Goal: Task Accomplishment & Management: Use online tool/utility

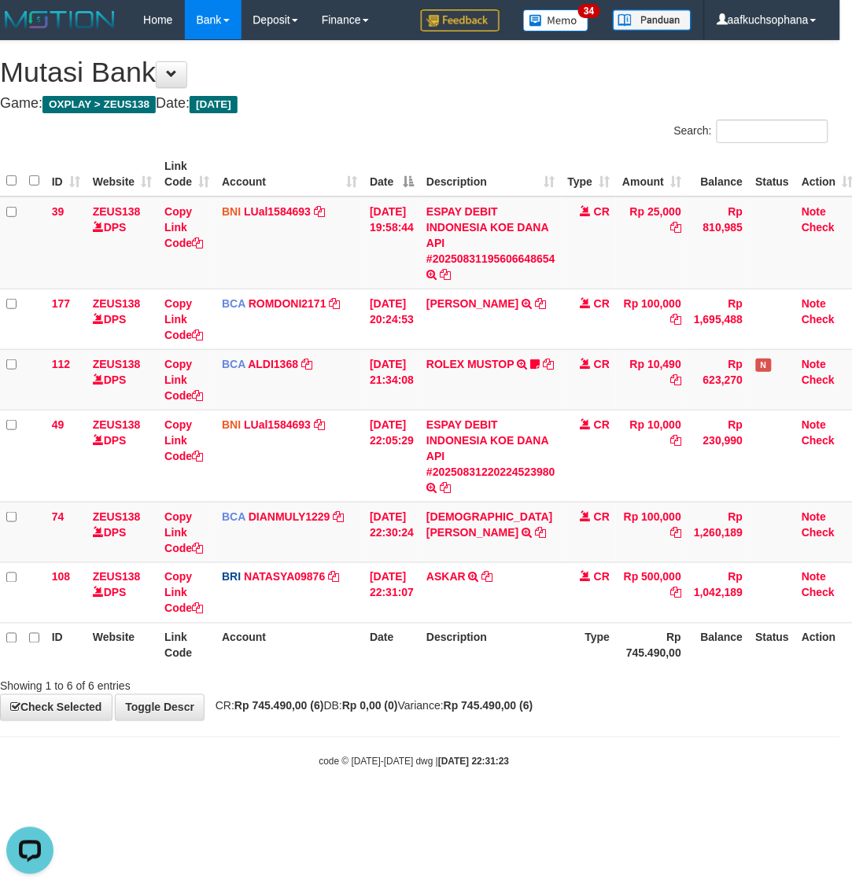
click at [533, 709] on strong "Rp 745.490,00 (6)" at bounding box center [489, 706] width 90 height 13
click at [533, 710] on div "**********" at bounding box center [414, 381] width 852 height 680
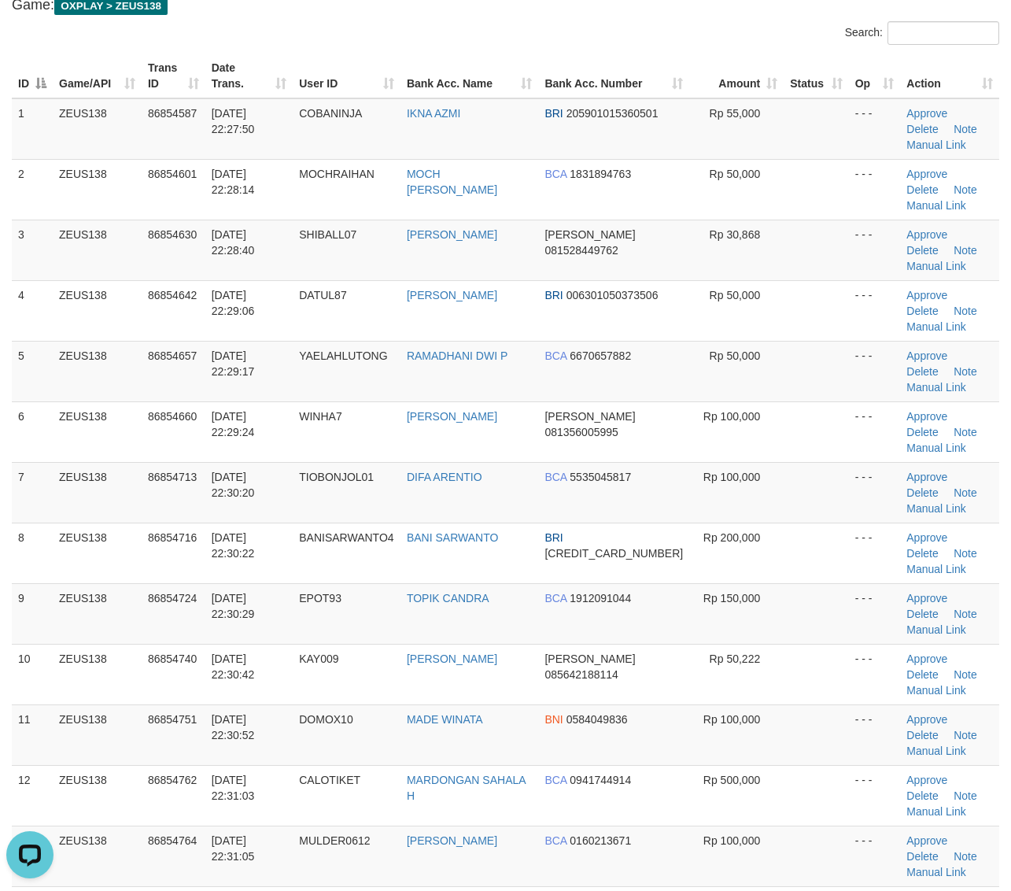
click at [800, 825] on td at bounding box center [816, 855] width 65 height 61
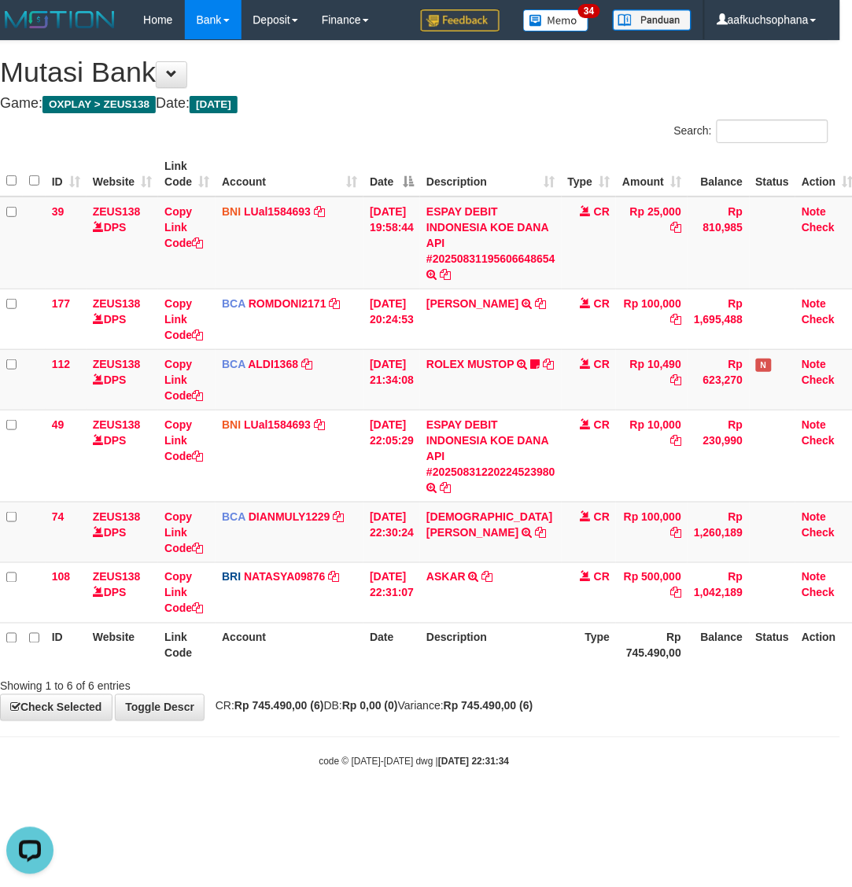
click at [446, 809] on html "Toggle navigation Home Bank Account List Load By Website Group [OXPLAY] ZEUS138…" at bounding box center [414, 404] width 852 height 809
click at [455, 809] on html "Toggle navigation Home Bank Account List Load By Website Group [OXPLAY] ZEUS138…" at bounding box center [414, 404] width 852 height 809
click at [500, 776] on body "Toggle navigation Home Bank Account List Load By Website Group [OXPLAY] ZEUS138…" at bounding box center [414, 404] width 852 height 809
click at [620, 809] on html "Toggle navigation Home Bank Account List Load By Website Group [OXPLAY] ZEUS138…" at bounding box center [414, 404] width 852 height 809
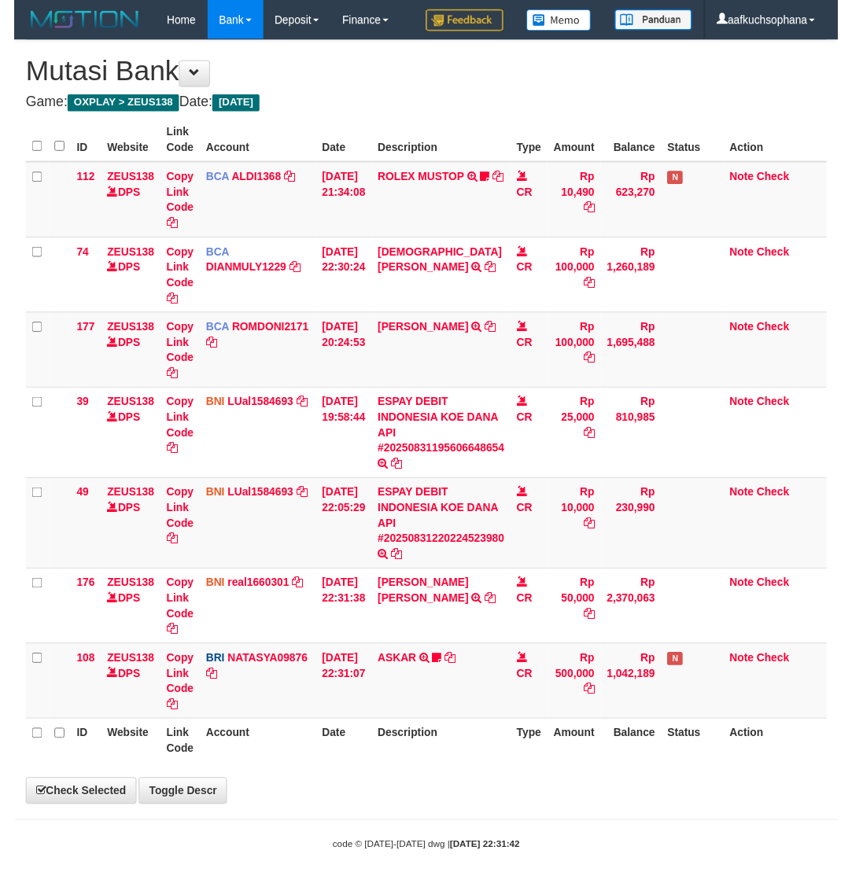
scroll to position [0, 12]
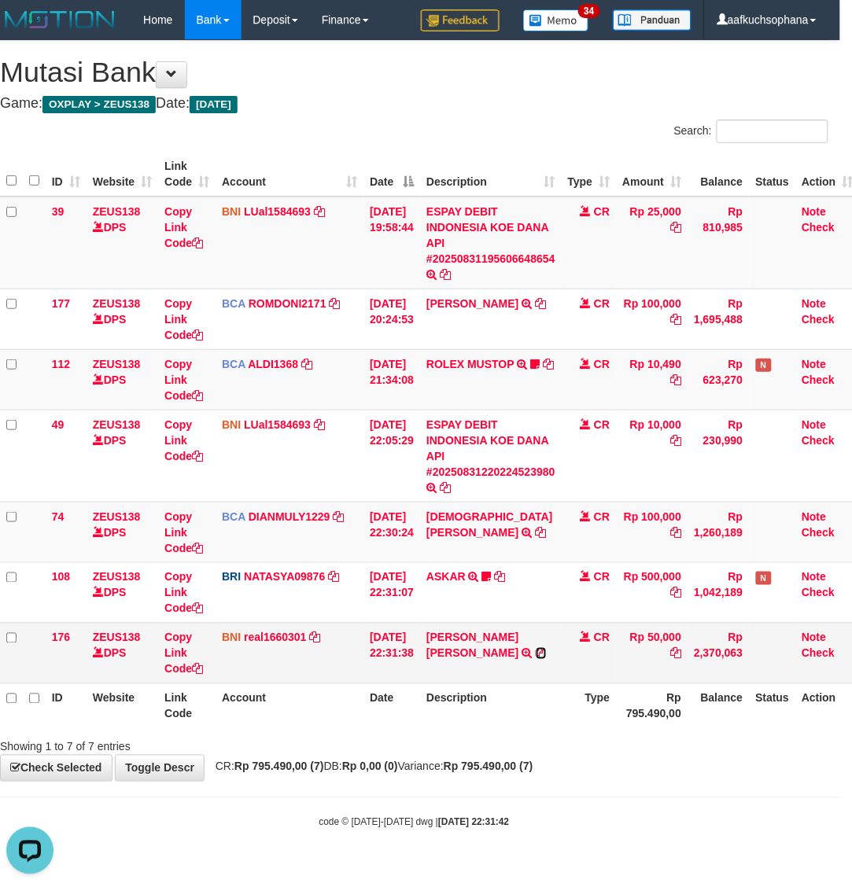
drag, startPoint x: 512, startPoint y: 655, endPoint x: 489, endPoint y: 645, distance: 25.4
click at [536, 654] on icon at bounding box center [541, 653] width 11 height 11
click at [199, 670] on icon at bounding box center [197, 669] width 11 height 11
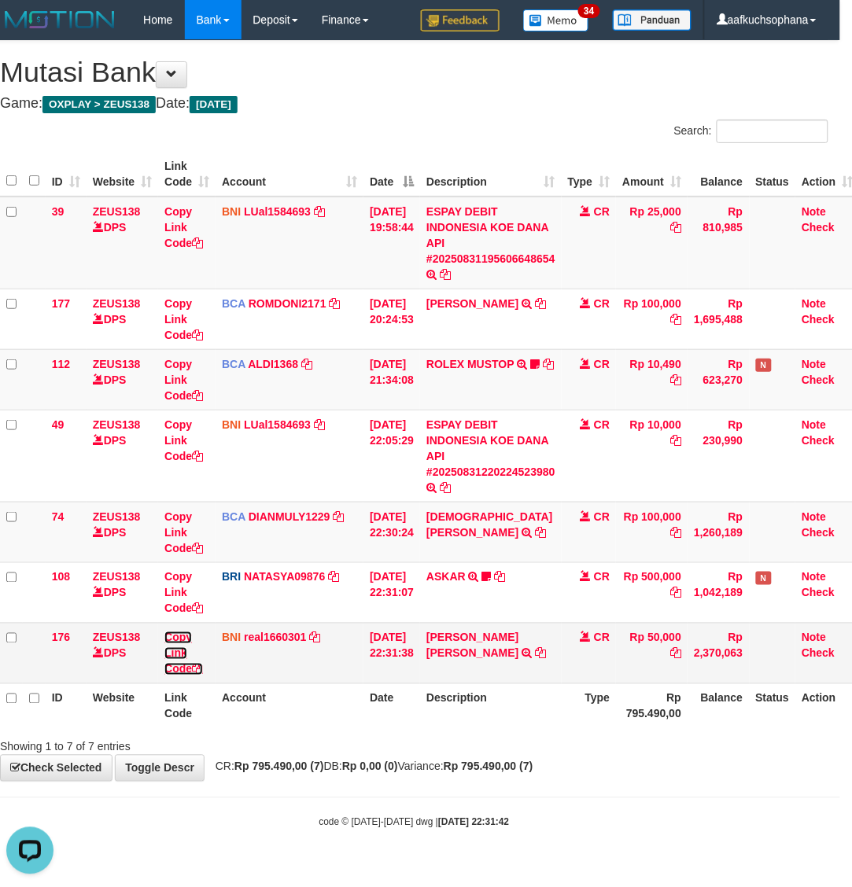
click at [199, 670] on icon at bounding box center [197, 669] width 11 height 11
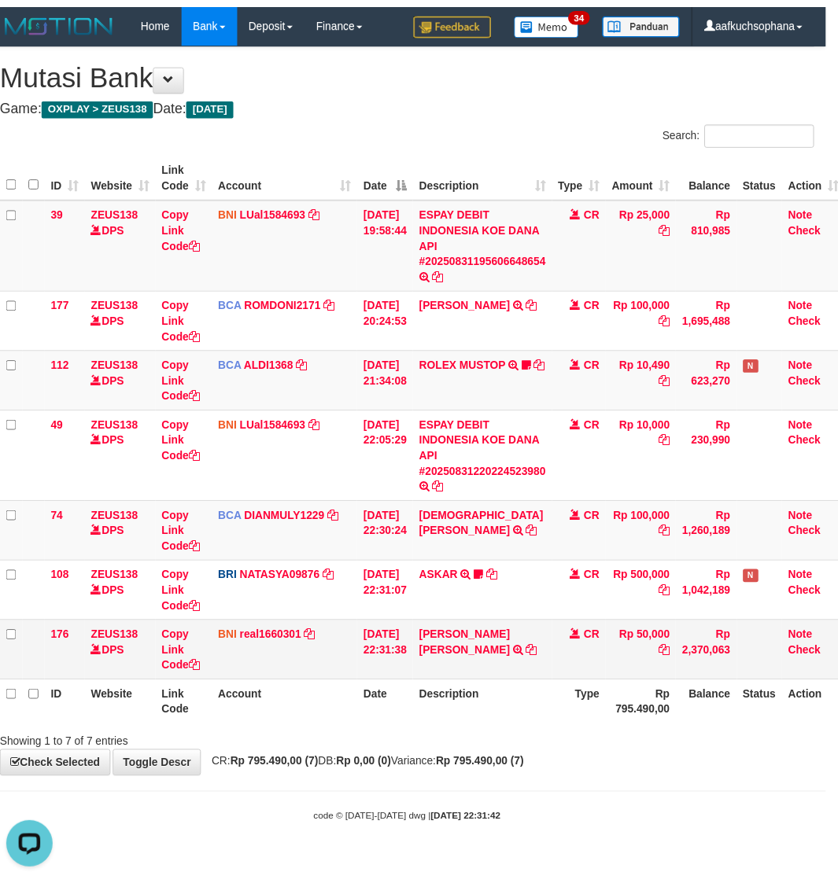
scroll to position [233, 0]
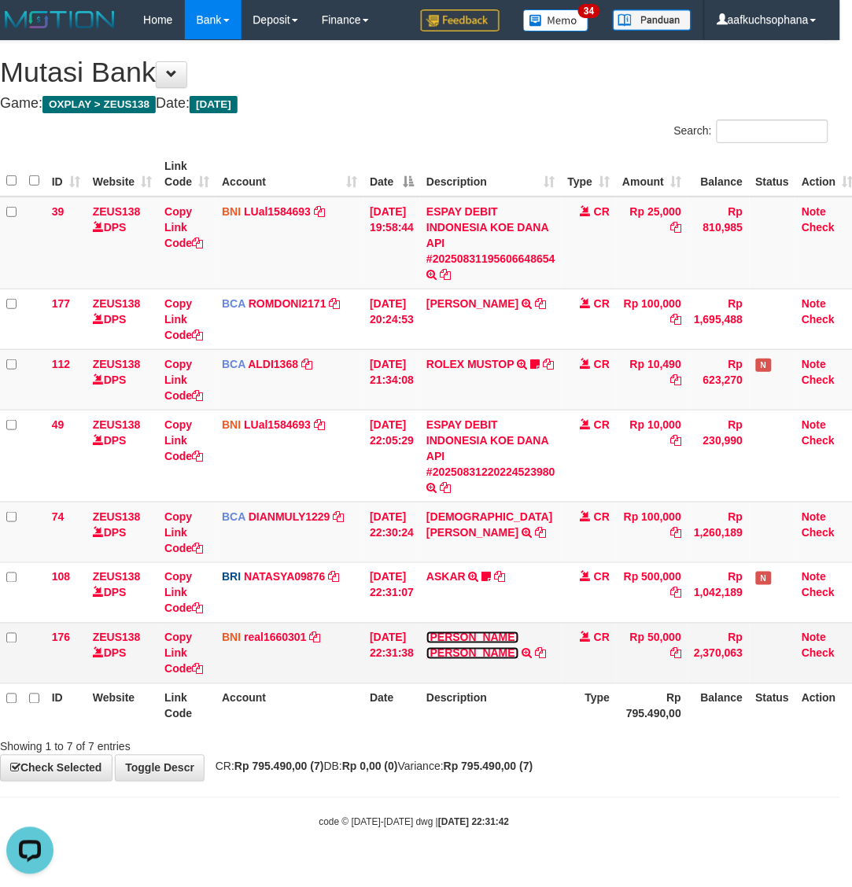
click at [463, 640] on link "MOCH RAIHAN SAIDUL ROHMAN" at bounding box center [472, 646] width 92 height 28
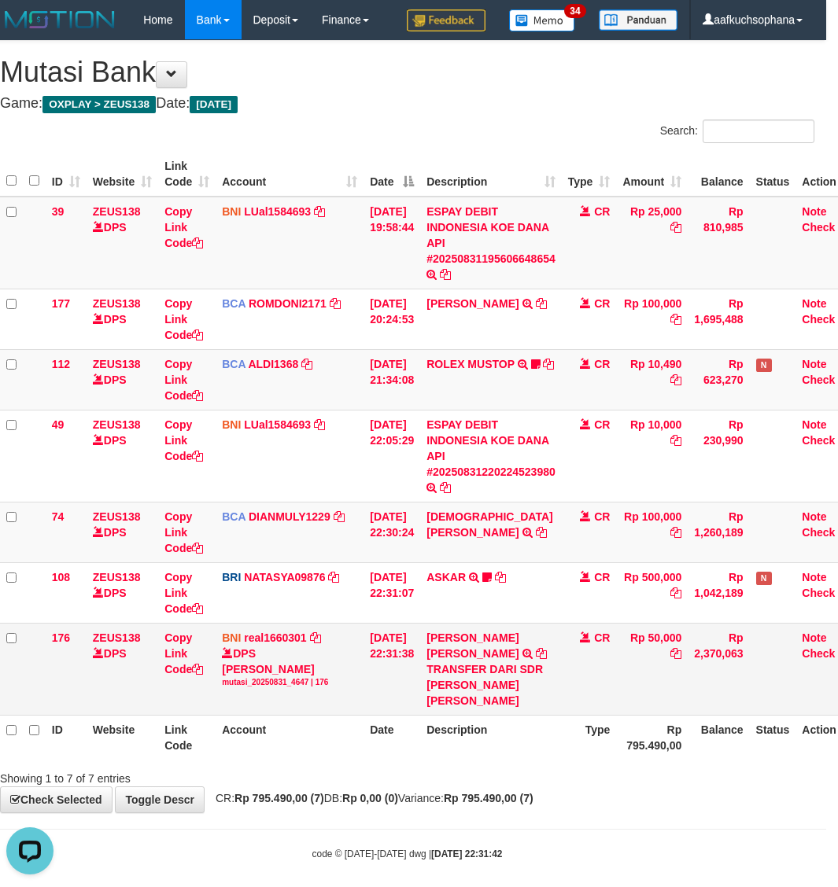
drag, startPoint x: 394, startPoint y: 710, endPoint x: 228, endPoint y: 689, distance: 167.2
click at [395, 710] on td "31/08/2025 22:31:38" at bounding box center [391, 669] width 57 height 92
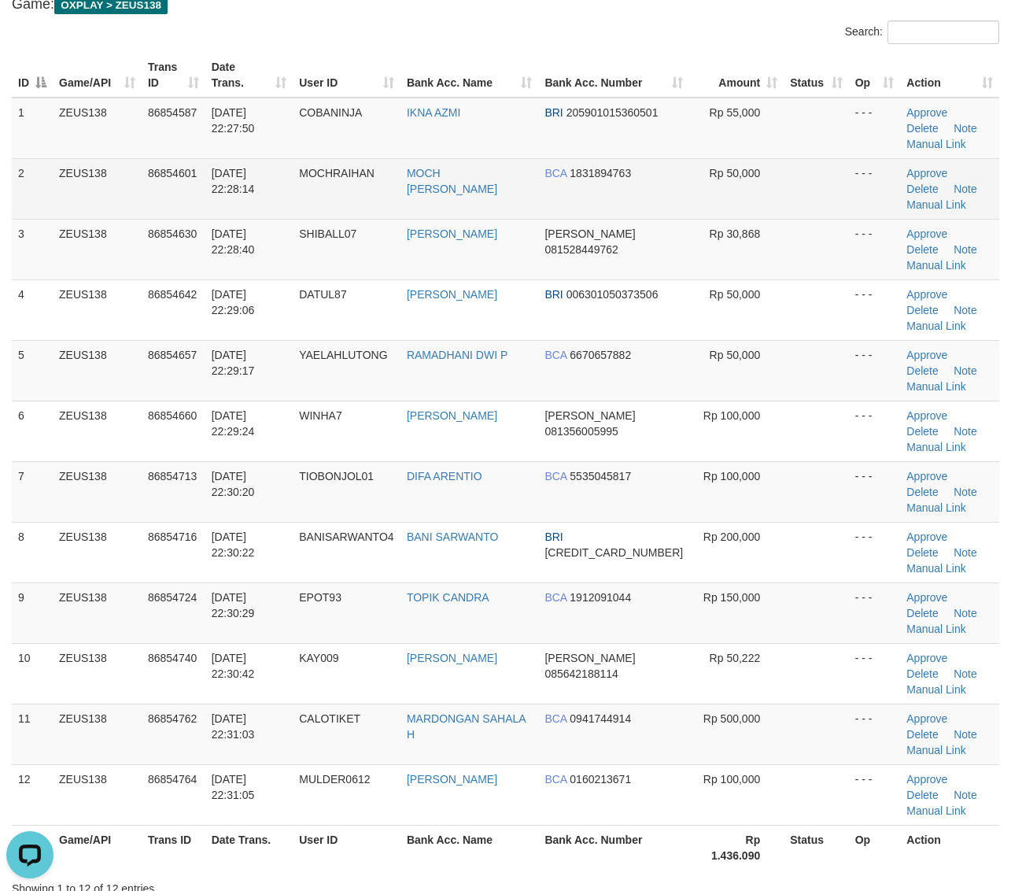
click at [489, 173] on td "MOCH [PERSON_NAME]" at bounding box center [469, 188] width 138 height 61
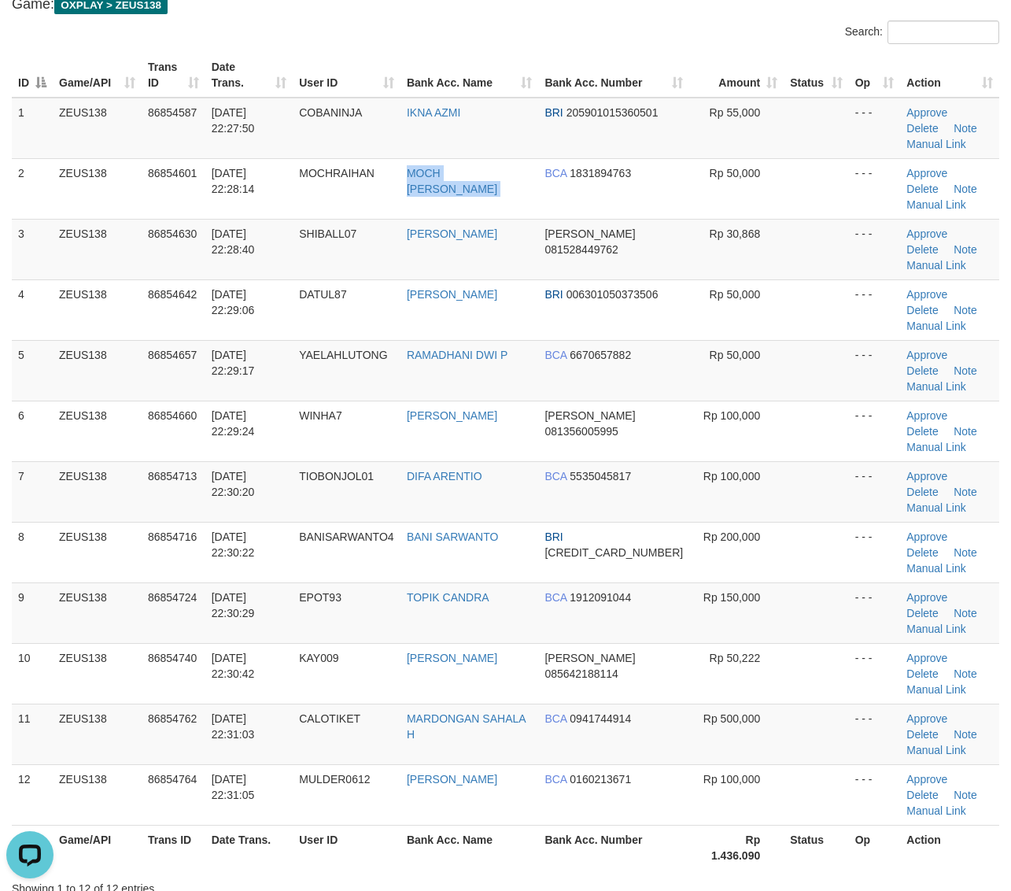
copy tr "MOCH [PERSON_NAME]"
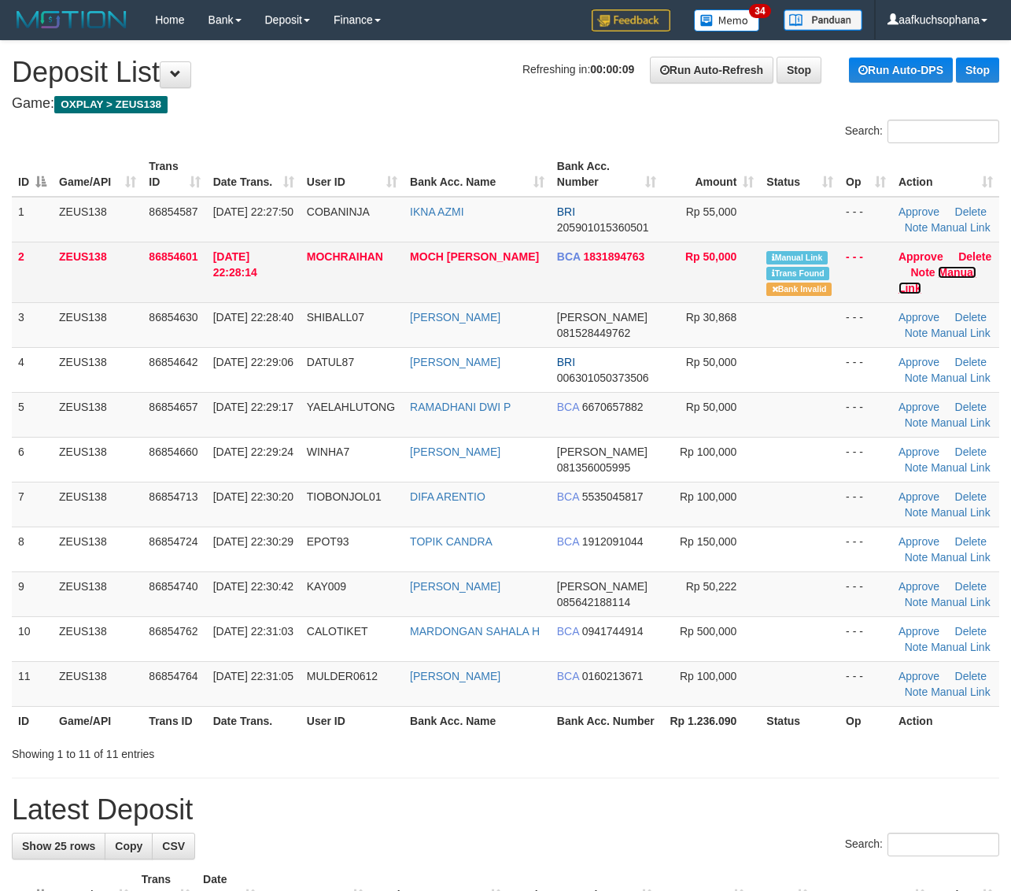
click at [950, 269] on link "Manual Link" at bounding box center [937, 280] width 78 height 28
click at [898, 266] on link "Manual Link" at bounding box center [937, 280] width 78 height 28
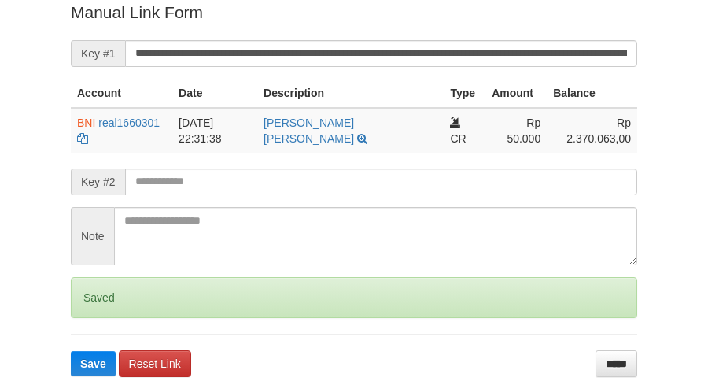
scroll to position [323, 0]
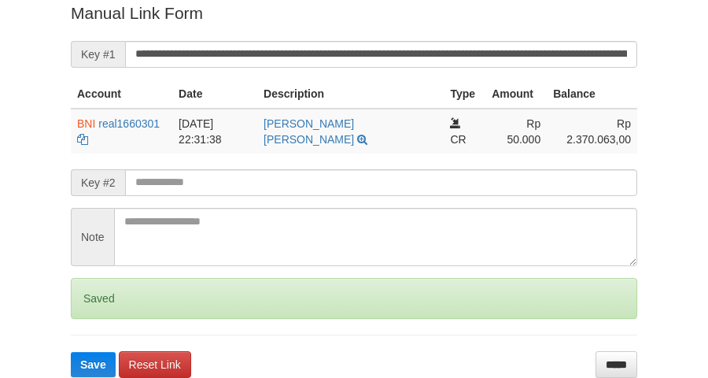
click at [71, 352] on button "Save" at bounding box center [93, 364] width 45 height 25
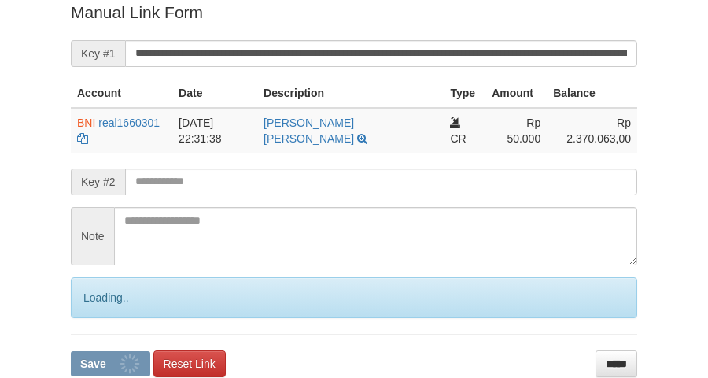
click at [71, 351] on button "Save" at bounding box center [110, 363] width 79 height 25
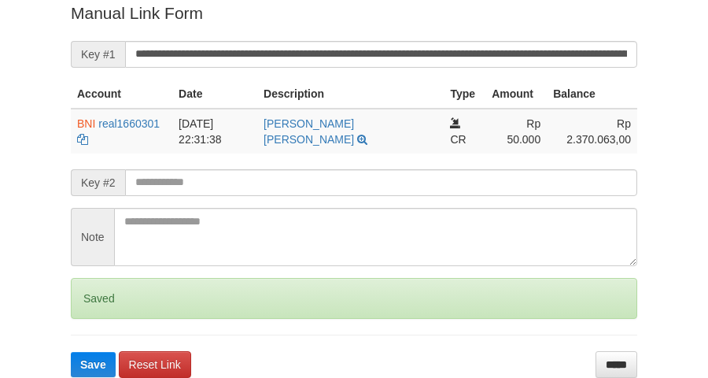
click at [71, 352] on button "Save" at bounding box center [93, 364] width 45 height 25
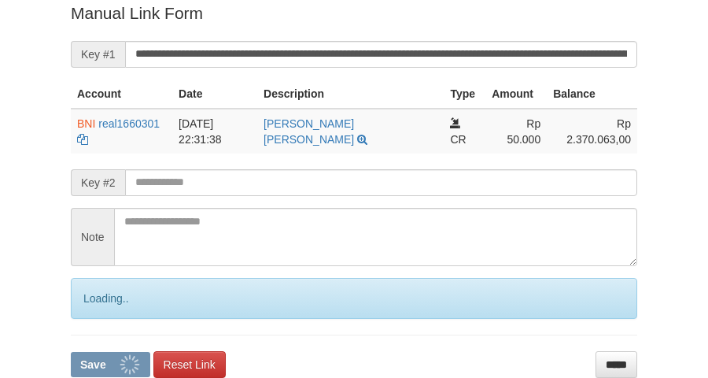
click at [71, 352] on button "Save" at bounding box center [110, 364] width 79 height 25
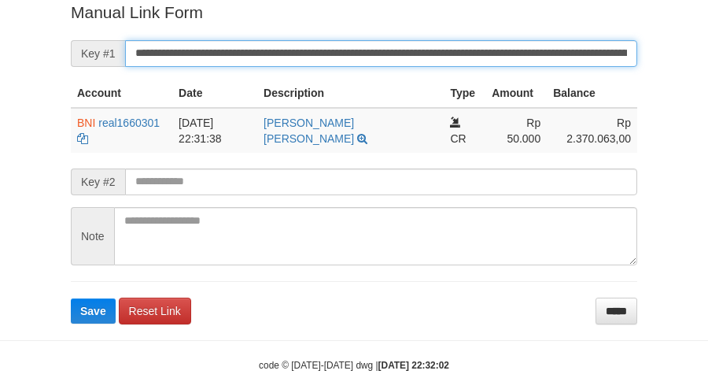
click at [71, 298] on button "Save" at bounding box center [93, 310] width 45 height 25
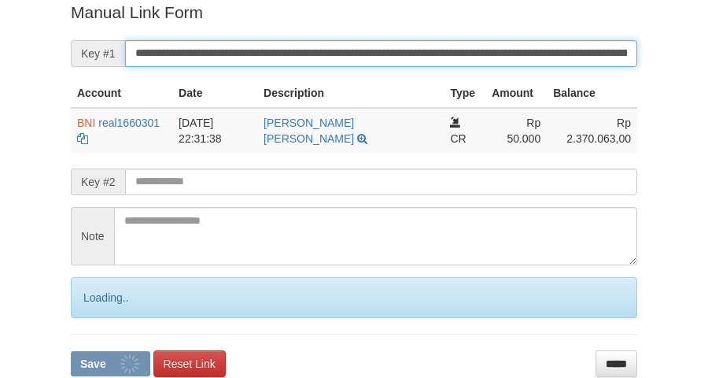
click at [71, 351] on button "Save" at bounding box center [110, 363] width 79 height 25
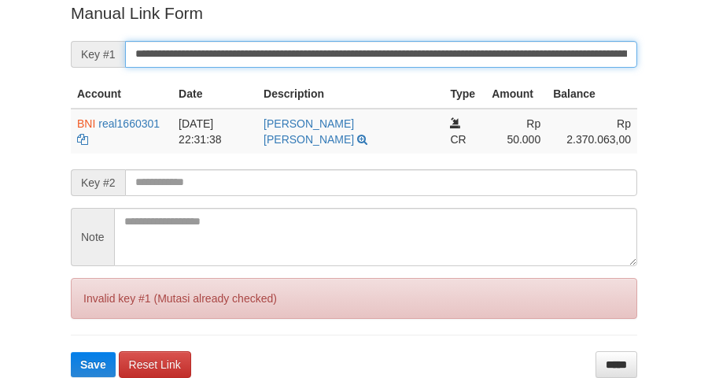
click at [71, 352] on button "Save" at bounding box center [93, 364] width 45 height 25
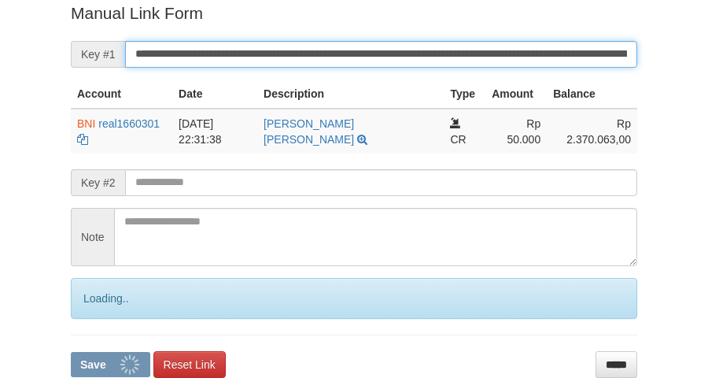
drag, startPoint x: 0, startPoint y: 0, endPoint x: 439, endPoint y: 56, distance: 442.5
click at [439, 56] on input "**********" at bounding box center [381, 54] width 512 height 27
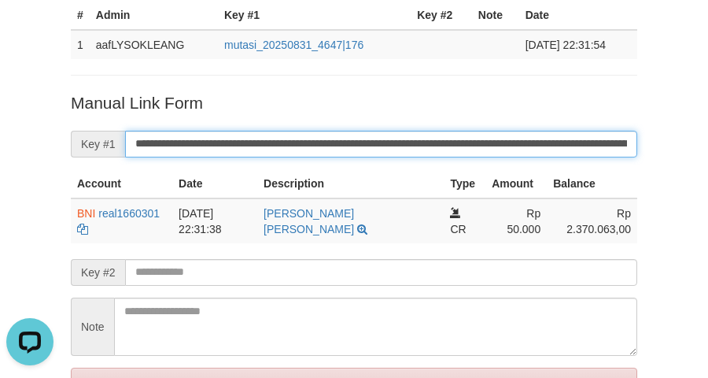
scroll to position [126, 0]
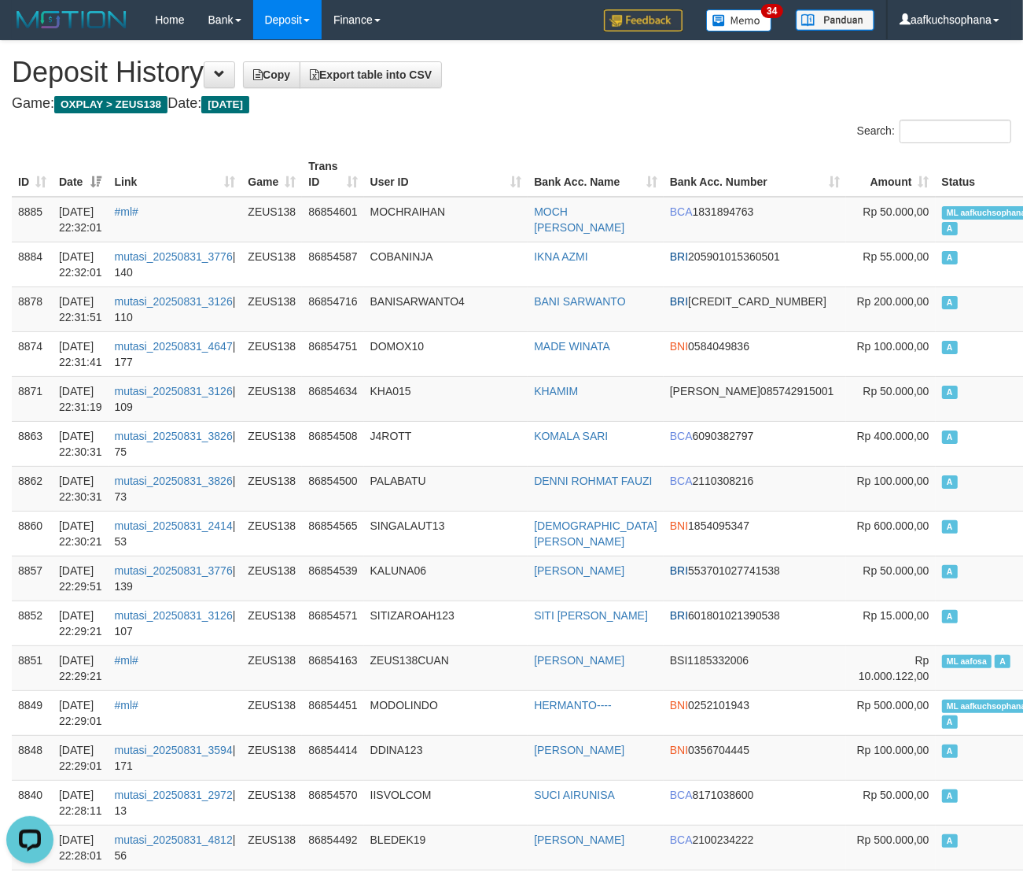
click at [619, 108] on h4 "Game: OXPLAY > ZEUS138 Date: Today" at bounding box center [512, 104] width 1000 height 16
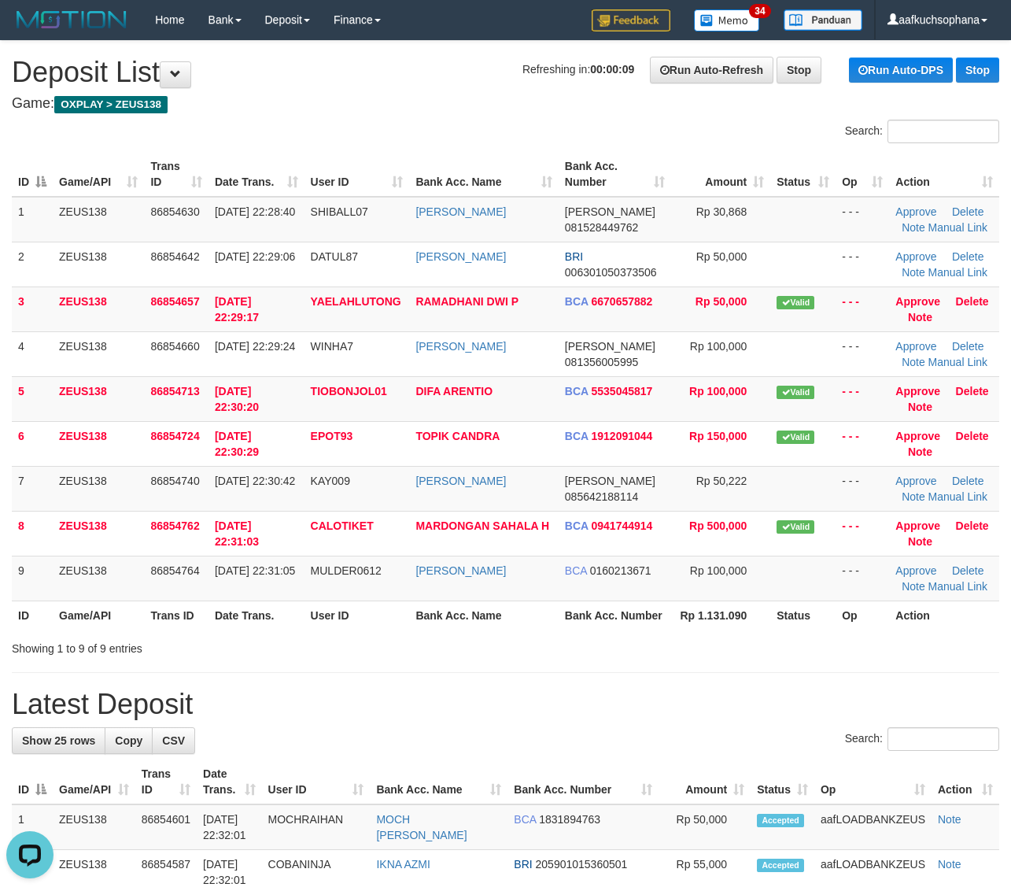
drag, startPoint x: 881, startPoint y: 666, endPoint x: 1023, endPoint y: 629, distance: 146.9
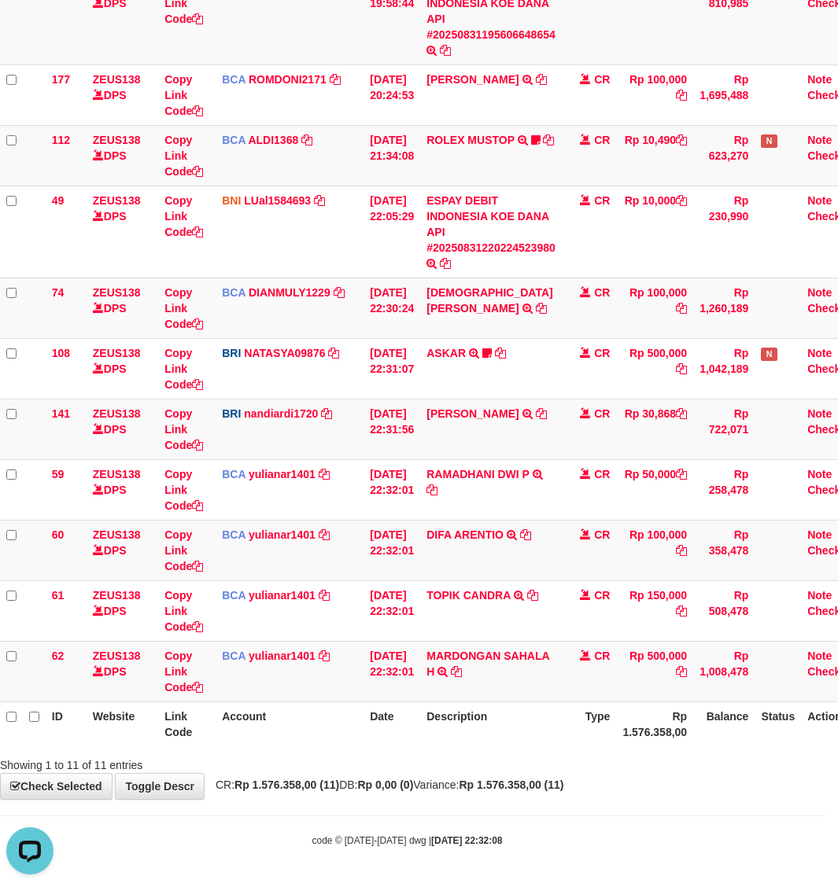
drag, startPoint x: 699, startPoint y: 756, endPoint x: 704, endPoint y: 742, distance: 15.2
click at [699, 756] on div "Showing 1 to 11 of 11 entries" at bounding box center [407, 762] width 838 height 22
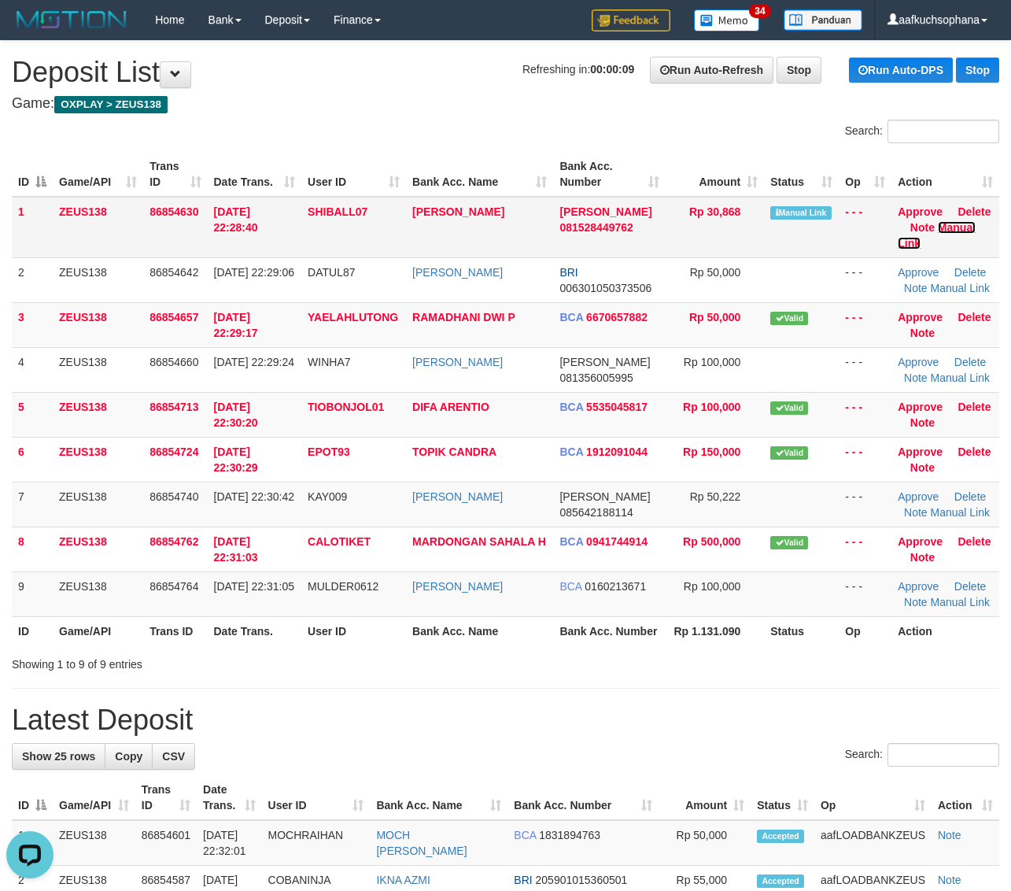
click at [937, 227] on link "Manual Link" at bounding box center [937, 235] width 78 height 28
drag, startPoint x: 839, startPoint y: 729, endPoint x: 1019, endPoint y: 689, distance: 184.6
click at [847, 726] on h1 "Latest Deposit" at bounding box center [505, 719] width 987 height 31
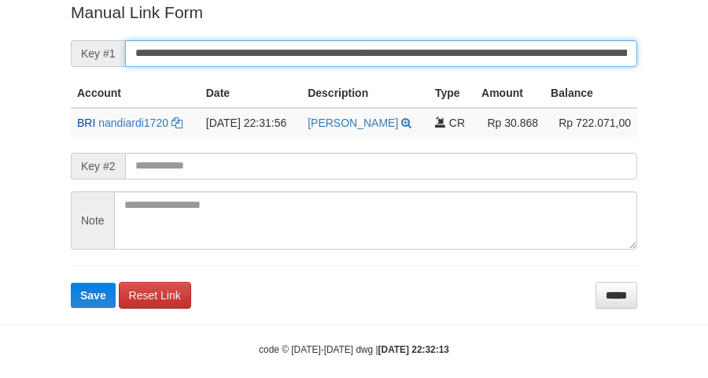
click at [71, 282] on button "Save" at bounding box center [93, 294] width 45 height 25
drag, startPoint x: 385, startPoint y: 43, endPoint x: 392, endPoint y: 53, distance: 12.0
click at [387, 50] on input "**********" at bounding box center [381, 53] width 512 height 27
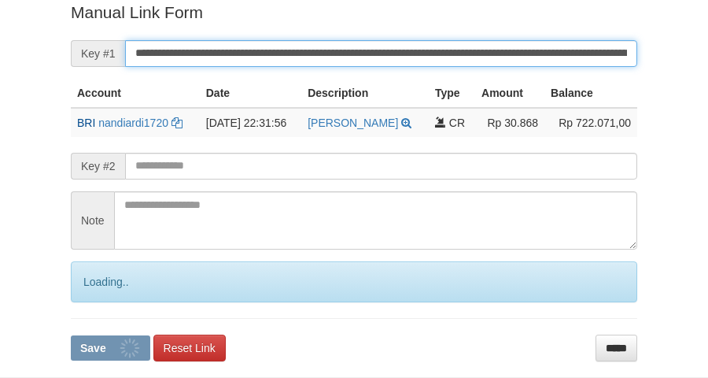
click at [71, 335] on button "Save" at bounding box center [110, 347] width 79 height 25
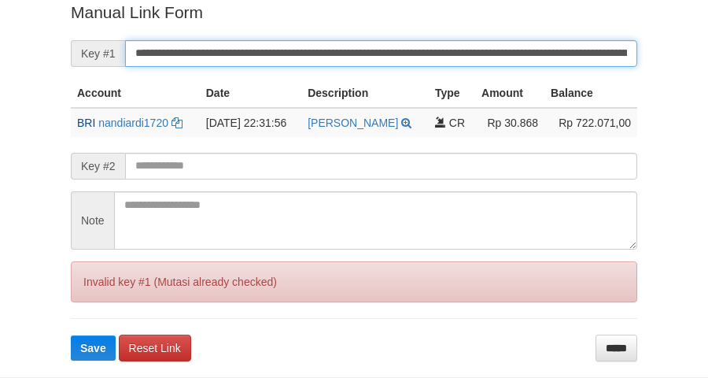
click at [394, 55] on input "**********" at bounding box center [381, 53] width 512 height 27
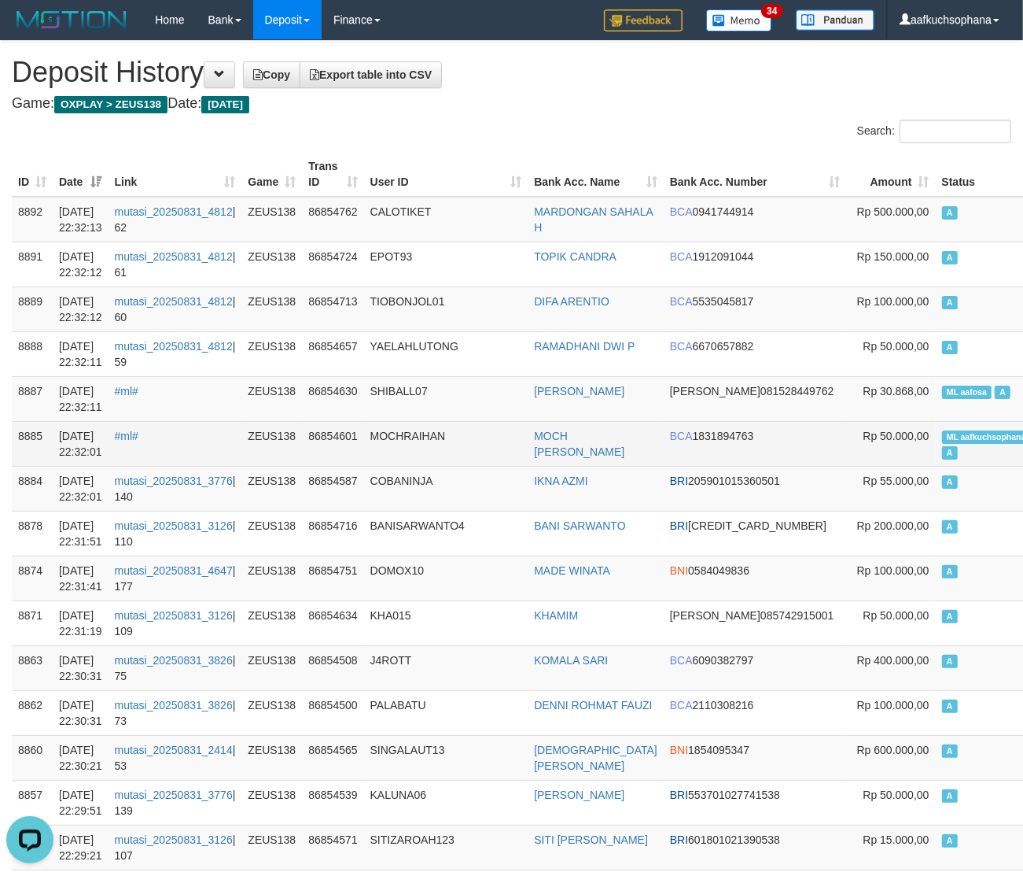
click at [952, 430] on td "ML aafkuchsophana A" at bounding box center [990, 443] width 109 height 45
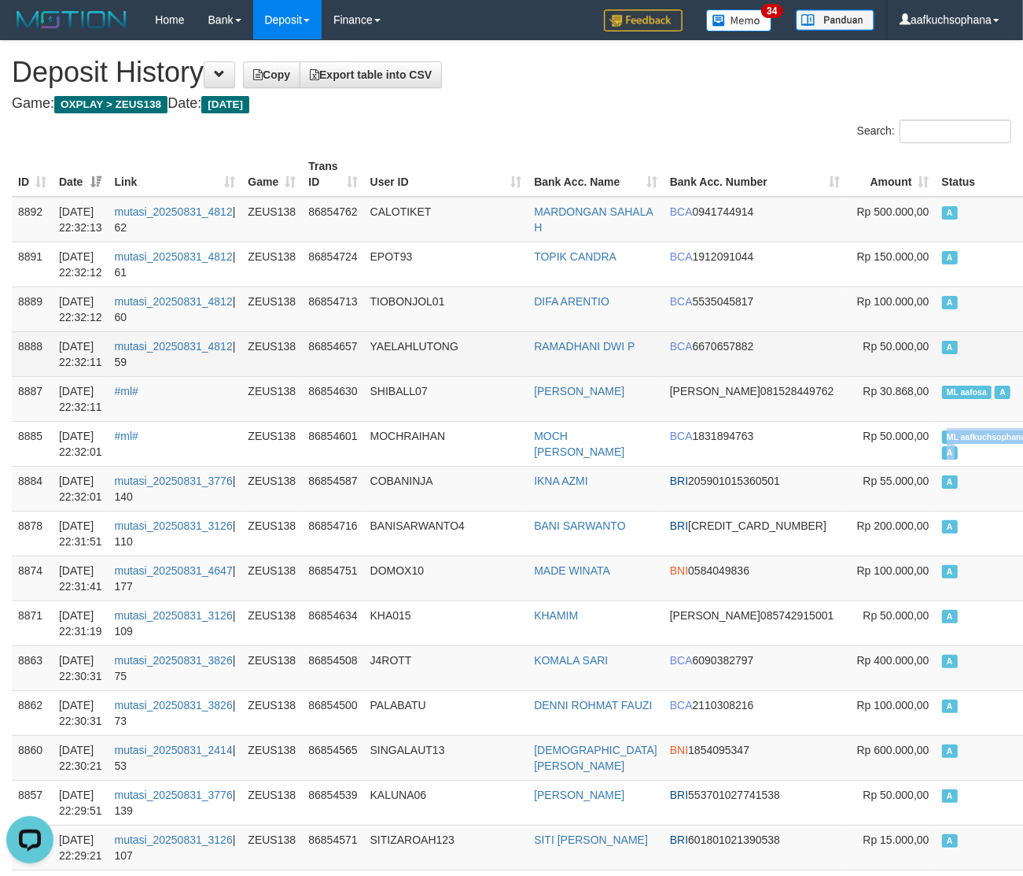
copy td "ML aafkuchsophana A"
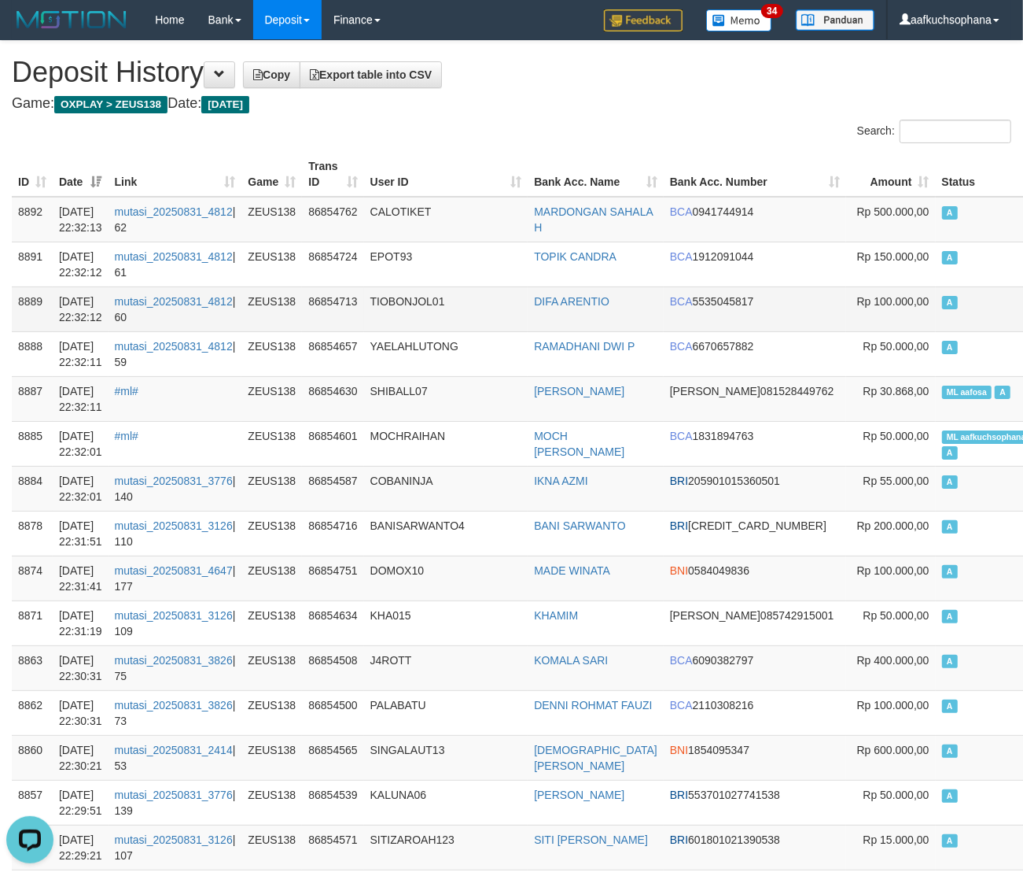
click at [936, 326] on td "A" at bounding box center [990, 308] width 109 height 45
click at [936, 291] on td "A" at bounding box center [990, 308] width 109 height 45
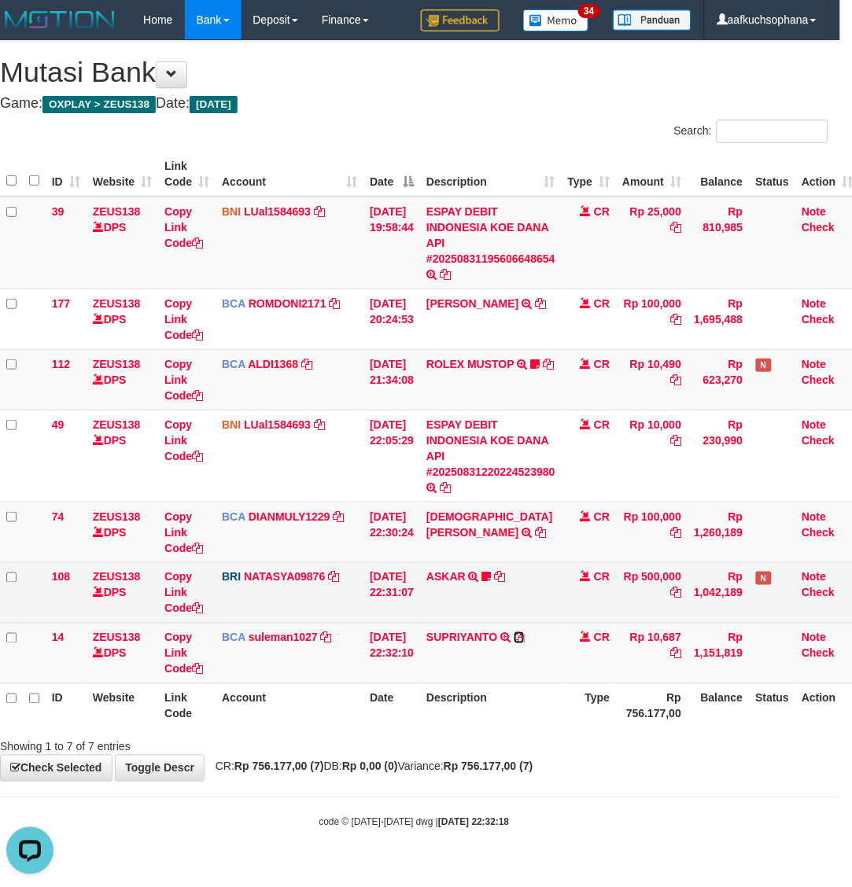
drag, startPoint x: 532, startPoint y: 638, endPoint x: 207, endPoint y: 582, distance: 329.7
click at [525, 638] on icon at bounding box center [519, 637] width 11 height 11
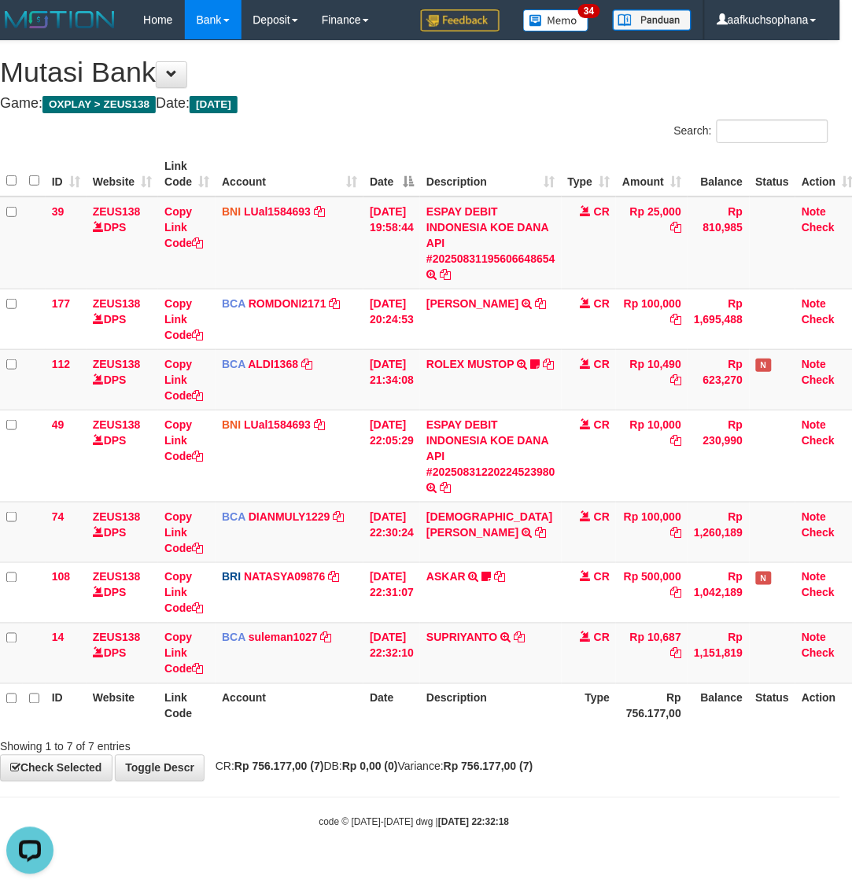
drag, startPoint x: 642, startPoint y: 826, endPoint x: 643, endPoint y: 815, distance: 11.0
click at [642, 824] on body "Toggle navigation Home Bank Account List Load By Website Group [OXPLAY] ZEUS138…" at bounding box center [414, 434] width 852 height 869
drag, startPoint x: 643, startPoint y: 815, endPoint x: 551, endPoint y: 783, distance: 97.5
click at [643, 814] on body "Toggle navigation Home Bank Account List Load By Website Group [OXPLAY] ZEUS138…" at bounding box center [414, 434] width 852 height 869
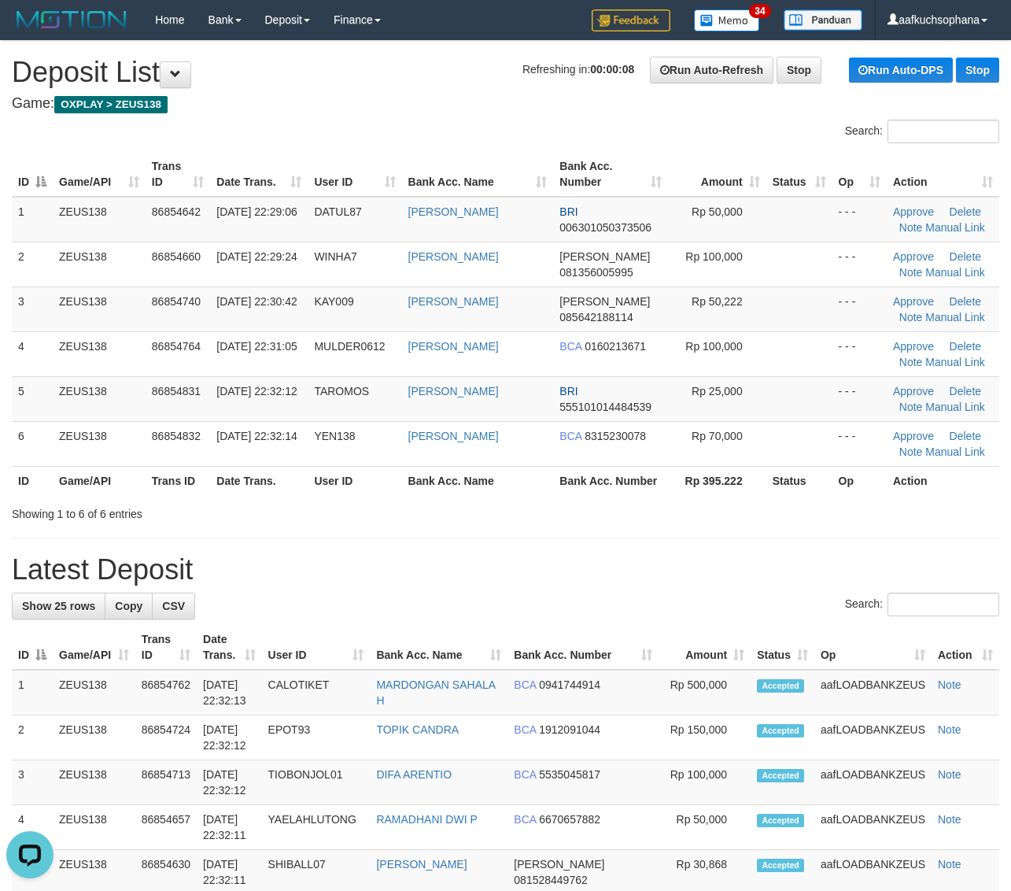
drag, startPoint x: 832, startPoint y: 539, endPoint x: 1021, endPoint y: 533, distance: 189.7
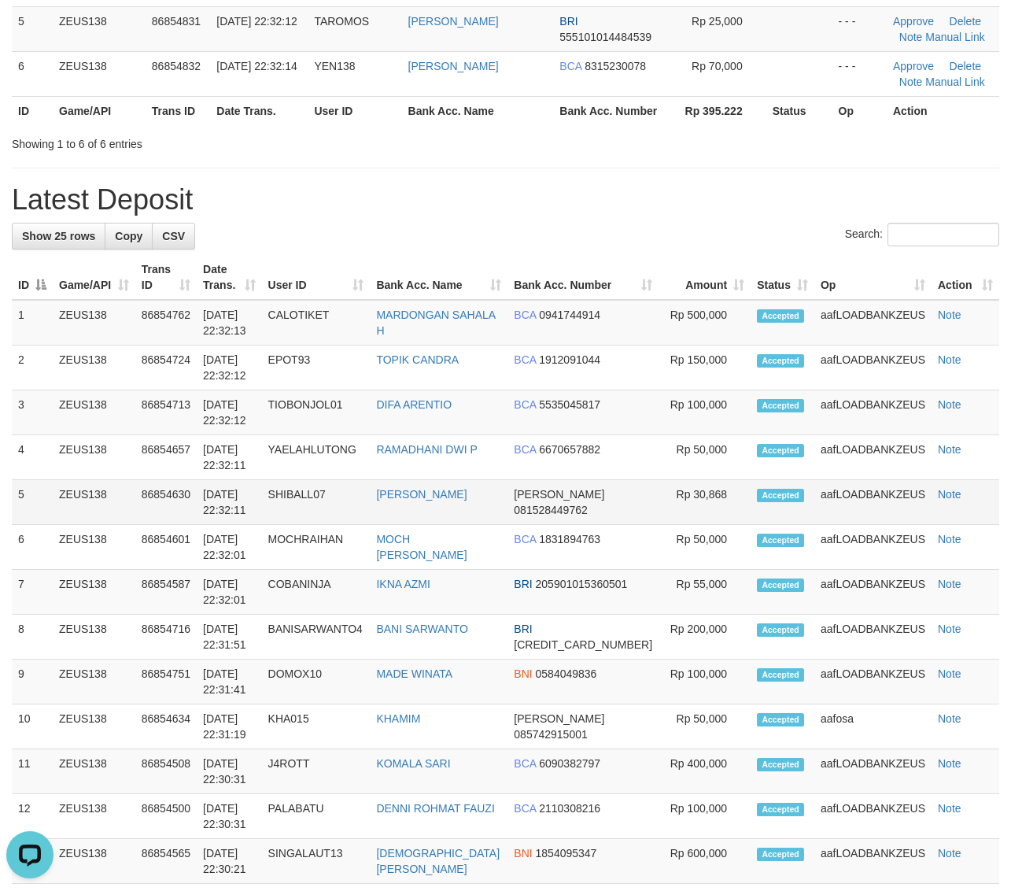
scroll to position [167, 0]
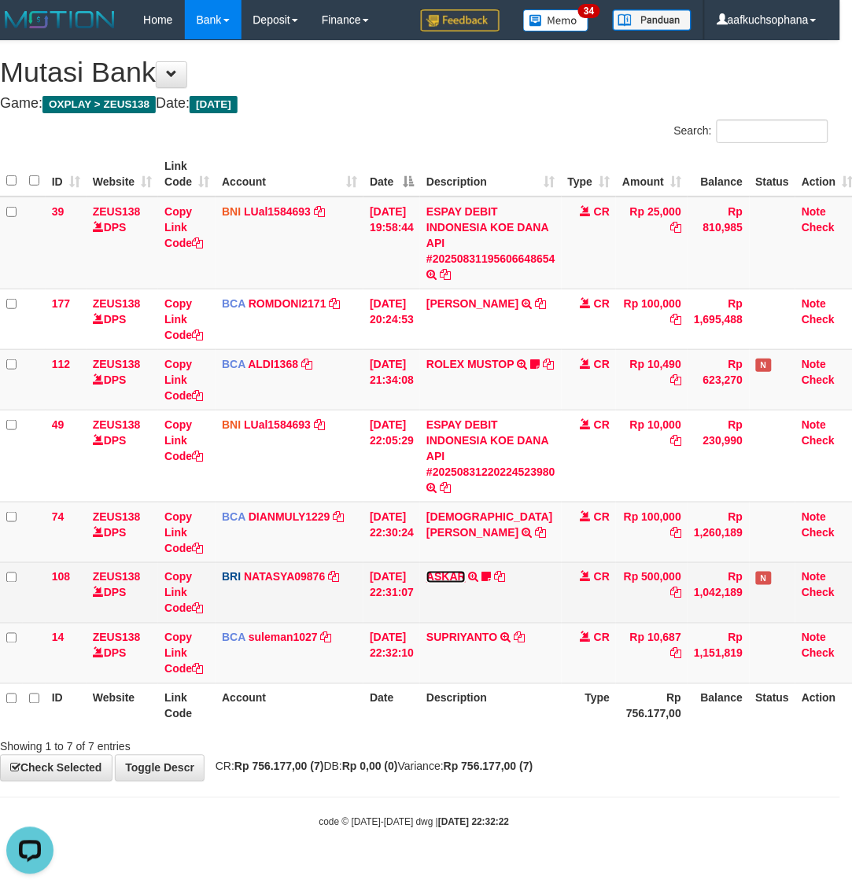
click at [460, 574] on link "ASKAR" at bounding box center [445, 577] width 39 height 13
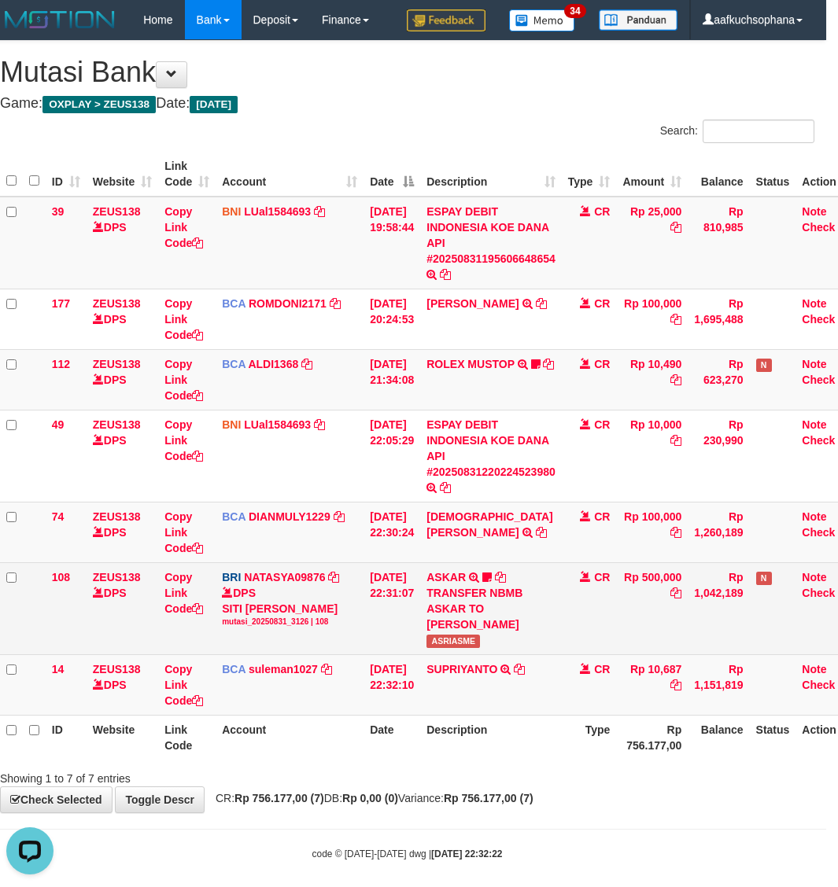
click at [481, 634] on td "ASKAR TRANSFER NBMB ASKAR TO SITI NURLITA SAPITRI ASRIASME" at bounding box center [491, 608] width 142 height 92
copy span "ASRIASME"
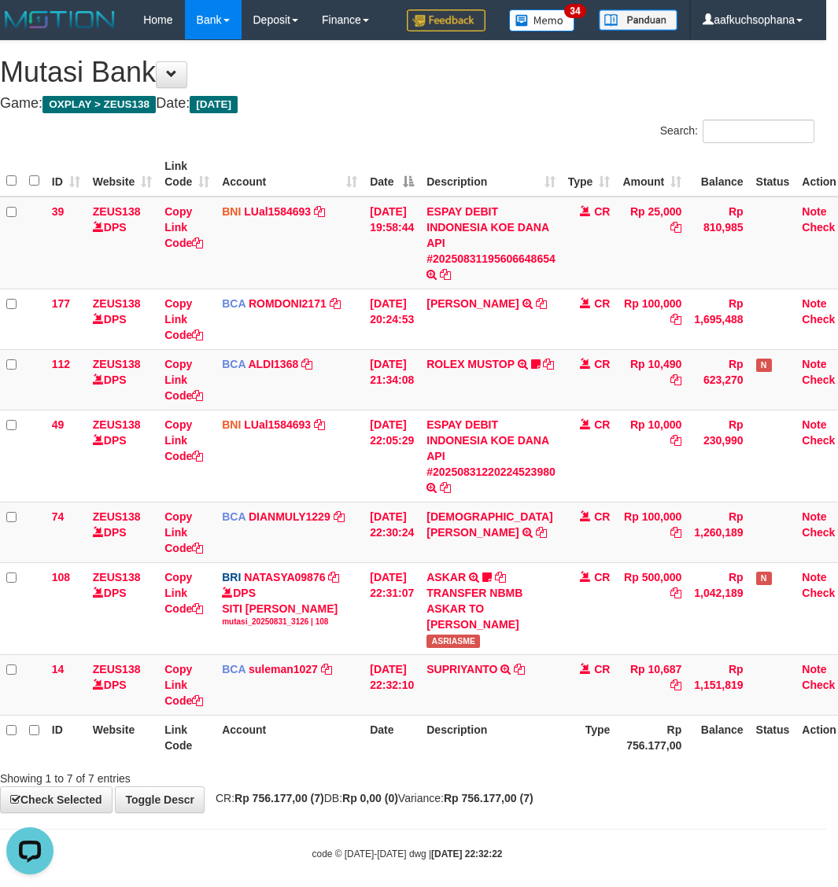
click at [562, 812] on body "Toggle navigation Home Bank Account List Load By Website Group [OXPLAY] ZEUS138…" at bounding box center [407, 450] width 838 height 901
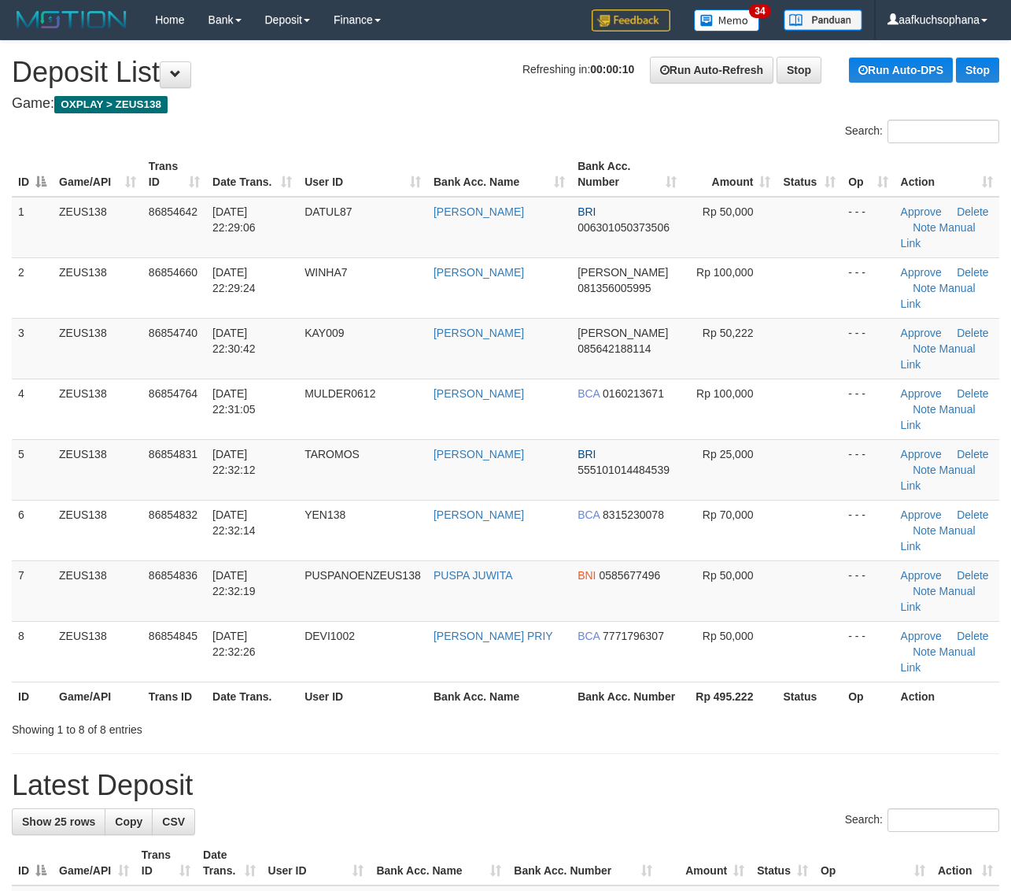
click at [771, 715] on div "Showing 1 to 8 of 8 entries" at bounding box center [505, 726] width 1011 height 22
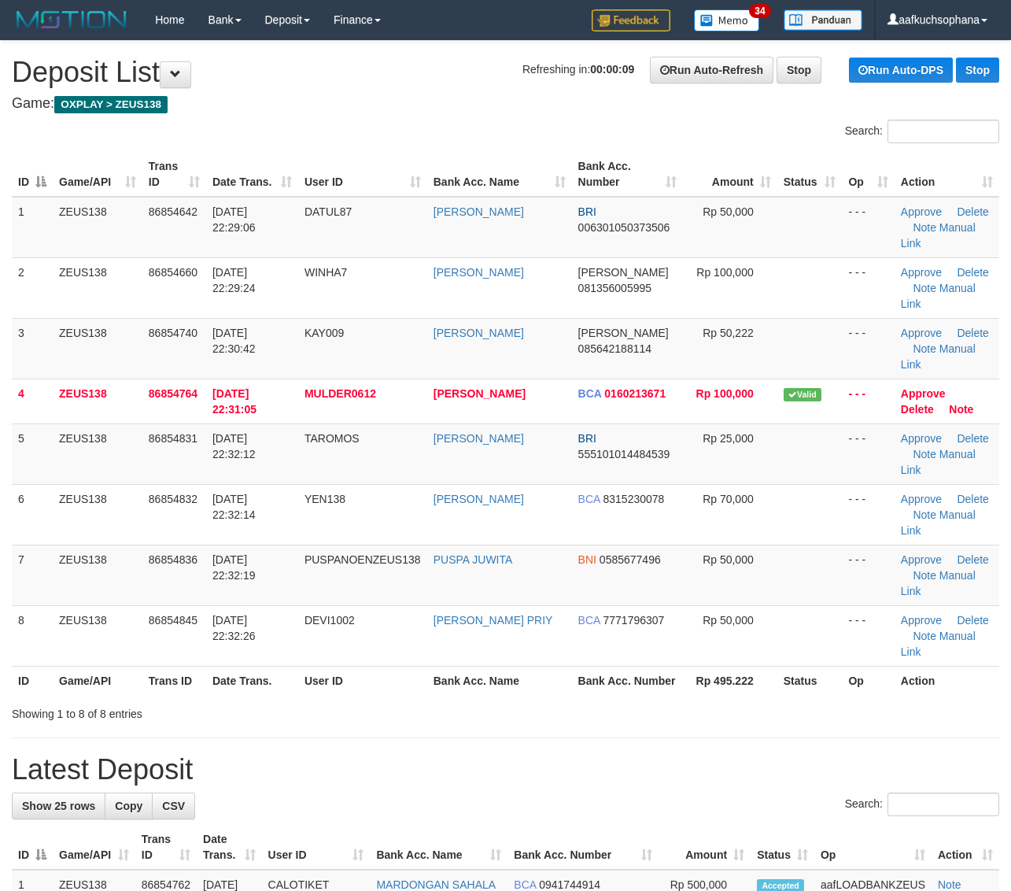
drag, startPoint x: 776, startPoint y: 610, endPoint x: 1023, endPoint y: 594, distance: 248.3
click at [776, 699] on div "Showing 1 to 8 of 8 entries" at bounding box center [505, 710] width 1011 height 22
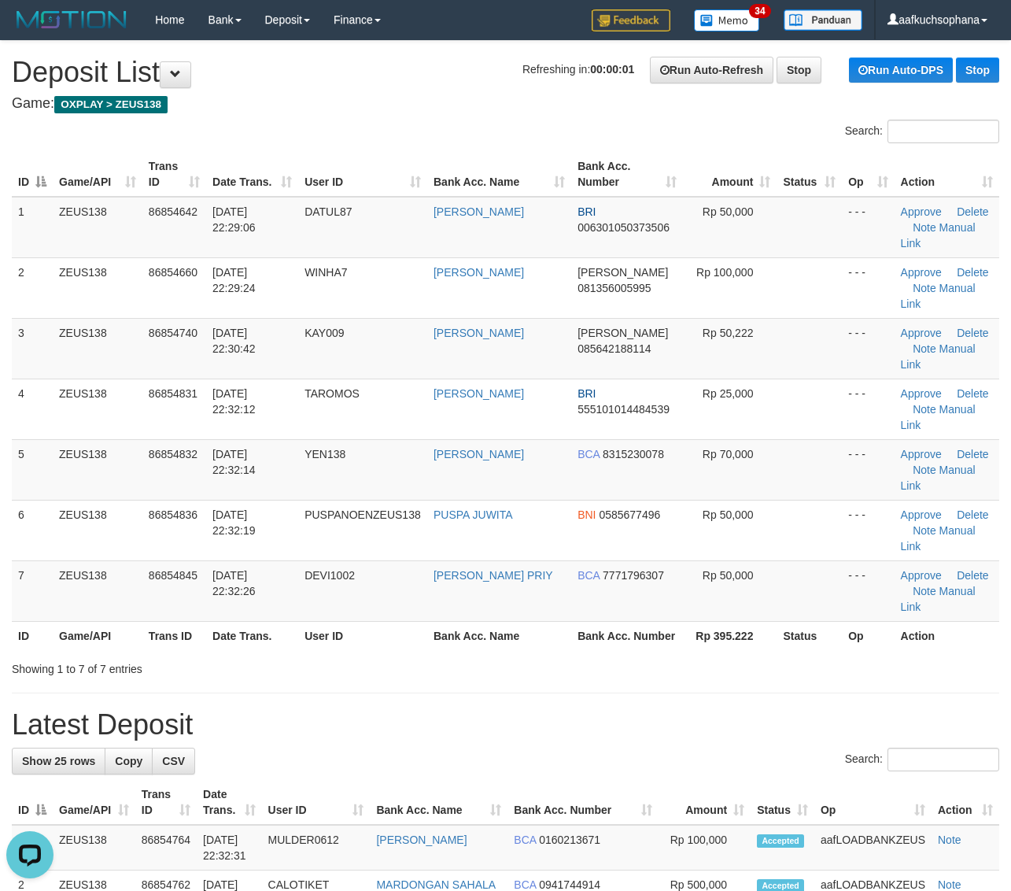
click at [724, 621] on th "Rp 395.222" at bounding box center [730, 635] width 94 height 29
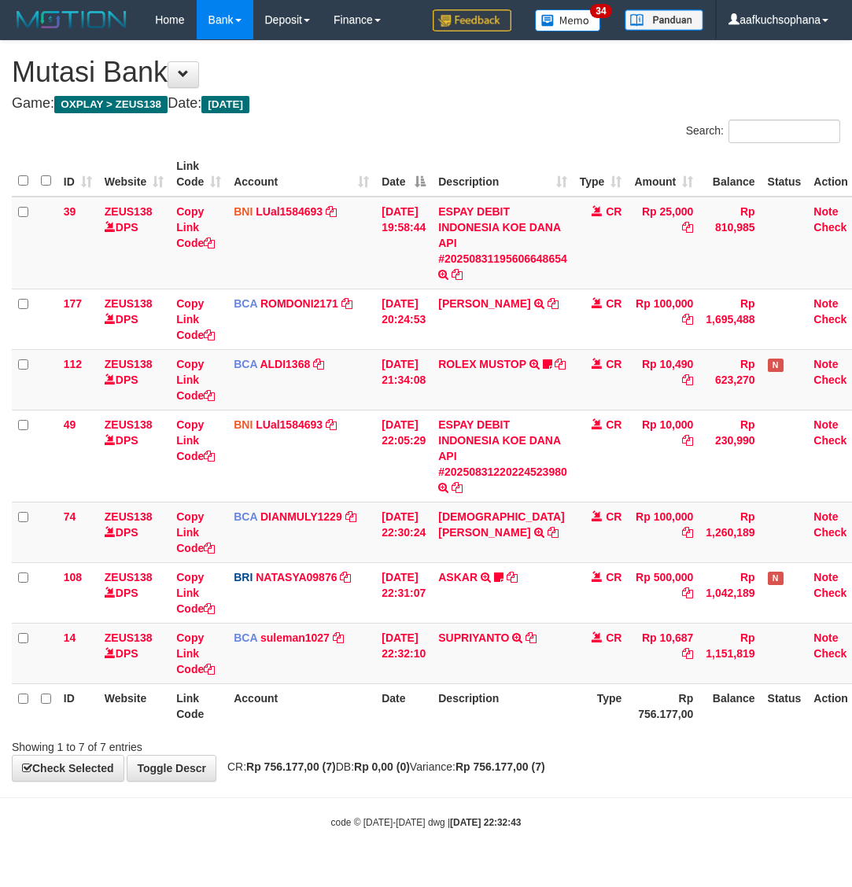
scroll to position [0, 12]
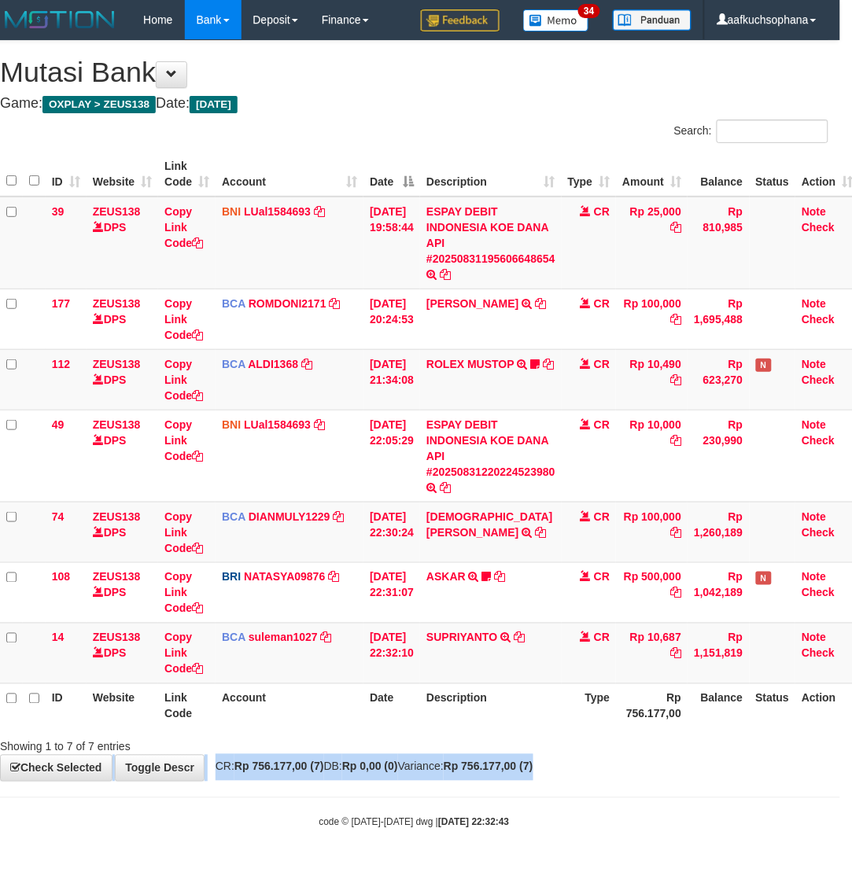
click at [734, 761] on div "**********" at bounding box center [414, 411] width 852 height 740
click at [728, 762] on div "**********" at bounding box center [414, 411] width 852 height 740
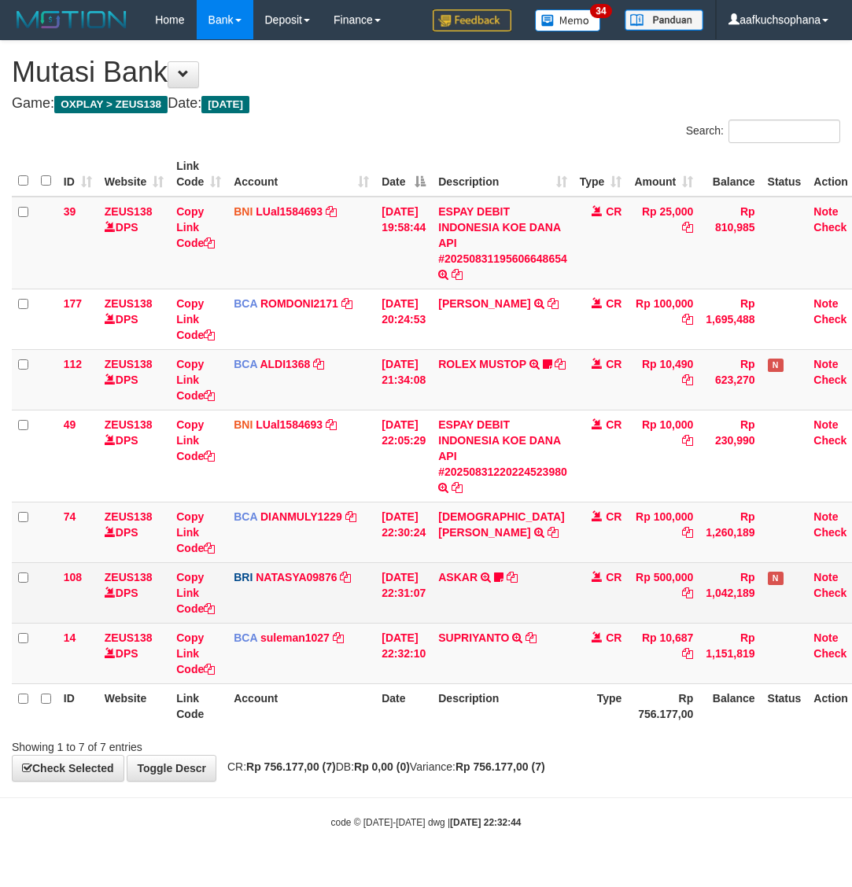
scroll to position [0, 12]
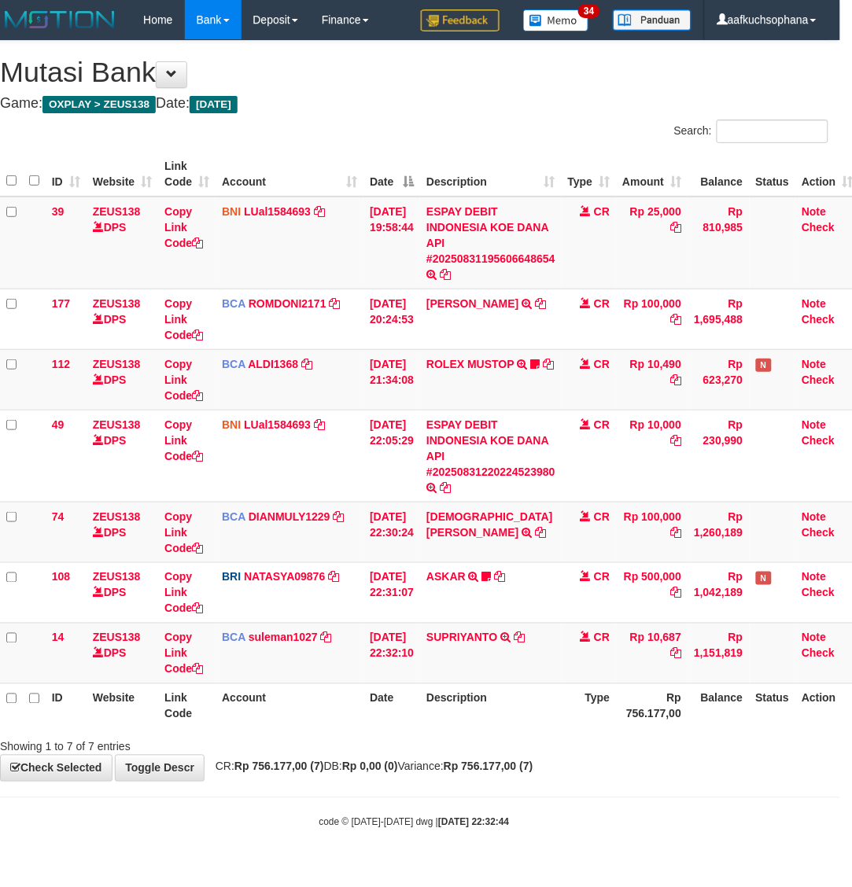
click at [696, 736] on div "Showing 1 to 7 of 7 entries" at bounding box center [414, 744] width 852 height 22
click at [670, 743] on div "Showing 1 to 7 of 7 entries" at bounding box center [414, 744] width 852 height 22
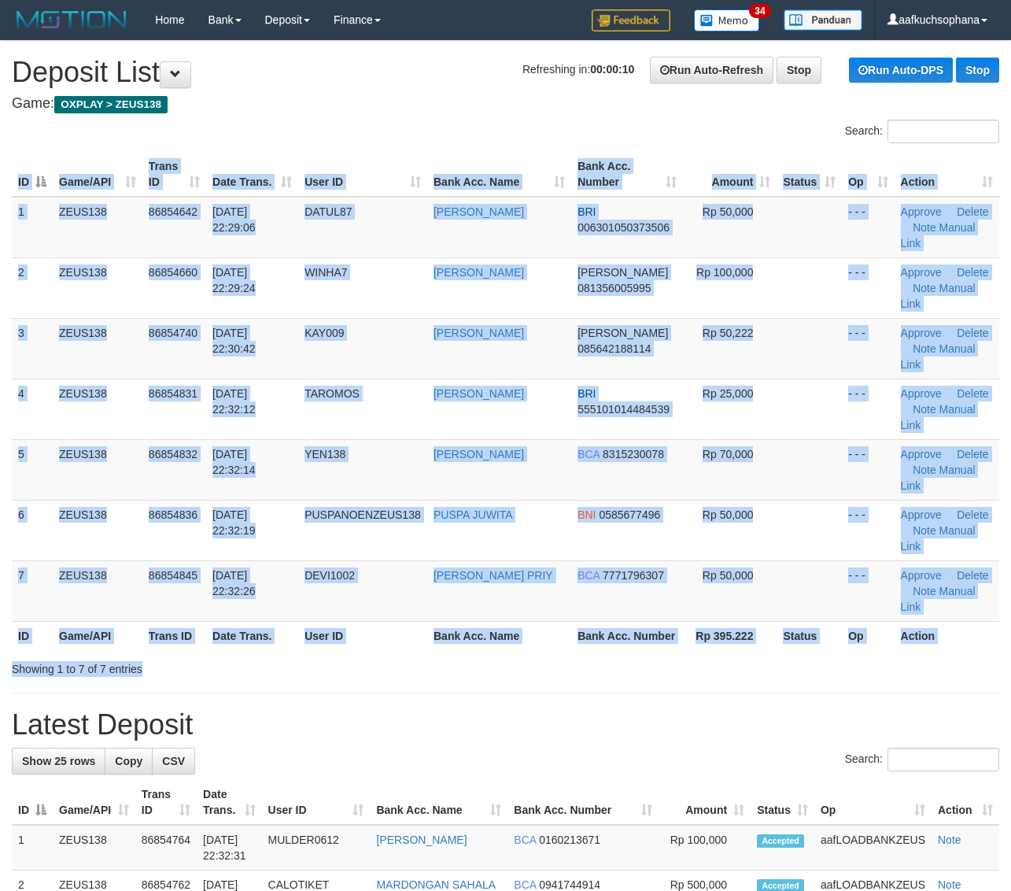
click at [776, 548] on div "Search: ID Game/API Trans ID Date Trans. User ID Bank Acc. Name Bank Acc. Numbe…" at bounding box center [505, 398] width 987 height 557
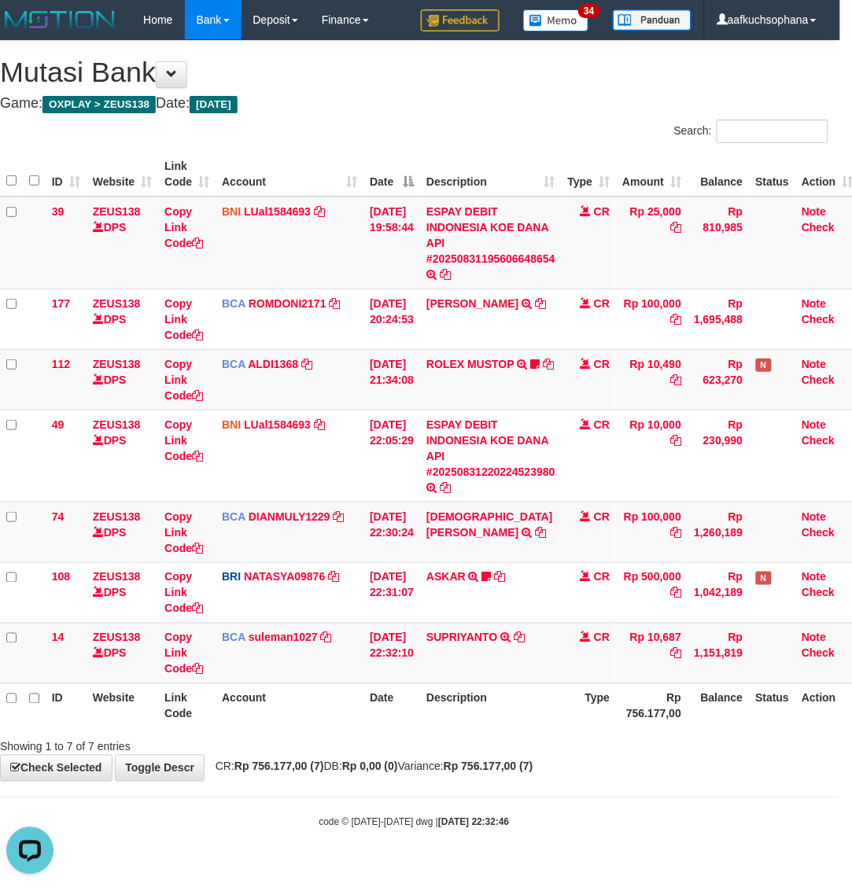
drag, startPoint x: 208, startPoint y: 834, endPoint x: 190, endPoint y: 818, distance: 24.0
click at [205, 834] on body "Toggle navigation Home Bank Account List Load By Website Group [OXPLAY] ZEUS138…" at bounding box center [414, 434] width 852 height 869
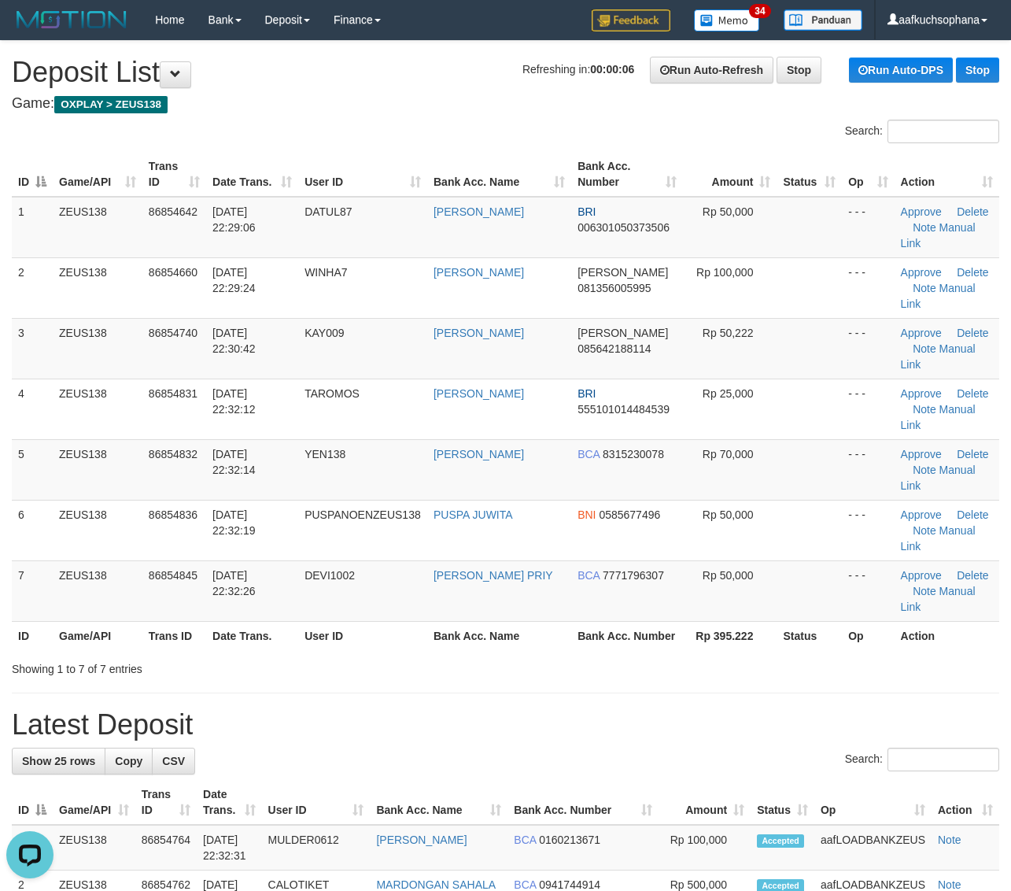
drag, startPoint x: 504, startPoint y: 575, endPoint x: 1020, endPoint y: 640, distance: 520.1
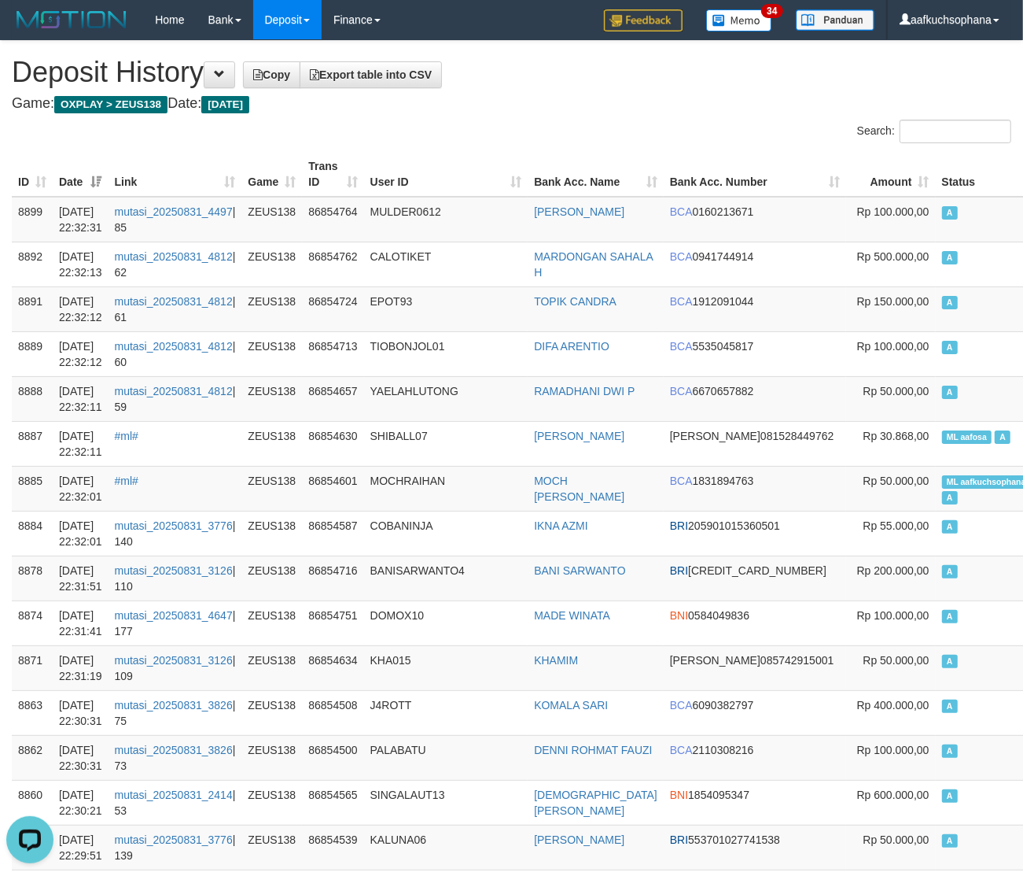
drag, startPoint x: 581, startPoint y: 161, endPoint x: 278, endPoint y: 142, distance: 303.5
click at [580, 161] on th "Bank Acc. Name" at bounding box center [596, 174] width 136 height 45
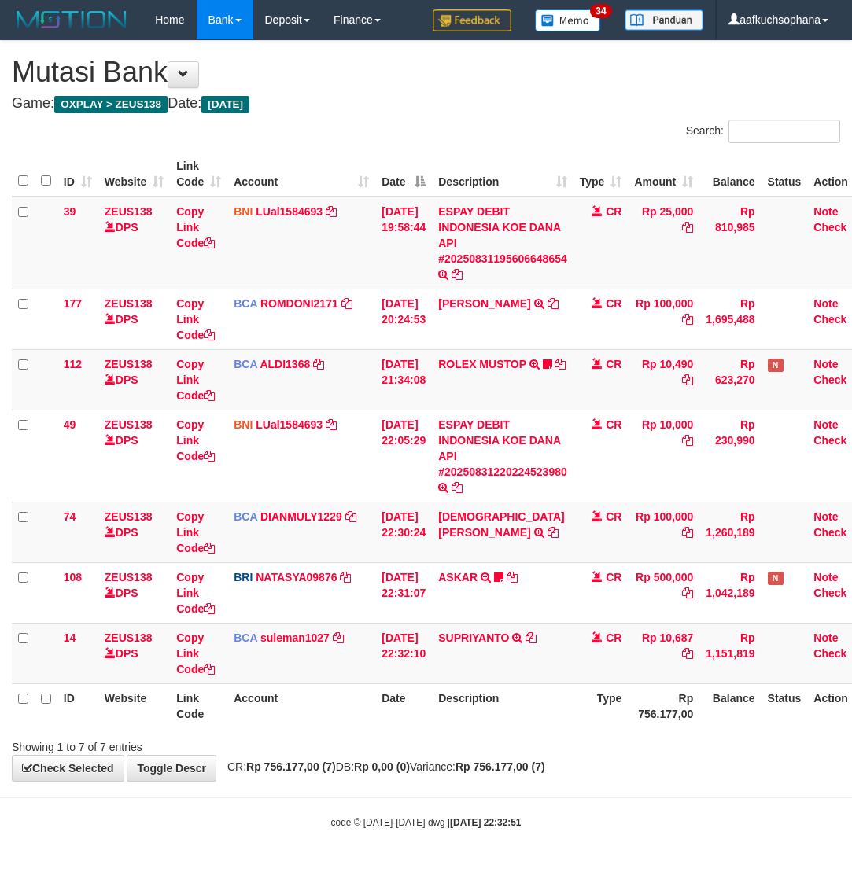
scroll to position [0, 12]
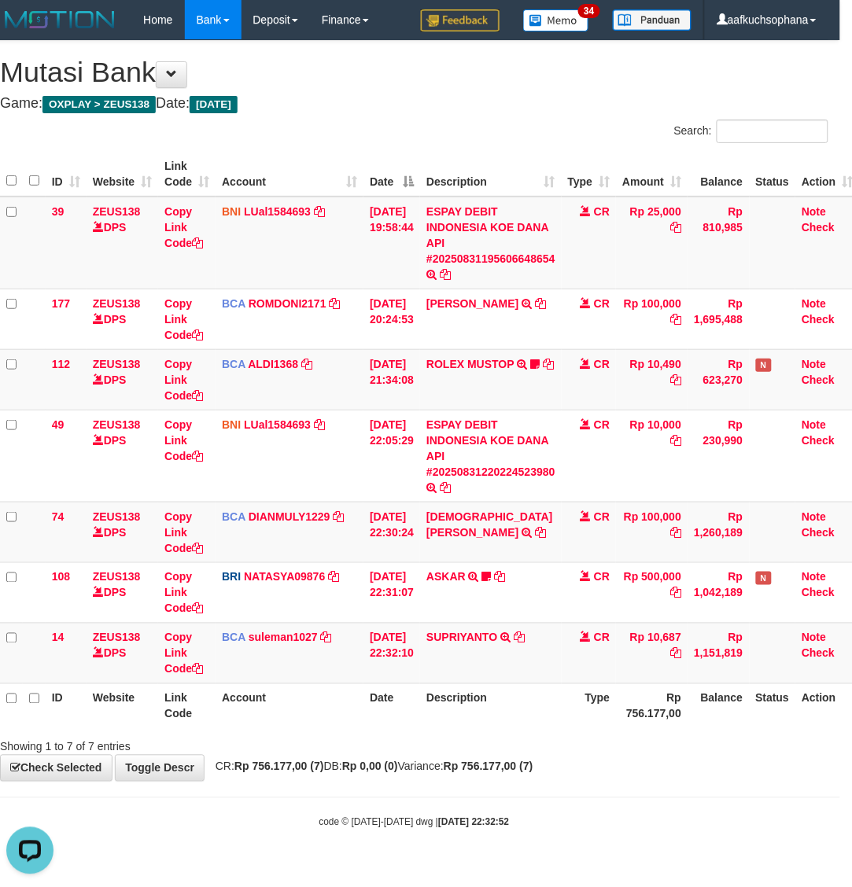
click at [654, 773] on div "**********" at bounding box center [414, 411] width 852 height 740
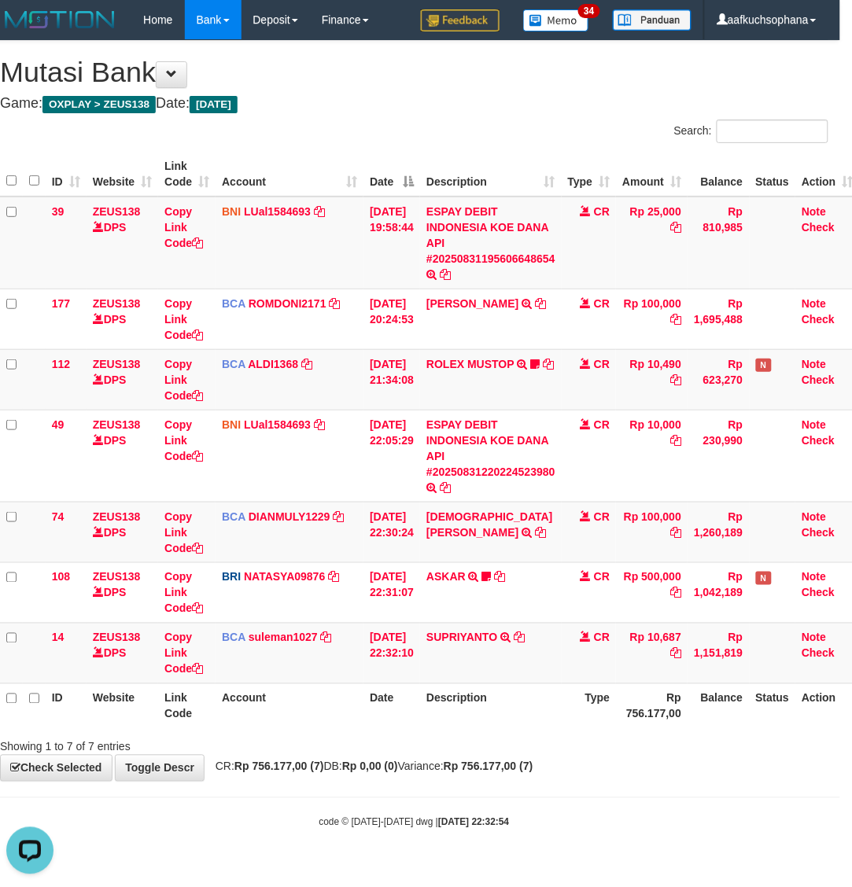
click at [618, 780] on div "**********" at bounding box center [414, 411] width 852 height 740
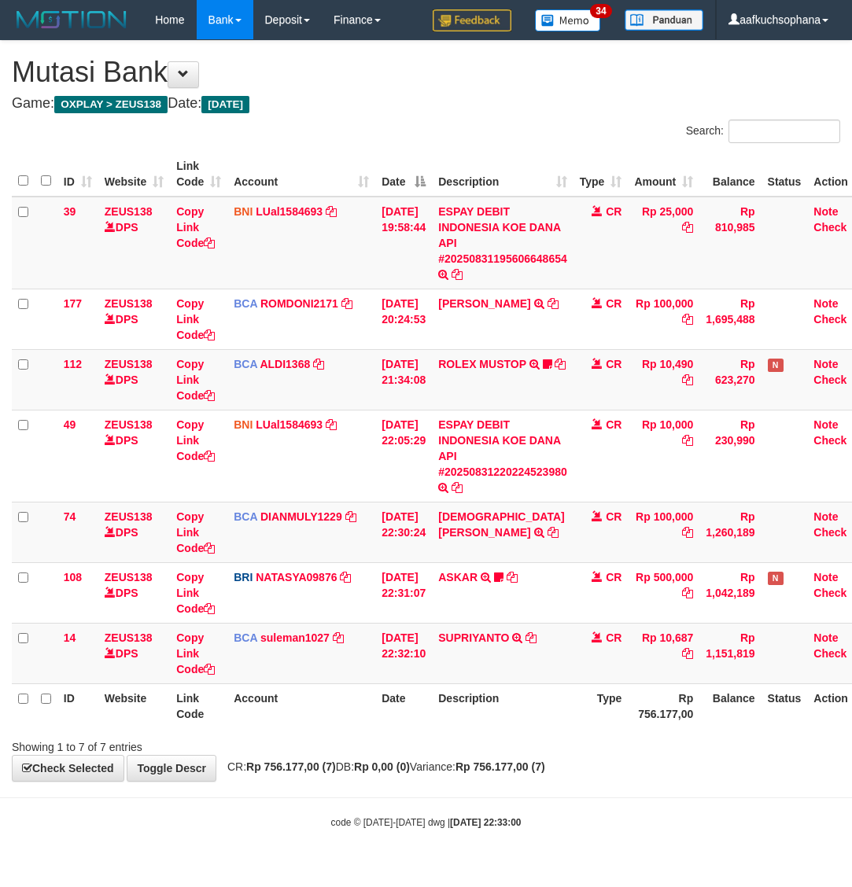
scroll to position [0, 12]
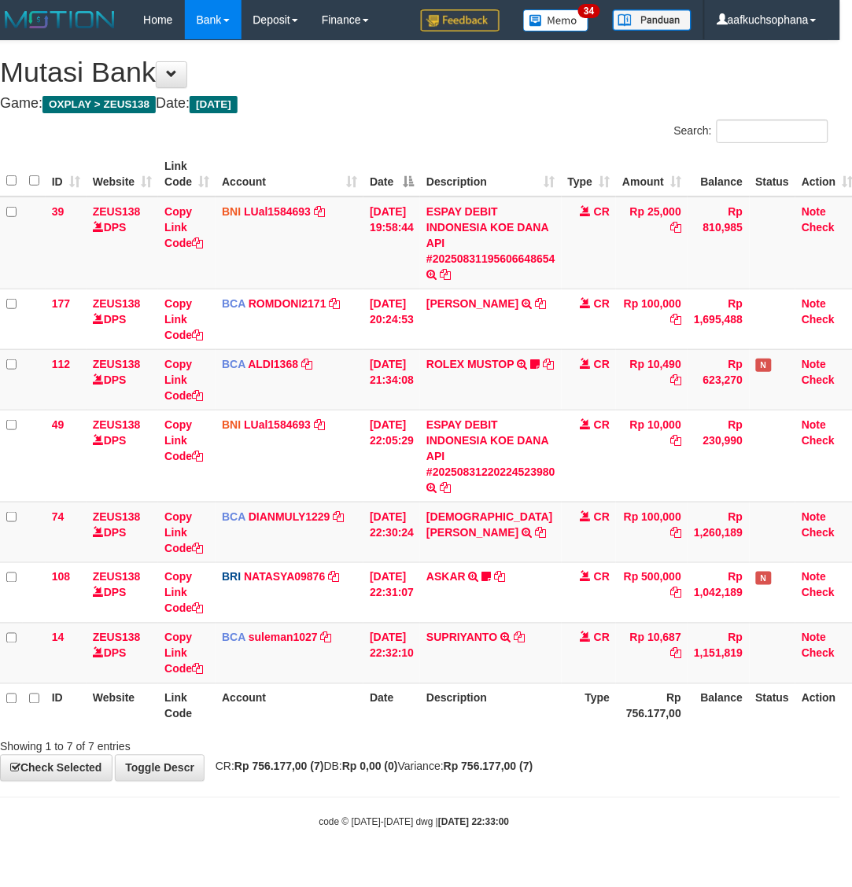
drag, startPoint x: 474, startPoint y: 787, endPoint x: 473, endPoint y: 776, distance: 11.9
click at [474, 787] on body "Toggle navigation Home Bank Account List Load By Website Group [OXPLAY] ZEUS138…" at bounding box center [414, 434] width 852 height 869
drag, startPoint x: 543, startPoint y: 824, endPoint x: 97, endPoint y: 755, distance: 451.3
click at [524, 810] on body "Toggle navigation Home Bank Account List Load By Website Group [OXPLAY] ZEUS138…" at bounding box center [414, 434] width 852 height 869
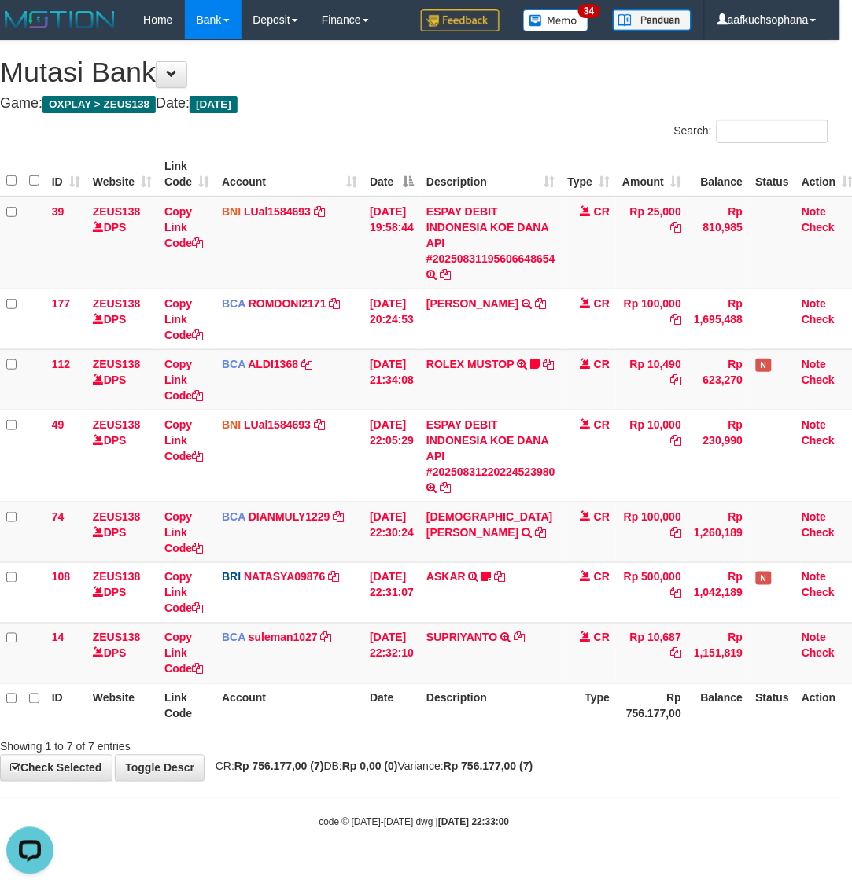
click at [651, 808] on body "Toggle navigation Home Bank Account List Load By Website Group [OXPLAY] ZEUS138…" at bounding box center [414, 434] width 852 height 869
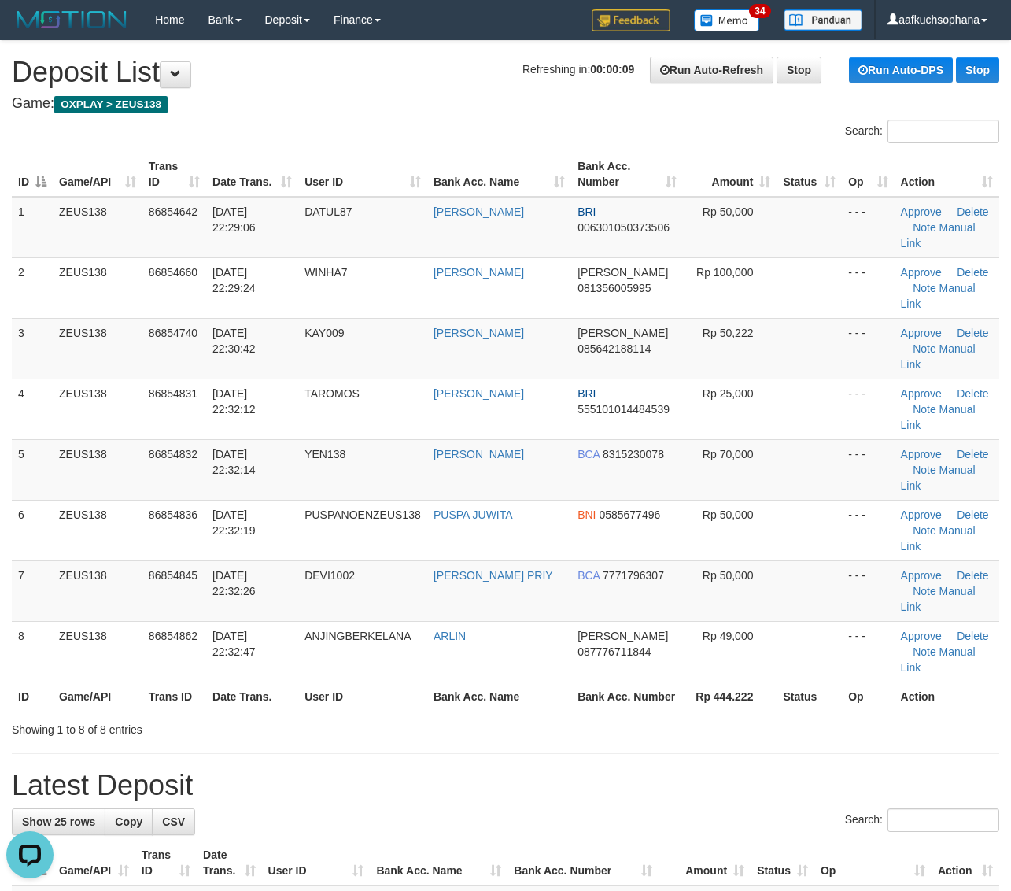
drag, startPoint x: 767, startPoint y: 651, endPoint x: 784, endPoint y: 655, distance: 17.6
click at [771, 769] on h1 "Latest Deposit" at bounding box center [505, 784] width 987 height 31
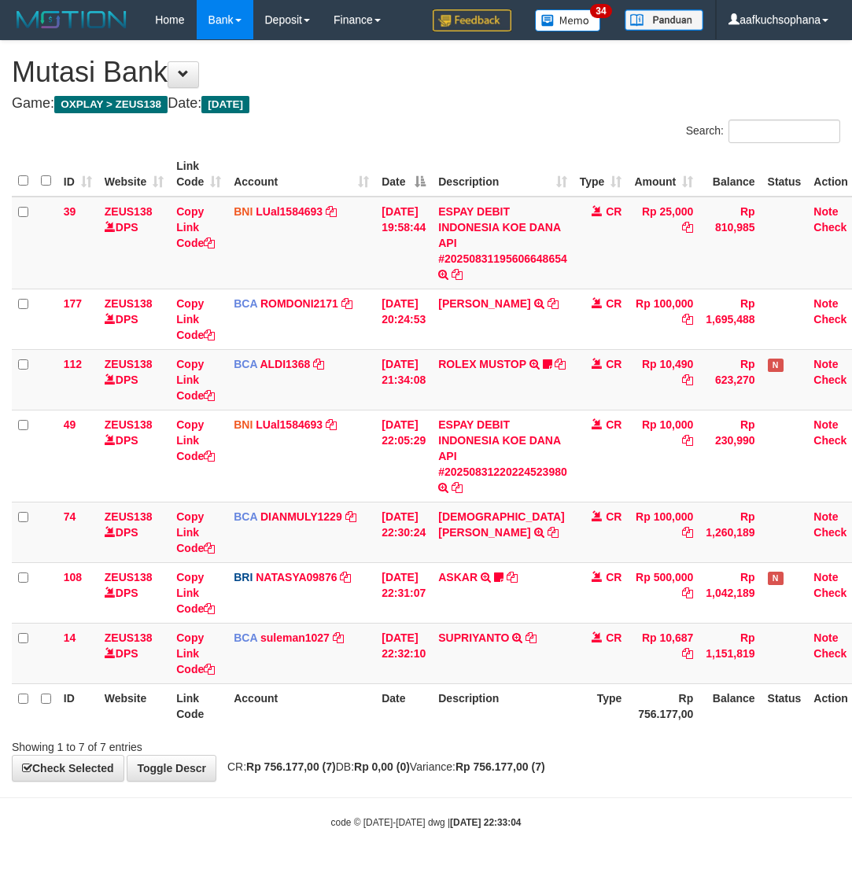
scroll to position [0, 12]
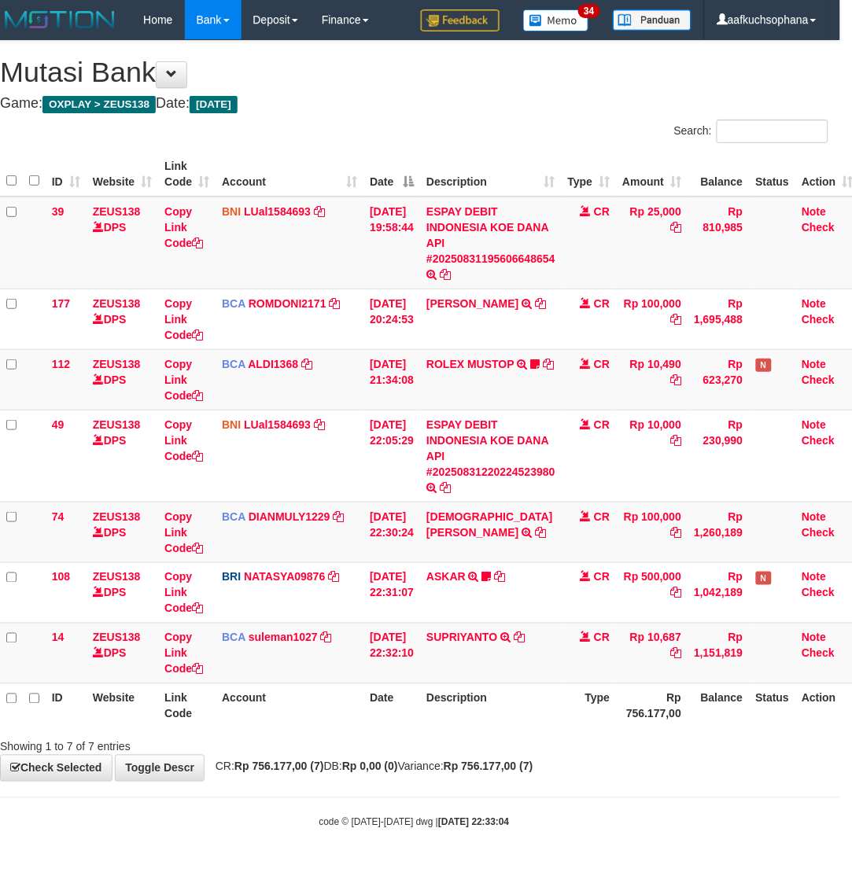
click at [667, 787] on body "Toggle navigation Home Bank Account List Load By Website Group [OXPLAY] ZEUS138…" at bounding box center [414, 434] width 852 height 869
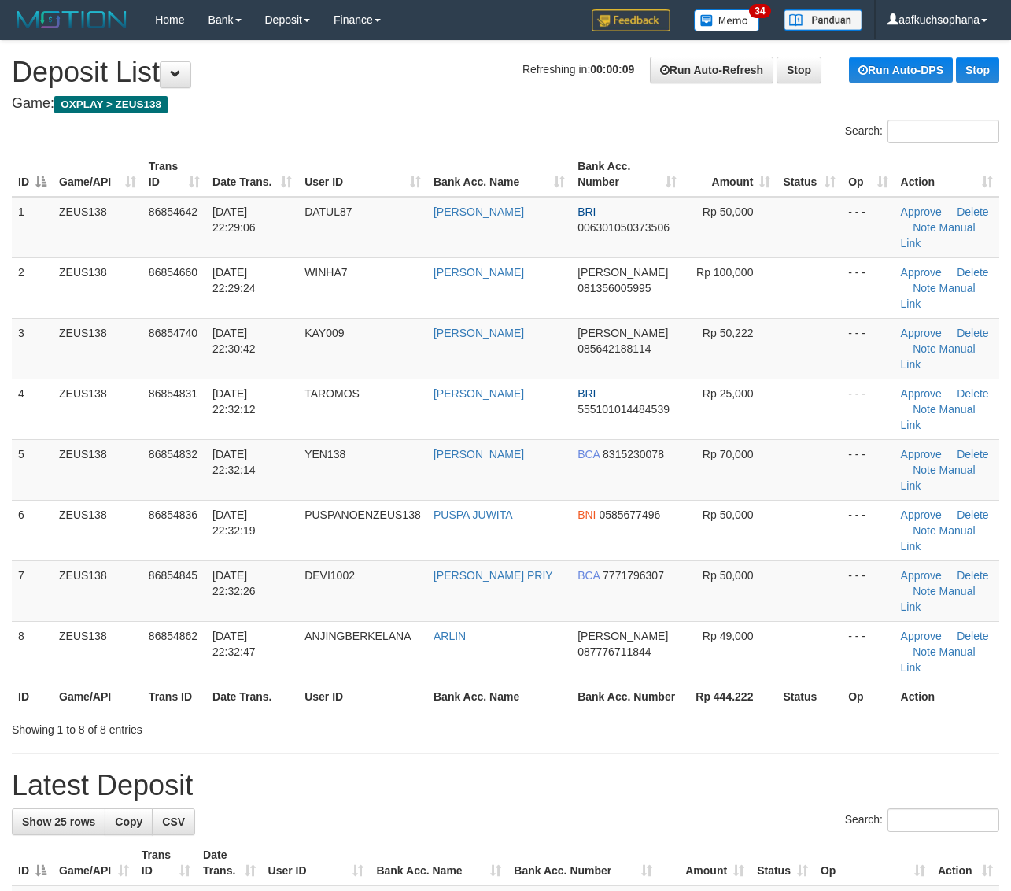
drag, startPoint x: 796, startPoint y: 624, endPoint x: 1020, endPoint y: 651, distance: 225.9
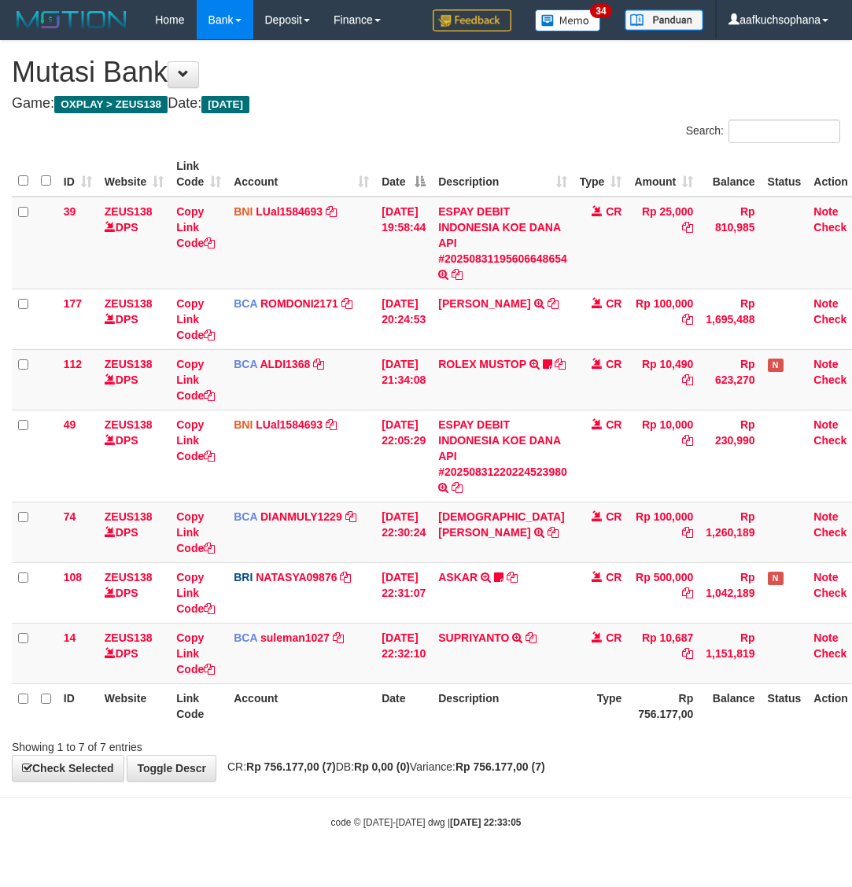
scroll to position [0, 12]
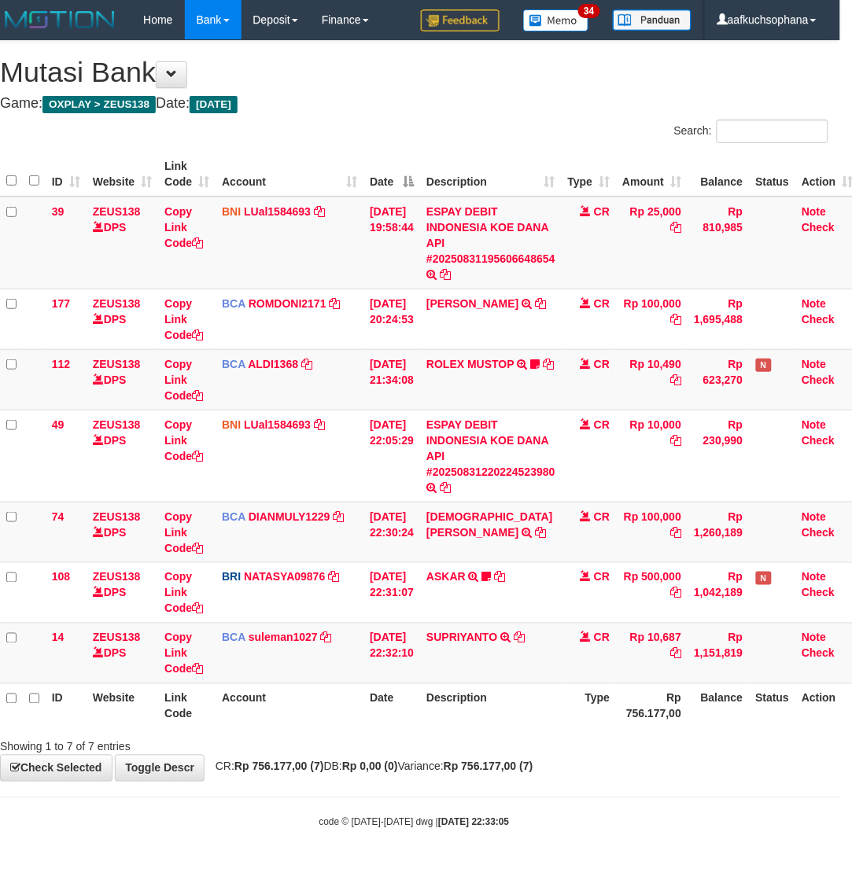
click at [592, 807] on body "Toggle navigation Home Bank Account List Load By Website Group [OXPLAY] ZEUS138…" at bounding box center [414, 434] width 852 height 869
drag, startPoint x: 591, startPoint y: 807, endPoint x: 230, endPoint y: 714, distance: 372.1
click at [586, 803] on body "Toggle navigation Home Bank Account List Load By Website Group [OXPLAY] ZEUS138…" at bounding box center [414, 434] width 852 height 869
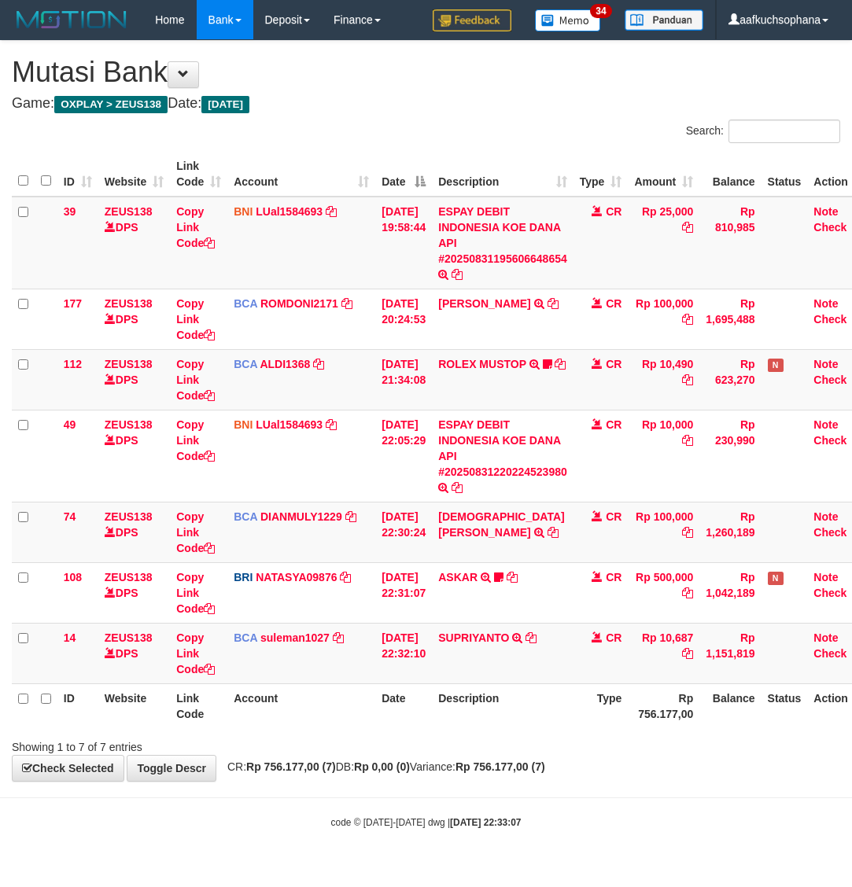
scroll to position [0, 12]
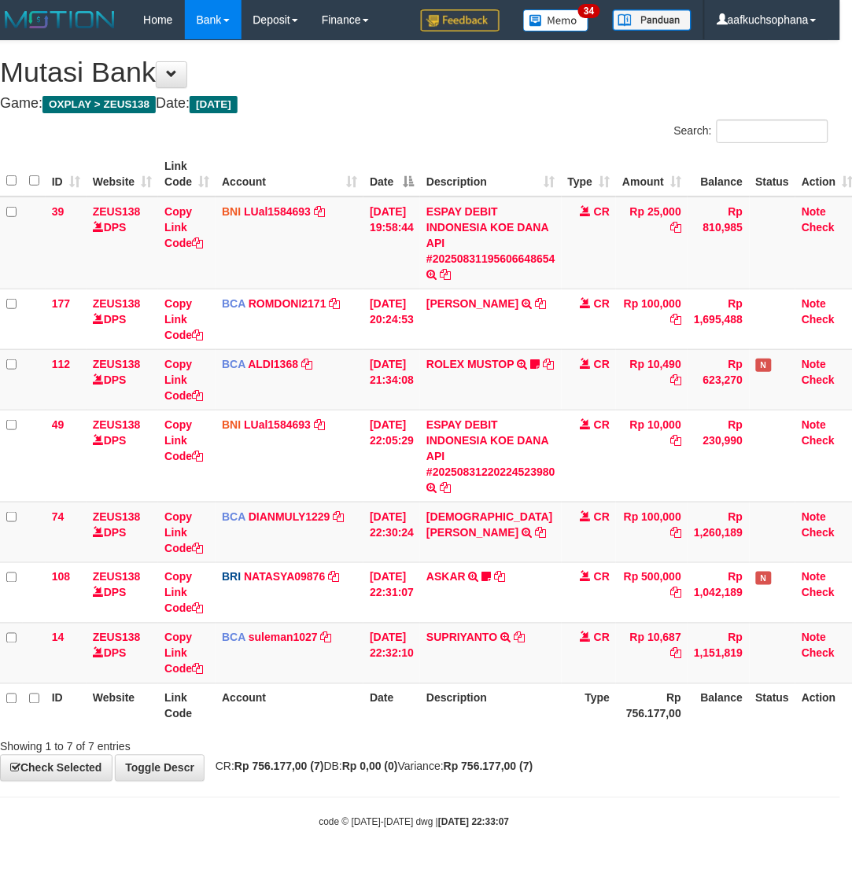
click at [256, 722] on th "Account" at bounding box center [290, 706] width 148 height 45
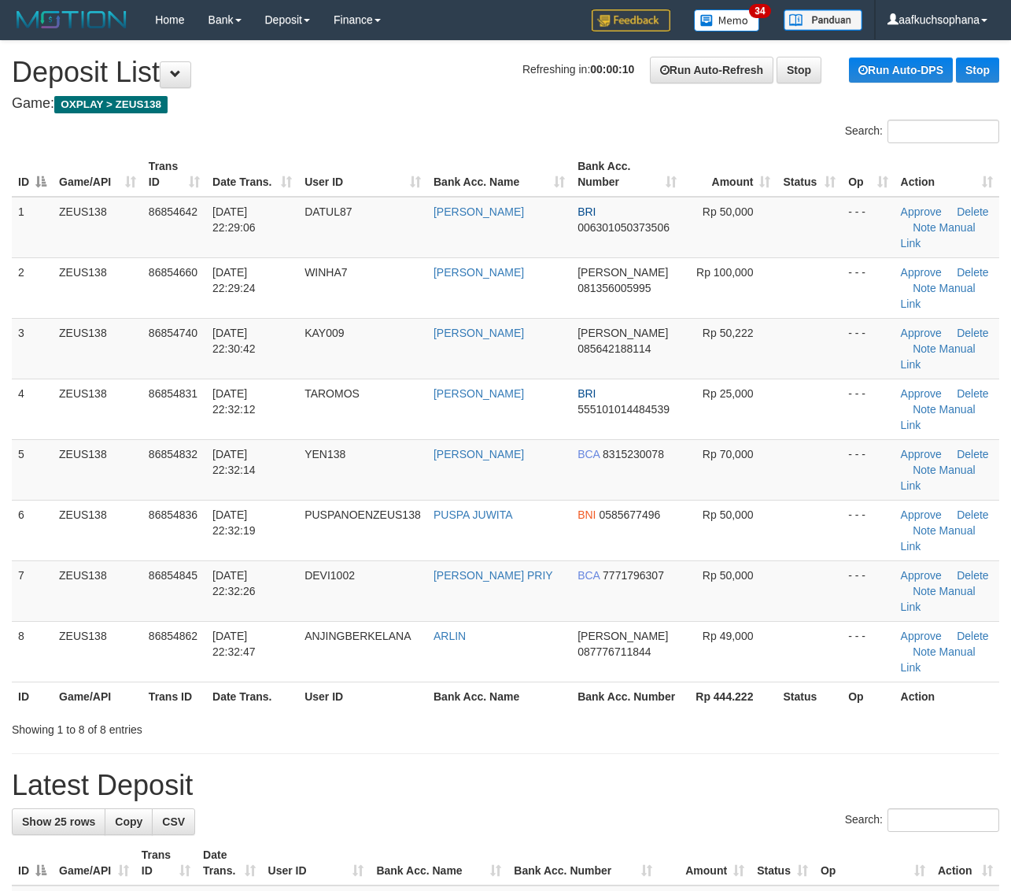
click at [702, 715] on div "Showing 1 to 8 of 8 entries" at bounding box center [505, 726] width 1011 height 22
drag, startPoint x: 689, startPoint y: 610, endPoint x: 721, endPoint y: 607, distance: 31.6
click at [695, 715] on div "Showing 1 to 8 of 8 entries" at bounding box center [505, 726] width 1011 height 22
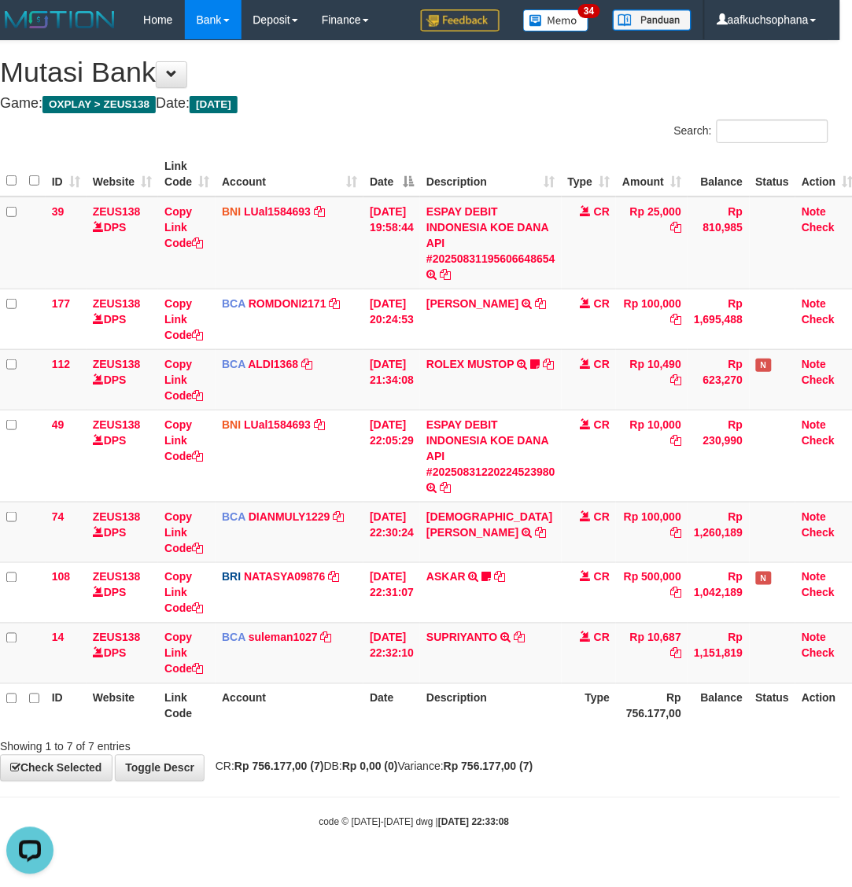
click at [510, 708] on th "Description" at bounding box center [491, 706] width 142 height 45
click at [639, 809] on body "Toggle navigation Home Bank Account List Load By Website Group [OXPLAY] ZEUS138…" at bounding box center [414, 434] width 852 height 869
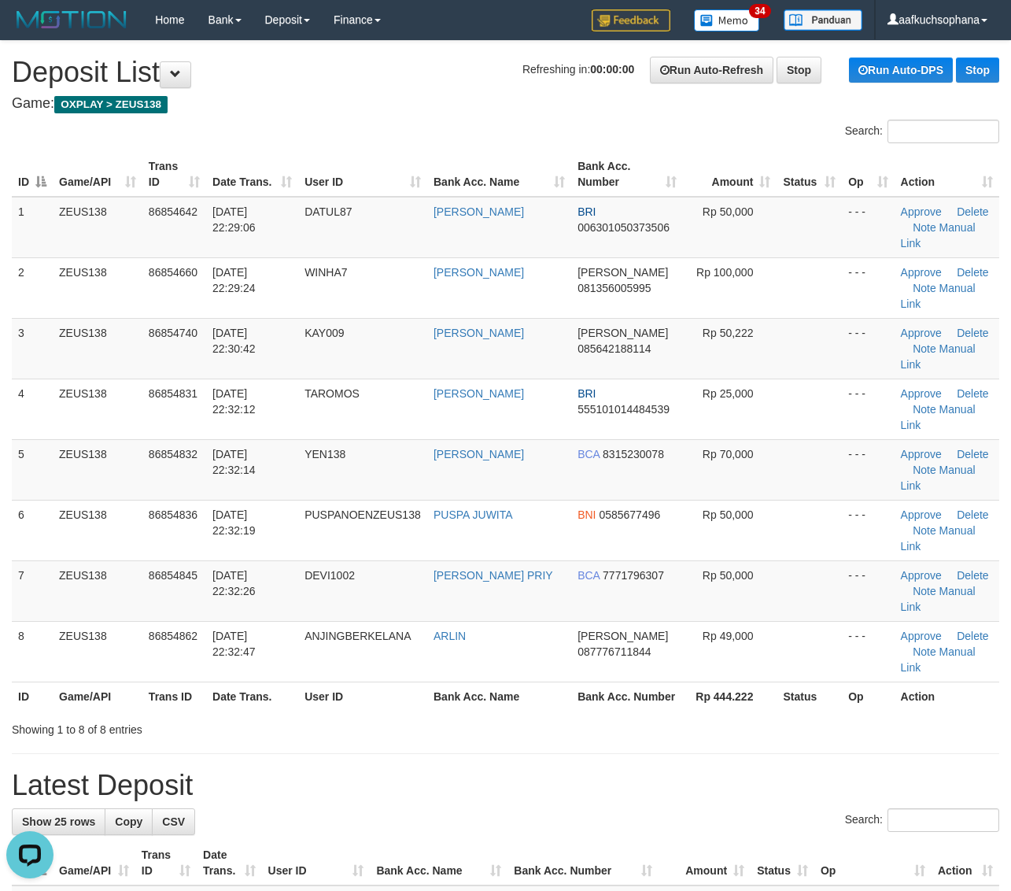
drag, startPoint x: 732, startPoint y: 710, endPoint x: 864, endPoint y: 623, distance: 158.4
click at [732, 808] on div "Search:" at bounding box center [505, 822] width 987 height 28
drag, startPoint x: 864, startPoint y: 626, endPoint x: 1023, endPoint y: 644, distance: 159.8
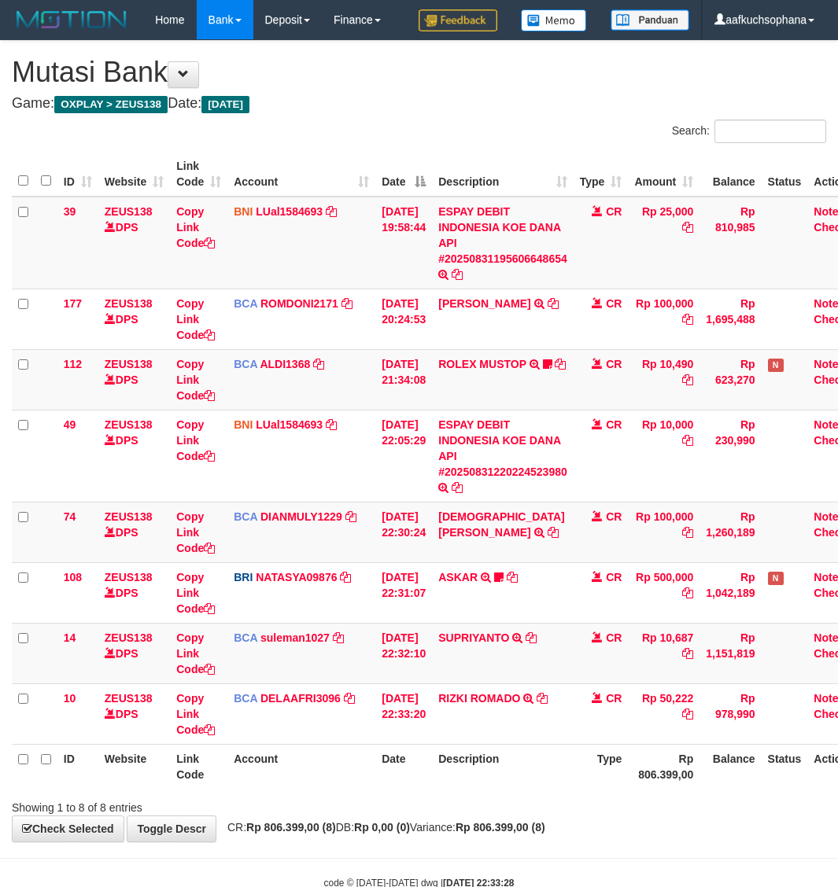
scroll to position [0, 12]
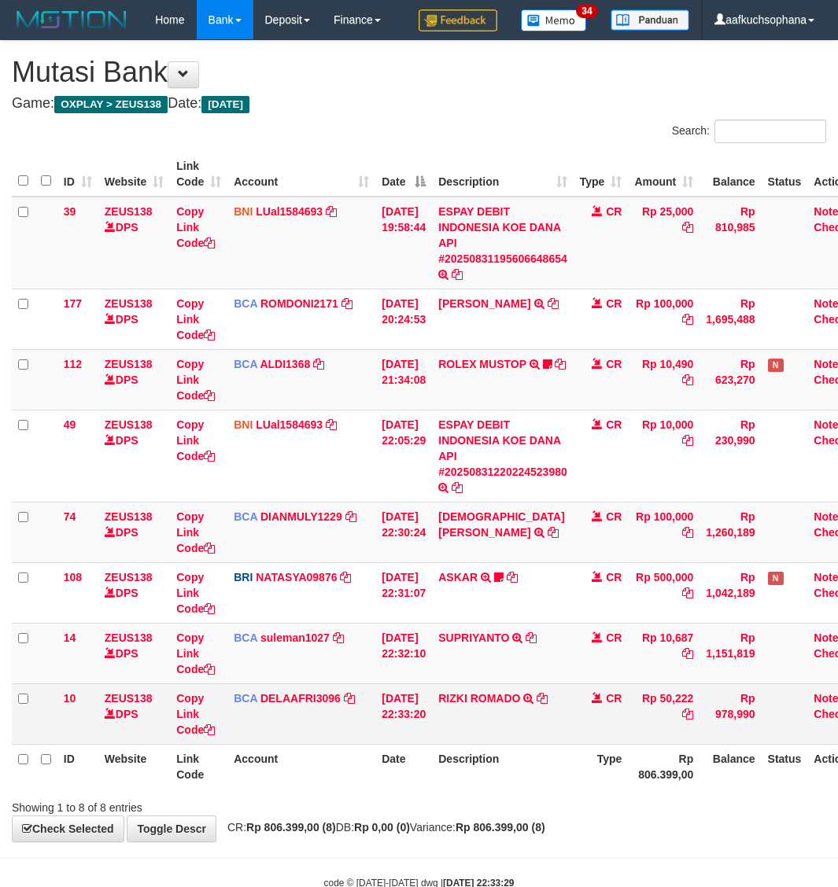
scroll to position [0, 12]
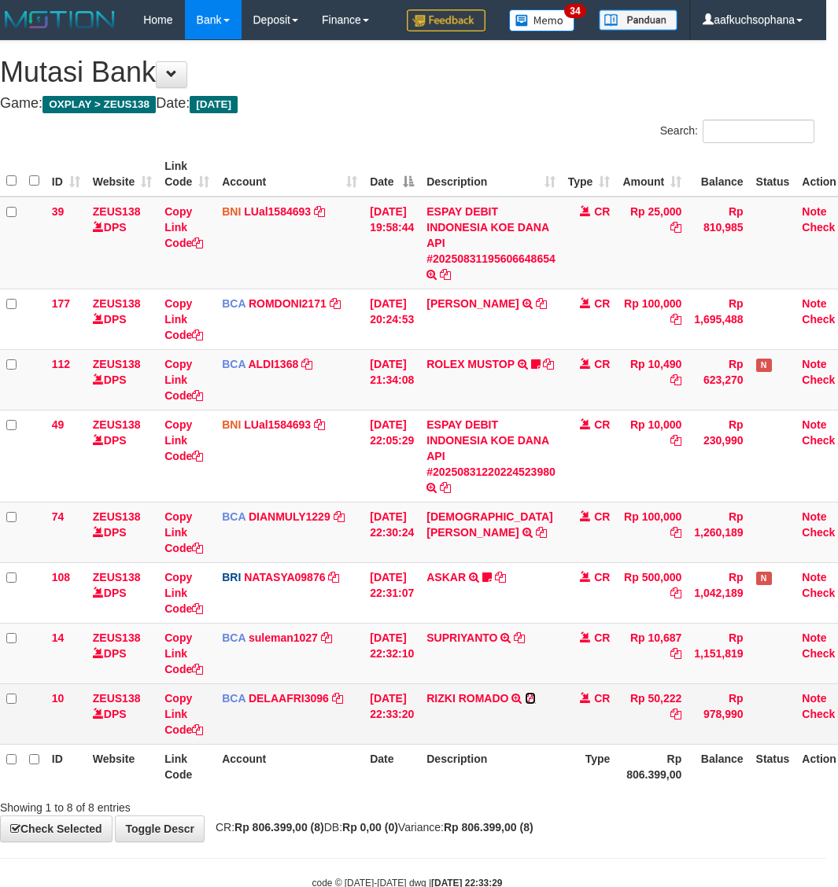
click at [536, 698] on icon at bounding box center [530, 698] width 11 height 11
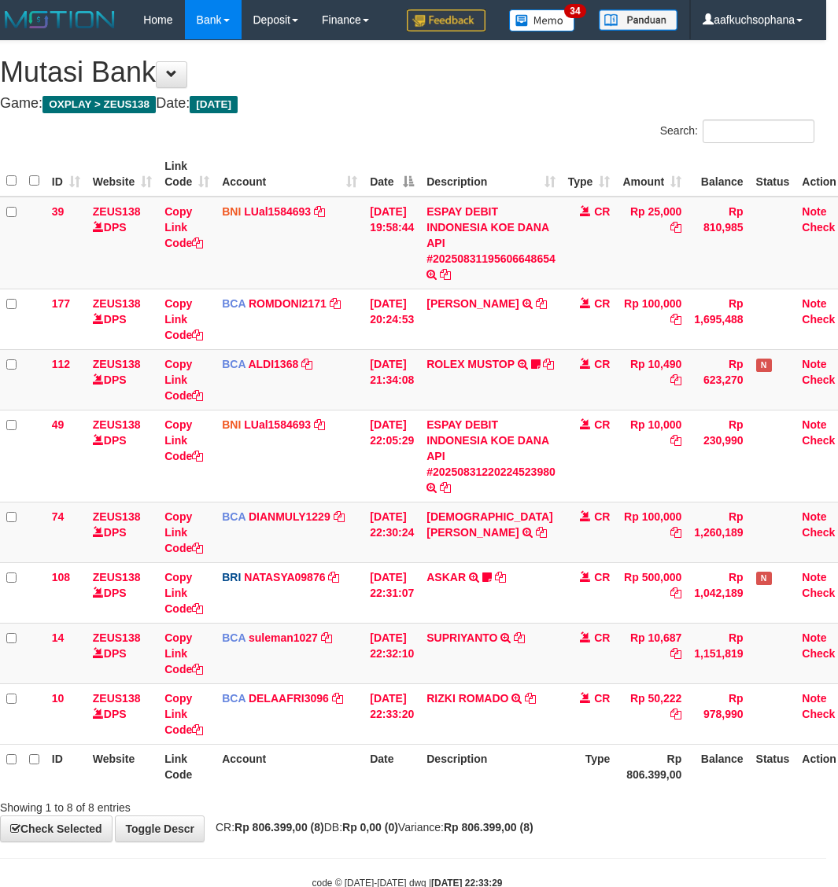
click at [325, 784] on th "Account" at bounding box center [290, 766] width 148 height 45
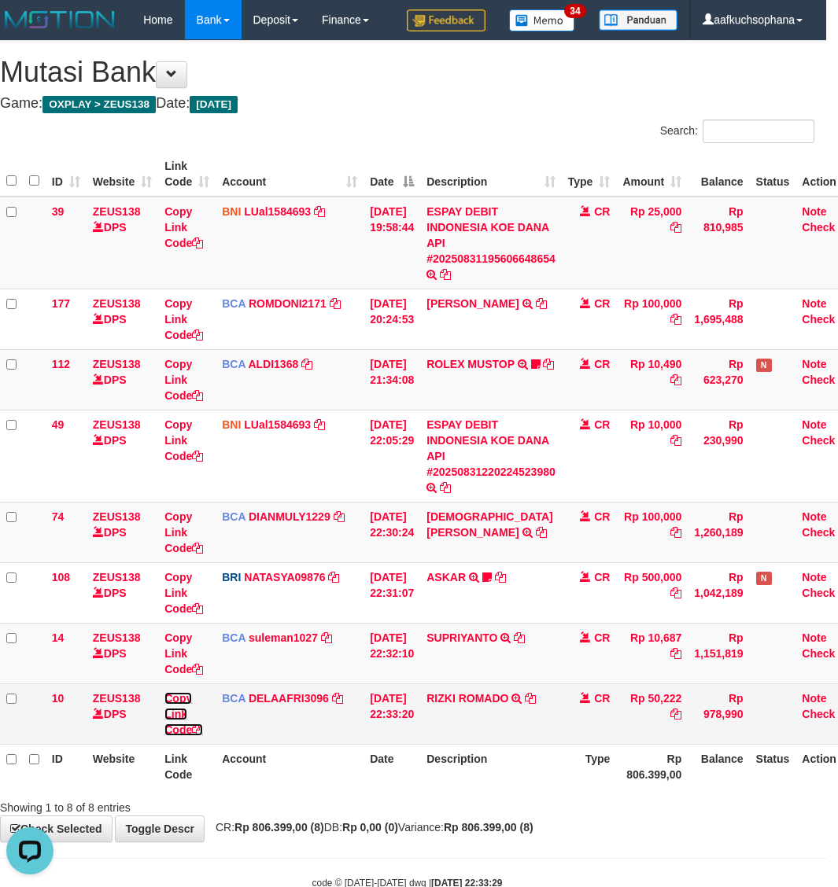
click at [201, 726] on icon at bounding box center [197, 730] width 11 height 11
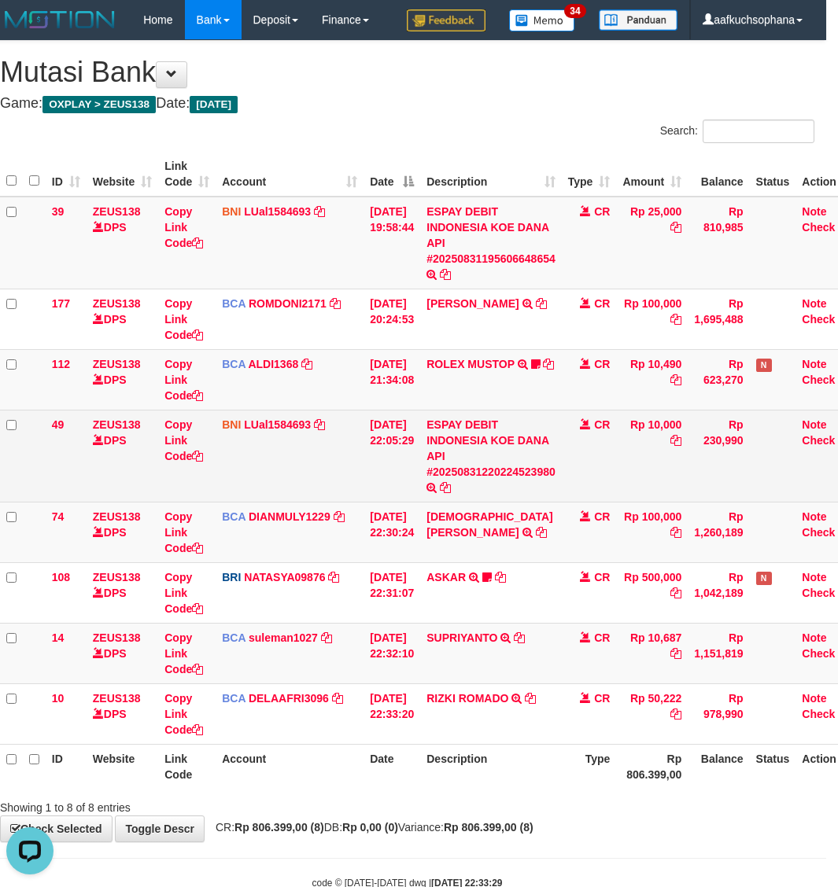
scroll to position [197, 0]
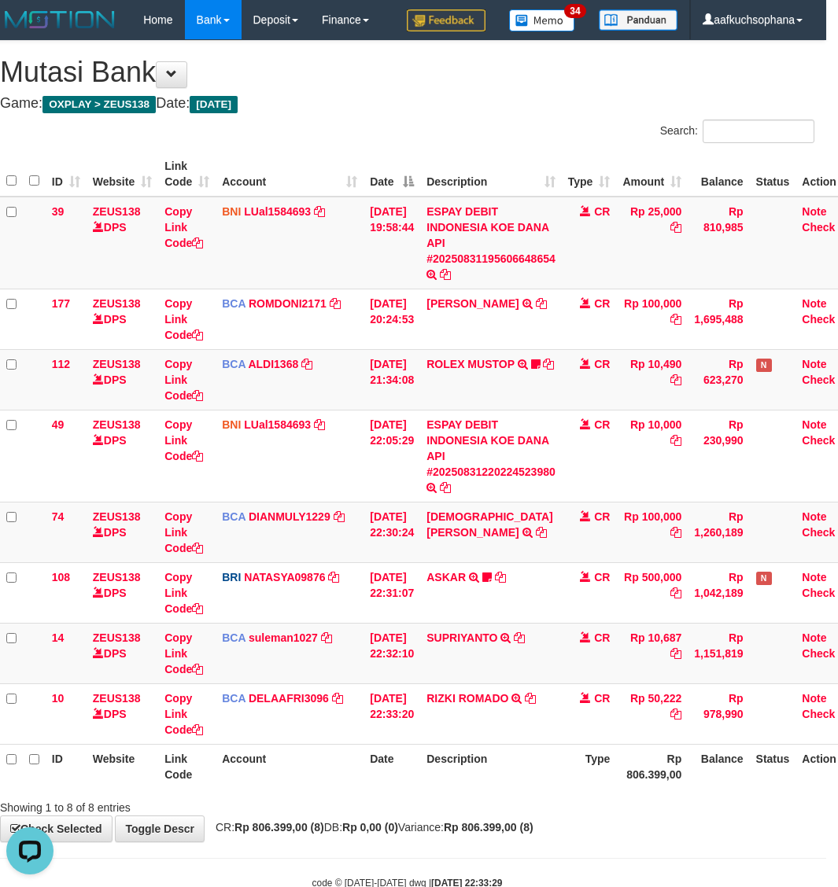
drag, startPoint x: 560, startPoint y: 764, endPoint x: 847, endPoint y: 624, distance: 319.5
click at [562, 762] on th "Description" at bounding box center [491, 766] width 142 height 45
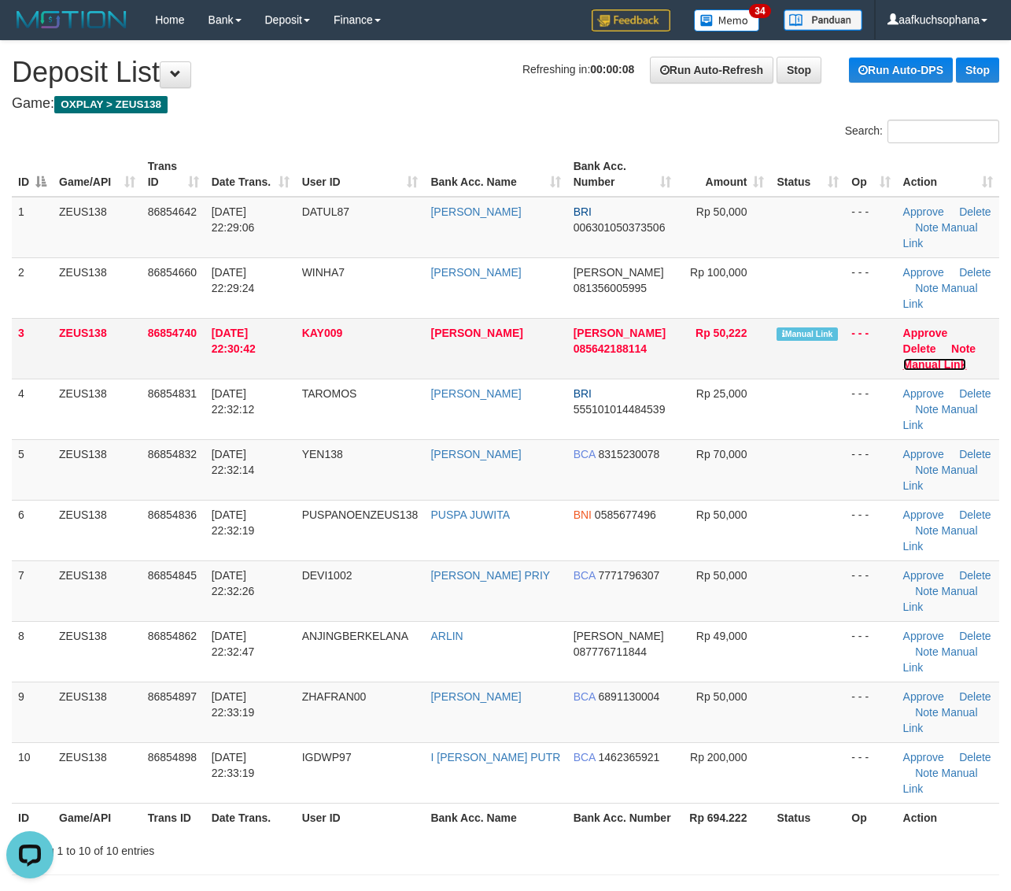
click at [916, 360] on link "Manual Link" at bounding box center [935, 364] width 64 height 13
click at [903, 358] on link "Manual Link" at bounding box center [935, 364] width 64 height 13
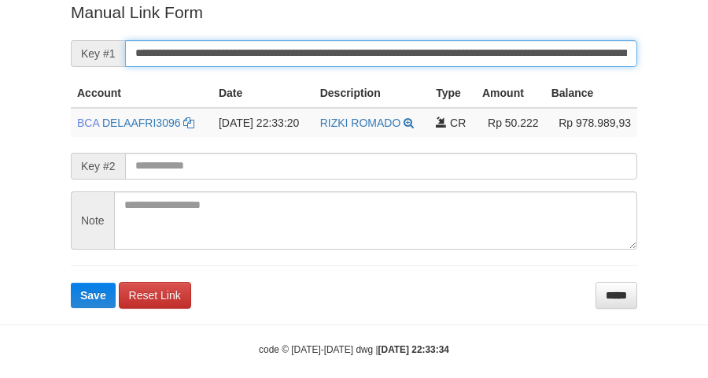
click at [71, 282] on button "Save" at bounding box center [93, 294] width 45 height 25
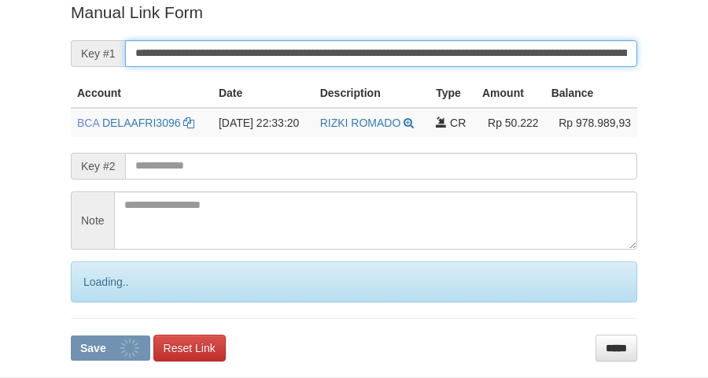
click at [71, 335] on button "Save" at bounding box center [110, 347] width 79 height 25
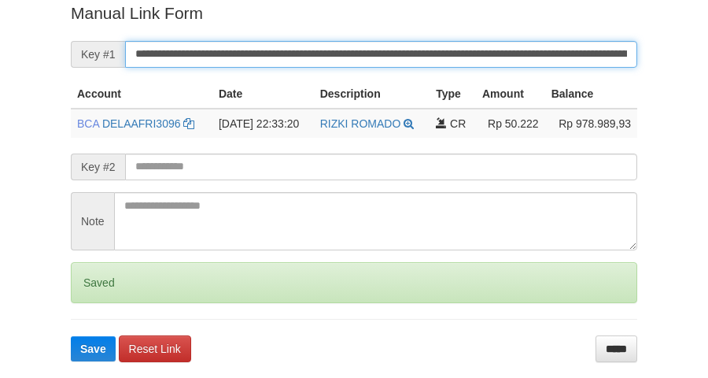
click at [71, 336] on button "Save" at bounding box center [93, 348] width 45 height 25
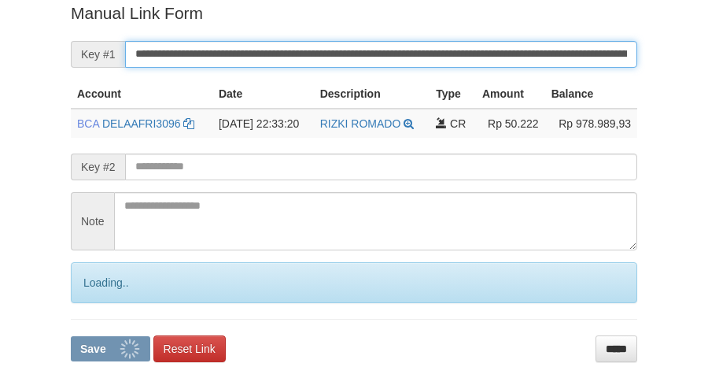
click at [71, 336] on button "Save" at bounding box center [110, 348] width 79 height 25
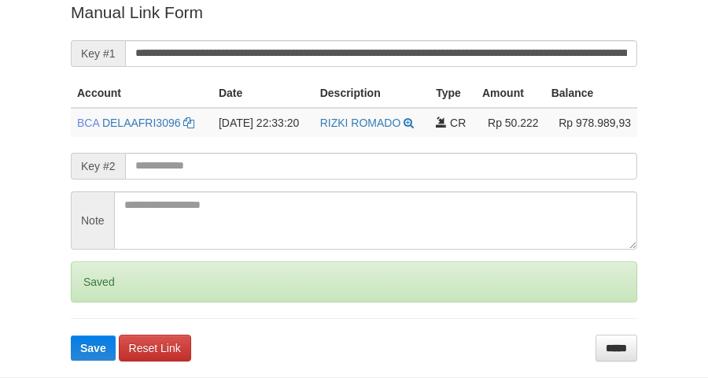
scroll to position [323, 0]
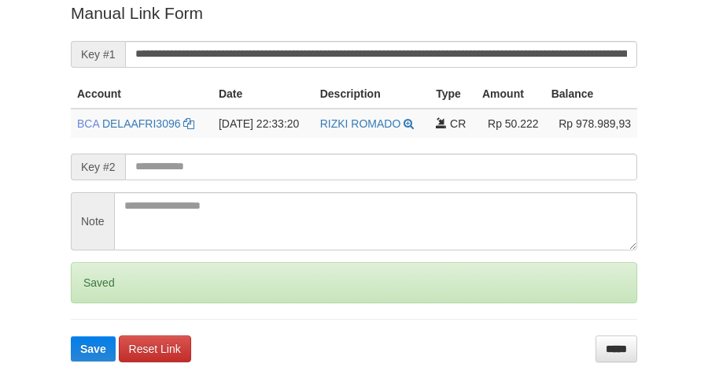
click at [71, 336] on button "Save" at bounding box center [93, 348] width 45 height 25
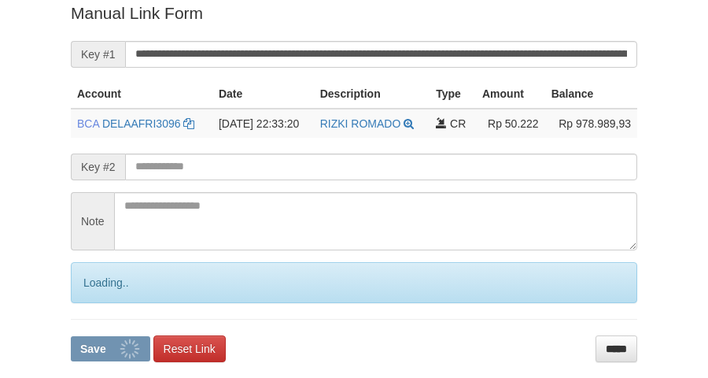
click at [71, 336] on button "Save" at bounding box center [110, 348] width 79 height 25
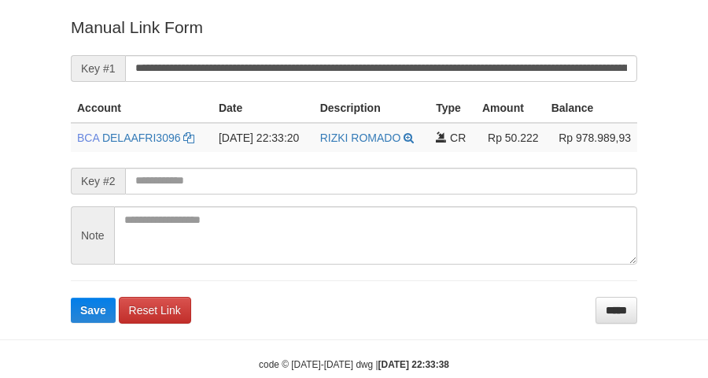
click at [433, 53] on form "**********" at bounding box center [354, 169] width 566 height 307
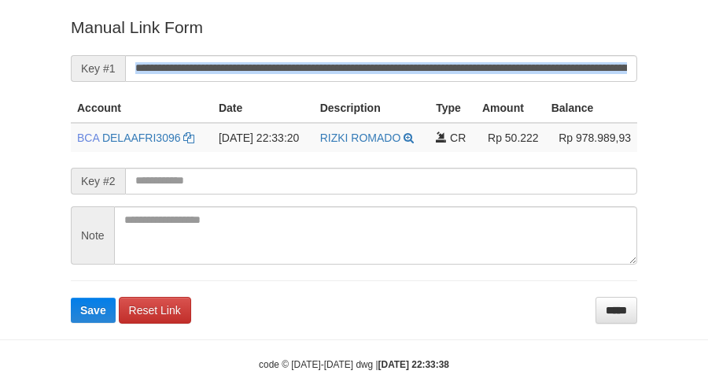
scroll to position [308, 0]
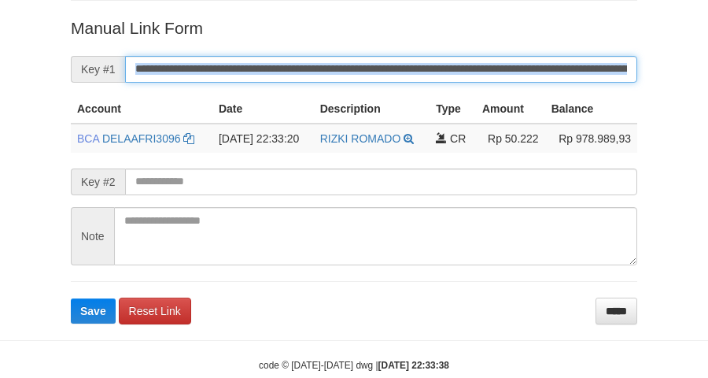
click at [71, 298] on button "Save" at bounding box center [93, 310] width 45 height 25
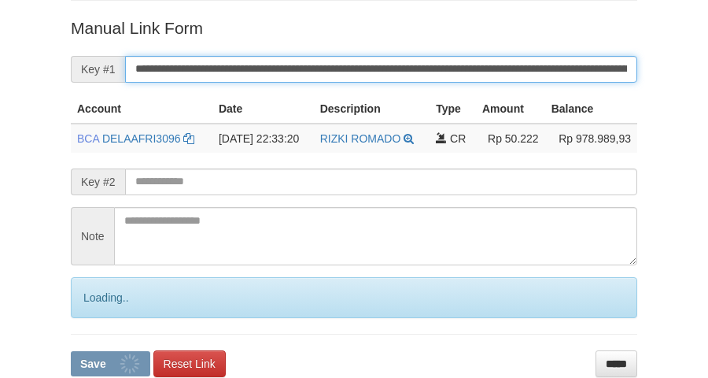
click at [71, 351] on button "Save" at bounding box center [110, 363] width 79 height 25
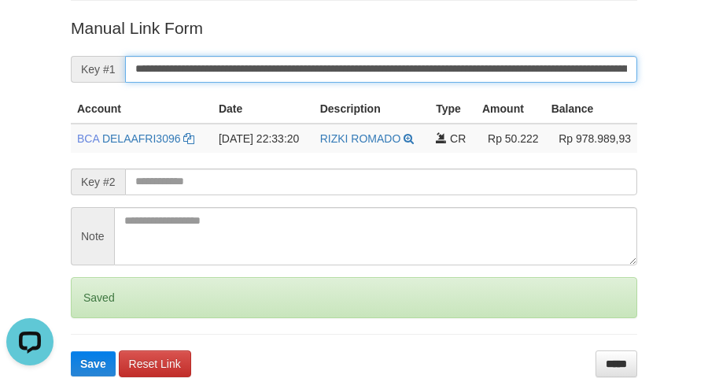
click at [71, 351] on button "Save" at bounding box center [93, 363] width 45 height 25
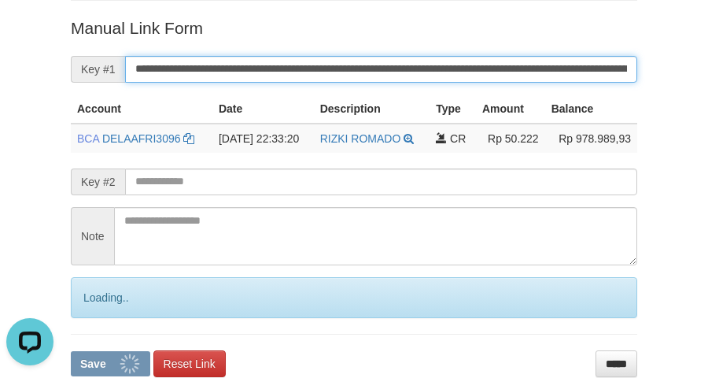
click at [71, 351] on button "Save" at bounding box center [110, 363] width 79 height 25
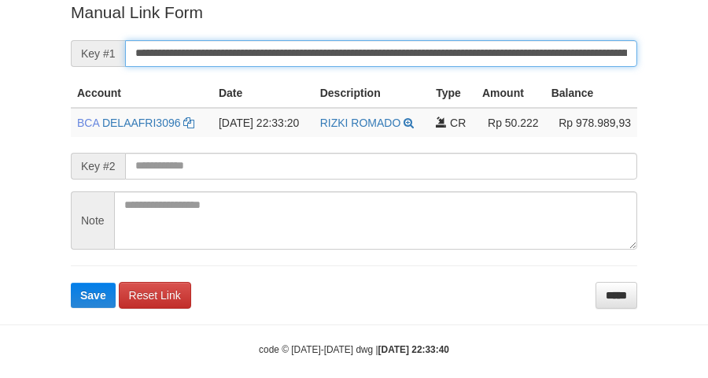
click at [71, 282] on button "Save" at bounding box center [93, 294] width 45 height 25
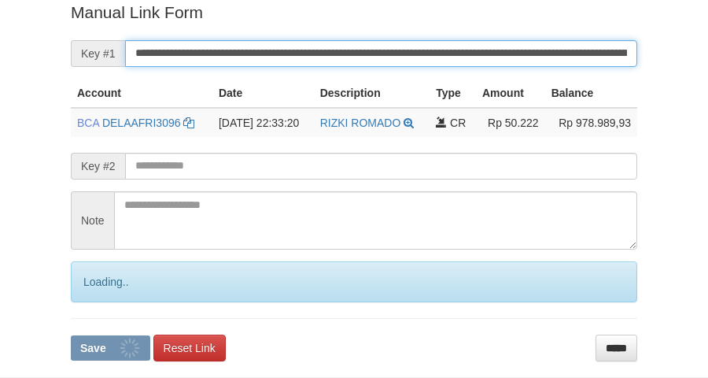
scroll to position [323, 0]
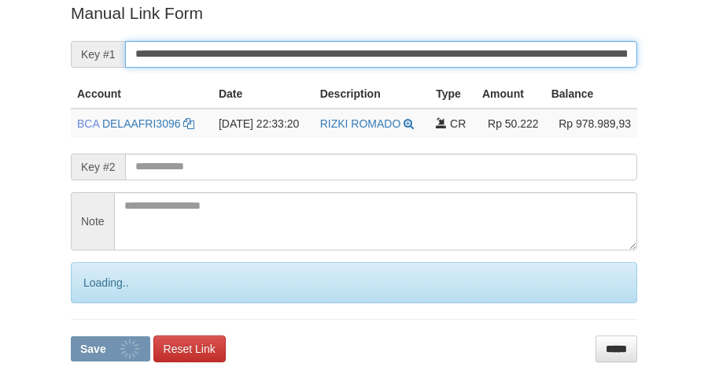
click at [71, 336] on button "Save" at bounding box center [110, 348] width 79 height 25
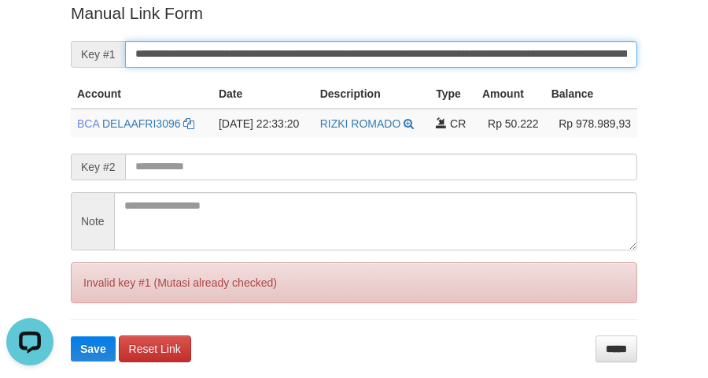
scroll to position [0, 0]
drag, startPoint x: 446, startPoint y: 50, endPoint x: 453, endPoint y: 46, distance: 8.1
click at [449, 51] on input "**********" at bounding box center [381, 54] width 512 height 27
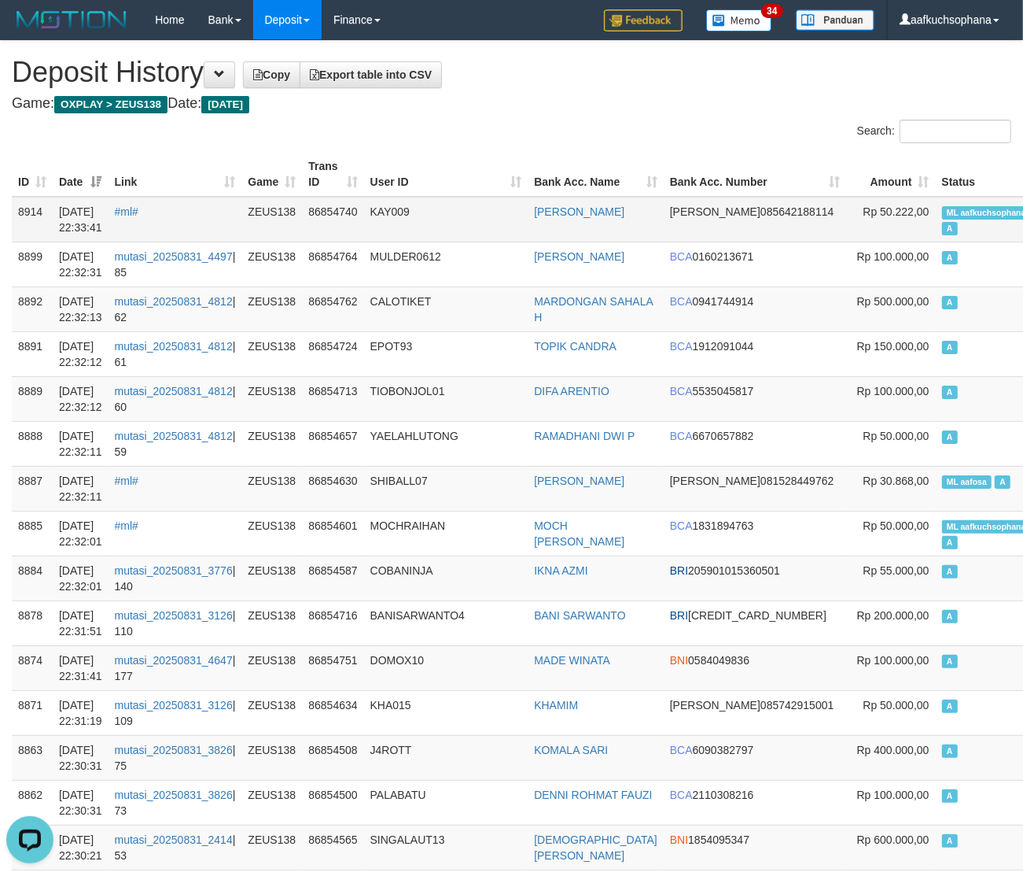
click at [942, 209] on span "ML aafkuchsophana" at bounding box center [986, 212] width 89 height 13
copy td "ML aafkuchsophana A"
click at [750, 126] on div "Search:" at bounding box center [768, 134] width 489 height 28
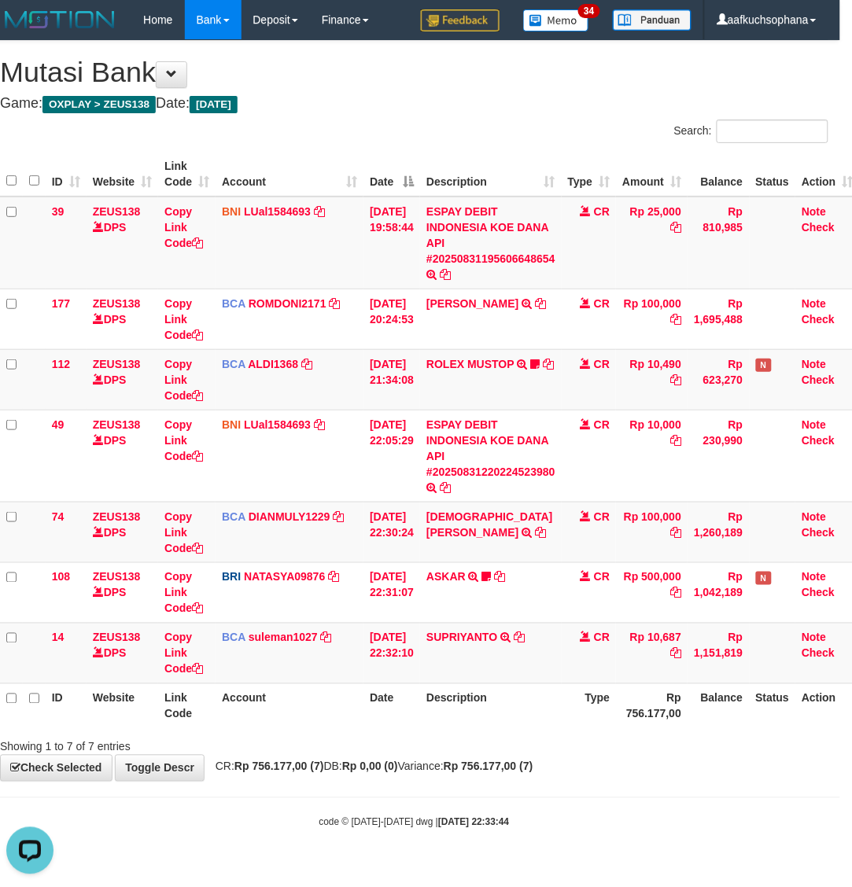
drag, startPoint x: 127, startPoint y: 844, endPoint x: 194, endPoint y: 805, distance: 76.9
click at [128, 844] on body "Toggle navigation Home Bank Account List Load By Website Group [OXPLAY] ZEUS138…" at bounding box center [414, 434] width 852 height 869
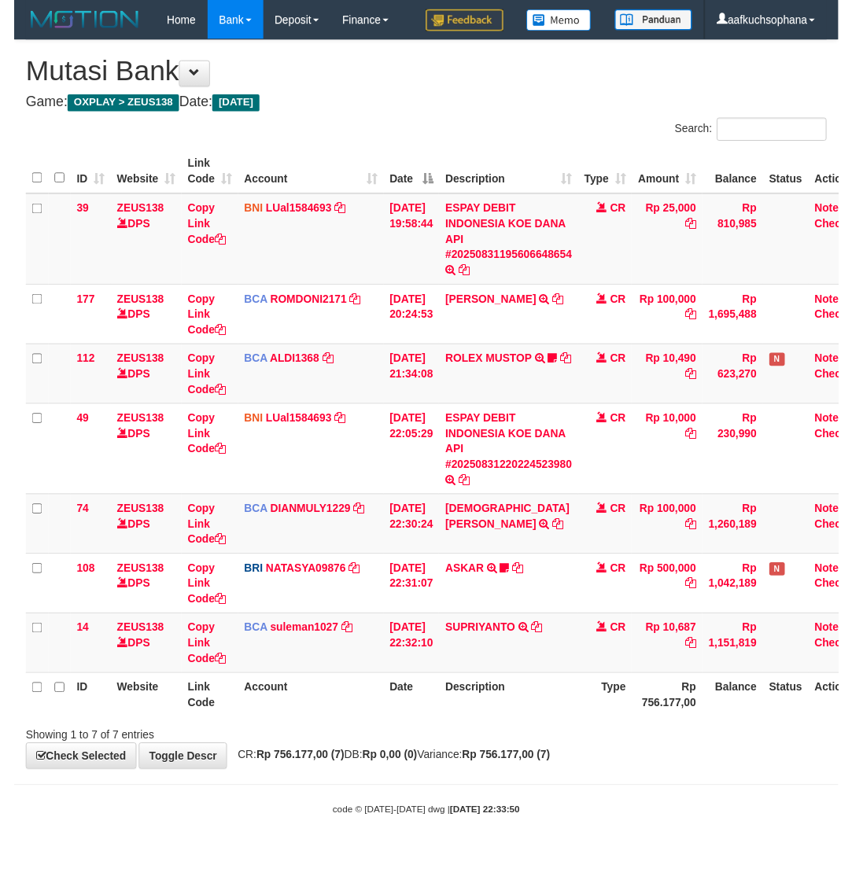
scroll to position [0, 12]
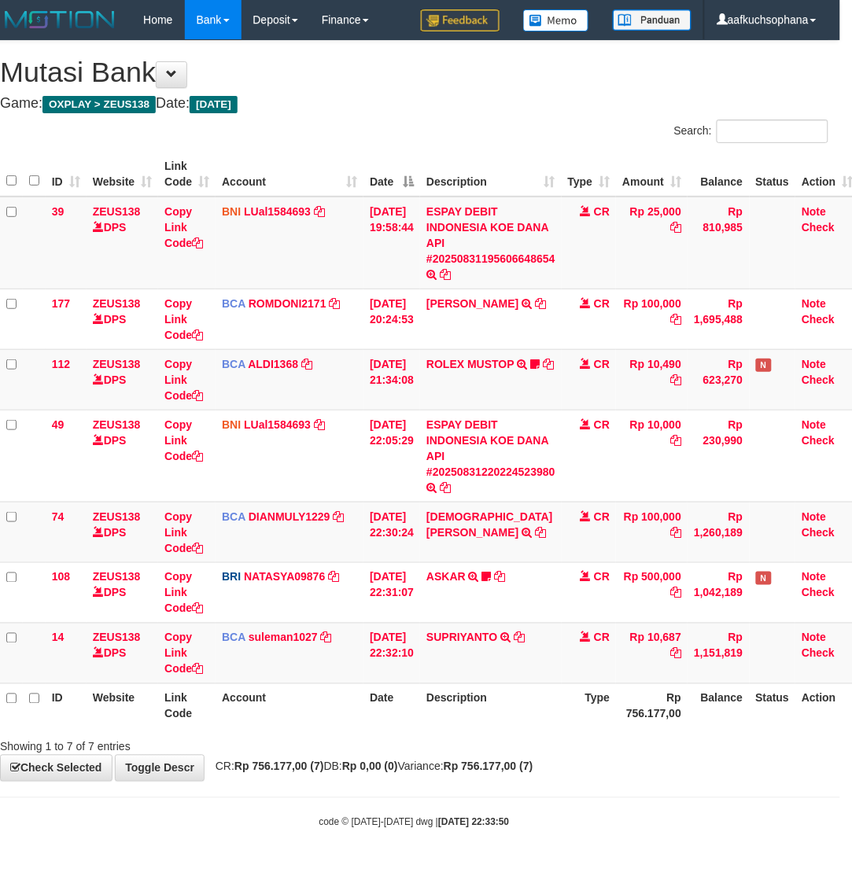
click at [636, 765] on div "**********" at bounding box center [414, 411] width 852 height 740
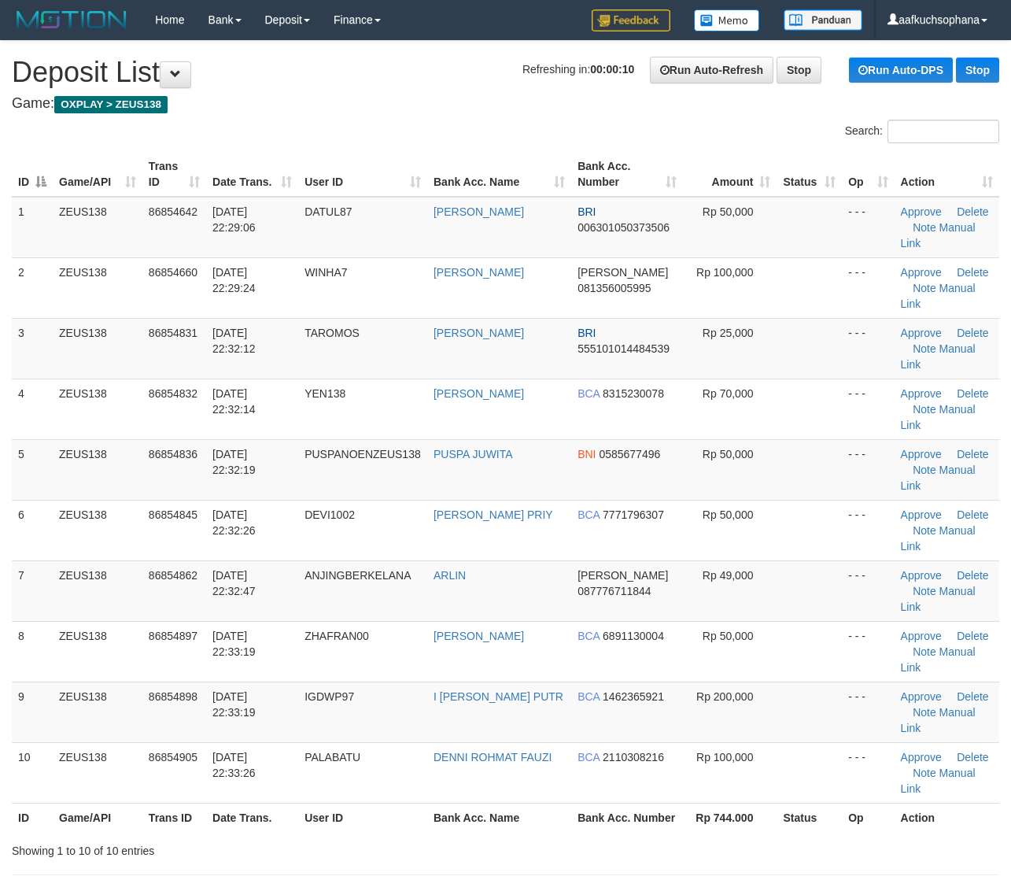
click at [749, 681] on td "Rp 200,000" at bounding box center [730, 711] width 94 height 61
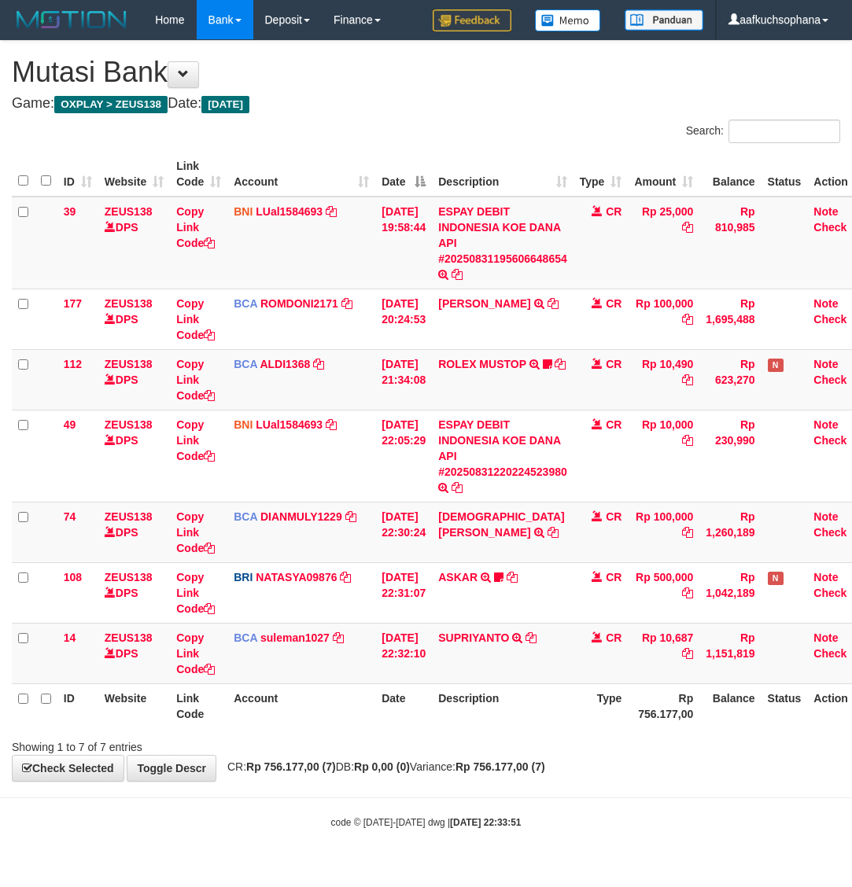
scroll to position [0, 12]
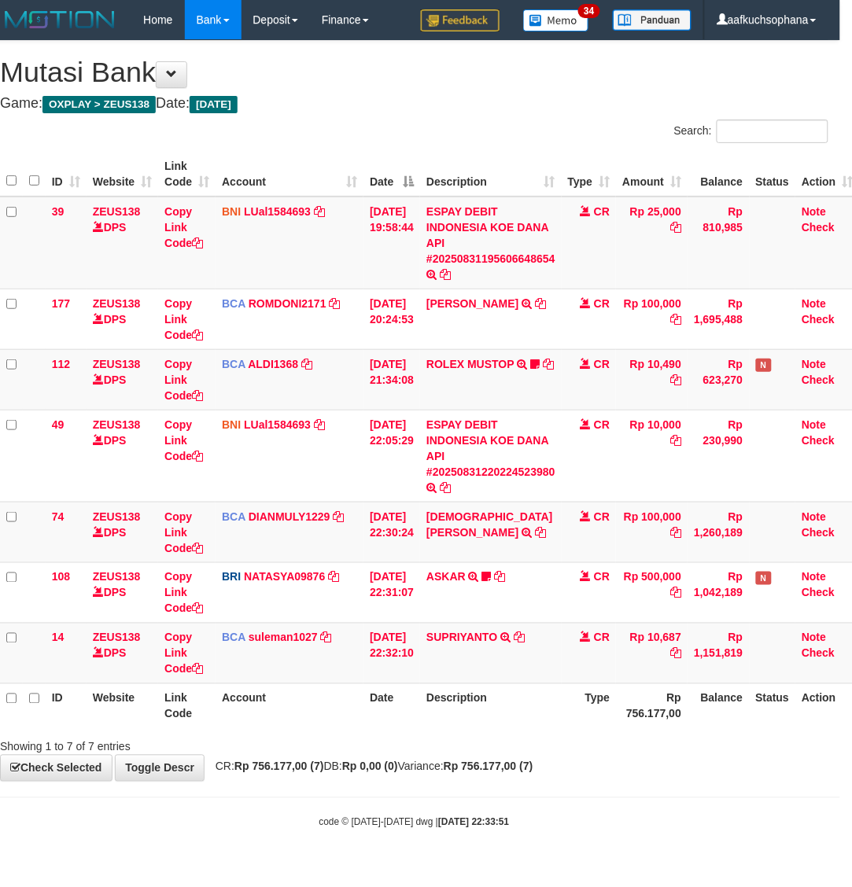
click at [478, 771] on span "CR: Rp 756.177,00 (7) DB: Rp 0,00 (0) Variance: Rp 756.177,00 (7)" at bounding box center [371, 767] width 326 height 13
click at [528, 772] on strong "Rp 756.177,00 (7)" at bounding box center [489, 767] width 90 height 13
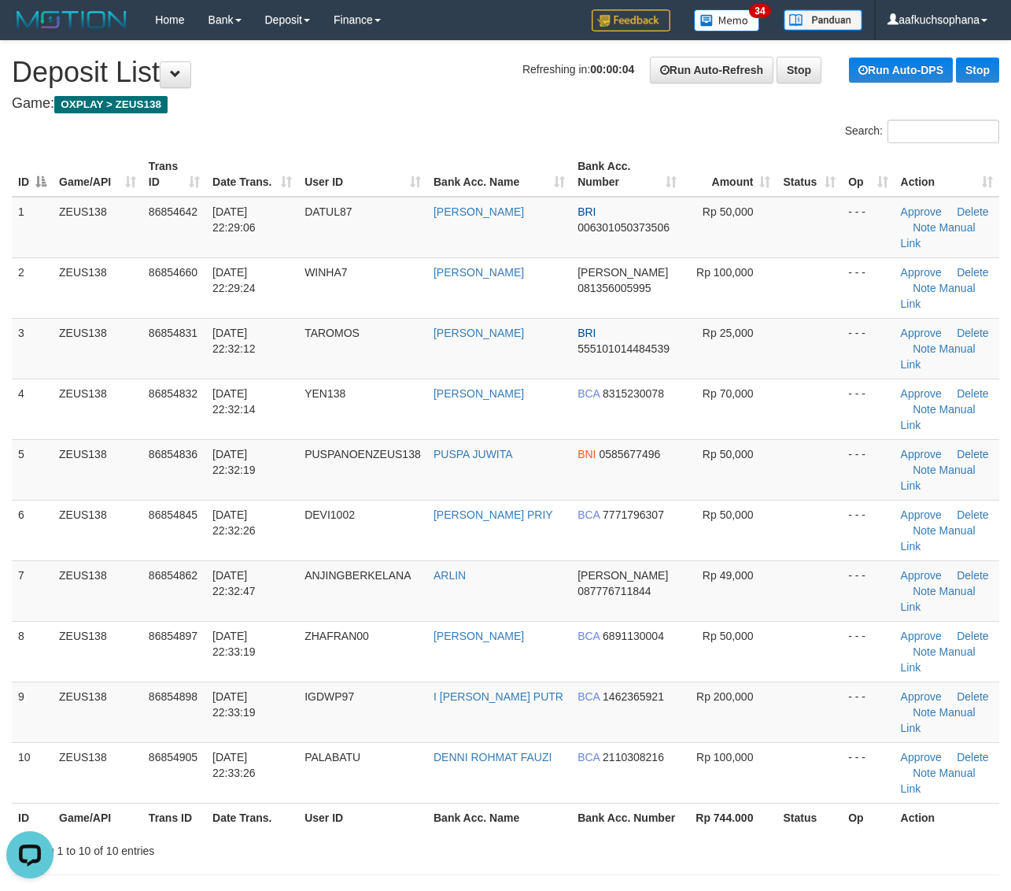
drag, startPoint x: 747, startPoint y: 724, endPoint x: 776, endPoint y: 725, distance: 28.4
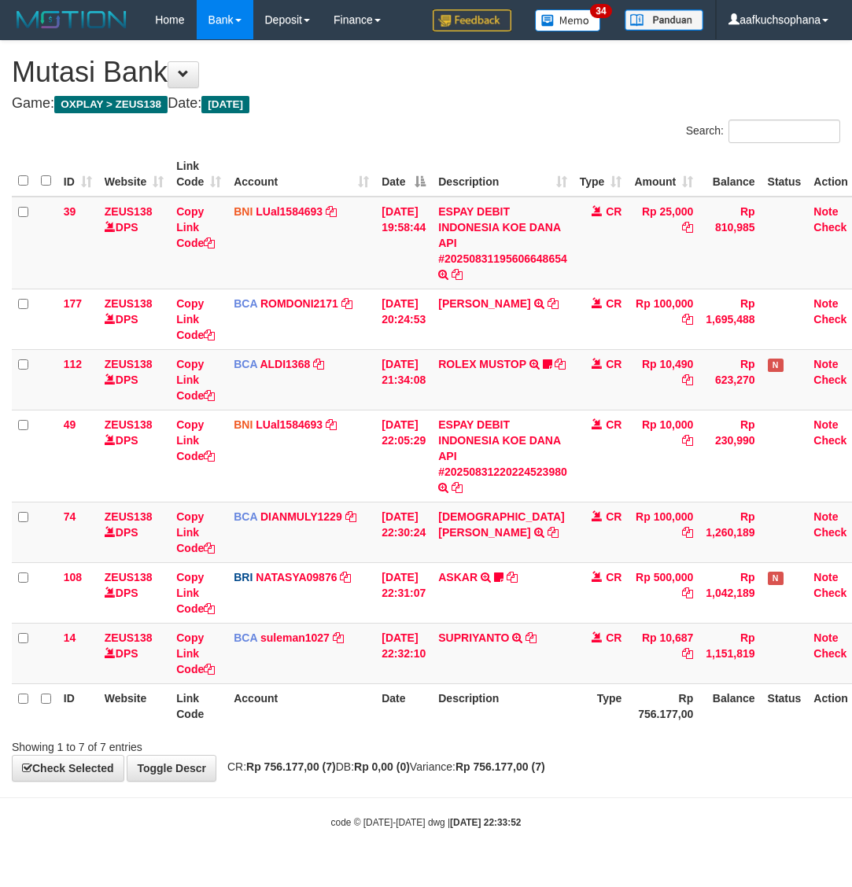
scroll to position [0, 12]
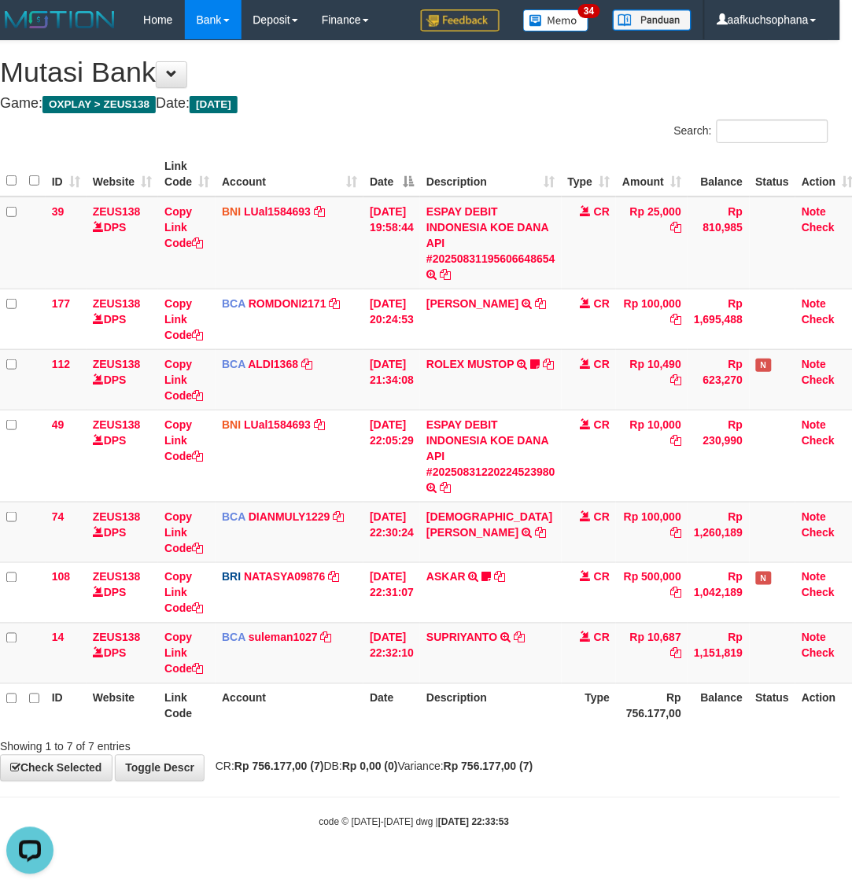
drag, startPoint x: 645, startPoint y: 740, endPoint x: 511, endPoint y: 706, distance: 137.9
click at [643, 740] on div "Showing 1 to 7 of 7 entries" at bounding box center [414, 744] width 852 height 22
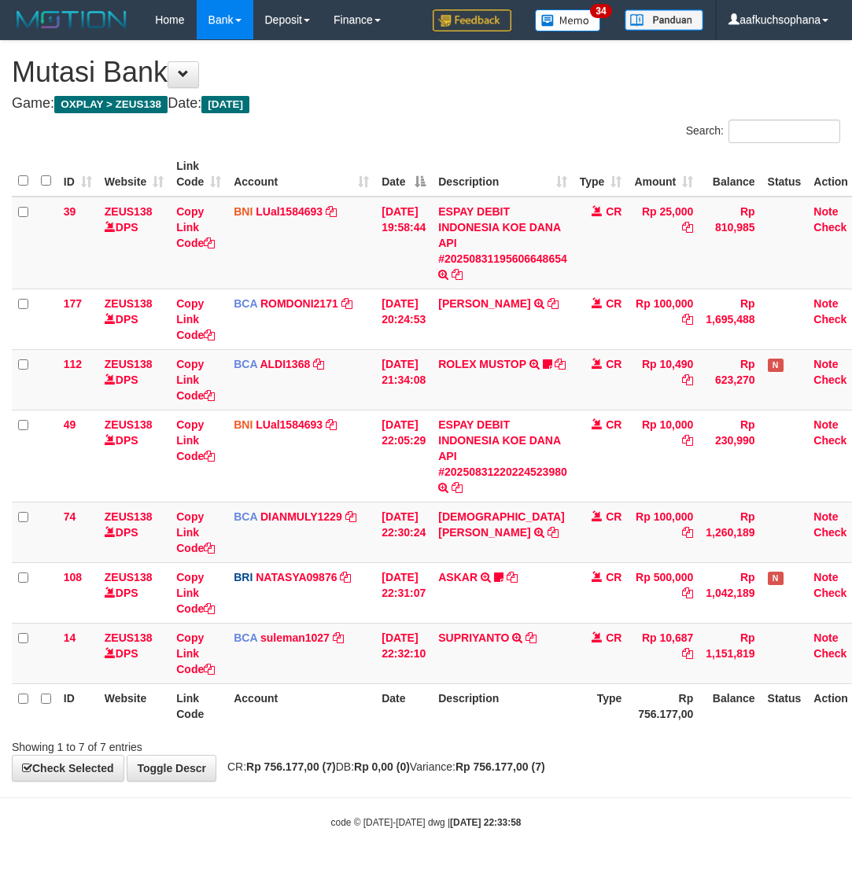
scroll to position [0, 12]
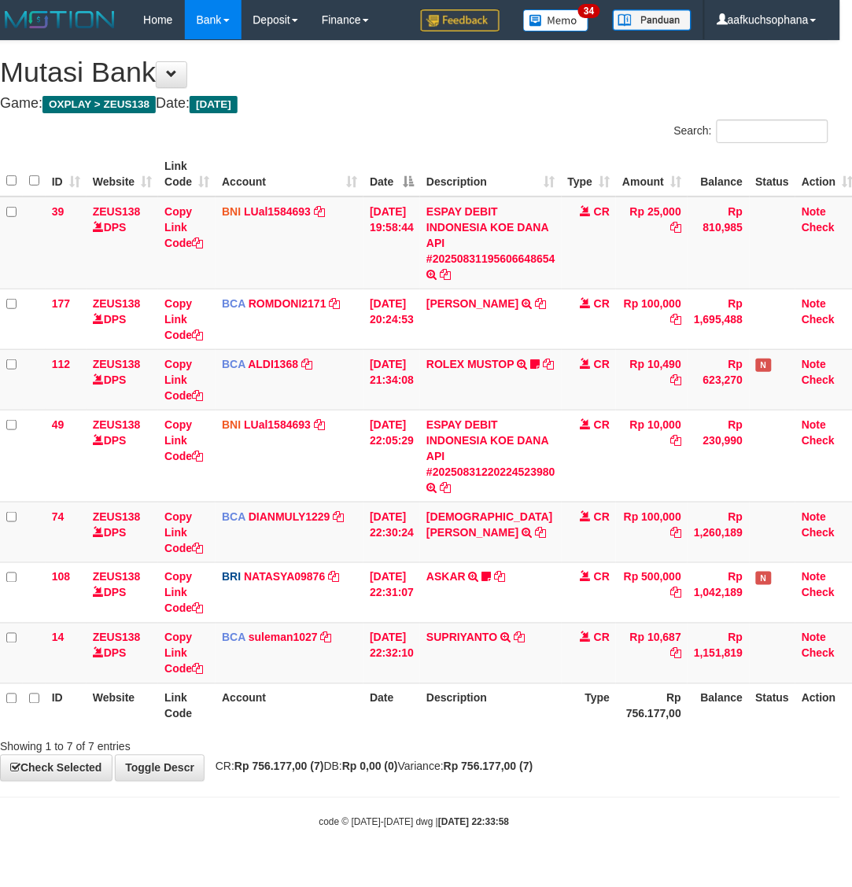
click at [537, 806] on body "Toggle navigation Home Bank Account List Load By Website Group [OXPLAY] ZEUS138…" at bounding box center [414, 434] width 852 height 869
click at [564, 856] on body "Toggle navigation Home Bank Account List Load By Website Group [OXPLAY] ZEUS138…" at bounding box center [414, 434] width 852 height 869
drag, startPoint x: 564, startPoint y: 839, endPoint x: 560, endPoint y: 828, distance: 11.7
click at [563, 835] on body "Toggle navigation Home Bank Account List Load By Website Group [OXPLAY] ZEUS138…" at bounding box center [414, 434] width 852 height 869
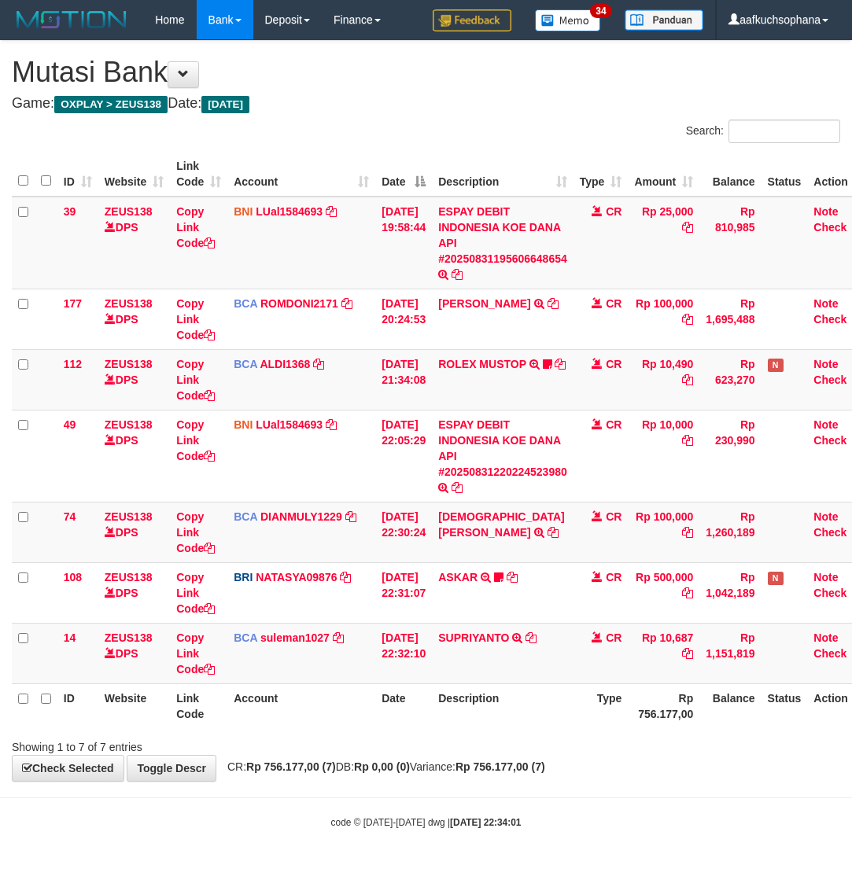
scroll to position [0, 12]
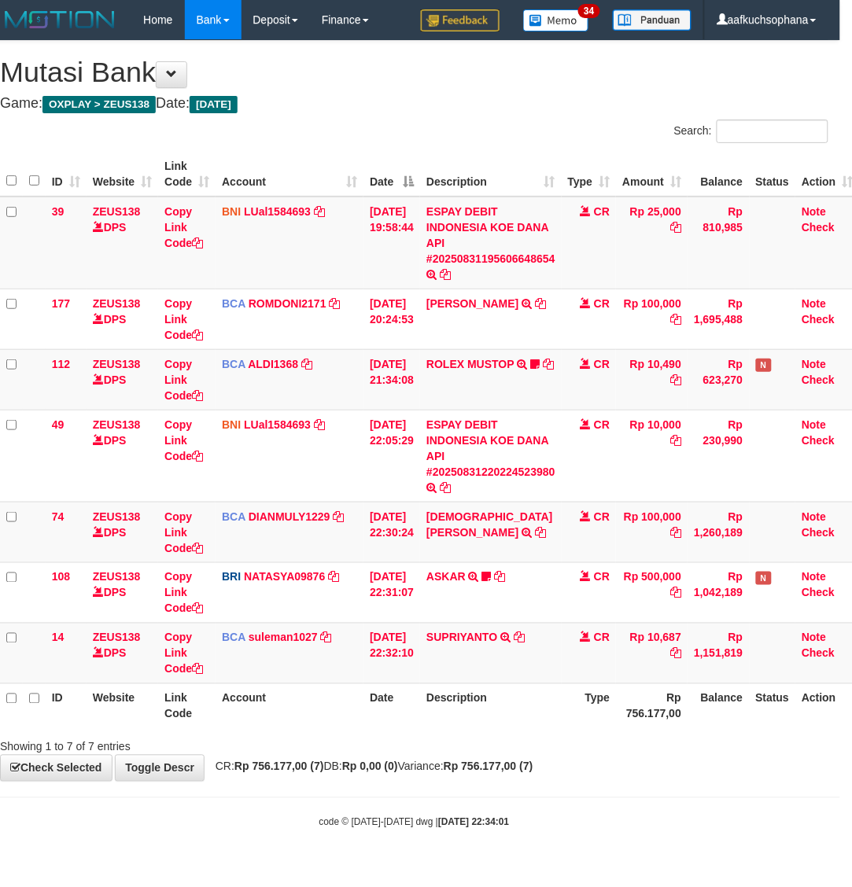
drag, startPoint x: 0, startPoint y: 0, endPoint x: 599, endPoint y: 789, distance: 990.4
click at [599, 789] on body "Toggle navigation Home Bank Account List Load By Website Group [OXPLAY] ZEUS138…" at bounding box center [414, 434] width 852 height 869
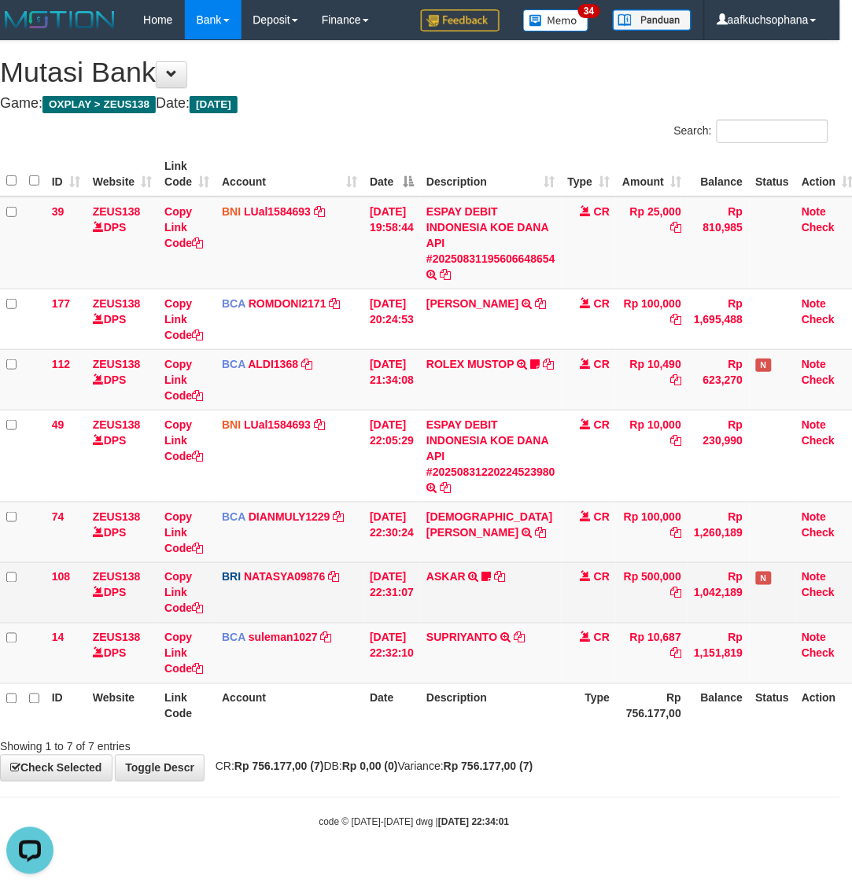
drag, startPoint x: 644, startPoint y: 764, endPoint x: 10, endPoint y: 620, distance: 649.4
click at [641, 765] on div "**********" at bounding box center [414, 411] width 852 height 740
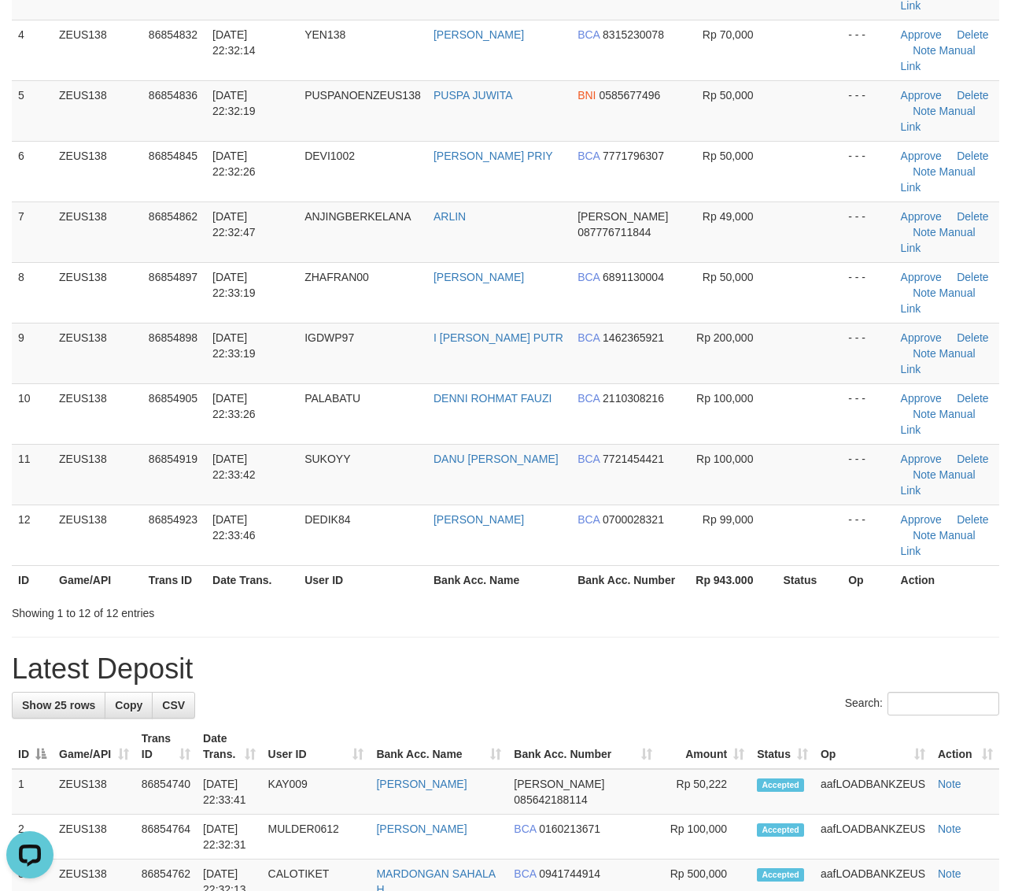
scroll to position [492, 0]
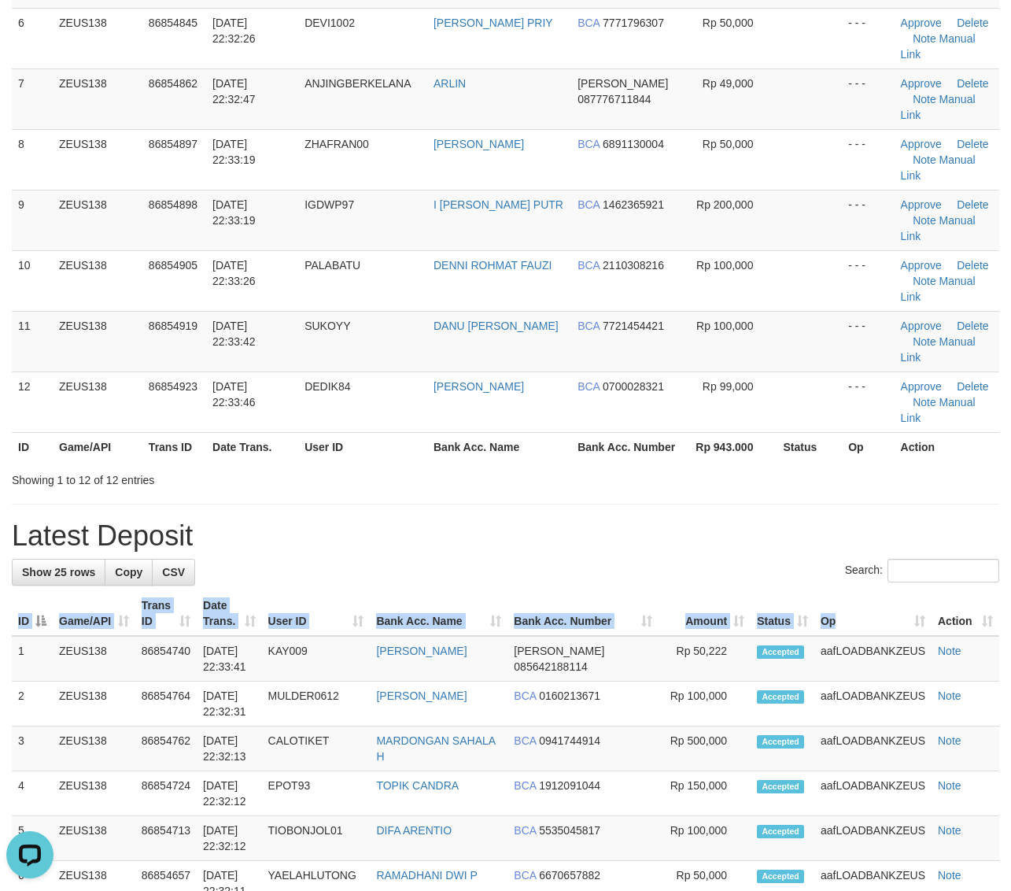
drag, startPoint x: 872, startPoint y: 592, endPoint x: 865, endPoint y: 582, distance: 12.0
click at [839, 549] on h1 "Latest Deposit" at bounding box center [505, 535] width 987 height 31
click at [821, 533] on h1 "Latest Deposit" at bounding box center [505, 535] width 987 height 31
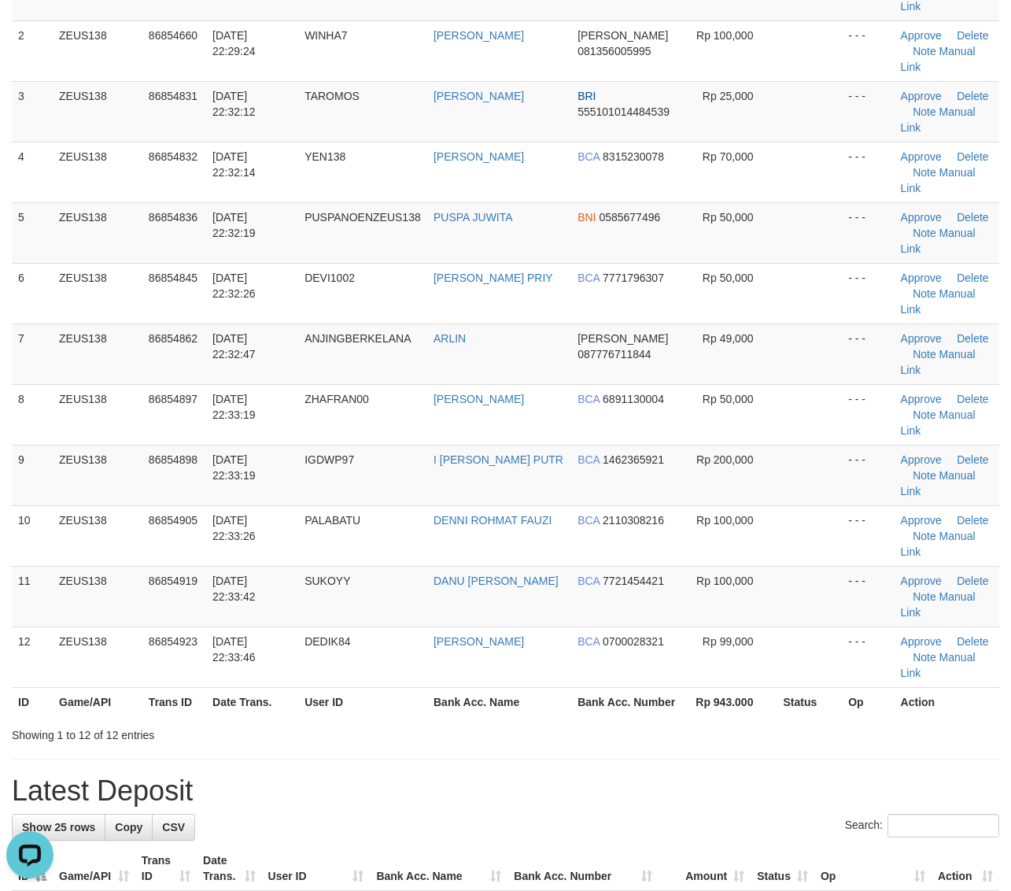
scroll to position [197, 0]
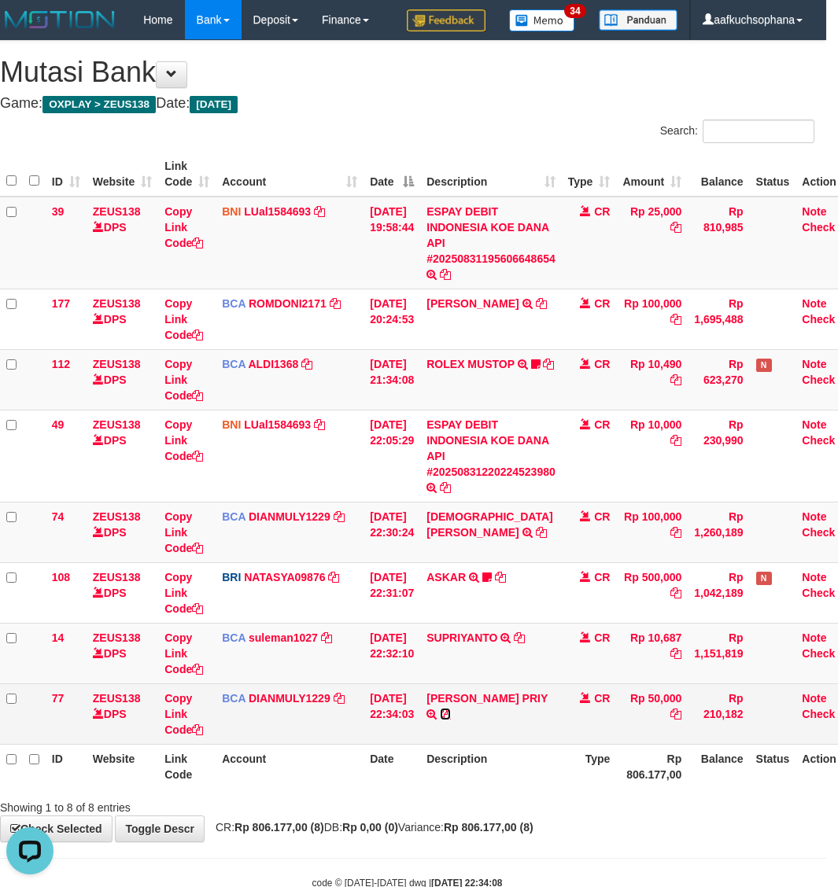
click at [451, 718] on icon at bounding box center [445, 714] width 11 height 11
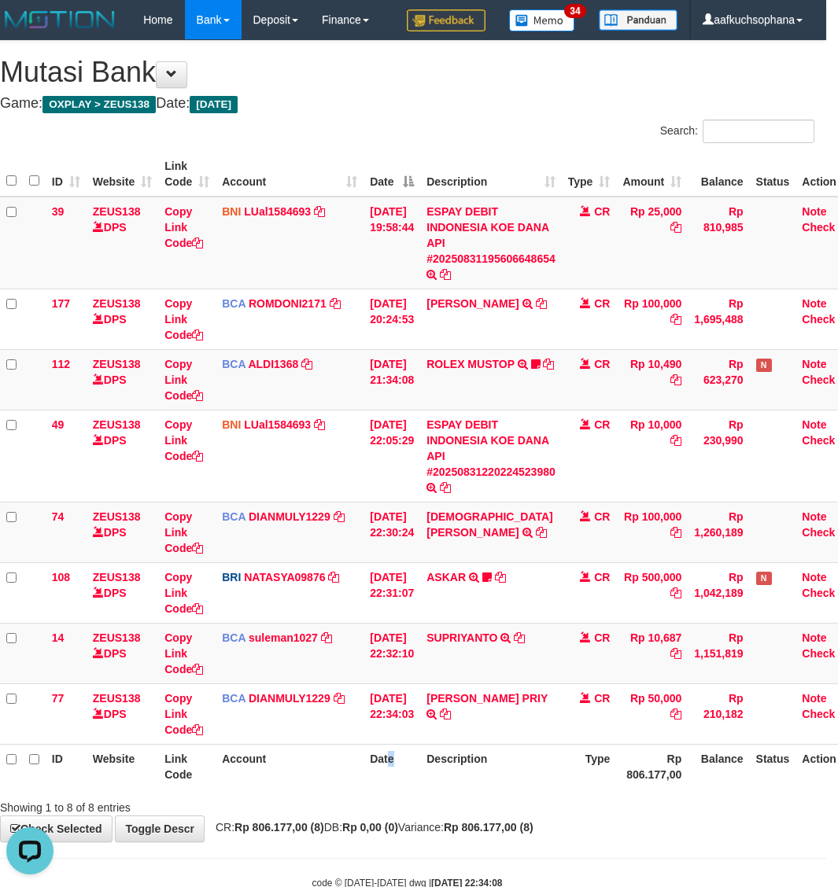
click at [387, 769] on th "Date" at bounding box center [391, 766] width 57 height 45
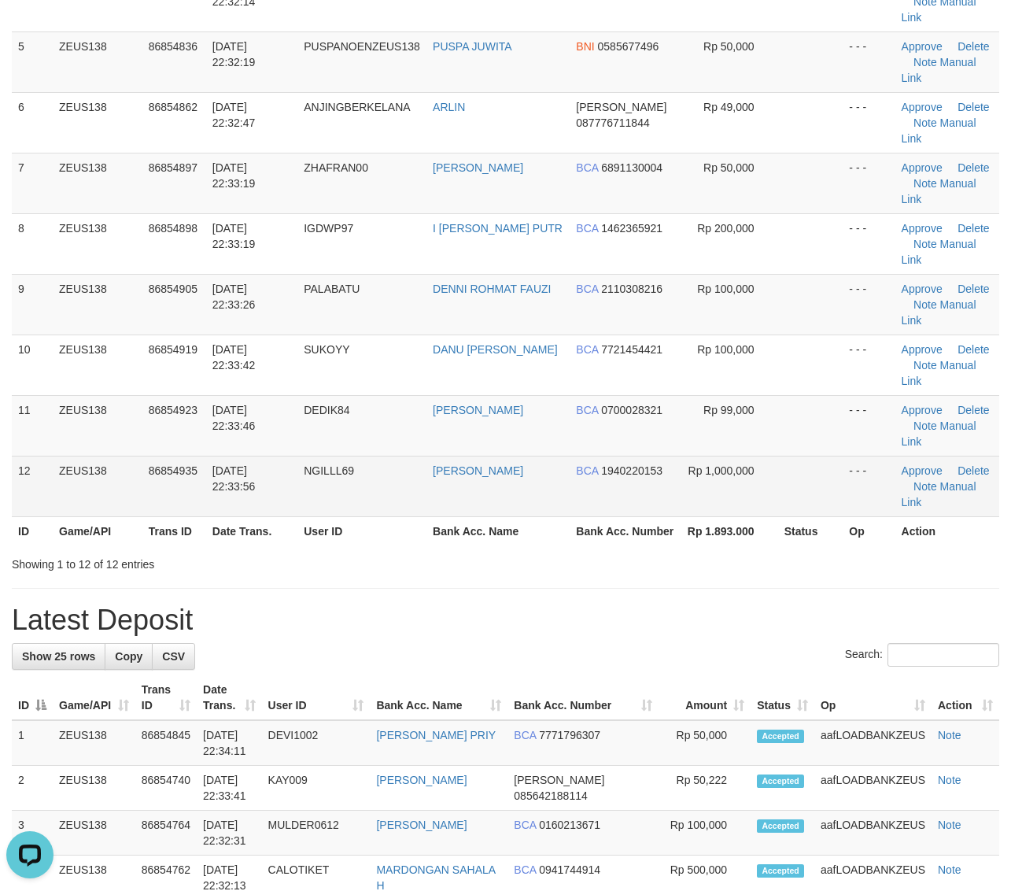
scroll to position [295, 0]
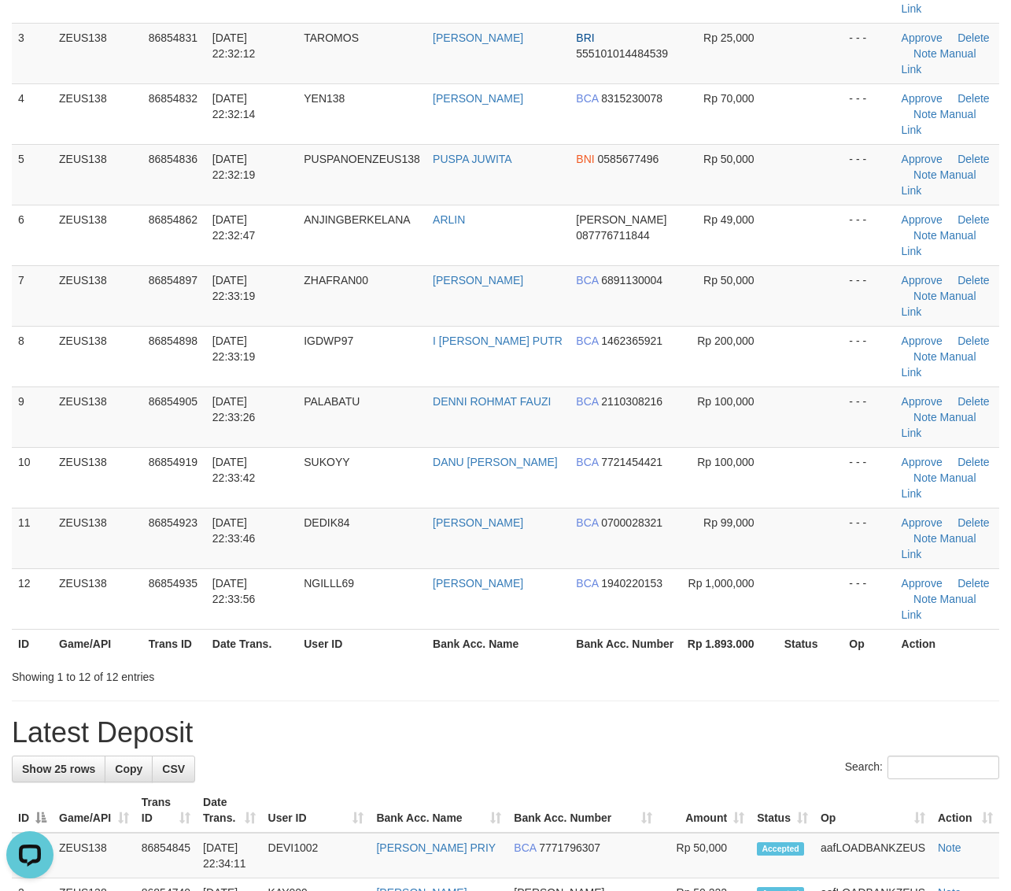
drag, startPoint x: 737, startPoint y: 726, endPoint x: 848, endPoint y: 732, distance: 111.1
click at [741, 726] on h1 "Latest Deposit" at bounding box center [505, 732] width 987 height 31
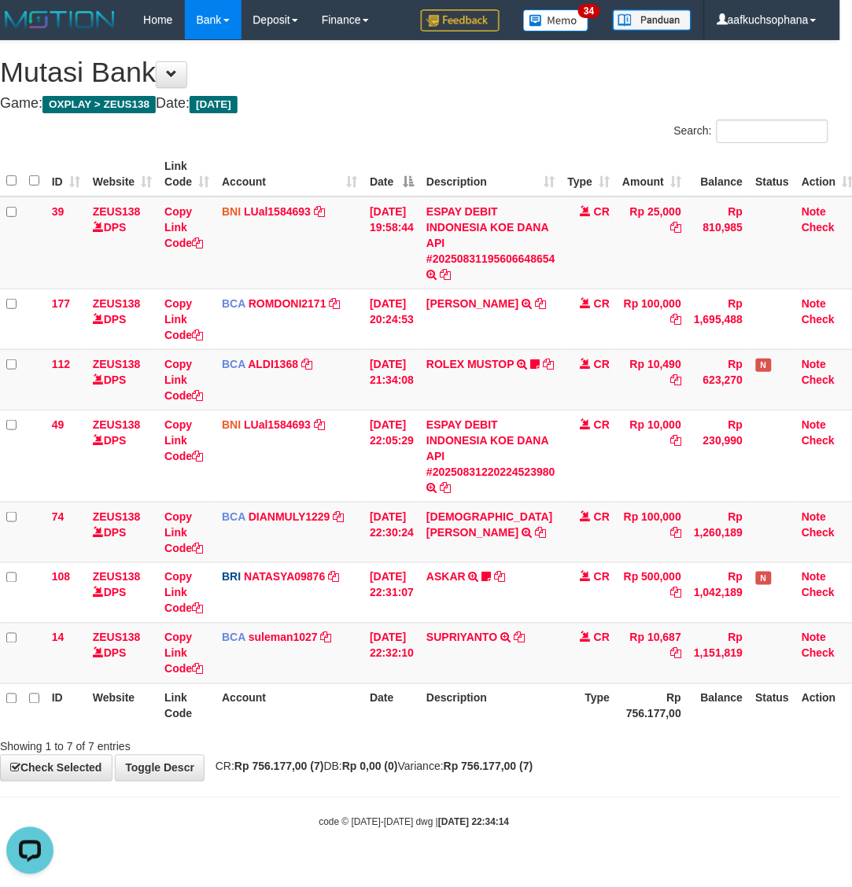
drag, startPoint x: 549, startPoint y: 835, endPoint x: 544, endPoint y: 828, distance: 8.4
click at [548, 835] on body "Toggle navigation Home Bank Account List Load By Website Group [OXPLAY] ZEUS138…" at bounding box center [414, 434] width 852 height 869
drag, startPoint x: 541, startPoint y: 828, endPoint x: 352, endPoint y: 760, distance: 200.6
click at [540, 828] on div "code © 2012-2018 dwg | 2025/08/31 22:34:14" at bounding box center [414, 822] width 852 height 16
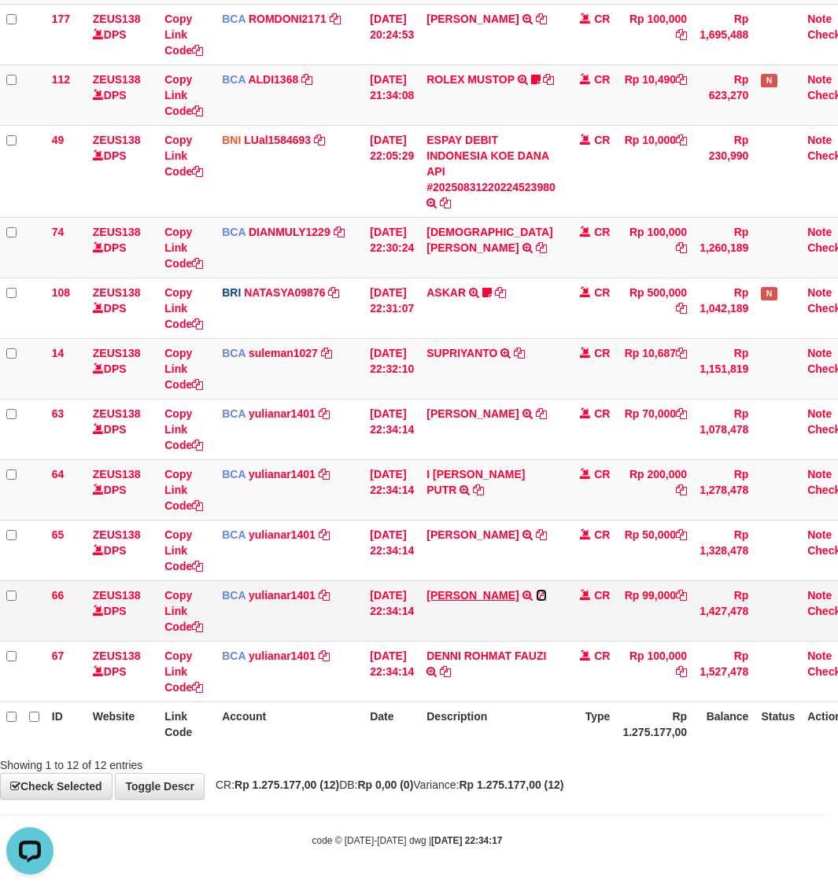
drag, startPoint x: 556, startPoint y: 594, endPoint x: 514, endPoint y: 599, distance: 42.7
click at [547, 594] on icon at bounding box center [541, 595] width 11 height 11
click at [596, 801] on body "Toggle navigation Home Bank Account List Load By Website Group [OXPLAY] ZEUS138…" at bounding box center [407, 301] width 838 height 1172
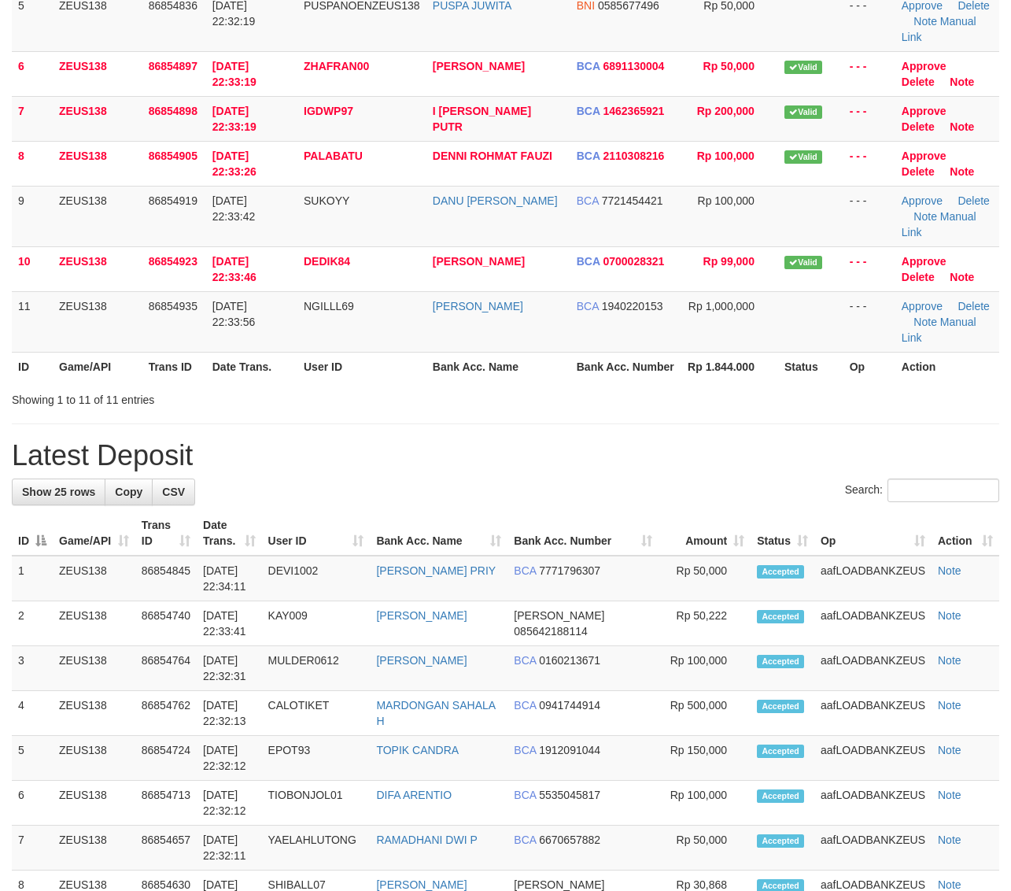
scroll to position [295, 0]
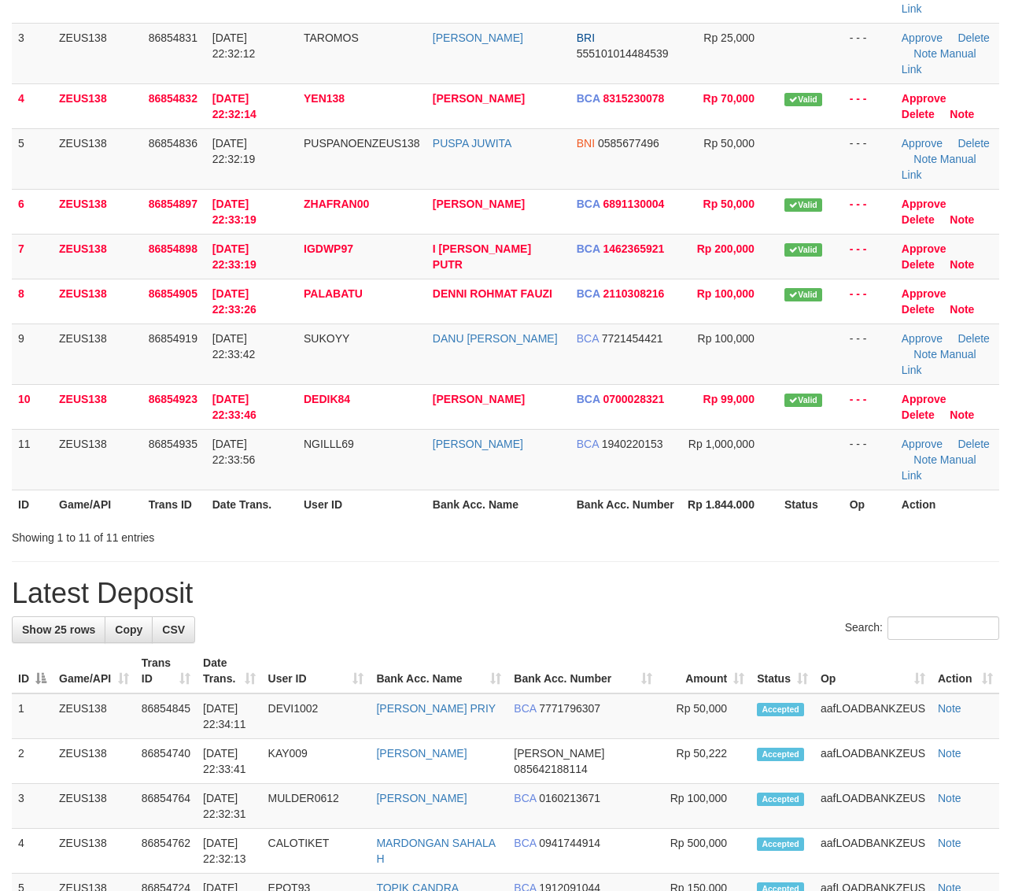
click at [706, 567] on div "**********" at bounding box center [505, 833] width 1011 height 2174
click at [780, 552] on div "**********" at bounding box center [505, 833] width 1011 height 2174
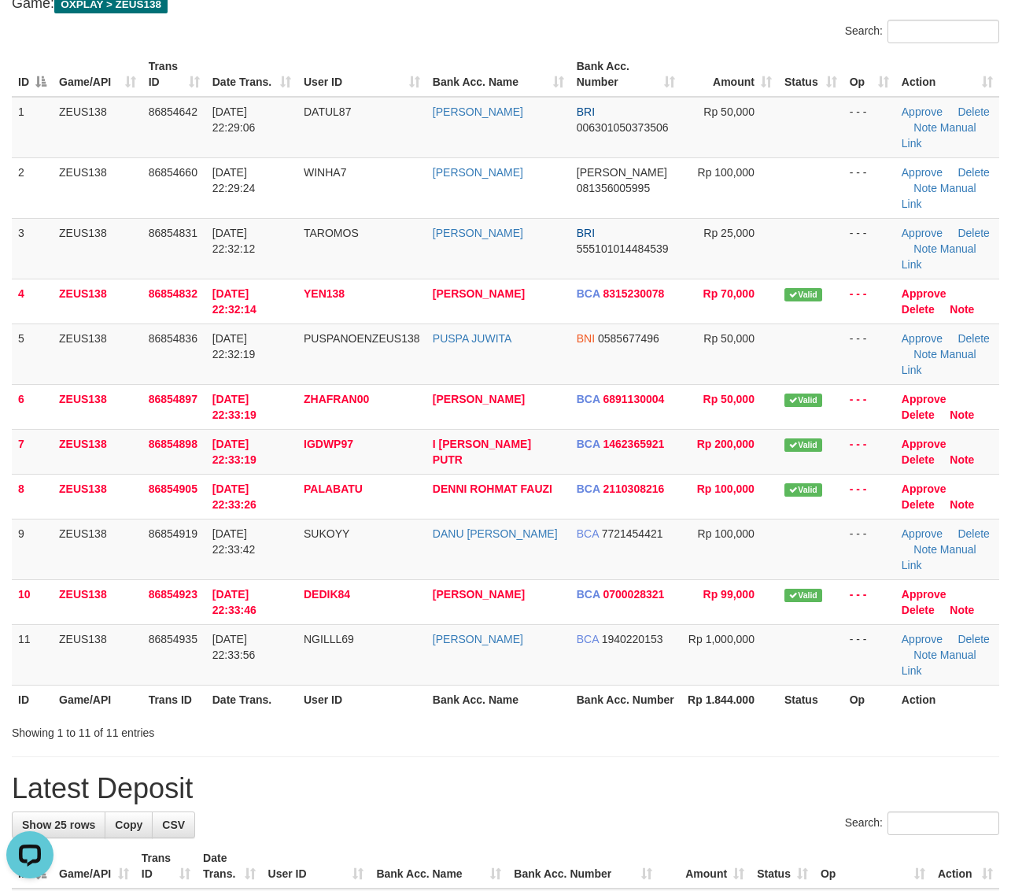
scroll to position [98, 0]
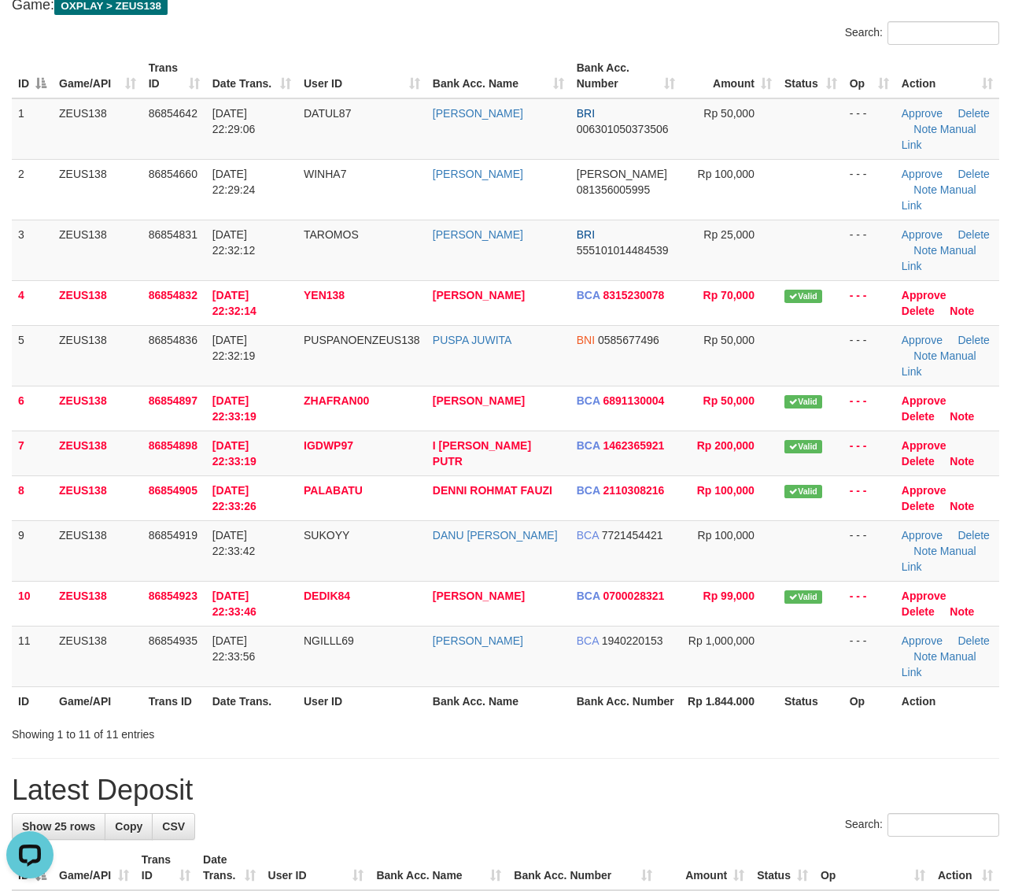
click at [877, 791] on h1 "Latest Deposit" at bounding box center [505, 789] width 987 height 31
click at [873, 776] on h1 "Latest Deposit" at bounding box center [505, 789] width 987 height 31
click at [760, 715] on th "Rp 1.844.000" at bounding box center [729, 700] width 97 height 29
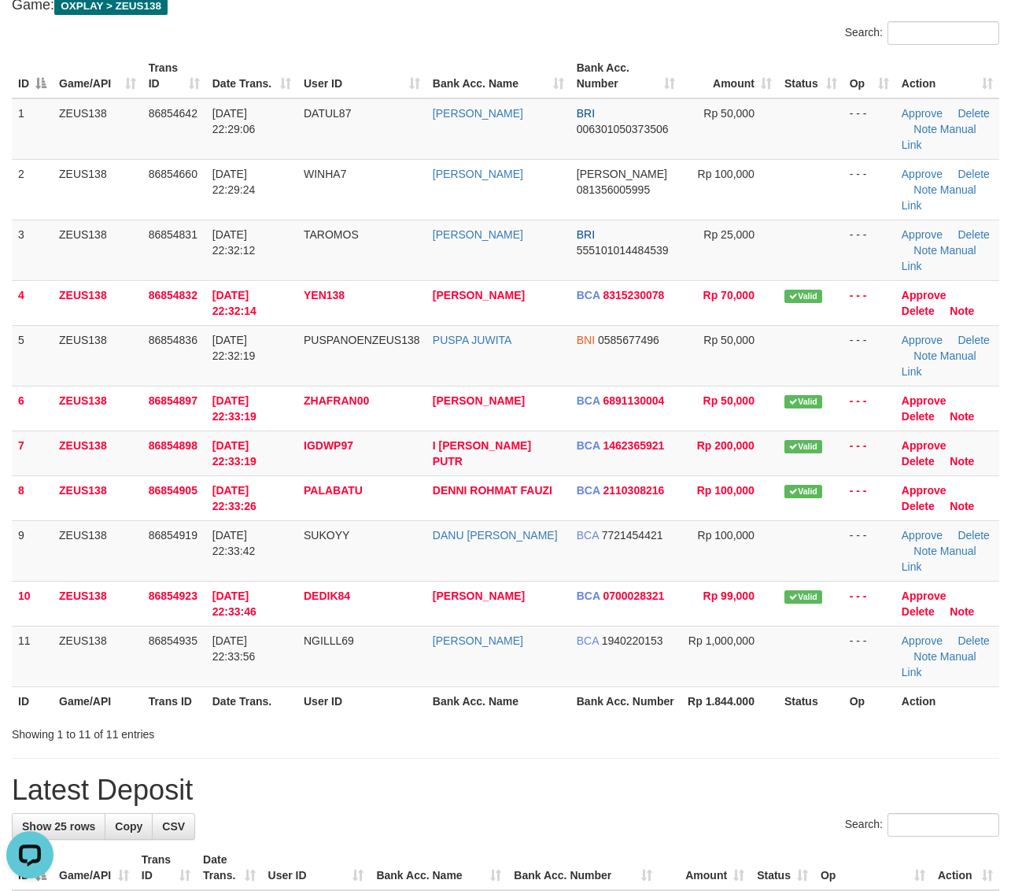
click at [759, 715] on th "Rp 1.844.000" at bounding box center [729, 700] width 97 height 29
click at [759, 706] on th "Rp 1.844.000" at bounding box center [729, 700] width 97 height 29
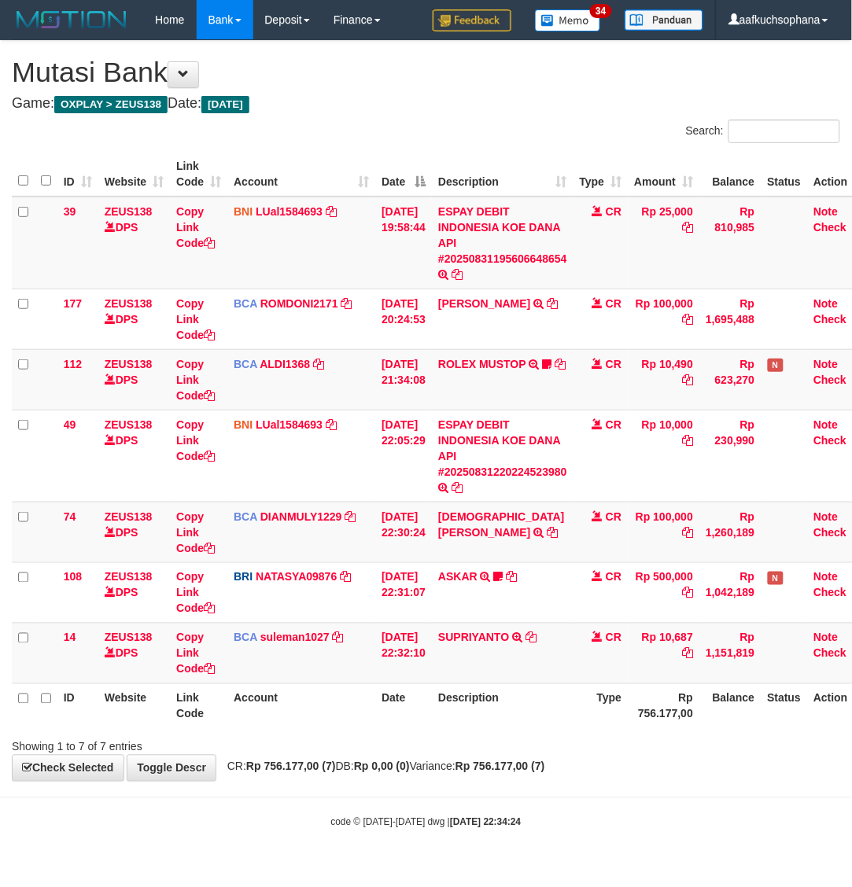
scroll to position [0, 12]
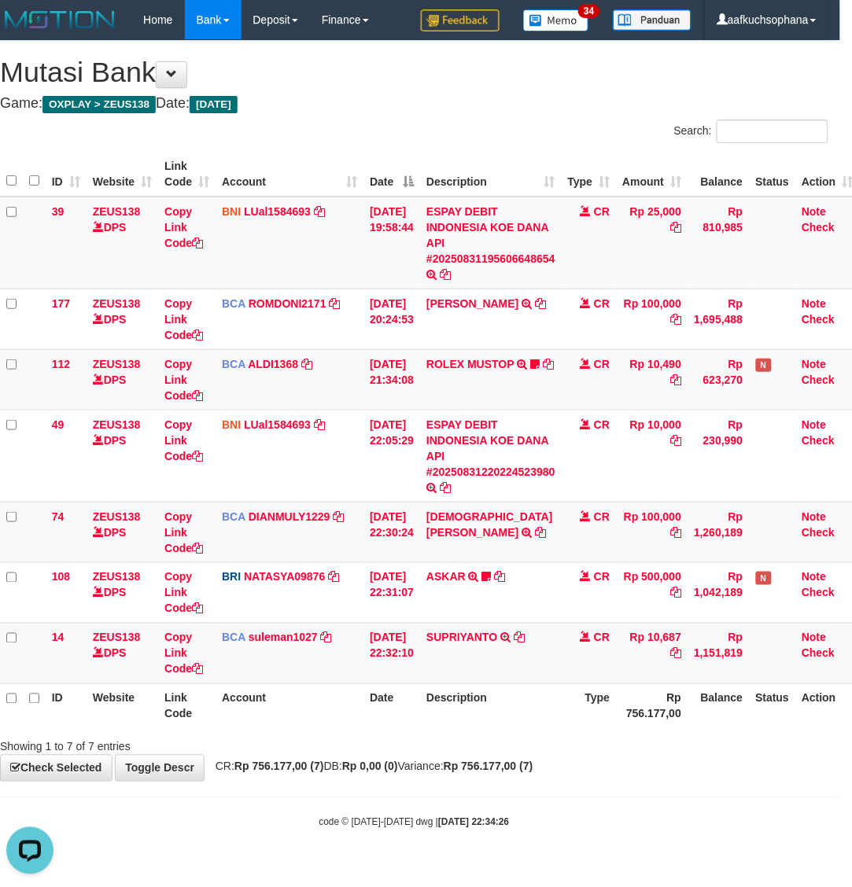
click at [466, 775] on div "**********" at bounding box center [414, 411] width 852 height 740
drag, startPoint x: 677, startPoint y: 805, endPoint x: 160, endPoint y: 638, distance: 543.1
click at [662, 803] on body "Toggle navigation Home Bank Account List Load By Website Group [OXPLAY] ZEUS138…" at bounding box center [414, 434] width 852 height 869
drag, startPoint x: 457, startPoint y: 780, endPoint x: 352, endPoint y: 720, distance: 121.6
click at [454, 785] on body "Toggle navigation Home Bank Account List Load By Website Group [OXPLAY] ZEUS138…" at bounding box center [414, 434] width 852 height 869
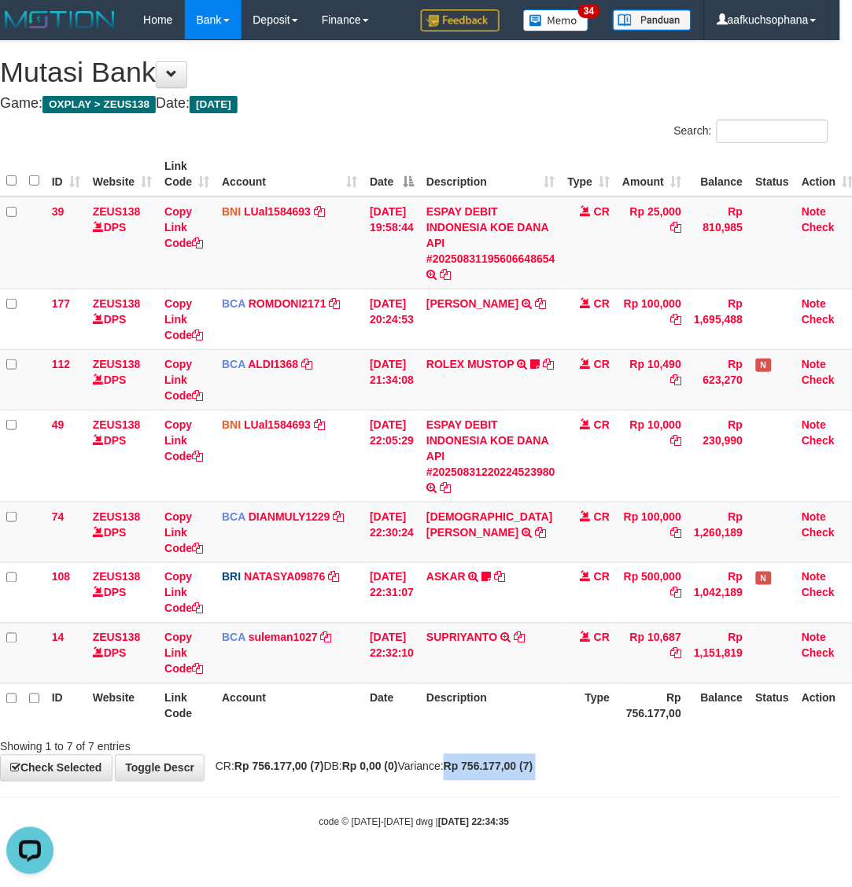
drag, startPoint x: 755, startPoint y: 780, endPoint x: 744, endPoint y: 776, distance: 11.7
click at [754, 780] on div "**********" at bounding box center [414, 411] width 852 height 740
click at [496, 795] on body "Toggle navigation Home Bank Account List Load By Website Group [OXPLAY] ZEUS138…" at bounding box center [414, 434] width 852 height 869
click at [494, 795] on body "Toggle navigation Home Bank Account List Load By Website Group [OXPLAY] ZEUS138…" at bounding box center [414, 434] width 852 height 869
click at [673, 764] on div "**********" at bounding box center [414, 411] width 852 height 740
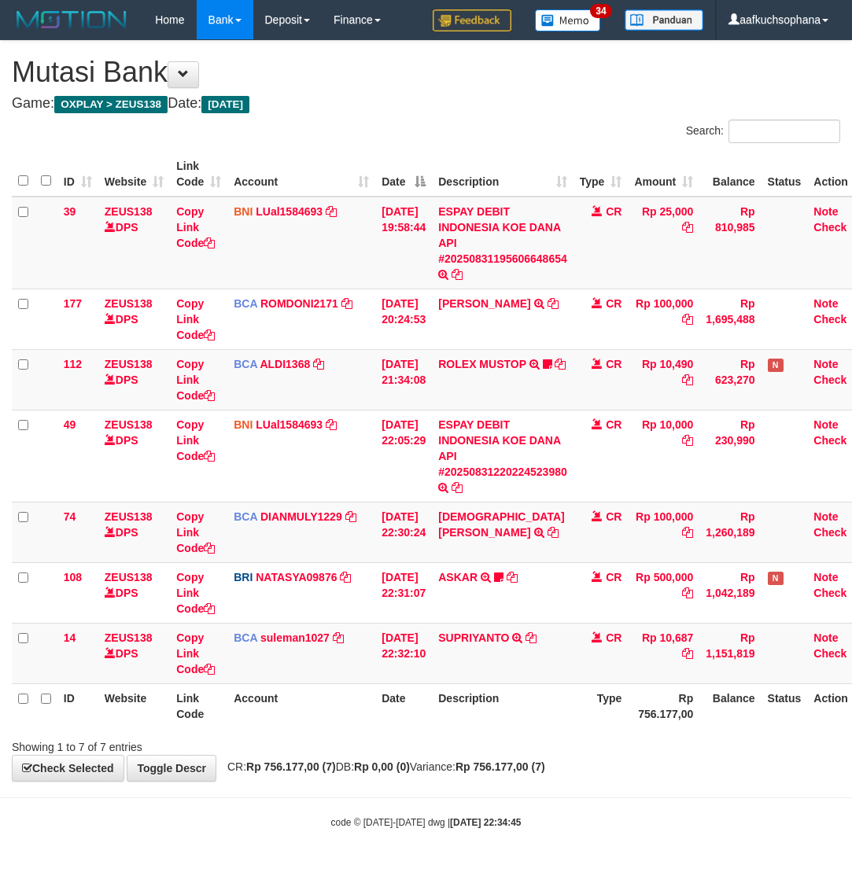
scroll to position [0, 12]
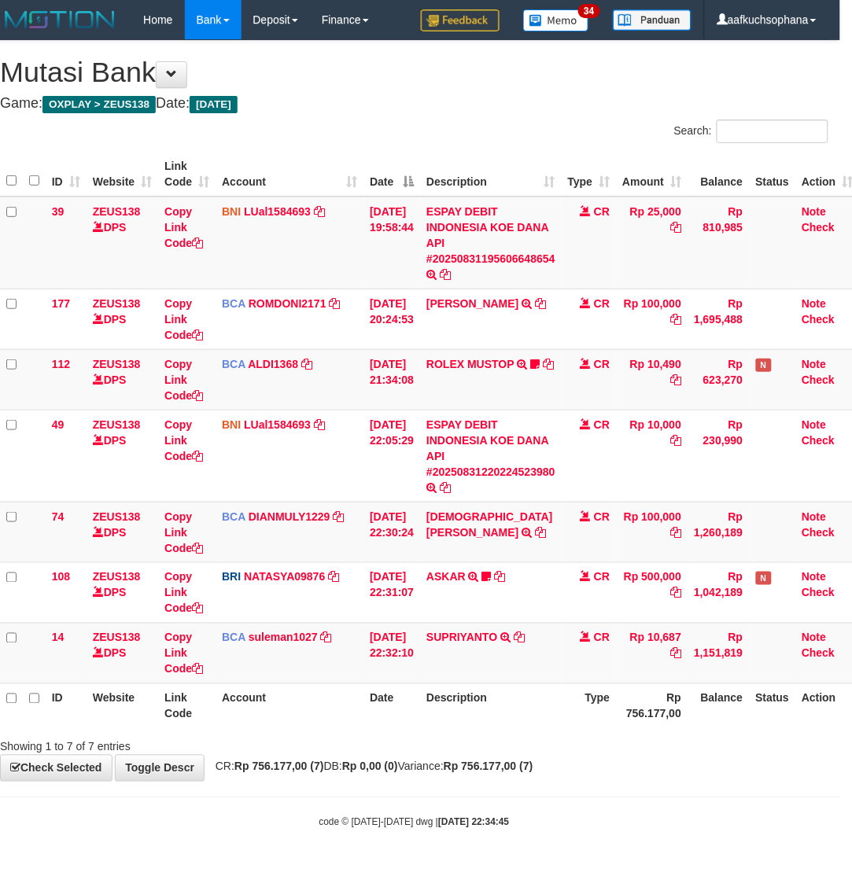
click at [639, 769] on div "**********" at bounding box center [414, 411] width 852 height 740
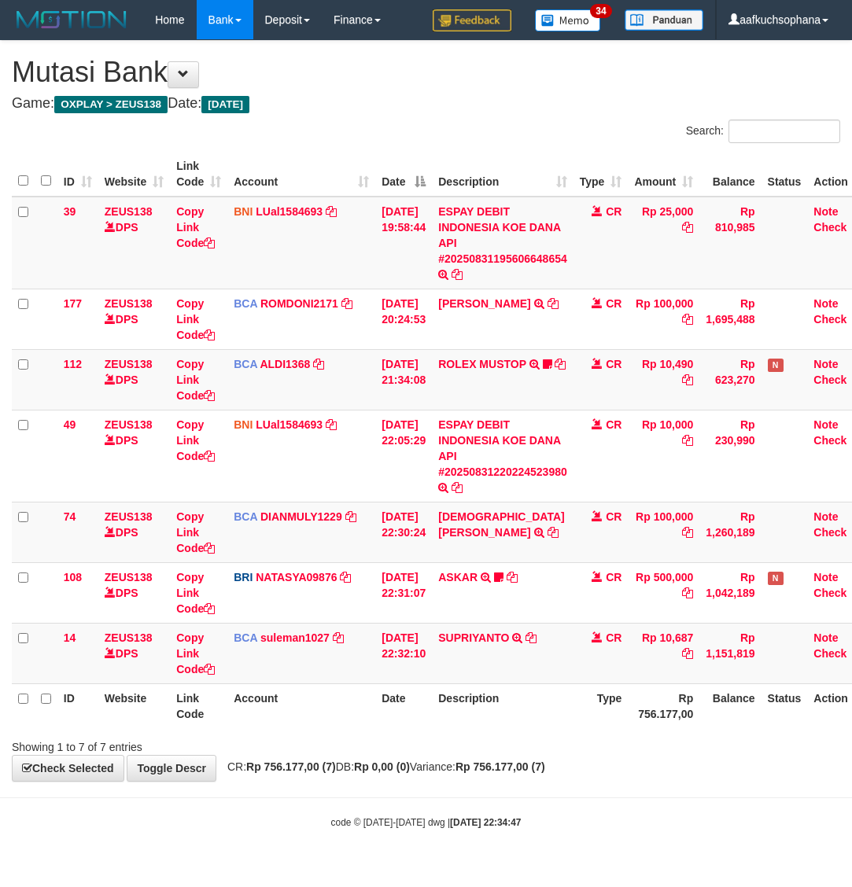
scroll to position [0, 12]
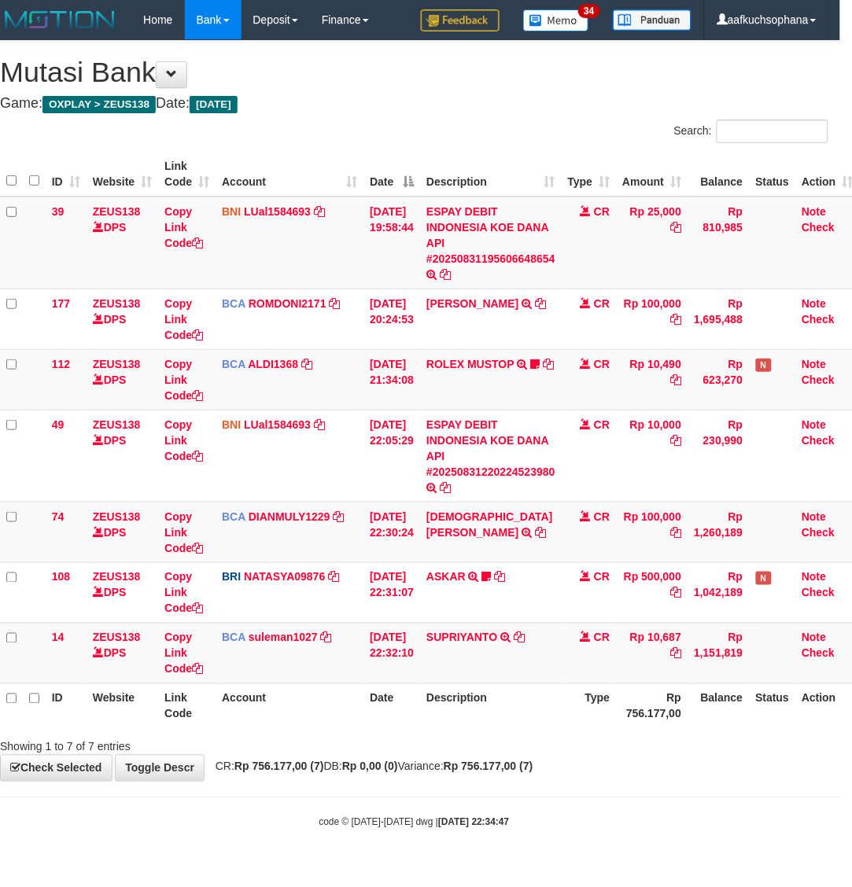
drag, startPoint x: 684, startPoint y: 775, endPoint x: 684, endPoint y: 765, distance: 10.2
click at [686, 768] on div "**********" at bounding box center [414, 411] width 852 height 740
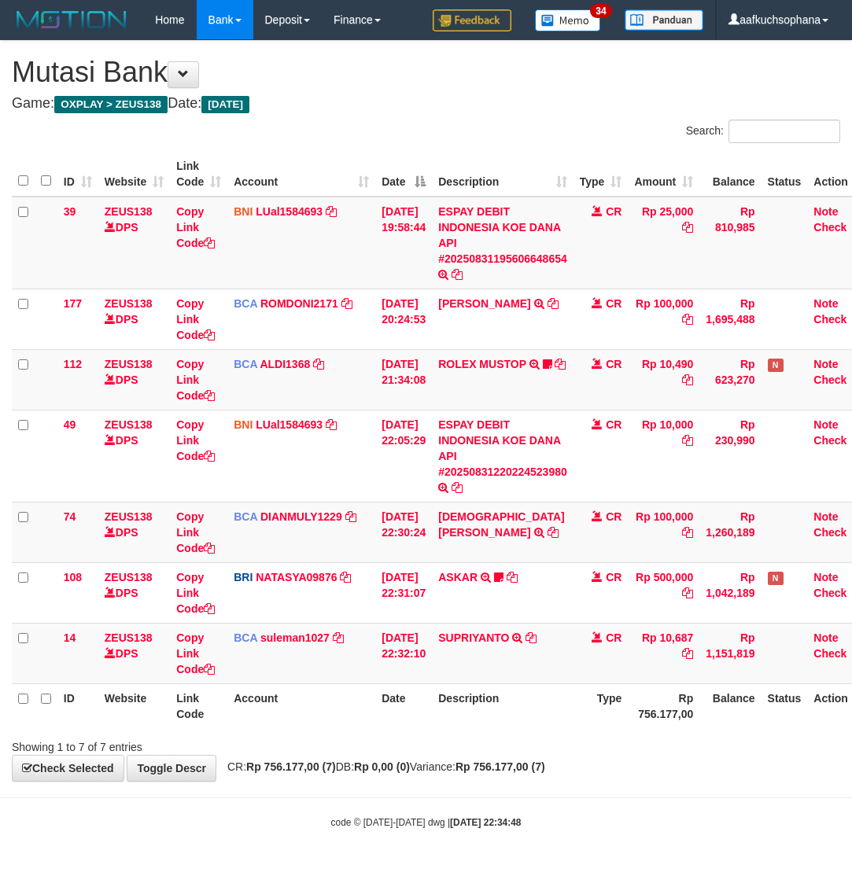
scroll to position [0, 12]
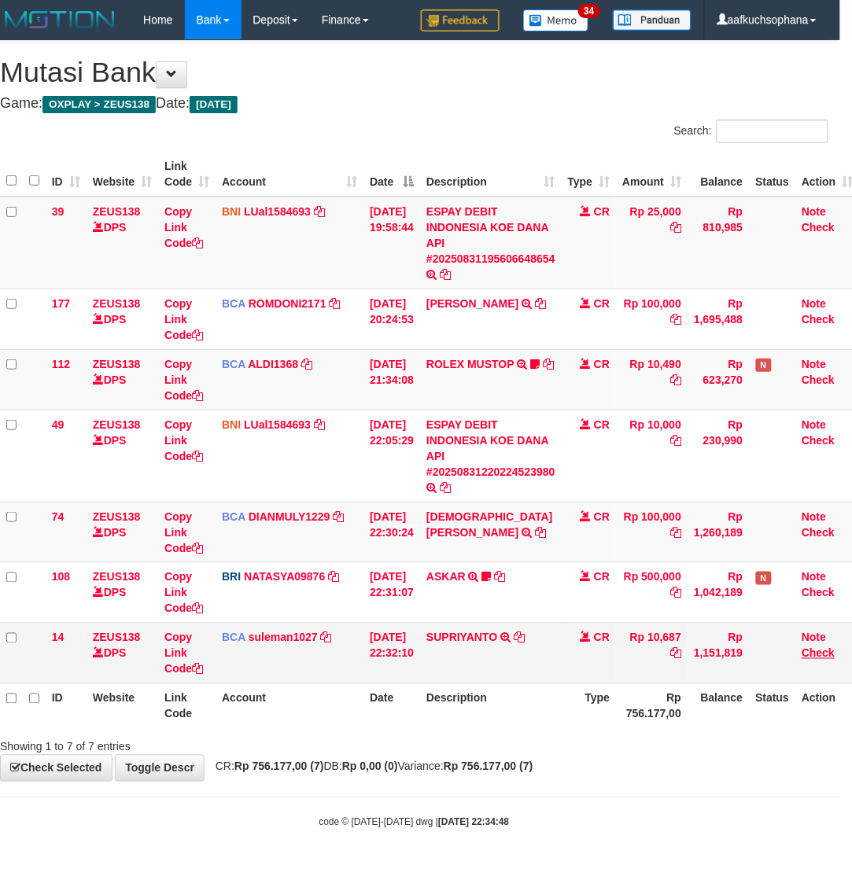
drag, startPoint x: 592, startPoint y: 754, endPoint x: 840, endPoint y: 651, distance: 269.1
click at [596, 749] on div "**********" at bounding box center [414, 411] width 852 height 740
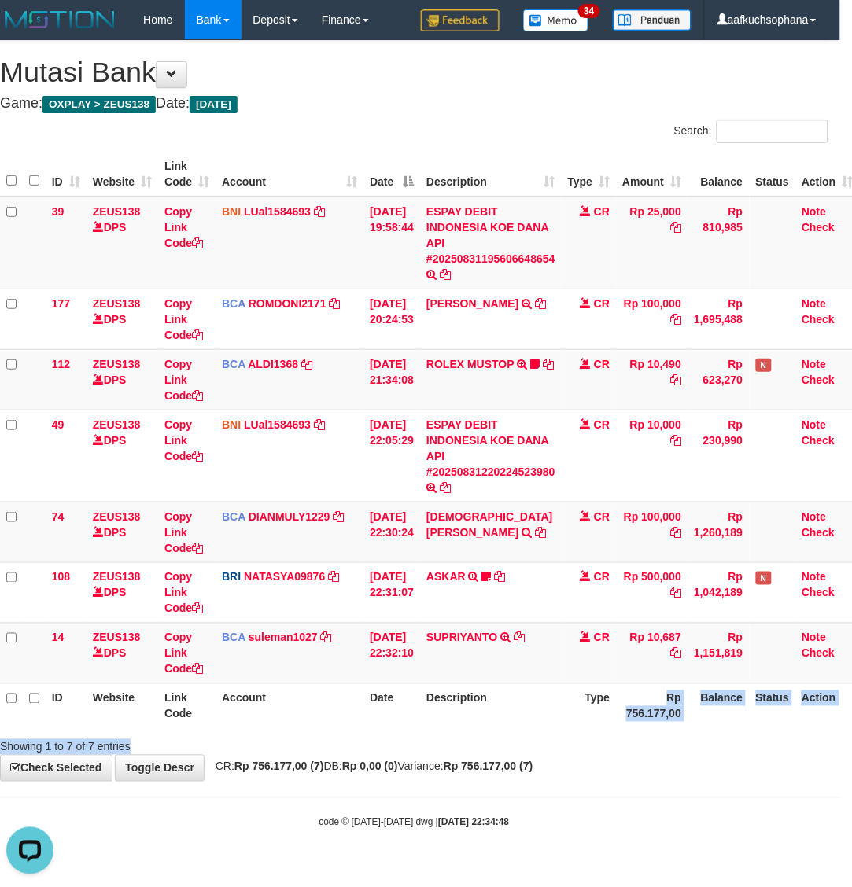
drag, startPoint x: 628, startPoint y: 722, endPoint x: 640, endPoint y: 728, distance: 13.4
click at [642, 738] on div "Search: ID Website Link Code Account Date Description Type Amount Balance Statu…" at bounding box center [414, 438] width 828 height 636
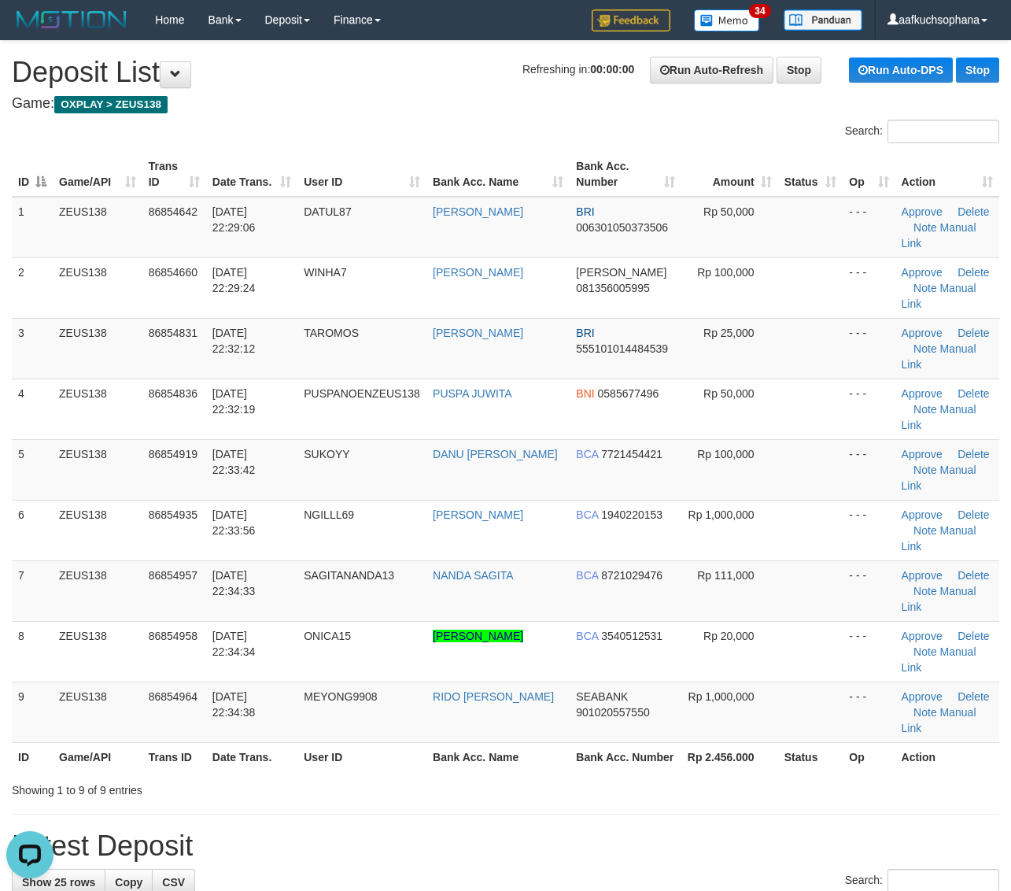
click at [843, 762] on th "Op" at bounding box center [869, 756] width 52 height 29
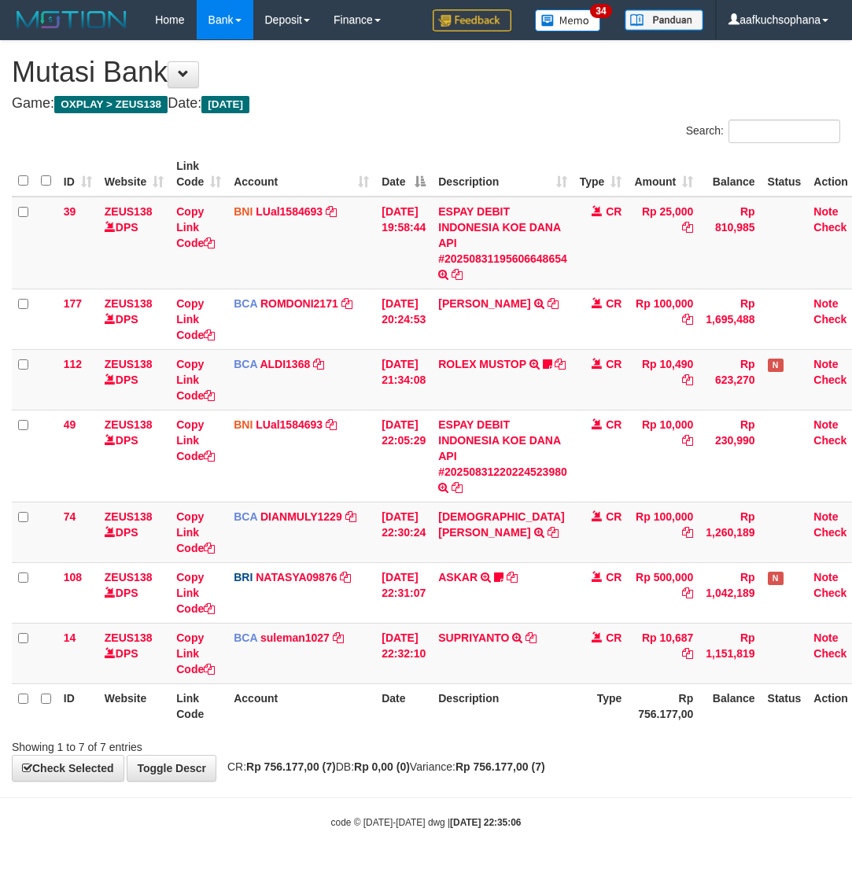
scroll to position [0, 12]
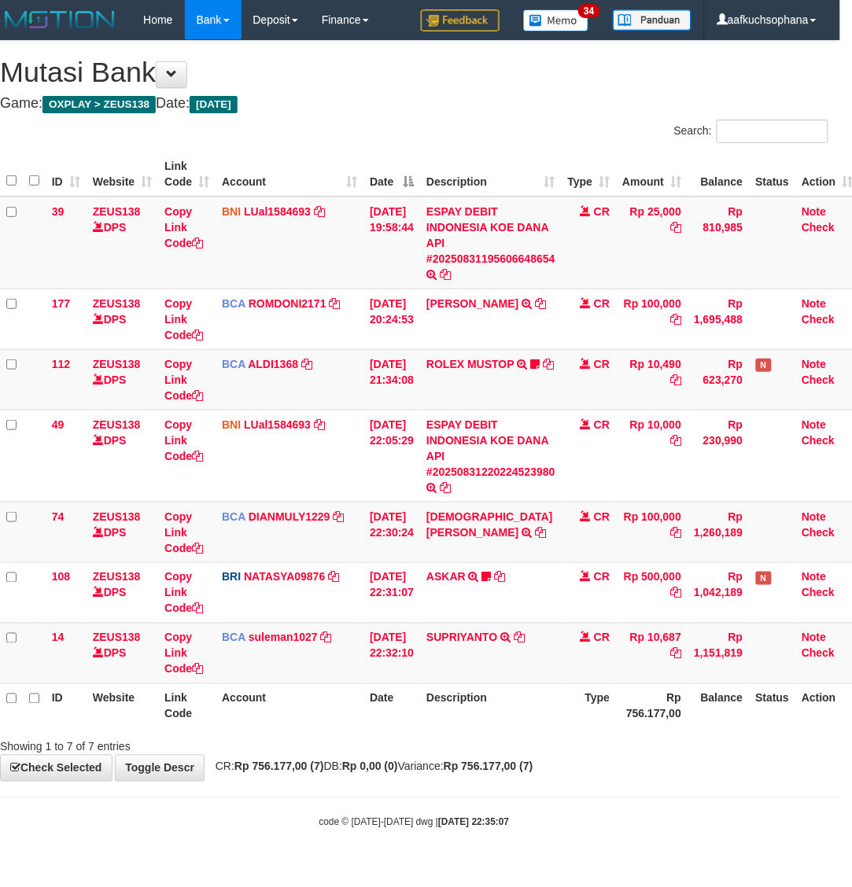
click at [540, 814] on body "Toggle navigation Home Bank Account List Load By Website Group [OXPLAY] ZEUS138…" at bounding box center [414, 434] width 852 height 869
click at [547, 804] on body "Toggle navigation Home Bank Account List Load By Website Group [OXPLAY] ZEUS138…" at bounding box center [414, 434] width 852 height 869
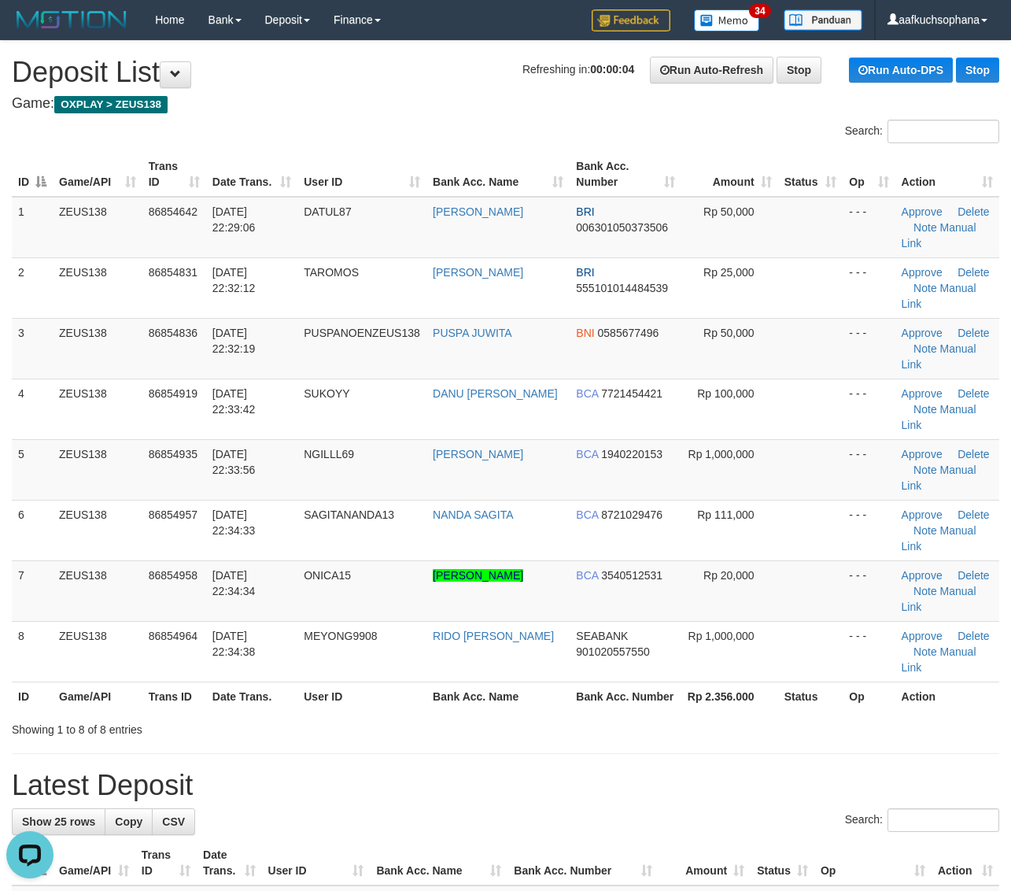
drag, startPoint x: 929, startPoint y: 720, endPoint x: 1023, endPoint y: 736, distance: 95.1
click at [932, 722] on div "Showing 1 to 8 of 8 entries" at bounding box center [505, 726] width 1011 height 22
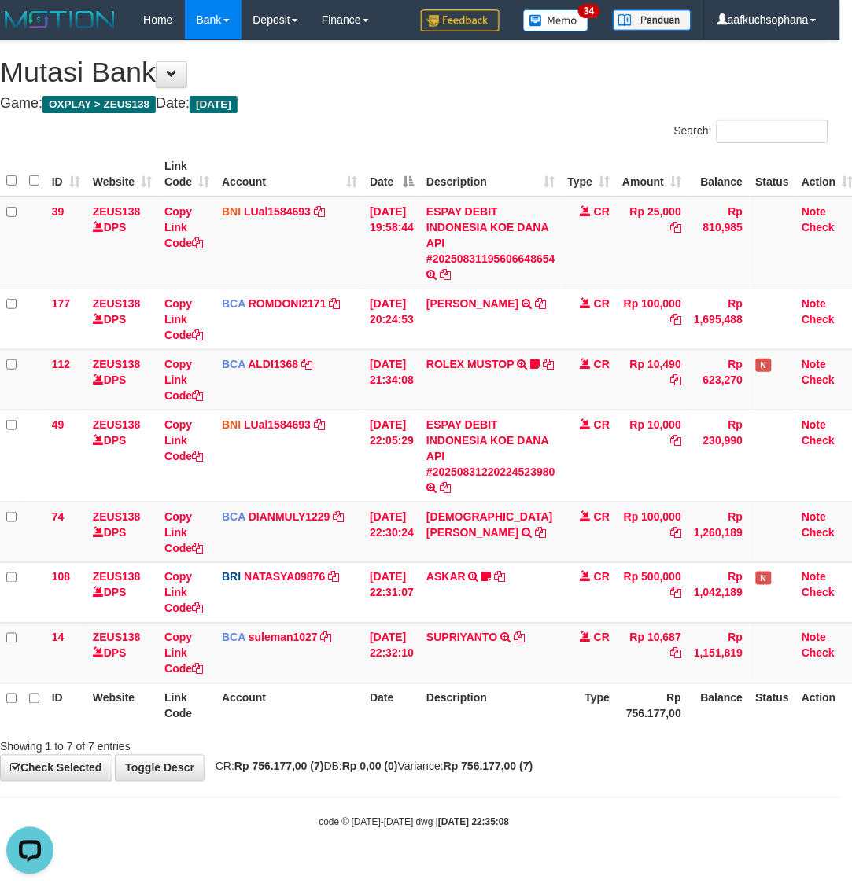
click at [639, 765] on div "**********" at bounding box center [414, 411] width 852 height 740
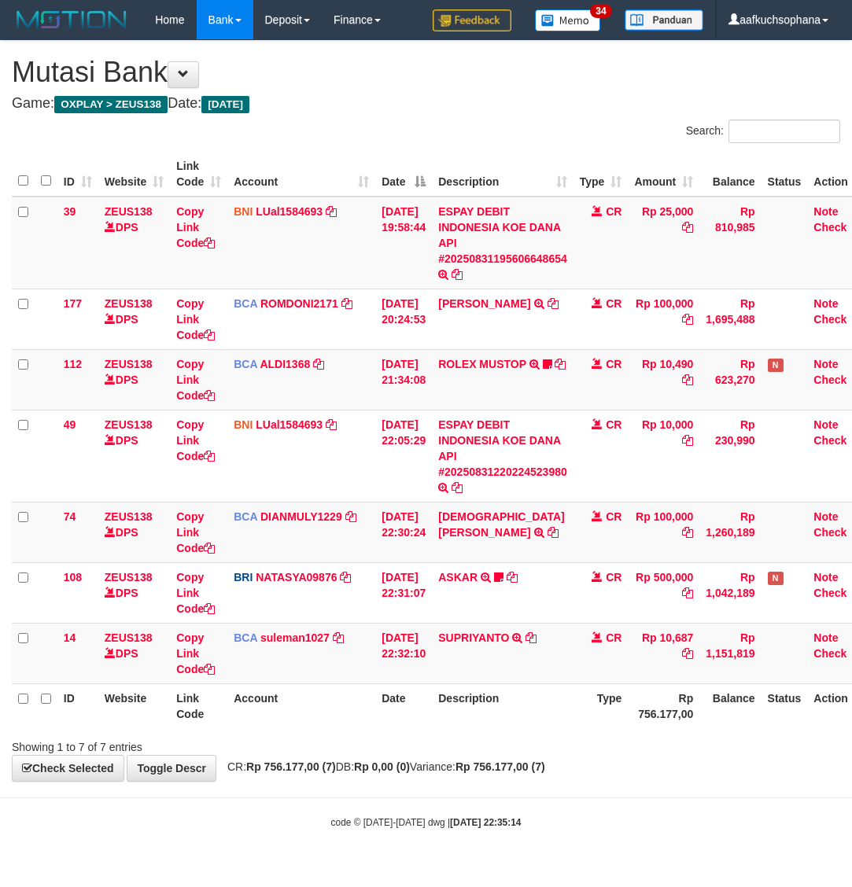
scroll to position [0, 12]
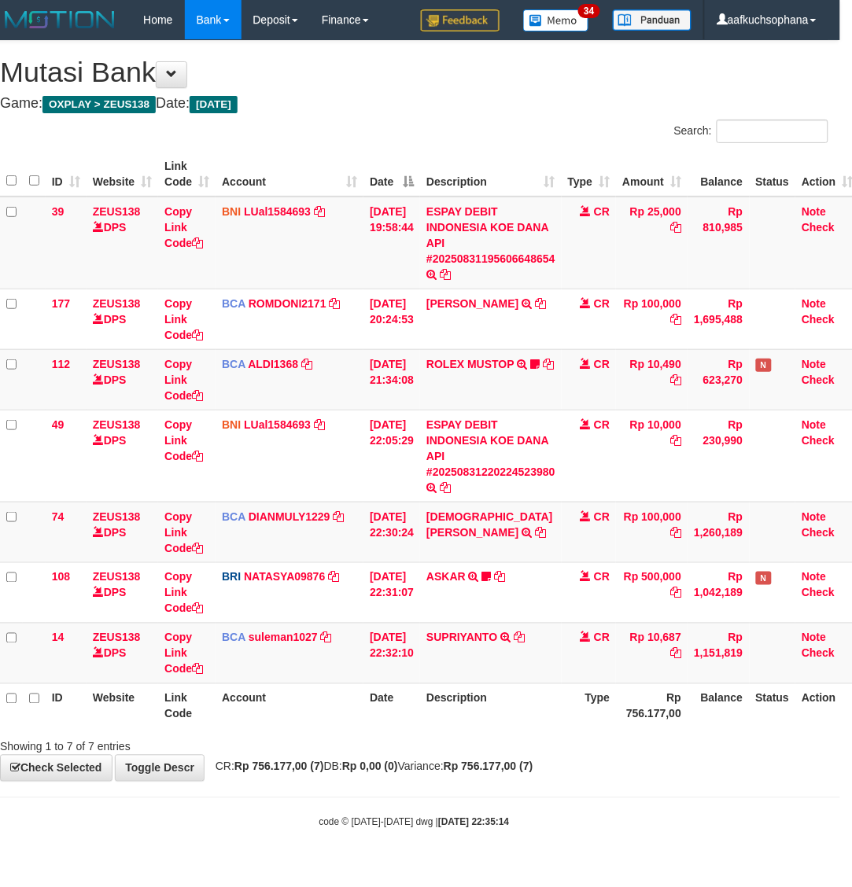
click at [598, 772] on div "**********" at bounding box center [414, 411] width 852 height 740
drag, startPoint x: 568, startPoint y: 809, endPoint x: 446, endPoint y: 795, distance: 122.7
click at [567, 810] on body "Toggle navigation Home Bank Account List Load By Website Group [OXPLAY] ZEUS138…" at bounding box center [414, 434] width 852 height 869
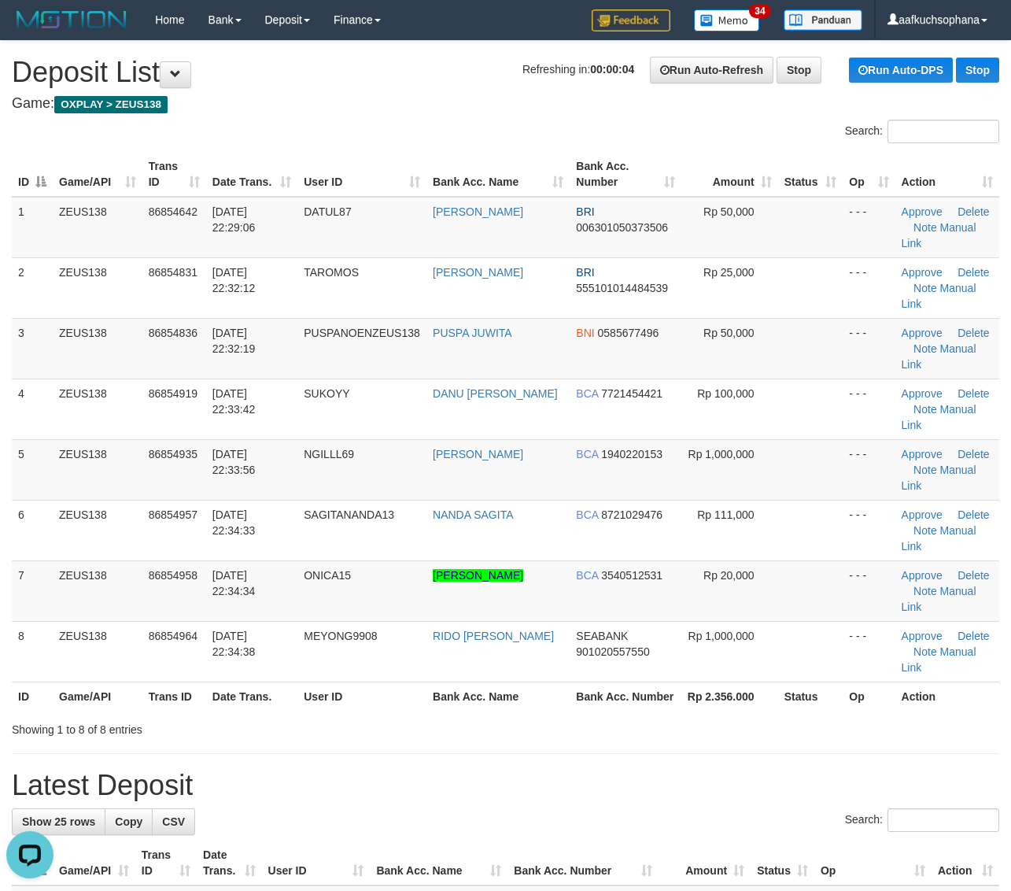
drag, startPoint x: 879, startPoint y: 734, endPoint x: 1021, endPoint y: 728, distance: 142.5
click at [887, 732] on div "Showing 1 to 8 of 8 entries" at bounding box center [505, 726] width 1011 height 22
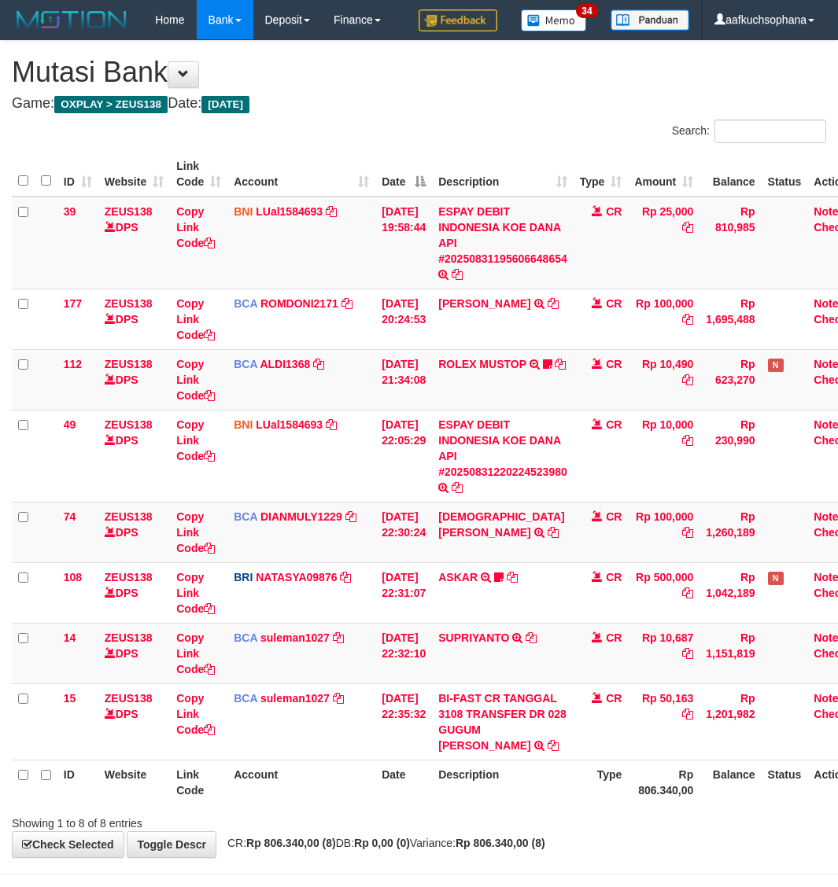
scroll to position [0, 12]
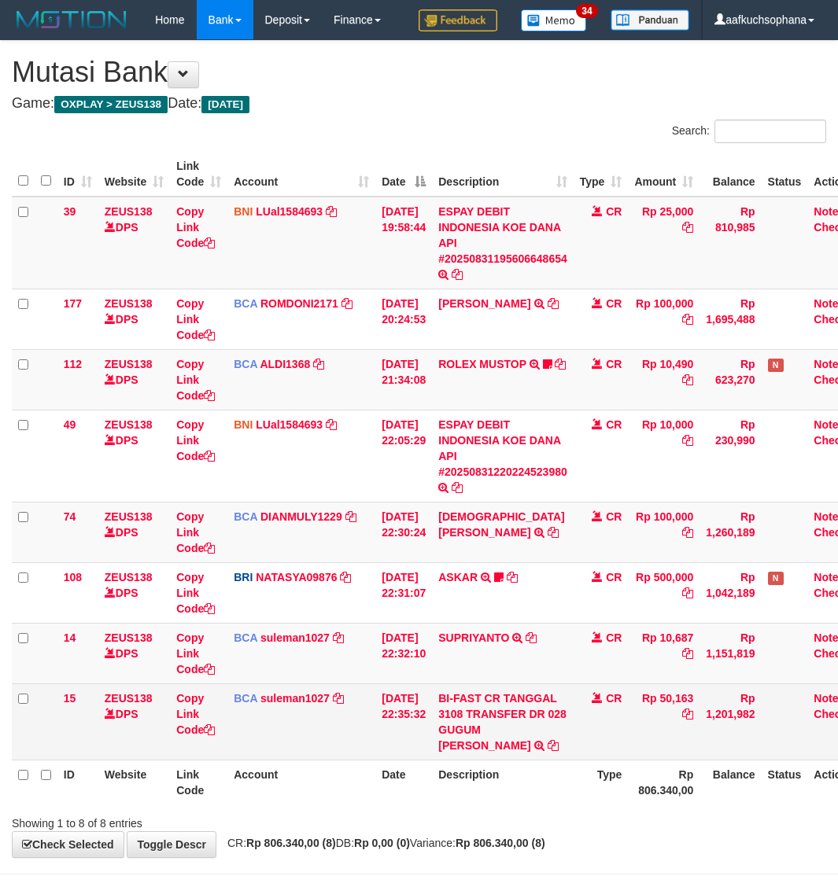
scroll to position [0, 12]
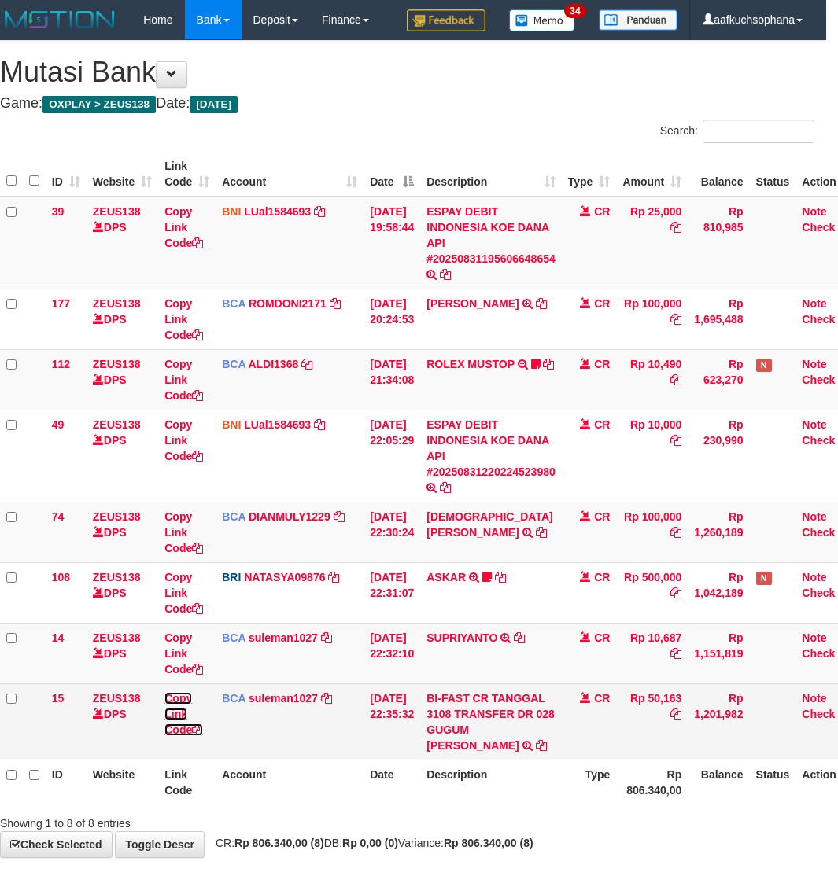
click at [201, 732] on icon at bounding box center [197, 730] width 11 height 11
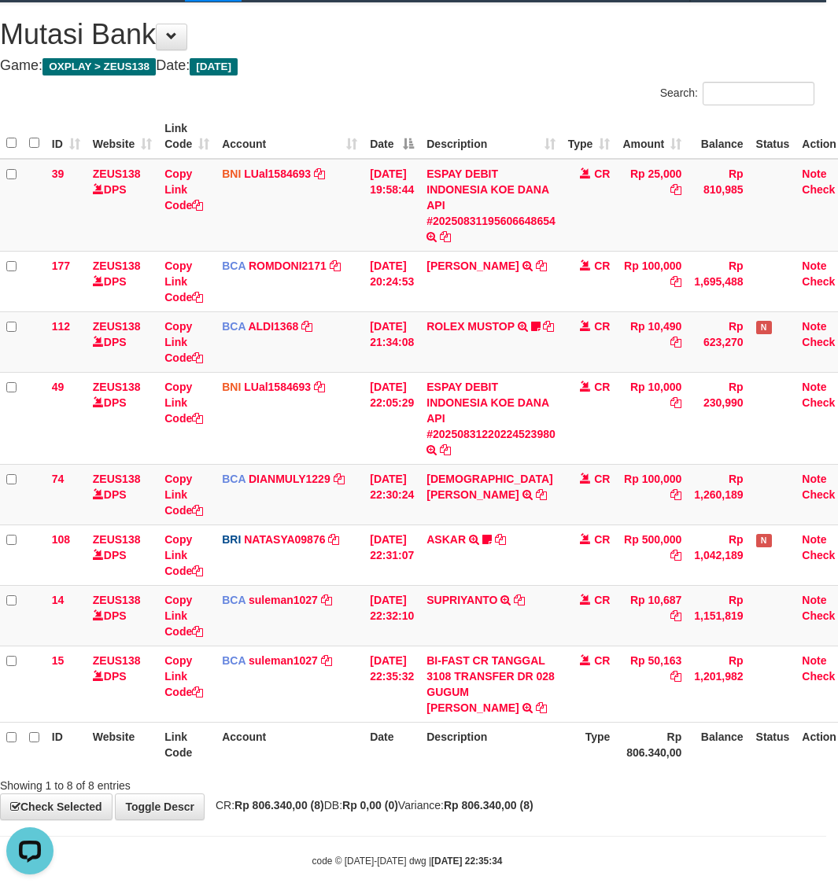
scroll to position [59, 12]
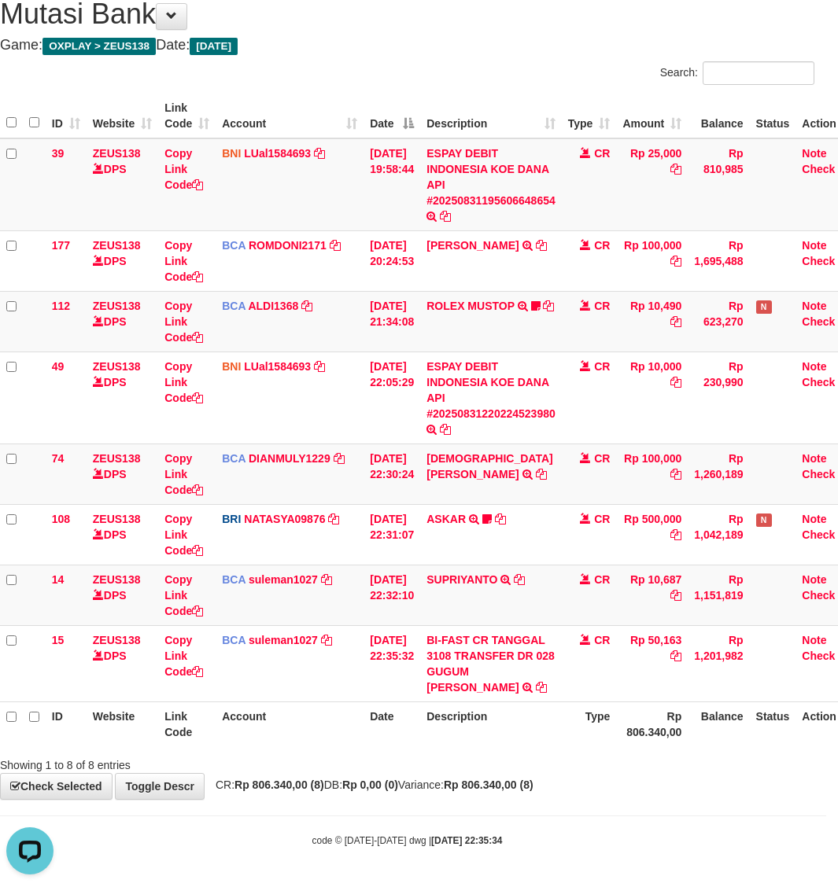
drag, startPoint x: 642, startPoint y: 832, endPoint x: 9, endPoint y: 742, distance: 639.7
click at [640, 834] on body "Toggle navigation Home Bank Account List Load By Website Group [OXPLAY] ZEUS138…" at bounding box center [407, 415] width 838 height 946
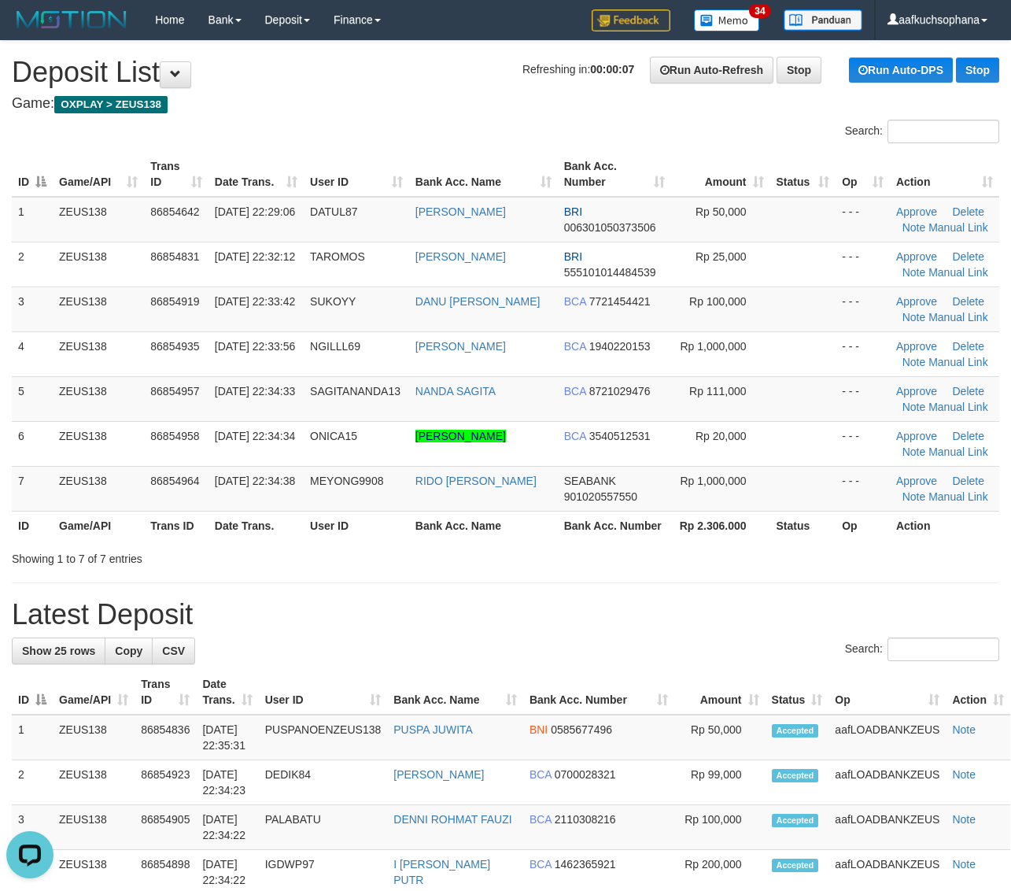
click at [674, 694] on th "Amount" at bounding box center [719, 691] width 91 height 45
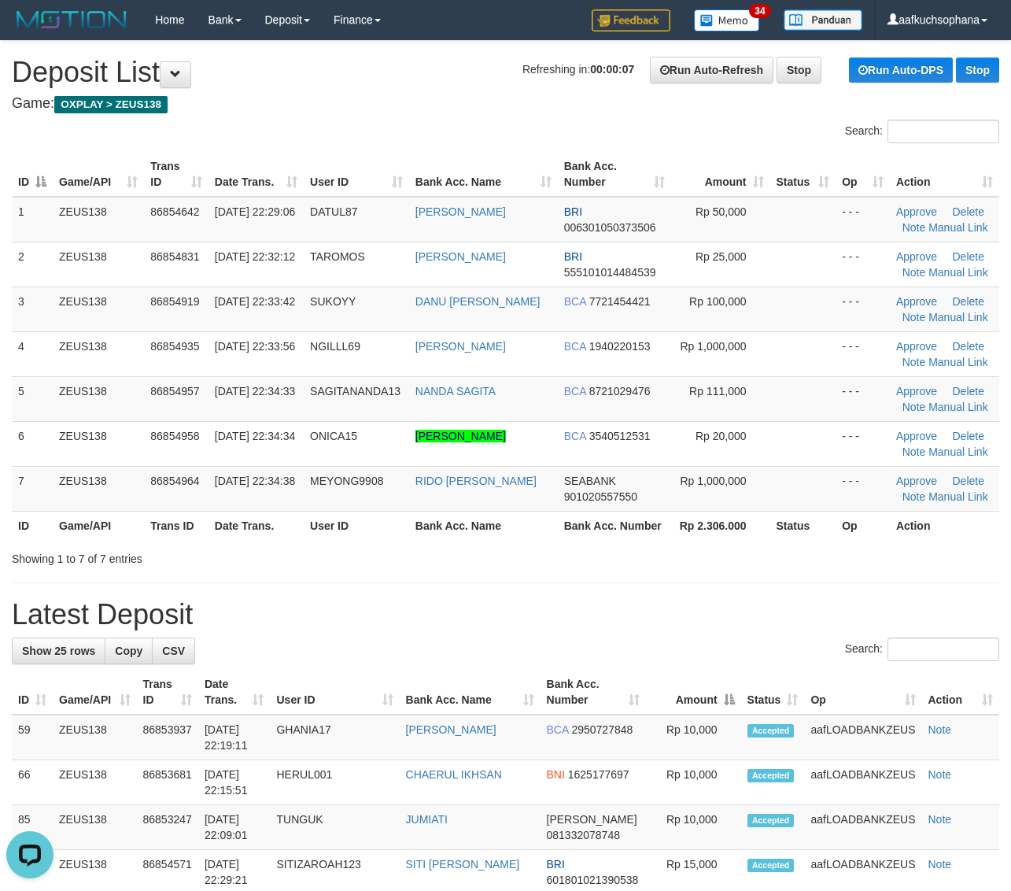
drag, startPoint x: 726, startPoint y: 669, endPoint x: 780, endPoint y: 640, distance: 60.9
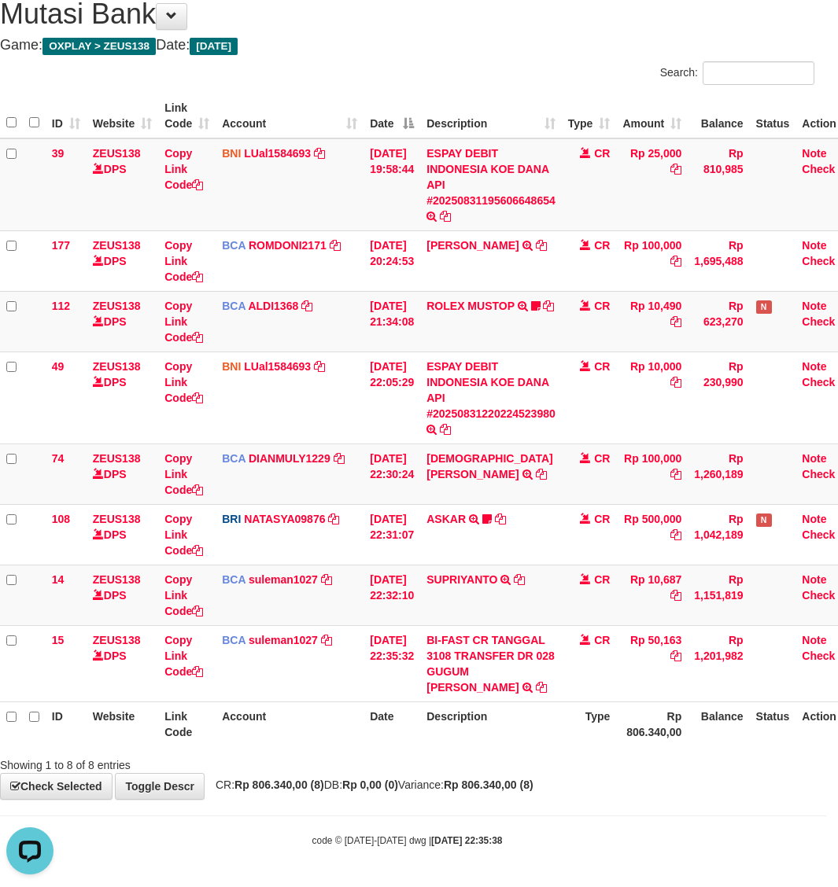
click at [599, 725] on th "Type" at bounding box center [589, 724] width 55 height 45
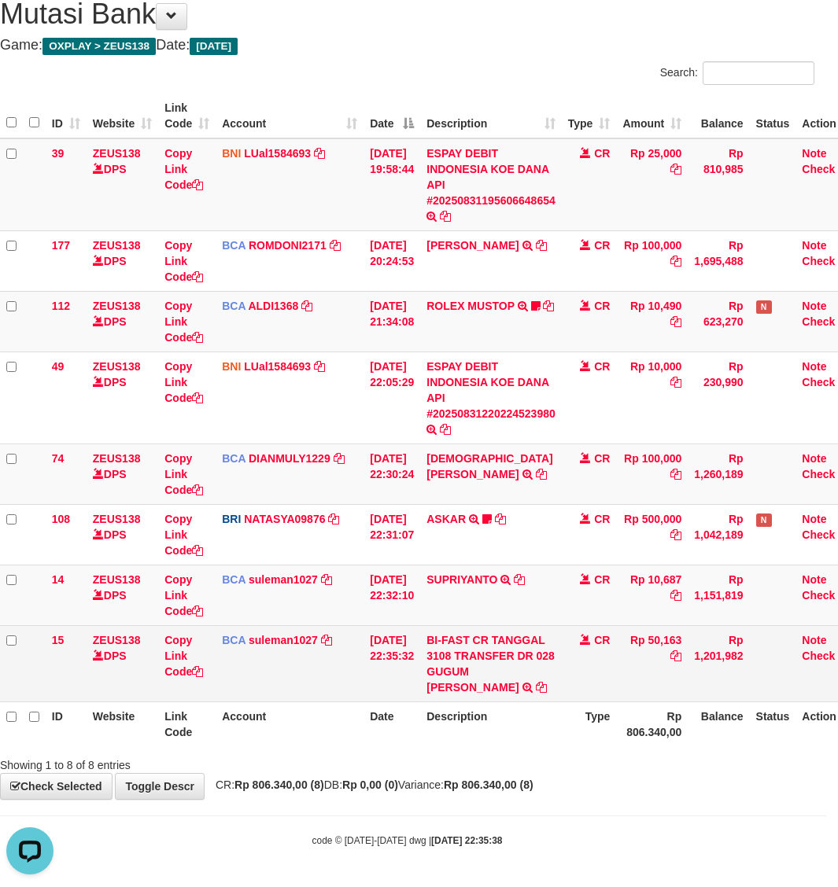
drag, startPoint x: 641, startPoint y: 725, endPoint x: 4, endPoint y: 635, distance: 643.6
click at [615, 722] on tr "ID Website Link Code Account Date Description Type Rp 806.340,00 Balance Status…" at bounding box center [430, 724] width 860 height 45
drag, startPoint x: 186, startPoint y: 658, endPoint x: 91, endPoint y: 644, distance: 95.6
click at [105, 647] on tr "15 ZEUS138 DPS Copy Link Code BCA suleman1027 DPS SULEMAN mutasi_20250831_2972 …" at bounding box center [430, 663] width 860 height 76
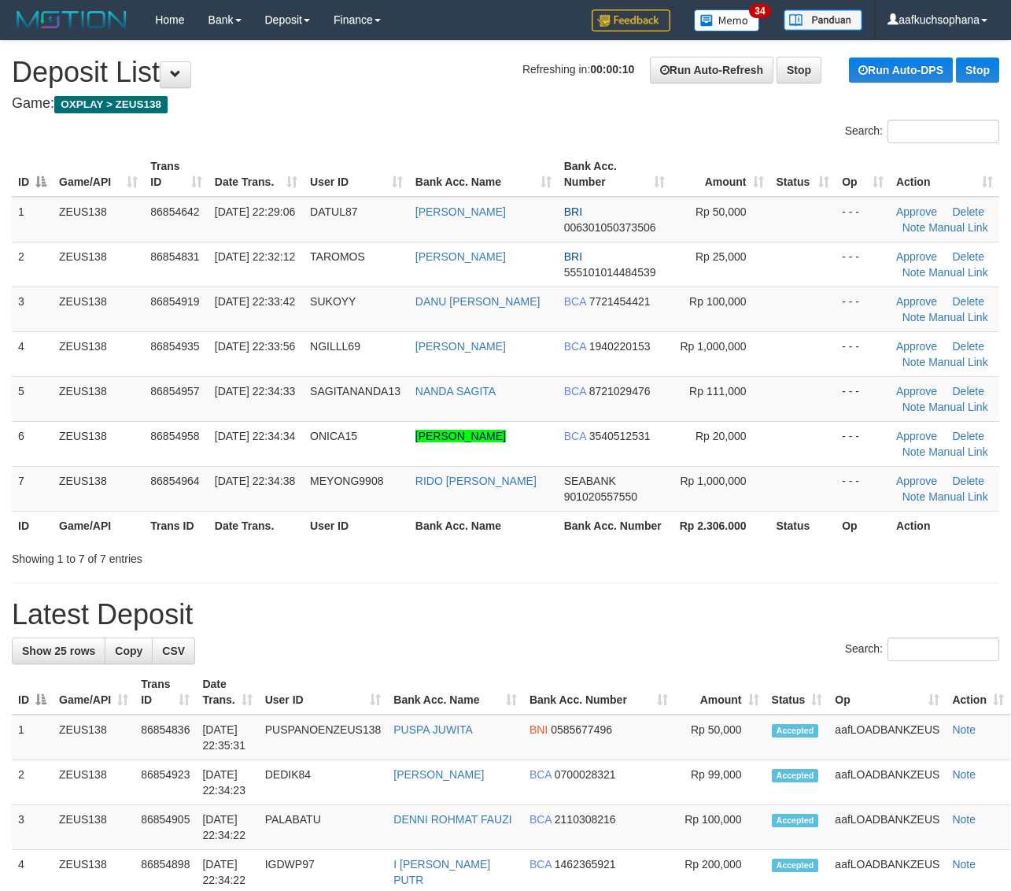
click at [895, 603] on h1 "Latest Deposit" at bounding box center [505, 614] width 987 height 31
click at [797, 618] on h1 "Latest Deposit" at bounding box center [505, 614] width 987 height 31
click at [791, 616] on h1 "Latest Deposit" at bounding box center [505, 614] width 987 height 31
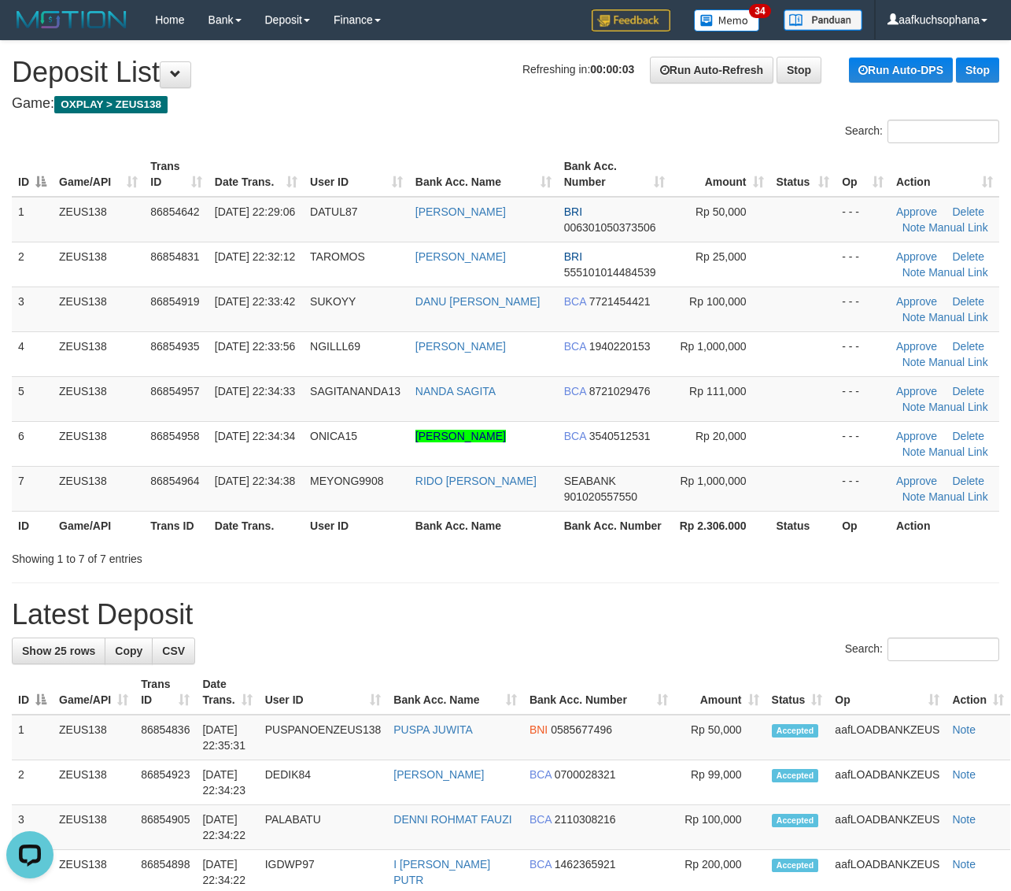
click at [758, 600] on h1 "Latest Deposit" at bounding box center [505, 614] width 987 height 31
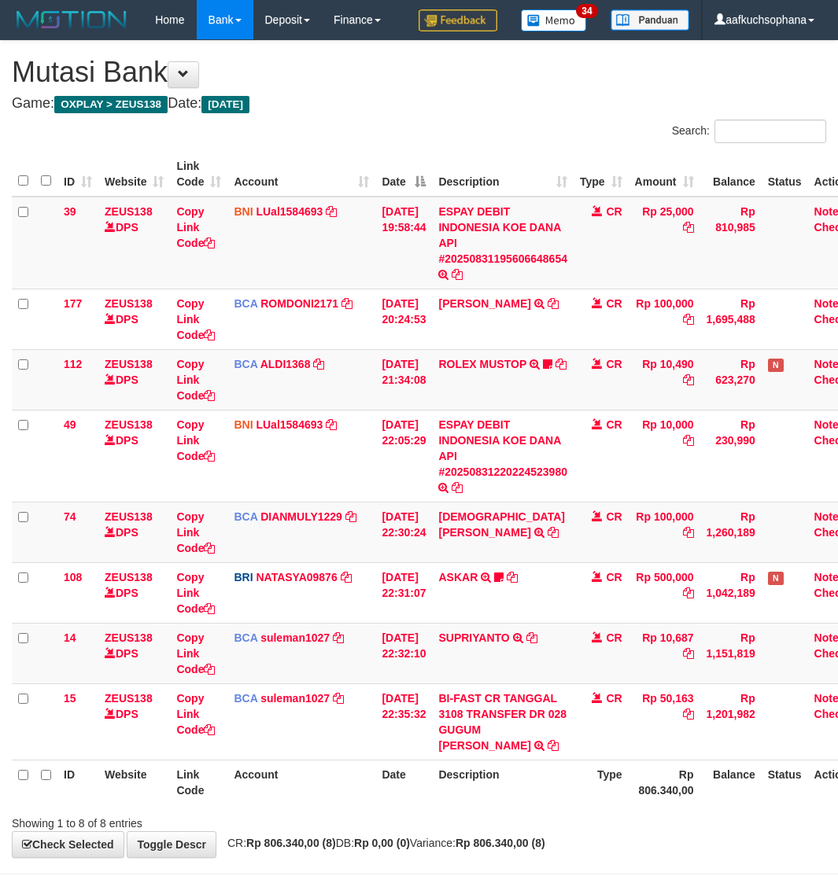
click at [616, 760] on th "Type" at bounding box center [600, 782] width 55 height 45
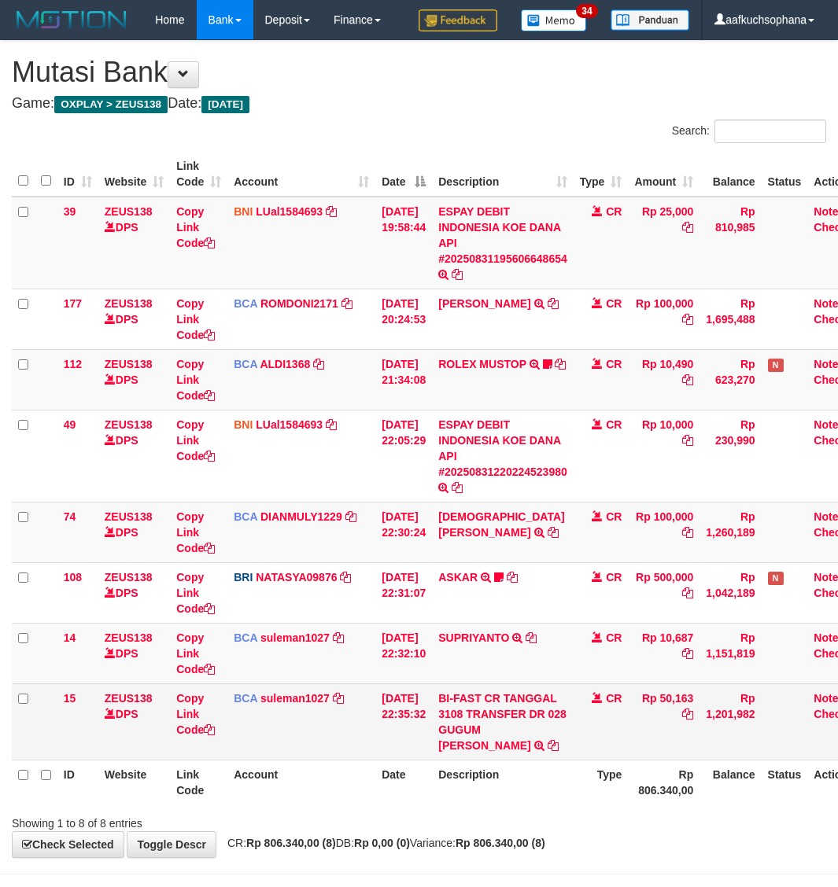
scroll to position [59, 12]
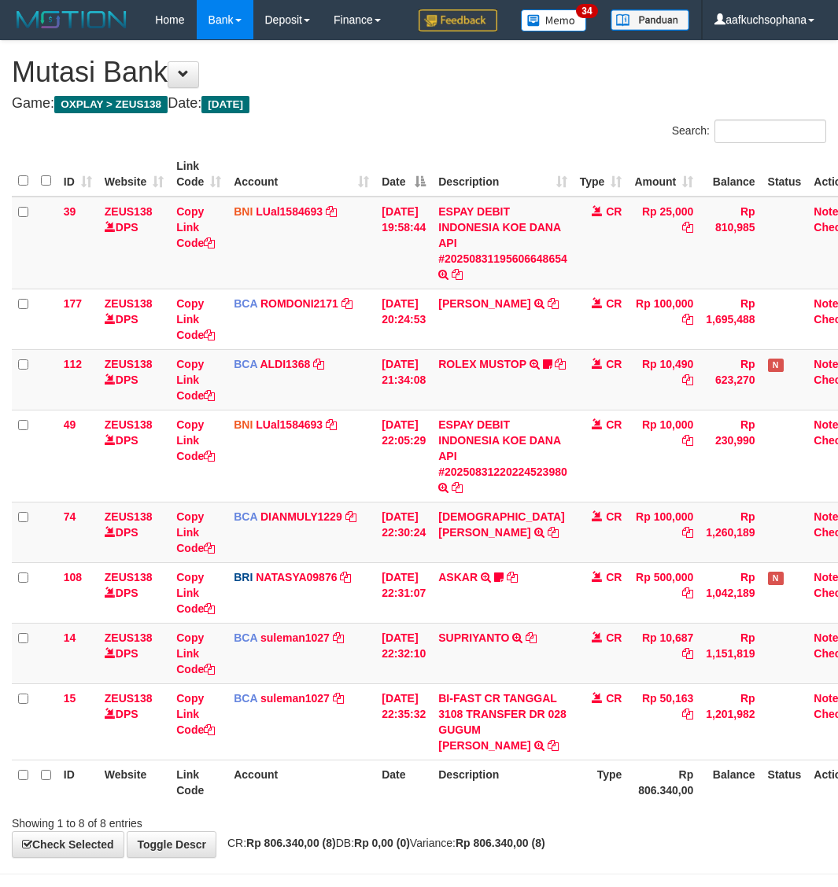
scroll to position [59, 12]
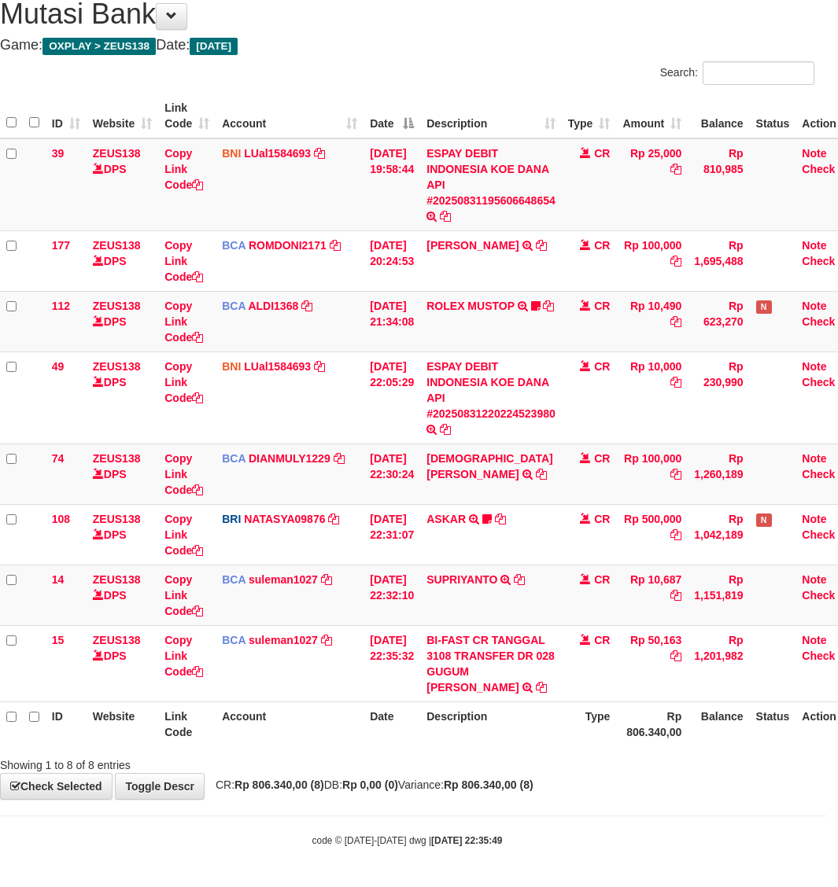
click at [596, 798] on div "**********" at bounding box center [407, 391] width 838 height 817
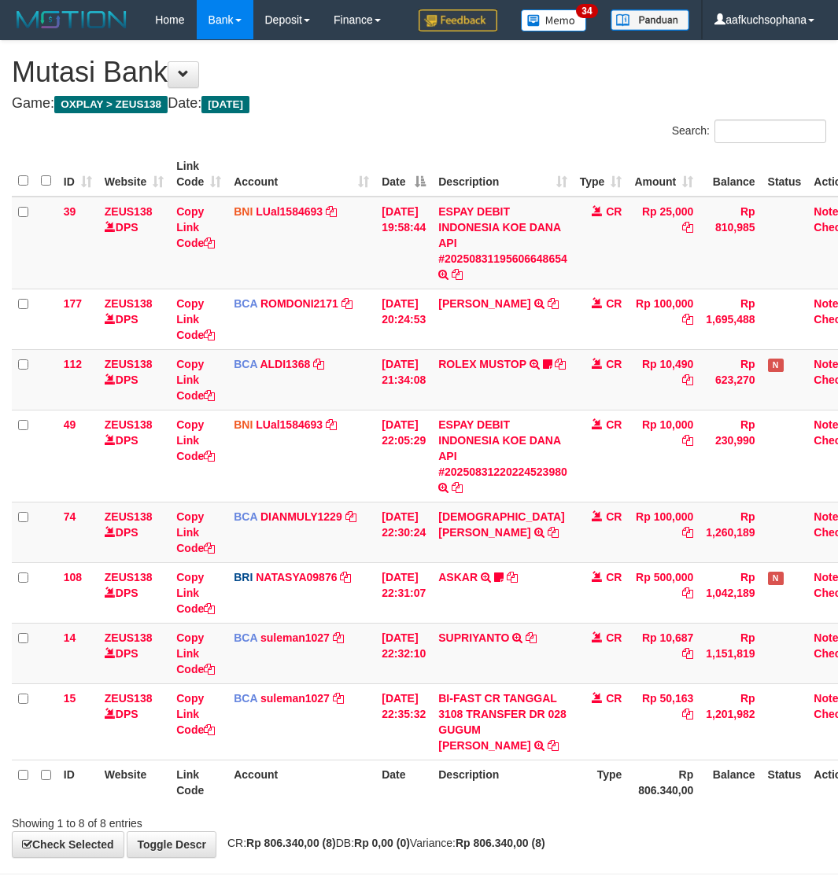
scroll to position [59, 12]
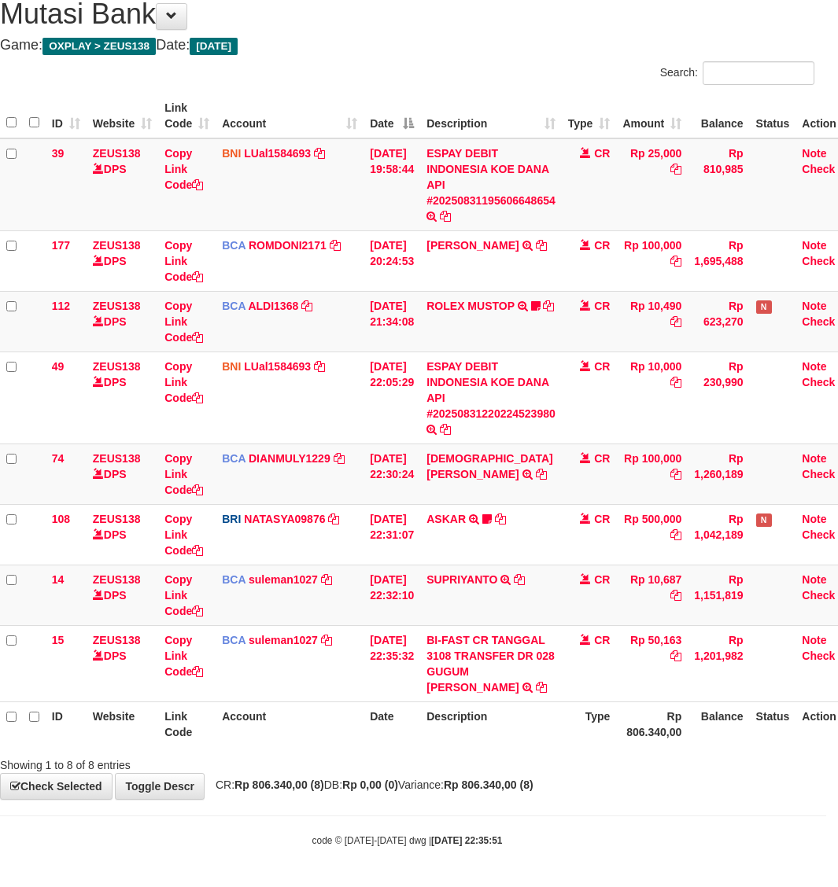
click at [714, 805] on body "Toggle navigation Home Bank Account List Load By Website Group [OXPLAY] ZEUS138…" at bounding box center [407, 415] width 838 height 946
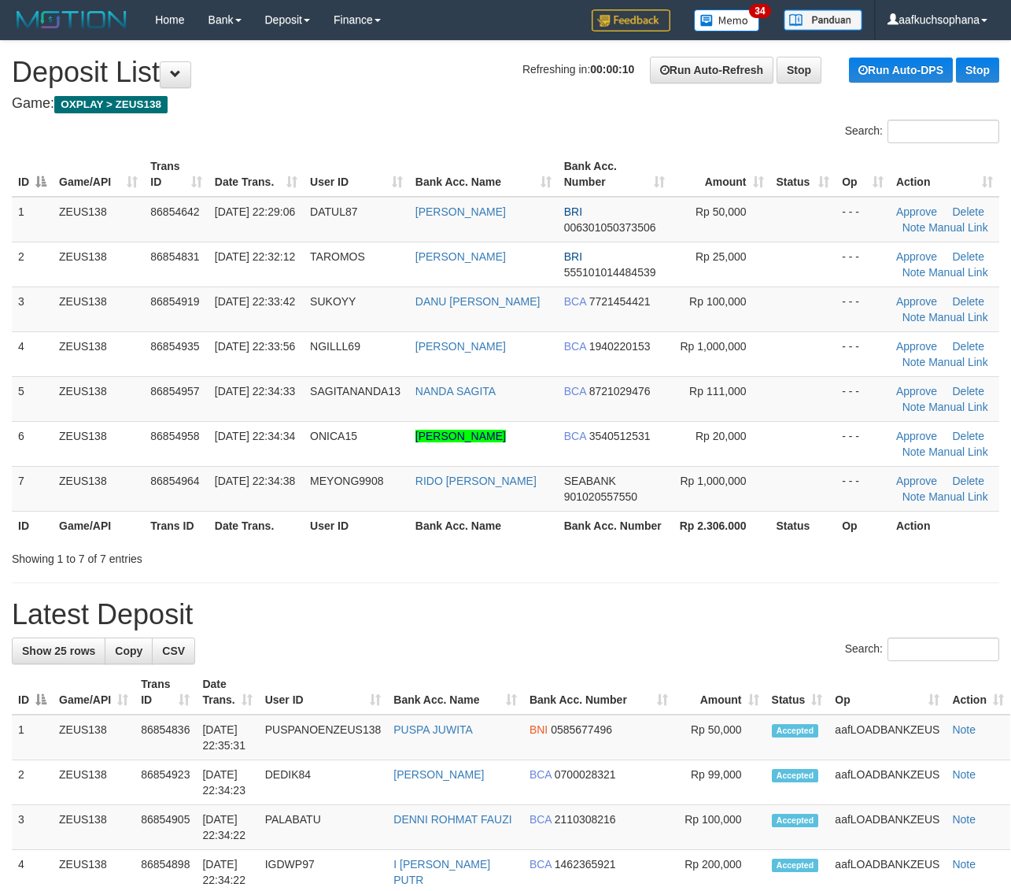
drag, startPoint x: 695, startPoint y: 579, endPoint x: 754, endPoint y: 588, distance: 59.6
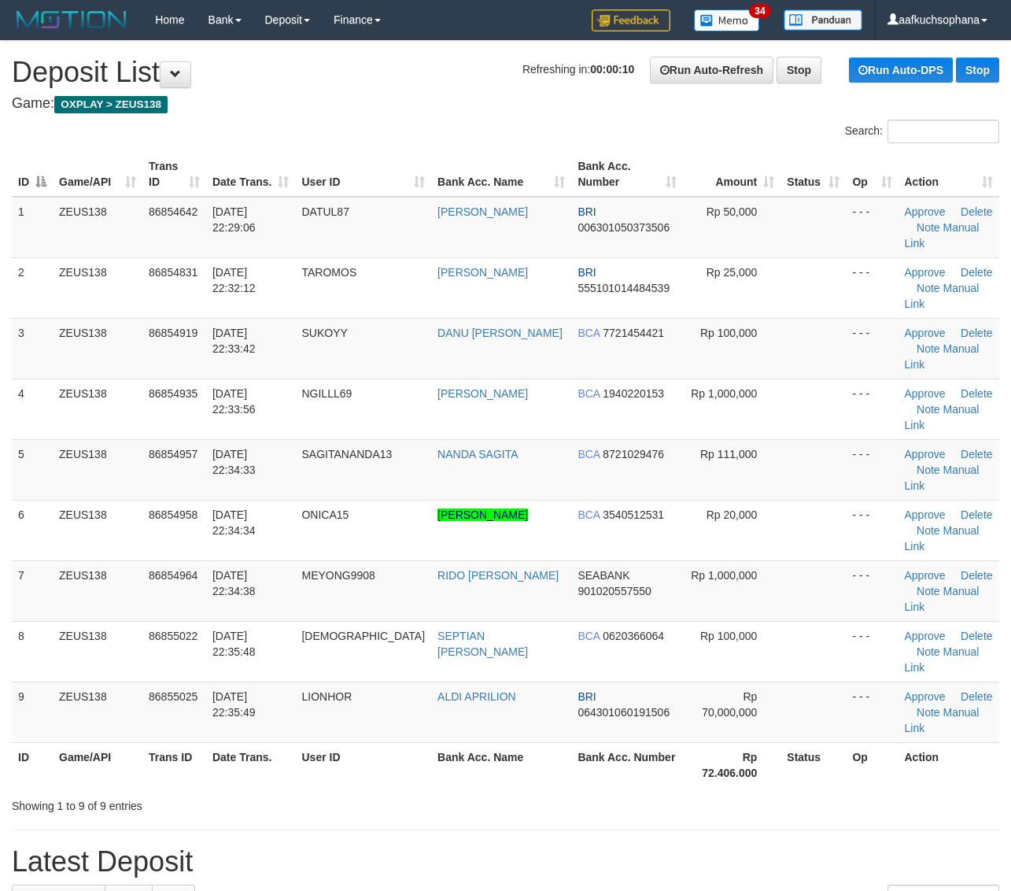
click at [810, 742] on th "Status" at bounding box center [812, 764] width 65 height 45
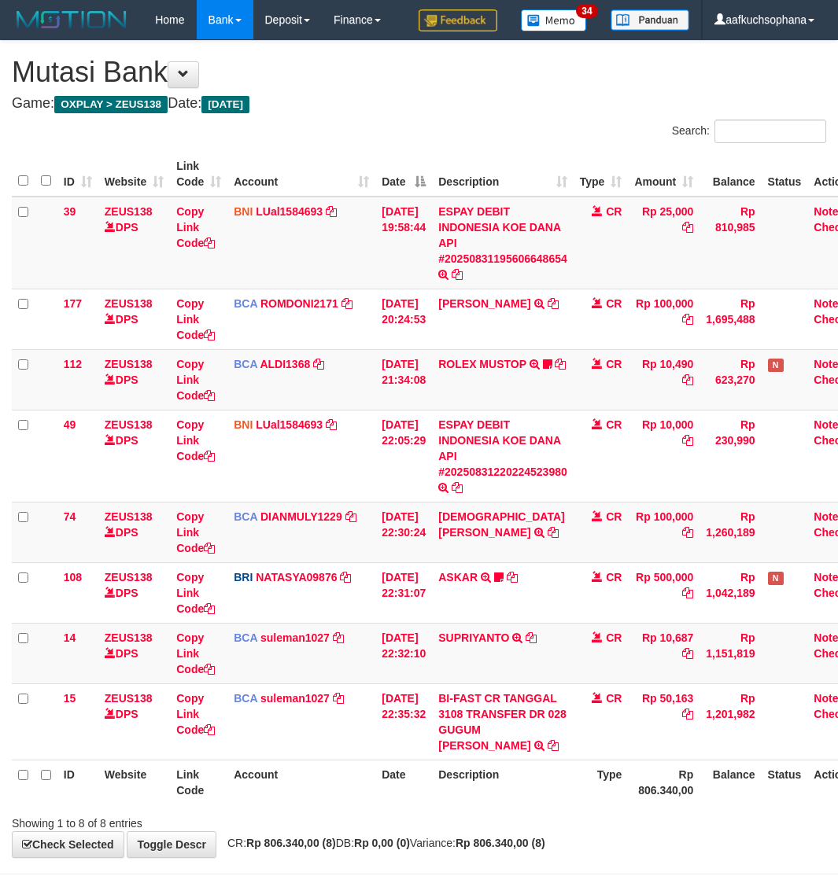
scroll to position [59, 12]
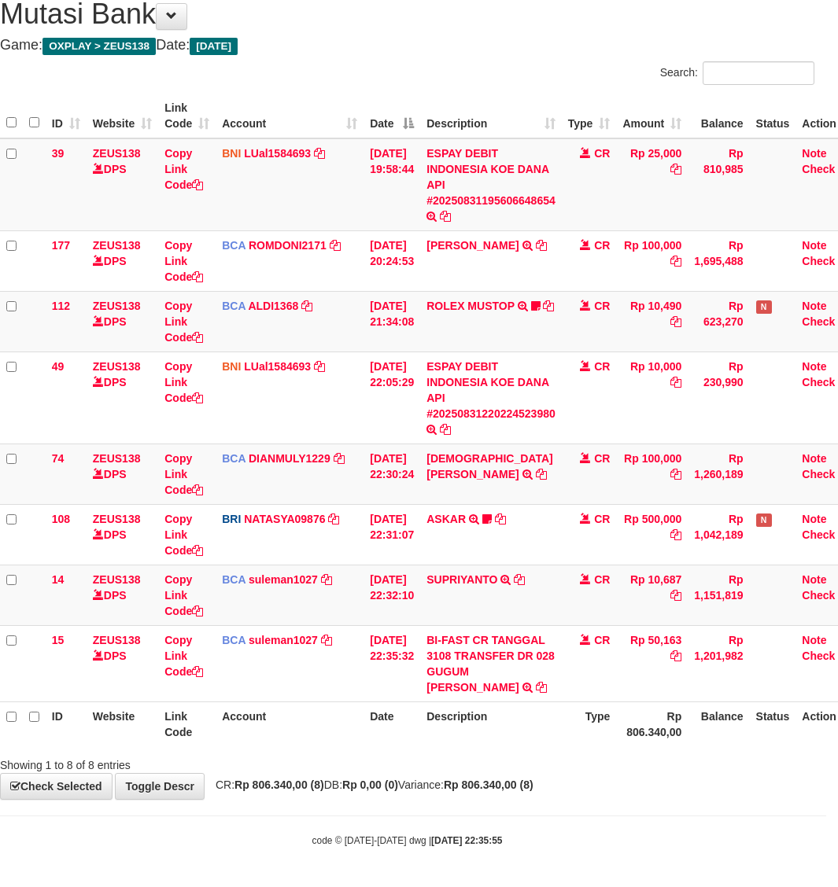
click at [661, 775] on div "**********" at bounding box center [407, 391] width 838 height 817
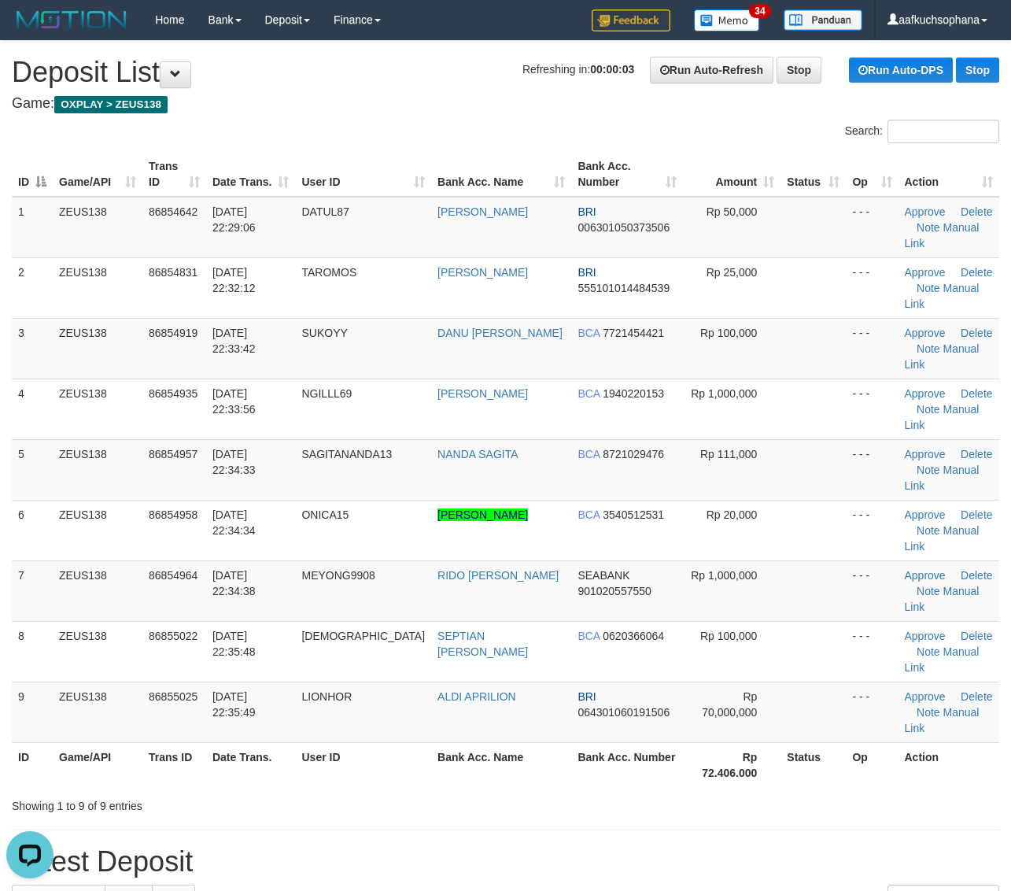
drag, startPoint x: 809, startPoint y: 705, endPoint x: 817, endPoint y: 699, distance: 10.1
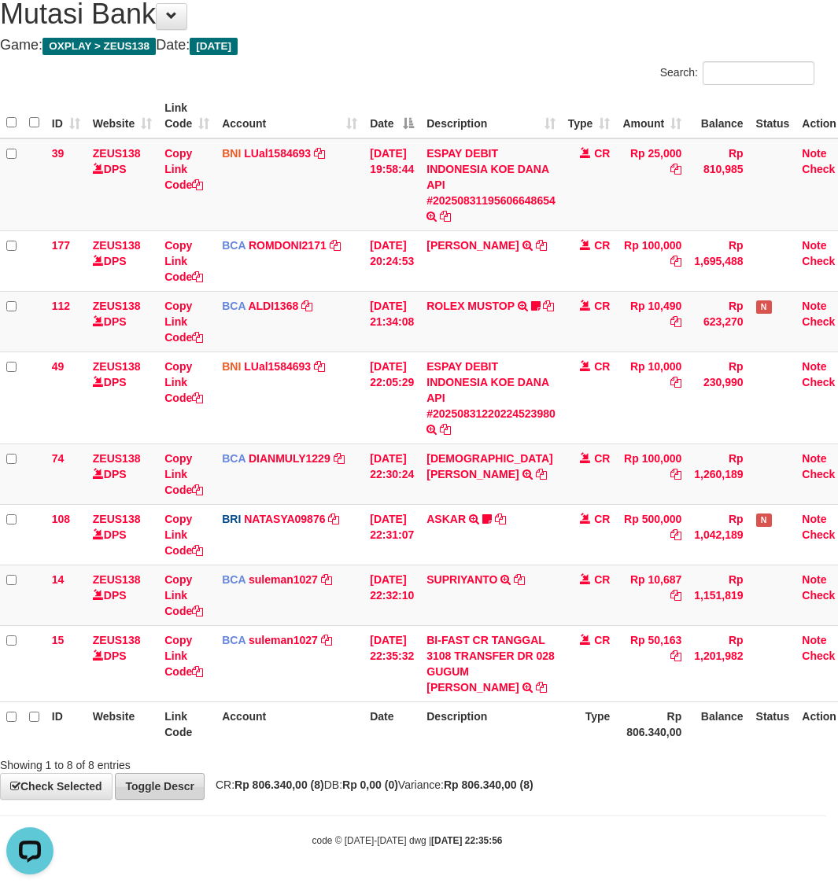
click at [258, 807] on body "Toggle navigation Home Bank Account List Load By Website Group [OXPLAY] ZEUS138…" at bounding box center [407, 415] width 838 height 946
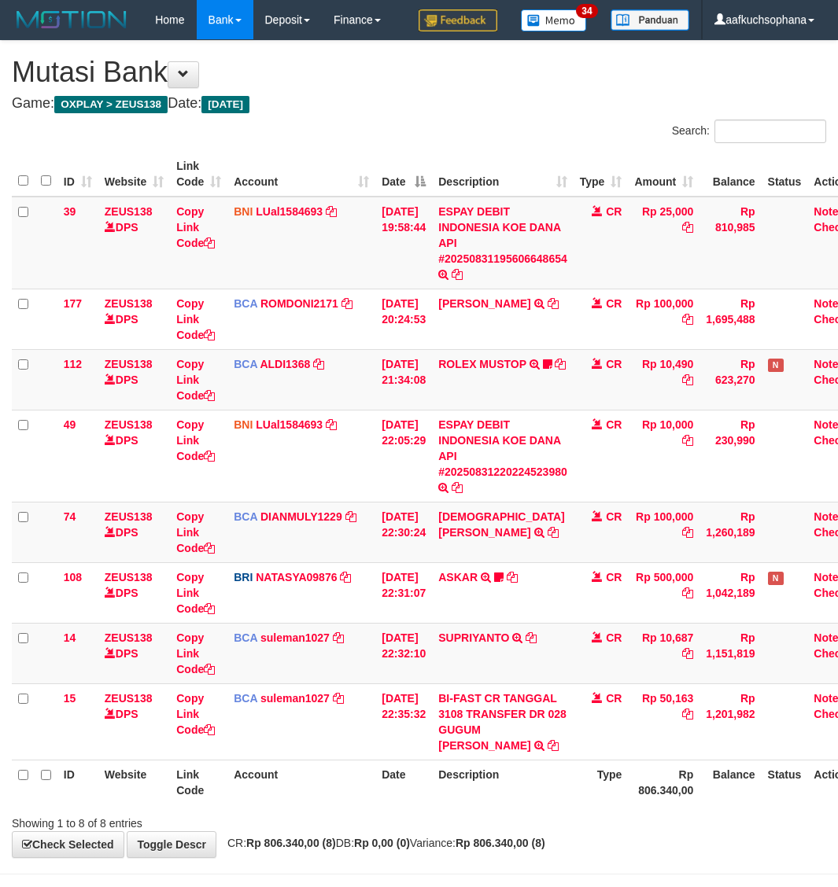
scroll to position [59, 12]
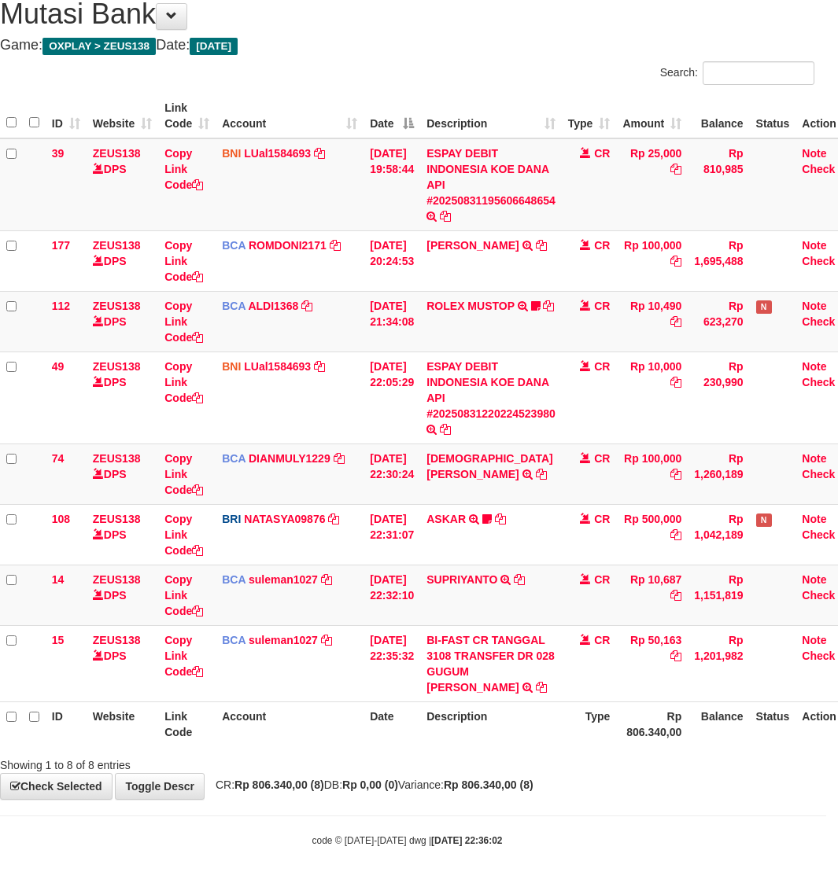
click at [367, 783] on div "**********" at bounding box center [407, 391] width 838 height 817
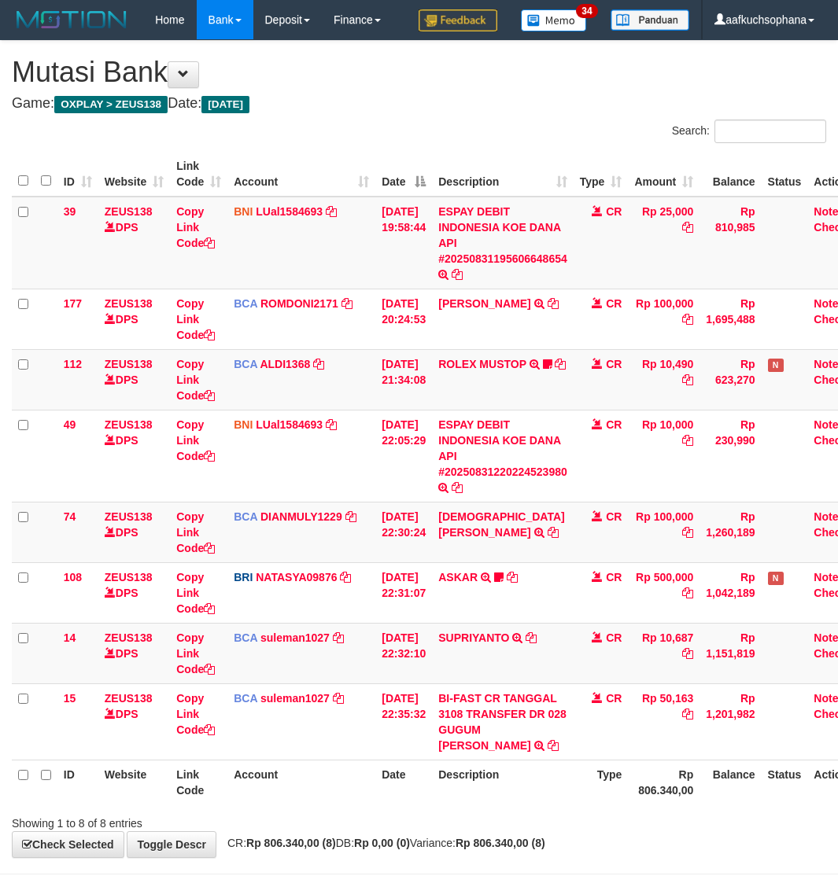
scroll to position [59, 12]
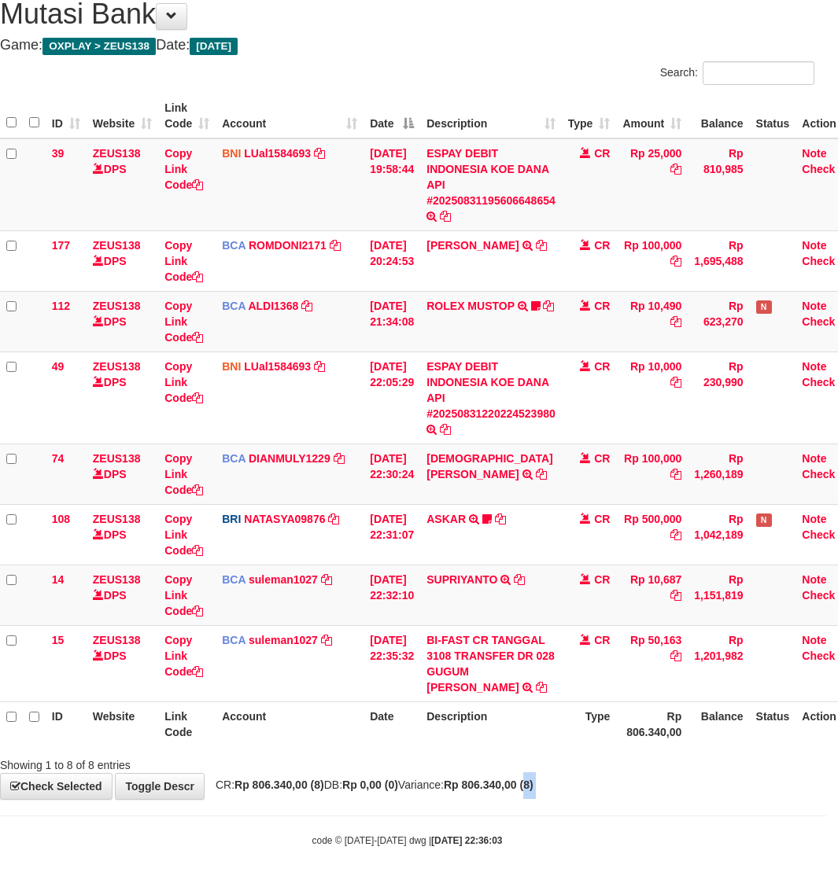
click at [572, 803] on body "Toggle navigation Home Bank Account List Load By Website Group [OXPLAY] ZEUS138…" at bounding box center [407, 415] width 838 height 946
click at [575, 801] on body "Toggle navigation Home Bank Account List Load By Website Group [OXPLAY] ZEUS138…" at bounding box center [407, 415] width 838 height 946
click at [689, 807] on body "Toggle navigation Home Bank Account List Load By Website Group [OXPLAY] ZEUS138…" at bounding box center [407, 415] width 838 height 946
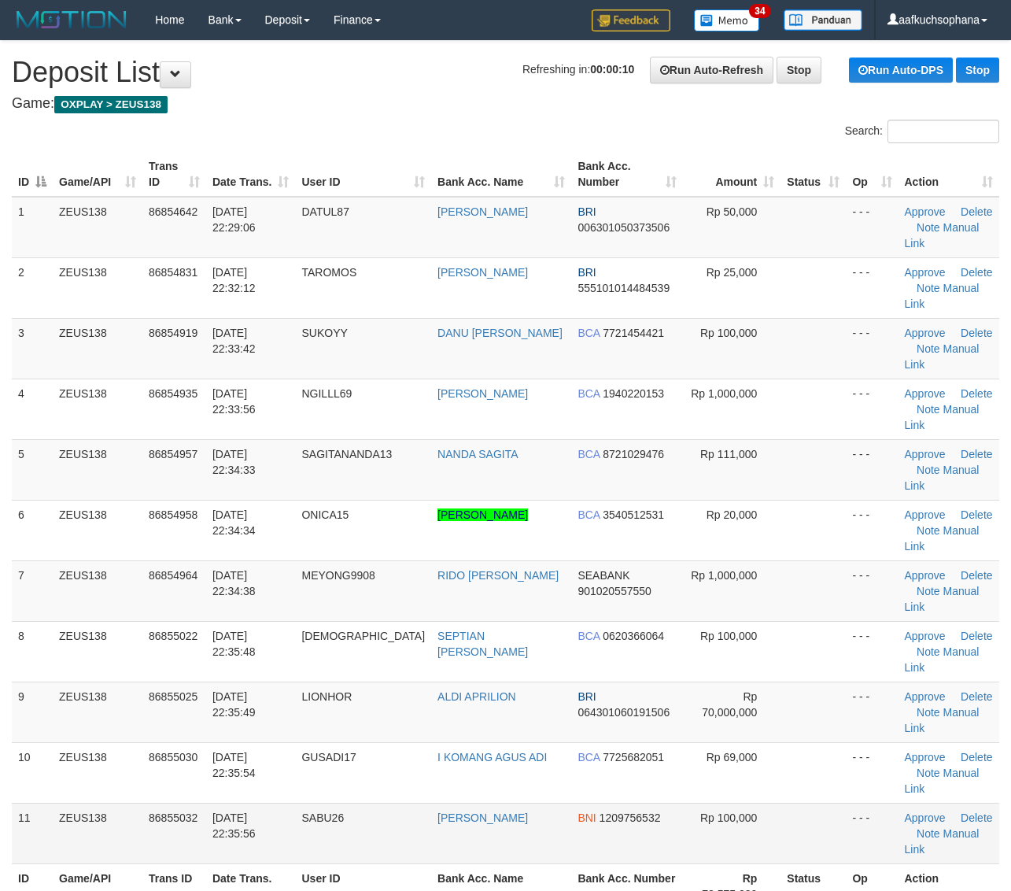
drag, startPoint x: 769, startPoint y: 679, endPoint x: 792, endPoint y: 679, distance: 22.8
click at [780, 802] on td at bounding box center [812, 832] width 65 height 61
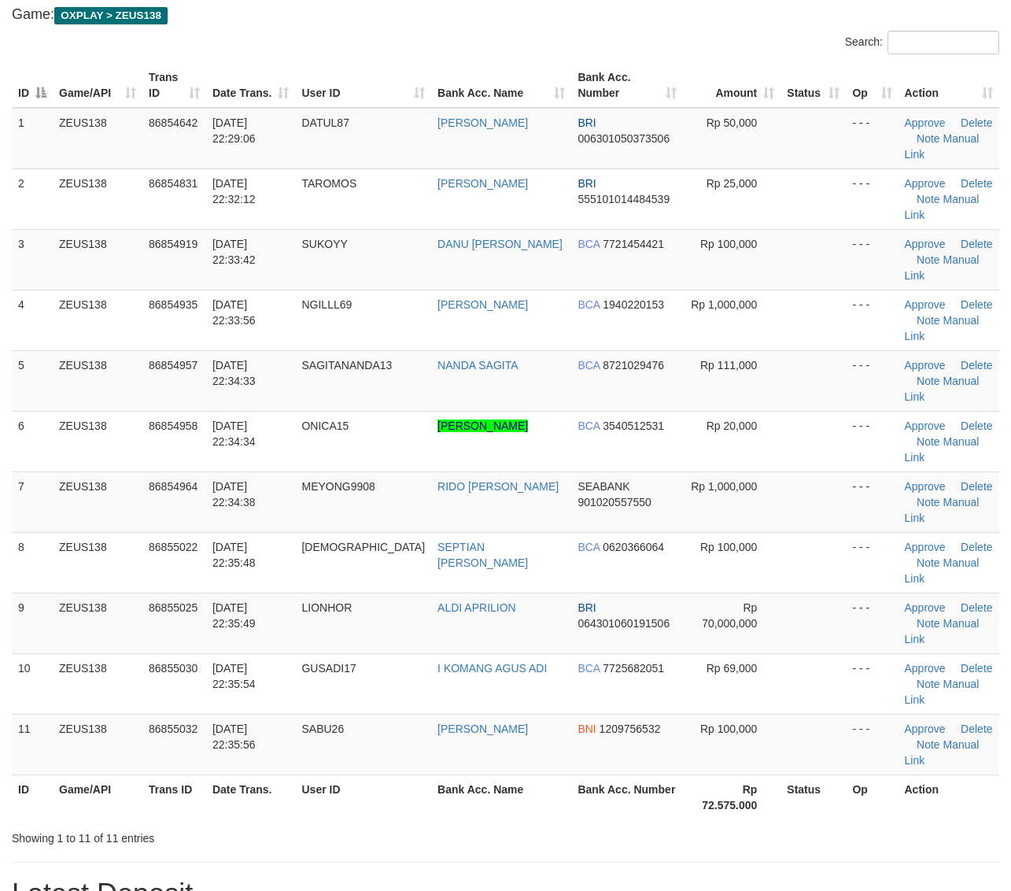
scroll to position [492, 0]
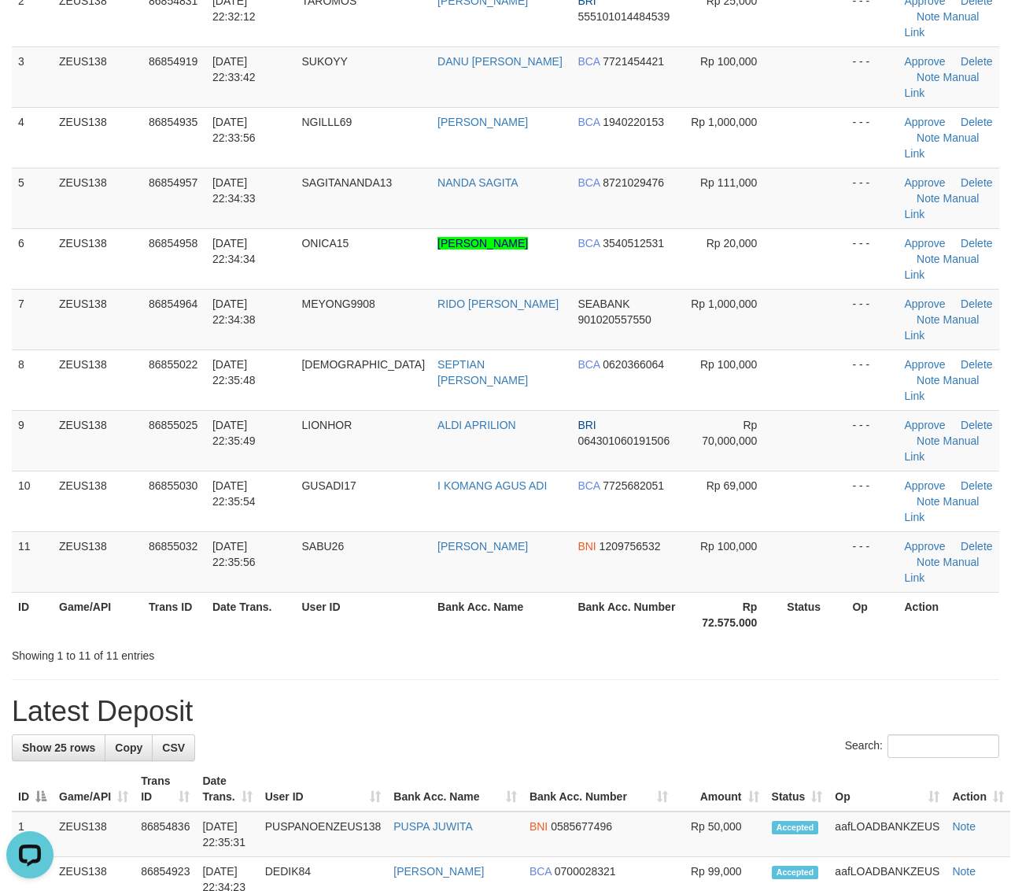
click at [647, 695] on h1 "Latest Deposit" at bounding box center [505, 710] width 987 height 31
click at [673, 511] on div "**********" at bounding box center [505, 904] width 1011 height 2268
click at [807, 641] on div "Showing 1 to 11 of 11 entries" at bounding box center [505, 652] width 1011 height 22
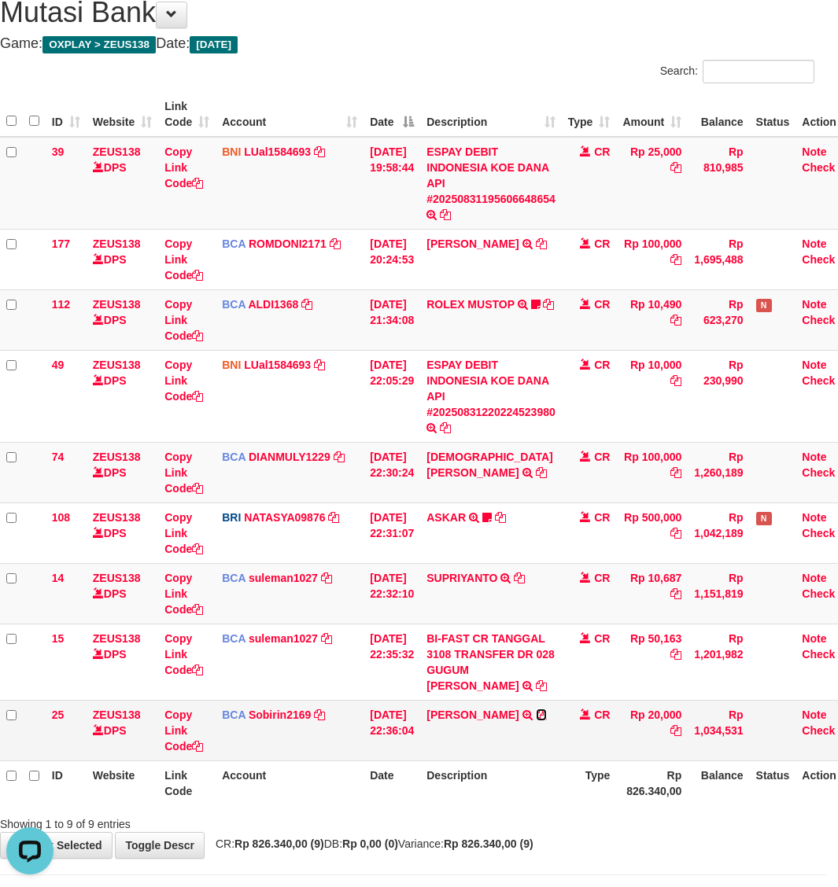
click at [536, 721] on icon at bounding box center [541, 715] width 11 height 11
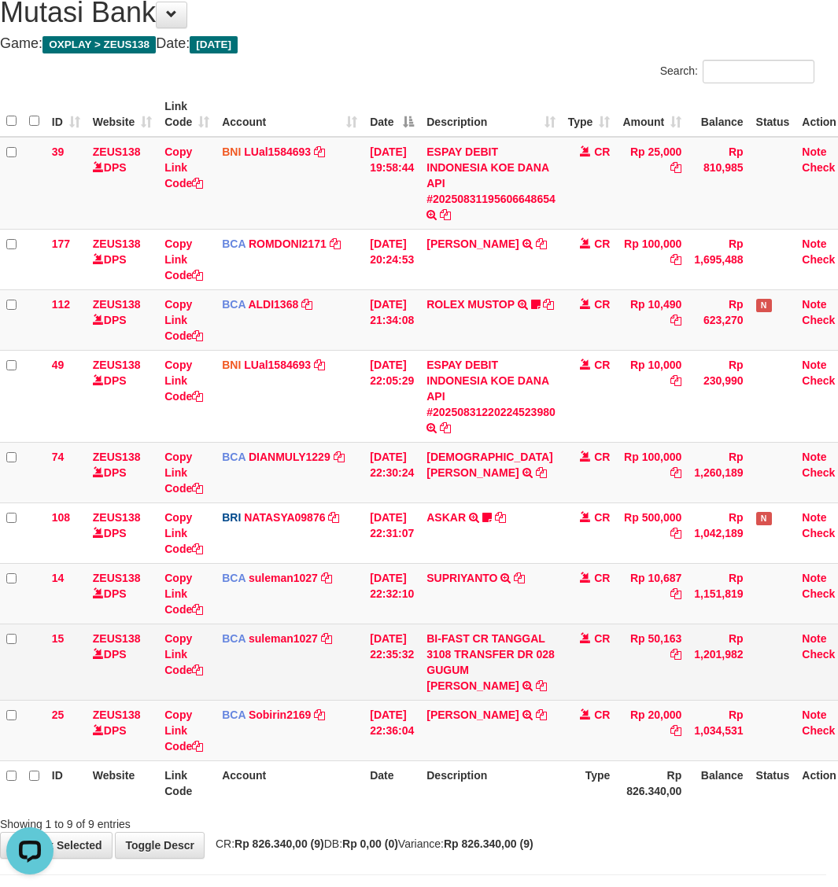
click at [311, 651] on td "BCA suleman1027 DPS SULEMAN mutasi_20250831_2972 | 15 mutasi_20250831_2972 | 15" at bounding box center [290, 662] width 148 height 76
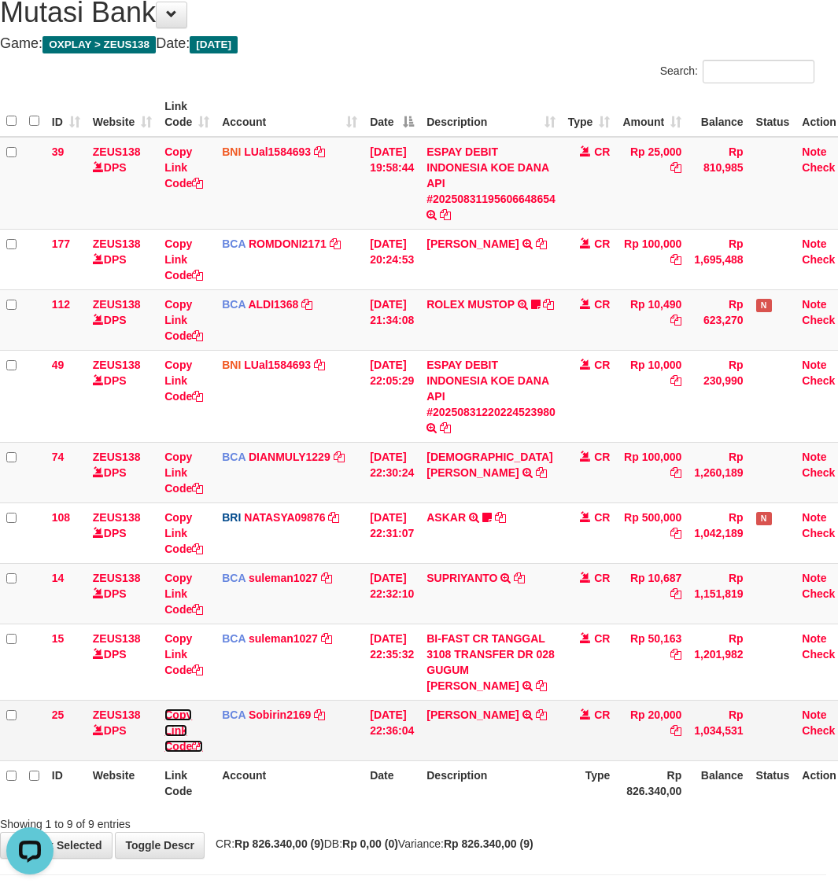
click at [198, 745] on icon at bounding box center [197, 746] width 11 height 11
click at [506, 714] on link "[PERSON_NAME]" at bounding box center [472, 715] width 92 height 13
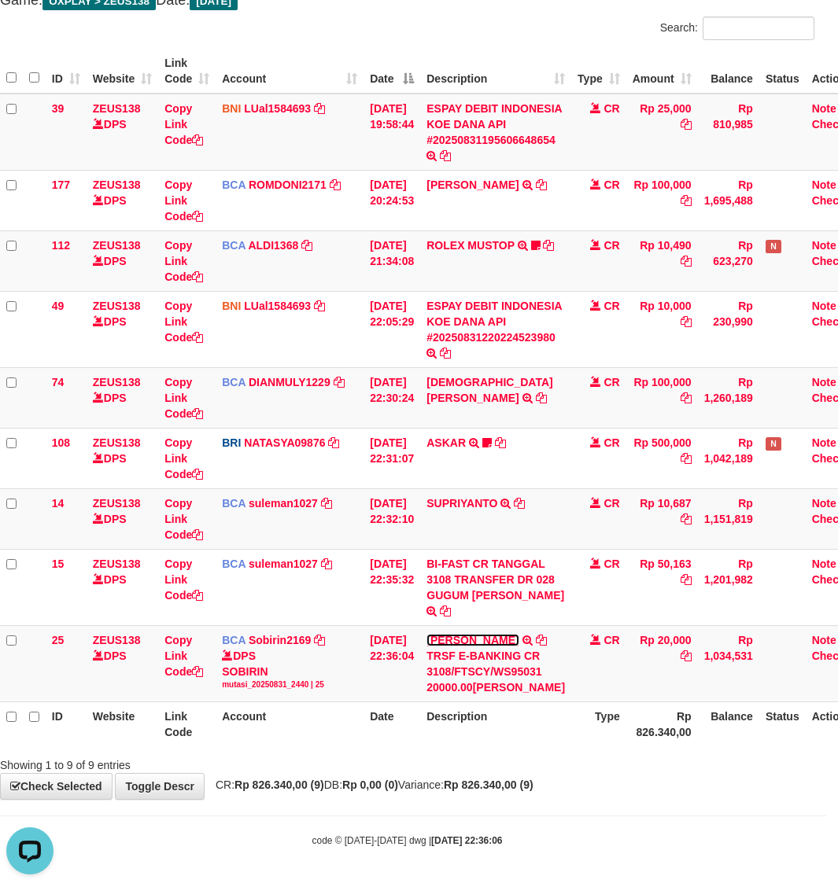
scroll to position [167, 12]
click at [533, 779] on strong "Rp 826.340,00 (9)" at bounding box center [489, 785] width 90 height 13
click at [533, 781] on strong "Rp 826.340,00 (9)" at bounding box center [489, 785] width 90 height 13
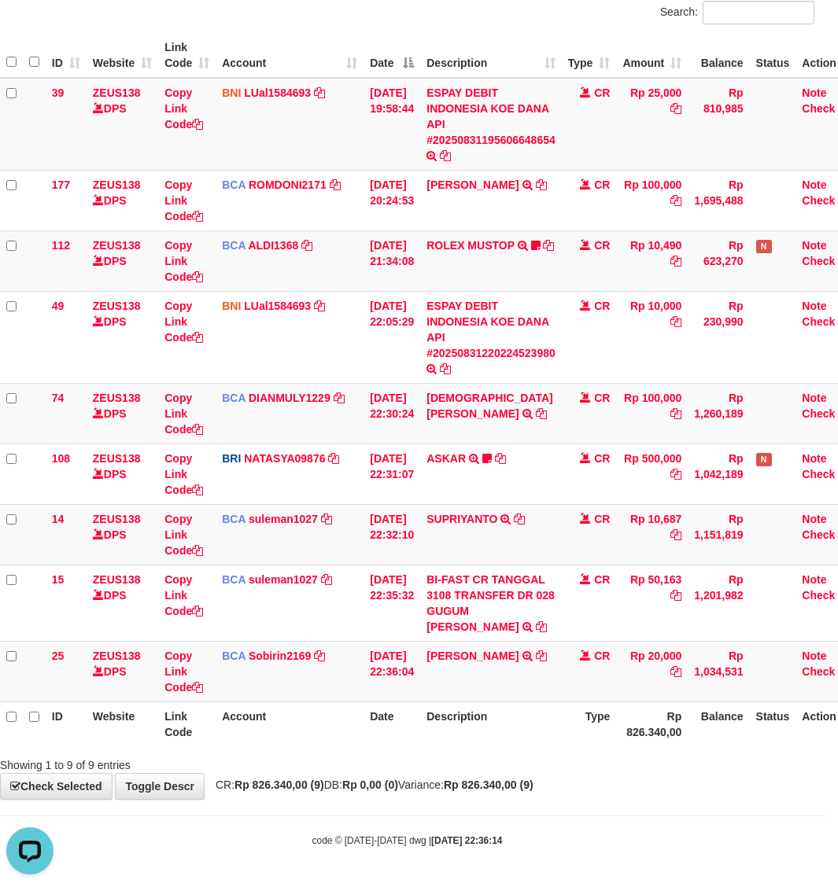
click at [659, 769] on div "Showing 1 to 9 of 9 entries" at bounding box center [407, 762] width 838 height 22
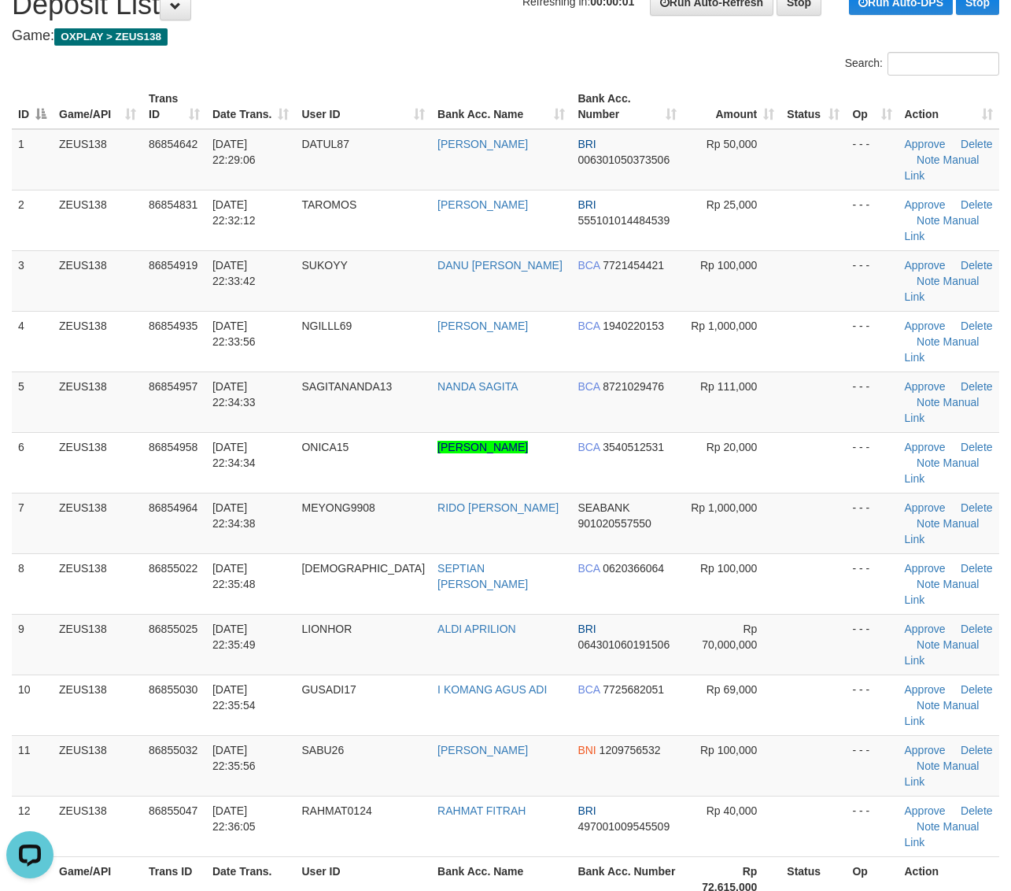
drag, startPoint x: 791, startPoint y: 728, endPoint x: 890, endPoint y: 730, distance: 98.3
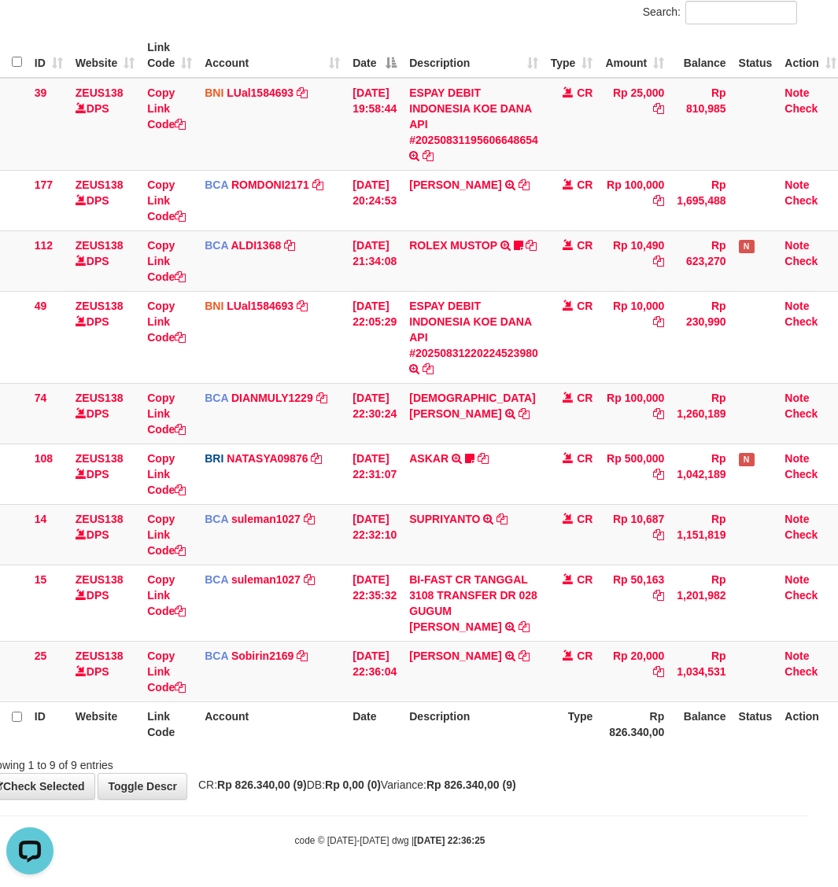
click at [524, 819] on body "Toggle navigation Home Bank Account List Load By Website Group [OXPLAY] ZEUS138…" at bounding box center [390, 384] width 838 height 1006
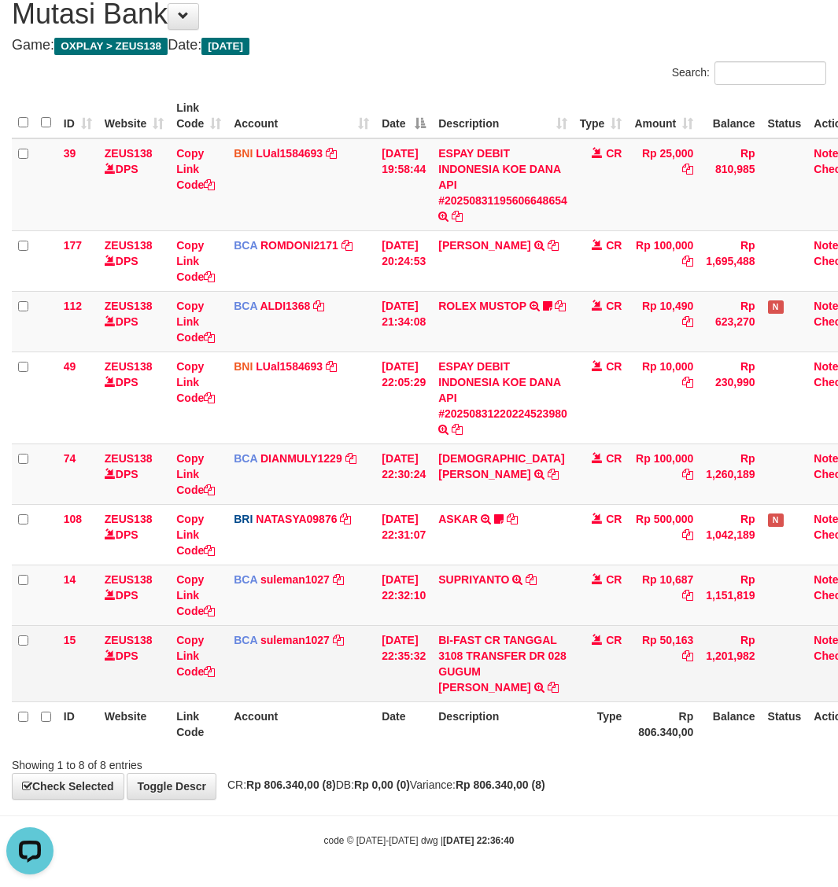
drag, startPoint x: 618, startPoint y: 768, endPoint x: 69, endPoint y: 659, distance: 559.7
click at [616, 765] on div "Showing 1 to 8 of 8 entries" at bounding box center [419, 762] width 838 height 22
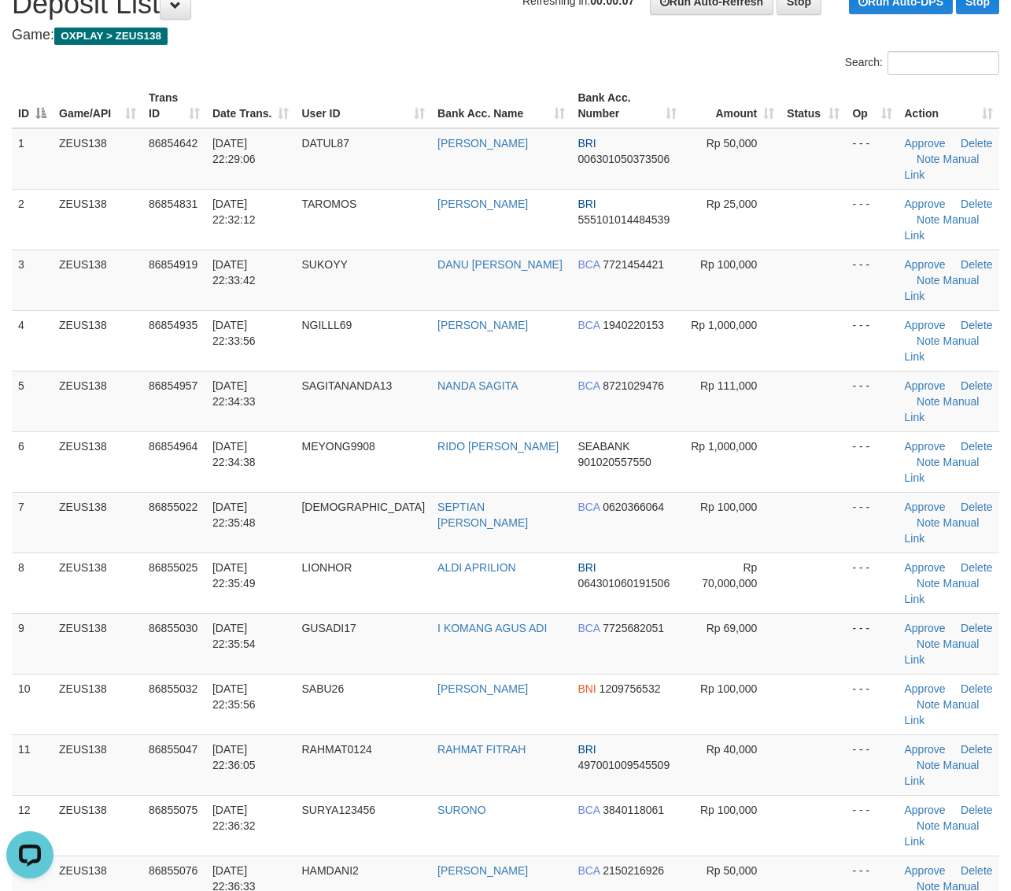
scroll to position [197, 0]
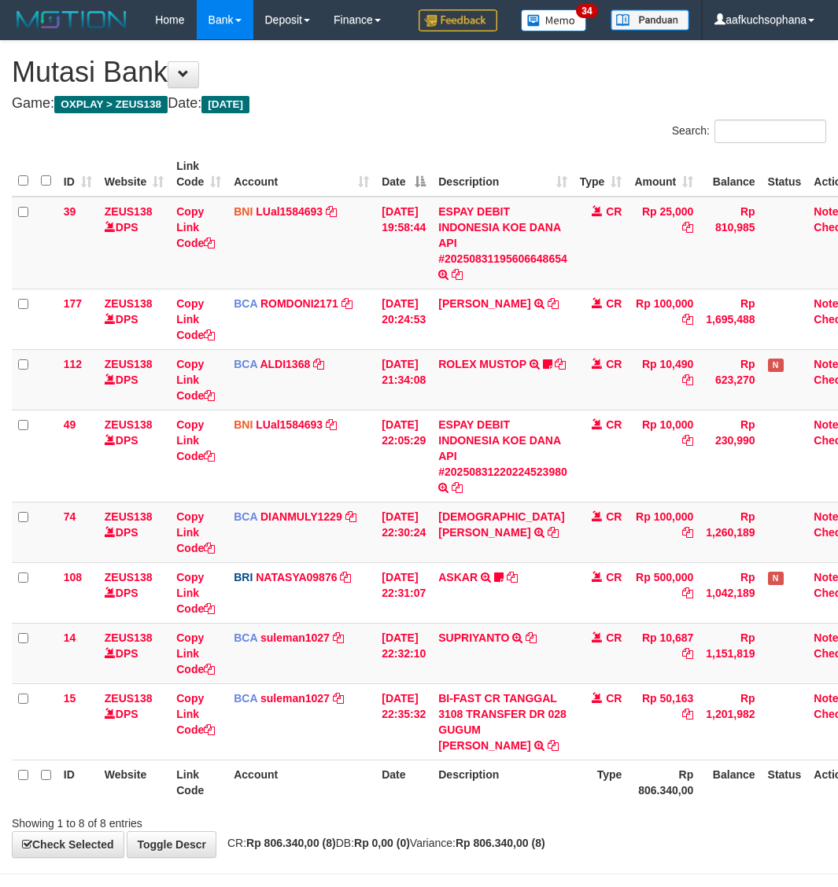
scroll to position [59, 0]
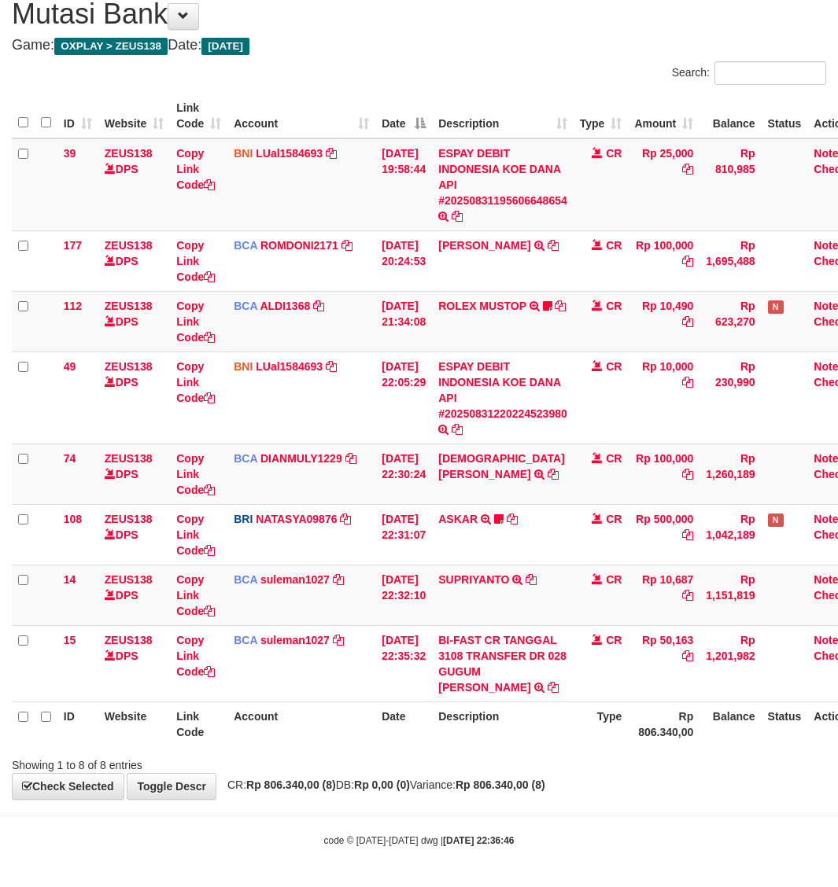
click at [633, 761] on div "Showing 1 to 8 of 8 entries" at bounding box center [419, 762] width 838 height 22
click at [630, 764] on div "Showing 1 to 8 of 8 entries" at bounding box center [419, 762] width 838 height 22
click at [545, 791] on strong "Rp 806.340,00 (8)" at bounding box center [500, 785] width 90 height 13
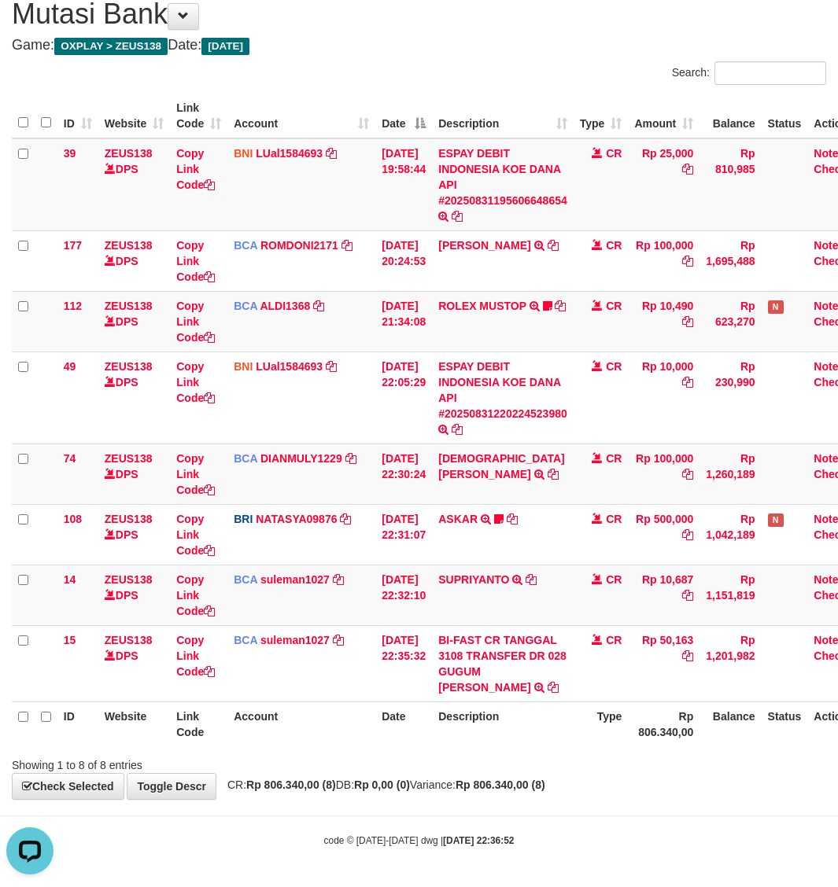
drag, startPoint x: 562, startPoint y: 745, endPoint x: 527, endPoint y: 733, distance: 37.3
click at [562, 745] on th "Description" at bounding box center [503, 724] width 142 height 45
click at [466, 745] on th "Description" at bounding box center [503, 724] width 142 height 45
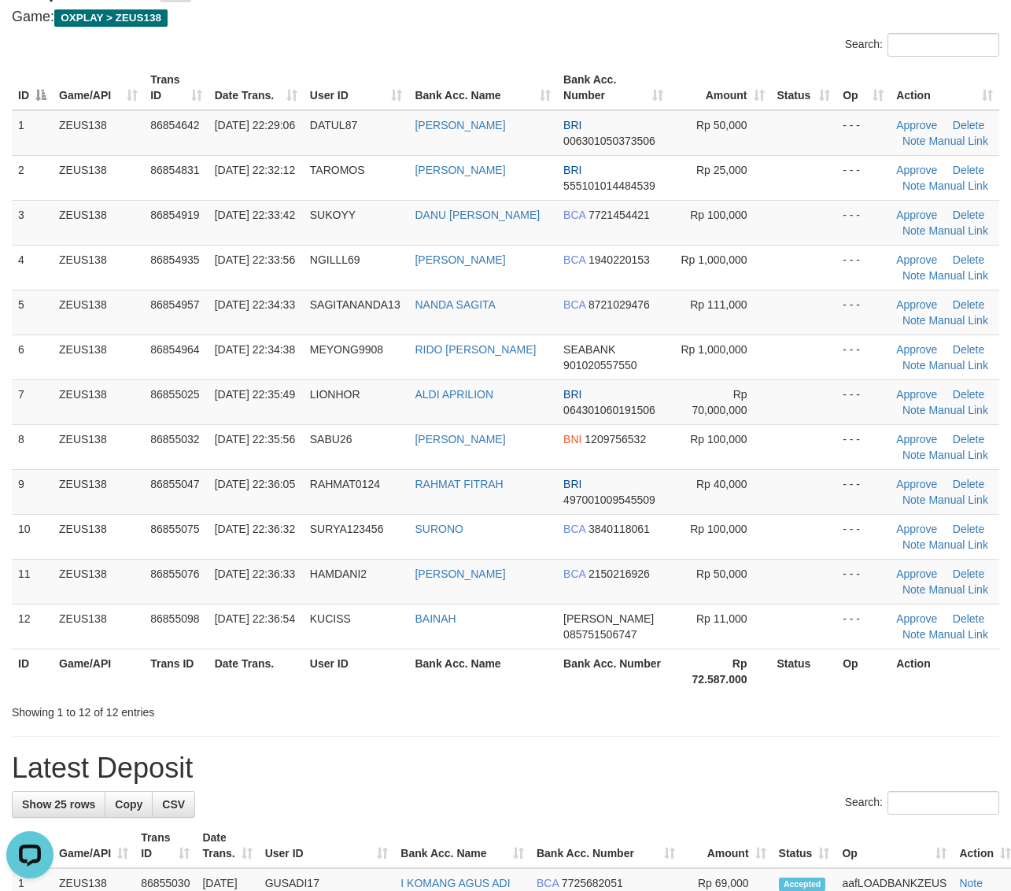
scroll to position [197, 0]
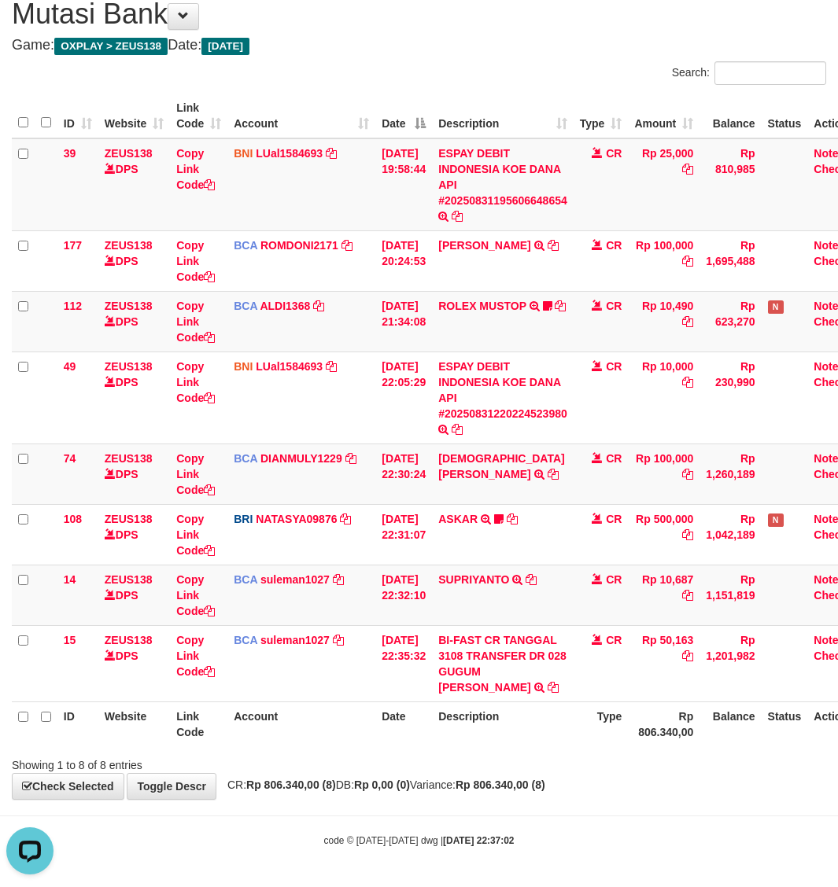
click at [634, 795] on div "**********" at bounding box center [419, 391] width 838 height 817
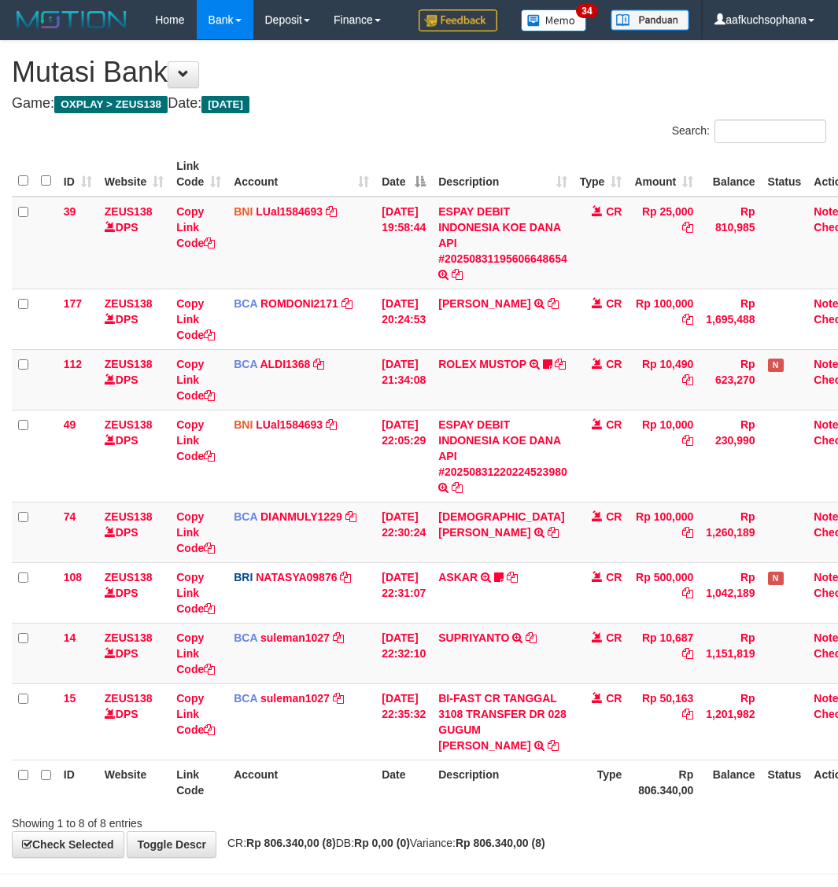
scroll to position [59, 0]
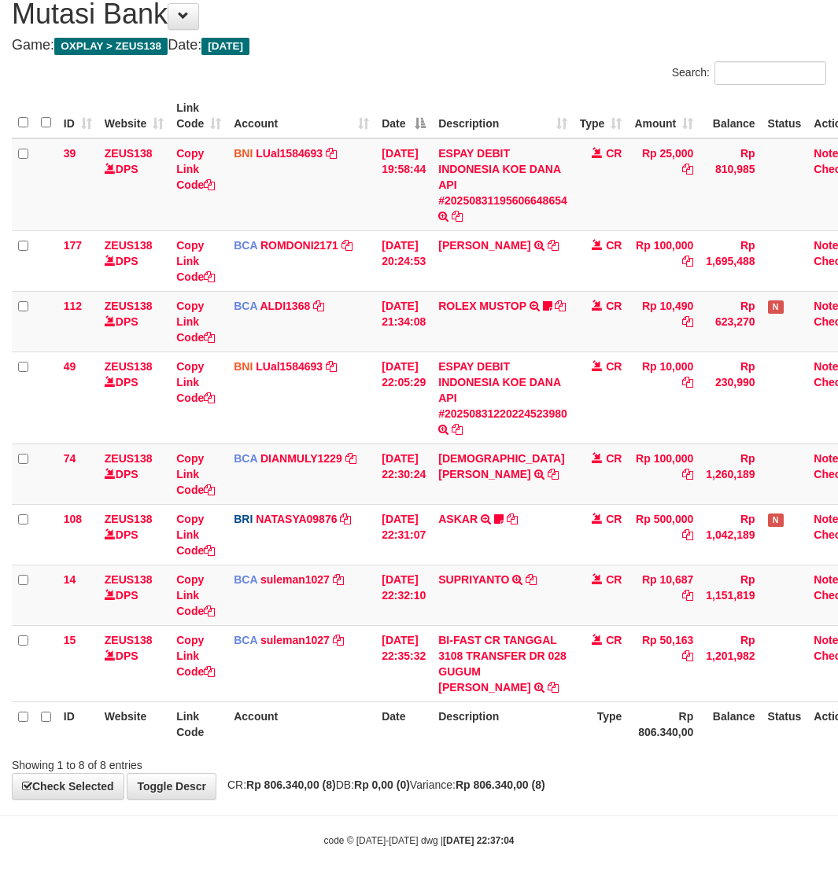
drag, startPoint x: 557, startPoint y: 744, endPoint x: 843, endPoint y: 608, distance: 317.0
click at [564, 745] on th "Description" at bounding box center [503, 724] width 142 height 45
click at [644, 762] on div "Showing 1 to 8 of 8 entries" at bounding box center [419, 762] width 838 height 22
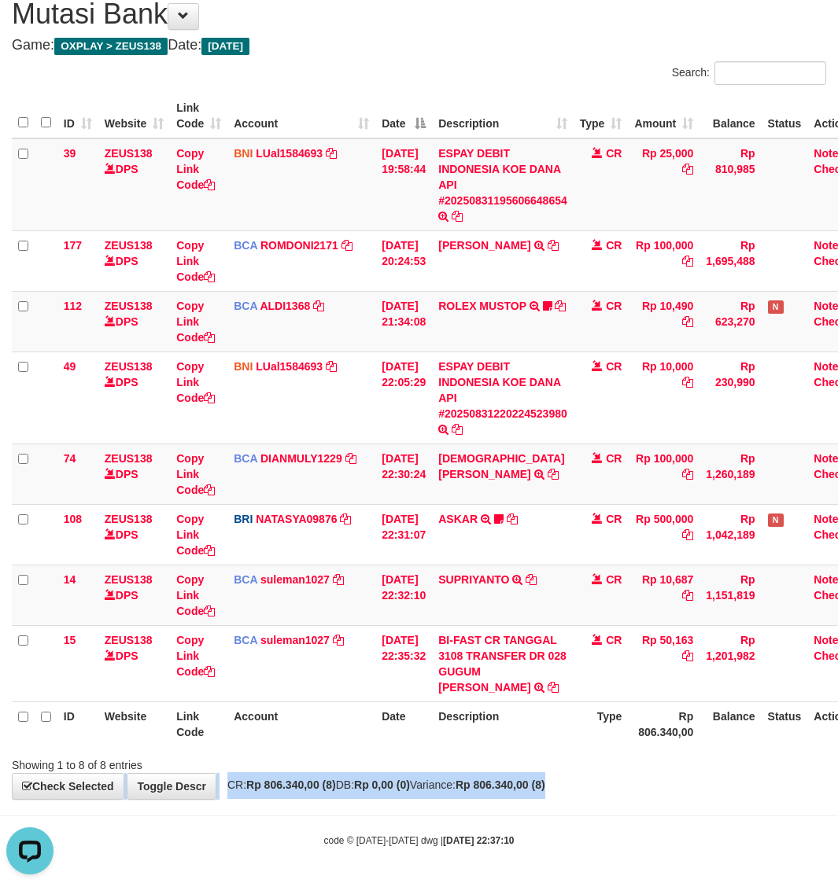
drag, startPoint x: 598, startPoint y: 765, endPoint x: 480, endPoint y: 753, distance: 118.6
click at [592, 775] on div "**********" at bounding box center [419, 391] width 838 height 817
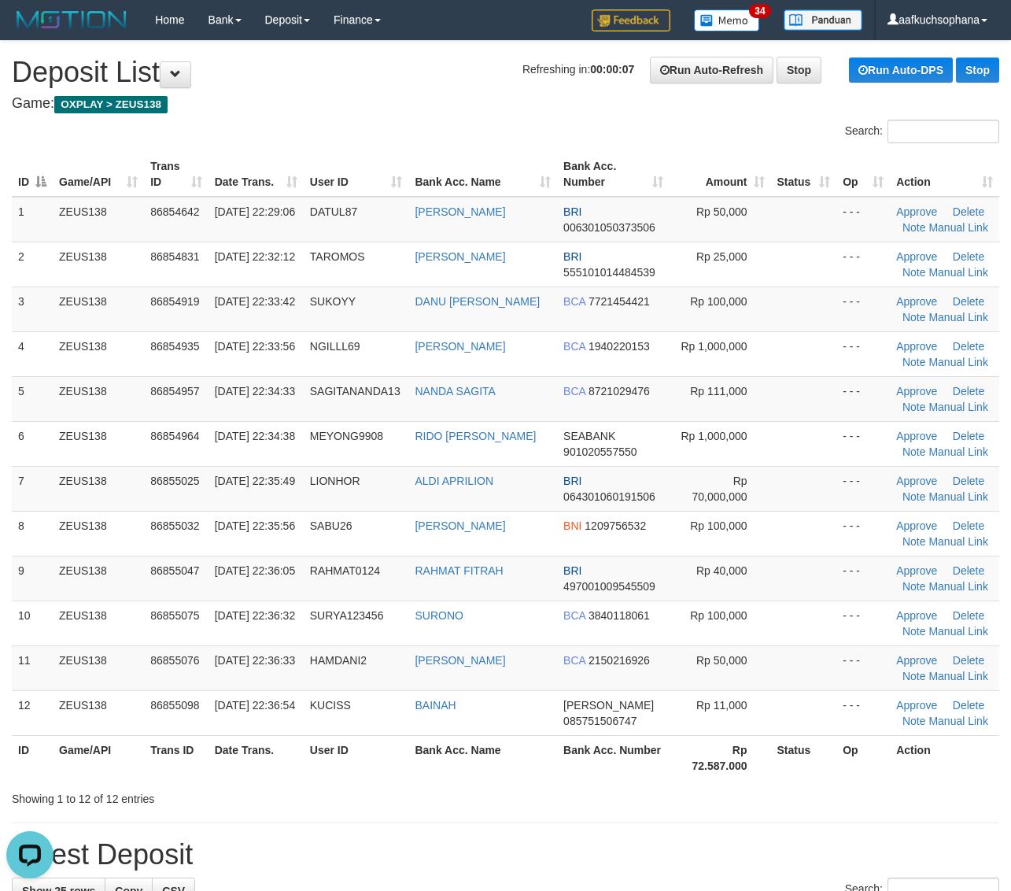
drag, startPoint x: 875, startPoint y: 805, endPoint x: 1021, endPoint y: 760, distance: 153.0
click at [885, 804] on div "Showing 1 to 12 of 12 entries" at bounding box center [505, 795] width 1011 height 22
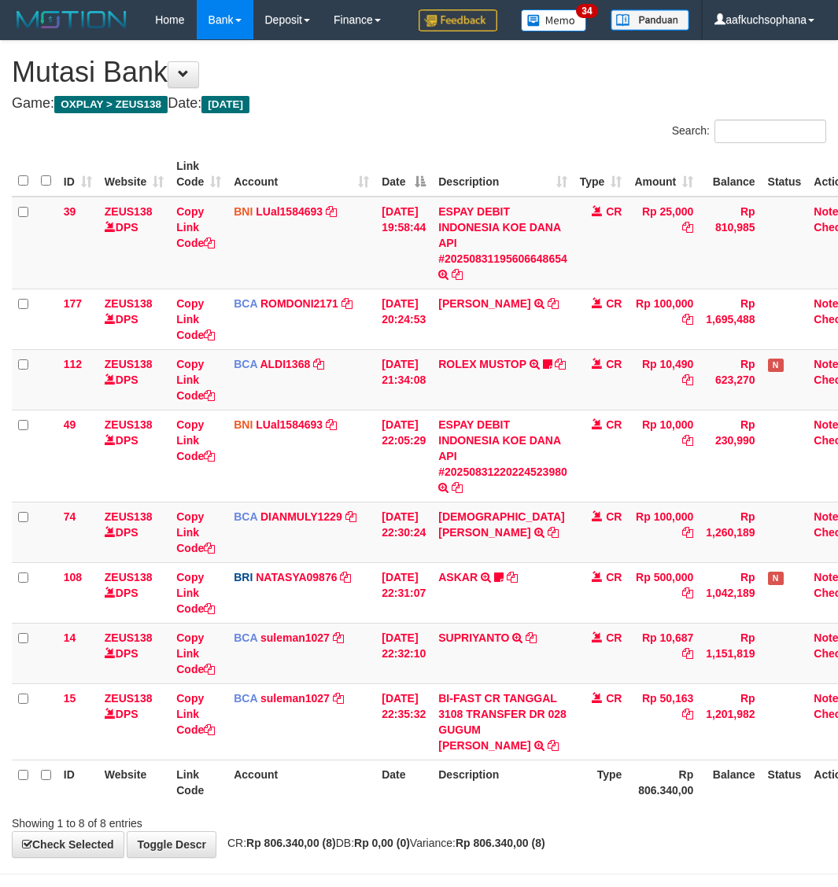
scroll to position [59, 0]
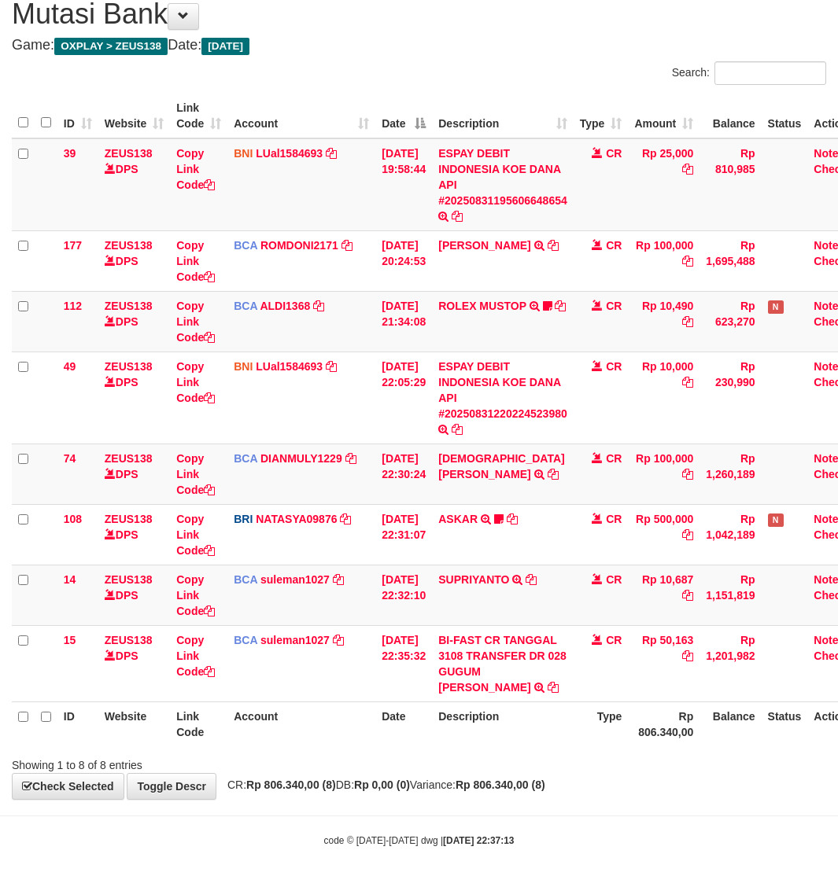
drag, startPoint x: 485, startPoint y: 823, endPoint x: 2, endPoint y: 765, distance: 485.7
click at [481, 821] on body "Toggle navigation Home Bank Account List Load By Website Group [OXPLAY] ZEUS138…" at bounding box center [419, 415] width 838 height 946
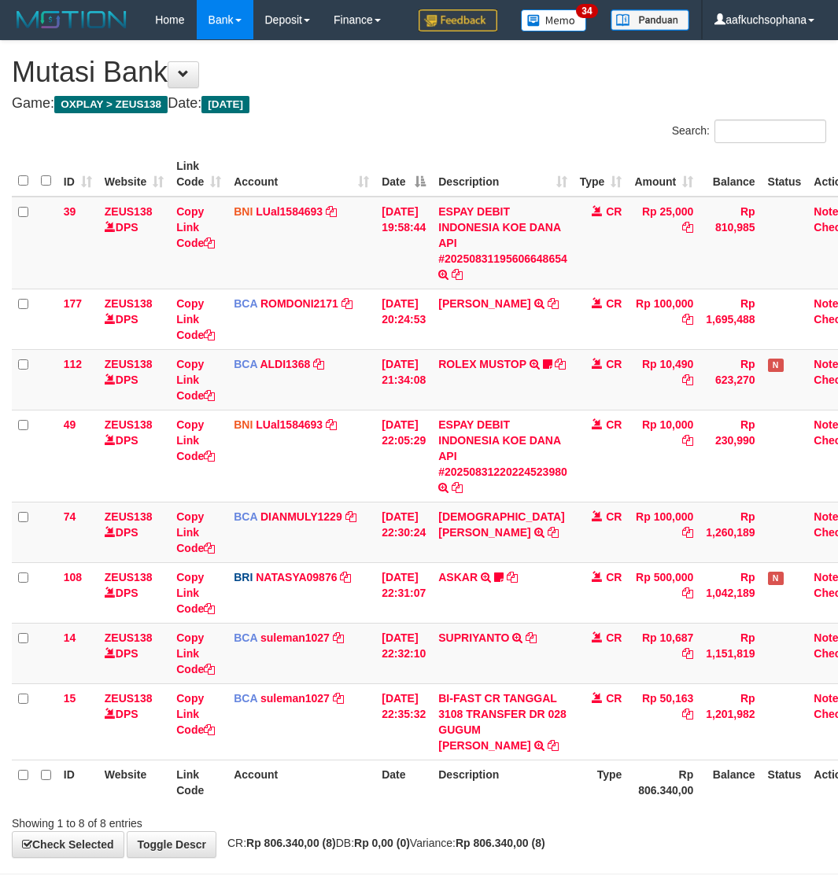
scroll to position [59, 0]
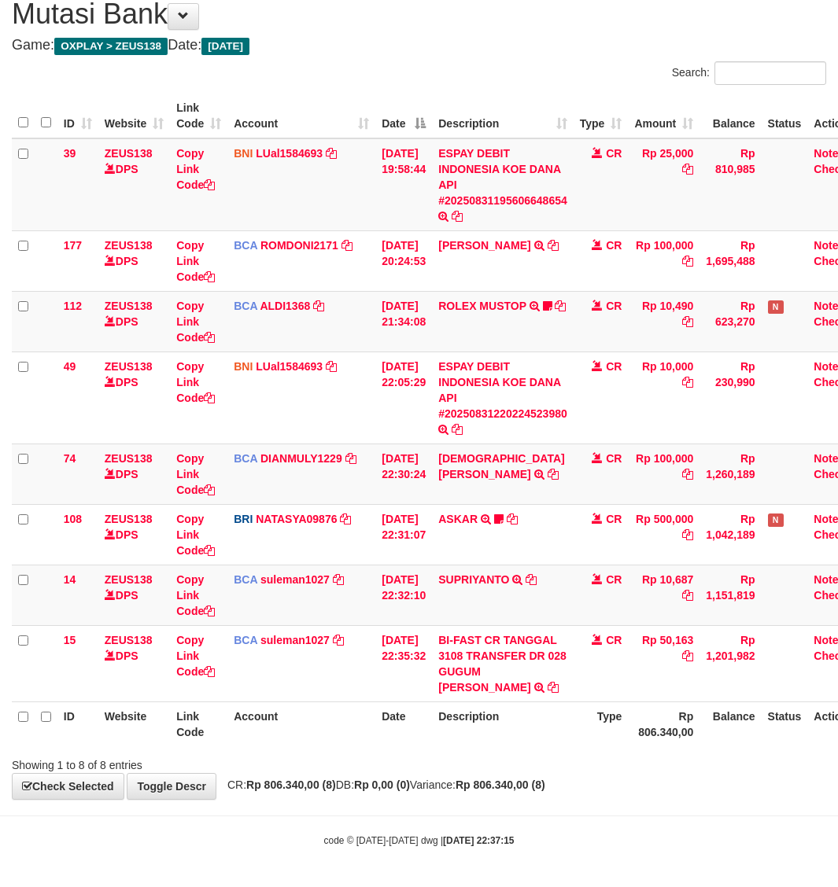
drag, startPoint x: 590, startPoint y: 787, endPoint x: 397, endPoint y: 764, distance: 194.2
click at [590, 787] on div "**********" at bounding box center [419, 391] width 838 height 817
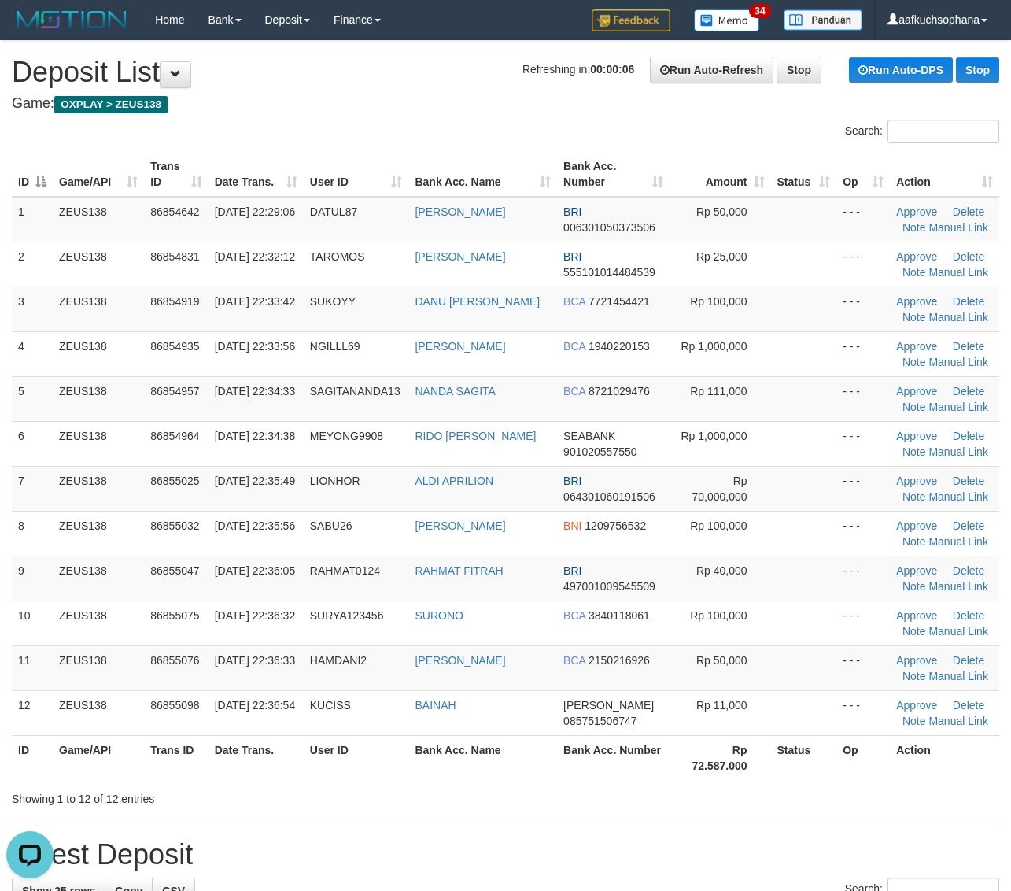
drag, startPoint x: 957, startPoint y: 769, endPoint x: 1023, endPoint y: 752, distance: 68.9
click at [957, 765] on th "Action" at bounding box center [944, 757] width 109 height 45
click at [883, 777] on th "Op" at bounding box center [862, 757] width 53 height 45
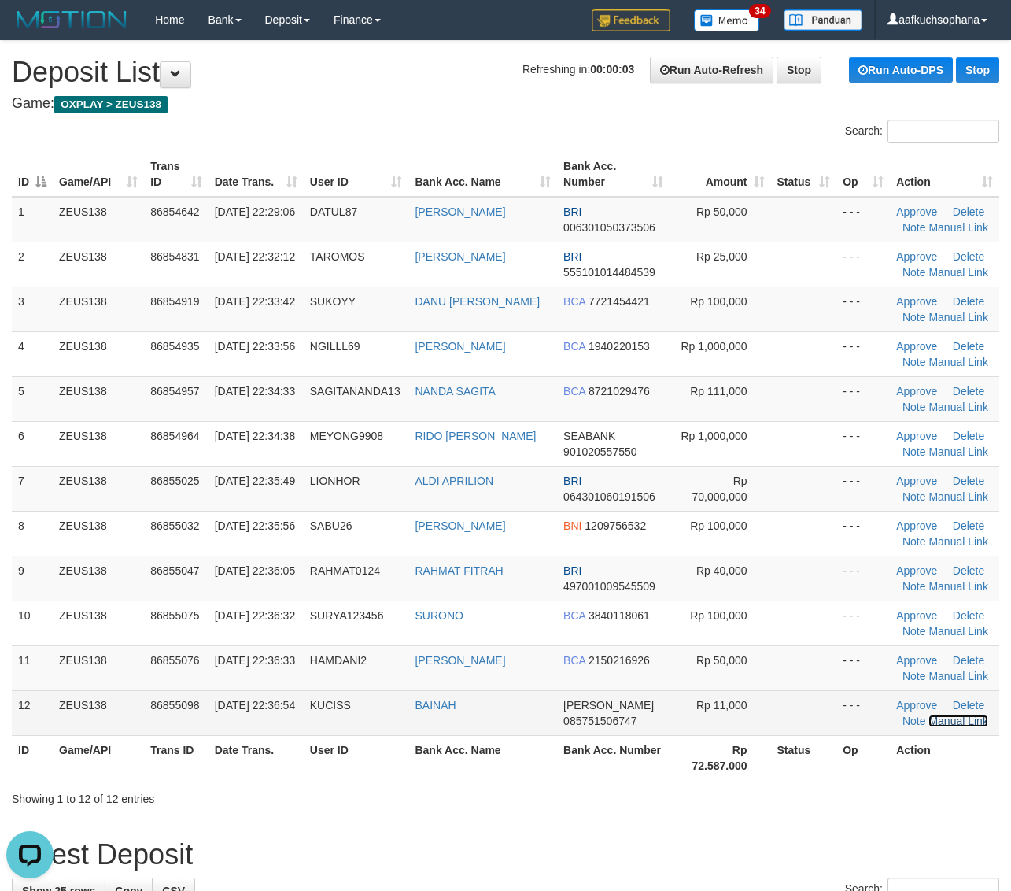
click at [948, 717] on link "Manual Link" at bounding box center [958, 720] width 60 height 13
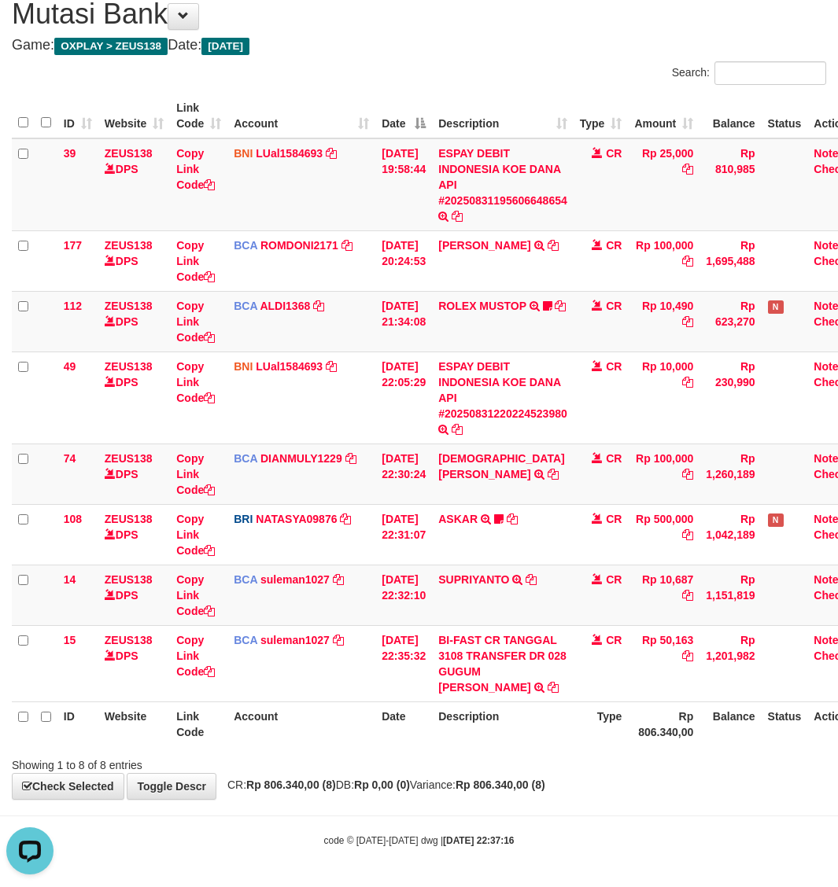
click at [599, 784] on div "**********" at bounding box center [419, 391] width 838 height 817
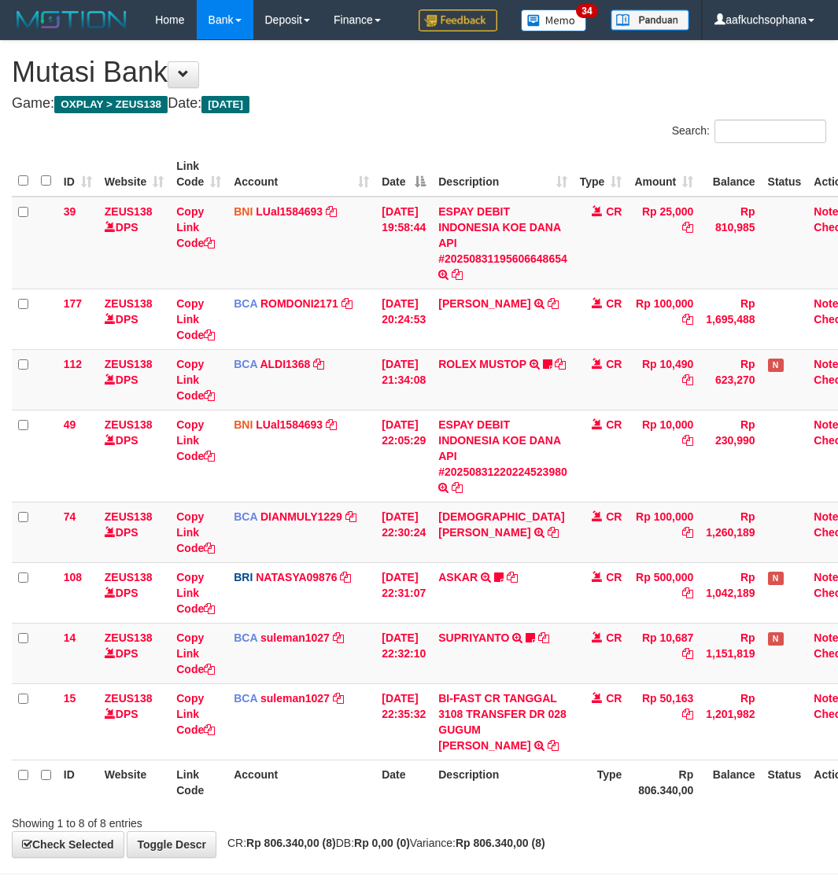
scroll to position [59, 0]
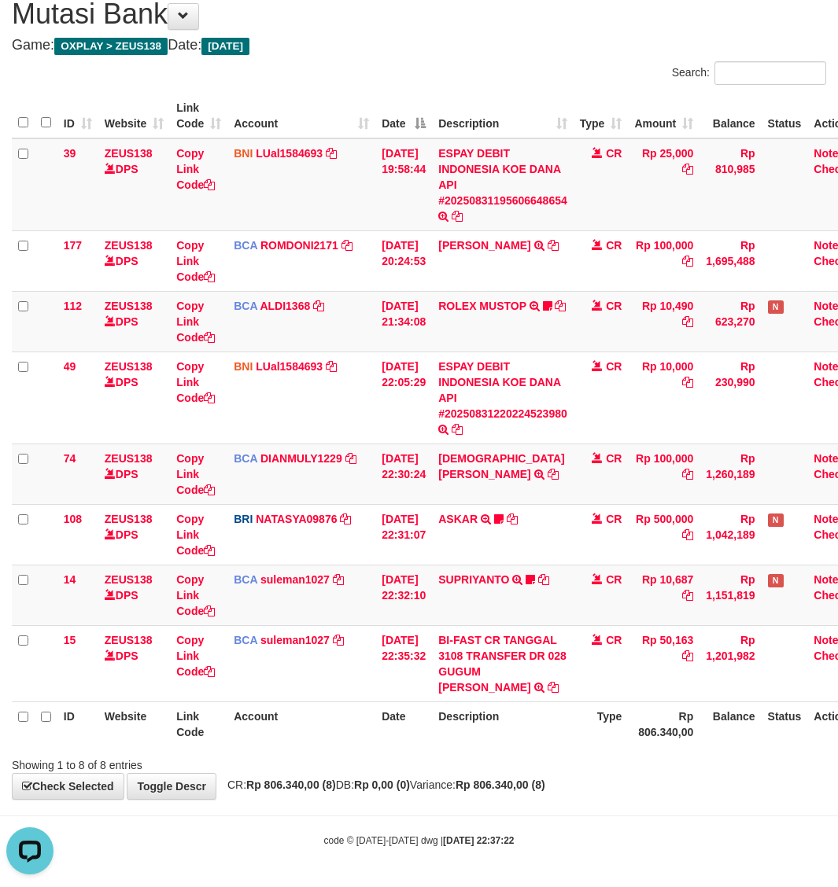
click at [683, 795] on div "**********" at bounding box center [419, 391] width 838 height 817
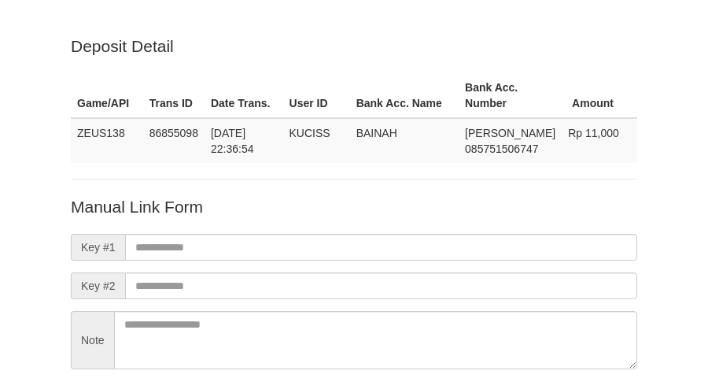
scroll to position [138, 0]
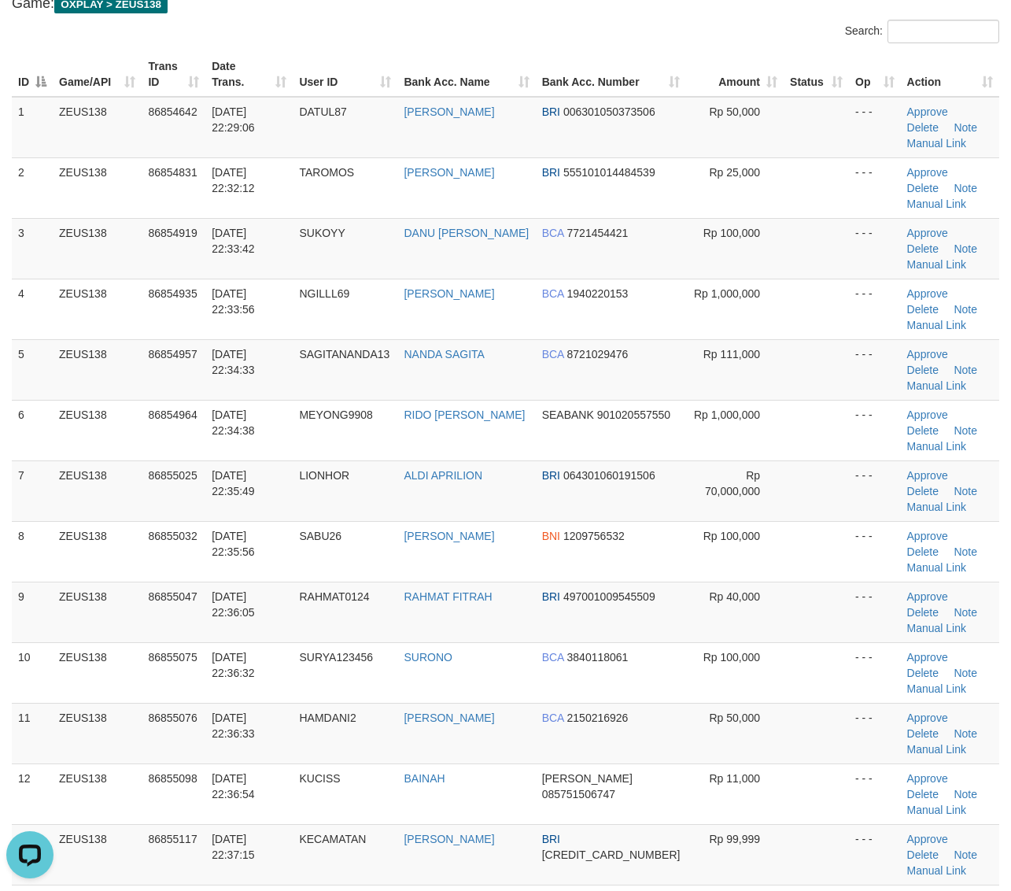
scroll to position [98, 0]
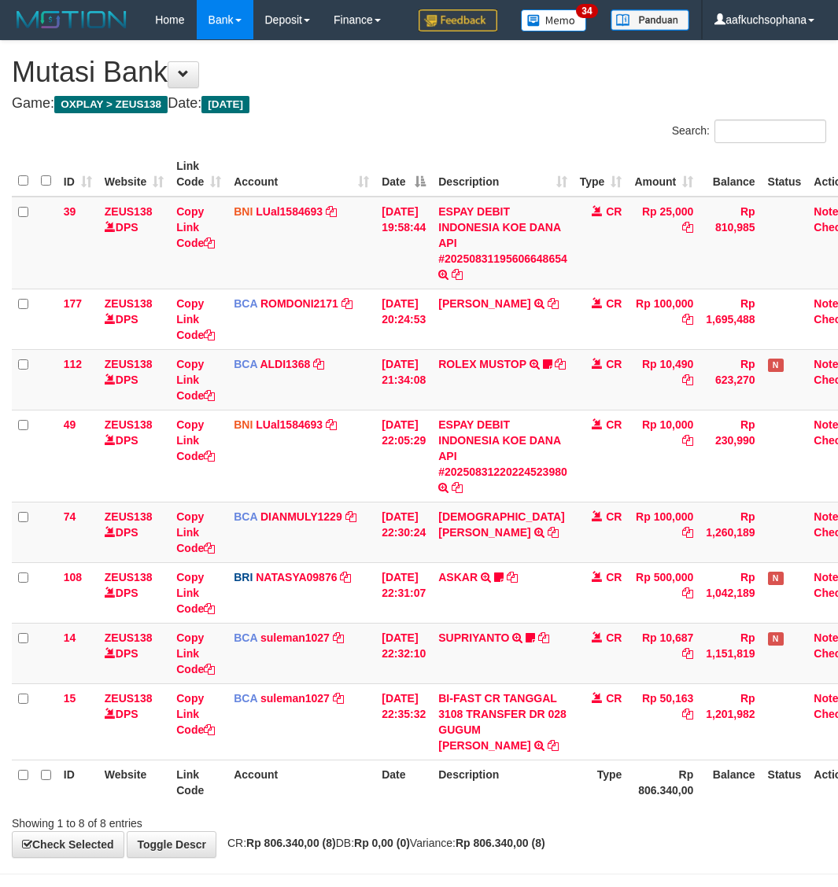
scroll to position [59, 0]
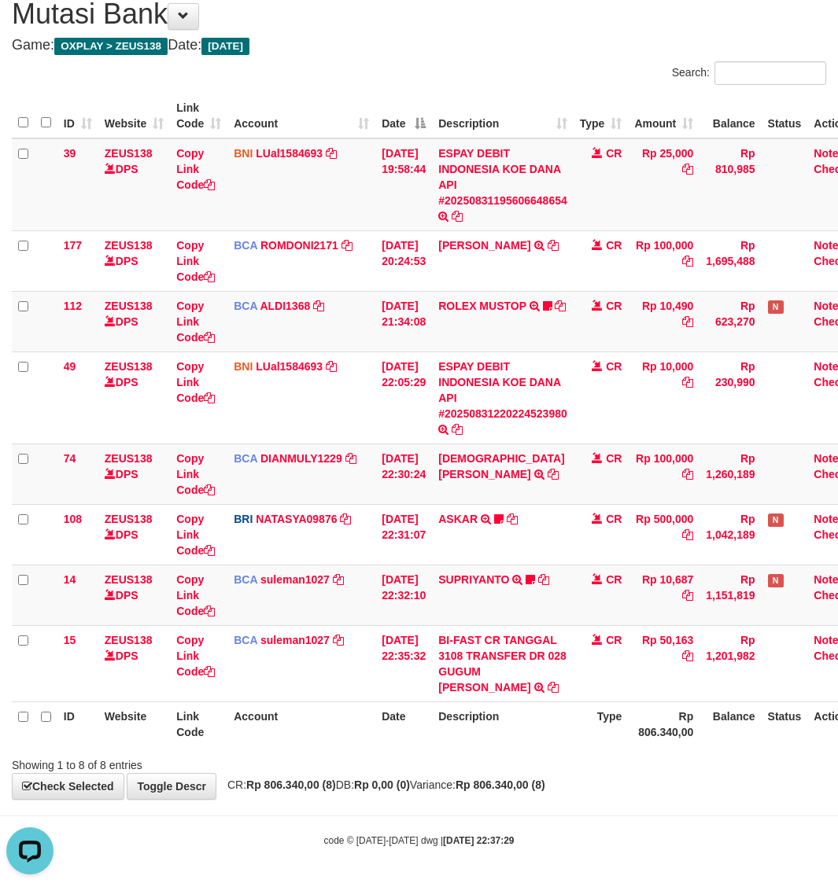
click at [391, 799] on div "**********" at bounding box center [419, 391] width 838 height 817
click at [469, 787] on span "CR: Rp 806.340,00 (8) DB: Rp 0,00 (0) Variance: Rp 806.340,00 (8)" at bounding box center [382, 785] width 326 height 13
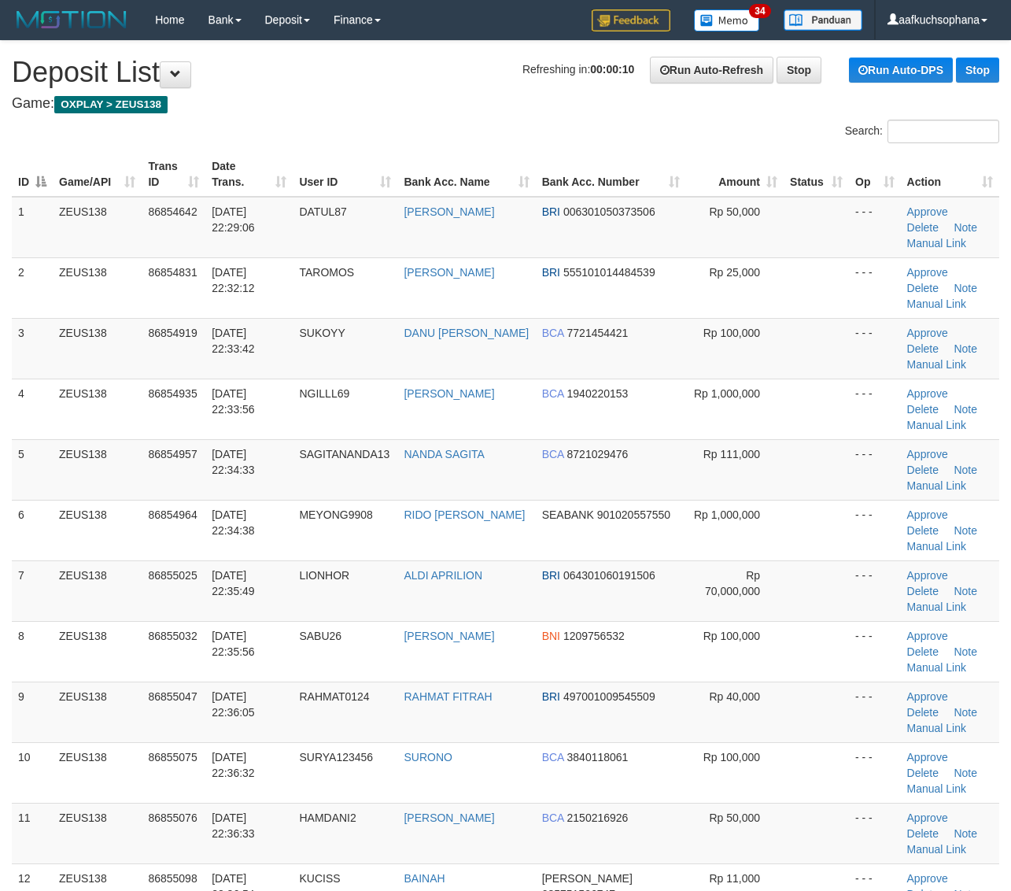
scroll to position [99, 0]
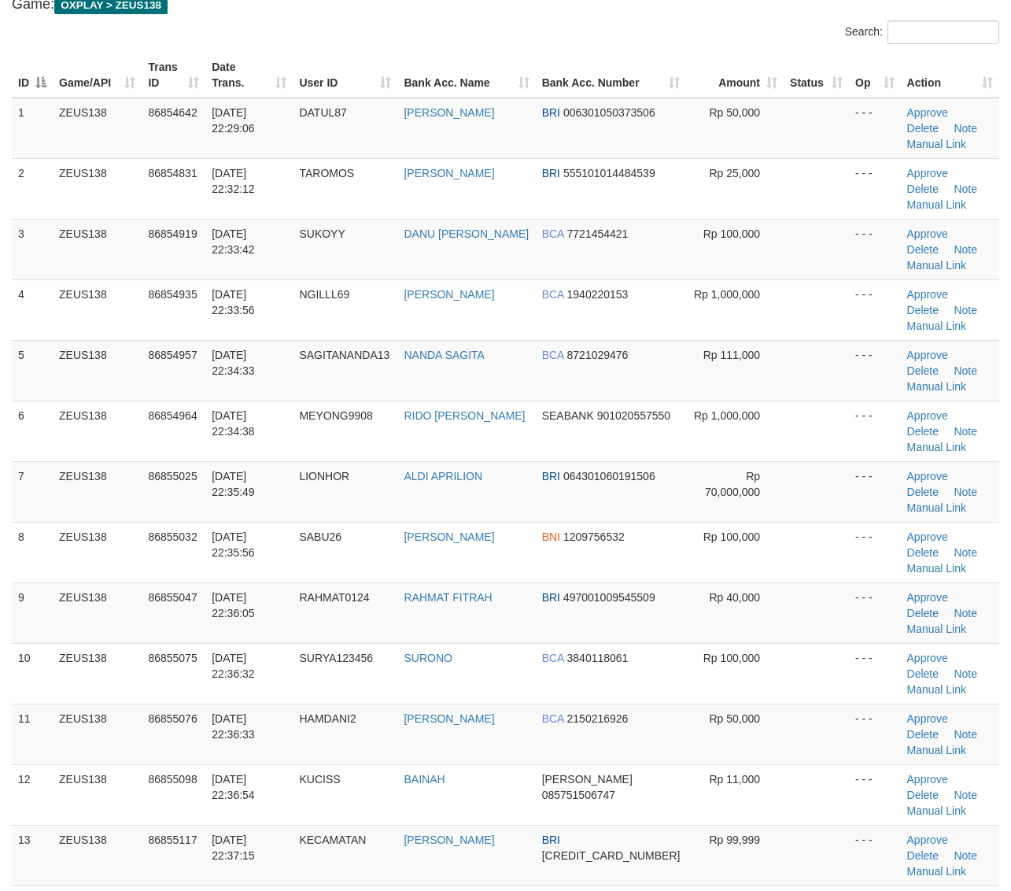
drag, startPoint x: 747, startPoint y: 791, endPoint x: 755, endPoint y: 780, distance: 14.2
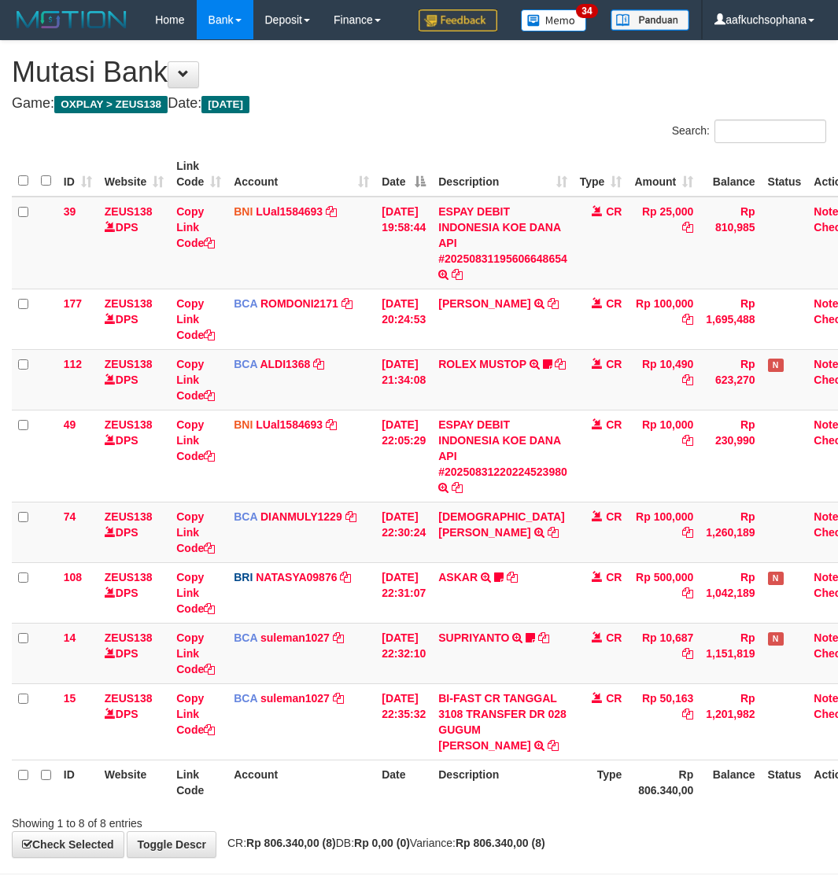
scroll to position [59, 0]
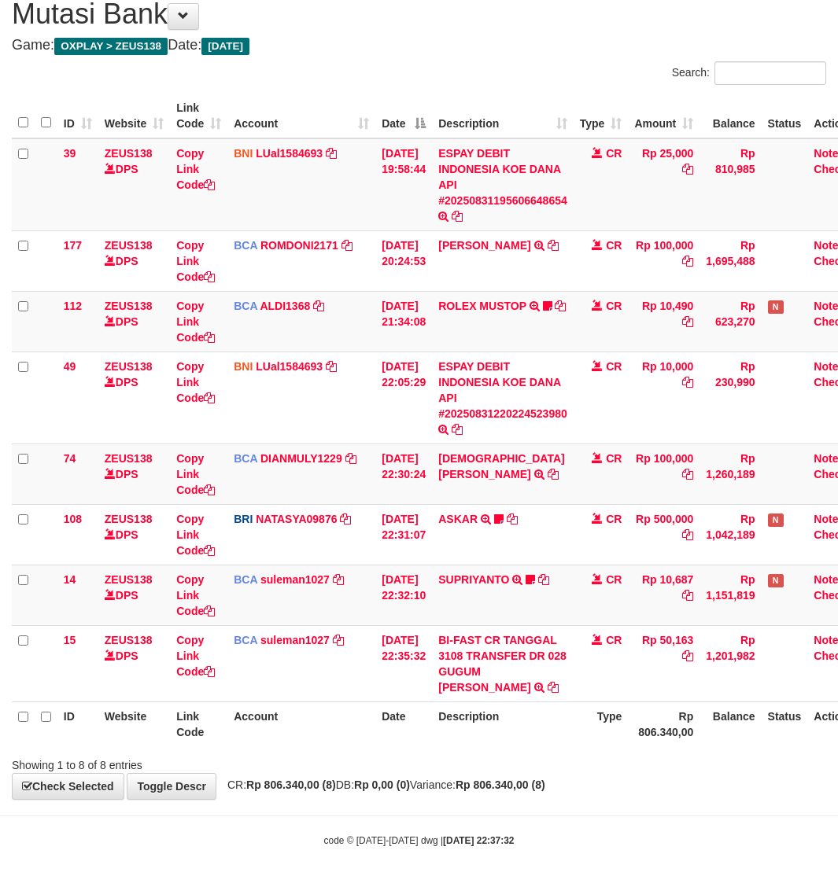
click at [484, 803] on body "Toggle navigation Home Bank Account List Load By Website Group [OXPLAY] ZEUS138…" at bounding box center [419, 415] width 838 height 946
click at [507, 795] on div "**********" at bounding box center [419, 391] width 838 height 817
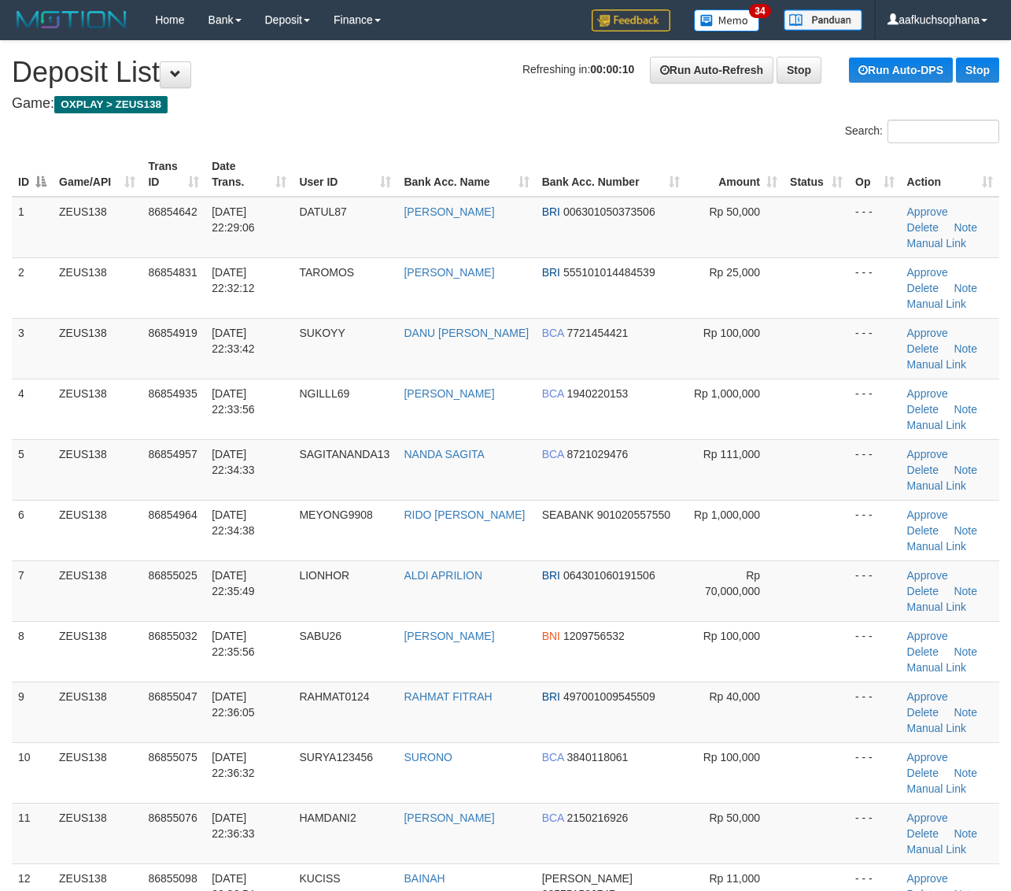
scroll to position [100, 0]
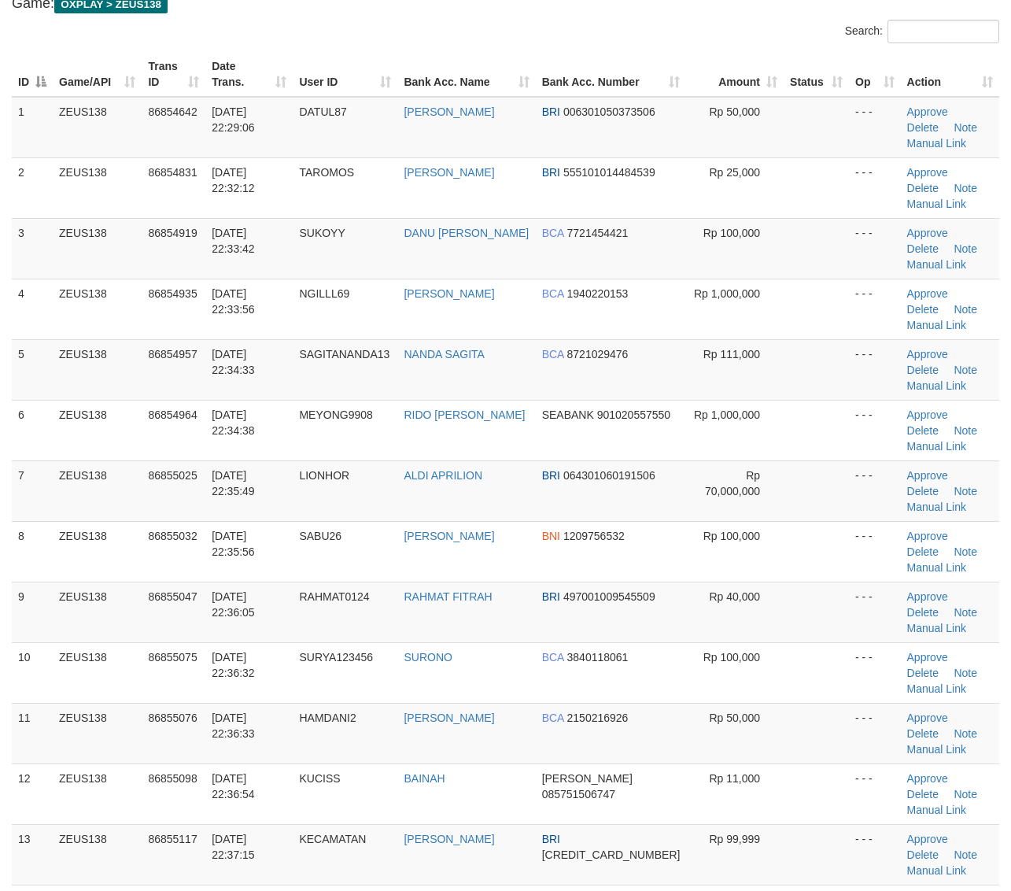
drag, startPoint x: 772, startPoint y: 834, endPoint x: 1023, endPoint y: 743, distance: 267.5
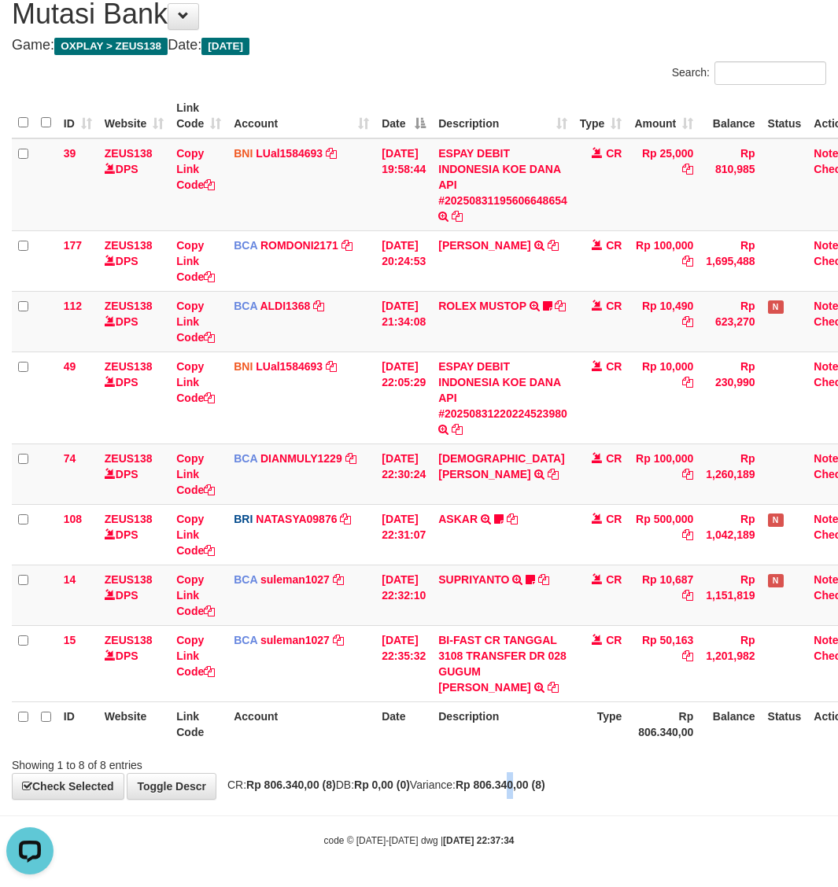
click at [555, 793] on div "**********" at bounding box center [419, 391] width 838 height 817
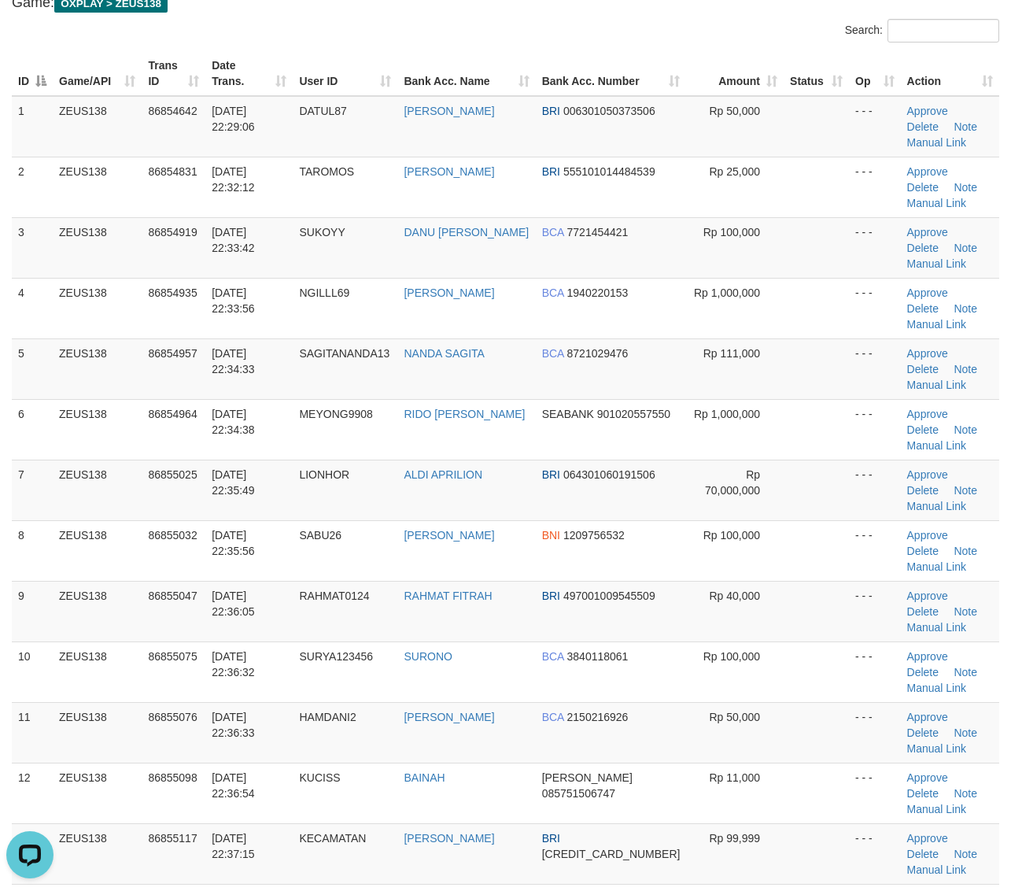
drag, startPoint x: 851, startPoint y: 791, endPoint x: 1021, endPoint y: 762, distance: 172.5
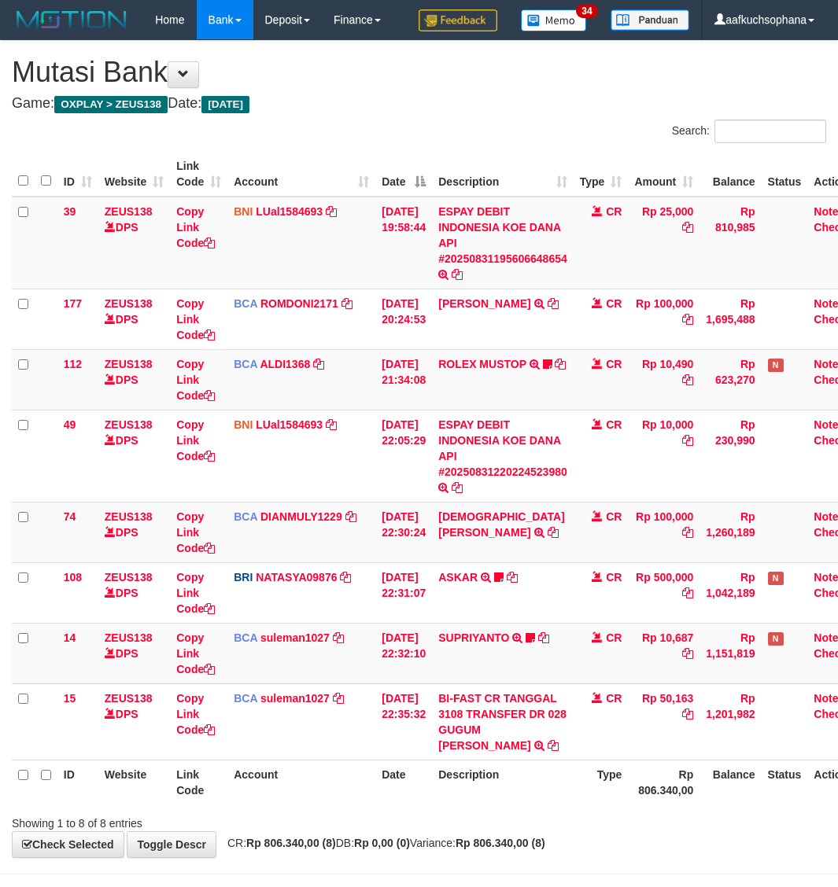
scroll to position [59, 0]
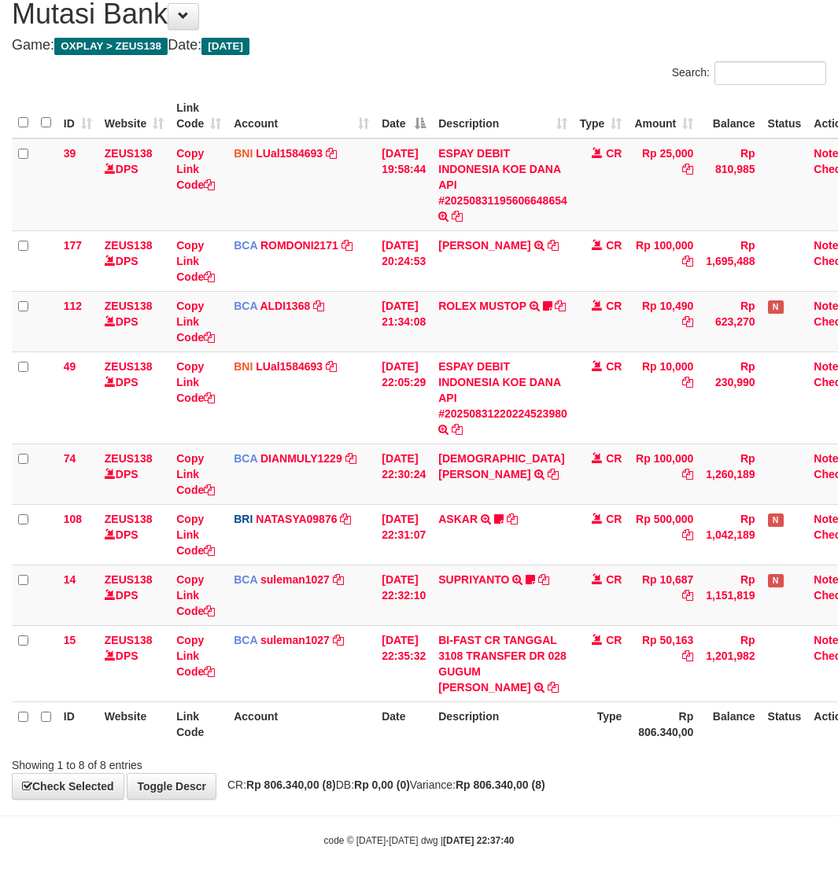
click at [611, 791] on div "**********" at bounding box center [419, 391] width 838 height 817
click at [505, 773] on div "**********" at bounding box center [419, 391] width 838 height 817
drag, startPoint x: 592, startPoint y: 751, endPoint x: 598, endPoint y: 745, distance: 8.9
click at [592, 751] on div at bounding box center [593, 751] width 489 height 1
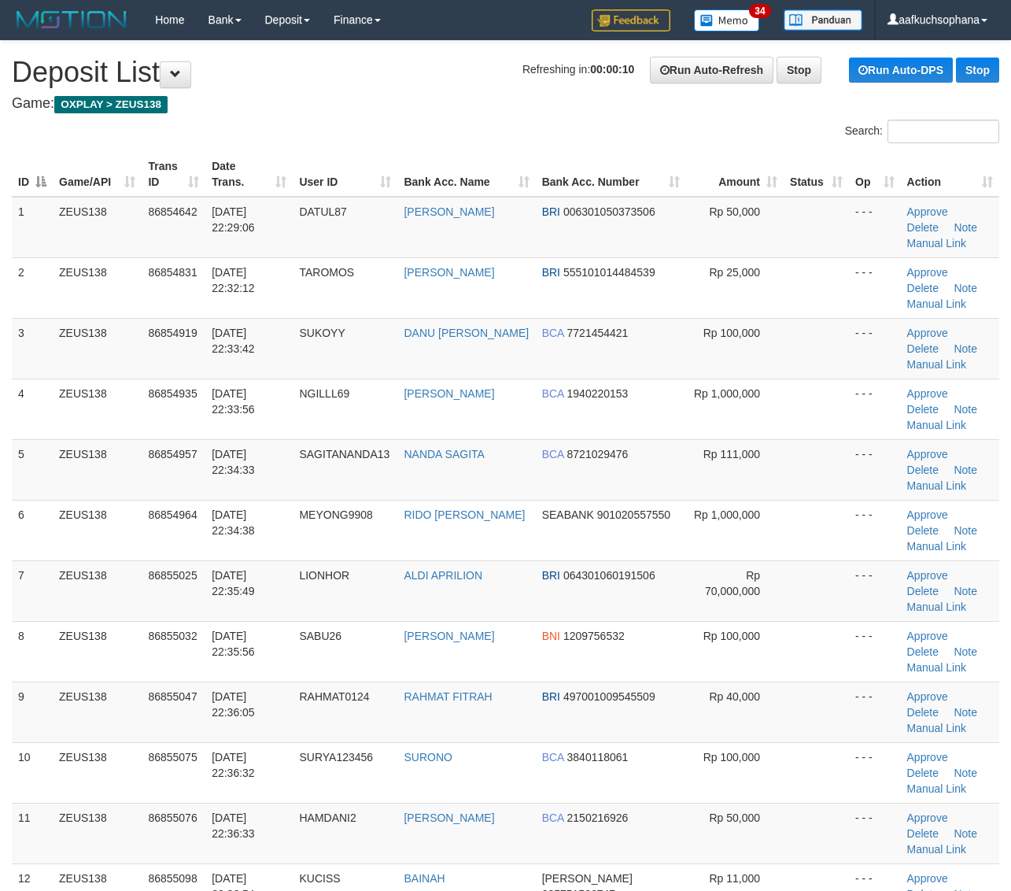
scroll to position [102, 0]
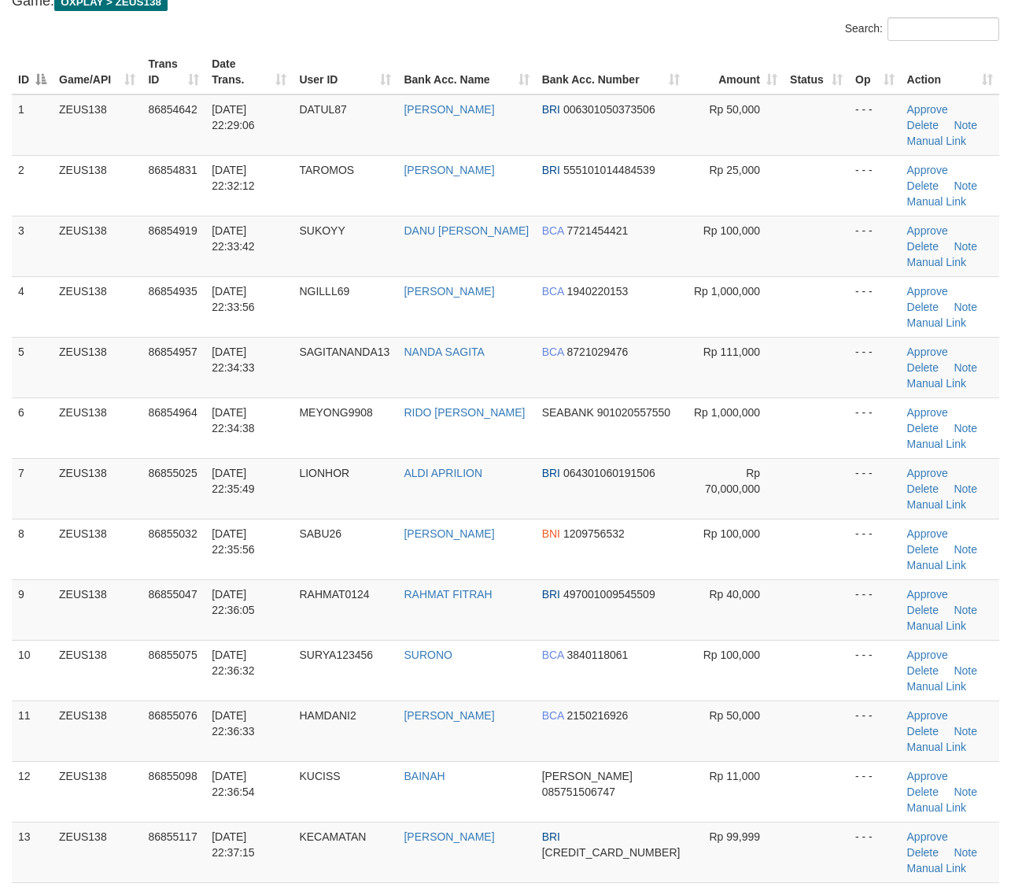
drag, startPoint x: 732, startPoint y: 767, endPoint x: 756, endPoint y: 754, distance: 27.8
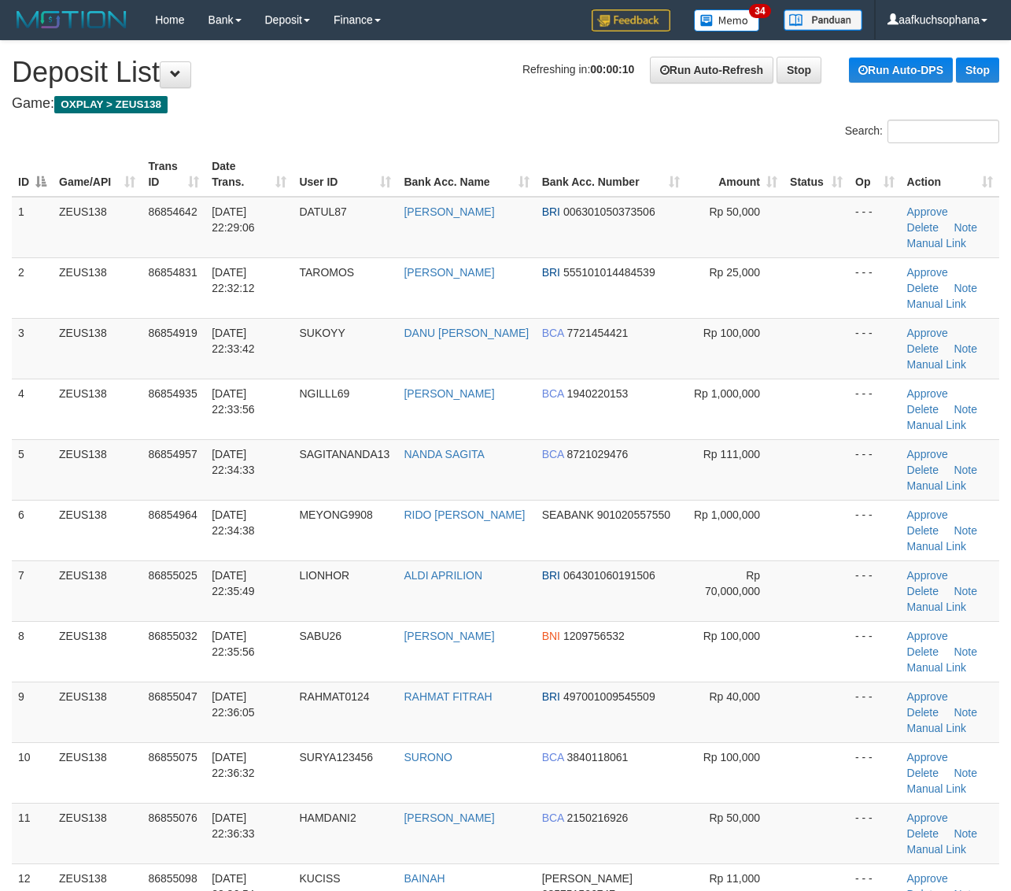
scroll to position [103, 0]
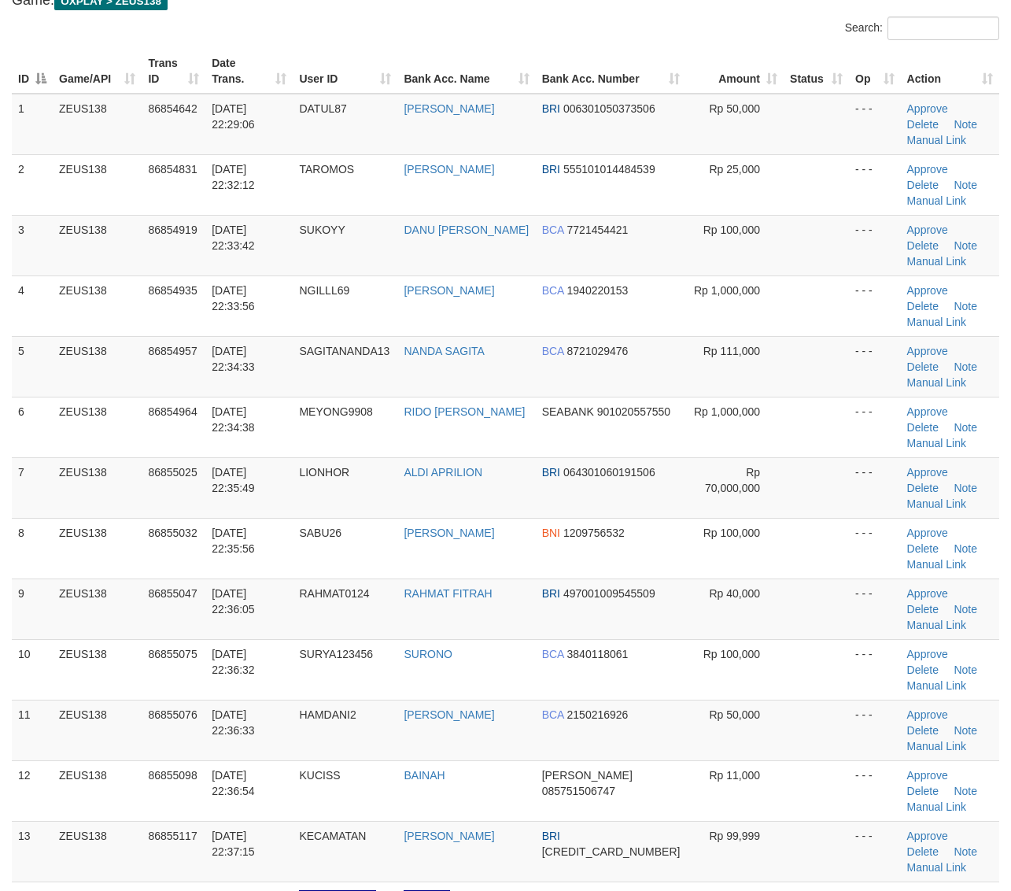
drag, startPoint x: 732, startPoint y: 759, endPoint x: 1000, endPoint y: 689, distance: 276.5
drag, startPoint x: 897, startPoint y: 739, endPoint x: 926, endPoint y: 740, distance: 29.1
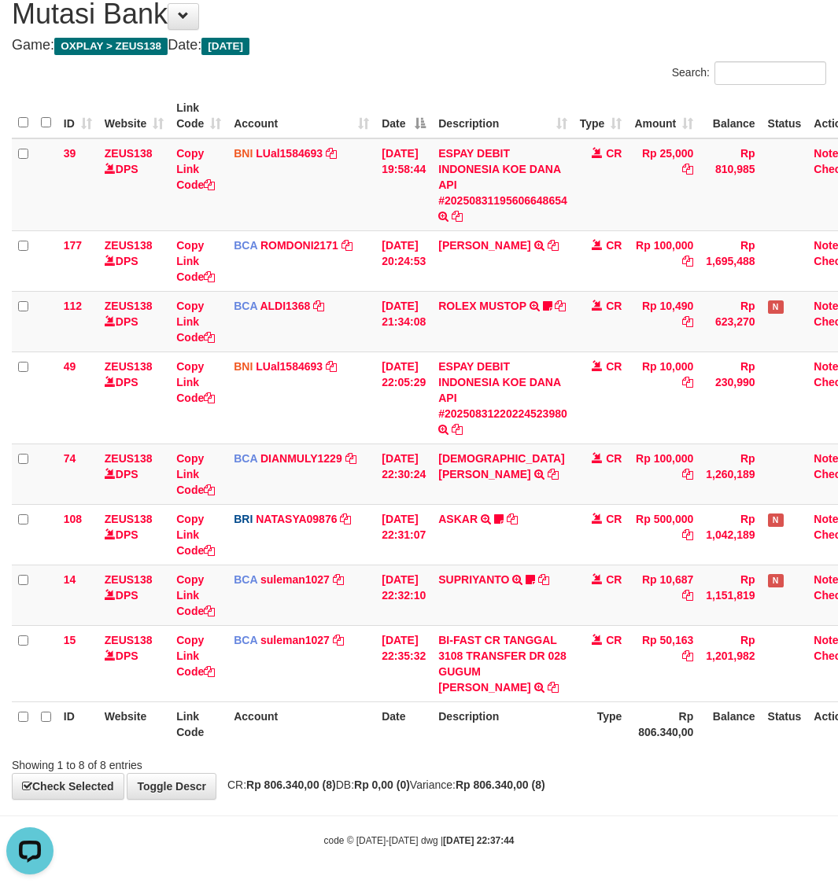
drag, startPoint x: 551, startPoint y: 811, endPoint x: 489, endPoint y: 769, distance: 75.9
click at [551, 811] on body "Toggle navigation Home Bank Account List Load By Website Group [OXPLAY] ZEUS138…" at bounding box center [419, 415] width 838 height 946
click at [548, 779] on div "**********" at bounding box center [419, 391] width 838 height 817
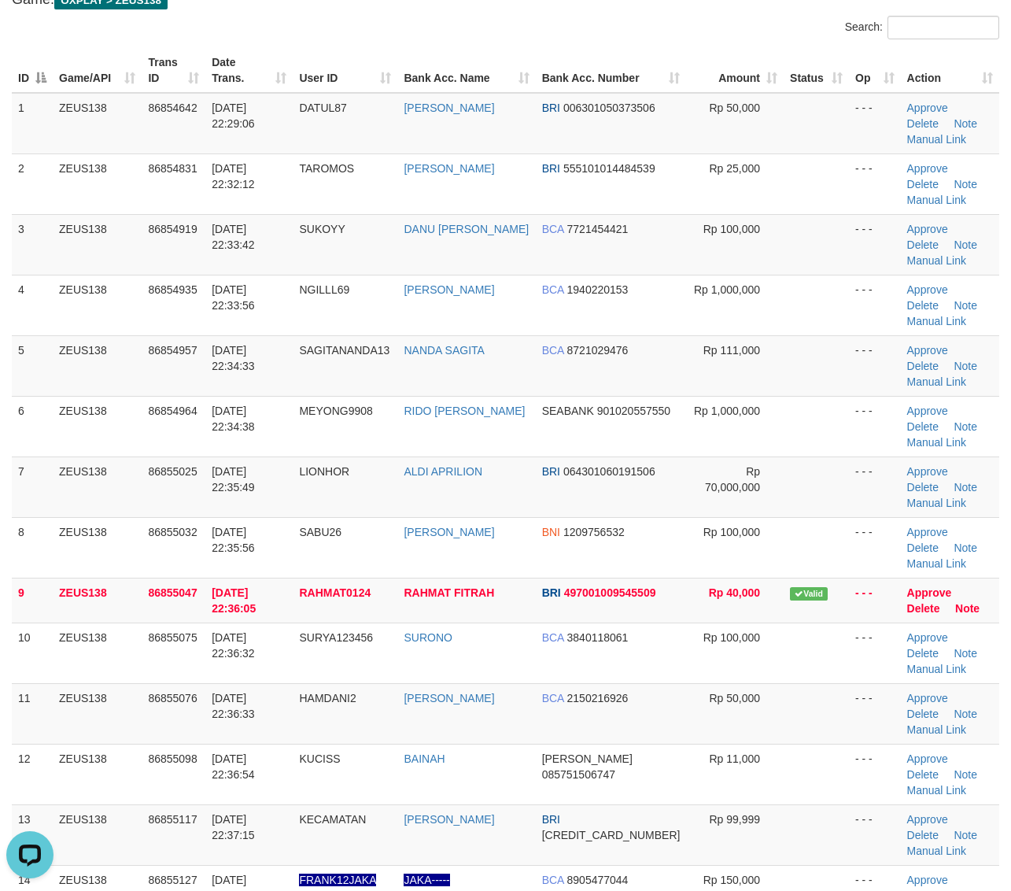
drag, startPoint x: 682, startPoint y: 658, endPoint x: 1021, endPoint y: 631, distance: 340.1
click at [716, 804] on td "Rp 99,999" at bounding box center [735, 834] width 98 height 61
click at [948, 844] on link "Manual Link" at bounding box center [937, 850] width 60 height 13
click at [907, 844] on link "Manual Link" at bounding box center [937, 850] width 60 height 13
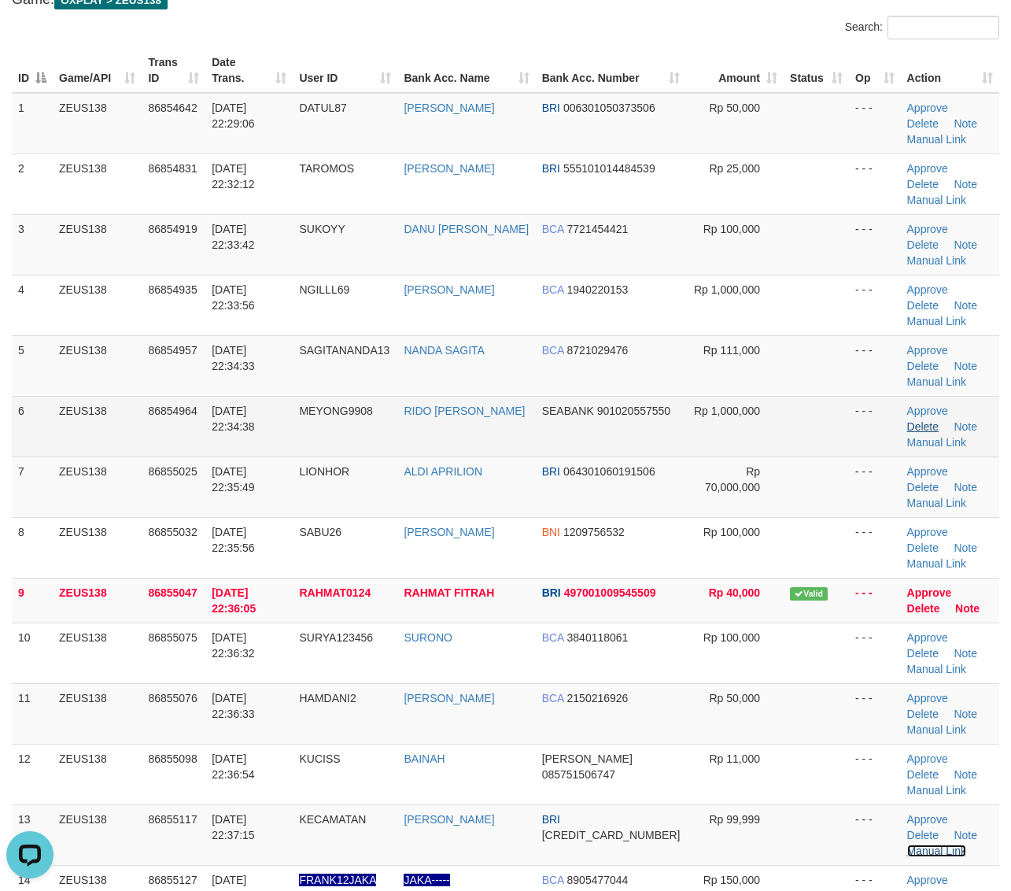
click at [907, 844] on link "Manual Link" at bounding box center [937, 850] width 60 height 13
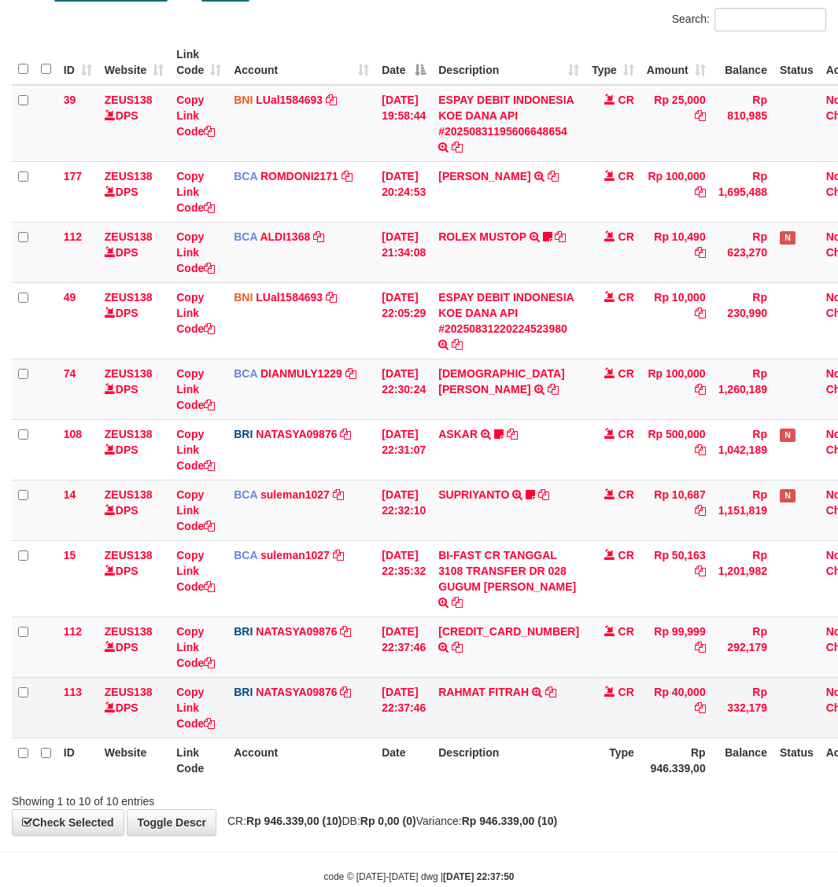
scroll to position [158, 0]
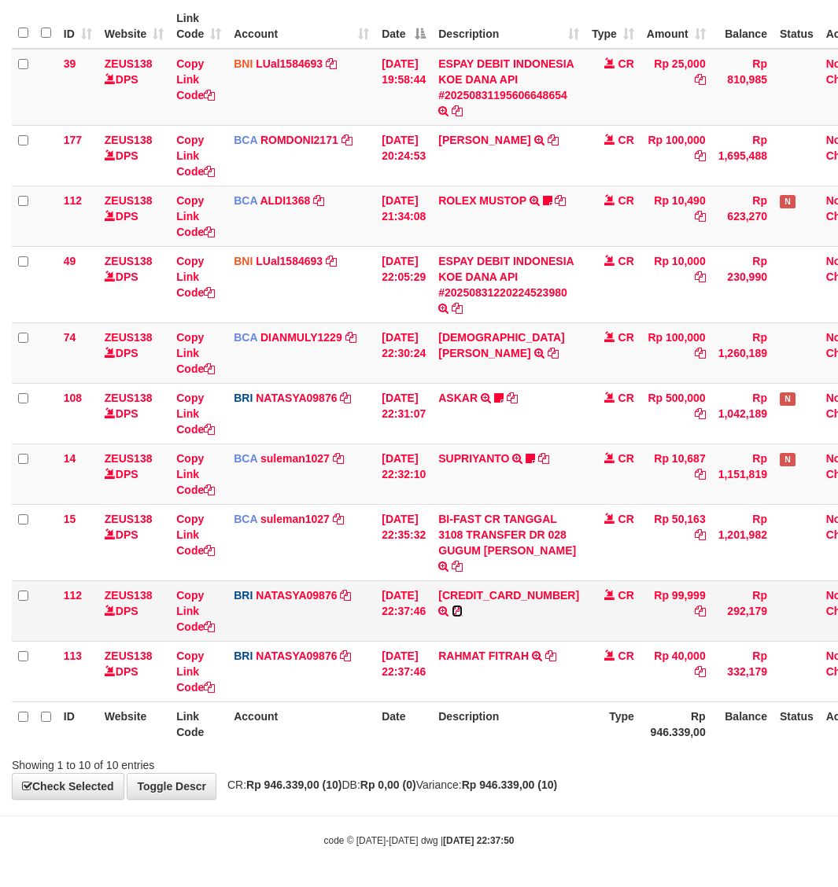
click at [463, 615] on icon at bounding box center [457, 611] width 11 height 11
click at [210, 632] on icon at bounding box center [209, 626] width 11 height 11
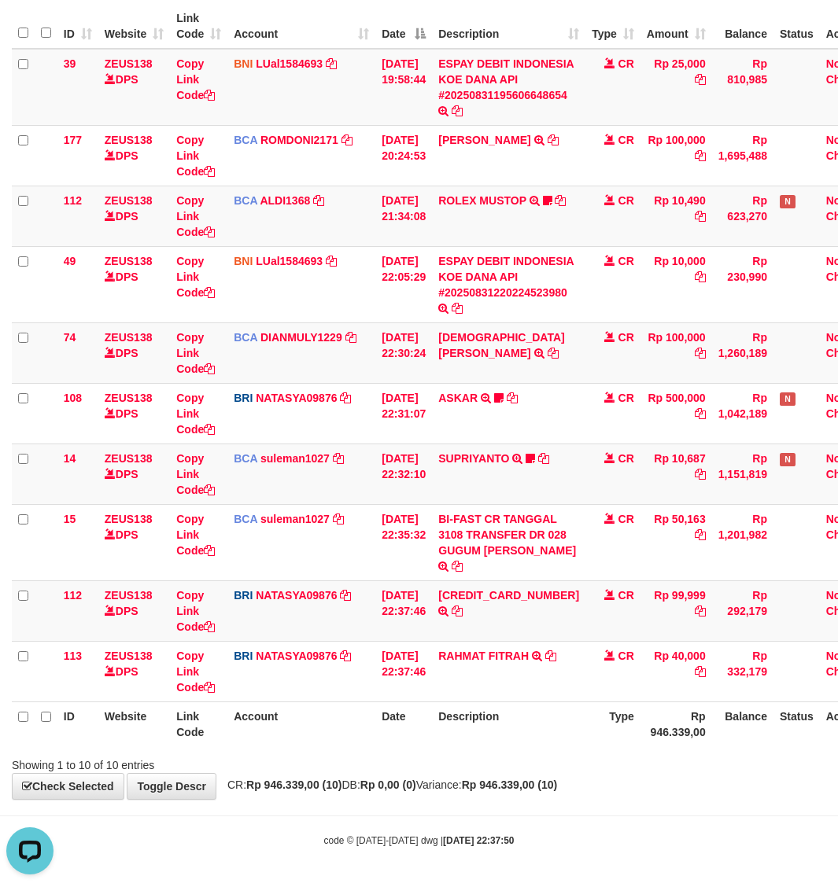
scroll to position [181, 0]
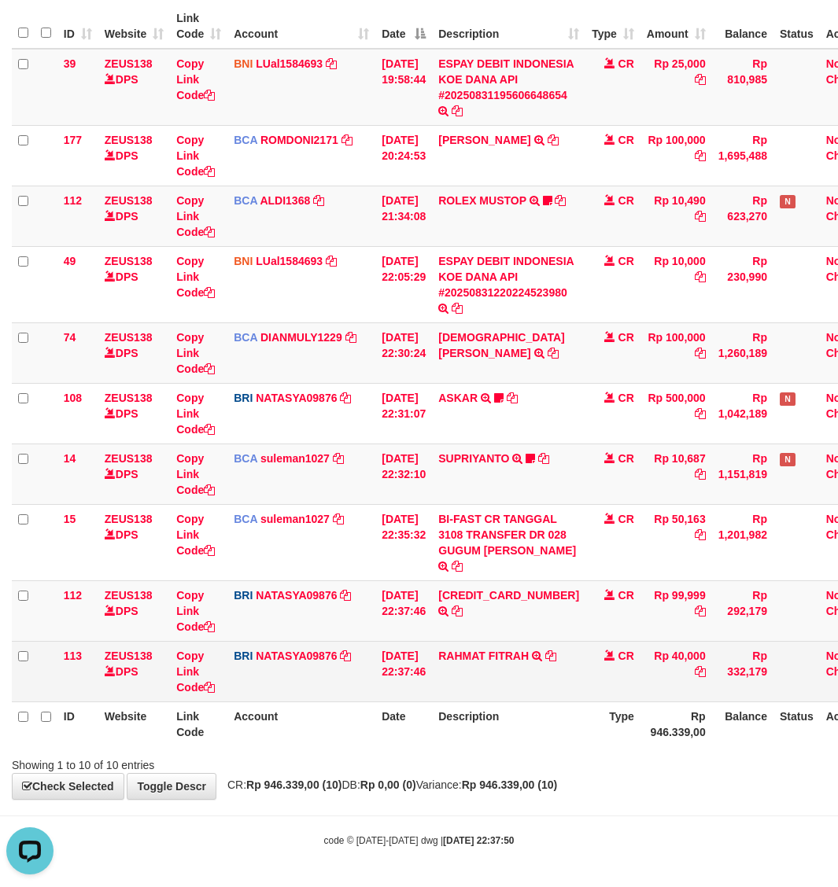
drag, startPoint x: 629, startPoint y: 703, endPoint x: 553, endPoint y: 654, distance: 90.6
click at [628, 691] on table "ID Website Link Code Account Date Description Type Amount Balance Status Action…" at bounding box center [448, 375] width 872 height 743
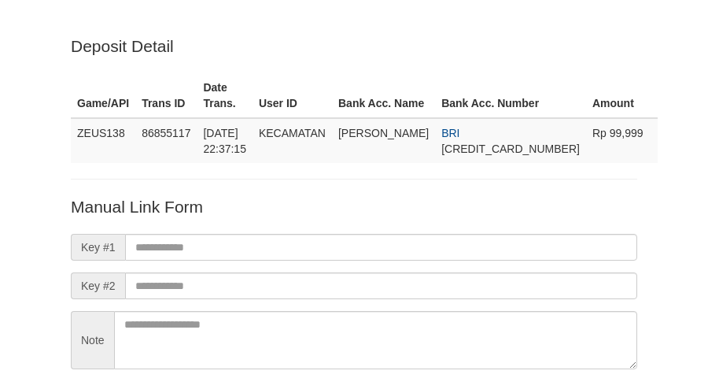
scroll to position [138, 0]
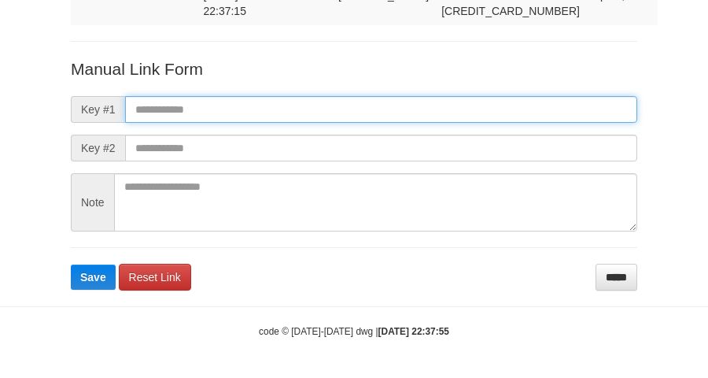
click at [382, 98] on input "text" at bounding box center [381, 109] width 512 height 27
paste input "**********"
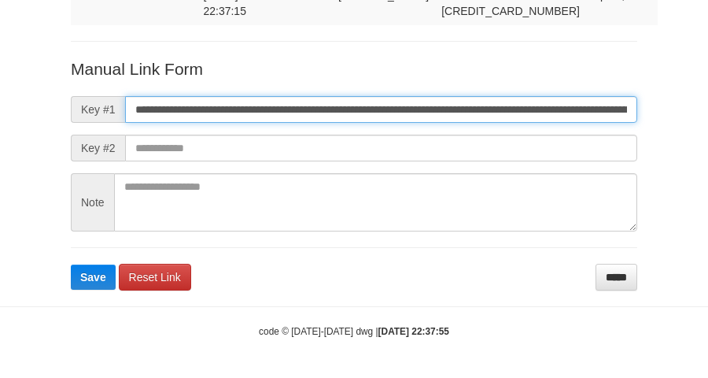
scroll to position [0, 1095]
type input "**********"
click at [71, 264] on button "Save" at bounding box center [93, 276] width 45 height 25
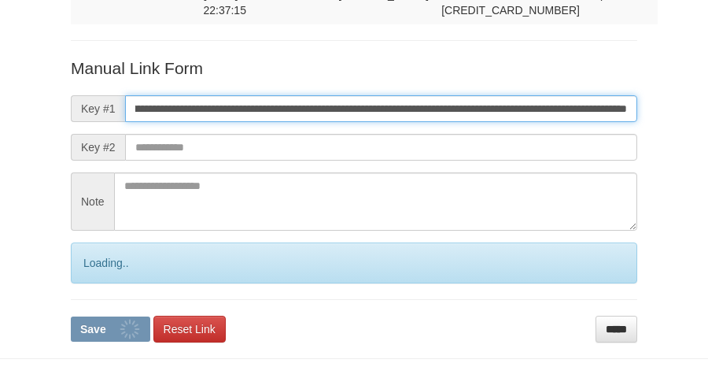
click at [71, 316] on button "Save" at bounding box center [110, 328] width 79 height 25
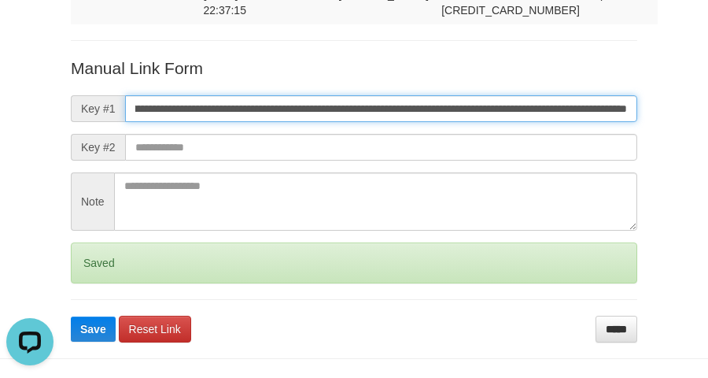
click at [71, 316] on button "Save" at bounding box center [93, 328] width 45 height 25
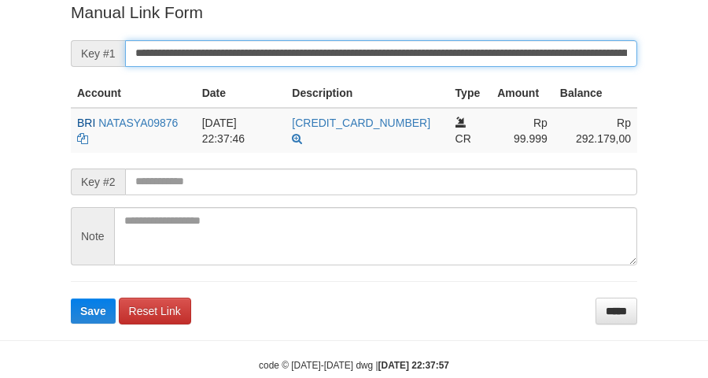
click at [71, 298] on button "Save" at bounding box center [93, 310] width 45 height 25
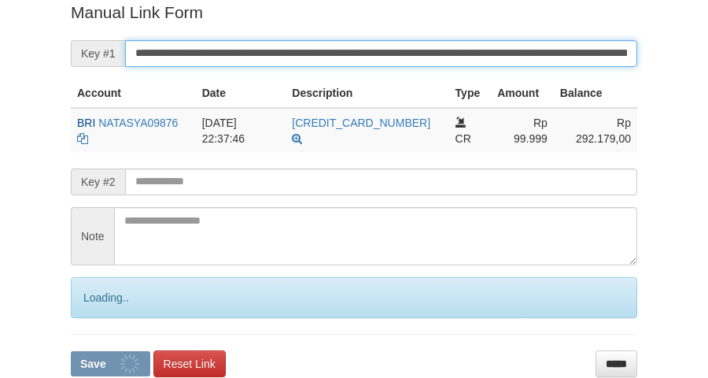
scroll to position [323, 0]
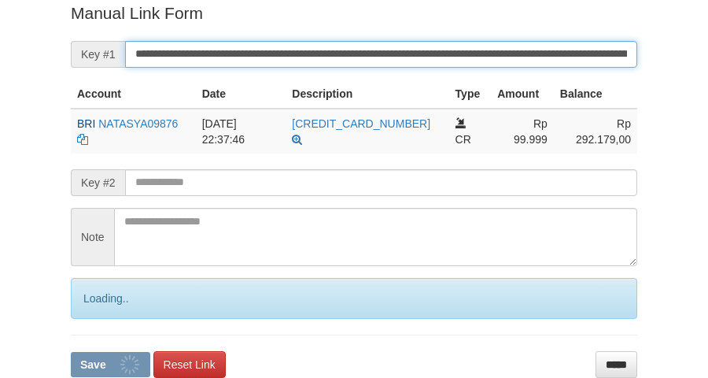
click at [71, 352] on button "Save" at bounding box center [110, 364] width 79 height 25
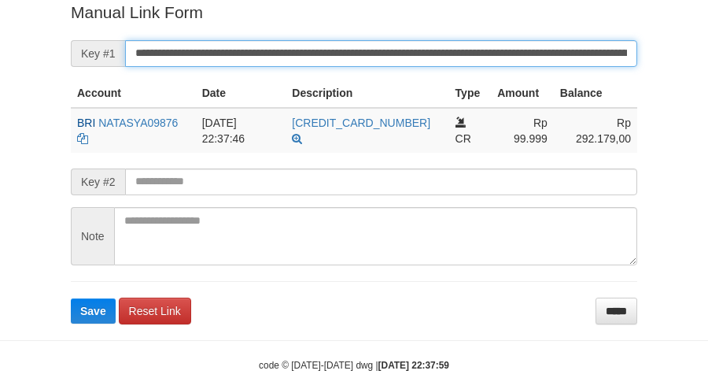
click at [71, 298] on button "Save" at bounding box center [93, 310] width 45 height 25
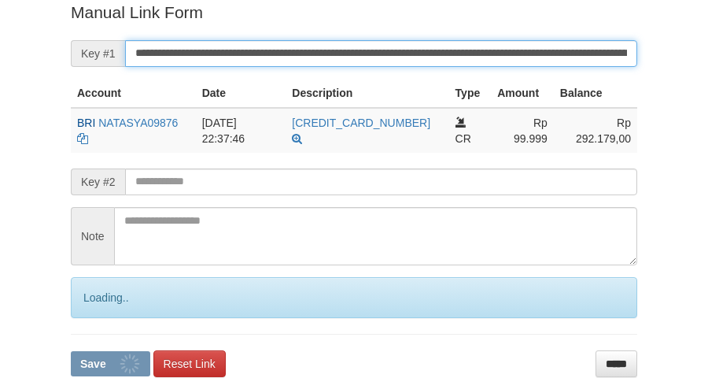
scroll to position [323, 0]
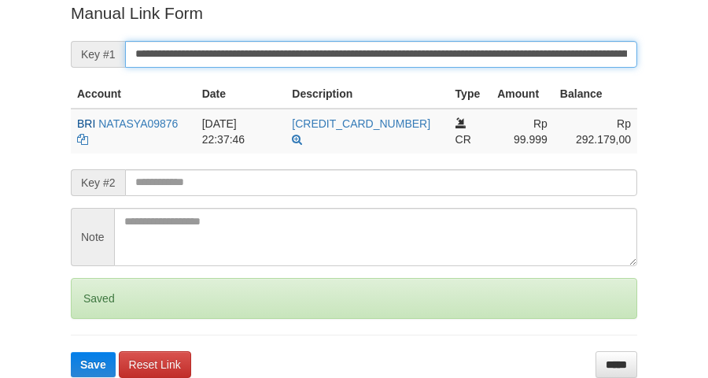
click at [71, 352] on button "Save" at bounding box center [93, 364] width 45 height 25
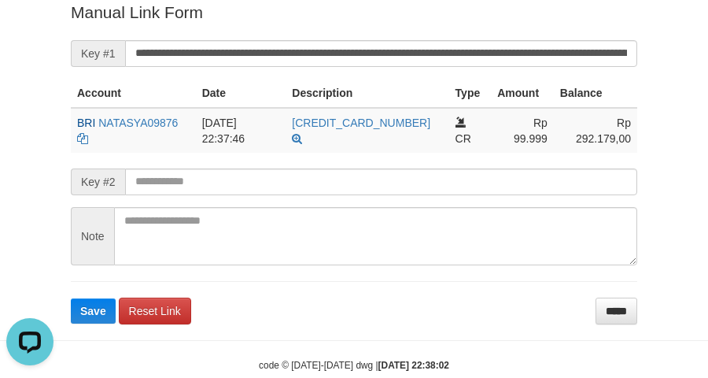
drag, startPoint x: 376, startPoint y: 71, endPoint x: 371, endPoint y: 55, distance: 16.7
click at [372, 60] on form "**********" at bounding box center [354, 162] width 566 height 323
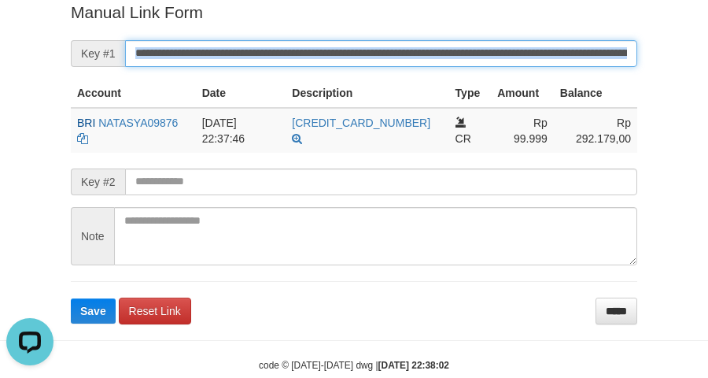
click at [71, 298] on button "Save" at bounding box center [93, 310] width 45 height 25
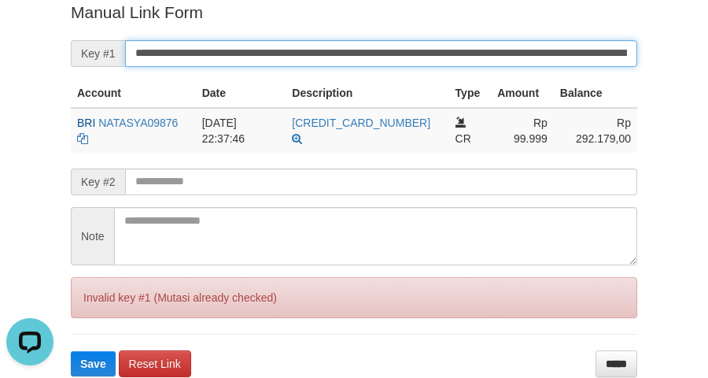
click at [71, 351] on button "Save" at bounding box center [93, 363] width 45 height 25
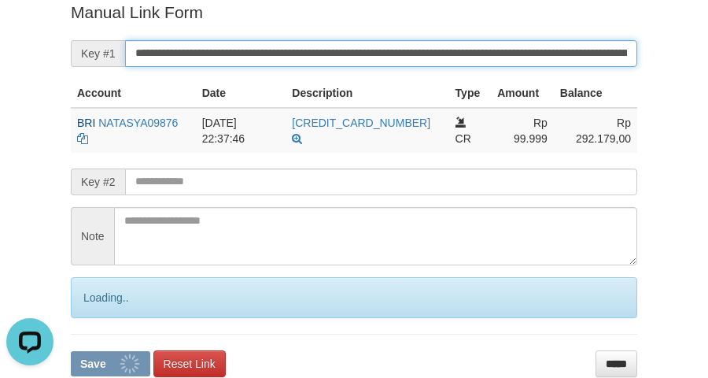
click at [374, 55] on input "**********" at bounding box center [381, 53] width 512 height 27
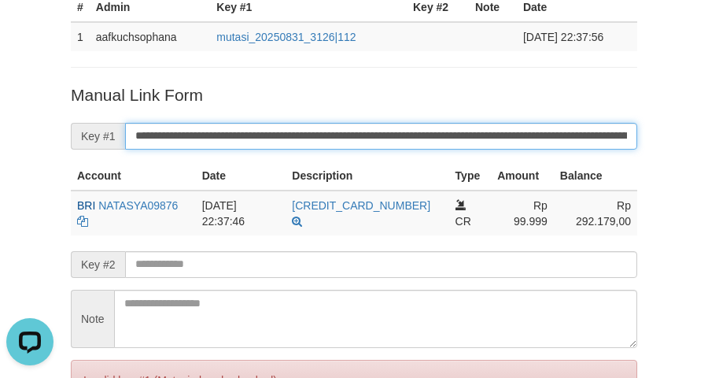
scroll to position [127, 0]
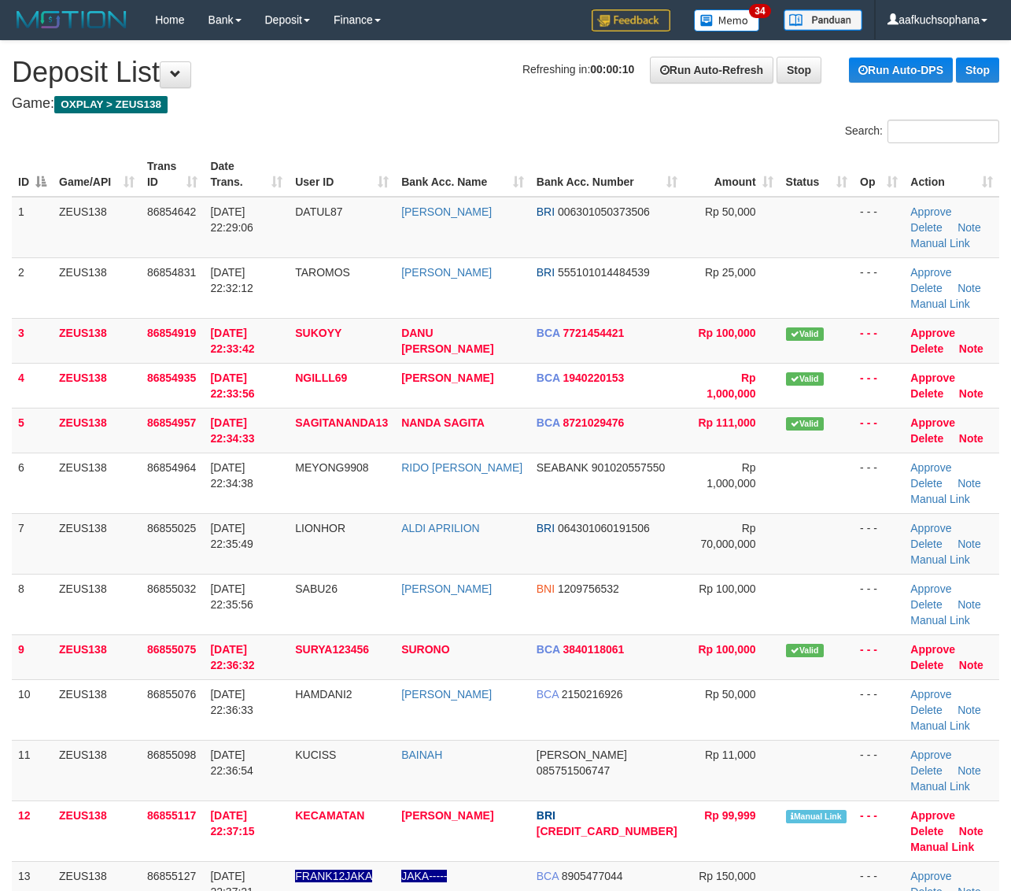
click at [992, 363] on td "Approve Delete Note" at bounding box center [951, 385] width 95 height 45
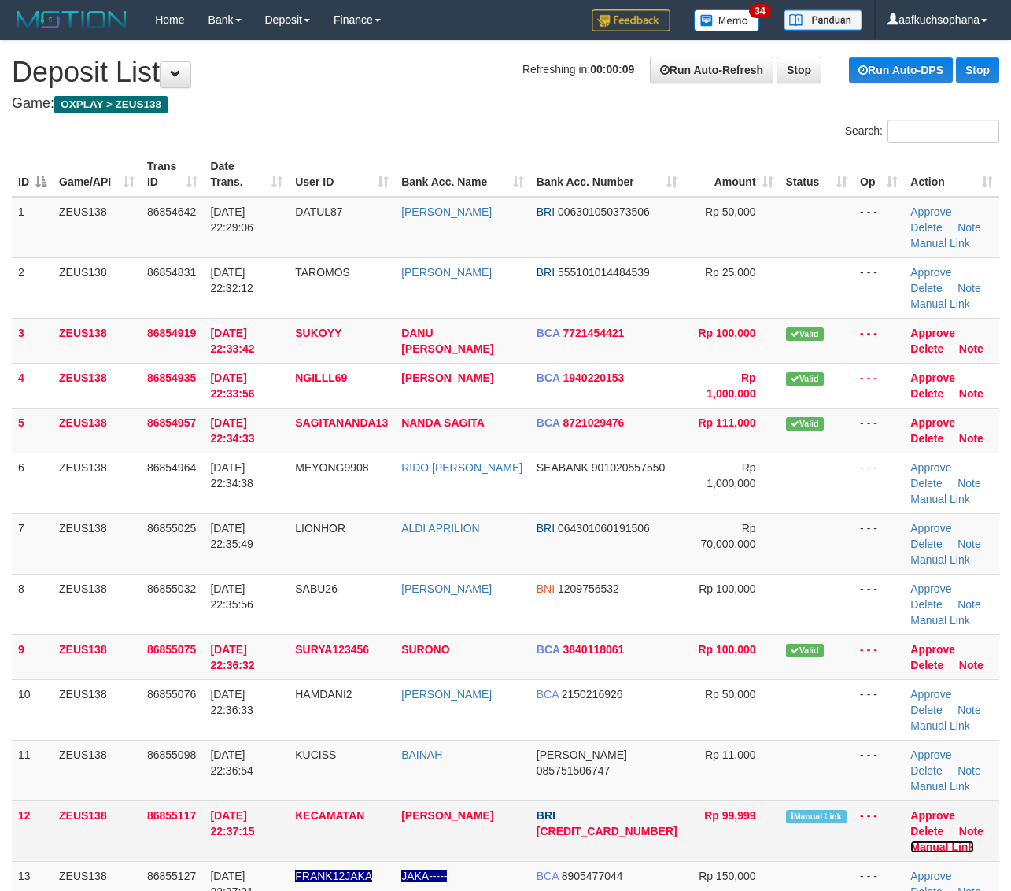
click at [945, 840] on link "Manual Link" at bounding box center [942, 846] width 64 height 13
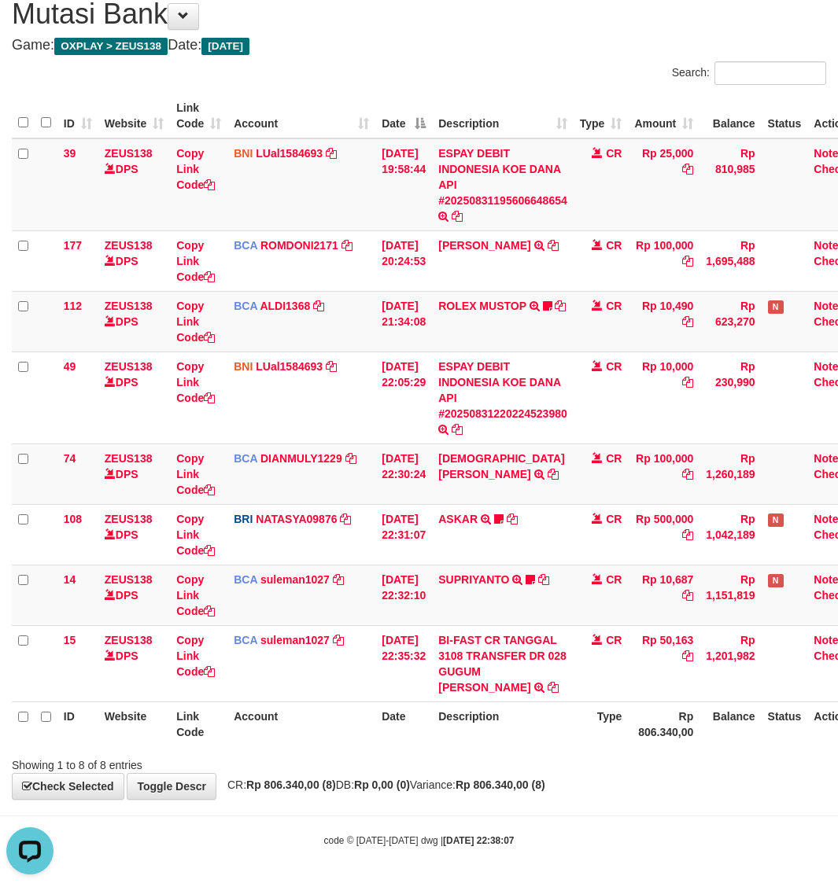
click at [537, 765] on div "Showing 1 to 8 of 8 entries" at bounding box center [419, 762] width 838 height 22
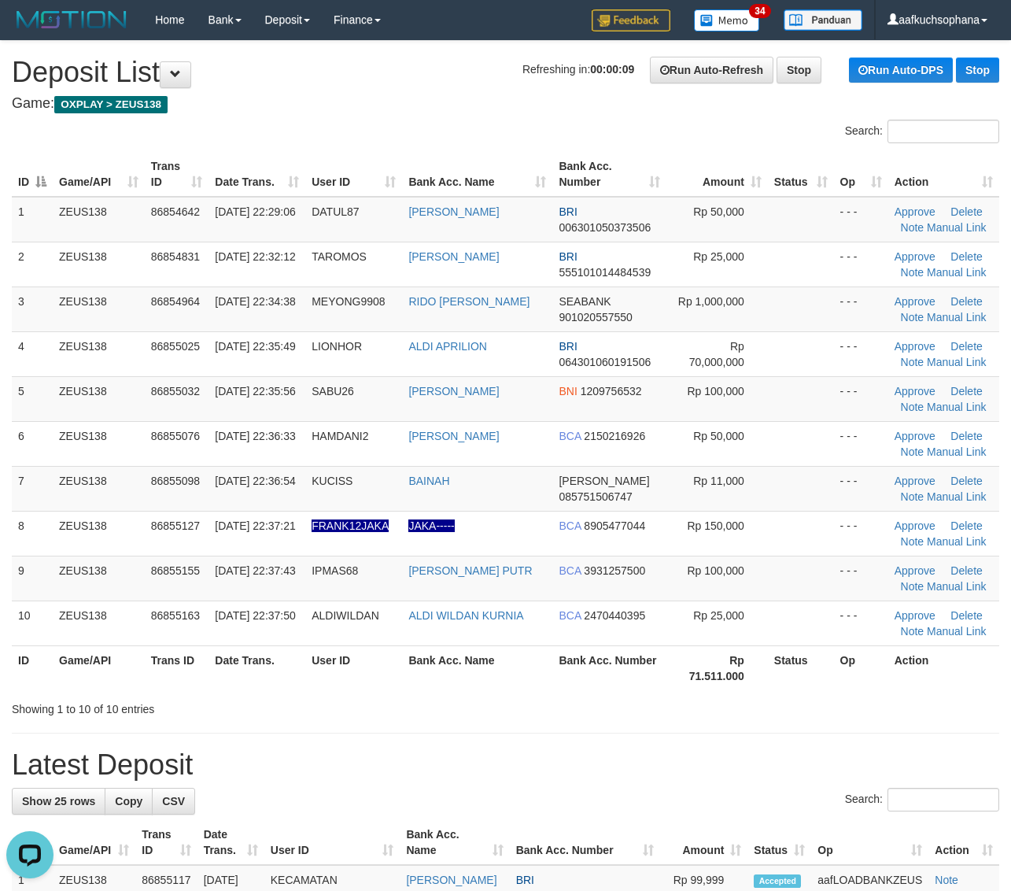
drag, startPoint x: 752, startPoint y: 722, endPoint x: 743, endPoint y: 717, distance: 9.9
drag, startPoint x: 743, startPoint y: 717, endPoint x: 1020, endPoint y: 712, distance: 276.2
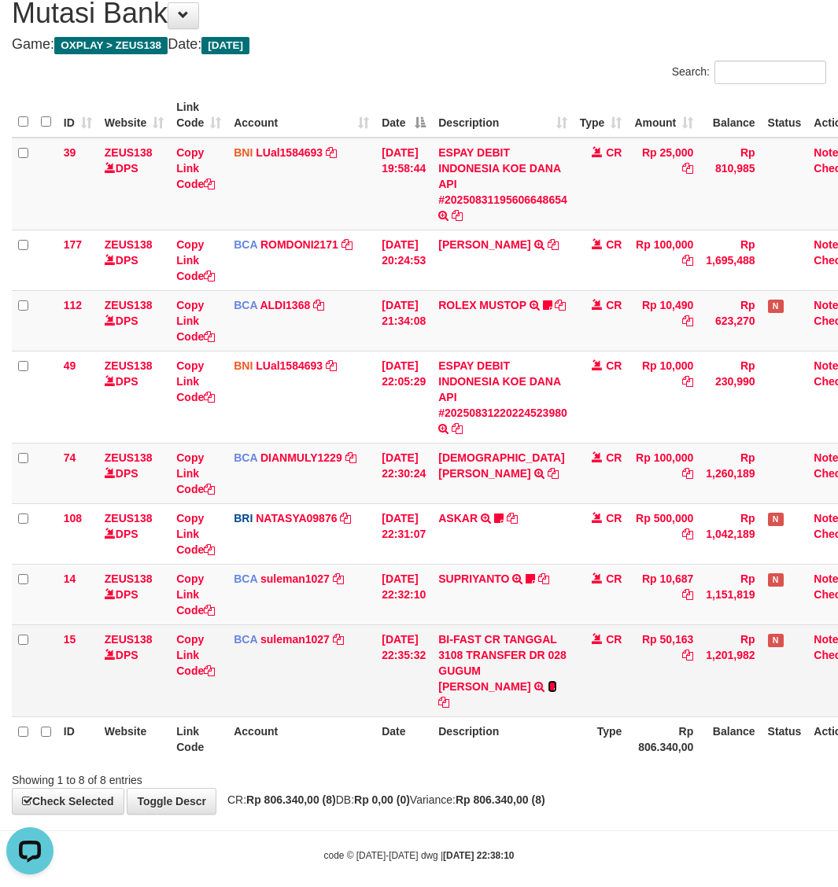
click at [548, 687] on icon at bounding box center [552, 686] width 9 height 11
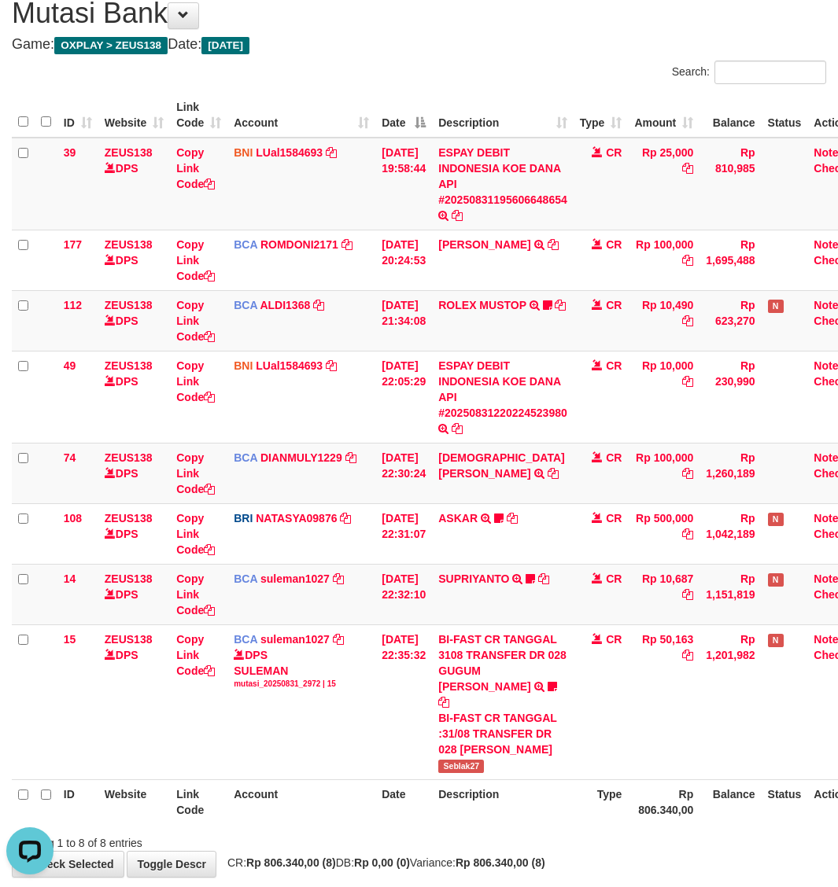
click at [611, 829] on div at bounding box center [593, 829] width 489 height 1
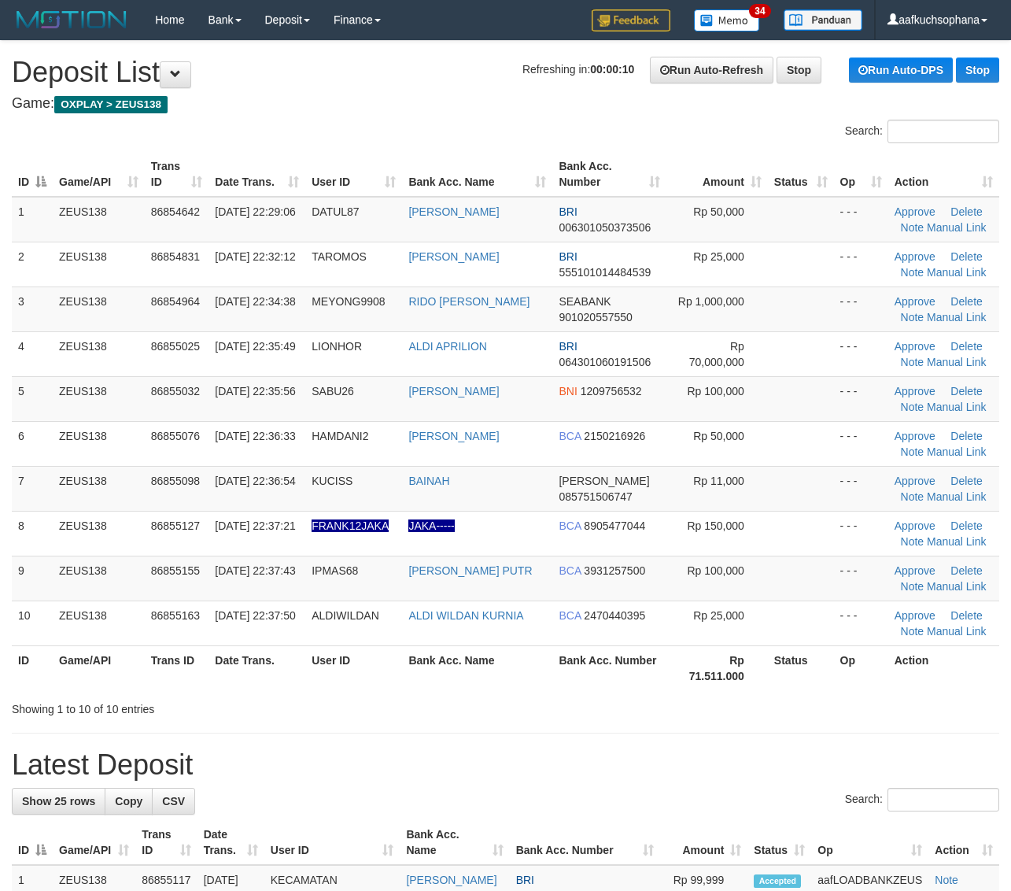
drag, startPoint x: 846, startPoint y: 732, endPoint x: 1023, endPoint y: 716, distance: 177.7
click at [734, 673] on th "Rp 71.511.000" at bounding box center [716, 667] width 101 height 45
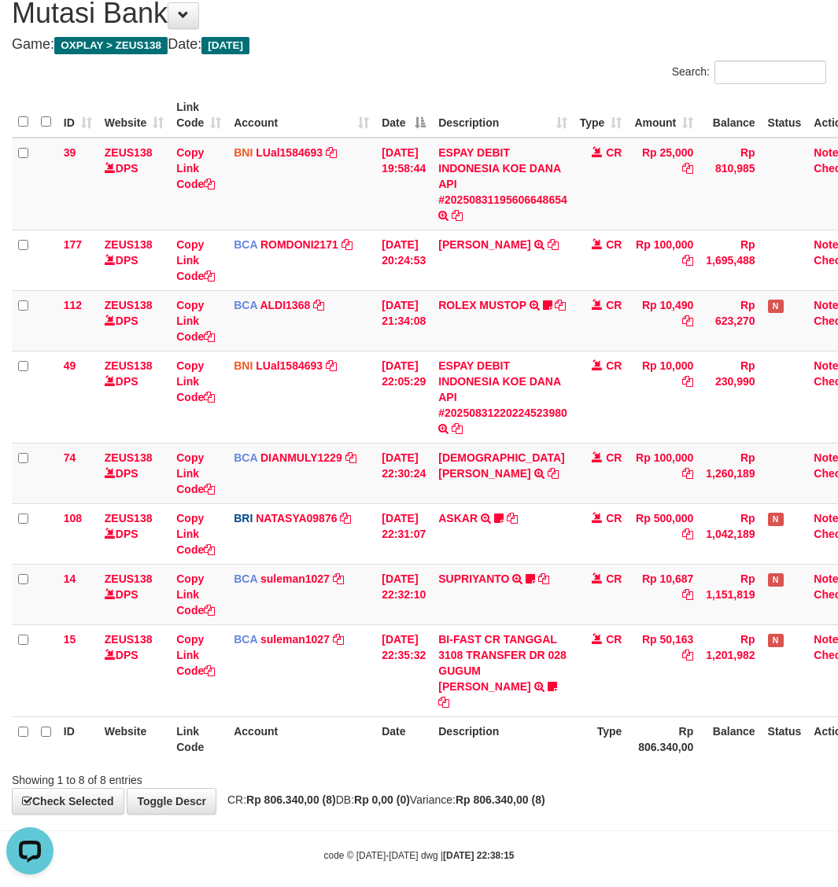
click at [433, 766] on div "Showing 1 to 8 of 8 entries" at bounding box center [419, 777] width 838 height 22
click at [661, 771] on div "Showing 1 to 8 of 8 entries" at bounding box center [419, 777] width 838 height 22
click at [662, 771] on div "Showing 1 to 8 of 8 entries" at bounding box center [419, 777] width 838 height 22
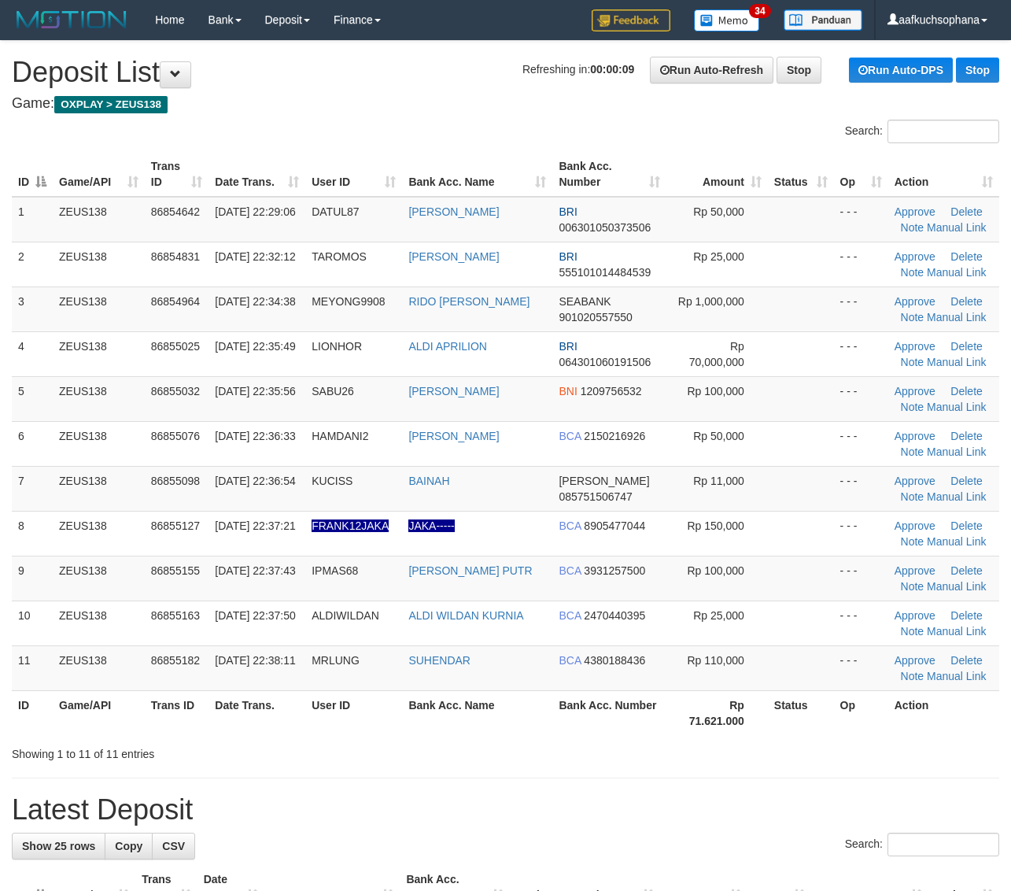
drag, startPoint x: 886, startPoint y: 762, endPoint x: 1021, endPoint y: 710, distance: 144.6
click at [899, 759] on div "Showing 1 to 11 of 11 entries" at bounding box center [505, 750] width 1011 height 22
drag, startPoint x: 697, startPoint y: 729, endPoint x: 724, endPoint y: 717, distance: 29.2
click at [697, 728] on th "Rp 71.621.000" at bounding box center [716, 712] width 101 height 45
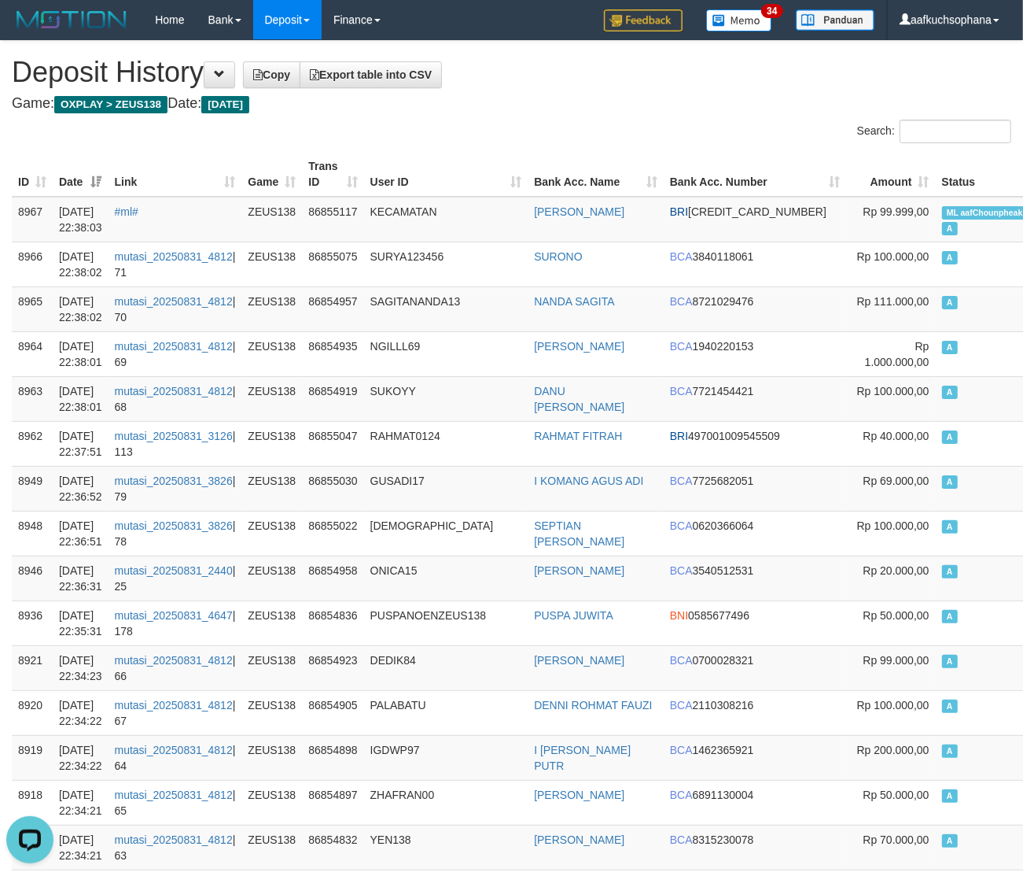
drag, startPoint x: 628, startPoint y: 127, endPoint x: 45, endPoint y: 390, distance: 639.7
click at [621, 127] on div "Search:" at bounding box center [768, 134] width 489 height 28
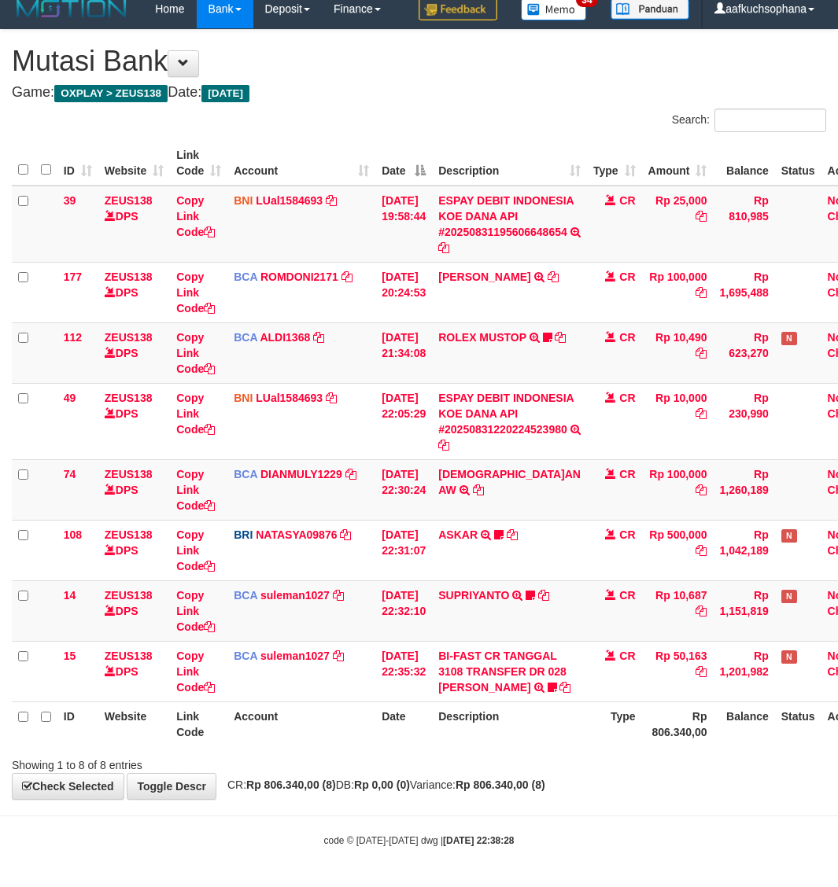
scroll to position [59, 0]
drag, startPoint x: 505, startPoint y: 798, endPoint x: 371, endPoint y: 761, distance: 139.7
click at [506, 799] on div "**********" at bounding box center [419, 414] width 838 height 769
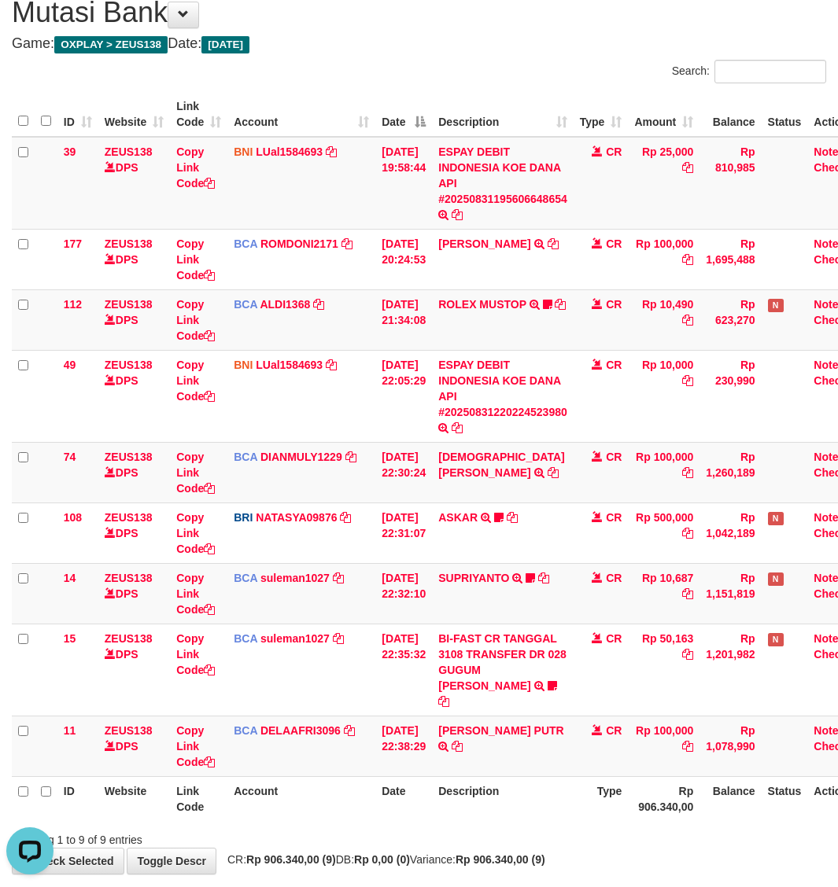
scroll to position [120, 0]
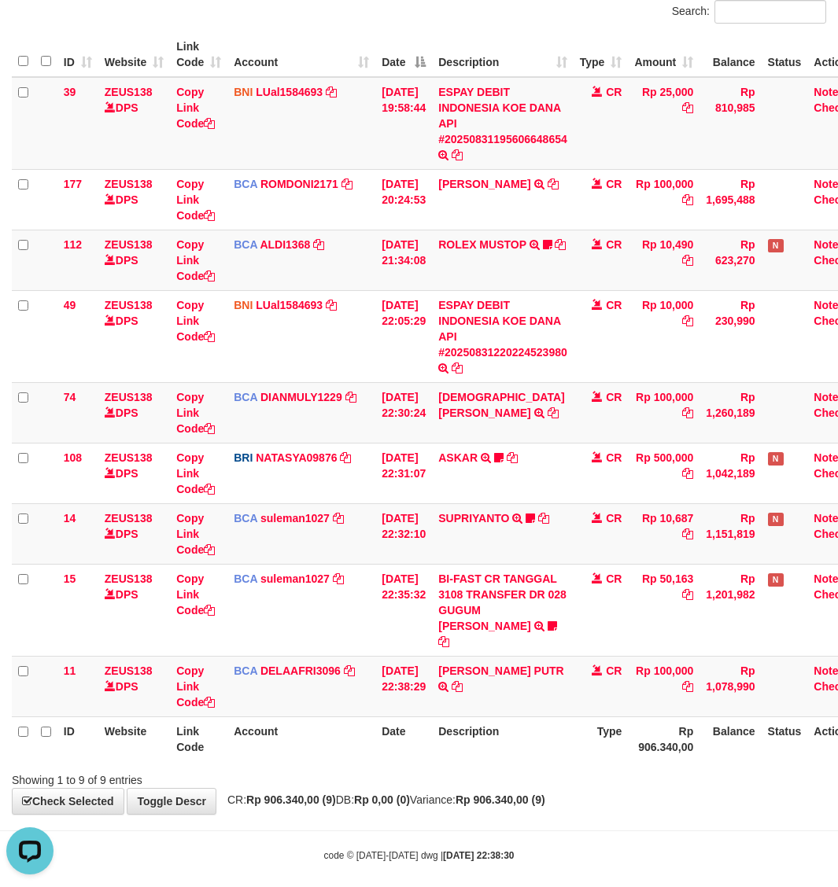
click at [633, 766] on div "Showing 1 to 9 of 9 entries" at bounding box center [419, 777] width 838 height 22
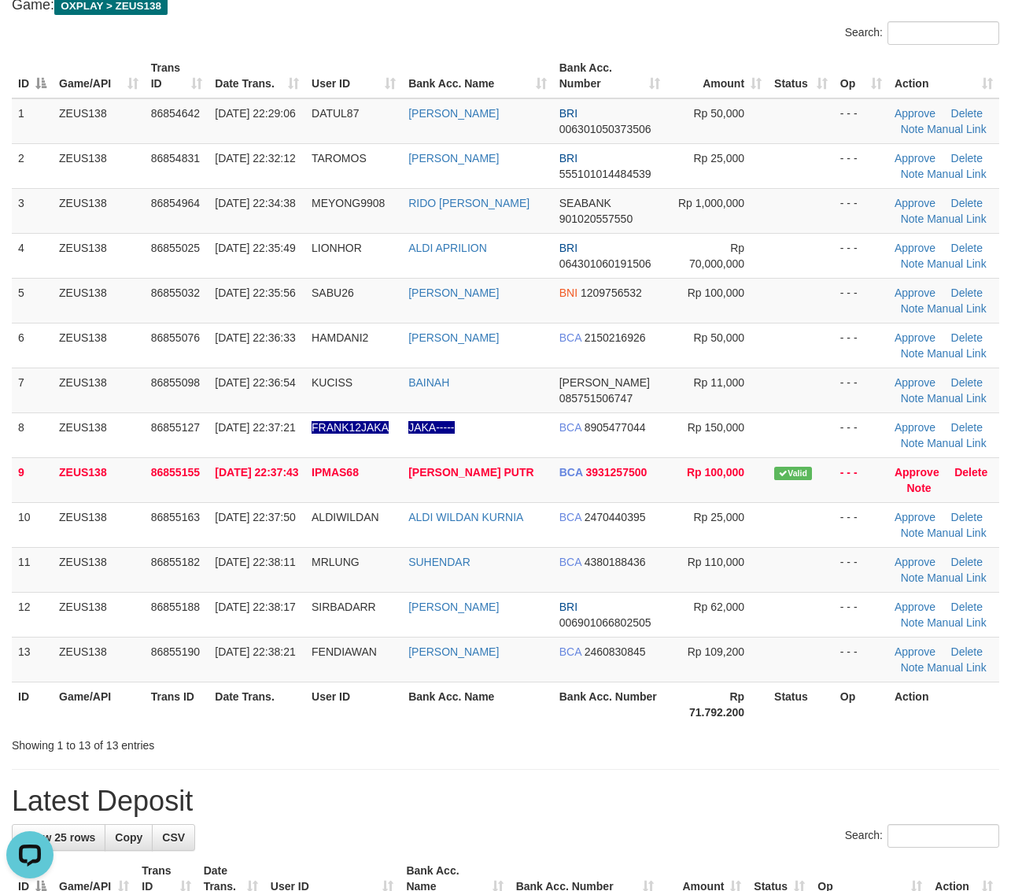
click at [920, 749] on div "Showing 1 to 13 of 13 entries" at bounding box center [505, 742] width 1011 height 22
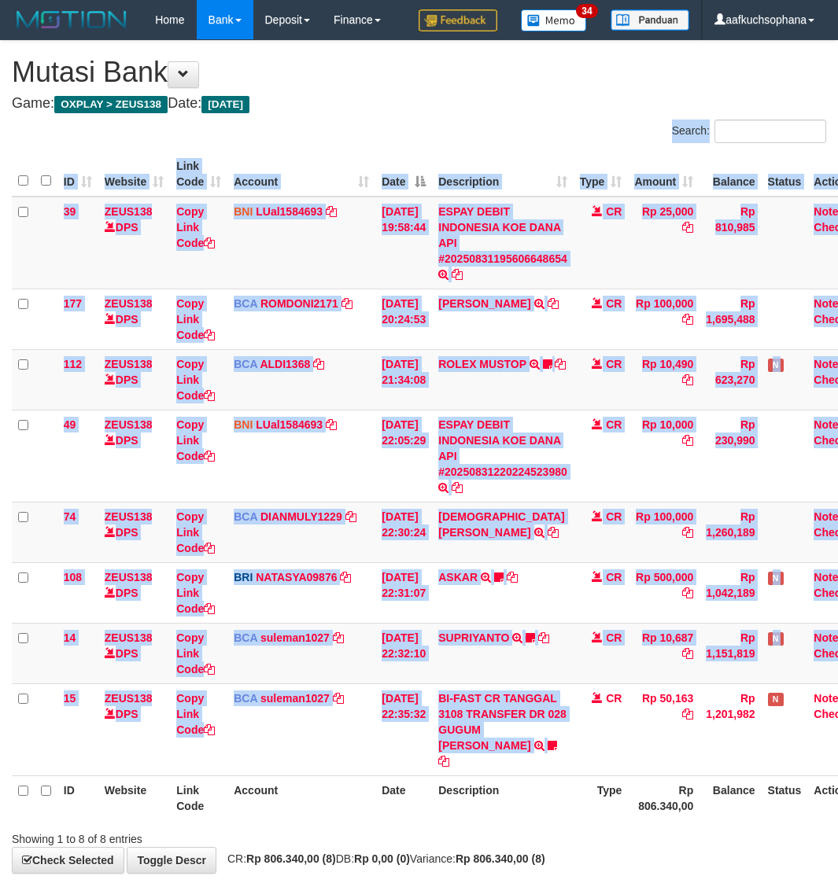
scroll to position [59, 0]
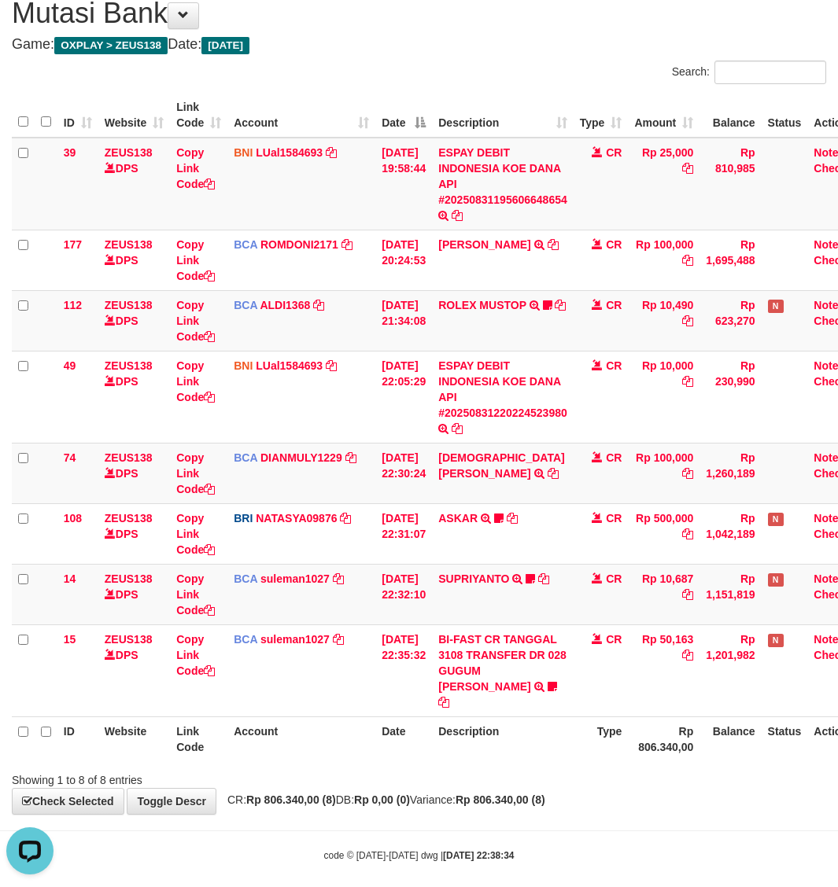
drag, startPoint x: 602, startPoint y: 764, endPoint x: 610, endPoint y: 761, distance: 8.5
click at [608, 766] on div "Showing 1 to 8 of 8 entries" at bounding box center [419, 777] width 838 height 22
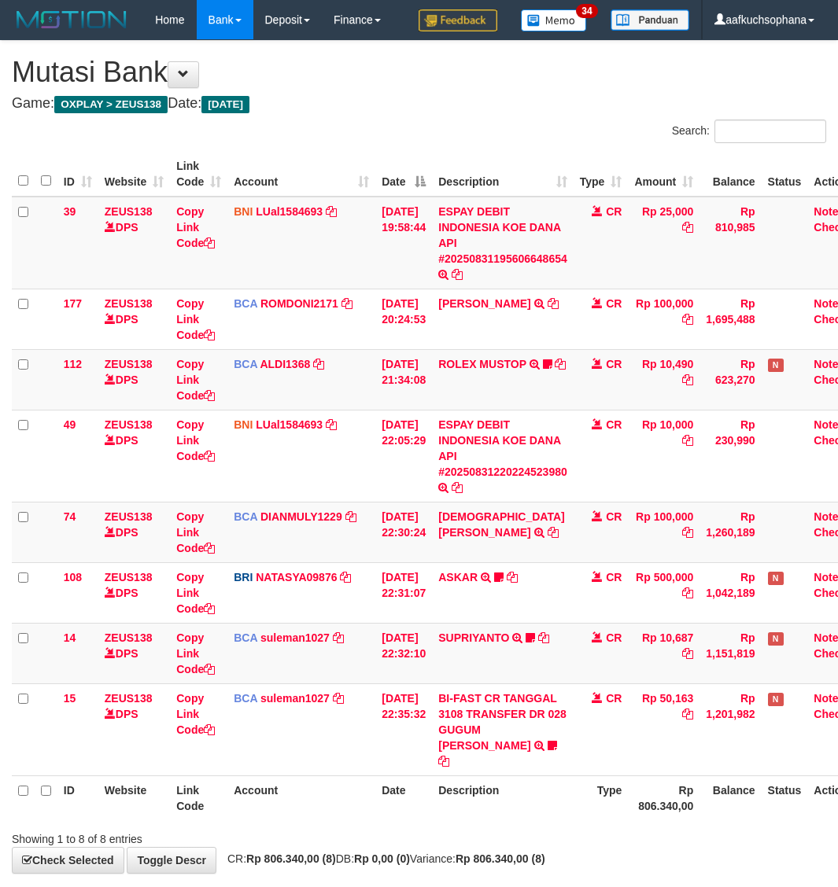
scroll to position [59, 0]
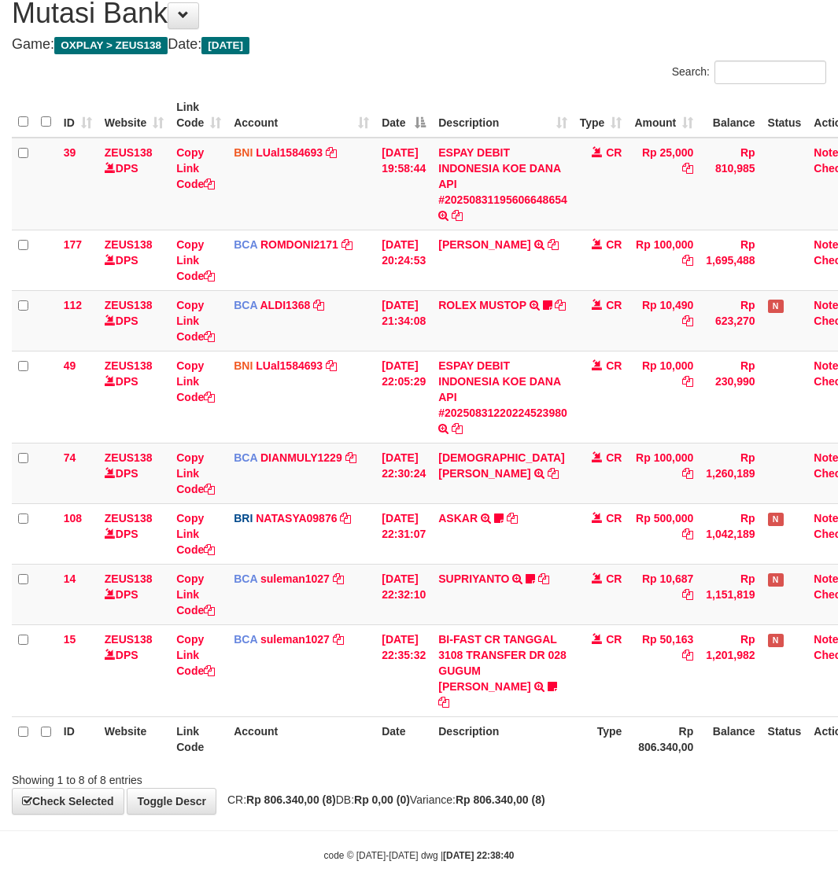
click at [690, 766] on div "Showing 1 to 8 of 8 entries" at bounding box center [419, 777] width 838 height 22
click at [527, 819] on body "Toggle navigation Home Bank Account List Load By Website Group [OXPLAY] ZEUS138…" at bounding box center [419, 421] width 838 height 961
click at [527, 810] on body "Toggle navigation Home Bank Account List Load By Website Group [OXPLAY] ZEUS138…" at bounding box center [419, 421] width 838 height 961
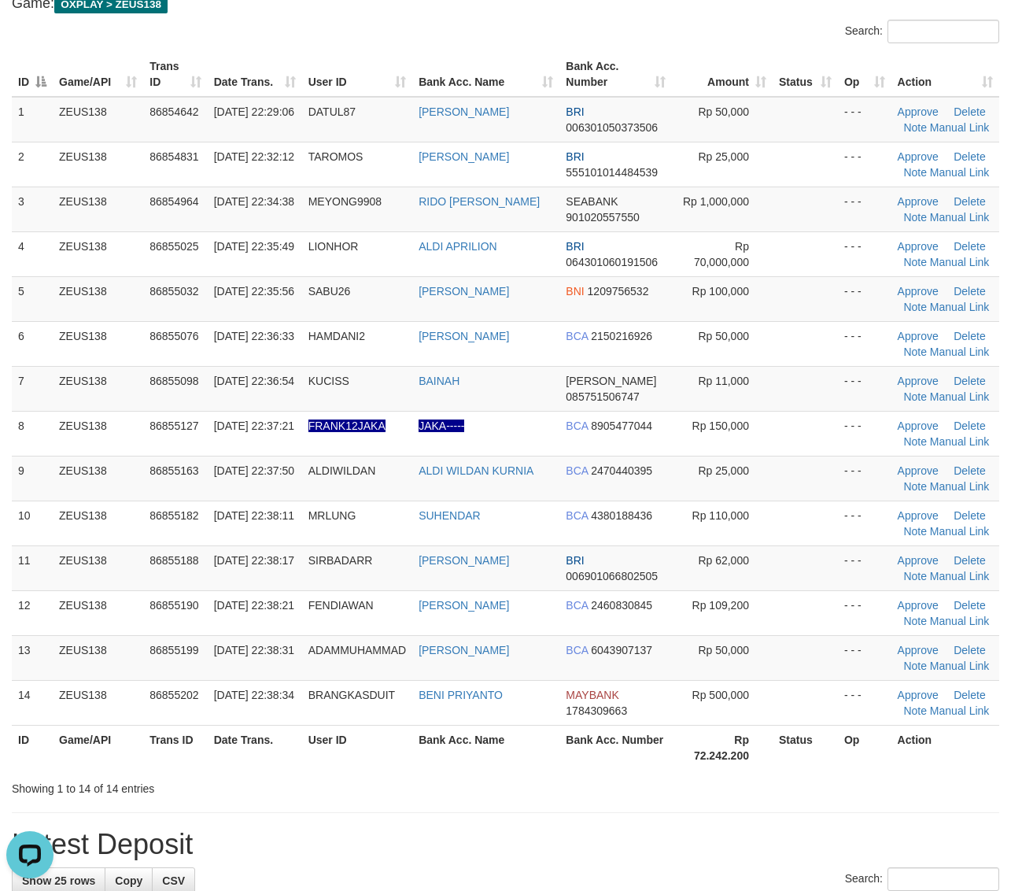
click at [839, 795] on div "Showing 1 to 14 of 14 entries" at bounding box center [505, 785] width 1011 height 22
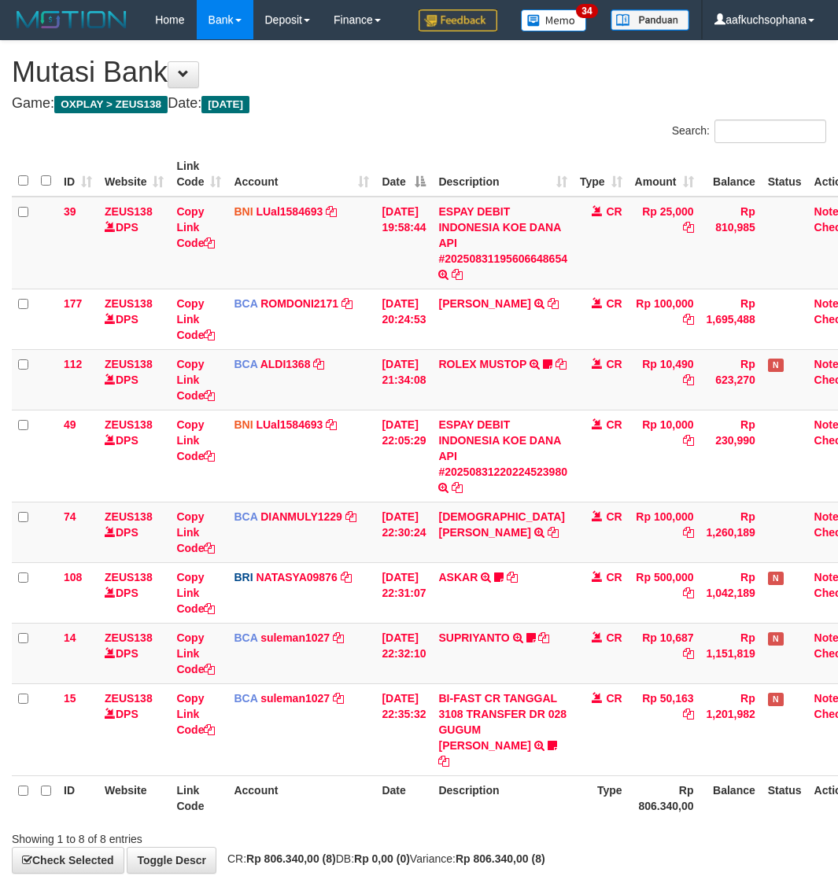
scroll to position [59, 0]
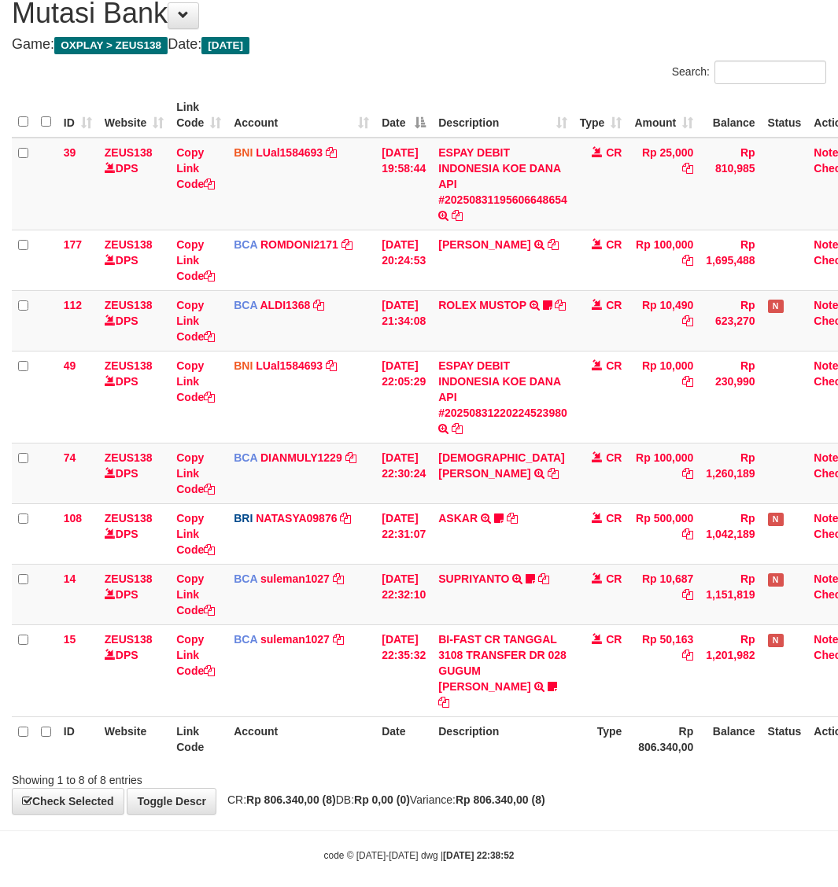
drag, startPoint x: 640, startPoint y: 811, endPoint x: 606, endPoint y: 806, distance: 34.2
click at [606, 806] on body "Toggle navigation Home Bank Account List Load By Website Group [OXPLAY] ZEUS138…" at bounding box center [419, 421] width 838 height 961
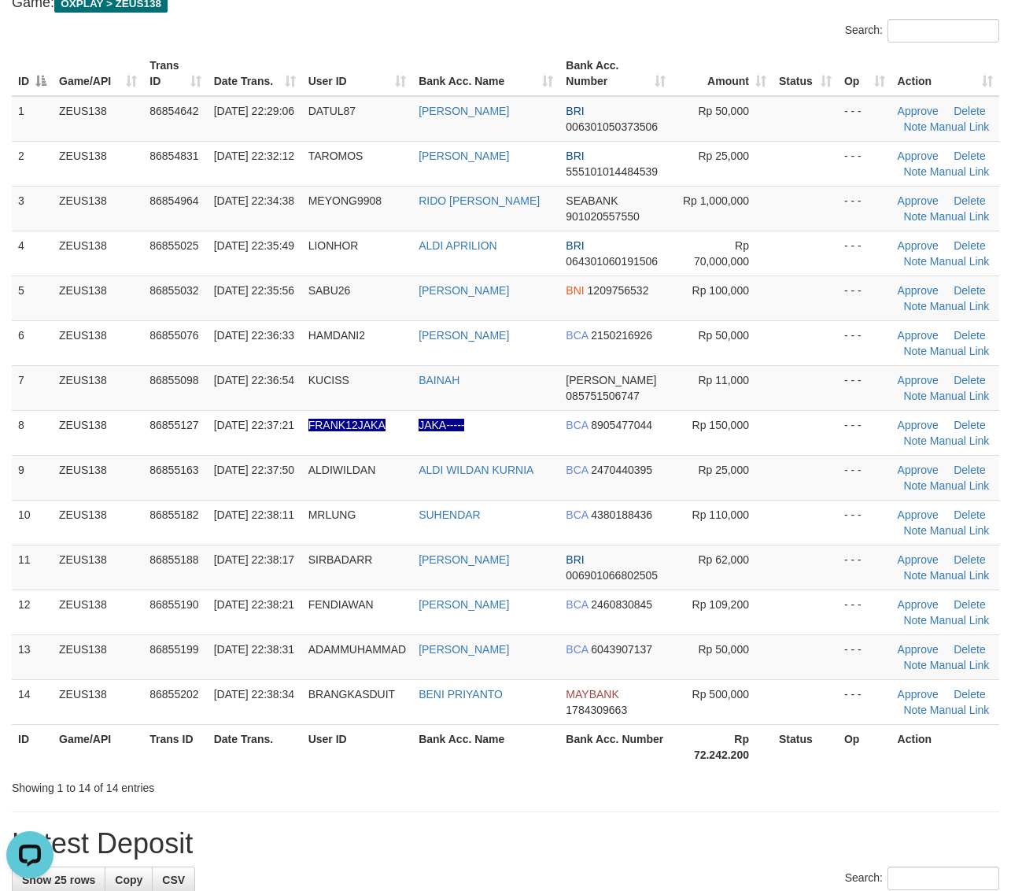
scroll to position [197, 0]
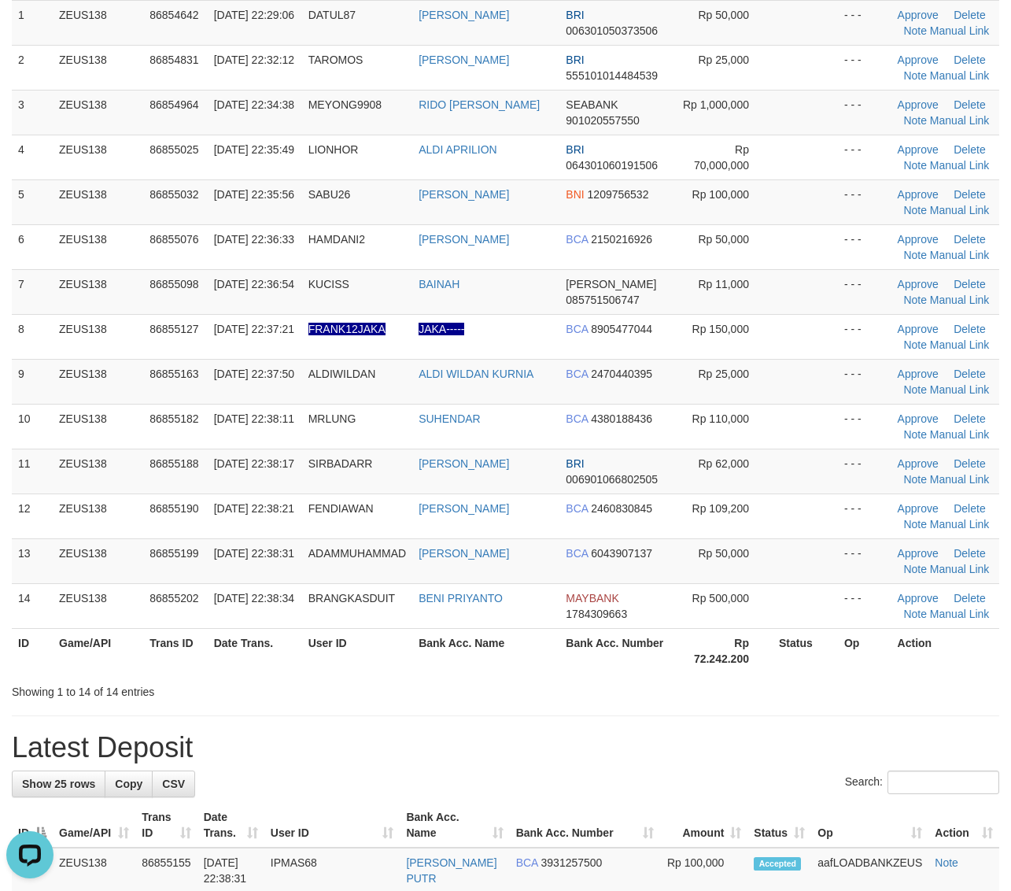
click at [783, 716] on hr at bounding box center [505, 715] width 987 height 1
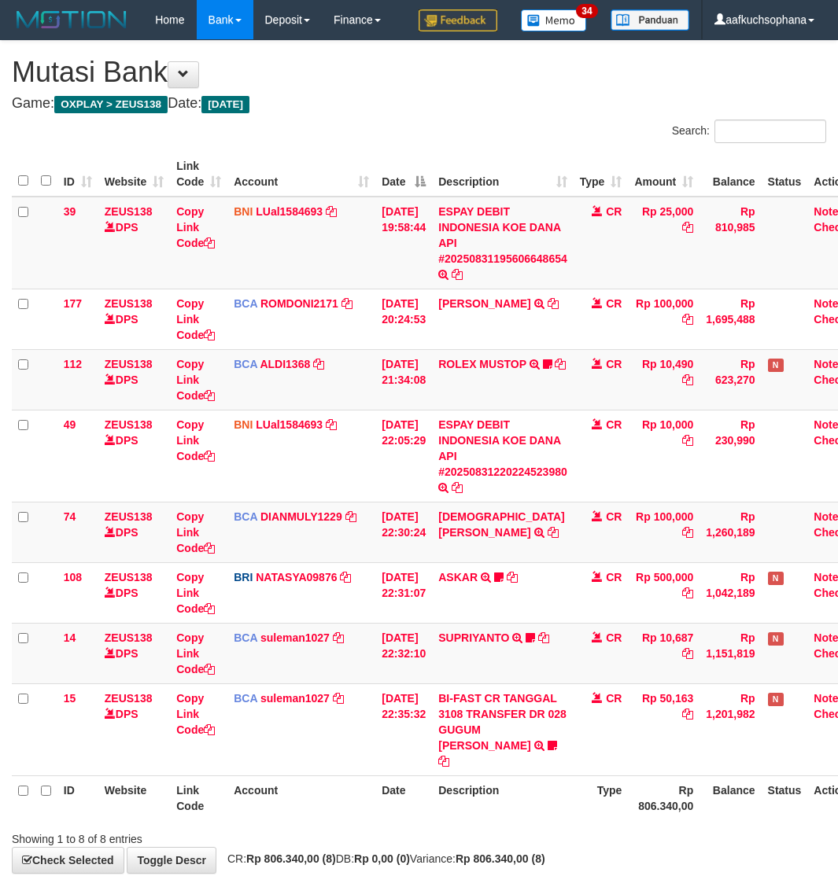
scroll to position [59, 0]
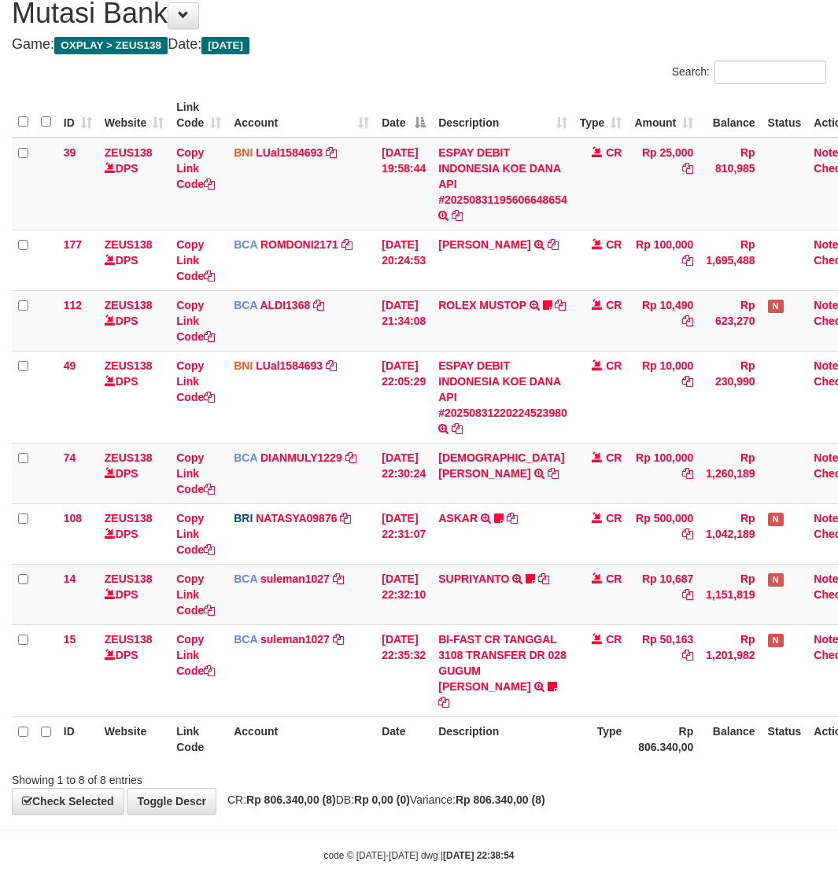
drag, startPoint x: 587, startPoint y: 767, endPoint x: 580, endPoint y: 775, distance: 10.6
click at [584, 773] on div "**********" at bounding box center [419, 398] width 838 height 832
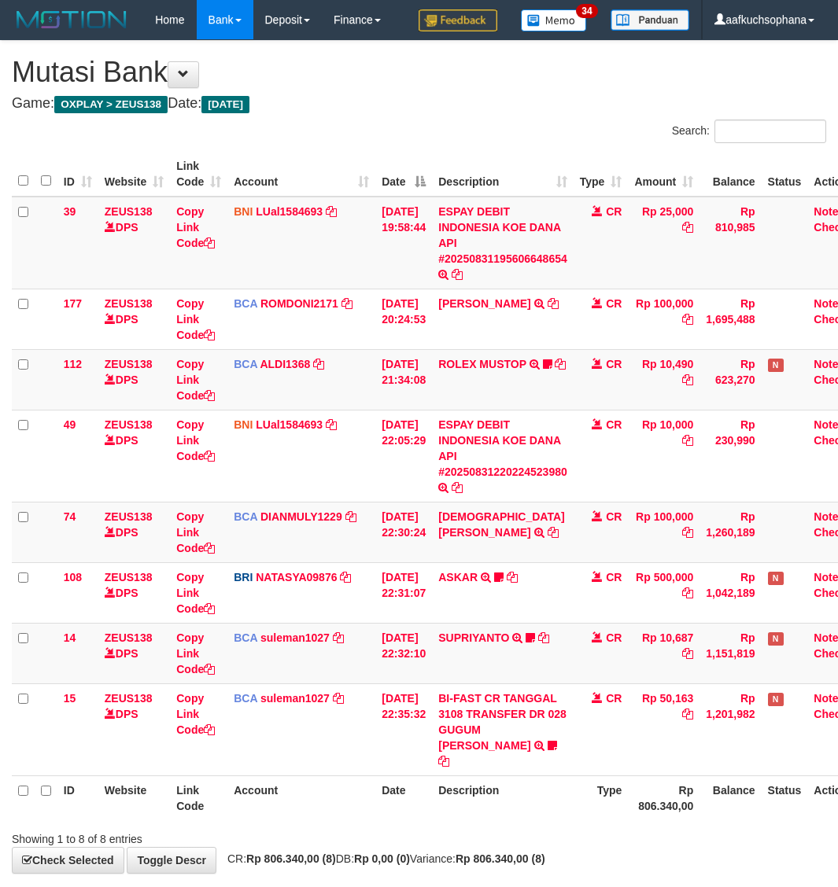
scroll to position [59, 0]
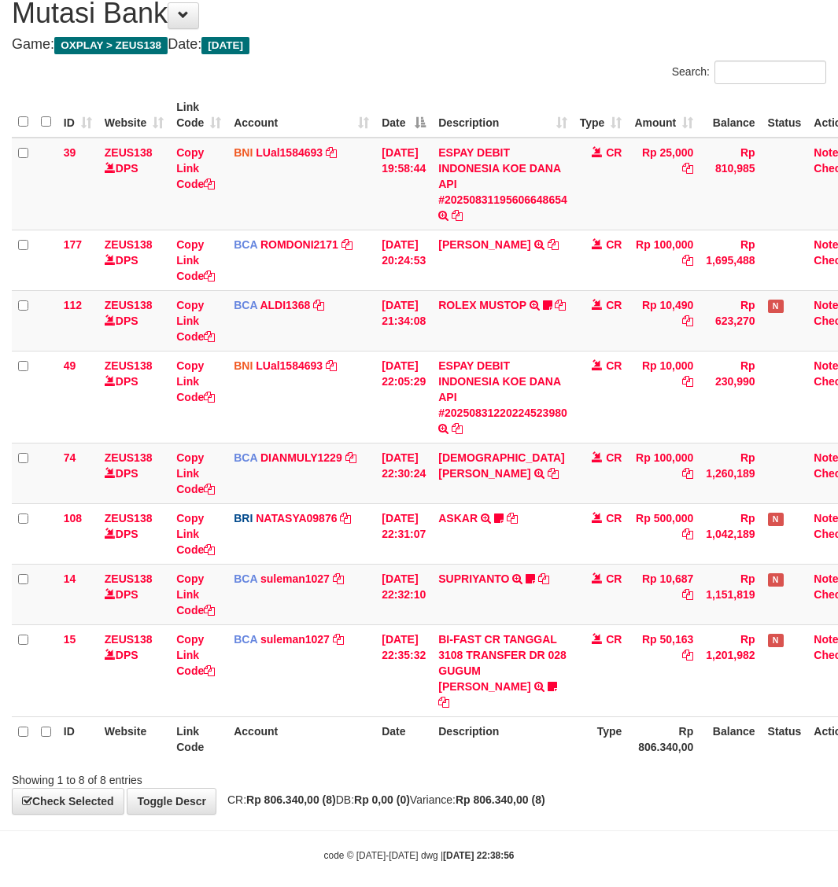
click at [596, 781] on div "**********" at bounding box center [419, 398] width 838 height 832
click at [599, 776] on div "**********" at bounding box center [419, 398] width 838 height 832
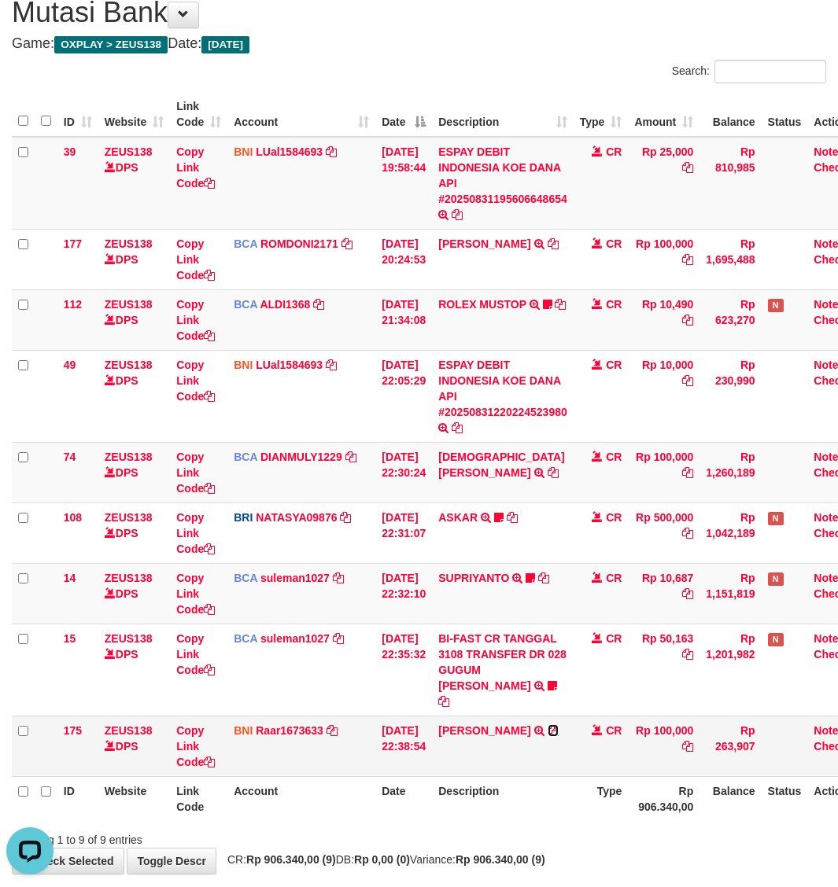
drag, startPoint x: 571, startPoint y: 717, endPoint x: 562, endPoint y: 718, distance: 8.7
click at [559, 725] on icon at bounding box center [553, 730] width 11 height 11
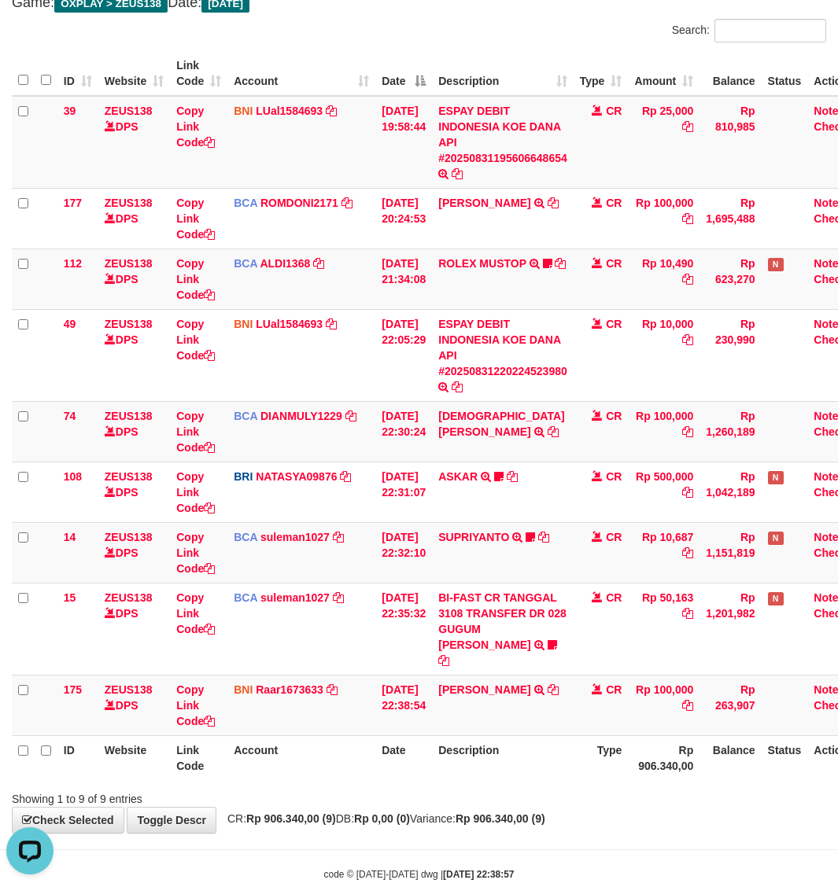
scroll to position [120, 0]
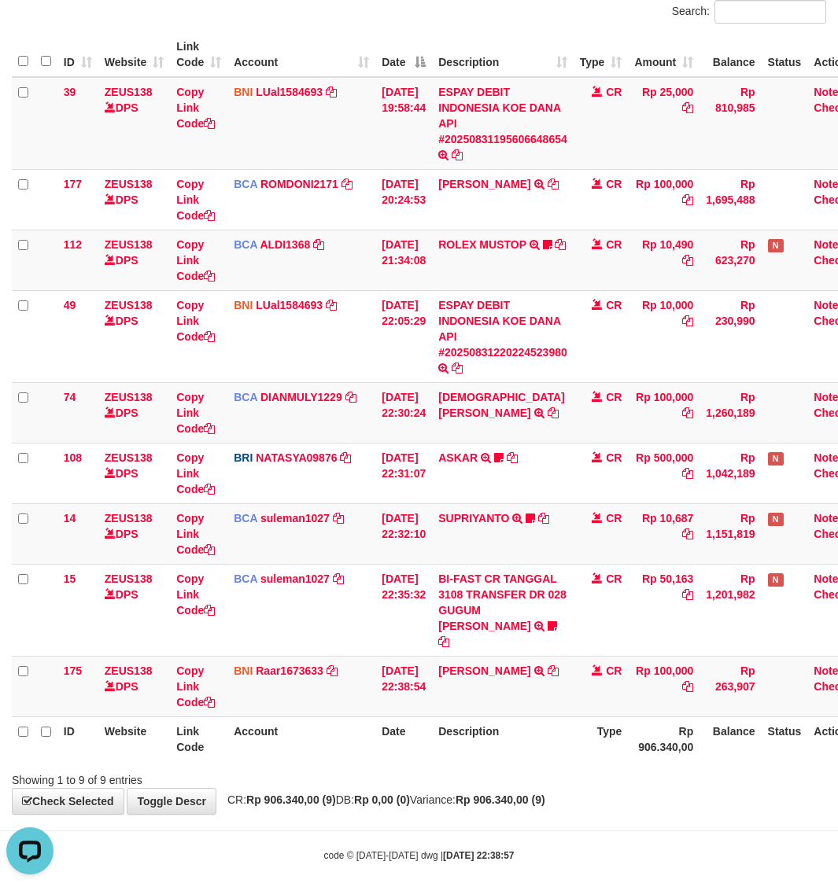
click at [500, 773] on div "**********" at bounding box center [419, 367] width 838 height 893
click at [532, 773] on div "**********" at bounding box center [419, 367] width 838 height 893
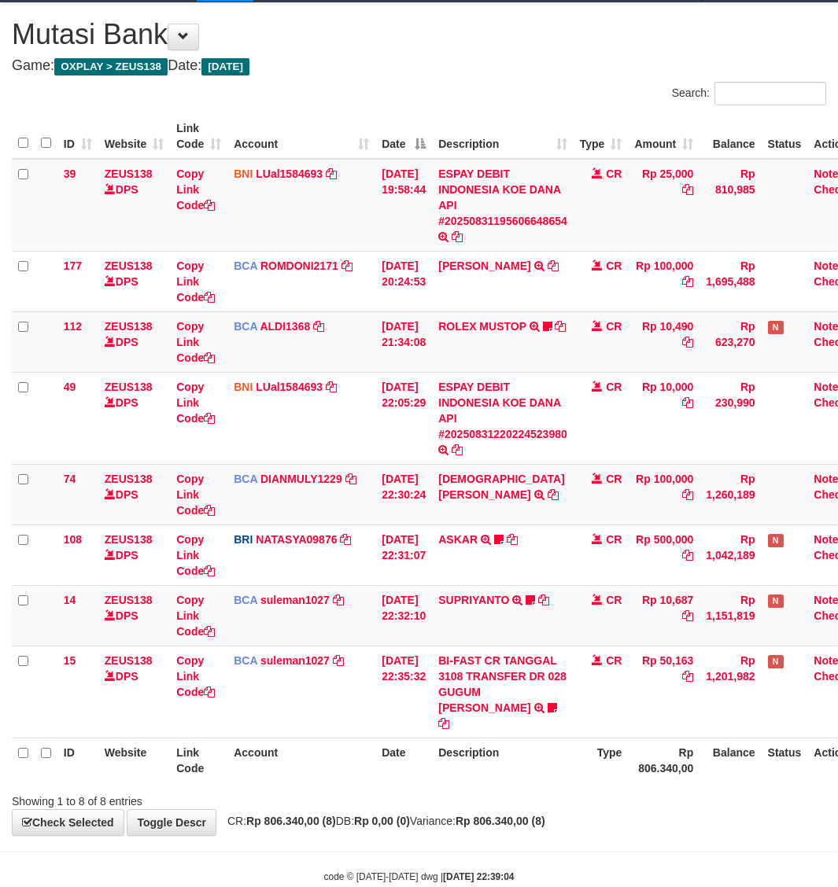
scroll to position [59, 0]
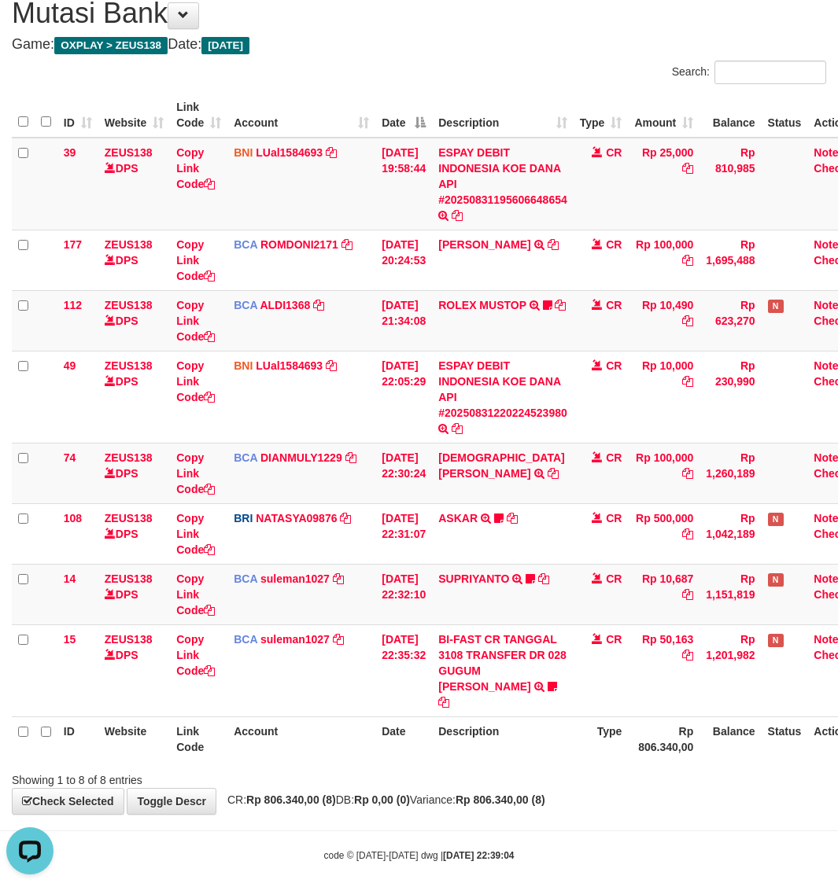
click at [398, 814] on body "Toggle navigation Home Bank Account List Load By Website Group [OXPLAY] ZEUS138…" at bounding box center [419, 421] width 838 height 961
click at [397, 808] on body "Toggle navigation Home Bank Account List Load By Website Group [OXPLAY] ZEUS138…" at bounding box center [419, 421] width 838 height 961
click at [392, 794] on strong "Rp 0,00 (0)" at bounding box center [382, 800] width 56 height 13
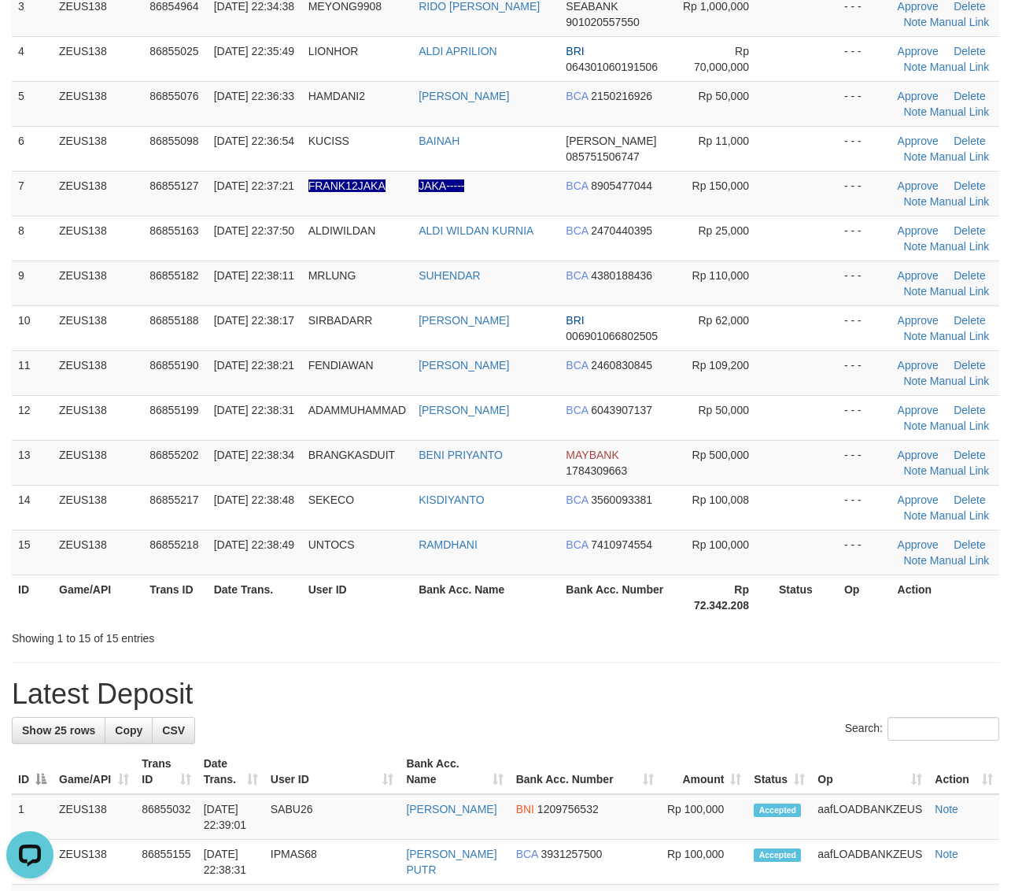
drag, startPoint x: 902, startPoint y: 706, endPoint x: 886, endPoint y: 696, distance: 18.3
click at [886, 703] on h1 "Latest Deposit" at bounding box center [505, 693] width 987 height 31
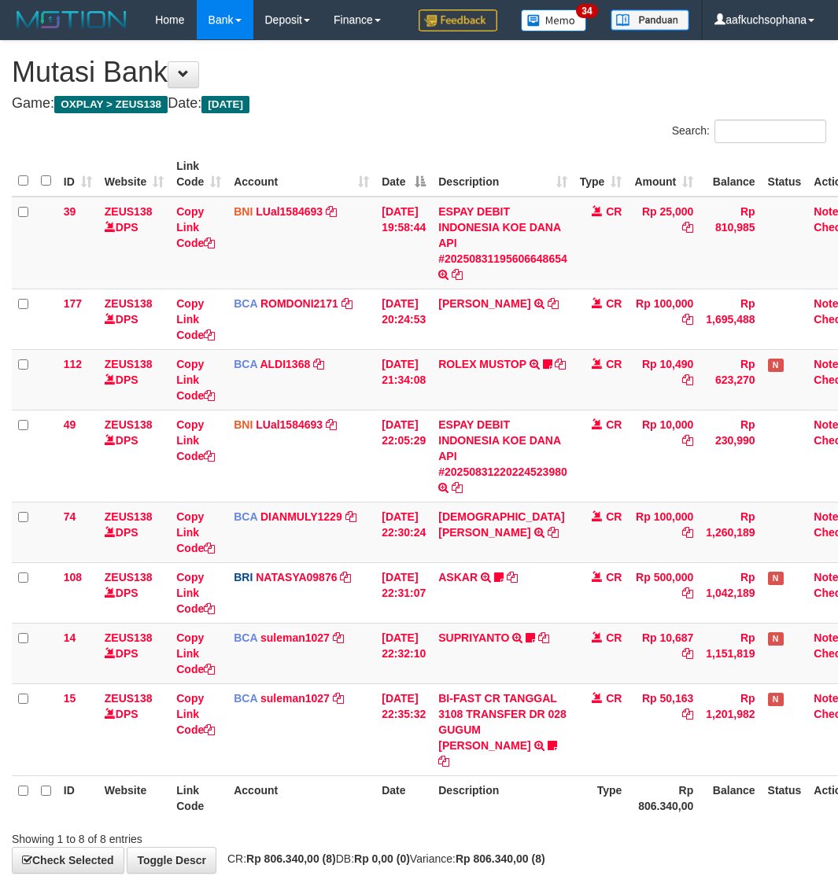
scroll to position [59, 0]
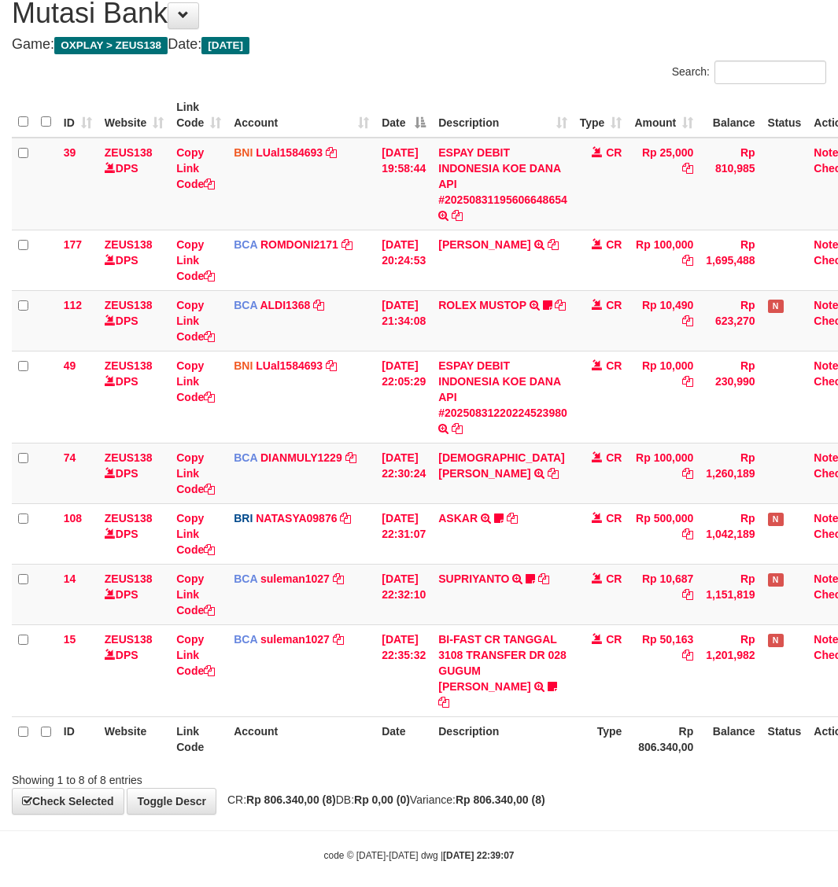
click at [388, 766] on div "Showing 1 to 8 of 8 entries" at bounding box center [419, 777] width 838 height 22
drag, startPoint x: 227, startPoint y: 808, endPoint x: 268, endPoint y: 789, distance: 45.8
click at [228, 808] on body "Toggle navigation Home Bank Account List Load By Website Group [OXPLAY] ZEUS138…" at bounding box center [419, 421] width 838 height 961
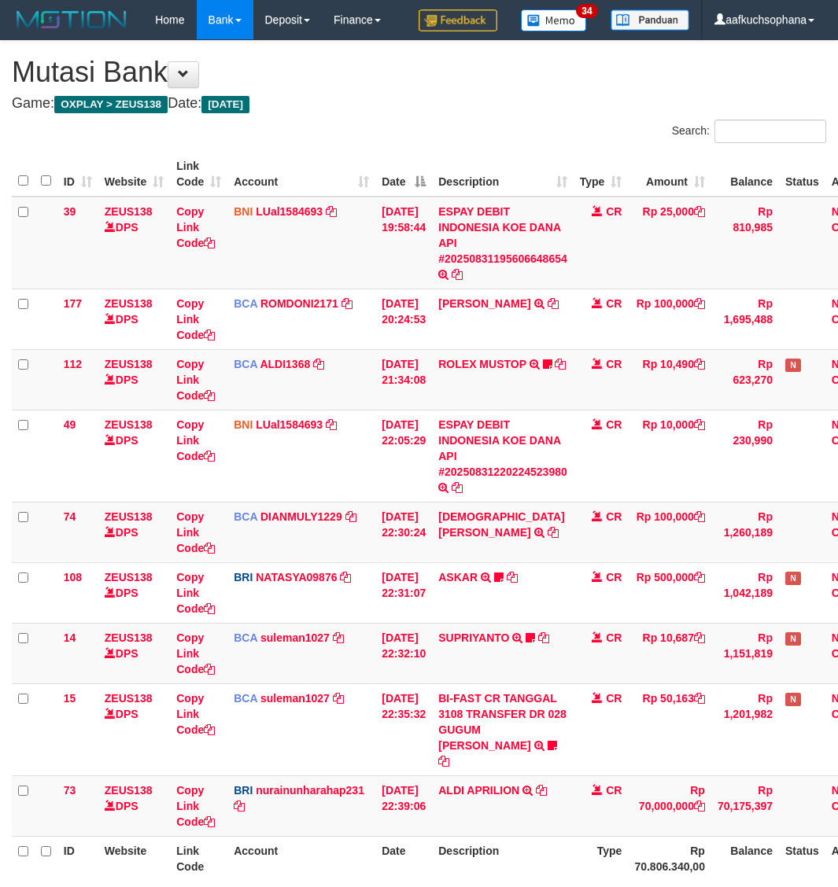
scroll to position [60, 0]
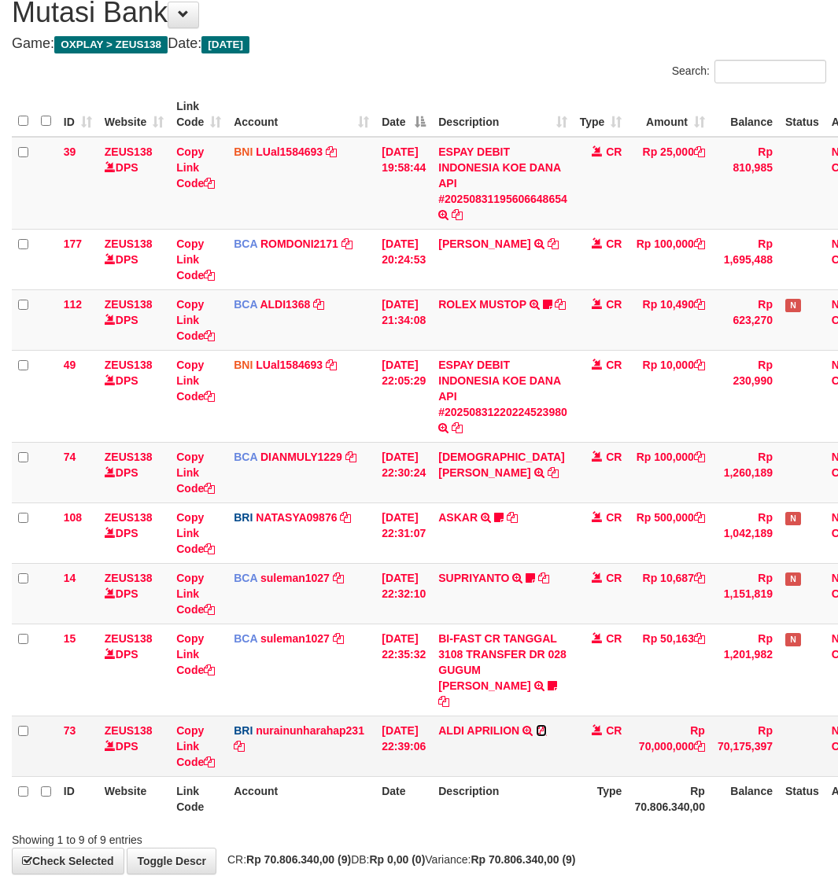
click at [547, 725] on icon at bounding box center [541, 730] width 11 height 11
click at [606, 788] on th "Type" at bounding box center [600, 798] width 55 height 45
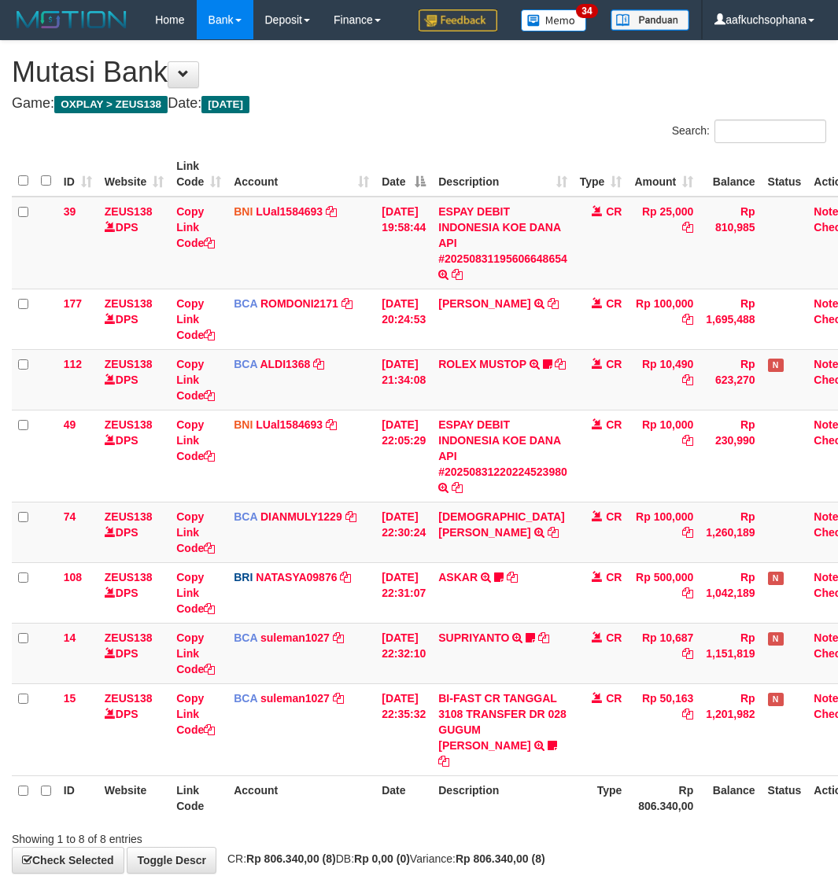
scroll to position [59, 0]
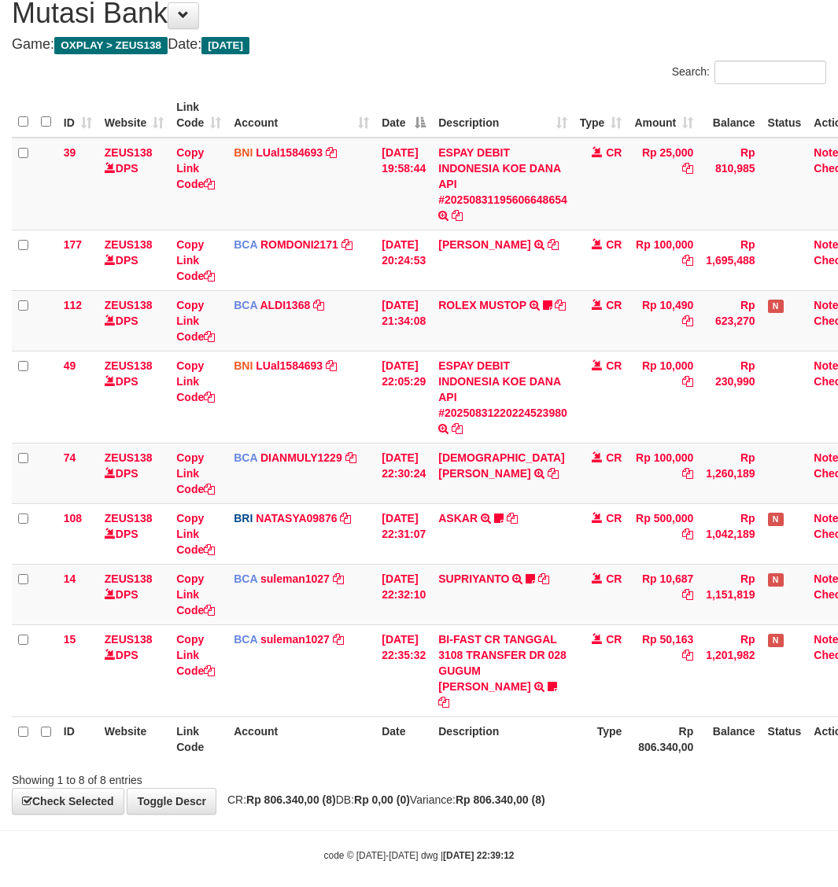
drag, startPoint x: 592, startPoint y: 803, endPoint x: 568, endPoint y: 795, distance: 25.1
click at [591, 803] on body "Toggle navigation Home Bank Account List Load By Website Group [OXPLAY] ZEUS138…" at bounding box center [419, 421] width 838 height 961
click at [557, 795] on div "**********" at bounding box center [419, 398] width 838 height 832
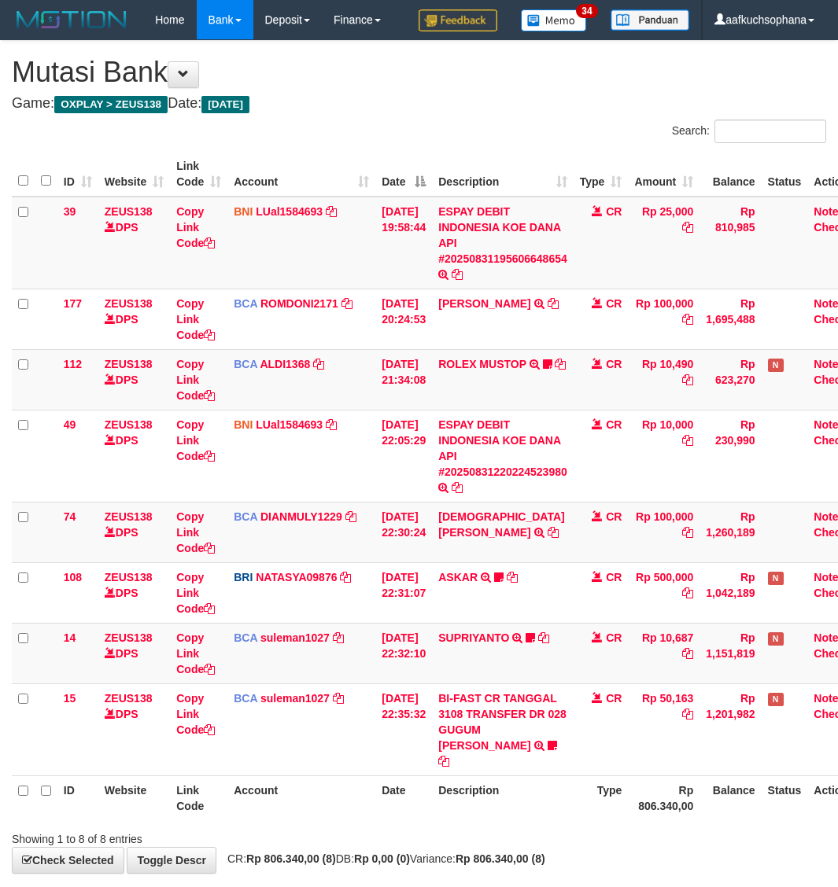
scroll to position [59, 0]
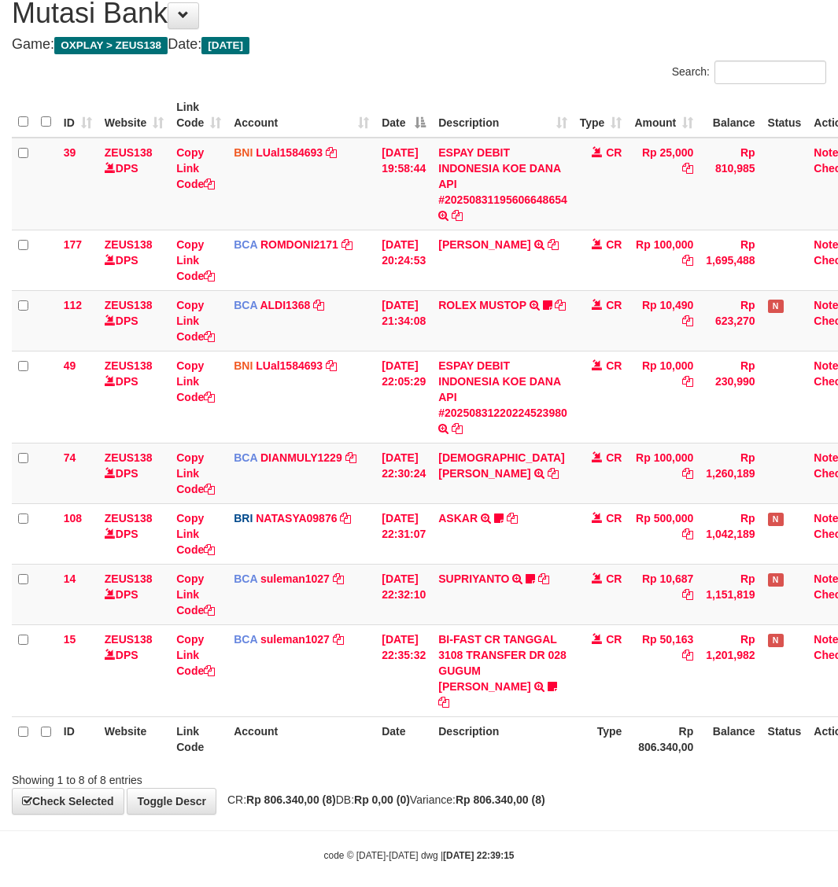
click at [582, 766] on div "Showing 1 to 8 of 8 entries" at bounding box center [419, 777] width 838 height 22
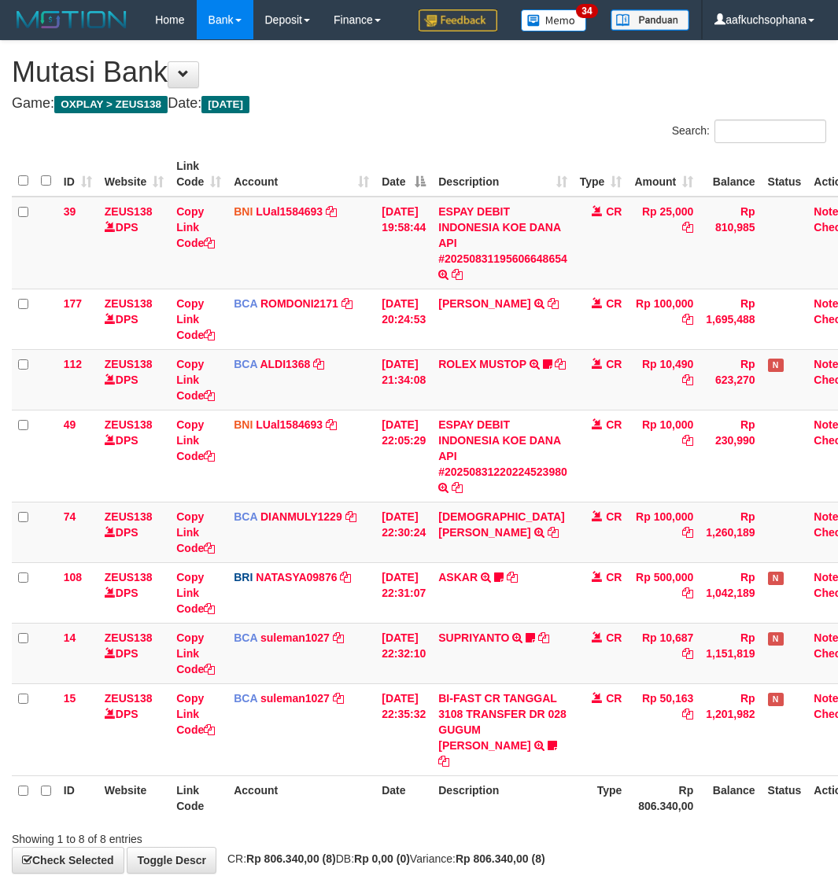
scroll to position [59, 0]
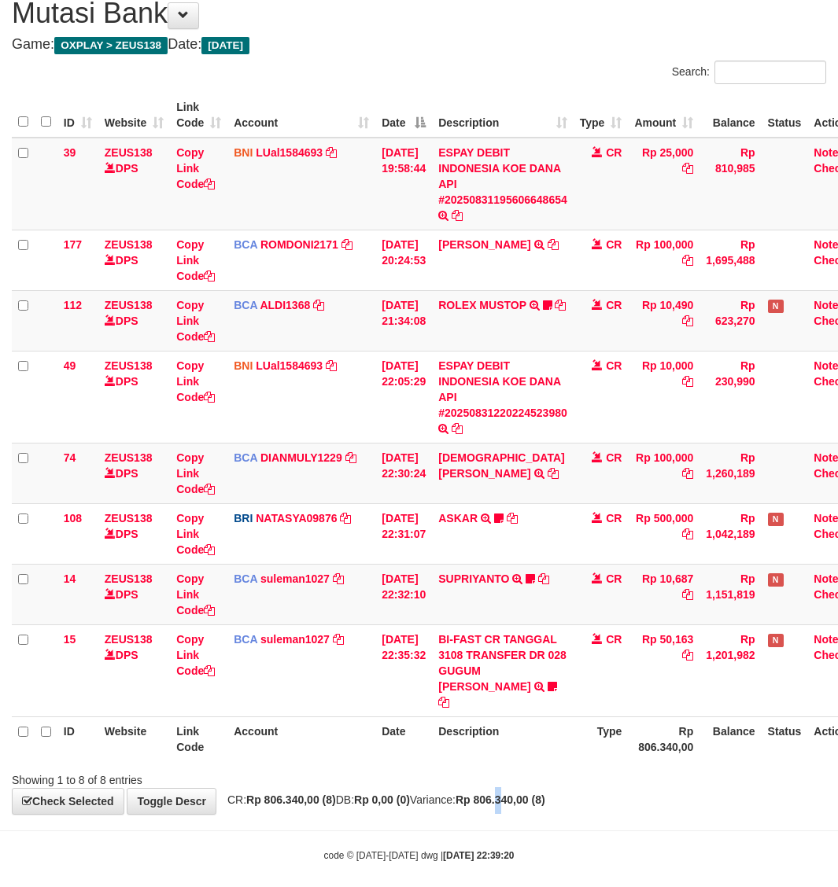
drag, startPoint x: 0, startPoint y: 0, endPoint x: 540, endPoint y: 791, distance: 957.9
click at [540, 794] on strong "Rp 806.340,00 (8)" at bounding box center [500, 800] width 90 height 13
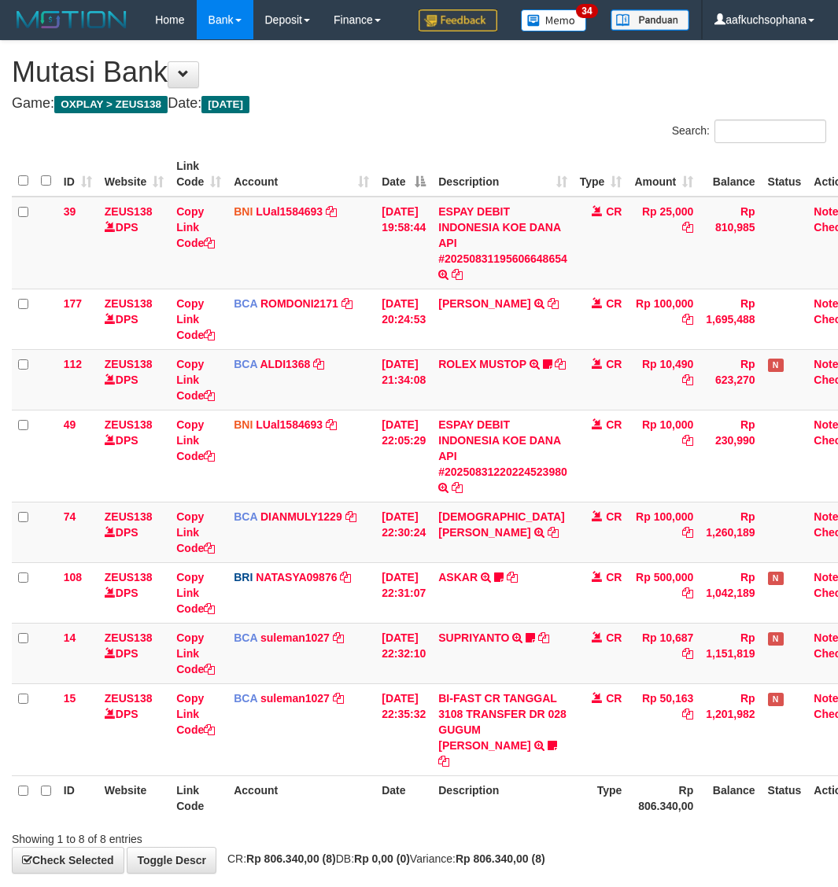
scroll to position [59, 0]
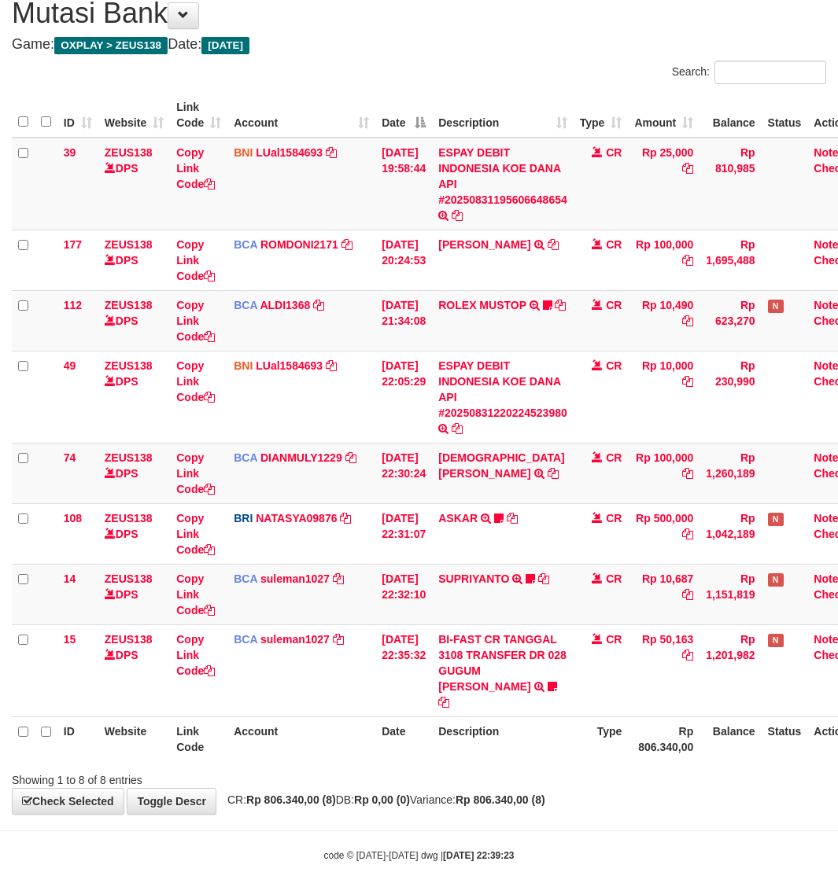
click at [250, 831] on hr at bounding box center [419, 831] width 838 height 1
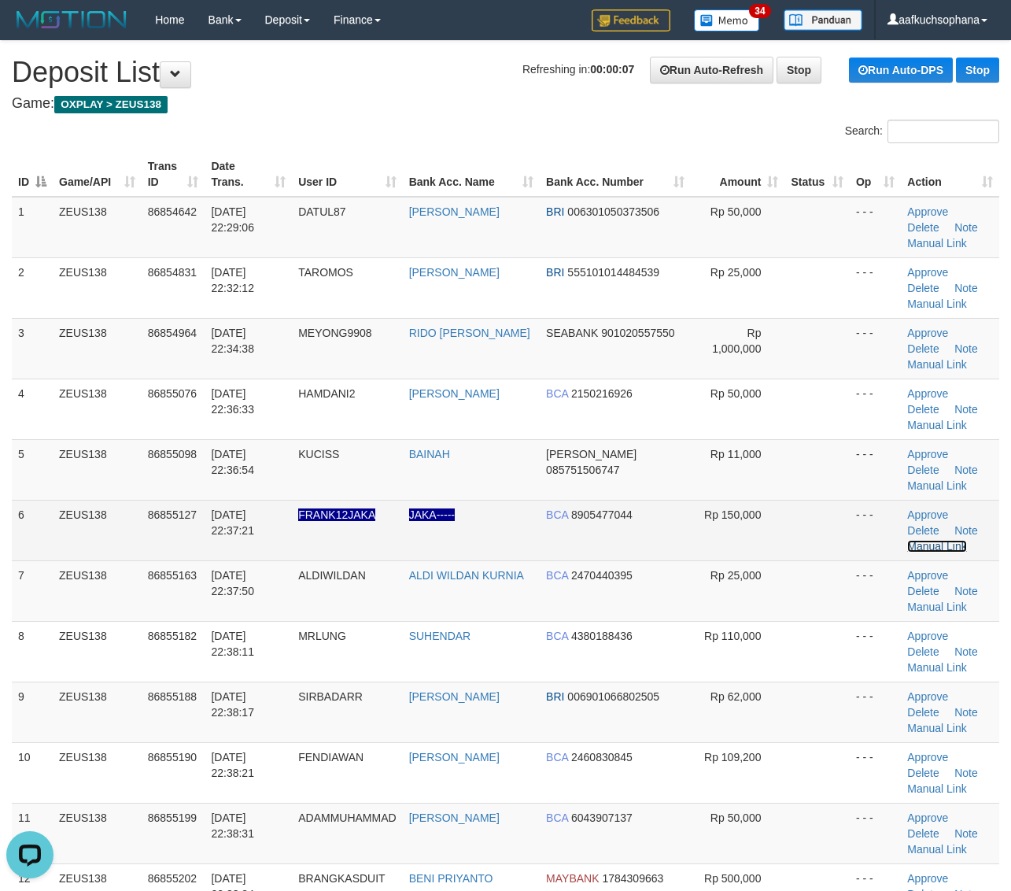
click at [945, 540] on link "Manual Link" at bounding box center [937, 546] width 60 height 13
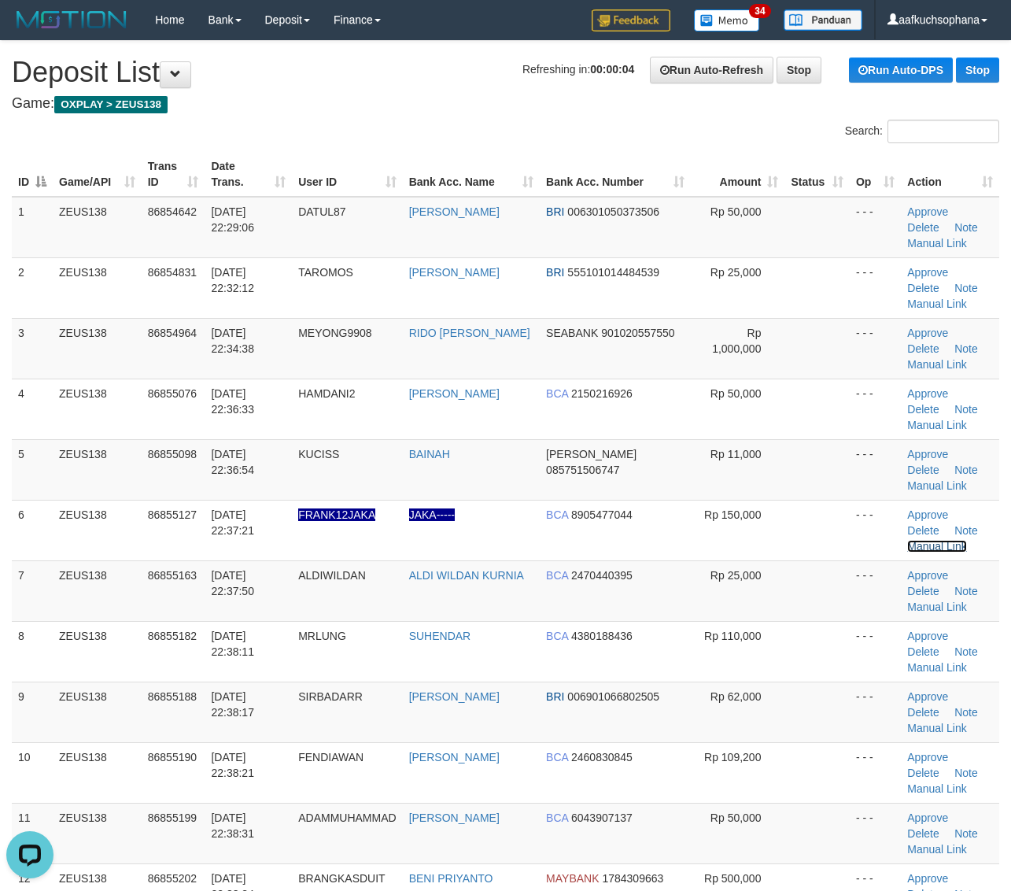
click at [907, 540] on link "Manual Link" at bounding box center [937, 546] width 60 height 13
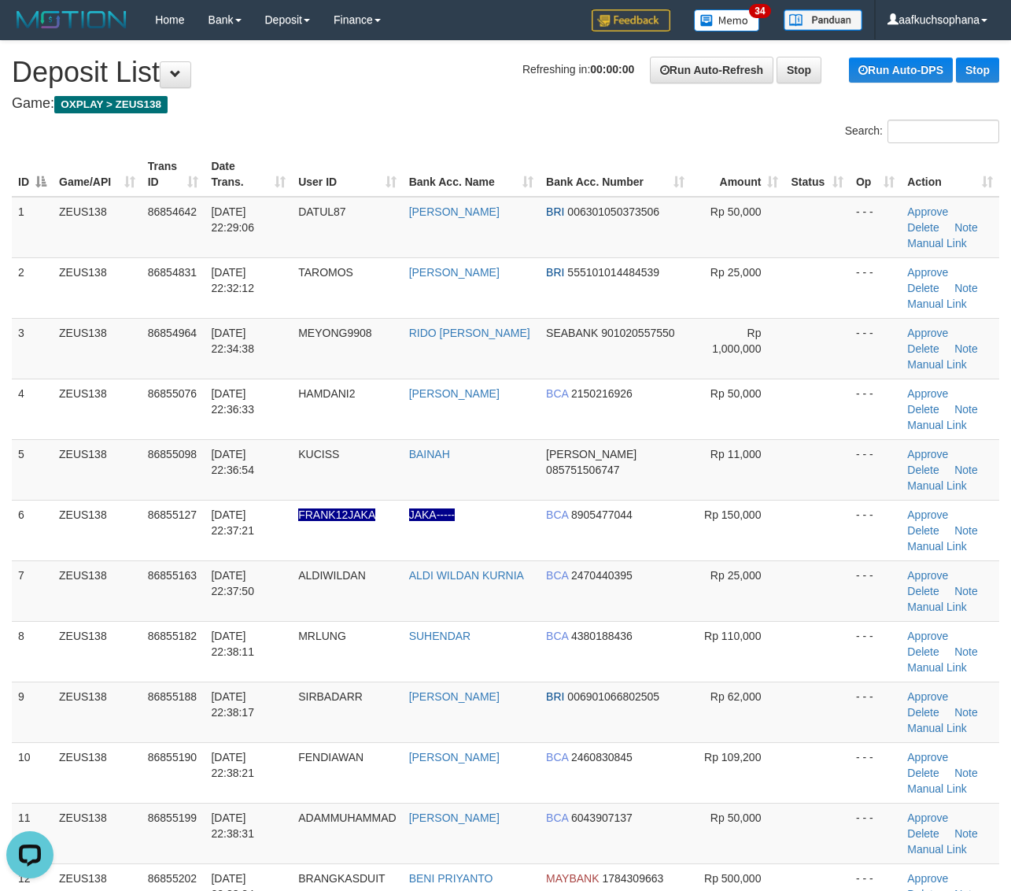
scroll to position [486, 0]
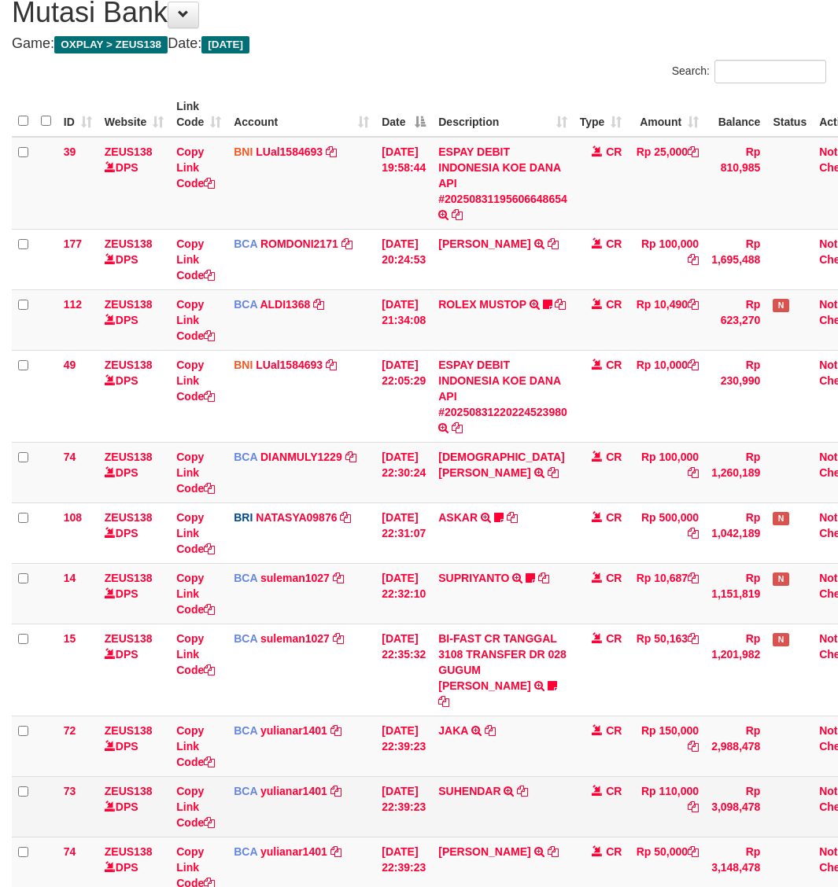
scroll to position [158, 0]
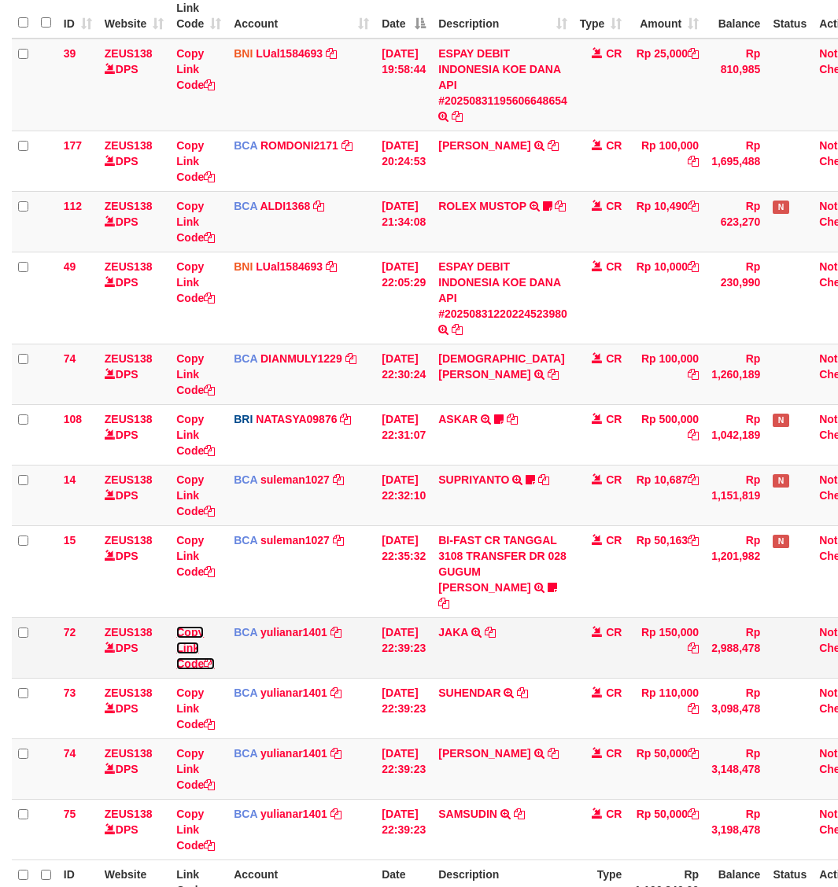
click at [211, 658] on icon at bounding box center [209, 663] width 11 height 11
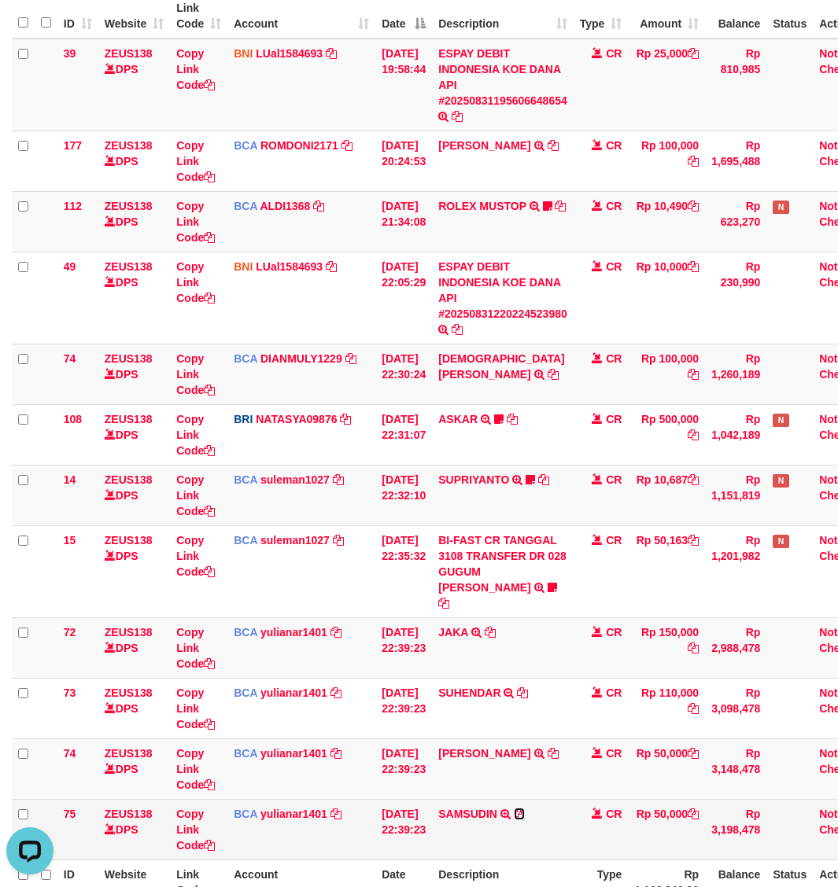
click at [525, 809] on icon at bounding box center [519, 814] width 11 height 11
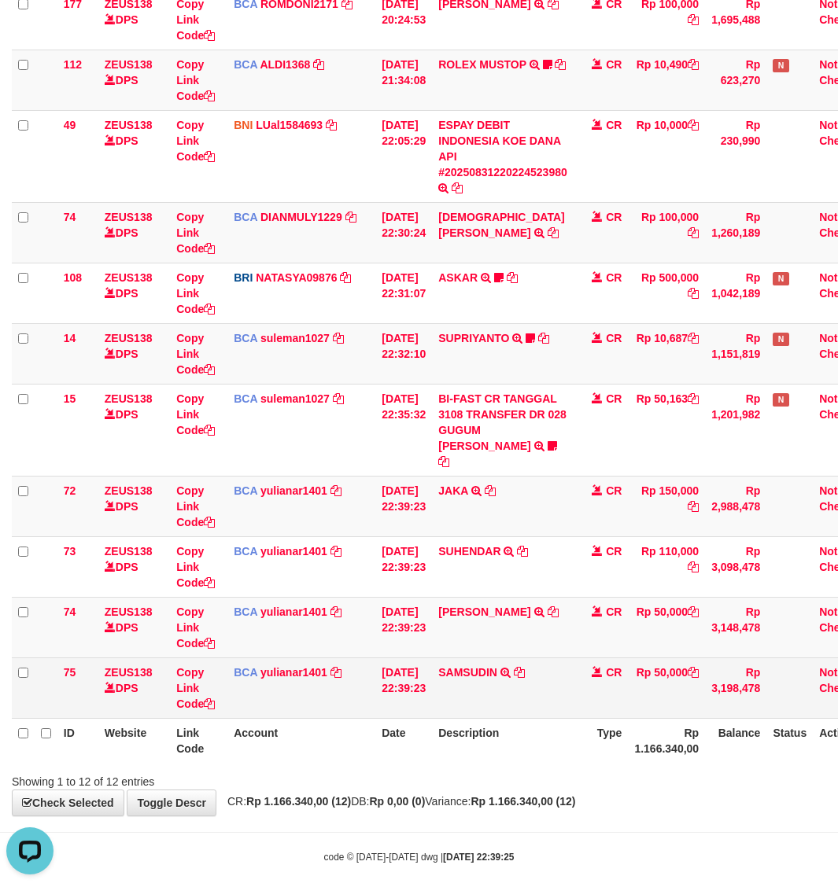
scroll to position [301, 0]
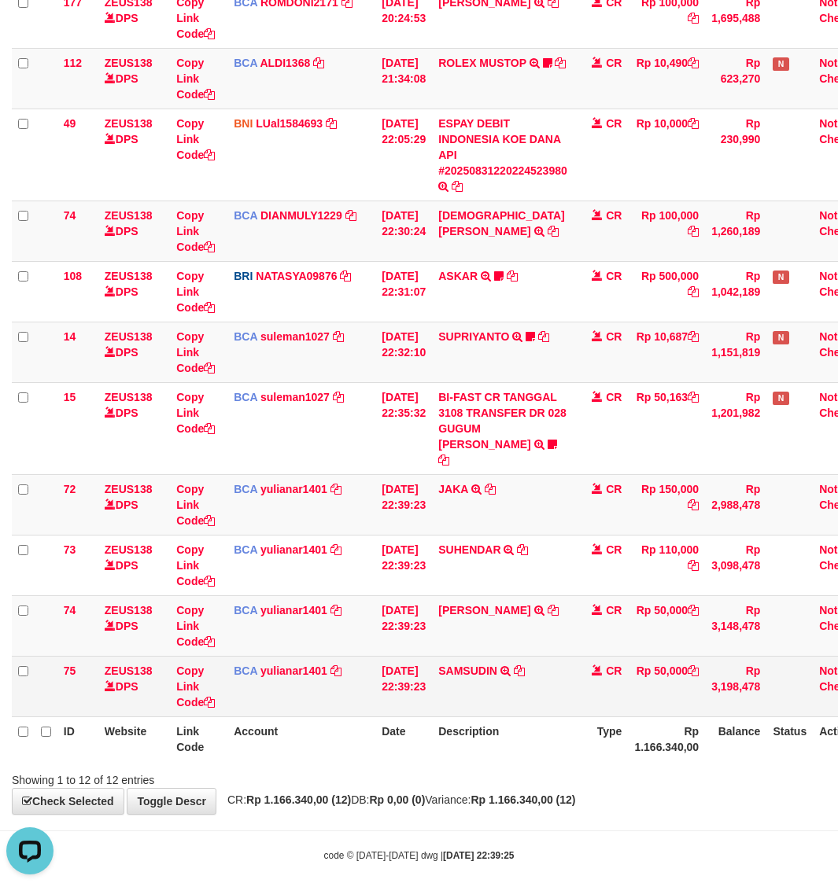
drag, startPoint x: 450, startPoint y: 687, endPoint x: 371, endPoint y: 647, distance: 89.0
click at [442, 686] on td "SAMSUDIN TRSF E-BANKING CR 3108/FTSCY/WS95271 50000.00SAMSUDIN" at bounding box center [503, 686] width 142 height 61
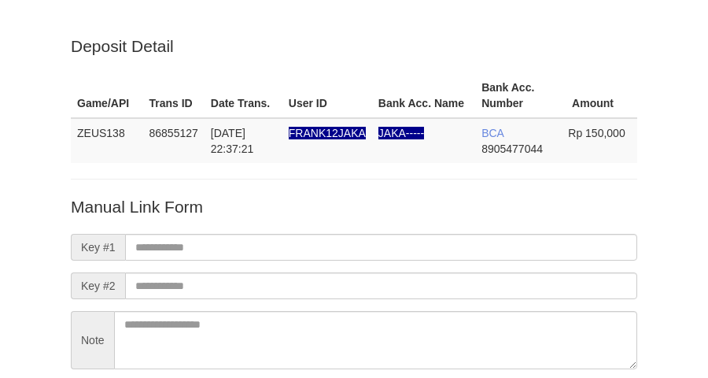
scroll to position [138, 0]
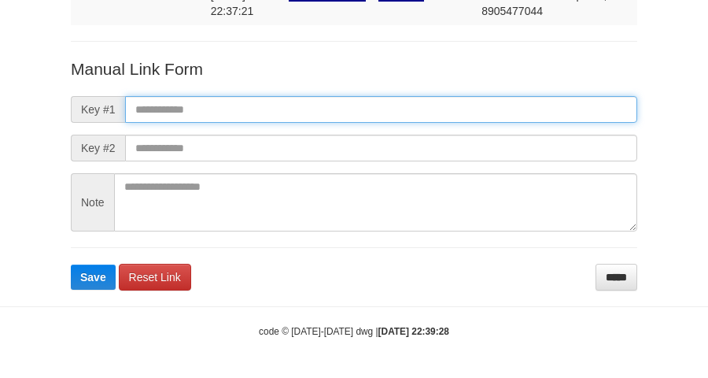
click at [395, 110] on input "text" at bounding box center [381, 109] width 512 height 27
paste input "**********"
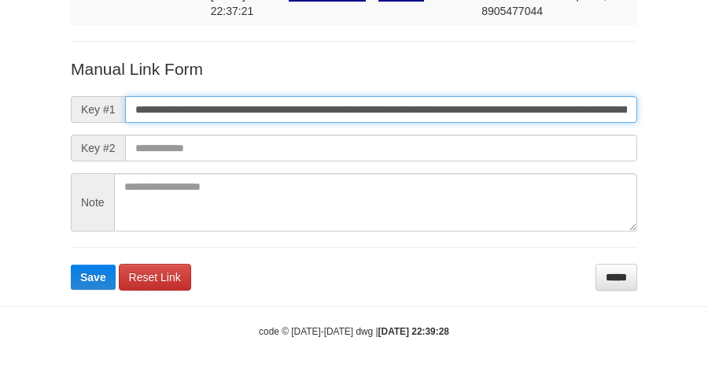
scroll to position [0, 916]
type input "**********"
click at [71, 264] on button "Save" at bounding box center [93, 276] width 45 height 25
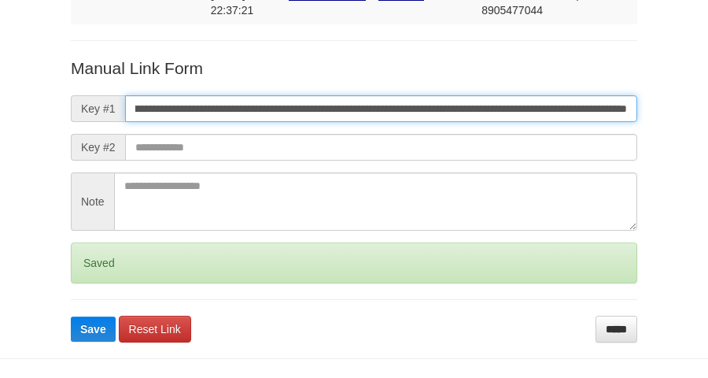
click at [71, 316] on button "Save" at bounding box center [93, 328] width 45 height 25
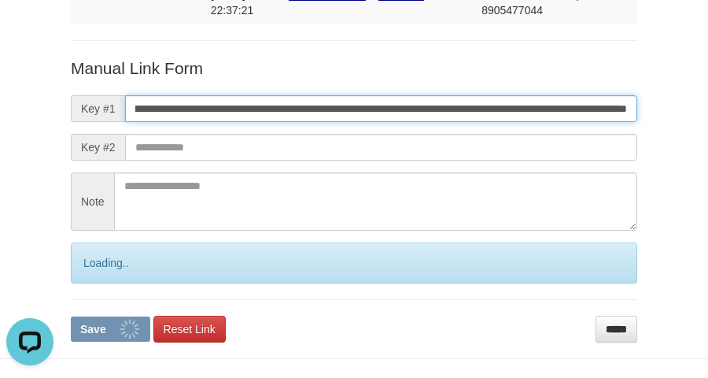
click at [71, 316] on button "Save" at bounding box center [110, 328] width 79 height 25
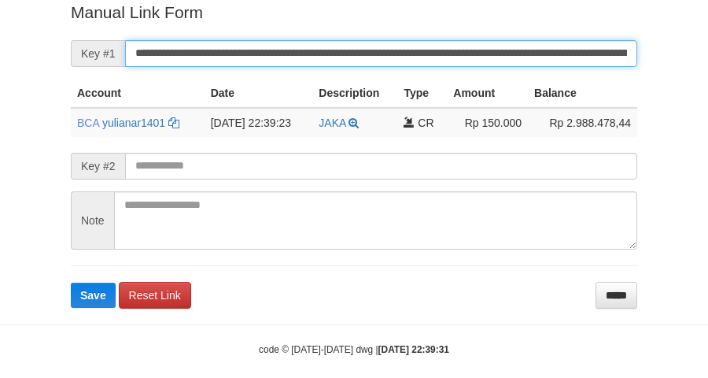
click at [71, 282] on button "Save" at bounding box center [93, 294] width 45 height 25
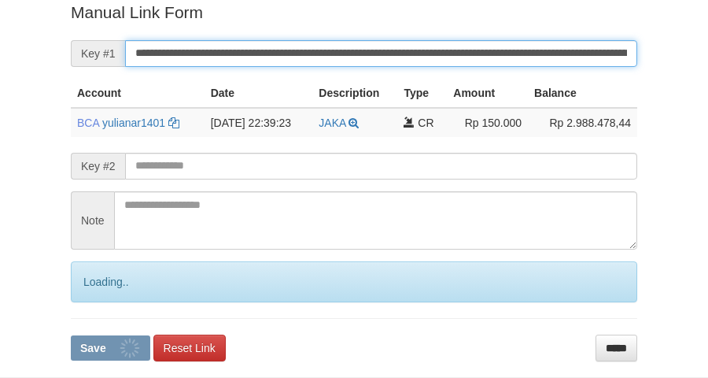
scroll to position [323, 0]
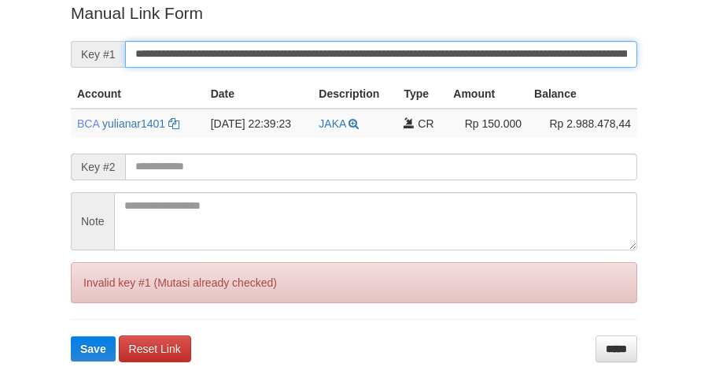
click at [71, 336] on button "Save" at bounding box center [93, 348] width 45 height 25
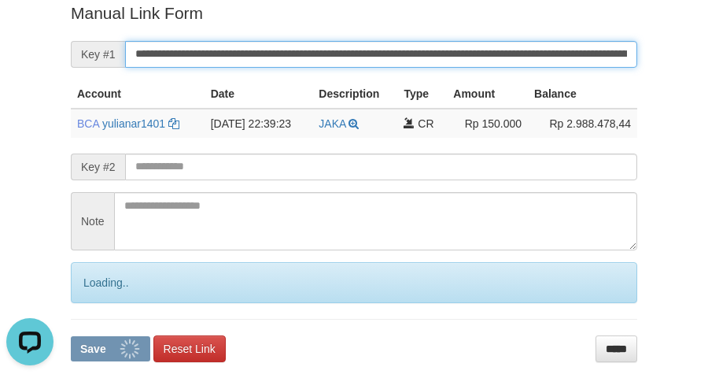
click at [366, 55] on input "**********" at bounding box center [381, 54] width 512 height 27
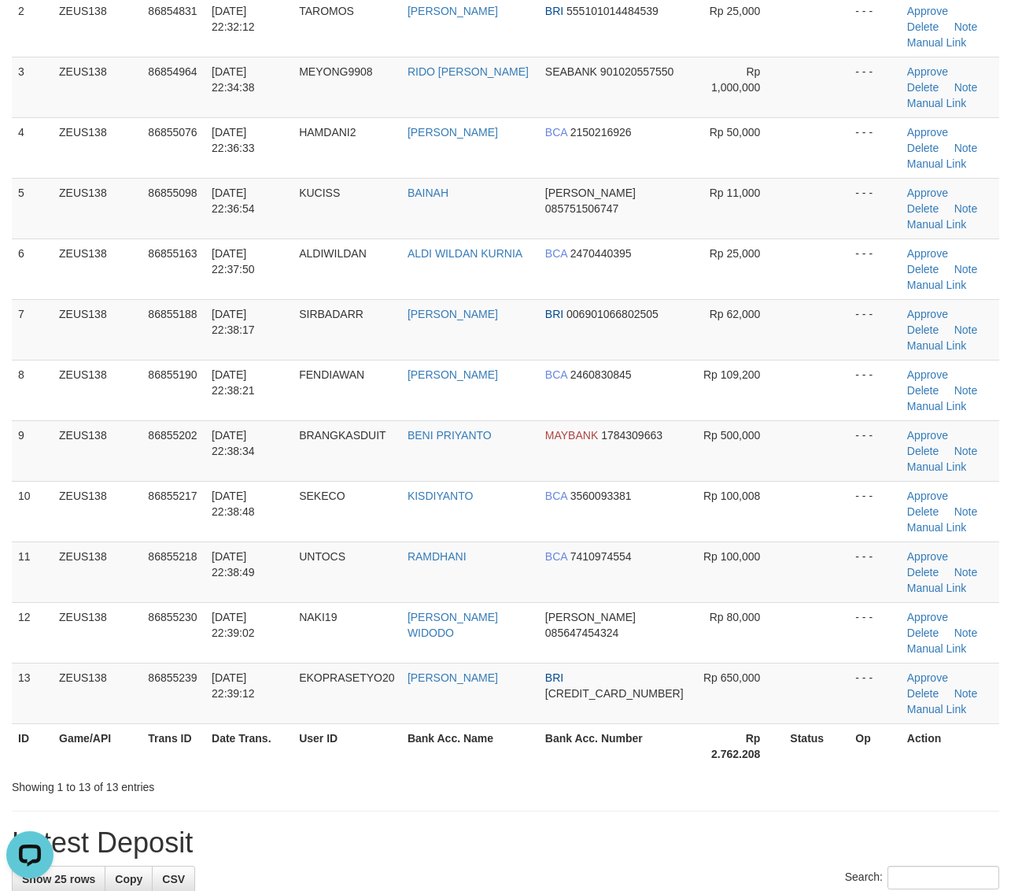
scroll to position [63, 0]
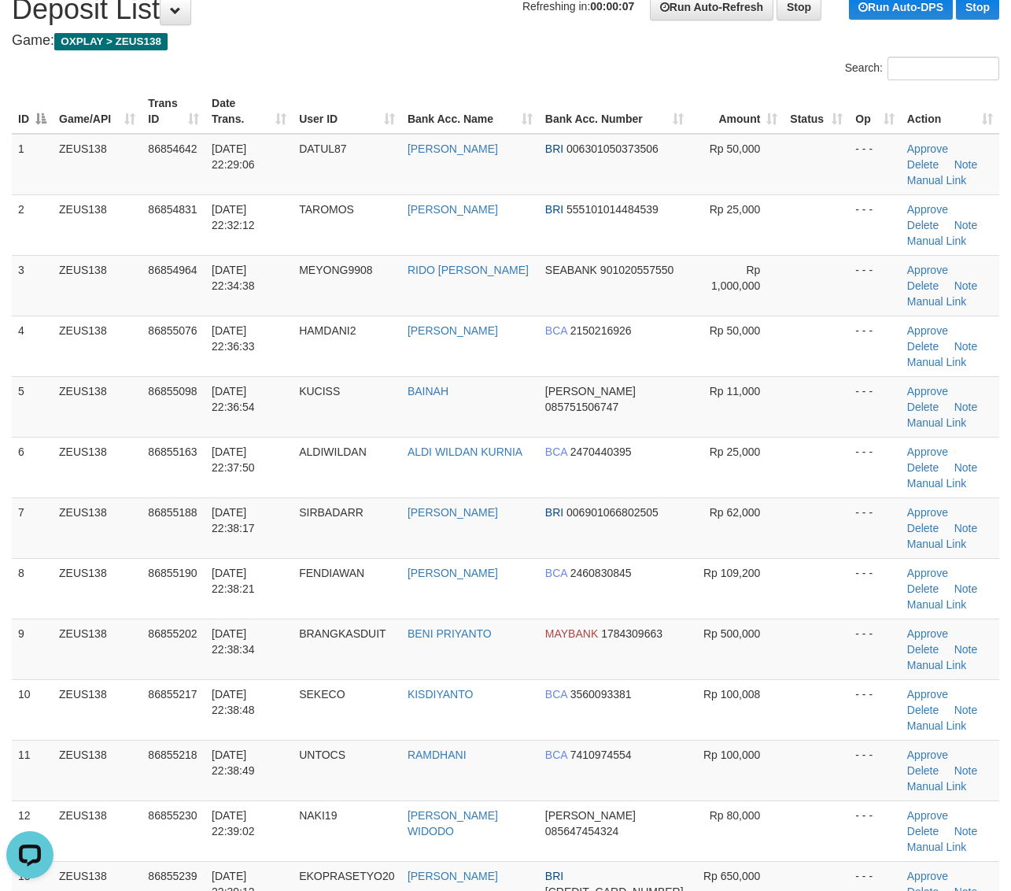
drag, startPoint x: 881, startPoint y: 756, endPoint x: 1023, endPoint y: 729, distance: 144.1
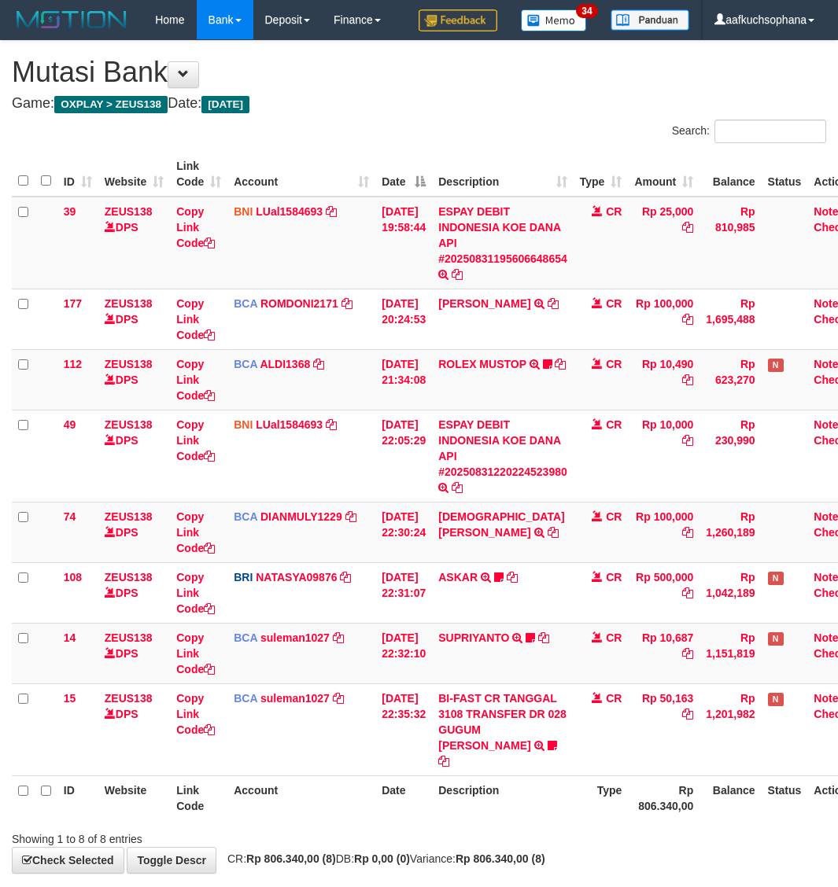
scroll to position [59, 0]
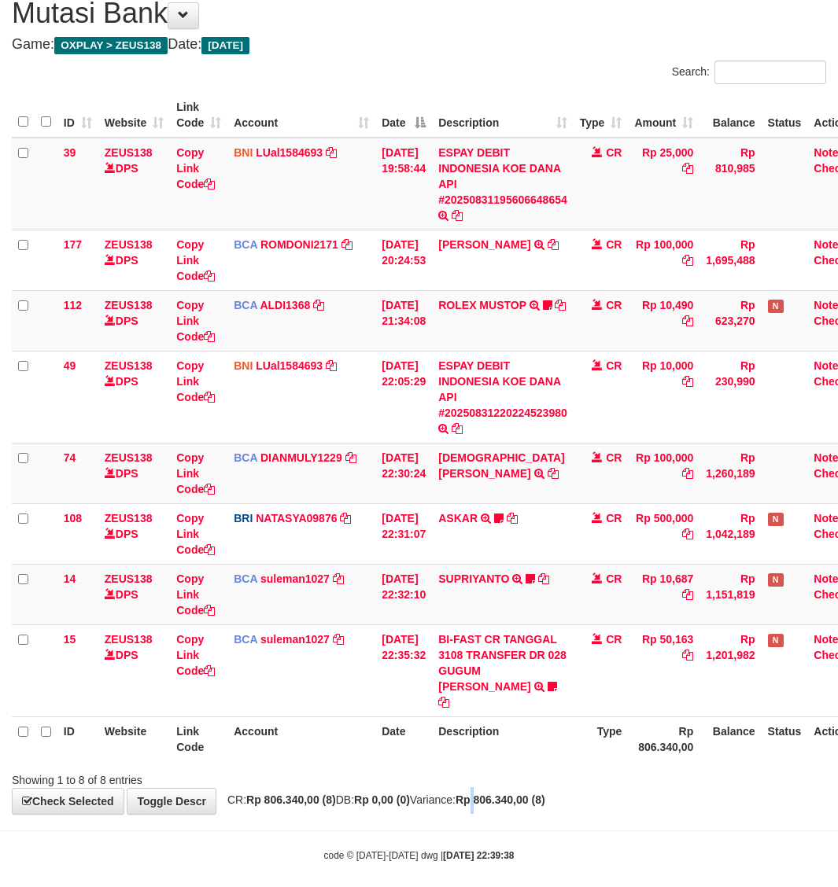
click at [517, 794] on strong "Rp 806.340,00 (8)" at bounding box center [500, 800] width 90 height 13
click at [545, 794] on strong "Rp 806.340,00 (8)" at bounding box center [500, 800] width 90 height 13
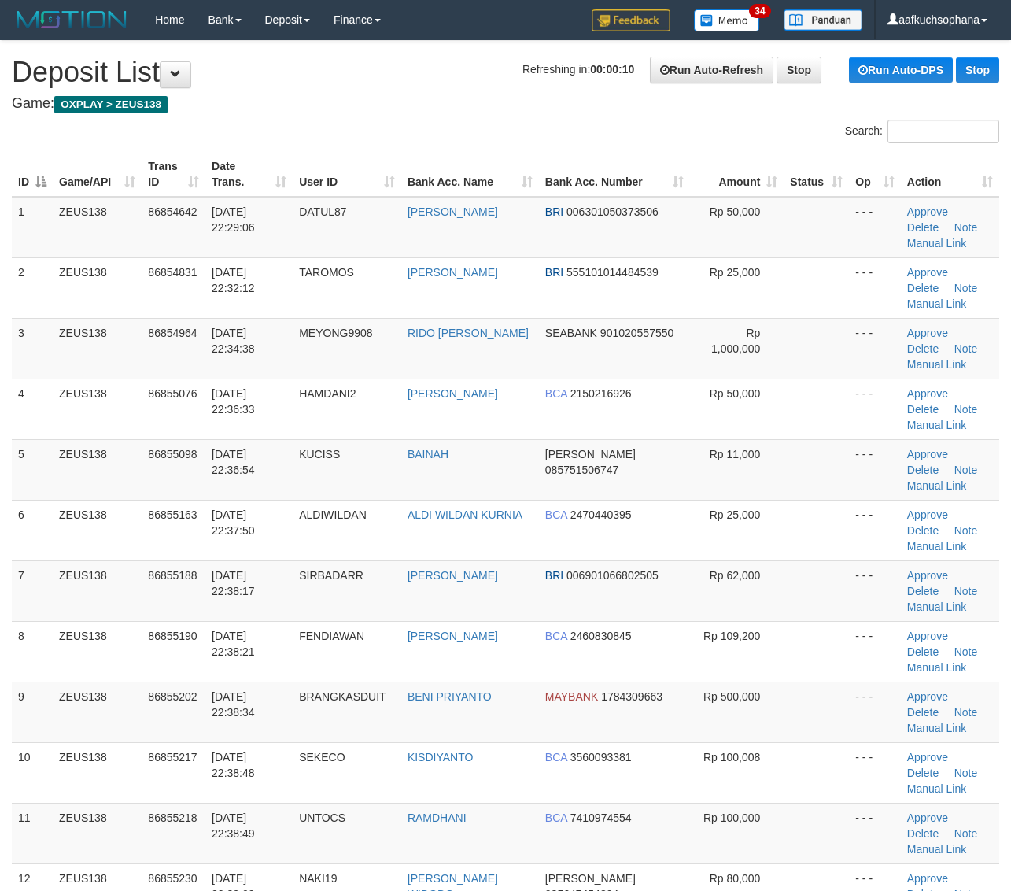
scroll to position [63, 0]
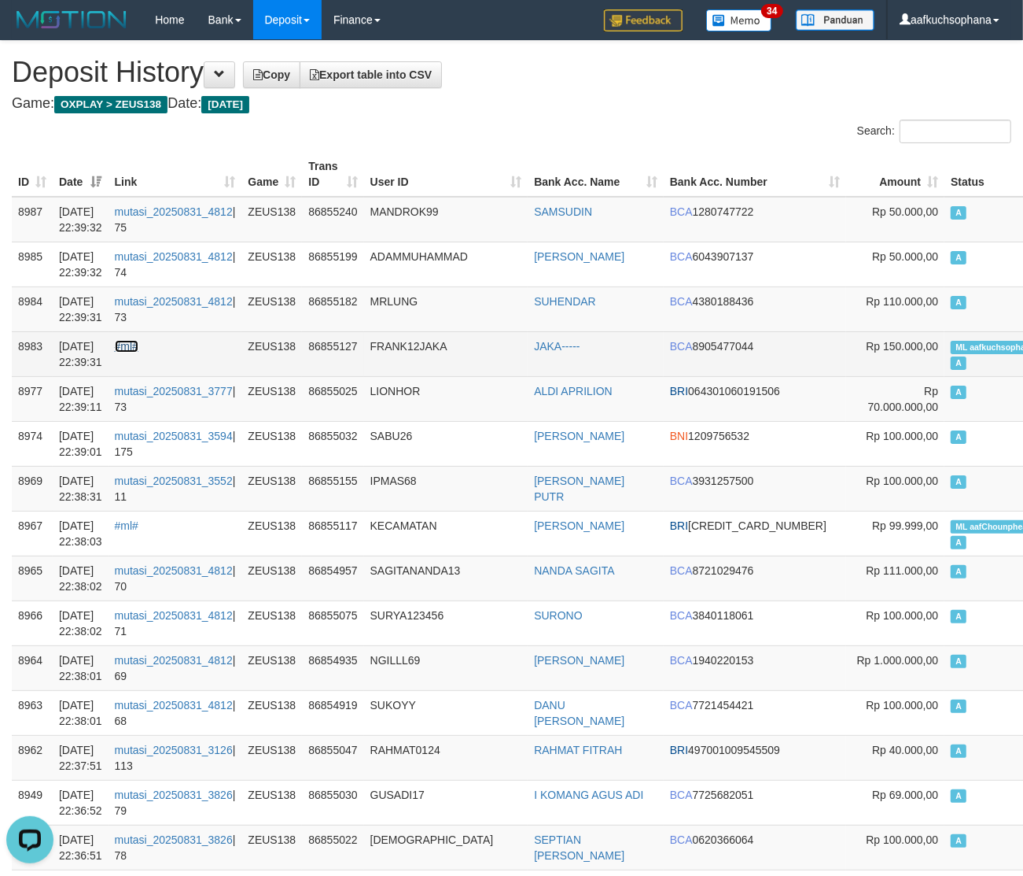
click at [135, 346] on link "#ml#" at bounding box center [127, 346] width 24 height 13
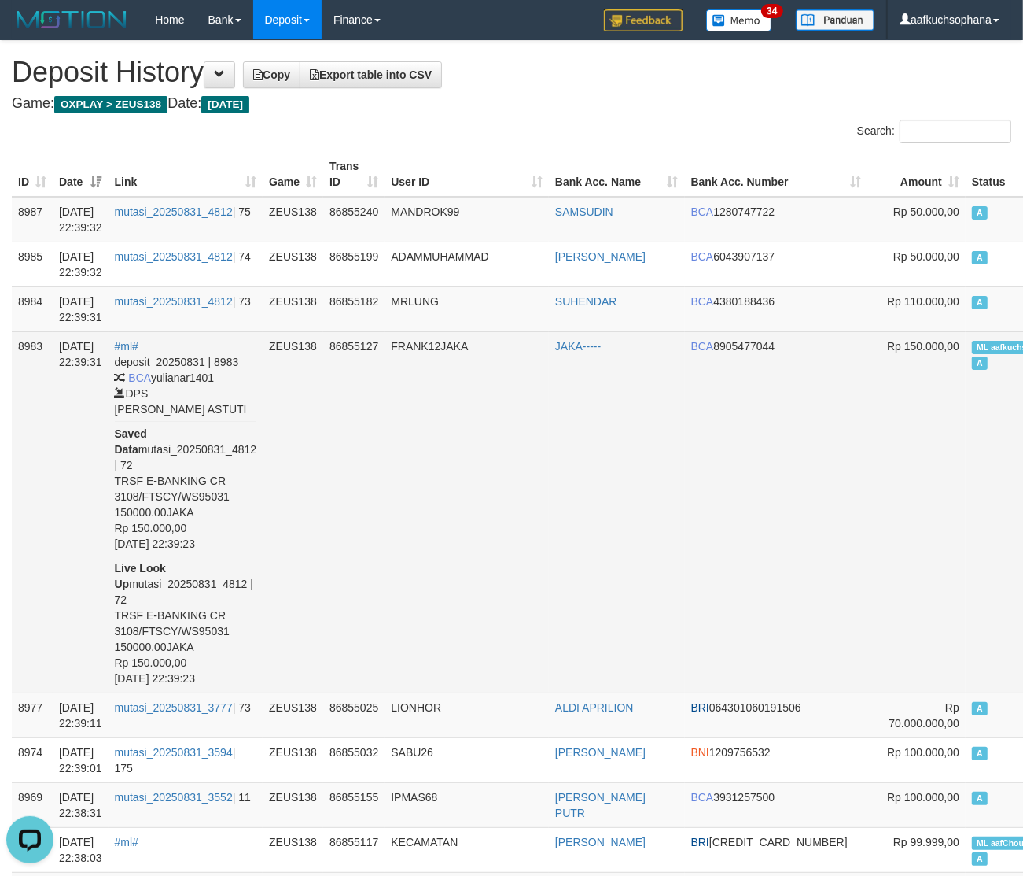
click at [972, 348] on span "ML aafkuchsophana" at bounding box center [1016, 347] width 89 height 13
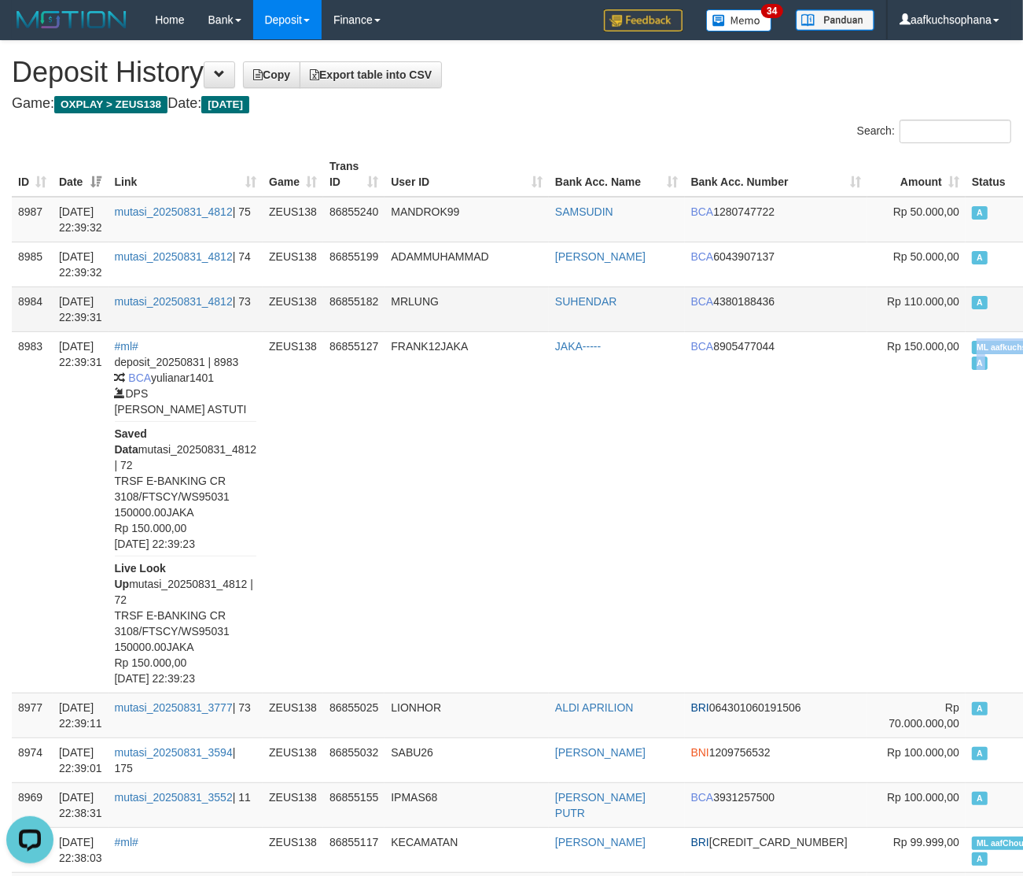
copy td "ML aafkuchsophana A"
click at [966, 301] on td "A" at bounding box center [1020, 308] width 109 height 45
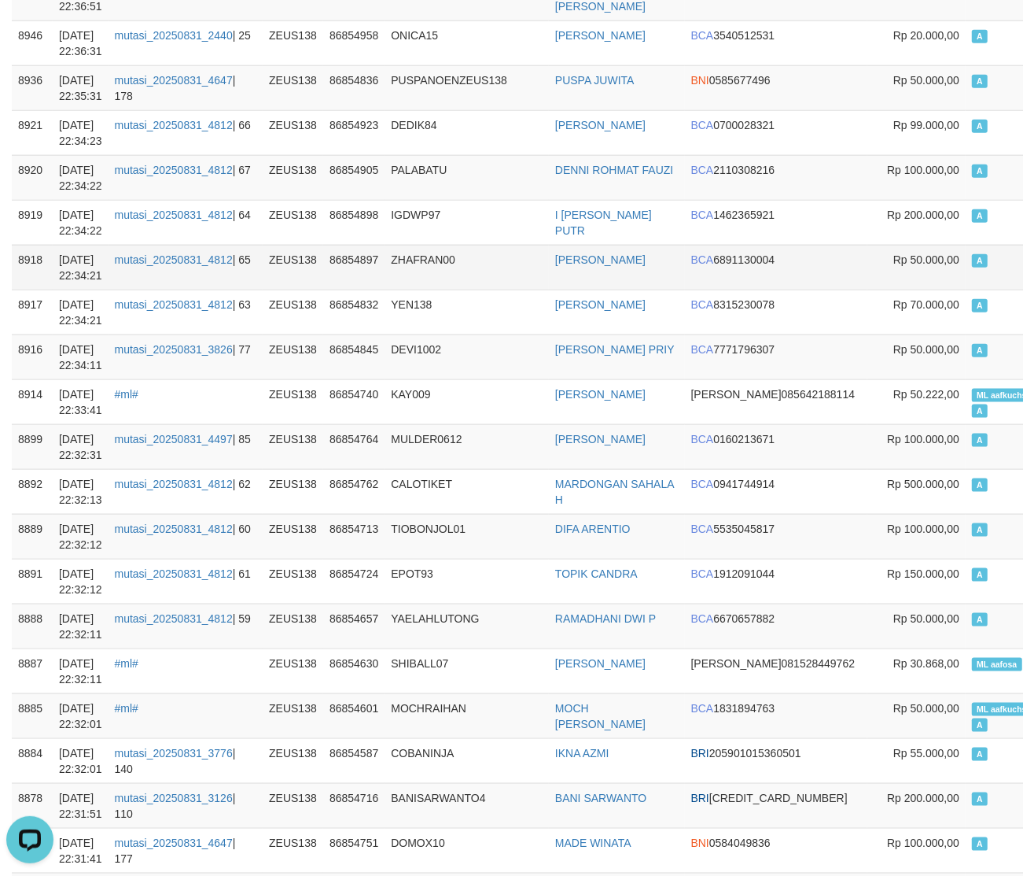
click at [966, 289] on td "A" at bounding box center [1020, 267] width 109 height 45
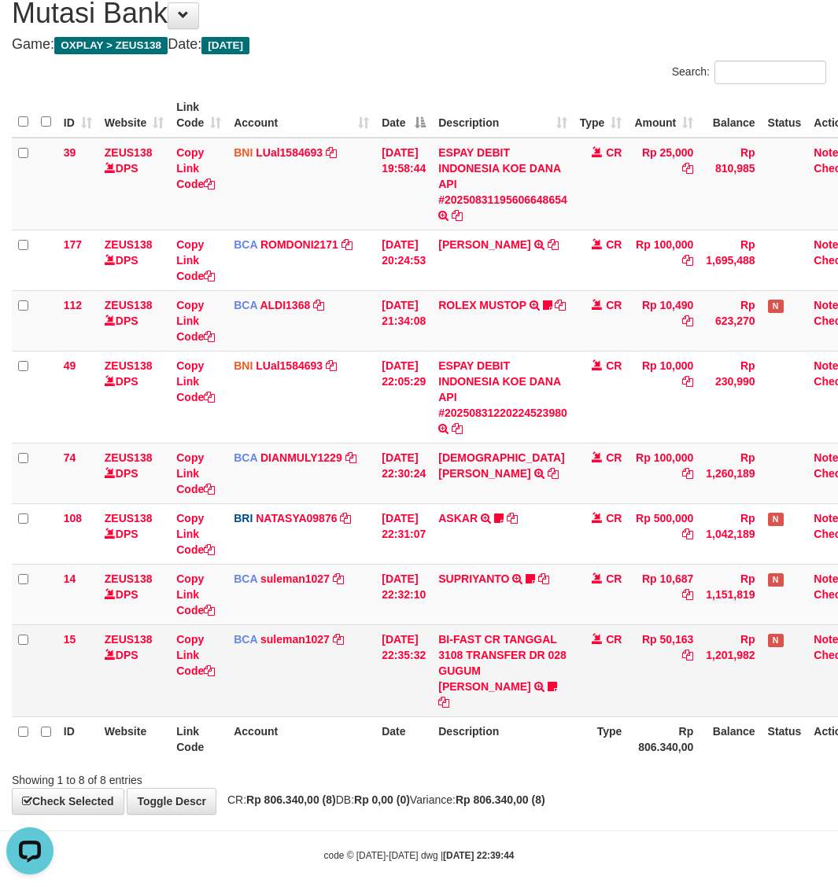
drag, startPoint x: 628, startPoint y: 625, endPoint x: 614, endPoint y: 634, distance: 16.6
click at [622, 625] on td "CR" at bounding box center [600, 671] width 55 height 92
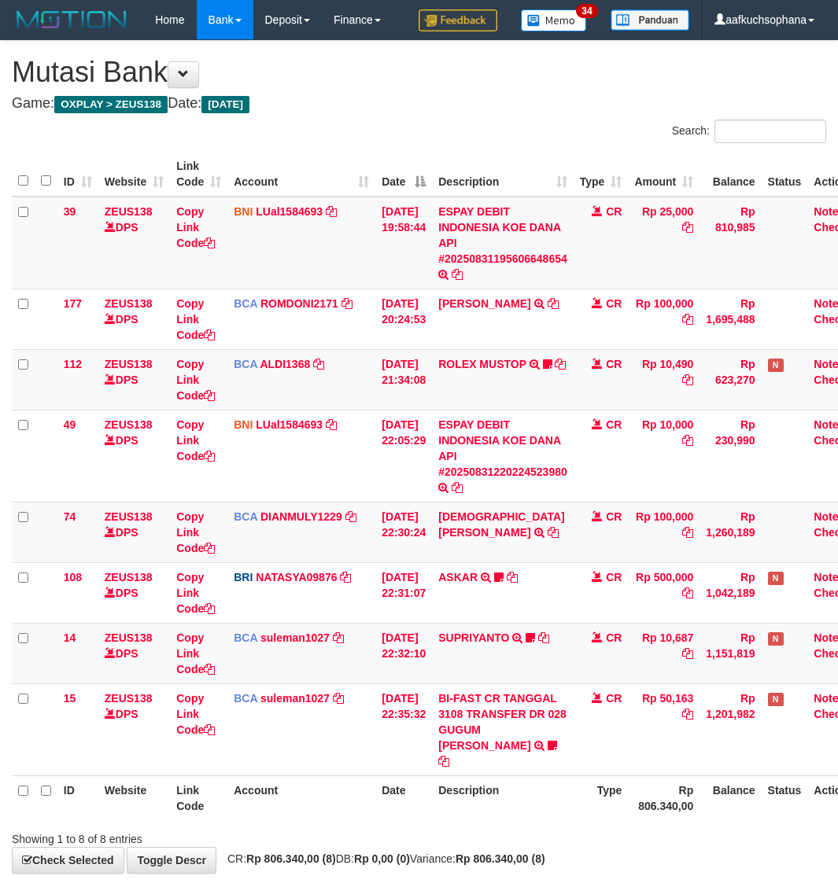
scroll to position [59, 0]
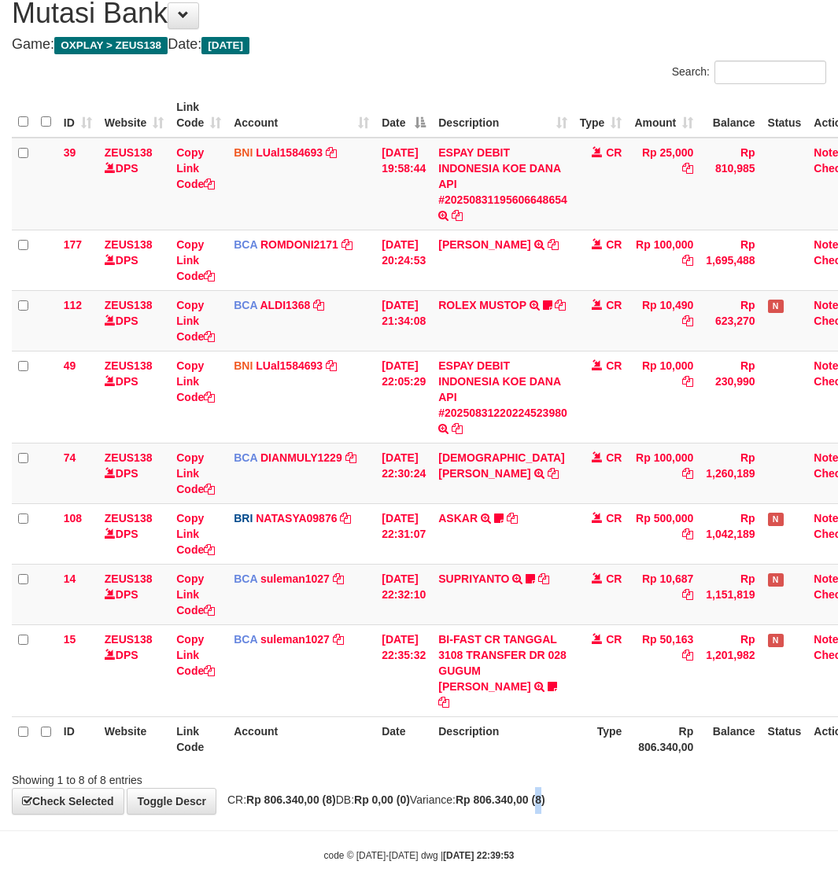
drag, startPoint x: 581, startPoint y: 777, endPoint x: 468, endPoint y: 763, distance: 113.4
click at [582, 777] on div "**********" at bounding box center [419, 398] width 838 height 832
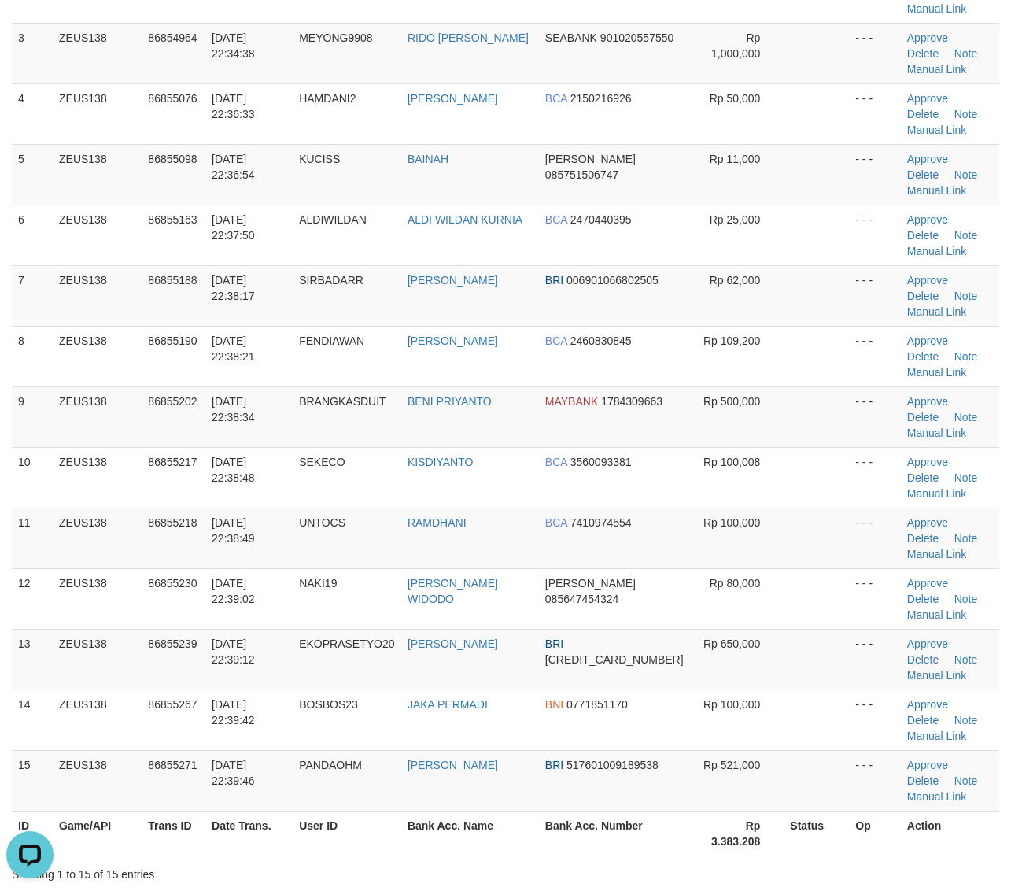
drag, startPoint x: 691, startPoint y: 653, endPoint x: 708, endPoint y: 653, distance: 17.3
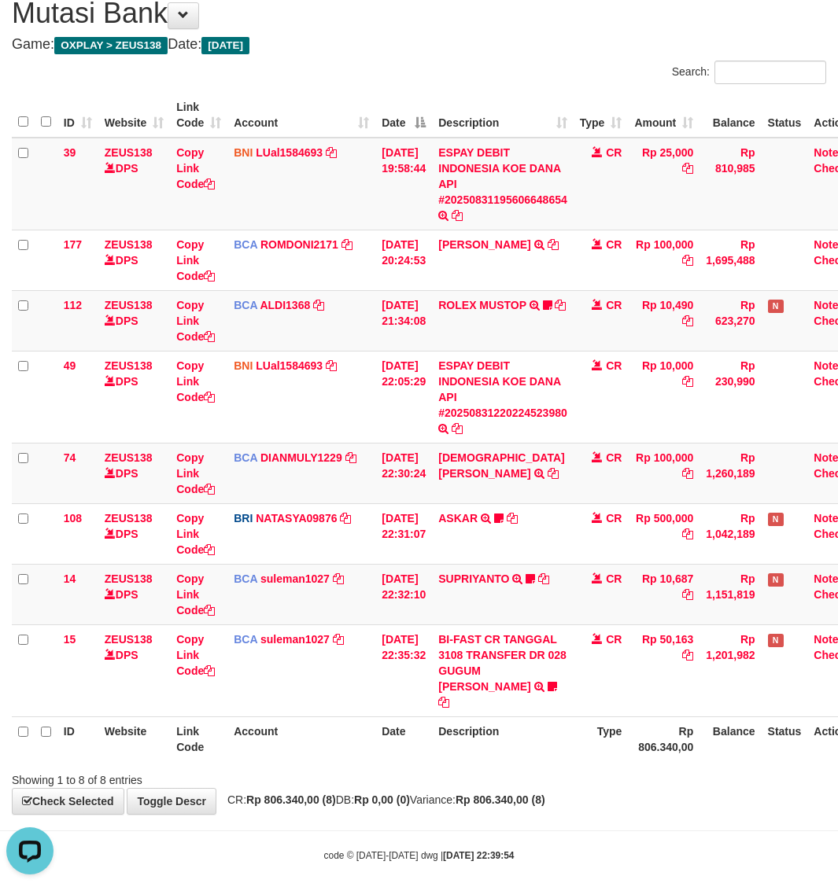
drag, startPoint x: 568, startPoint y: 777, endPoint x: 279, endPoint y: 725, distance: 293.5
click at [565, 780] on div "**********" at bounding box center [419, 398] width 838 height 832
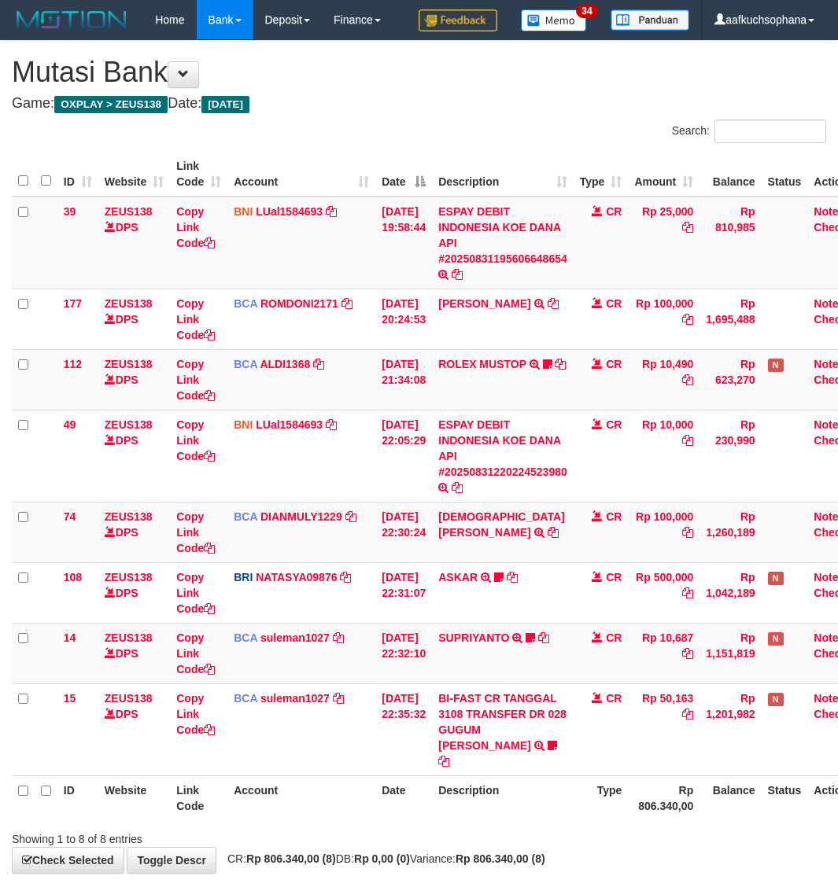
scroll to position [59, 0]
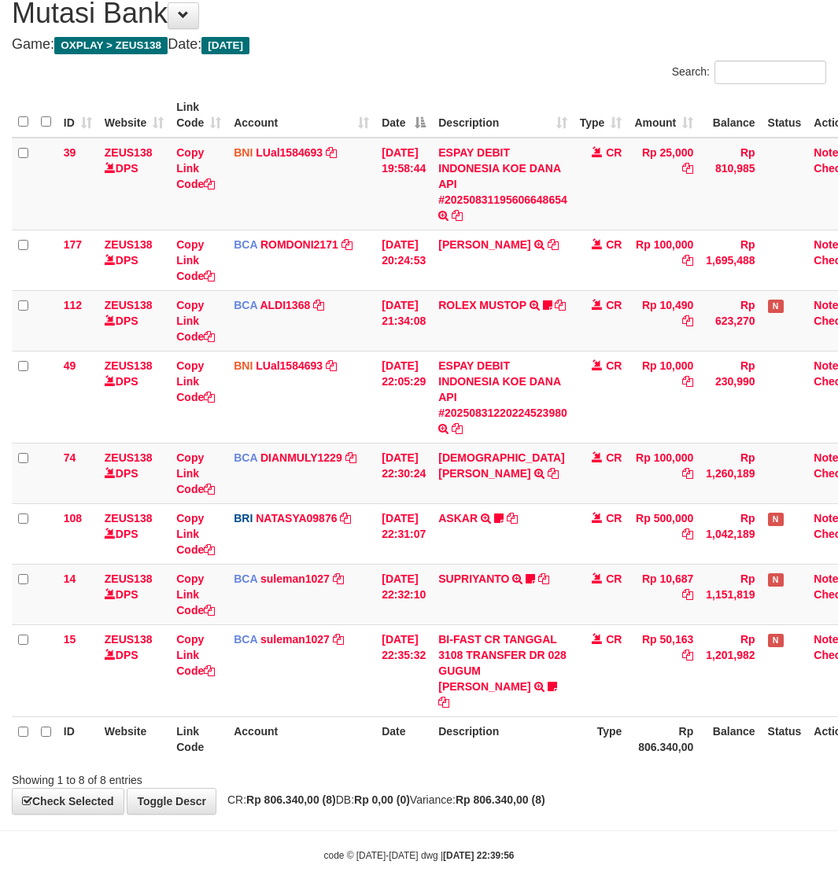
drag, startPoint x: 642, startPoint y: 781, endPoint x: 629, endPoint y: 801, distance: 23.3
click at [630, 800] on body "Toggle navigation Home Bank Account List Load By Website Group [OXPLAY] ZEUS138…" at bounding box center [419, 421] width 838 height 961
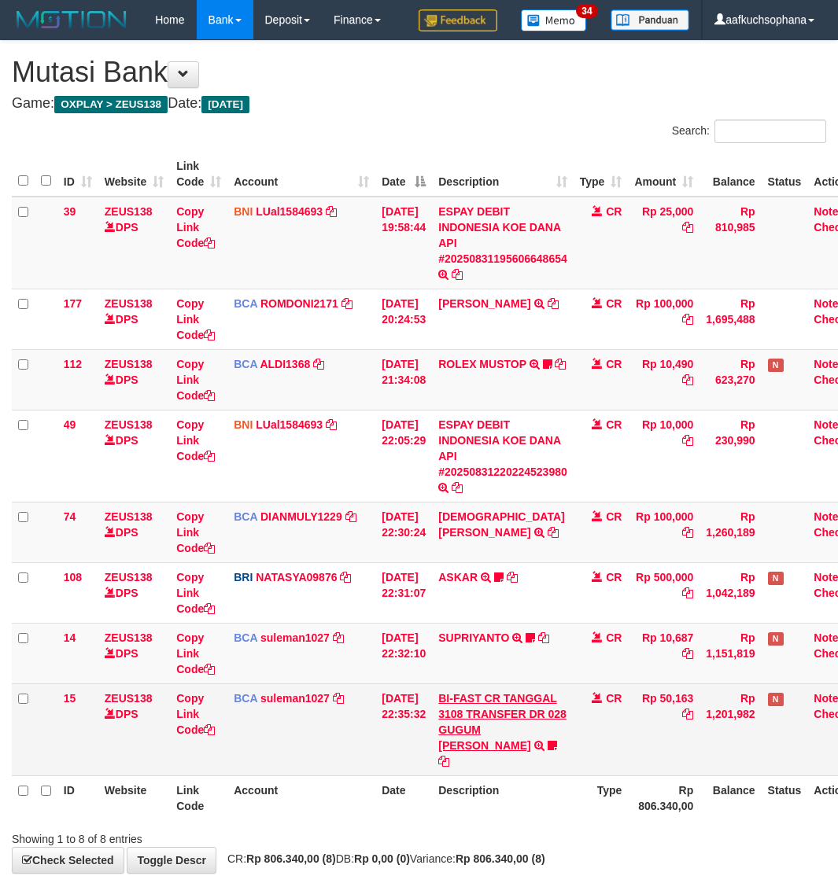
scroll to position [59, 0]
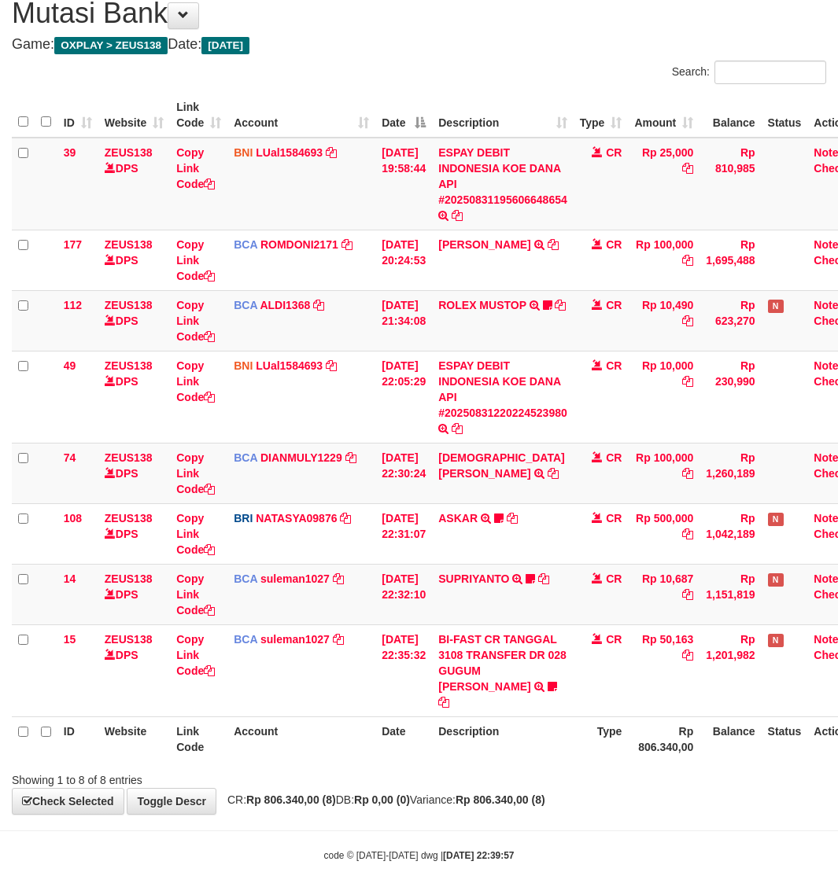
click at [603, 819] on body "Toggle navigation Home Bank Account List Load By Website Group [OXPLAY] ZEUS138…" at bounding box center [419, 421] width 838 height 961
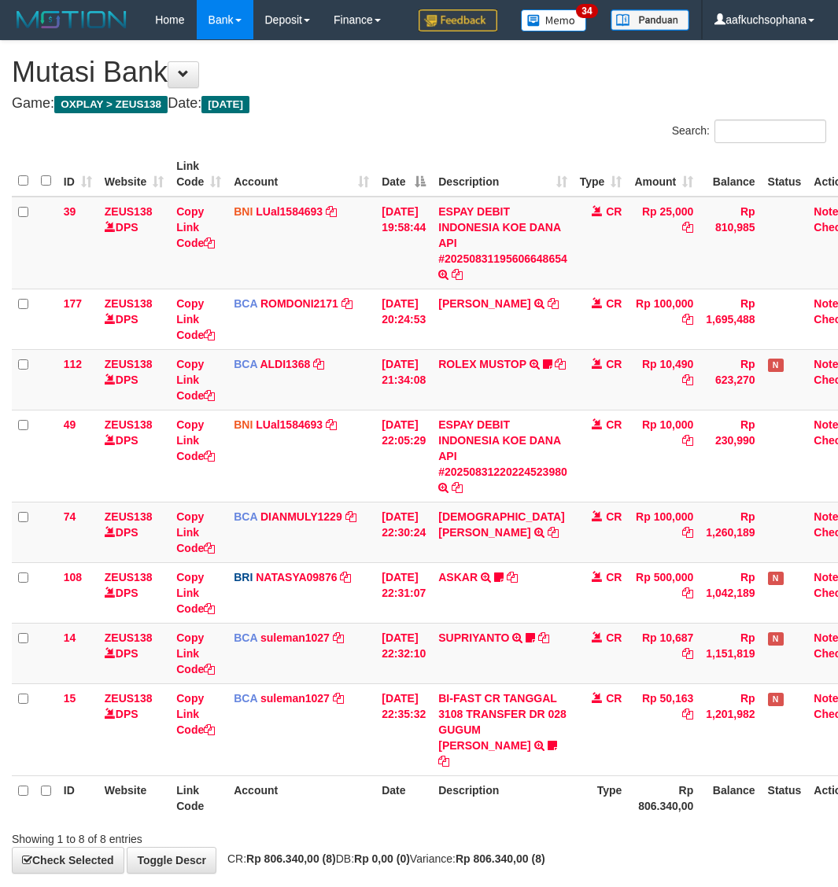
scroll to position [59, 0]
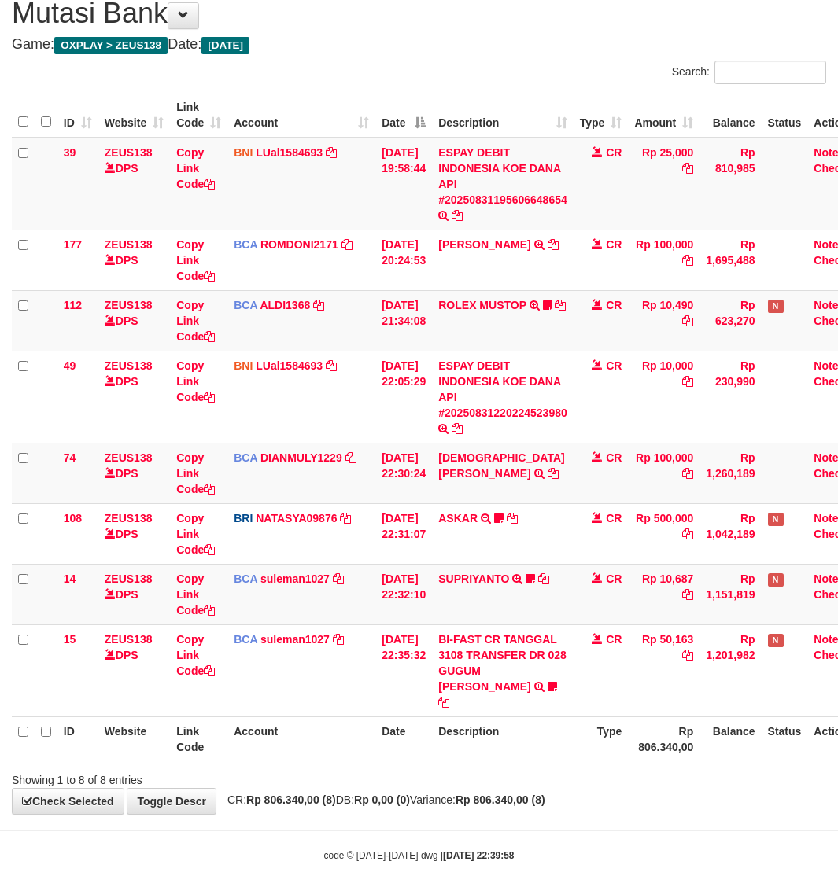
drag, startPoint x: 485, startPoint y: 797, endPoint x: 1, endPoint y: 685, distance: 497.3
click at [477, 802] on body "Toggle navigation Home Bank Account List Load By Website Group [OXPLAY] ZEUS138…" at bounding box center [419, 421] width 838 height 961
drag, startPoint x: 584, startPoint y: 791, endPoint x: 577, endPoint y: 784, distance: 10.0
click at [545, 794] on strong "Rp 806.340,00 (8)" at bounding box center [500, 800] width 90 height 13
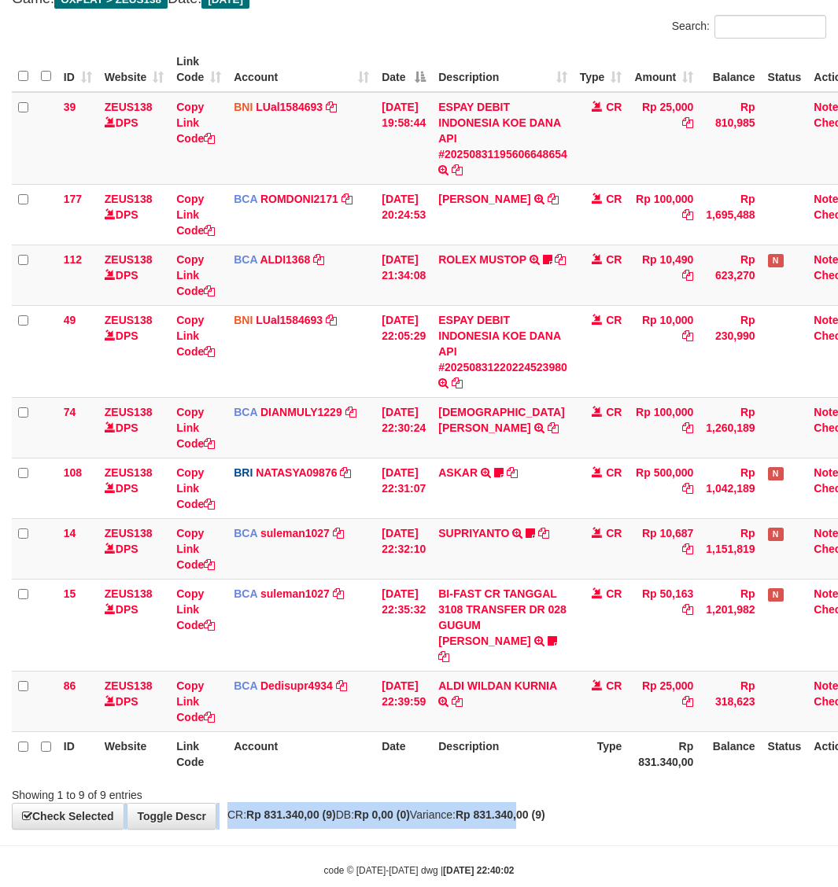
click at [562, 785] on div "**********" at bounding box center [419, 382] width 838 height 893
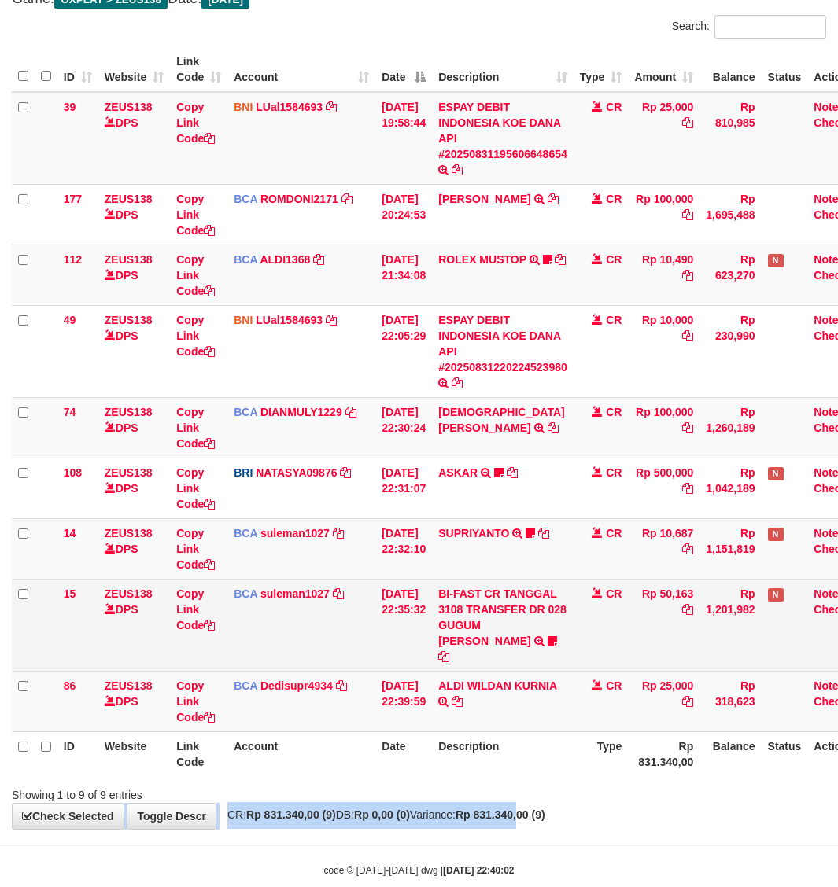
scroll to position [59, 0]
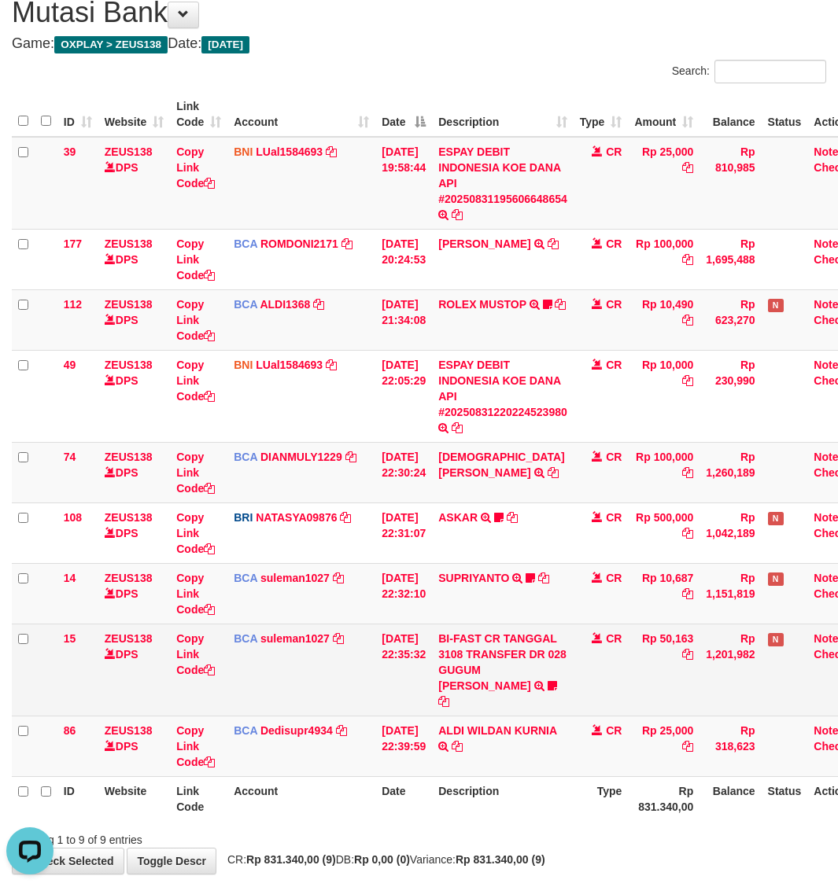
drag, startPoint x: 584, startPoint y: 827, endPoint x: 56, endPoint y: 657, distance: 554.5
click at [568, 826] on div "Showing 1 to 9 of 9 entries" at bounding box center [419, 837] width 838 height 22
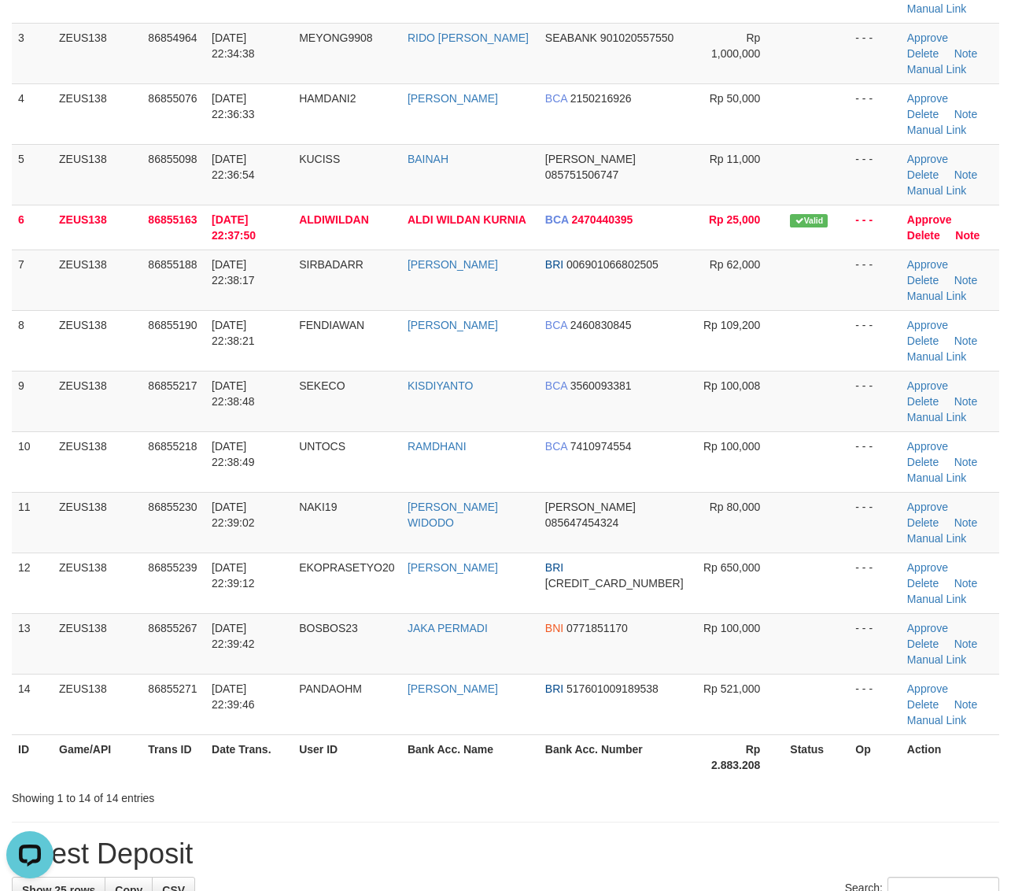
click at [780, 838] on h1 "Latest Deposit" at bounding box center [505, 853] width 987 height 31
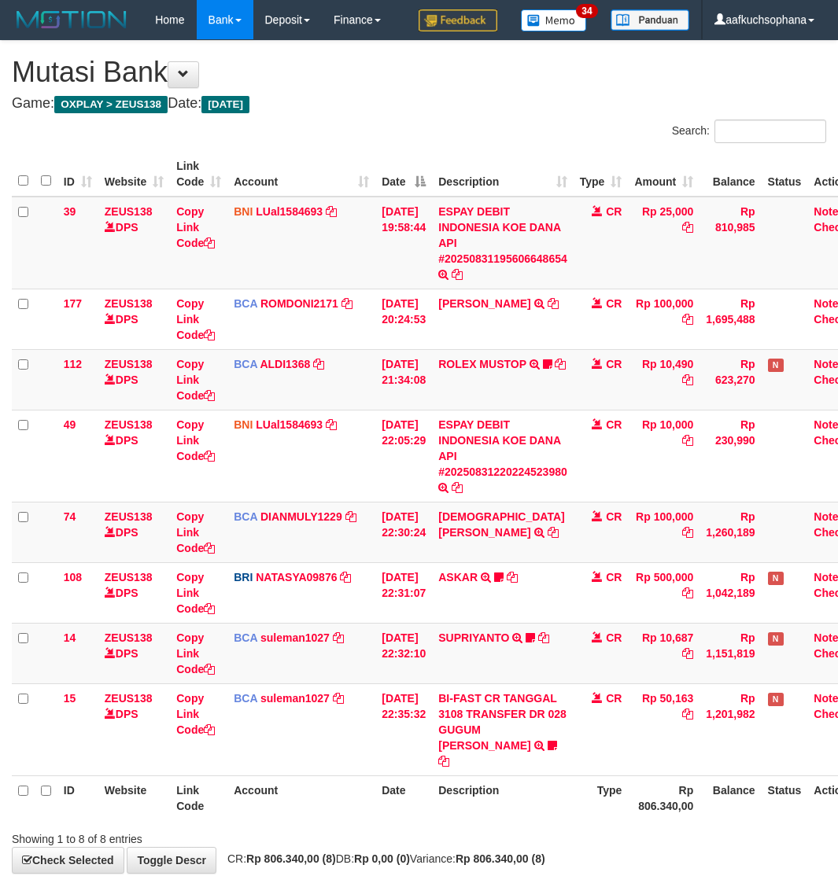
scroll to position [59, 0]
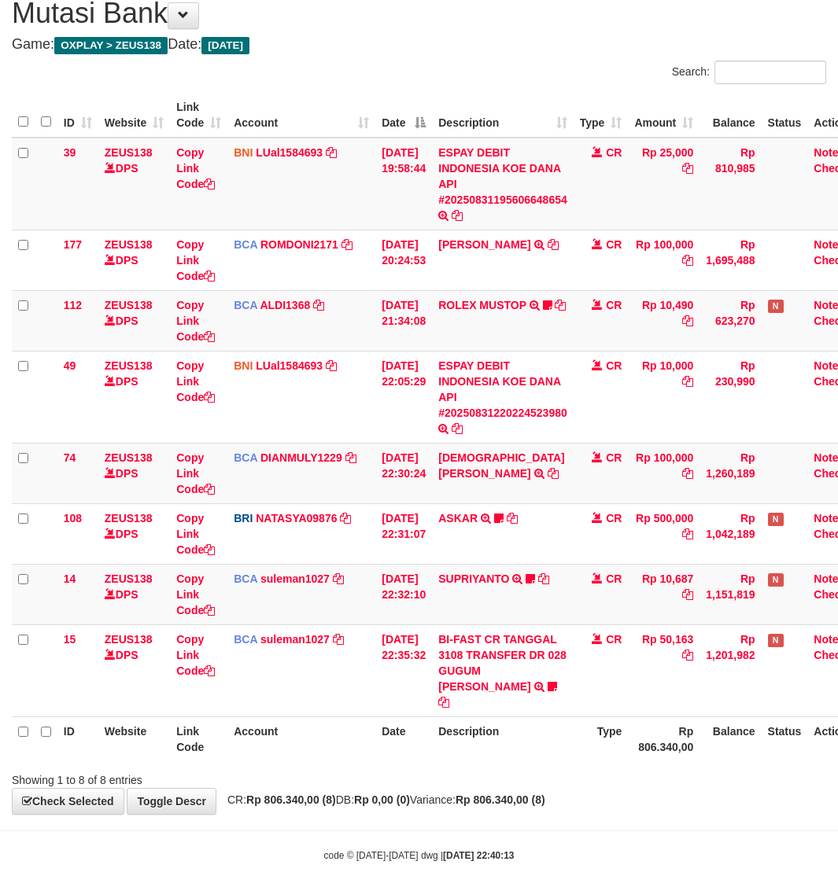
drag, startPoint x: 507, startPoint y: 753, endPoint x: 458, endPoint y: 721, distance: 59.1
click at [501, 766] on div "Showing 1 to 8 of 8 entries" at bounding box center [419, 777] width 838 height 22
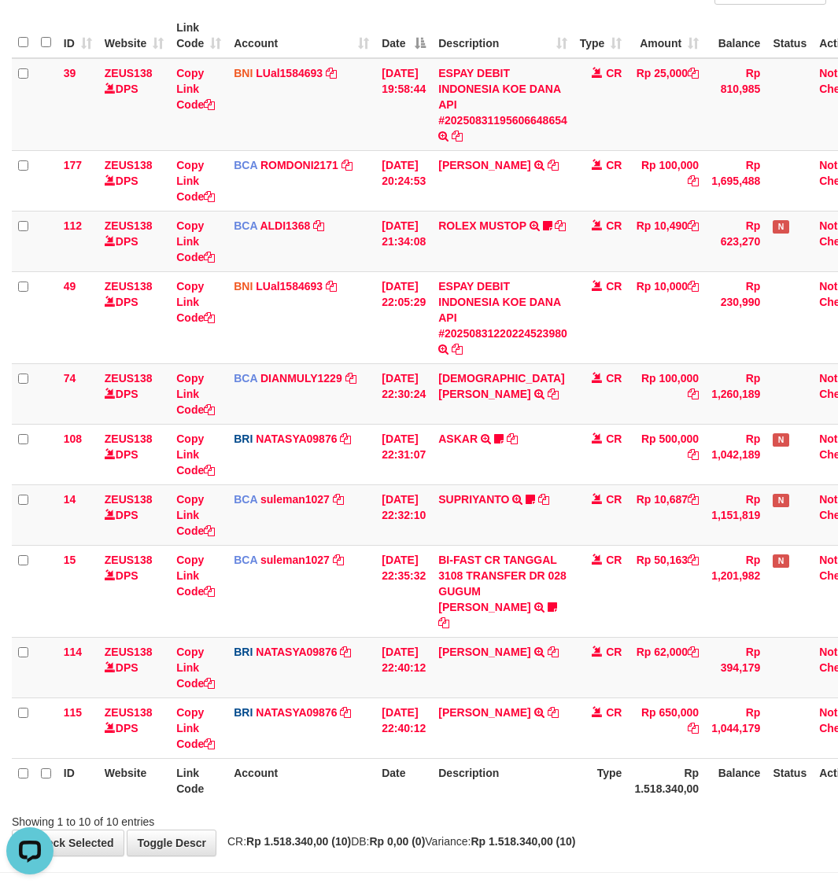
scroll to position [181, 0]
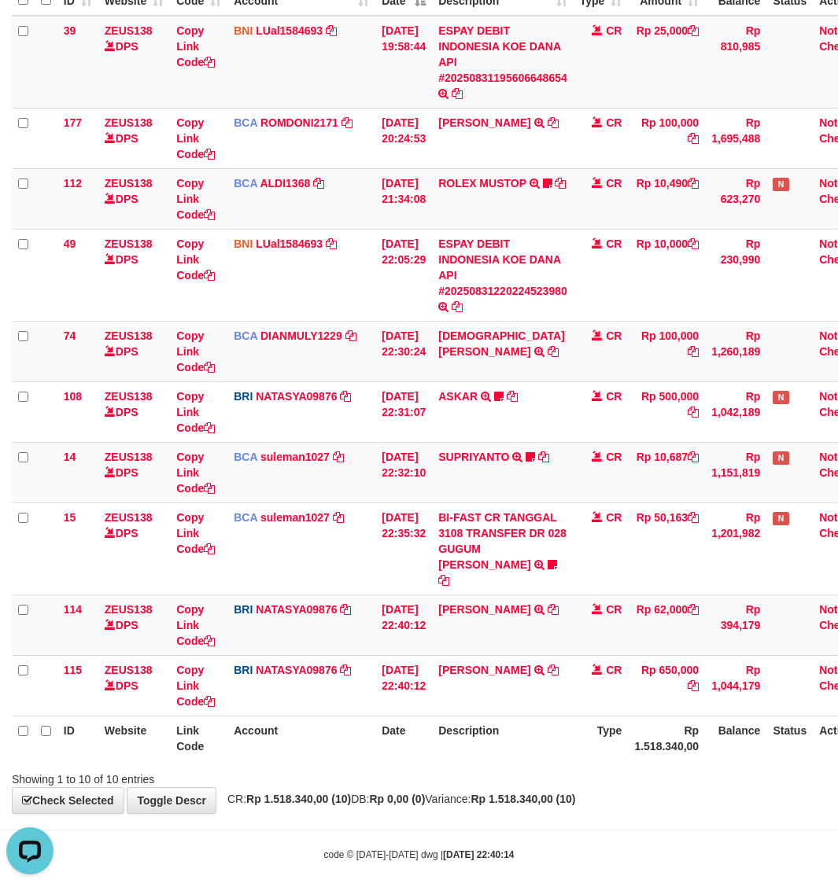
click at [622, 791] on div "**********" at bounding box center [419, 336] width 838 height 953
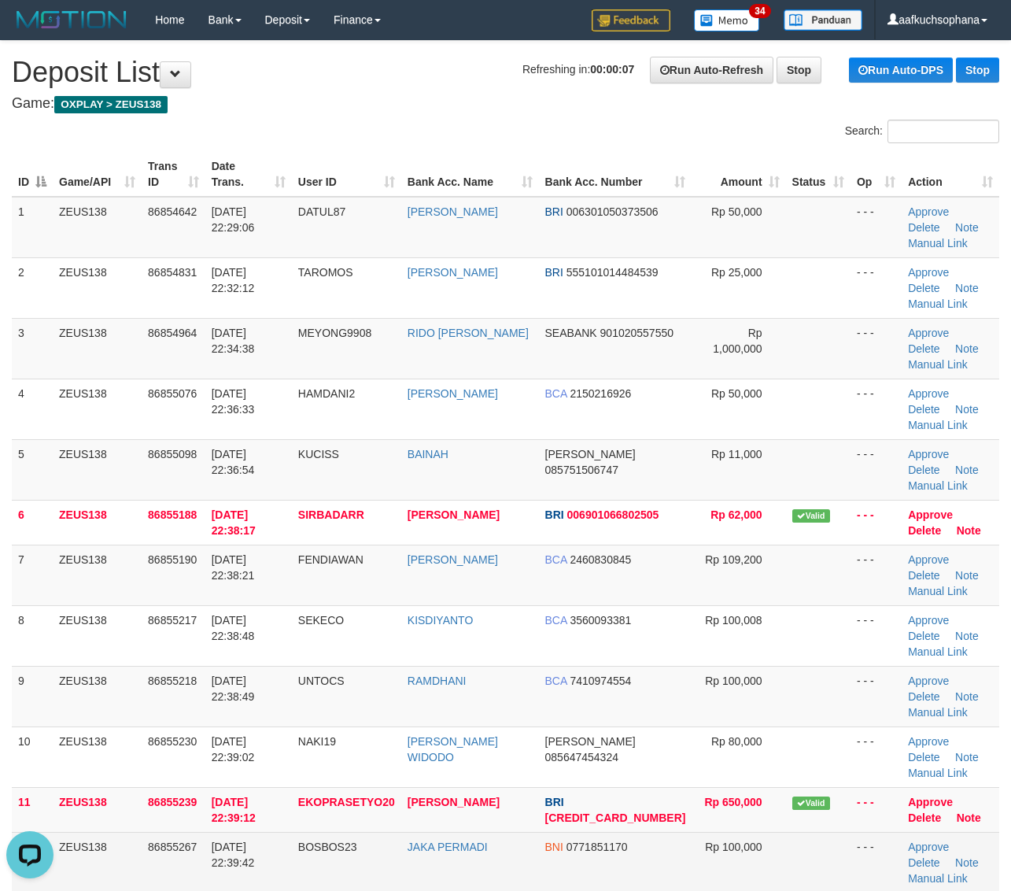
drag, startPoint x: 784, startPoint y: 744, endPoint x: 866, endPoint y: 732, distance: 83.4
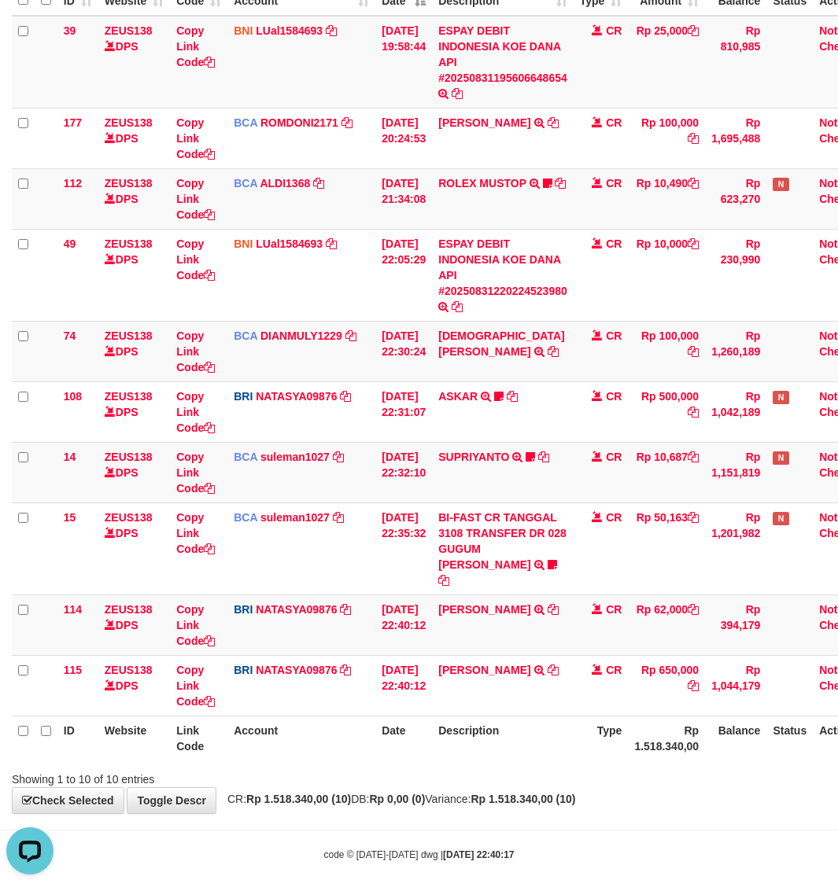
click at [403, 765] on div "Showing 1 to 10 of 10 entries" at bounding box center [419, 776] width 838 height 22
click at [401, 765] on div "Showing 1 to 10 of 10 entries" at bounding box center [419, 776] width 838 height 22
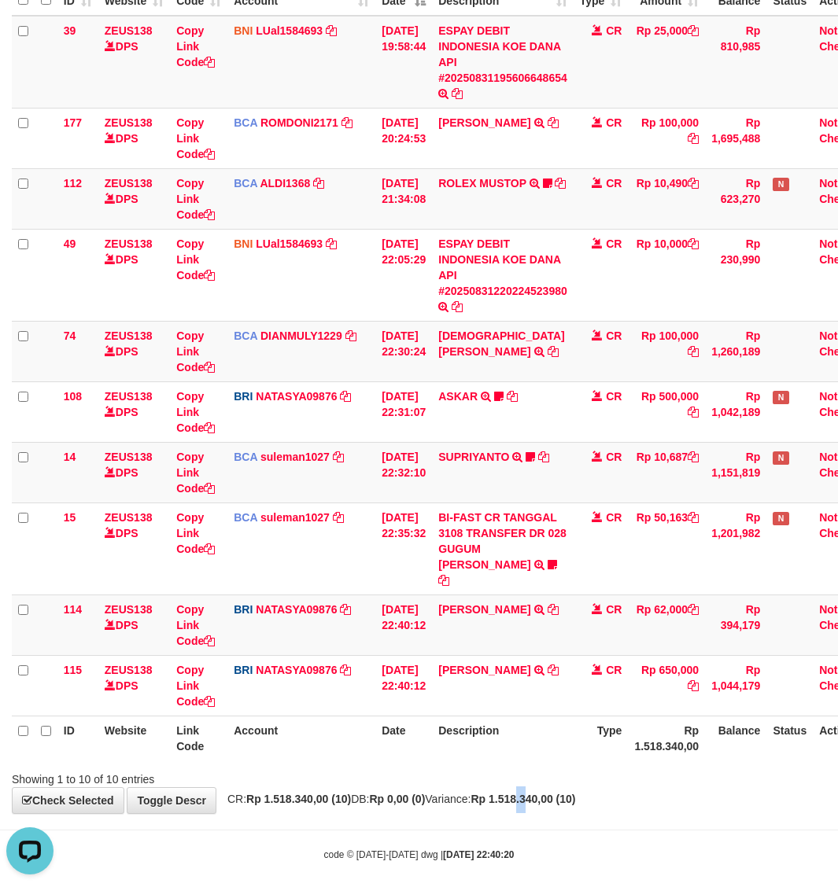
drag, startPoint x: 566, startPoint y: 785, endPoint x: 553, endPoint y: 787, distance: 13.5
click at [555, 793] on strong "Rp 1.518.340,00 (10)" at bounding box center [522, 799] width 105 height 13
click at [553, 793] on strong "Rp 1.518.340,00 (10)" at bounding box center [522, 799] width 105 height 13
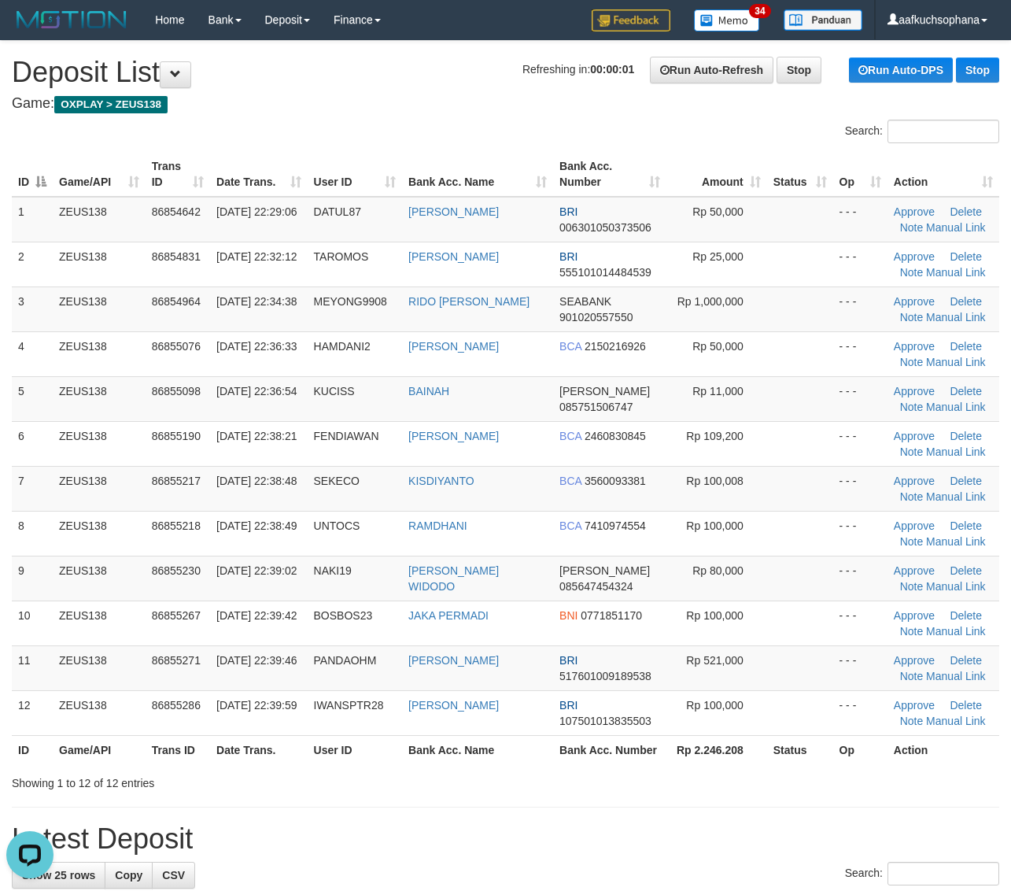
drag, startPoint x: 857, startPoint y: 787, endPoint x: 1021, endPoint y: 769, distance: 164.7
click at [864, 785] on div "Showing 1 to 12 of 12 entries" at bounding box center [505, 780] width 1011 height 22
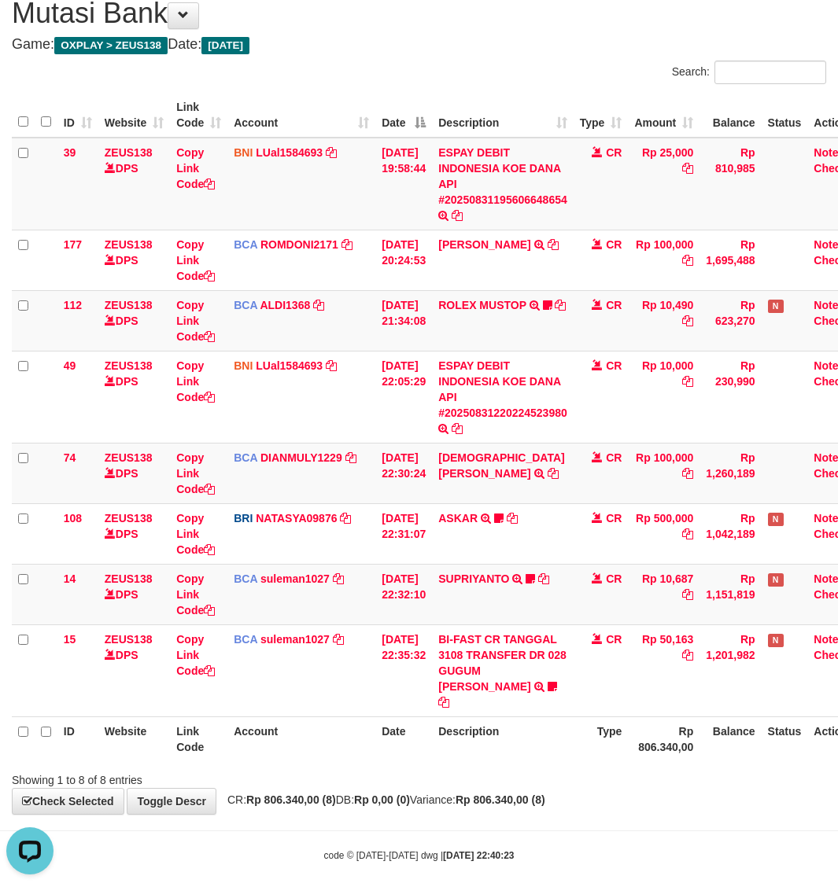
click at [618, 777] on div "**********" at bounding box center [419, 398] width 838 height 832
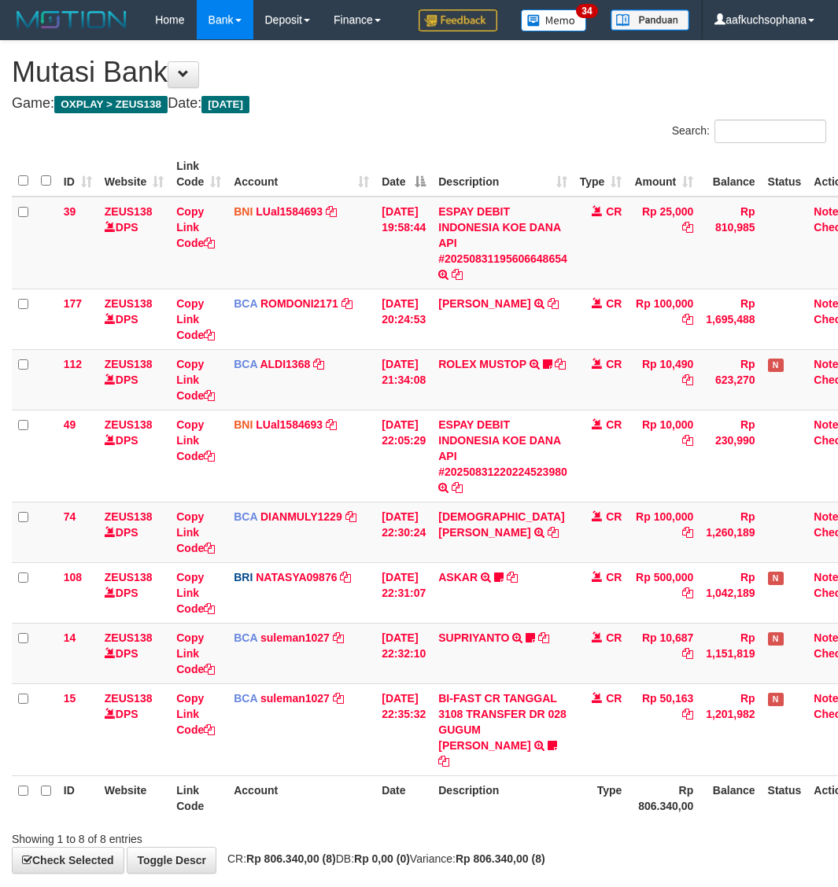
scroll to position [59, 0]
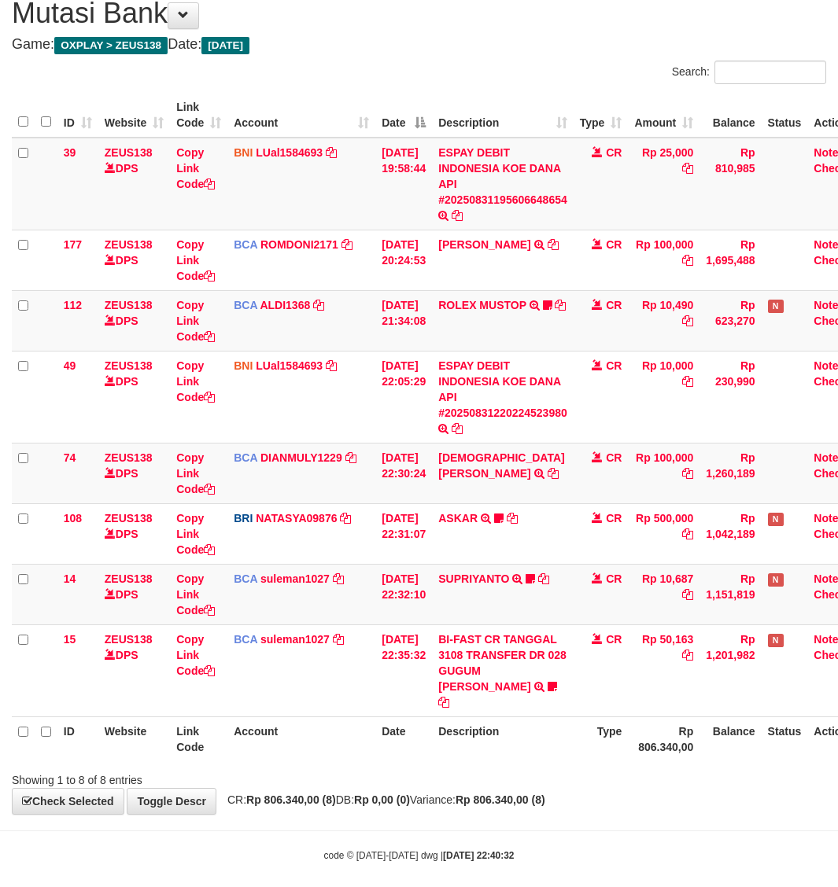
click at [573, 745] on th "Description" at bounding box center [503, 739] width 142 height 45
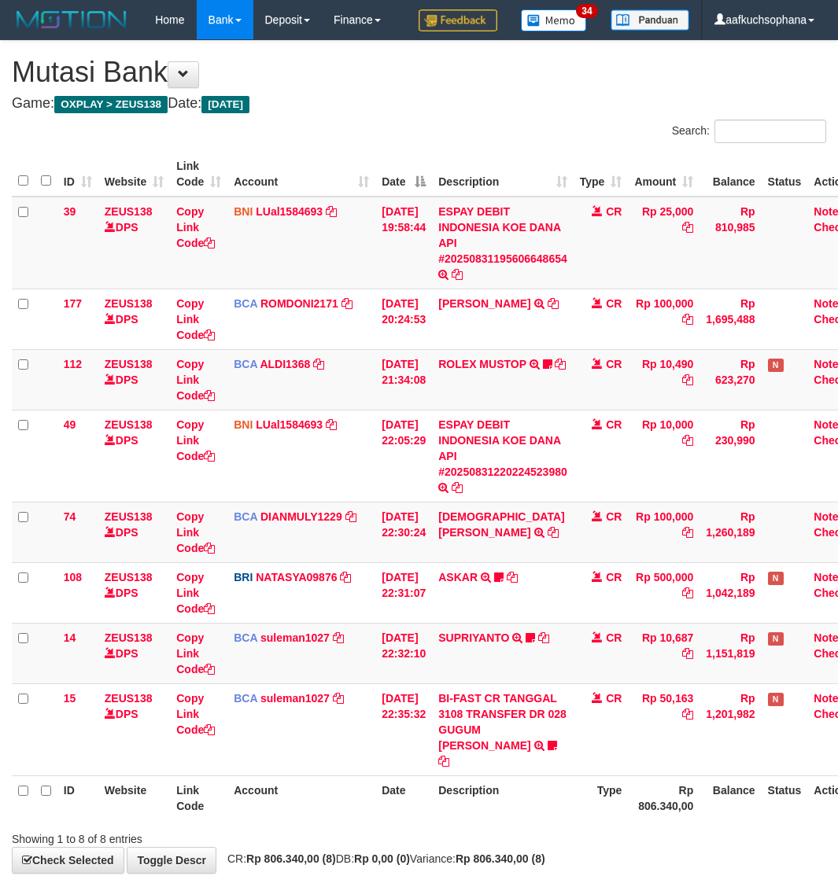
scroll to position [59, 0]
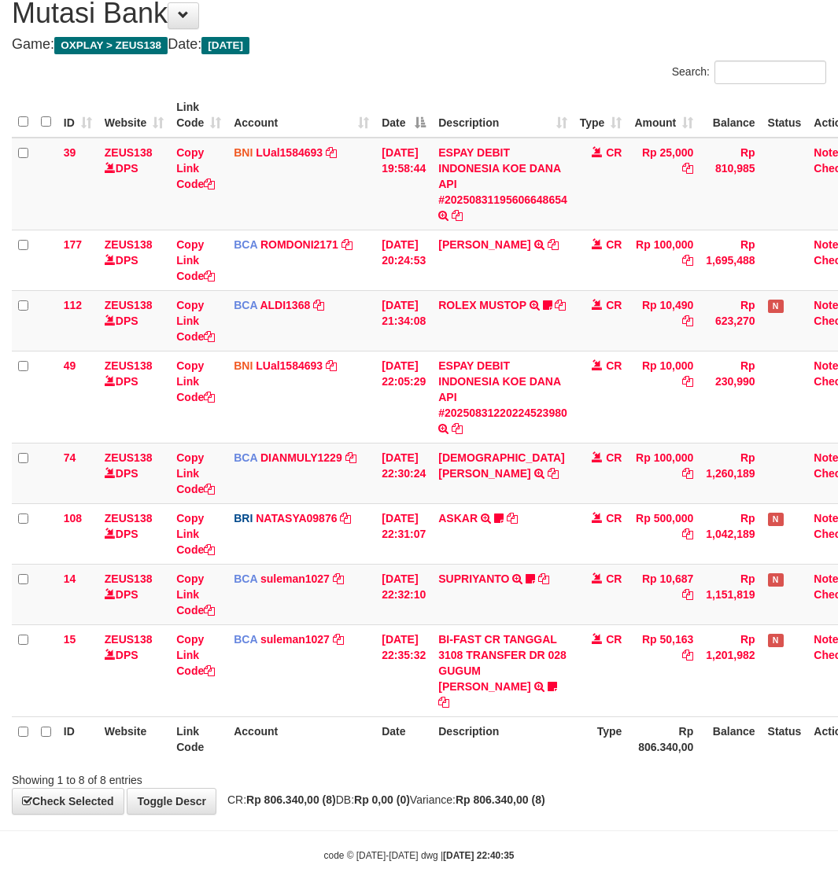
drag, startPoint x: 511, startPoint y: 739, endPoint x: 523, endPoint y: 744, distance: 12.7
click at [511, 740] on th "Description" at bounding box center [503, 739] width 142 height 45
click at [590, 740] on th "Type" at bounding box center [600, 739] width 55 height 45
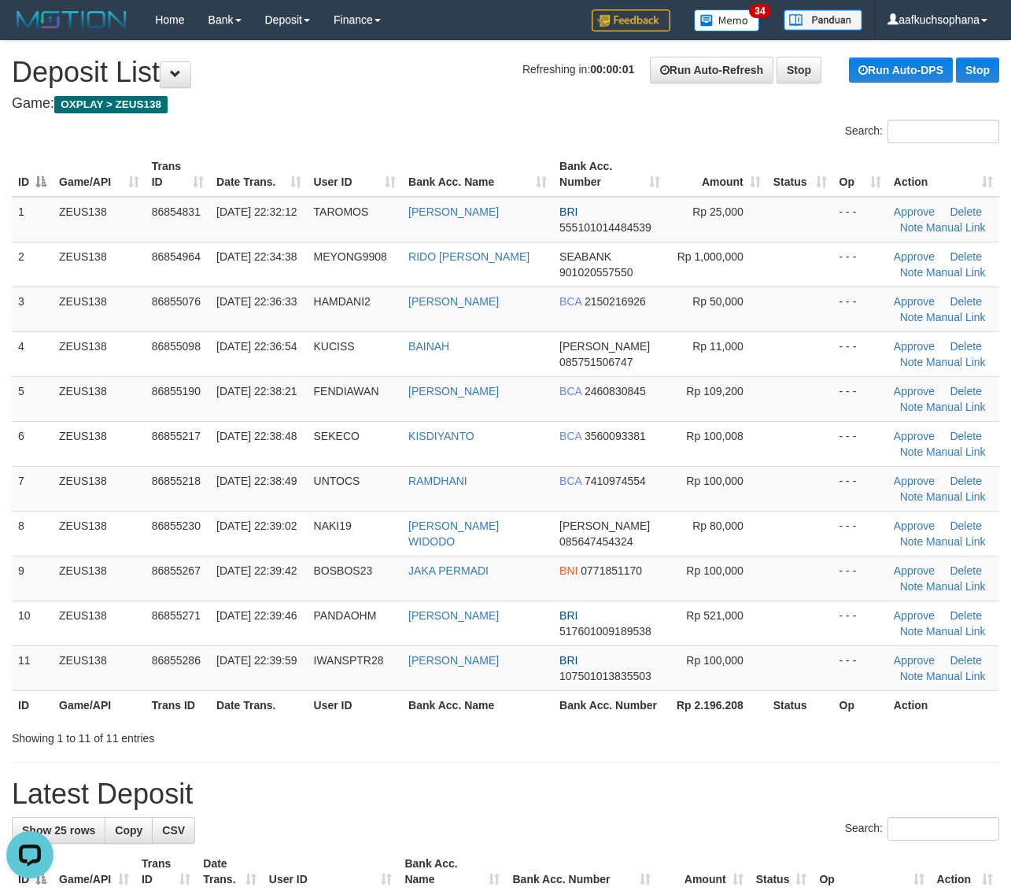
click at [780, 746] on div "Showing 1 to 11 of 11 entries" at bounding box center [505, 735] width 1011 height 22
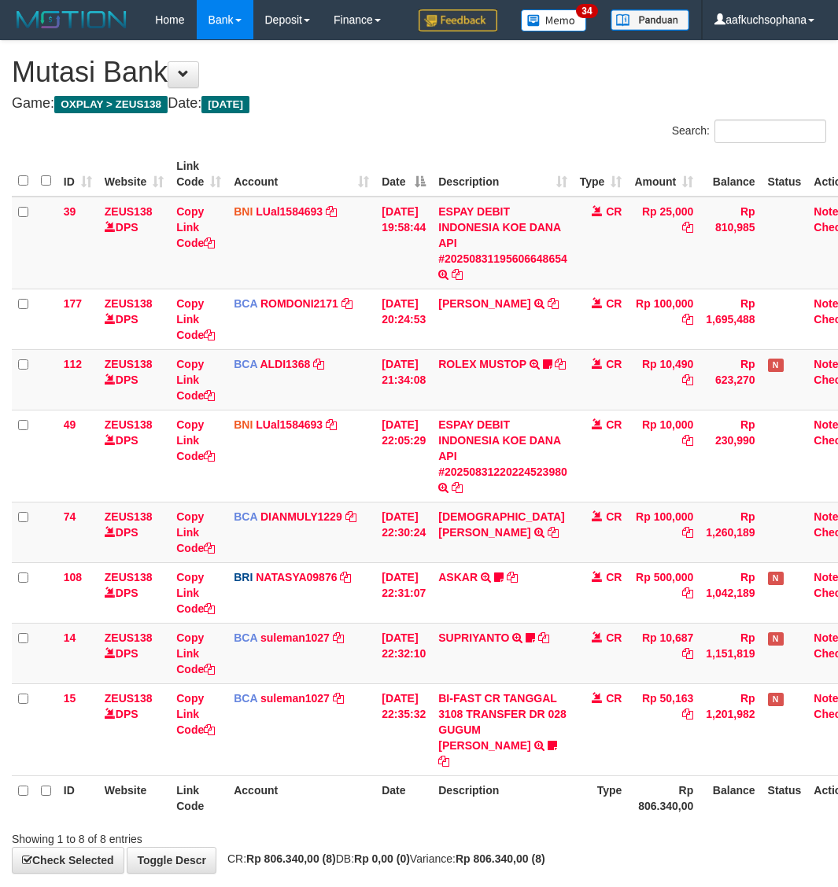
scroll to position [59, 0]
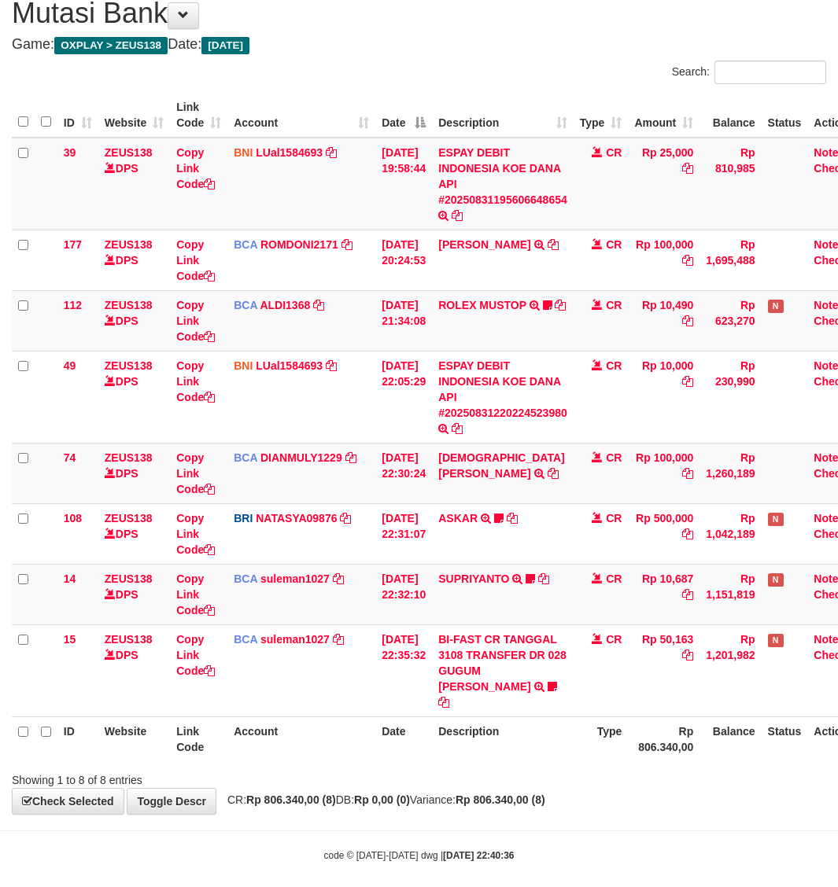
click at [621, 817] on body "Toggle navigation Home Bank Account List Load By Website Group [OXPLAY] ZEUS138…" at bounding box center [419, 421] width 838 height 961
click at [607, 801] on body "Toggle navigation Home Bank Account List Load By Website Group [OXPLAY] ZEUS138…" at bounding box center [419, 421] width 838 height 961
click at [594, 793] on div "**********" at bounding box center [419, 398] width 838 height 832
click at [514, 847] on div "code © [DATE]-[DATE] dwg | [DATE] 22:40:38" at bounding box center [419, 855] width 838 height 16
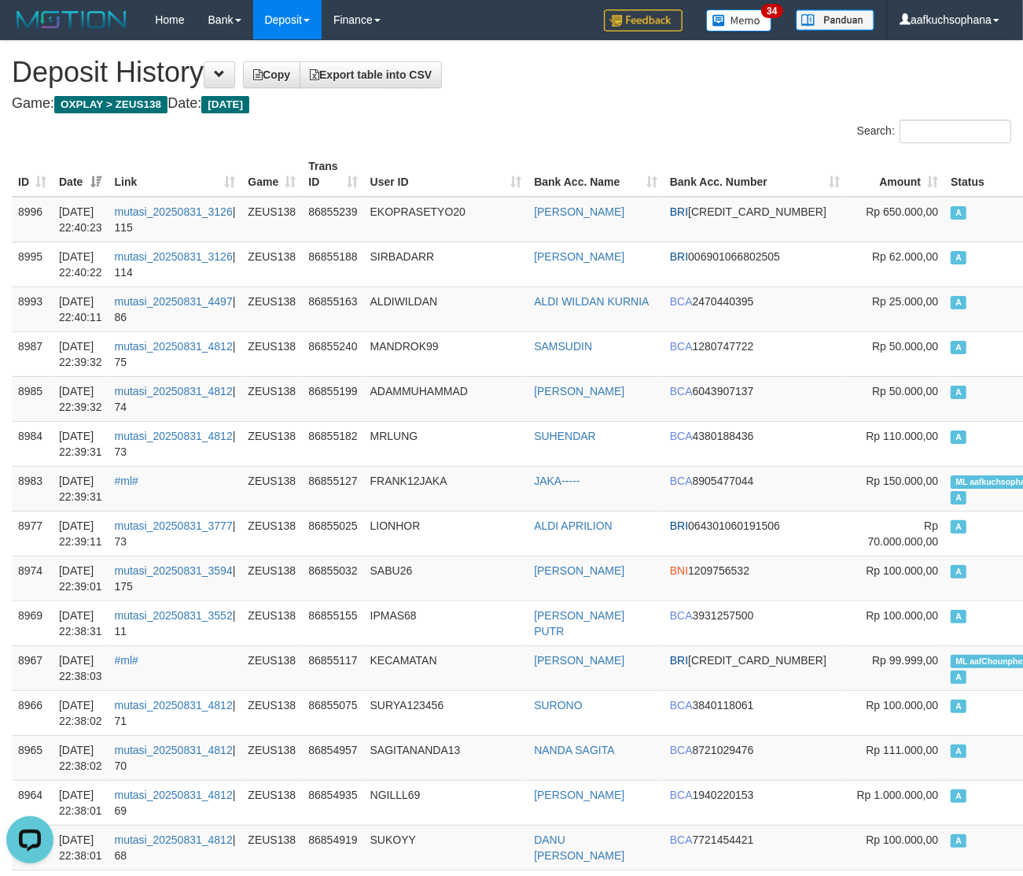
drag, startPoint x: 618, startPoint y: 108, endPoint x: 13, endPoint y: 368, distance: 658.6
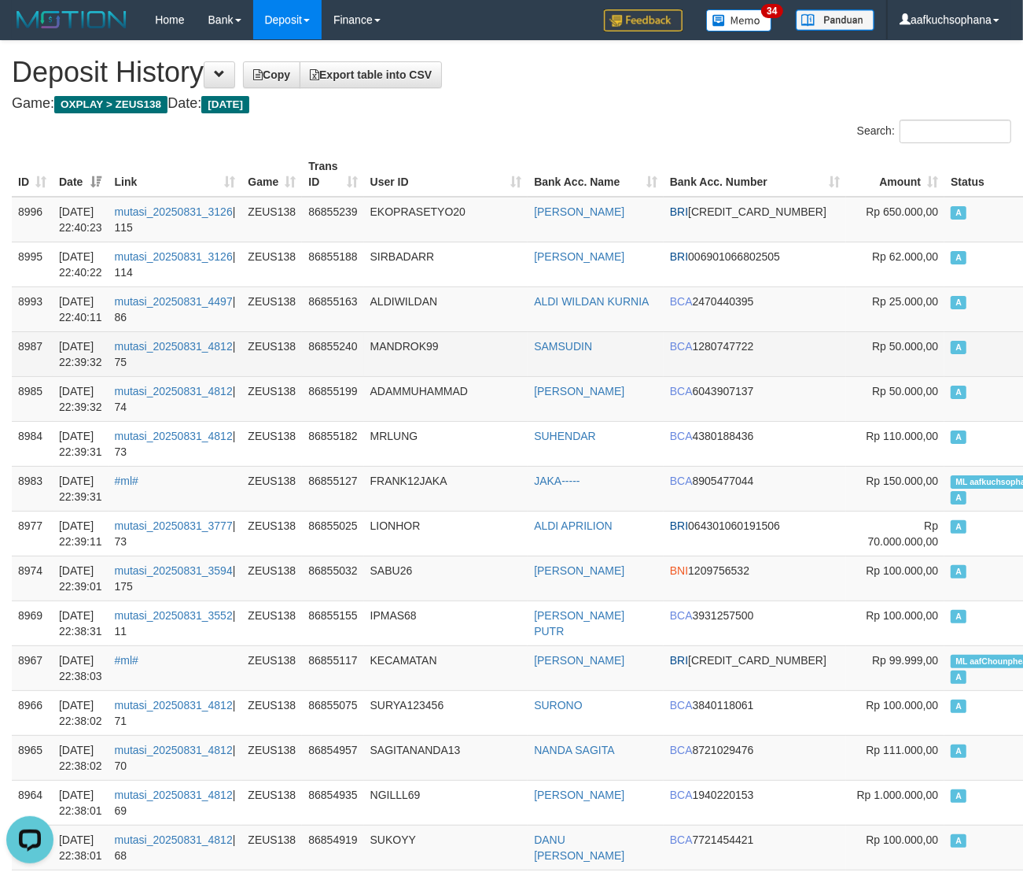
click at [618, 108] on h4 "Game: OXPLAY > ZEUS138 Date: Today" at bounding box center [512, 104] width 1000 height 16
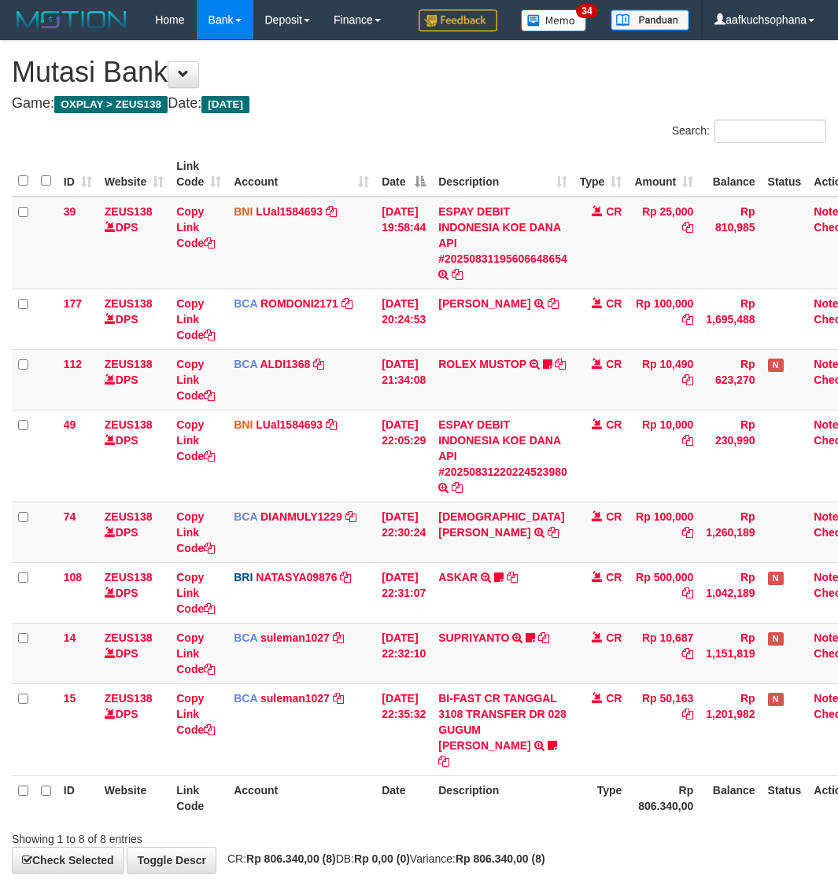
scroll to position [59, 0]
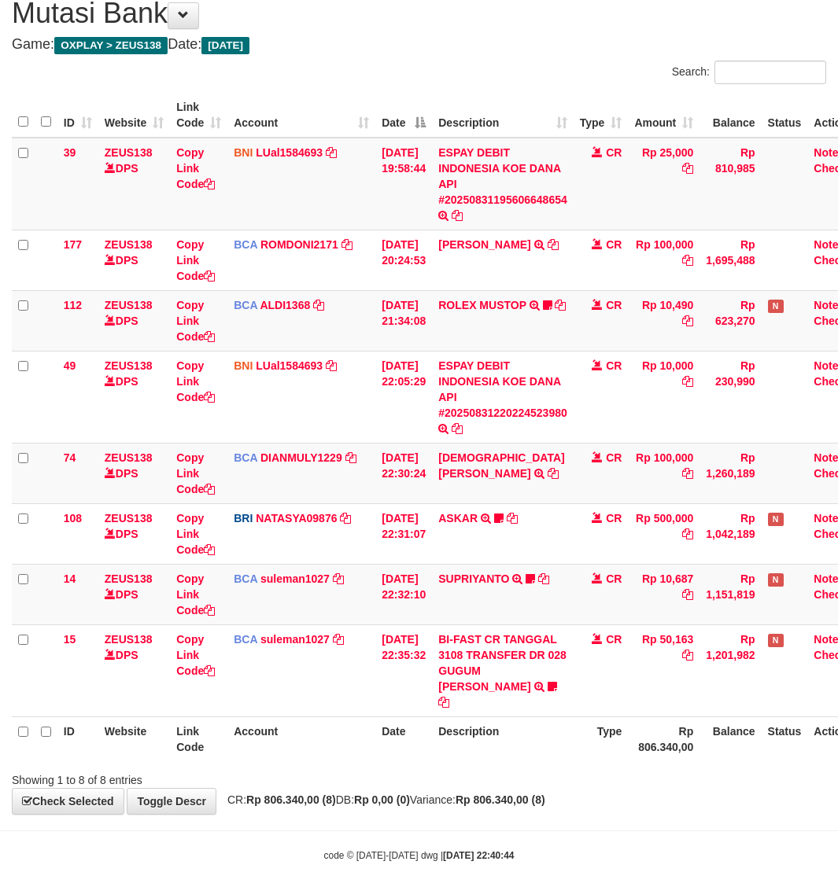
click at [540, 794] on strong "Rp 806.340,00 (8)" at bounding box center [500, 800] width 90 height 13
click at [533, 773] on div "**********" at bounding box center [419, 398] width 838 height 832
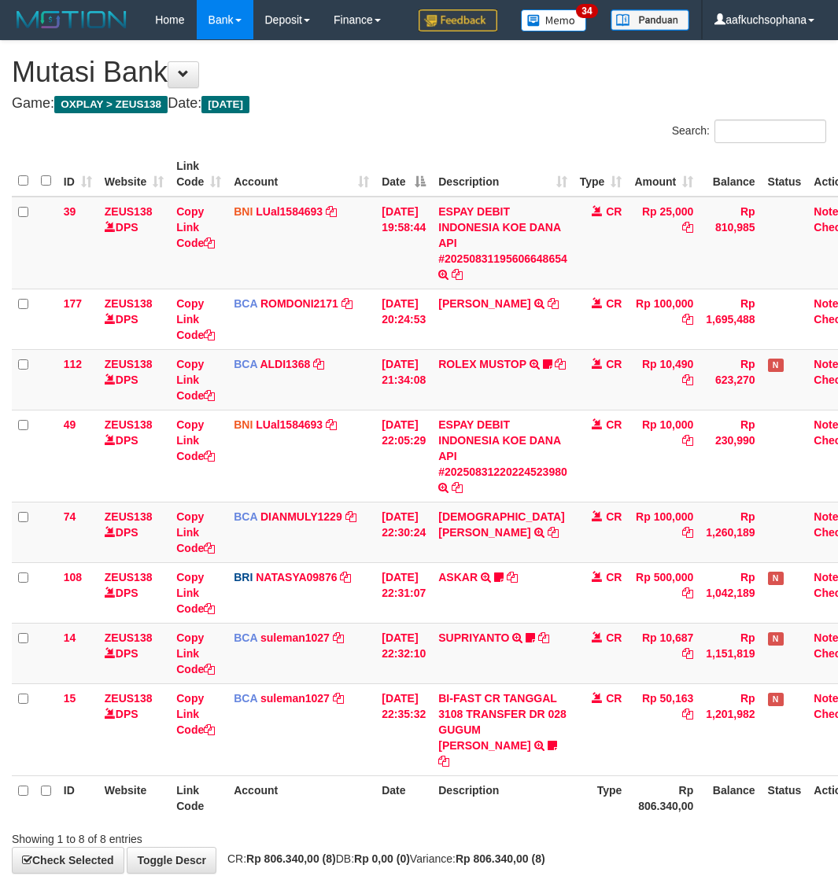
scroll to position [59, 0]
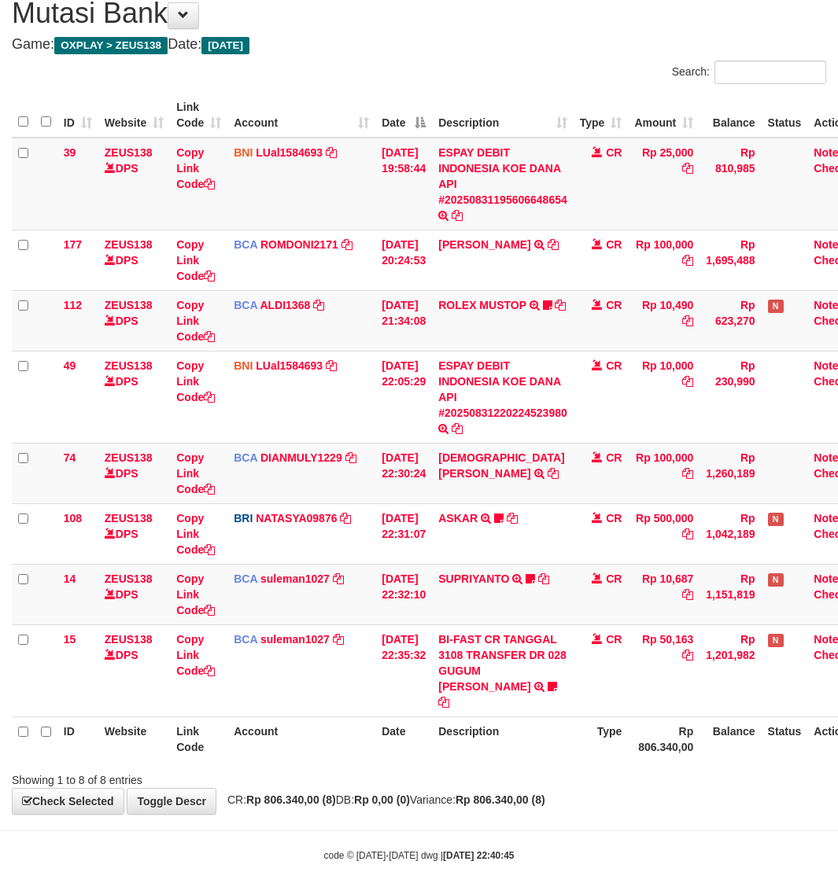
drag, startPoint x: 502, startPoint y: 795, endPoint x: 551, endPoint y: 788, distance: 49.3
click at [504, 796] on div "**********" at bounding box center [419, 398] width 838 height 832
click at [545, 794] on strong "Rp 806.340,00 (8)" at bounding box center [500, 800] width 90 height 13
click at [587, 766] on div "Showing 1 to 8 of 8 entries" at bounding box center [419, 777] width 838 height 22
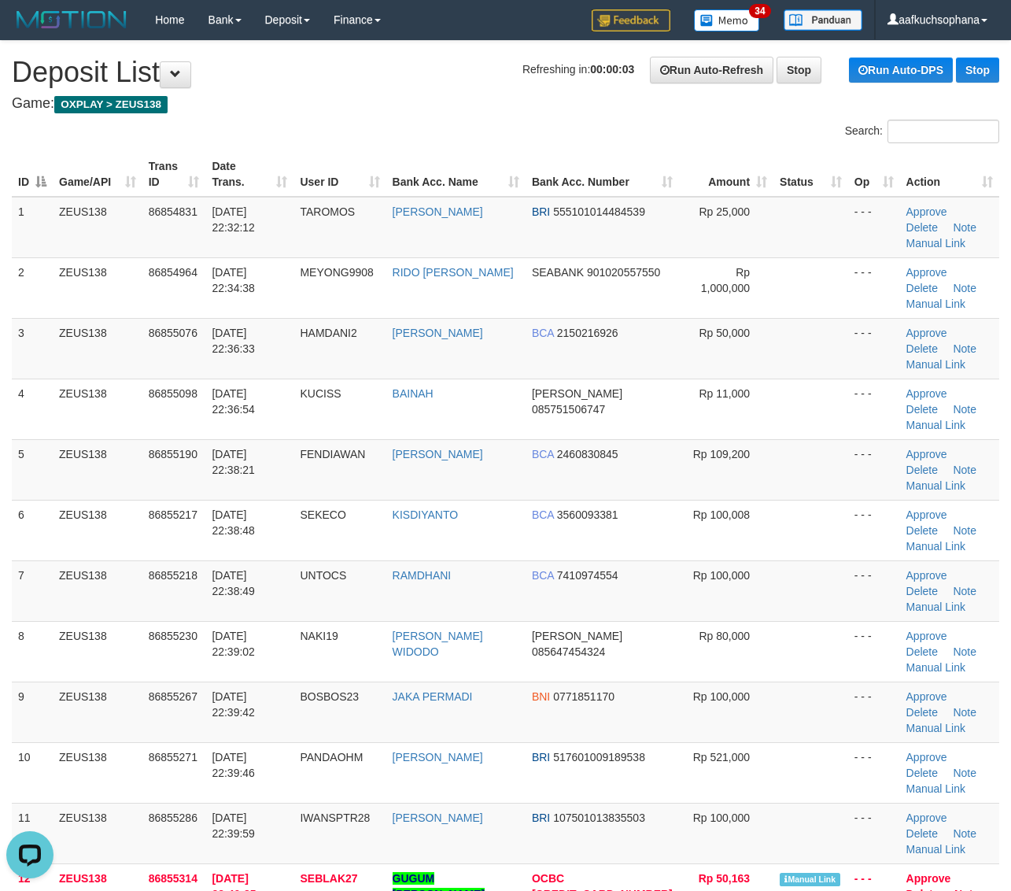
drag, startPoint x: 828, startPoint y: 801, endPoint x: 1020, endPoint y: 746, distance: 198.9
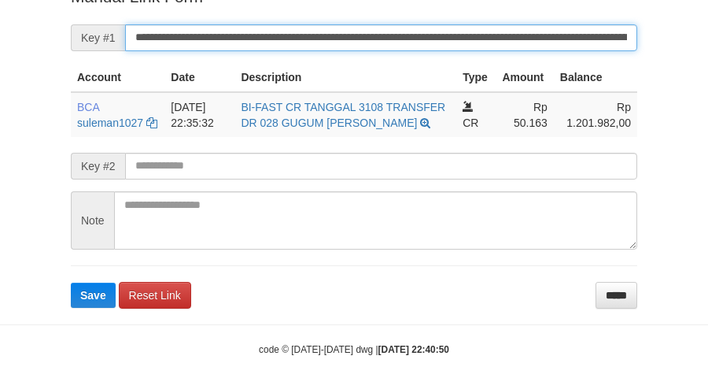
click at [71, 282] on button "Save" at bounding box center [93, 294] width 45 height 25
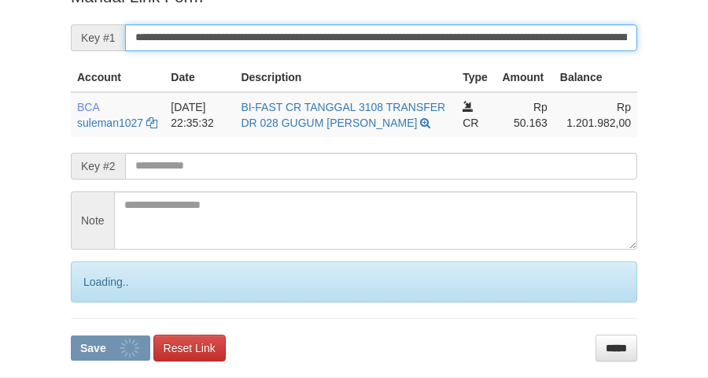
drag, startPoint x: 324, startPoint y: 64, endPoint x: 316, endPoint y: 59, distance: 9.2
click at [321, 51] on input "**********" at bounding box center [381, 37] width 512 height 27
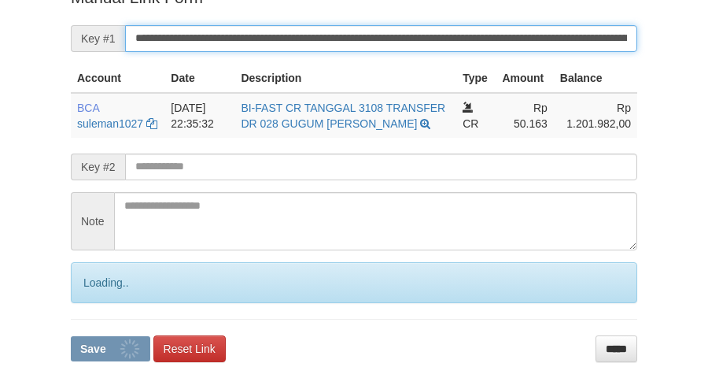
click at [71, 336] on button "Save" at bounding box center [110, 348] width 79 height 25
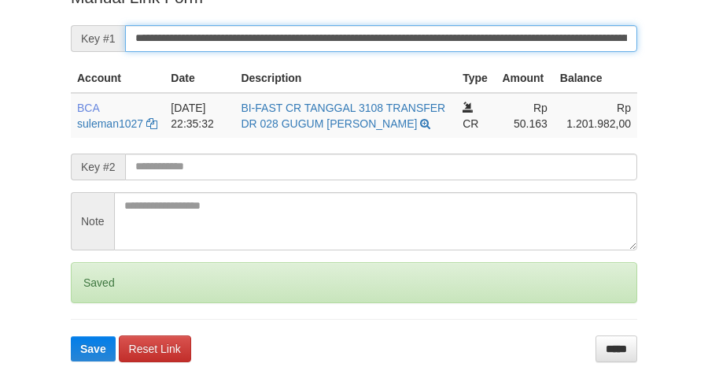
click at [71, 336] on button "Save" at bounding box center [93, 348] width 45 height 25
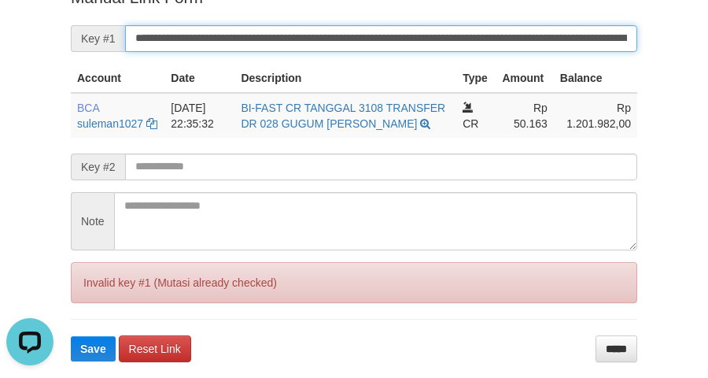
click at [71, 336] on button "Save" at bounding box center [93, 348] width 45 height 25
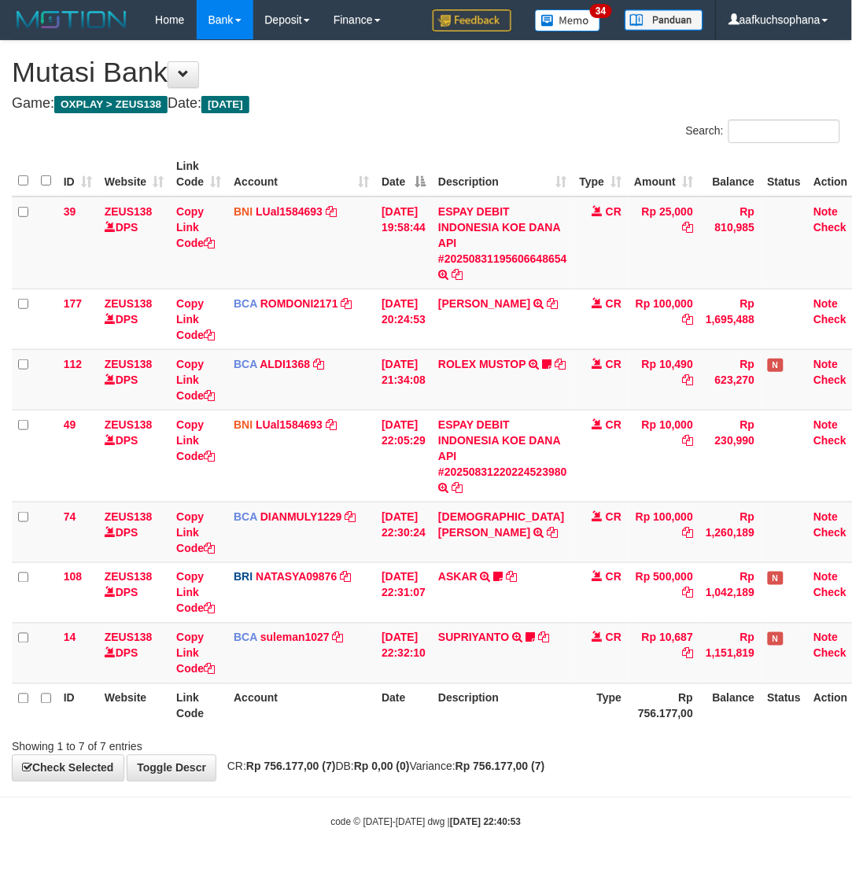
scroll to position [0, 6]
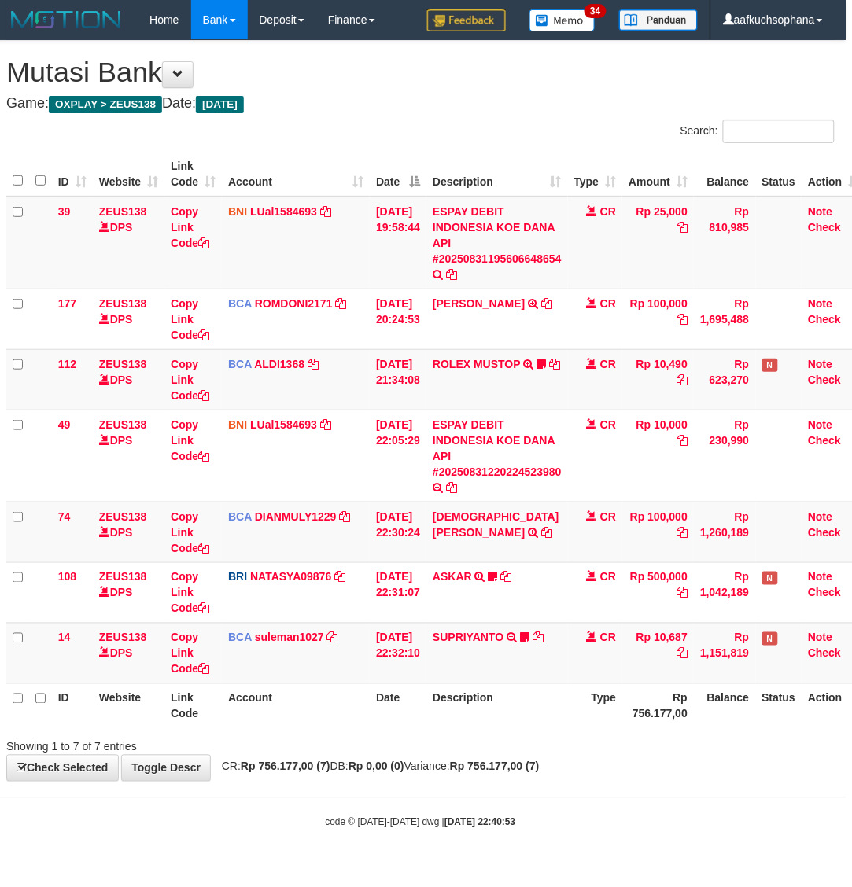
click at [615, 789] on body "Toggle navigation Home Bank Account List Load By Website Group [OXPLAY] ZEUS138…" at bounding box center [420, 434] width 852 height 869
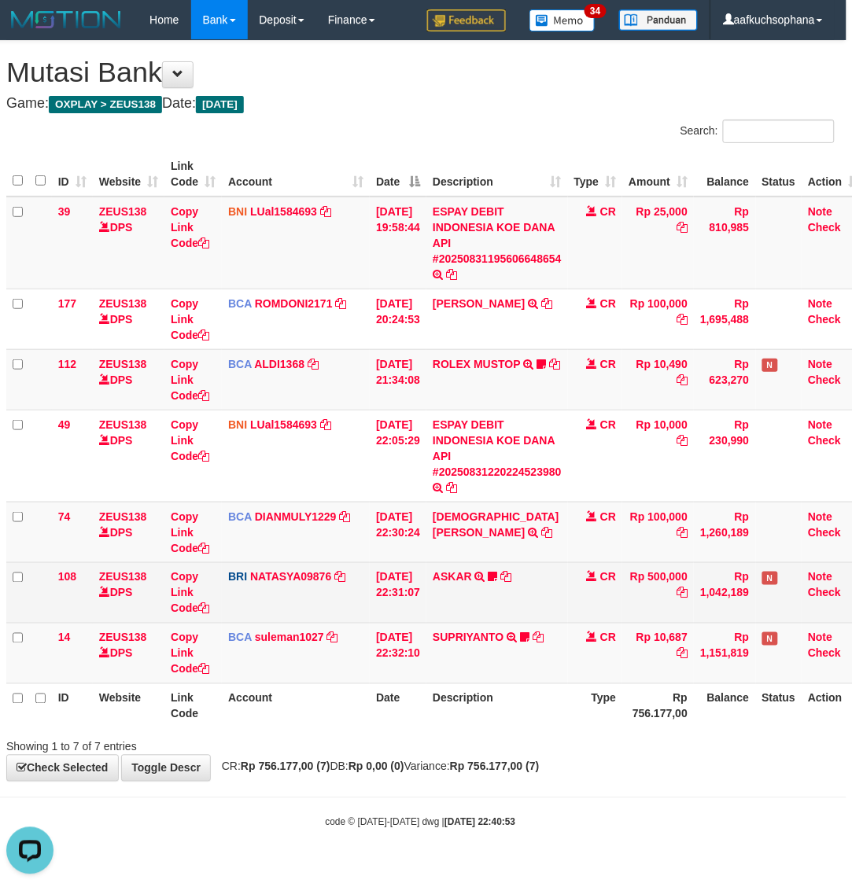
scroll to position [0, 0]
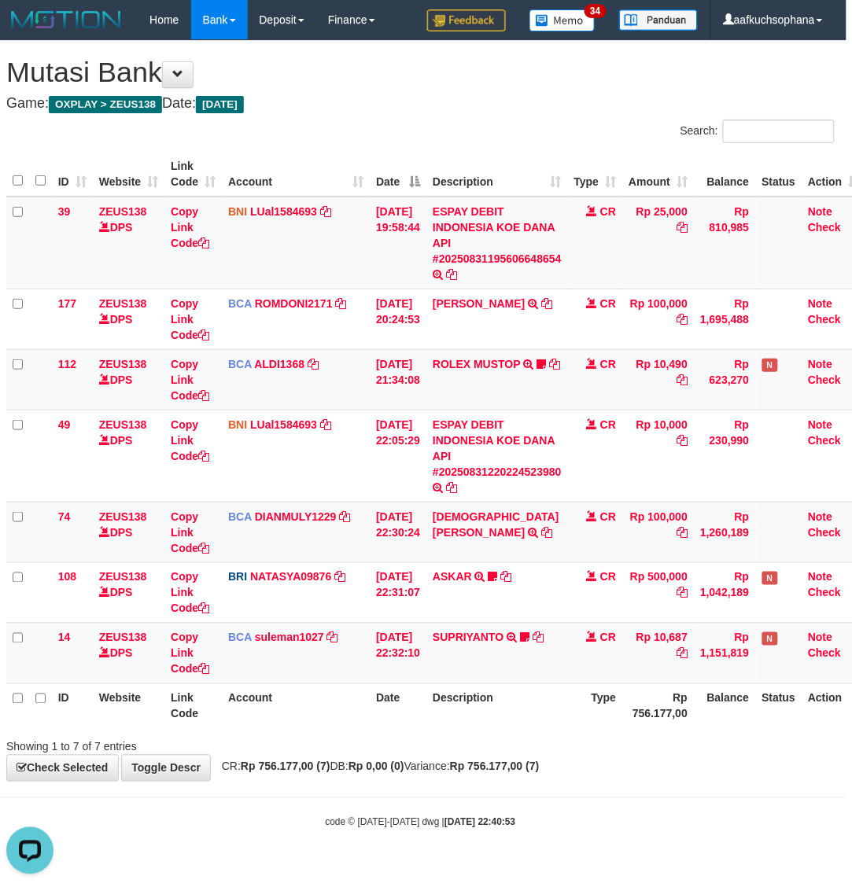
click at [627, 839] on body "Toggle navigation Home Bank Account List Load By Website Group [OXPLAY] ZEUS138…" at bounding box center [420, 434] width 852 height 869
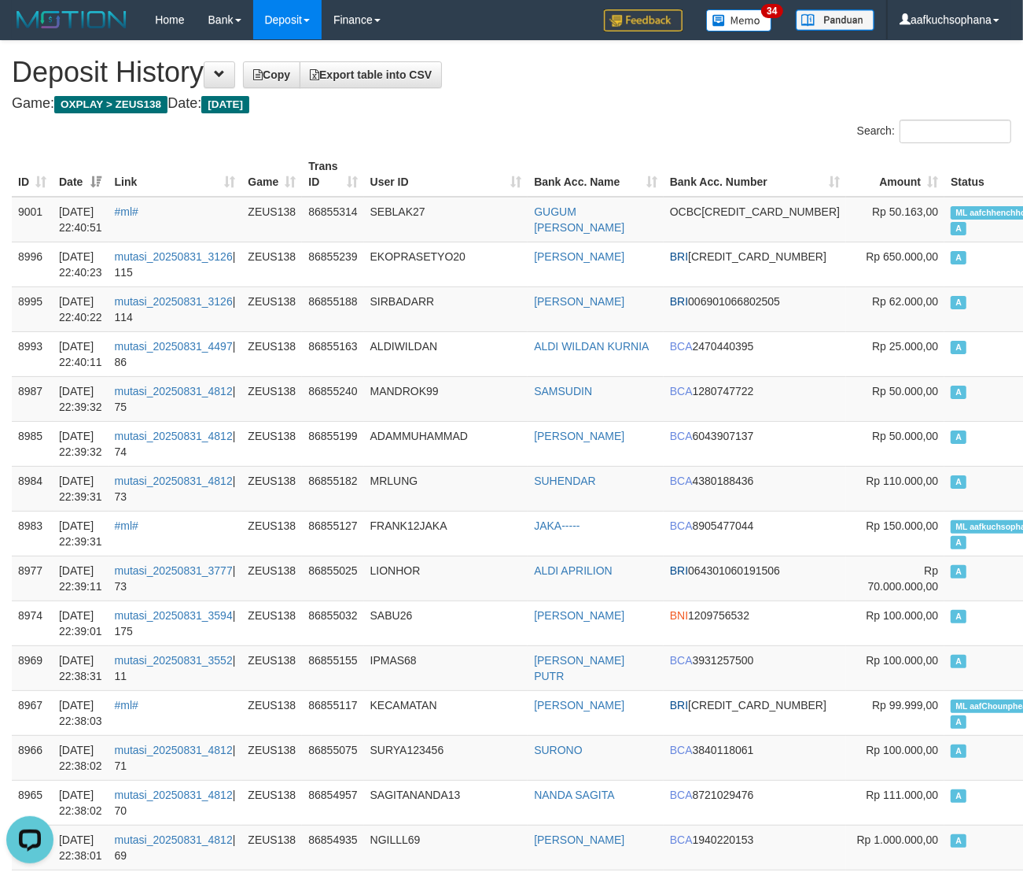
click at [603, 68] on h1 "Deposit History Copy Export table into CSV" at bounding box center [512, 72] width 1000 height 31
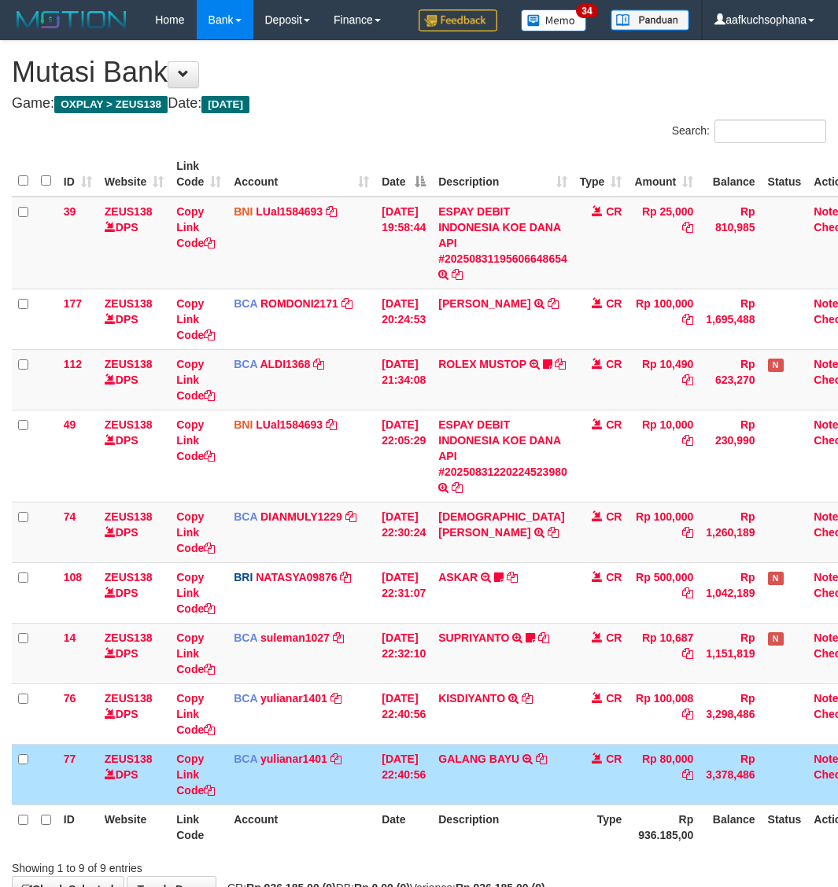
scroll to position [0, 6]
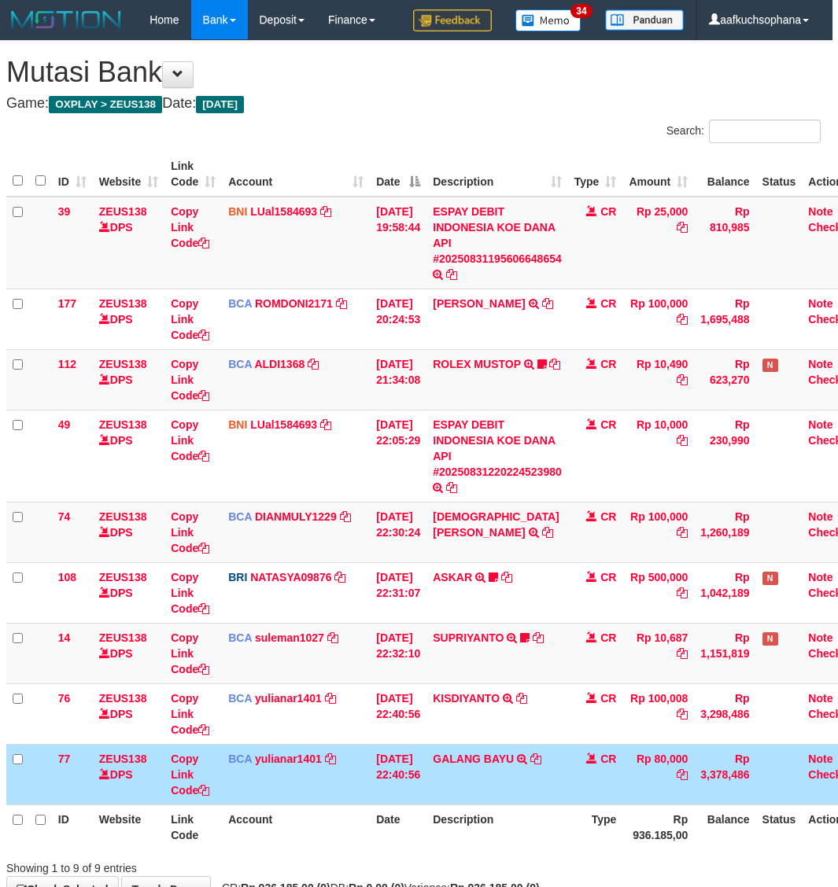
click at [590, 779] on td "CR" at bounding box center [595, 774] width 55 height 61
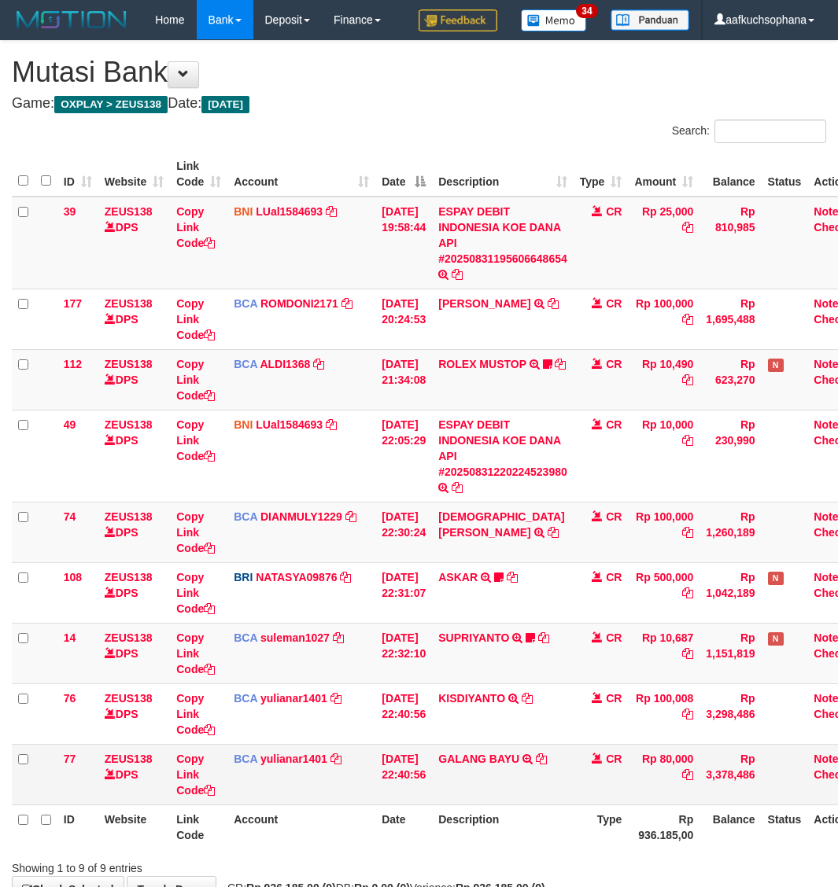
scroll to position [0, 6]
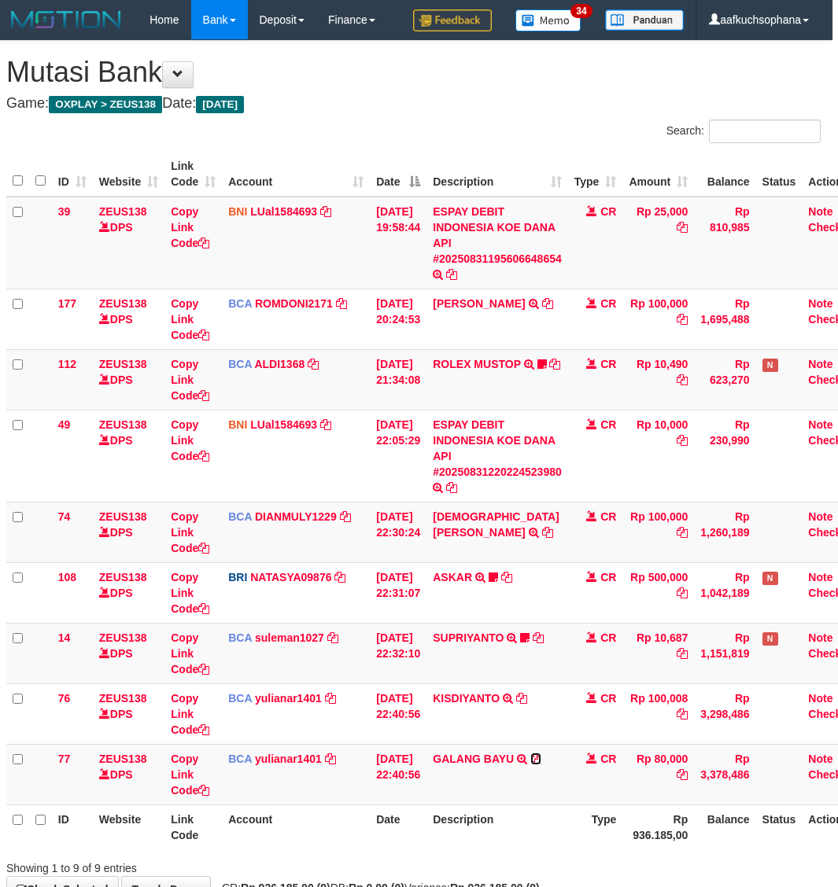
drag, startPoint x: 548, startPoint y: 764, endPoint x: 1, endPoint y: 684, distance: 552.5
click at [541, 764] on icon at bounding box center [535, 759] width 11 height 11
drag, startPoint x: 396, startPoint y: 738, endPoint x: 256, endPoint y: 772, distance: 143.3
click at [386, 741] on td "[DATE] 22:40:56" at bounding box center [398, 714] width 57 height 61
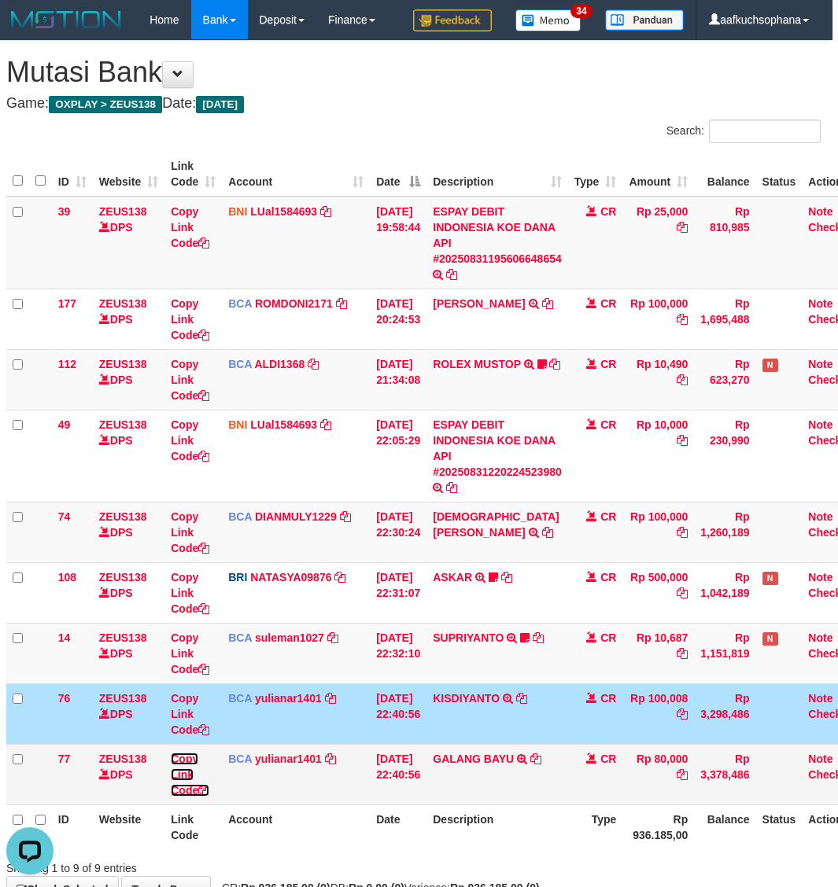
click at [205, 792] on icon at bounding box center [203, 790] width 11 height 11
drag, startPoint x: 205, startPoint y: 792, endPoint x: 124, endPoint y: 701, distance: 122.0
click at [201, 789] on icon at bounding box center [203, 790] width 11 height 11
drag, startPoint x: 289, startPoint y: 155, endPoint x: 337, endPoint y: 169, distance: 49.3
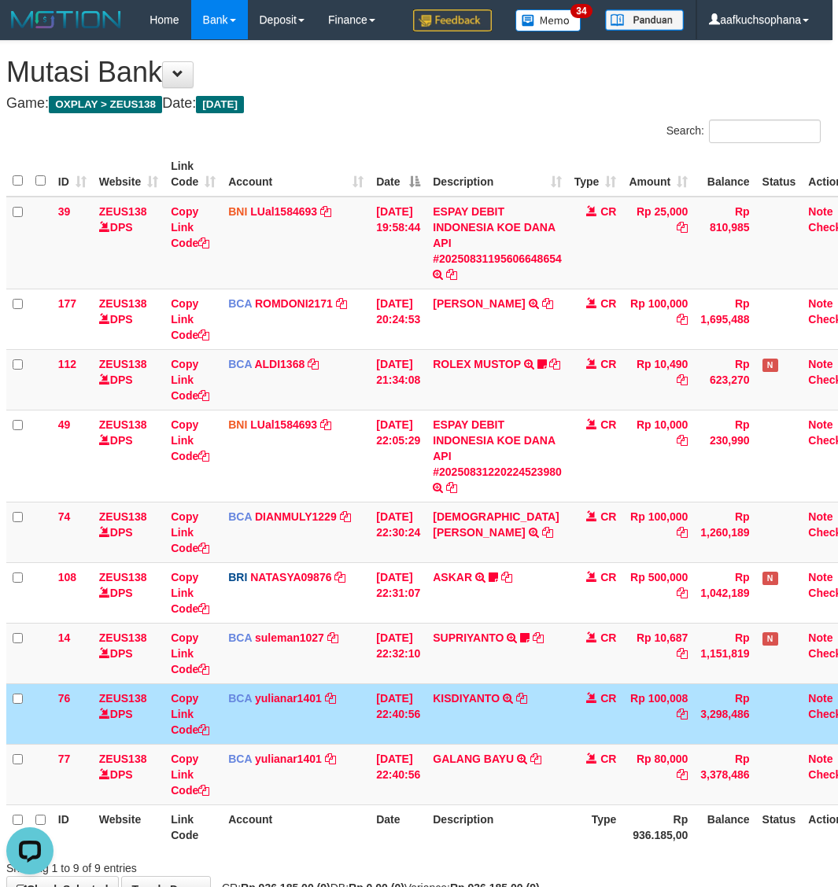
click at [291, 155] on th "Account" at bounding box center [296, 174] width 148 height 45
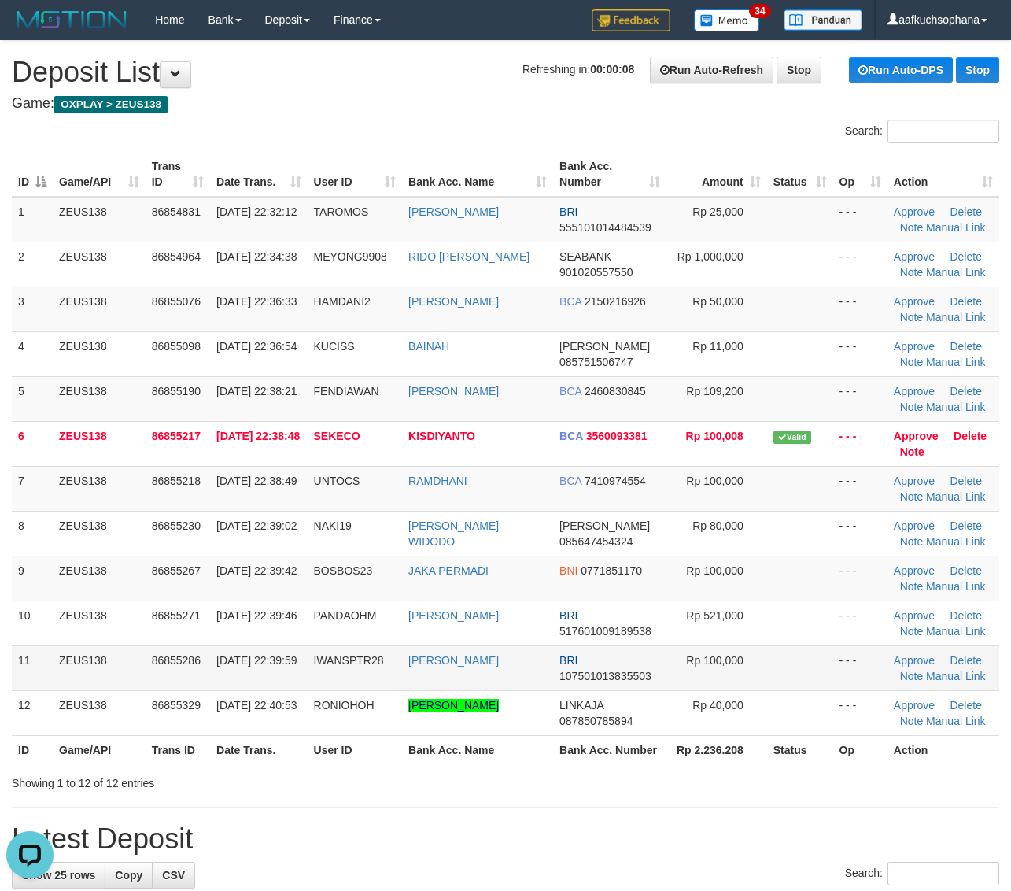
drag, startPoint x: 780, startPoint y: 681, endPoint x: 788, endPoint y: 681, distance: 8.7
click at [780, 681] on td at bounding box center [800, 667] width 66 height 45
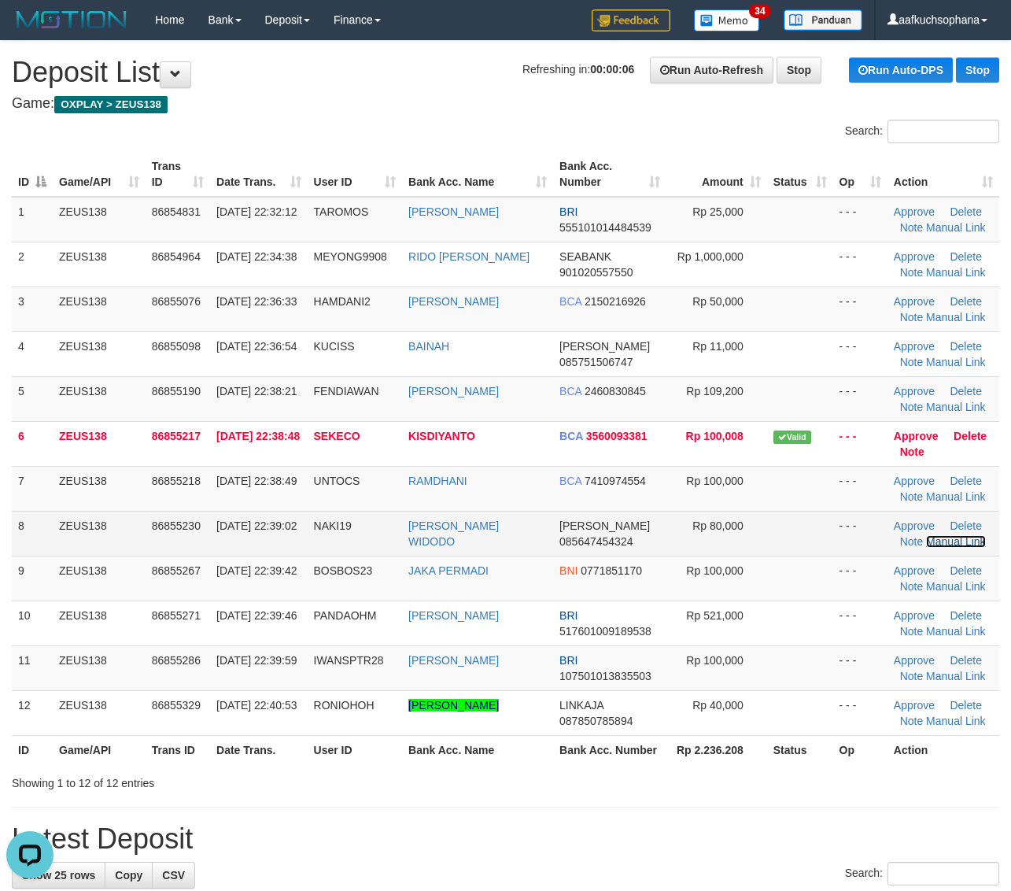
click at [932, 544] on link "Manual Link" at bounding box center [956, 541] width 60 height 13
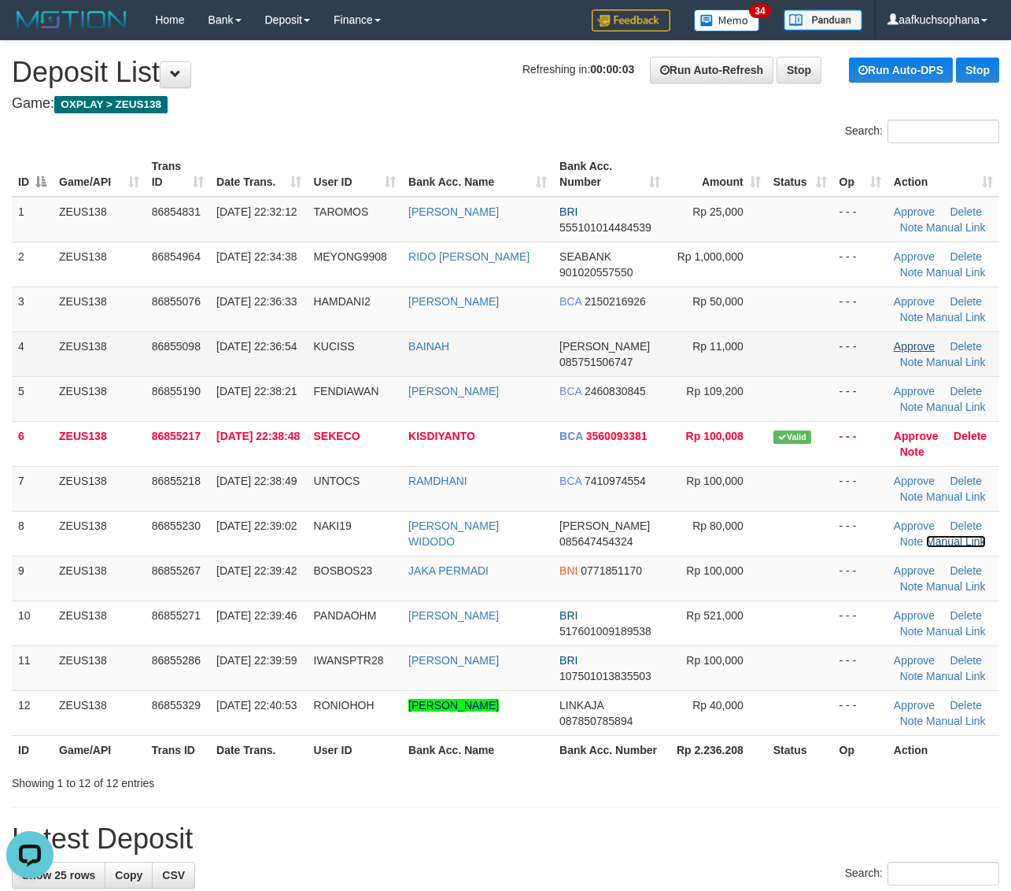
click at [926, 535] on link "Manual Link" at bounding box center [956, 541] width 60 height 13
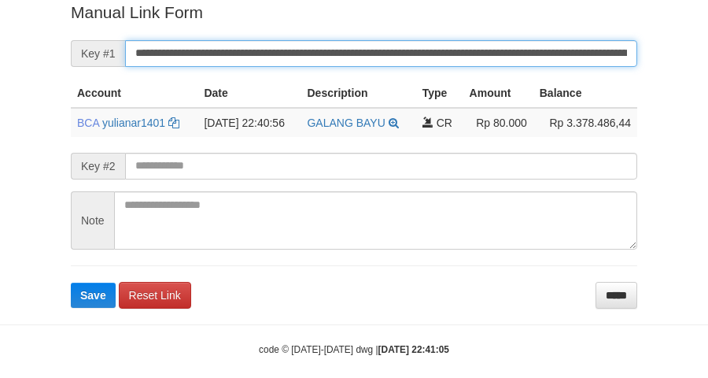
click at [71, 282] on button "Save" at bounding box center [93, 294] width 45 height 25
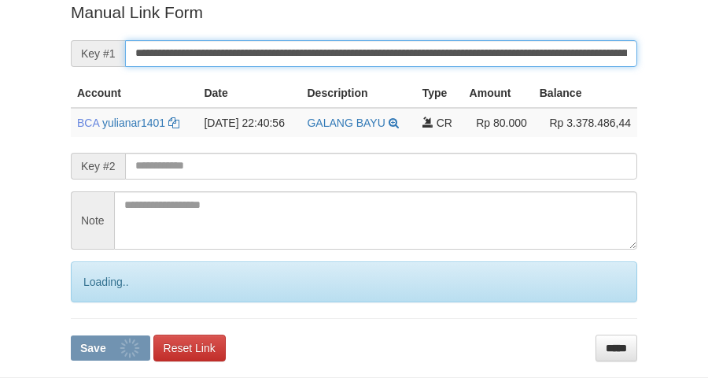
scroll to position [323, 0]
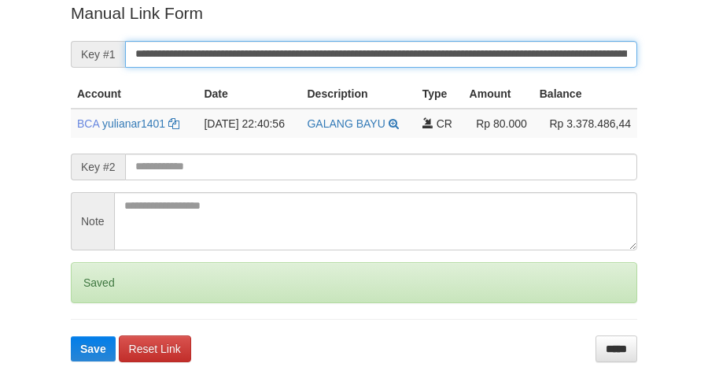
click at [71, 336] on button "Save" at bounding box center [93, 348] width 45 height 25
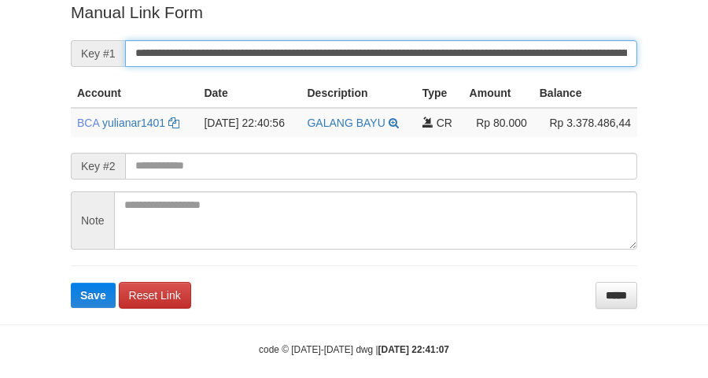
click at [71, 282] on button "Save" at bounding box center [93, 294] width 45 height 25
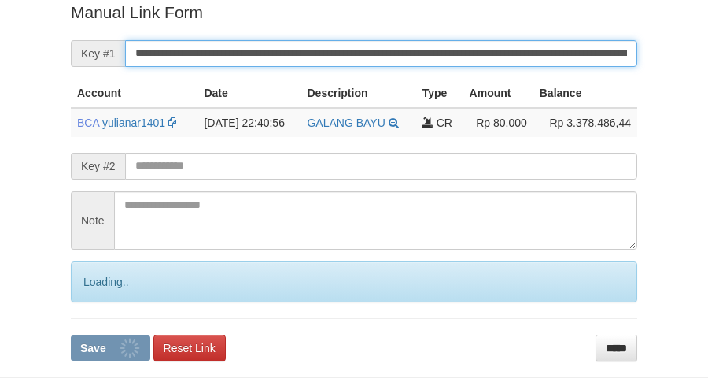
scroll to position [323, 0]
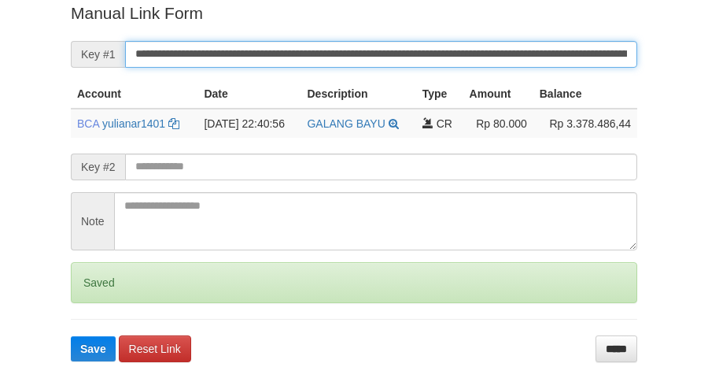
click at [71, 336] on button "Save" at bounding box center [93, 348] width 45 height 25
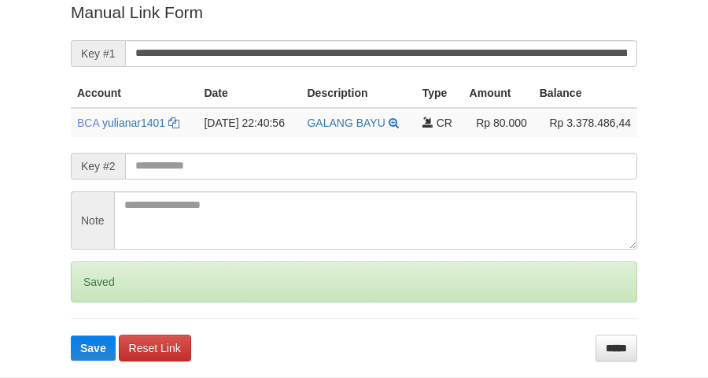
scroll to position [323, 0]
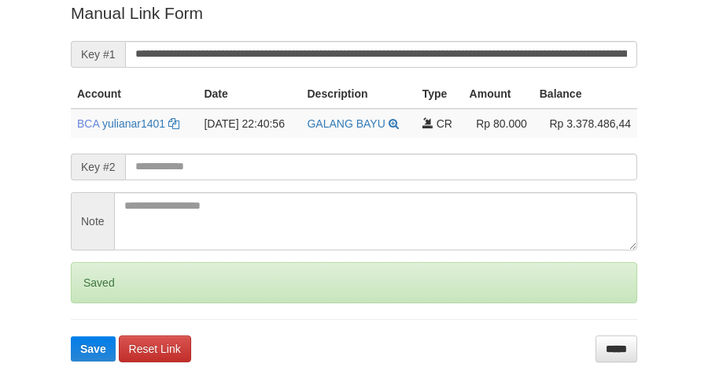
click at [71, 336] on button "Save" at bounding box center [93, 348] width 45 height 25
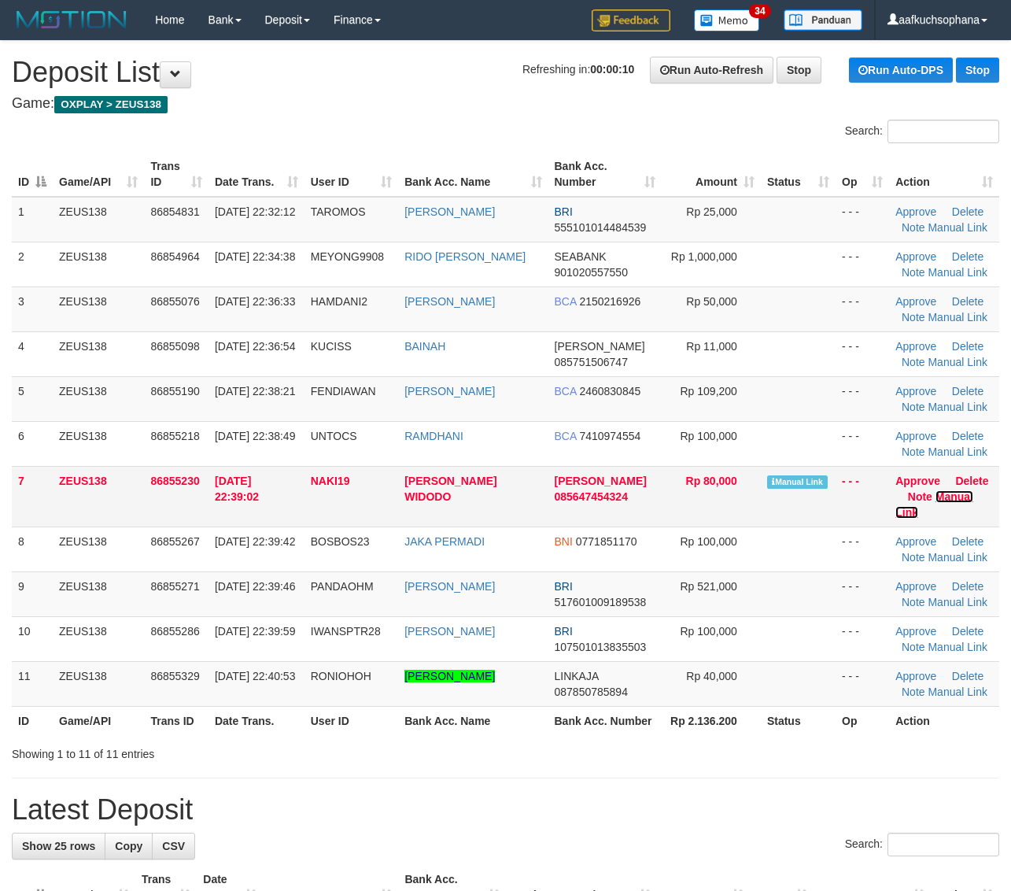
click at [953, 498] on link "Manual Link" at bounding box center [934, 504] width 78 height 28
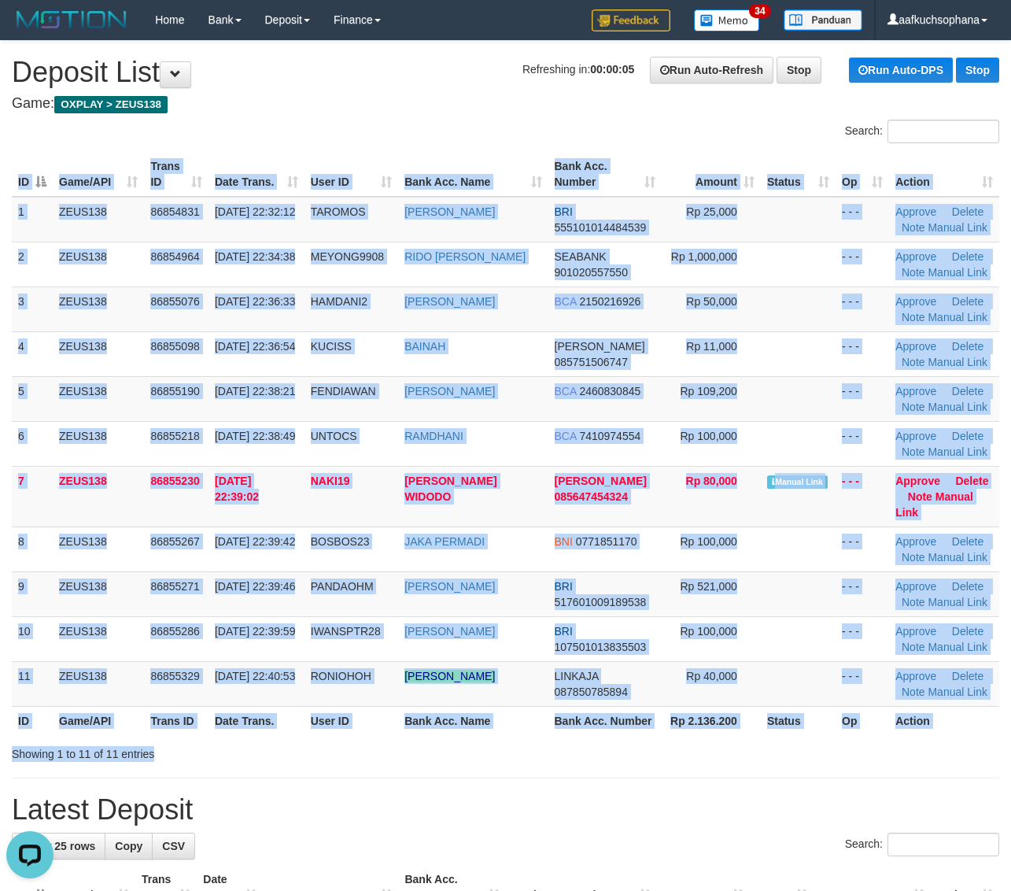
drag, startPoint x: 611, startPoint y: 739, endPoint x: 645, endPoint y: 736, distance: 34.1
click at [616, 742] on div "Search: ID Game/API Trans ID Date Trans. User ID Bank Acc. Name Bank Acc. Numbe…" at bounding box center [505, 441] width 987 height 642
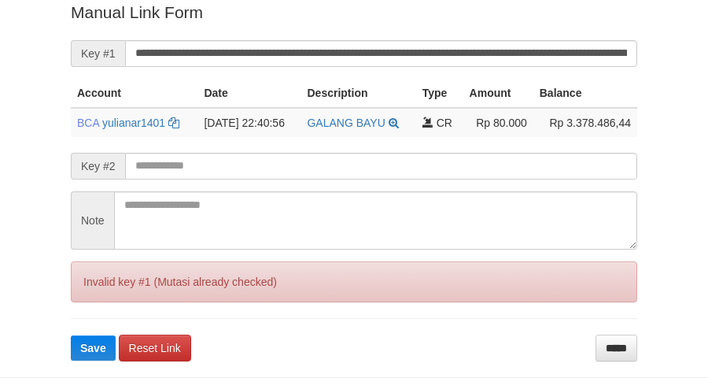
scroll to position [323, 0]
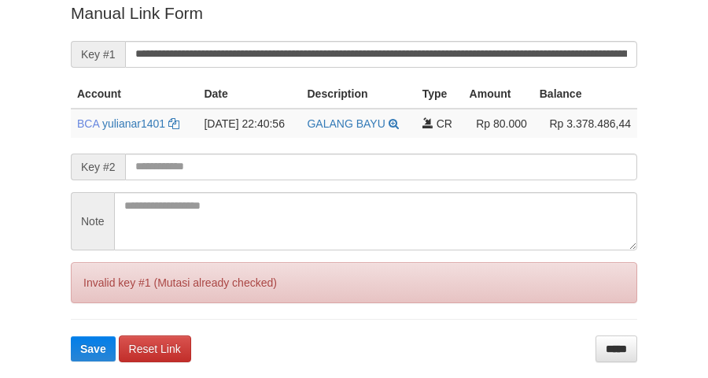
click at [396, 51] on input "**********" at bounding box center [381, 54] width 512 height 27
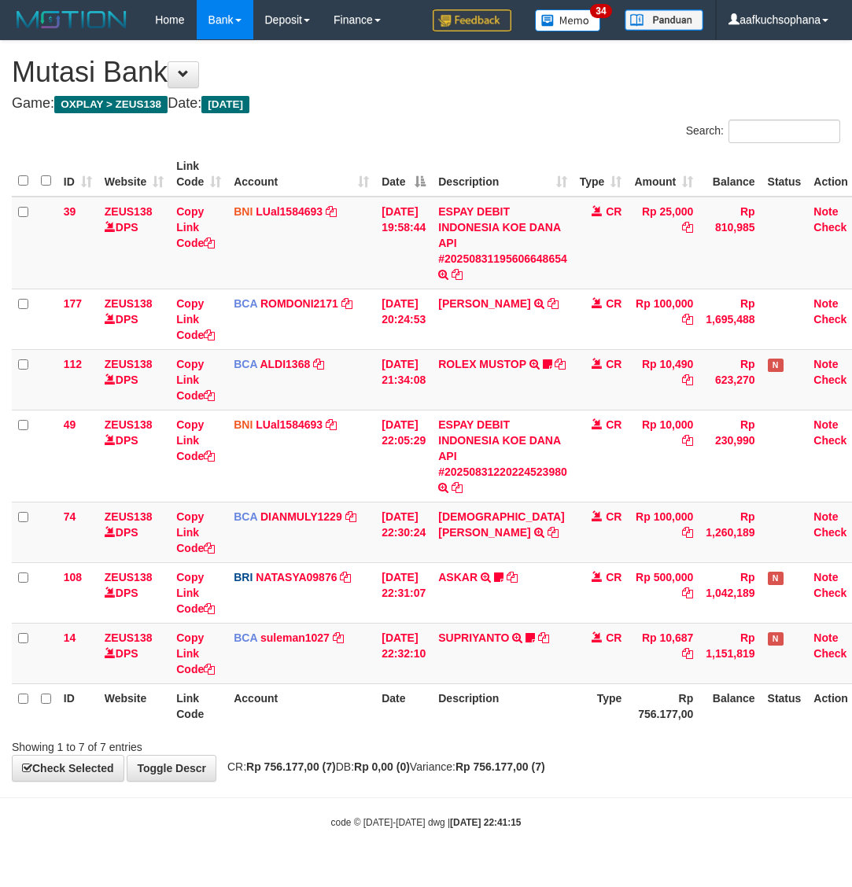
click at [612, 747] on div "Search: ID Website Link Code Account Date Description Type Amount Balance Statu…" at bounding box center [426, 438] width 828 height 636
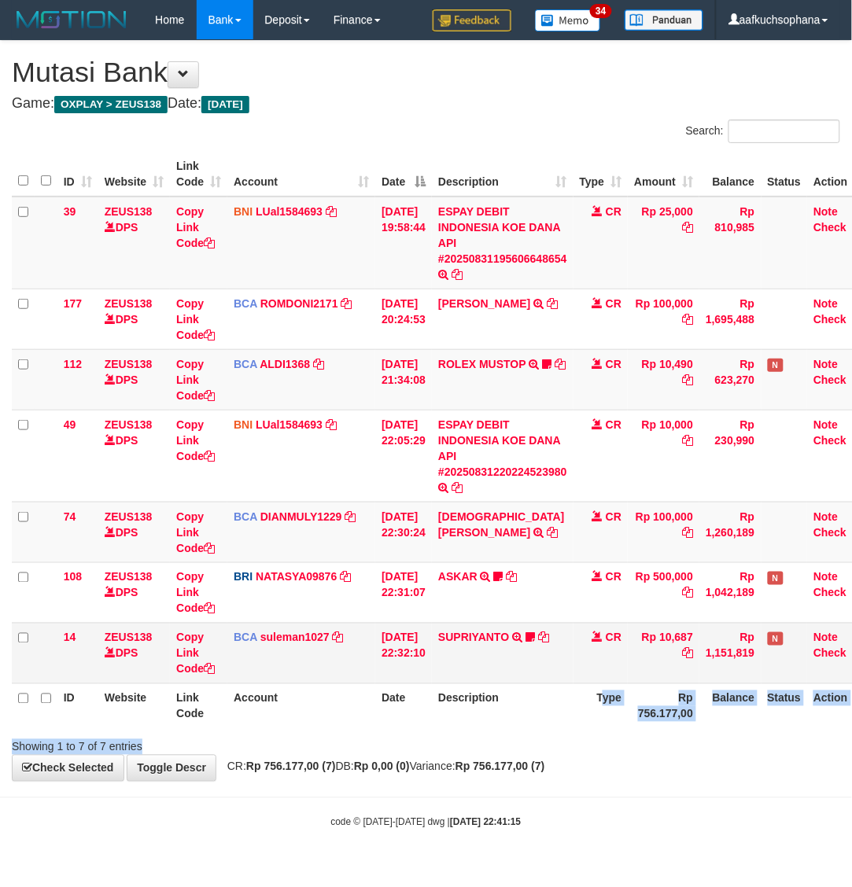
scroll to position [0, 6]
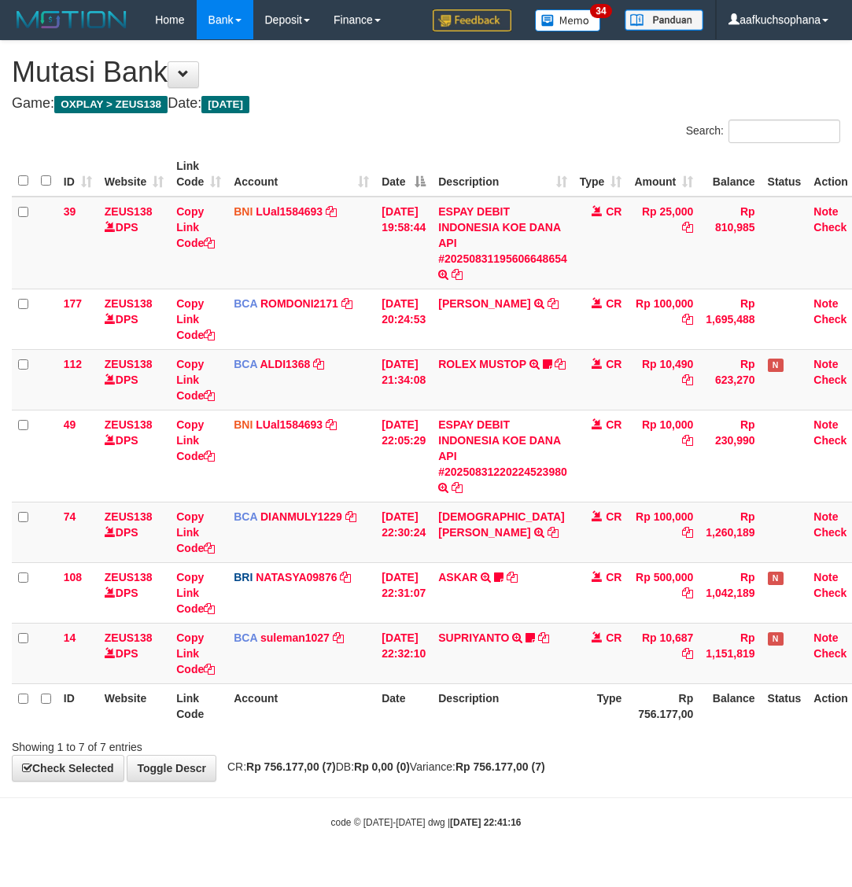
scroll to position [0, 30]
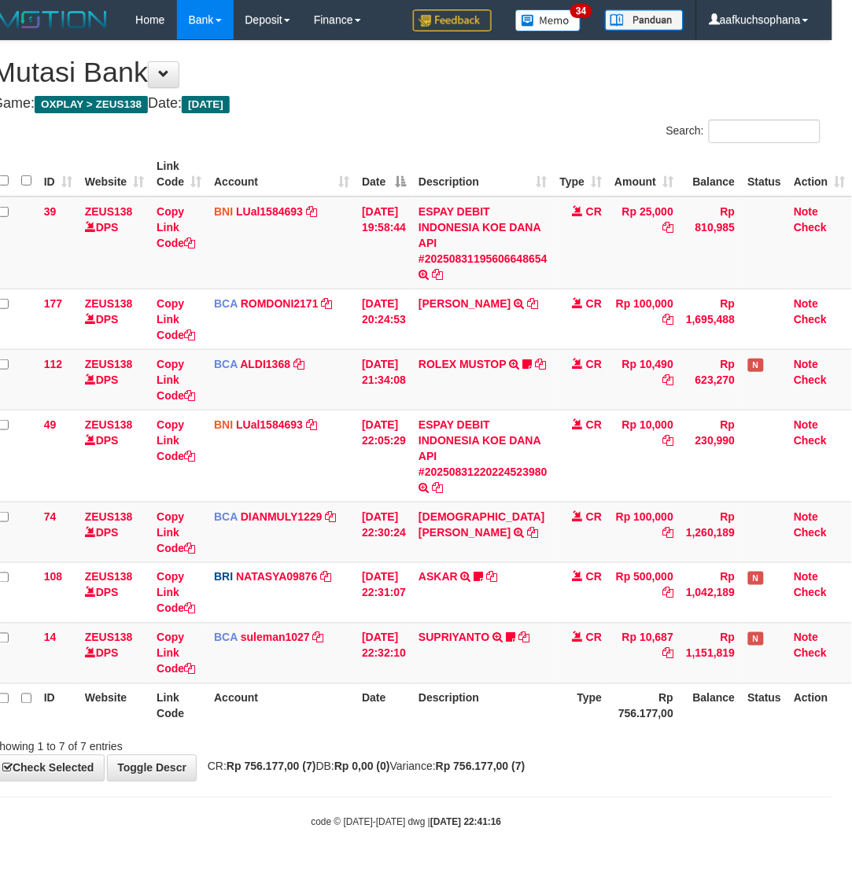
click at [330, 768] on span "CR: Rp 756.177,00 (7) DB: Rp 0,00 (0) Variance: Rp 756.177,00 (7)" at bounding box center [363, 767] width 326 height 13
click at [512, 739] on div "Showing 1 to 7 of 7 entries" at bounding box center [406, 744] width 852 height 22
drag, startPoint x: 512, startPoint y: 739, endPoint x: 2, endPoint y: 688, distance: 512.3
click at [498, 739] on div "Showing 1 to 7 of 7 entries" at bounding box center [406, 744] width 852 height 22
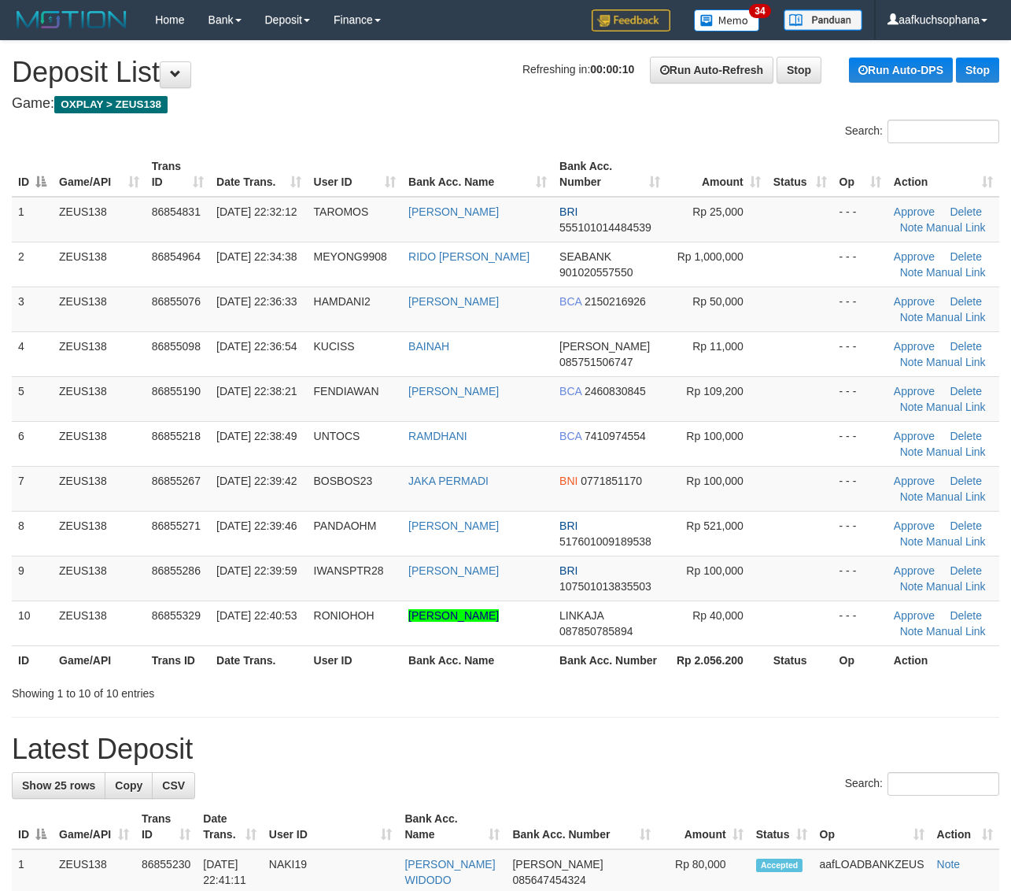
click at [651, 687] on div "Showing 1 to 10 of 10 entries" at bounding box center [505, 690] width 1011 height 22
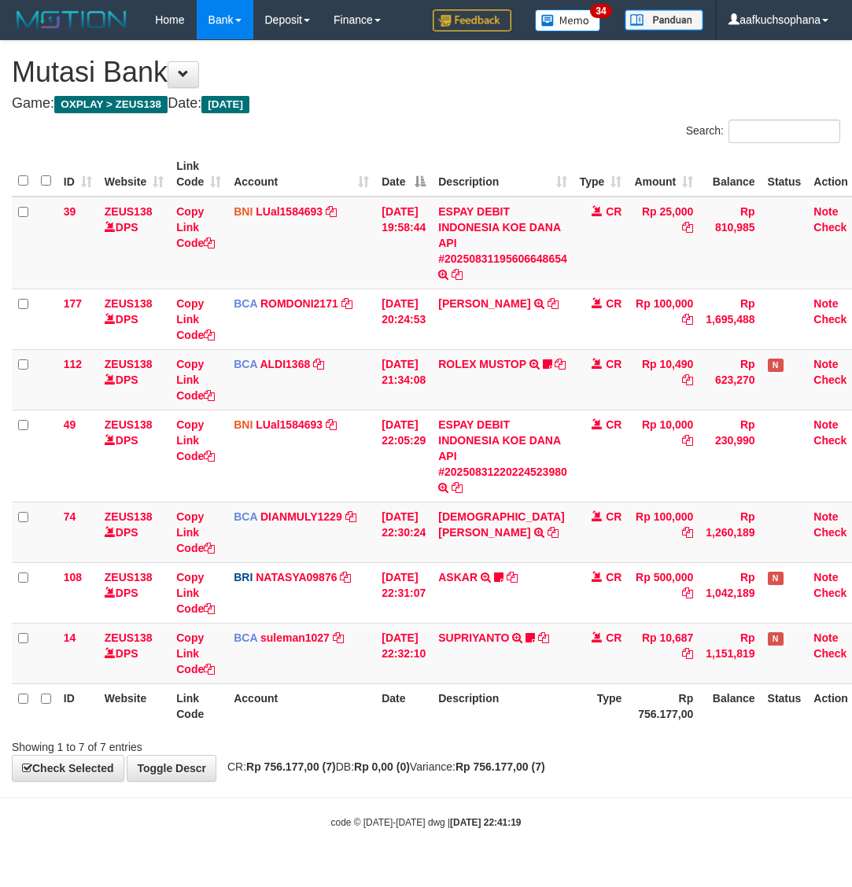
scroll to position [0, 30]
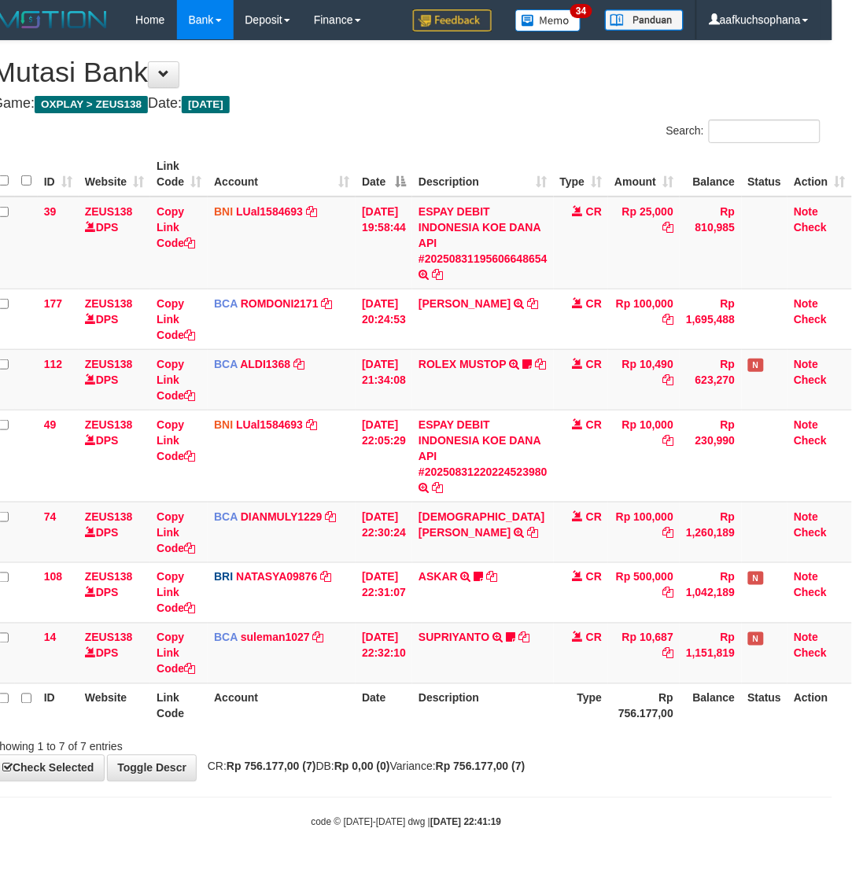
click at [500, 791] on body "Toggle navigation Home Bank Account List Load By Website Group [OXPLAY] ZEUS138…" at bounding box center [406, 434] width 852 height 869
click at [553, 801] on body "Toggle navigation Home Bank Account List Load By Website Group [OXPLAY] ZEUS138…" at bounding box center [406, 434] width 852 height 869
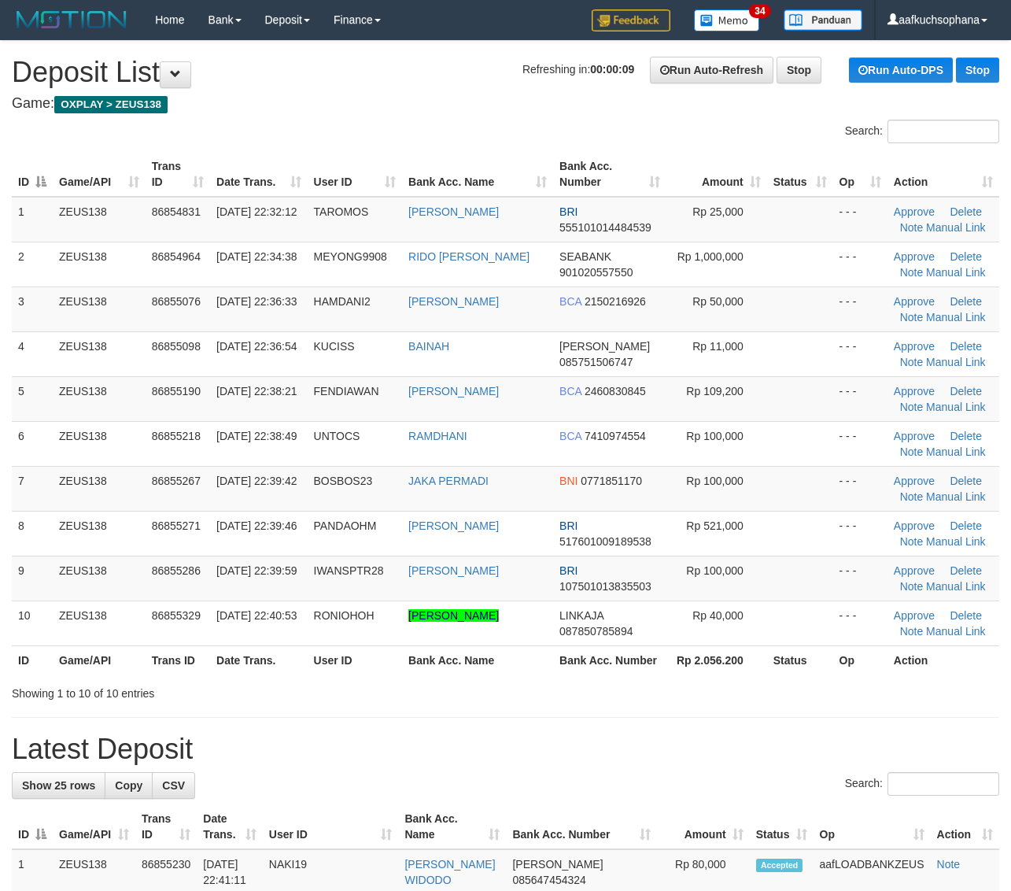
drag, startPoint x: 793, startPoint y: 736, endPoint x: 830, endPoint y: 726, distance: 38.2
click at [793, 736] on h1 "Latest Deposit" at bounding box center [505, 748] width 987 height 31
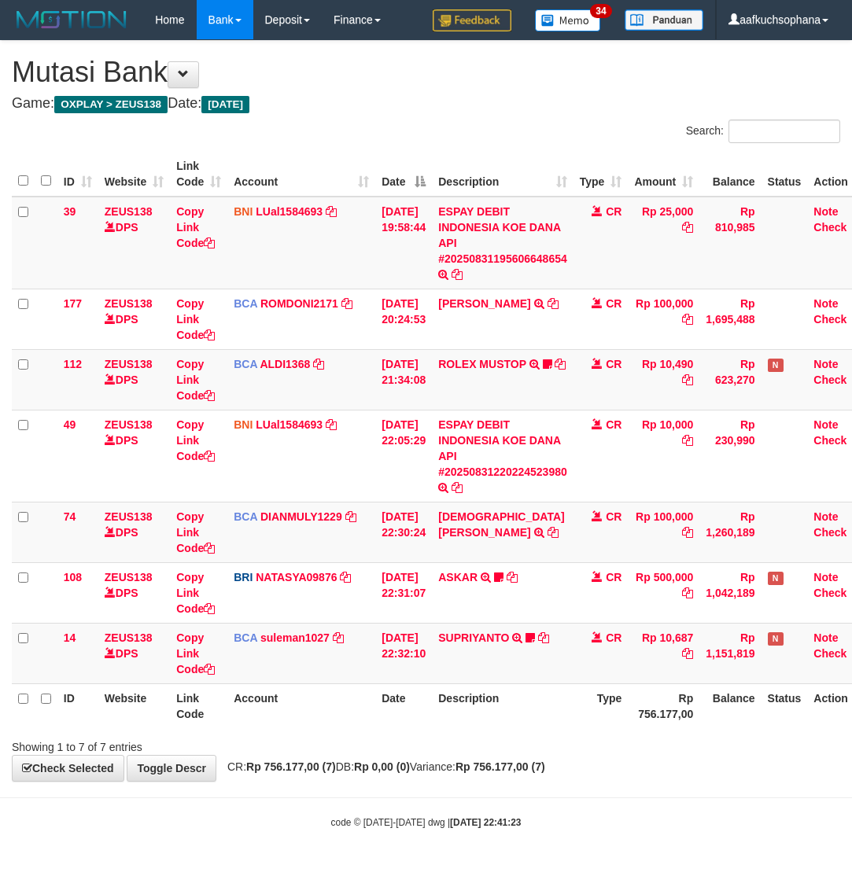
scroll to position [0, 30]
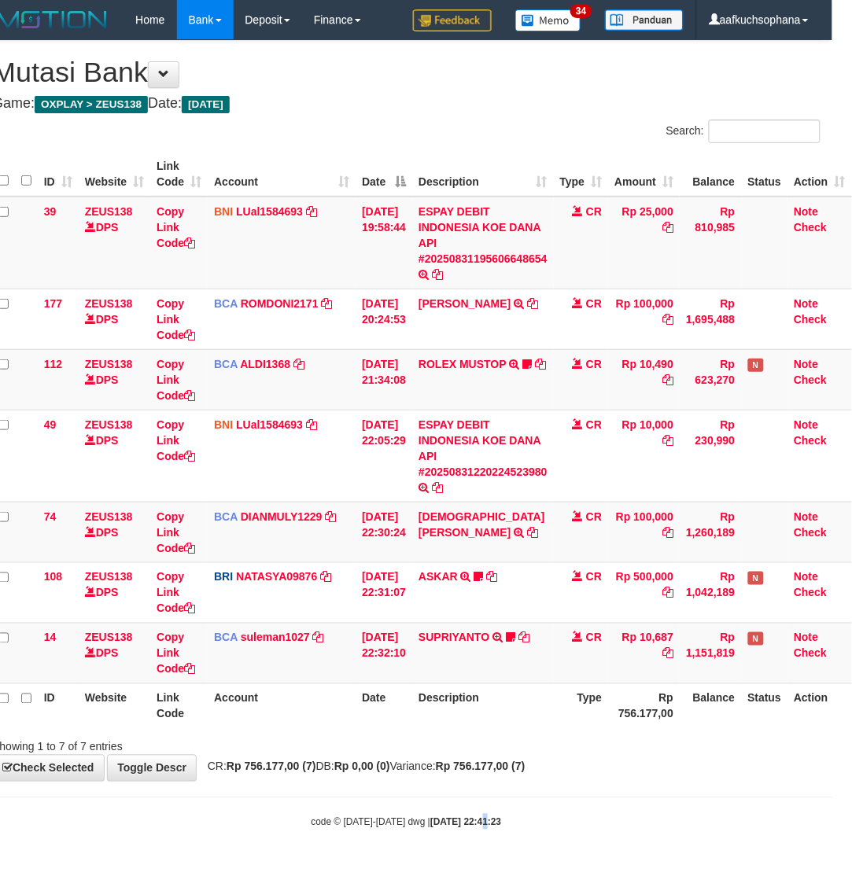
click at [457, 838] on body "Toggle navigation Home Bank Account List Load By Website Group [OXPLAY] ZEUS138…" at bounding box center [406, 434] width 852 height 869
click at [474, 824] on strong "[DATE] 22:41:23" at bounding box center [465, 822] width 71 height 11
click at [524, 743] on div "Showing 1 to 7 of 7 entries" at bounding box center [406, 744] width 852 height 22
click at [526, 767] on strong "Rp 756.177,00 (7)" at bounding box center [481, 767] width 90 height 13
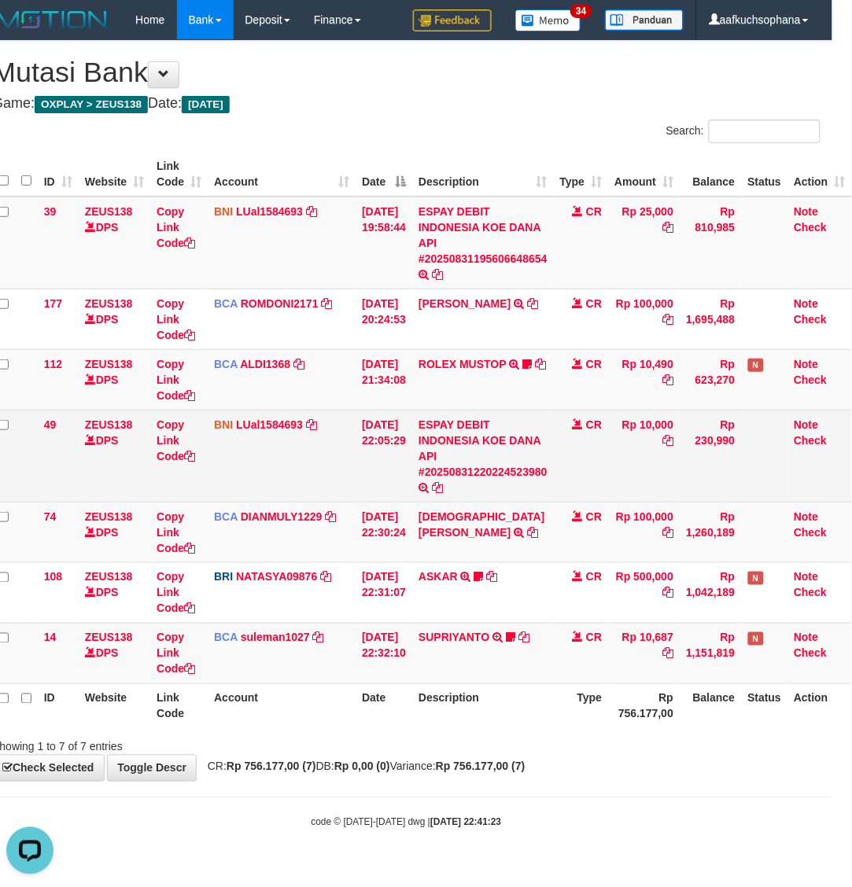
drag, startPoint x: 551, startPoint y: 767, endPoint x: 850, endPoint y: 498, distance: 402.2
click at [526, 767] on strong "Rp 756.177,00 (7)" at bounding box center [481, 767] width 90 height 13
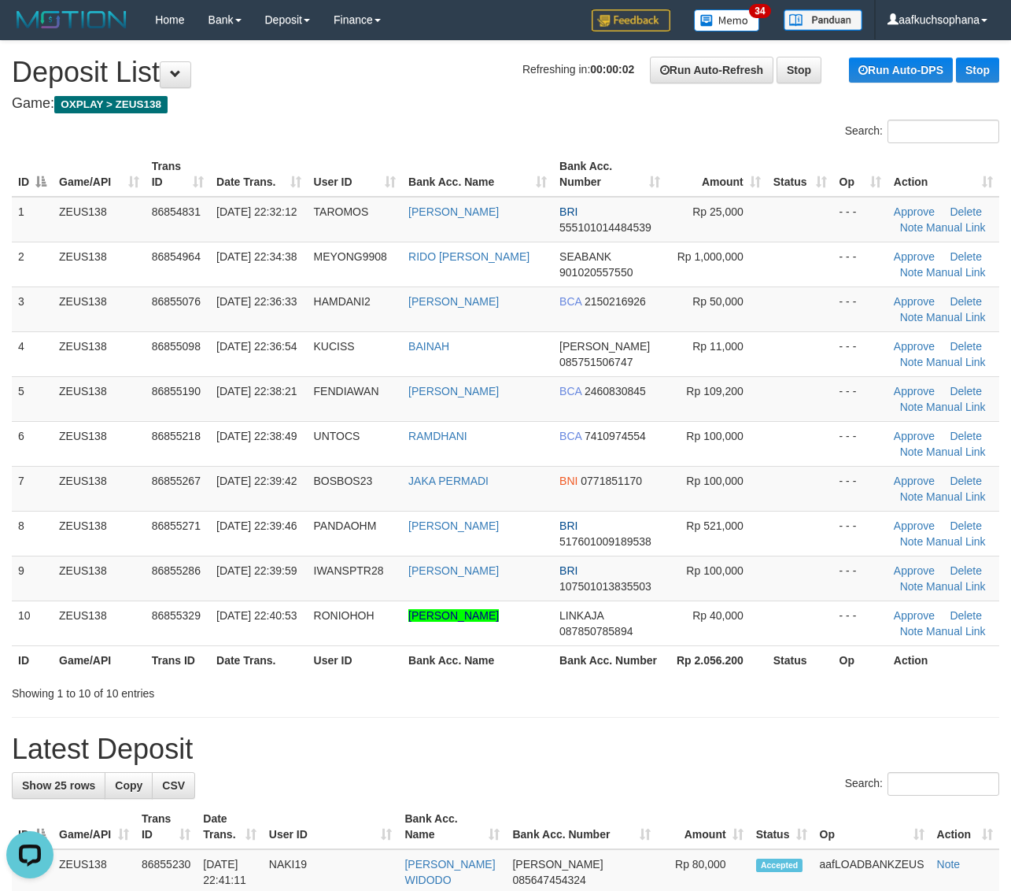
click at [822, 647] on th "Status" at bounding box center [800, 659] width 66 height 29
drag, startPoint x: 828, startPoint y: 651, endPoint x: 1023, endPoint y: 683, distance: 198.5
click at [834, 651] on tr "ID Game/API Trans ID Date Trans. User ID Bank Acc. Name Bank Acc. Number Rp 2.0…" at bounding box center [505, 659] width 987 height 29
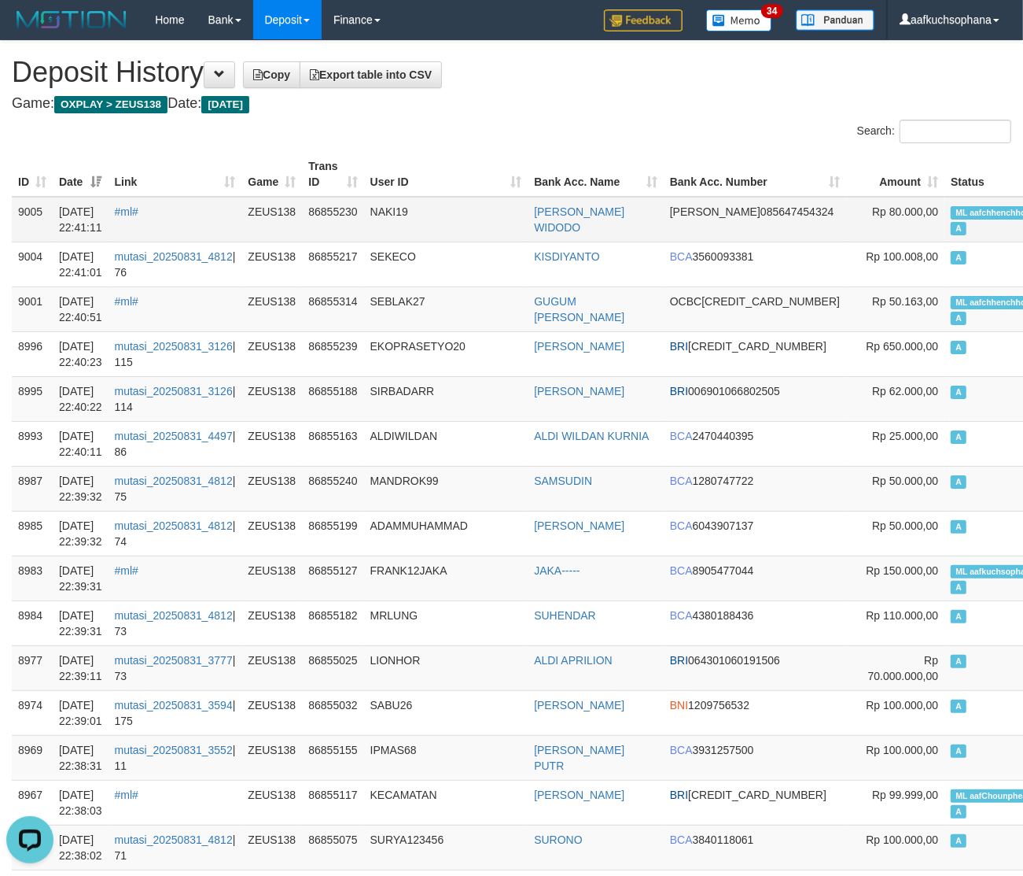
click at [951, 218] on span "ML aafchhenchhouy" at bounding box center [996, 212] width 90 height 13
copy td "ML aafchhenchhouy A"
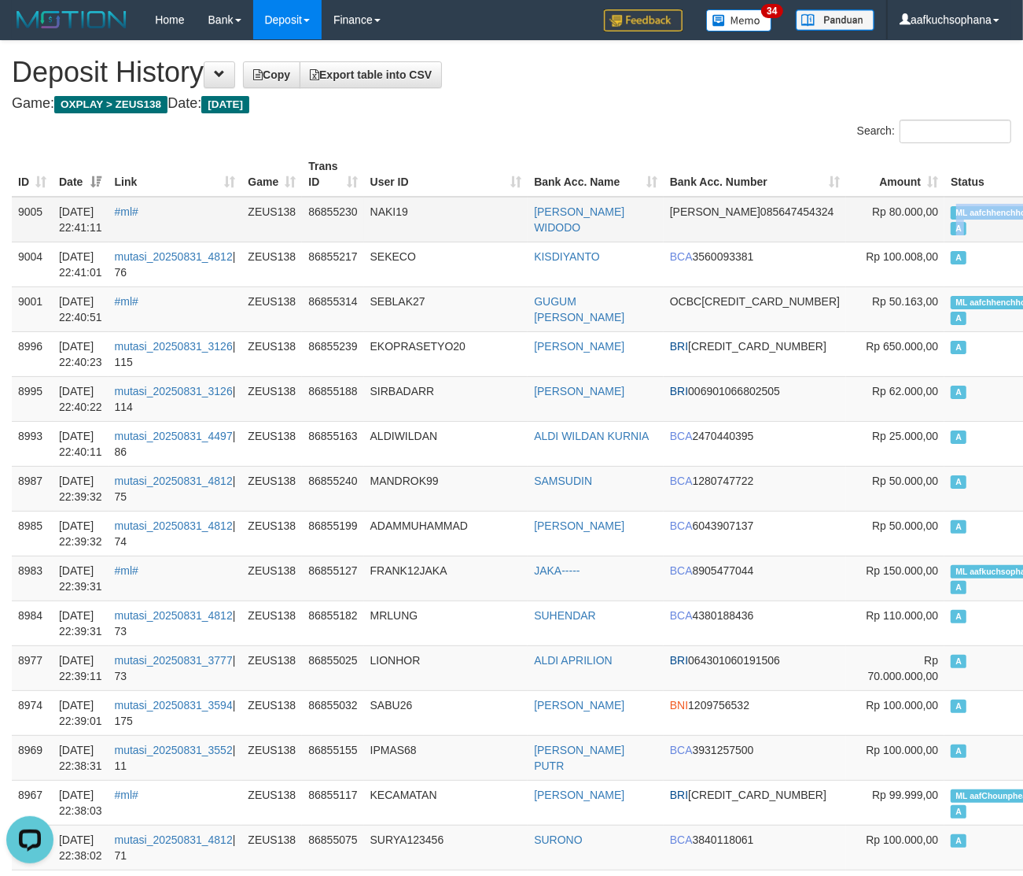
click at [945, 234] on td "ML aafchhenchhouy A" at bounding box center [999, 220] width 109 height 46
click at [958, 587] on td "ML aafkuchsophana A" at bounding box center [999, 577] width 109 height 45
click at [951, 568] on span "ML aafkuchsophana" at bounding box center [995, 571] width 89 height 13
click at [951, 569] on span "ML aafkuchsophana" at bounding box center [995, 571] width 89 height 13
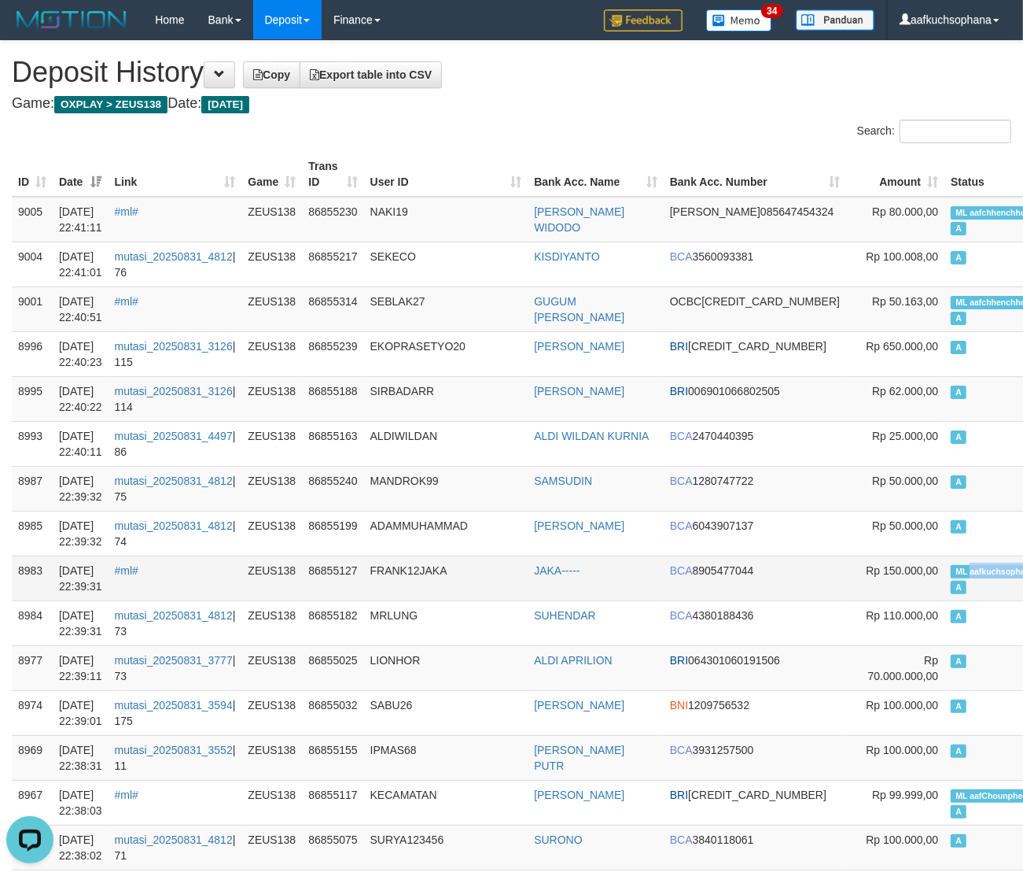
click at [951, 569] on span "ML aafkuchsophana" at bounding box center [995, 571] width 89 height 13
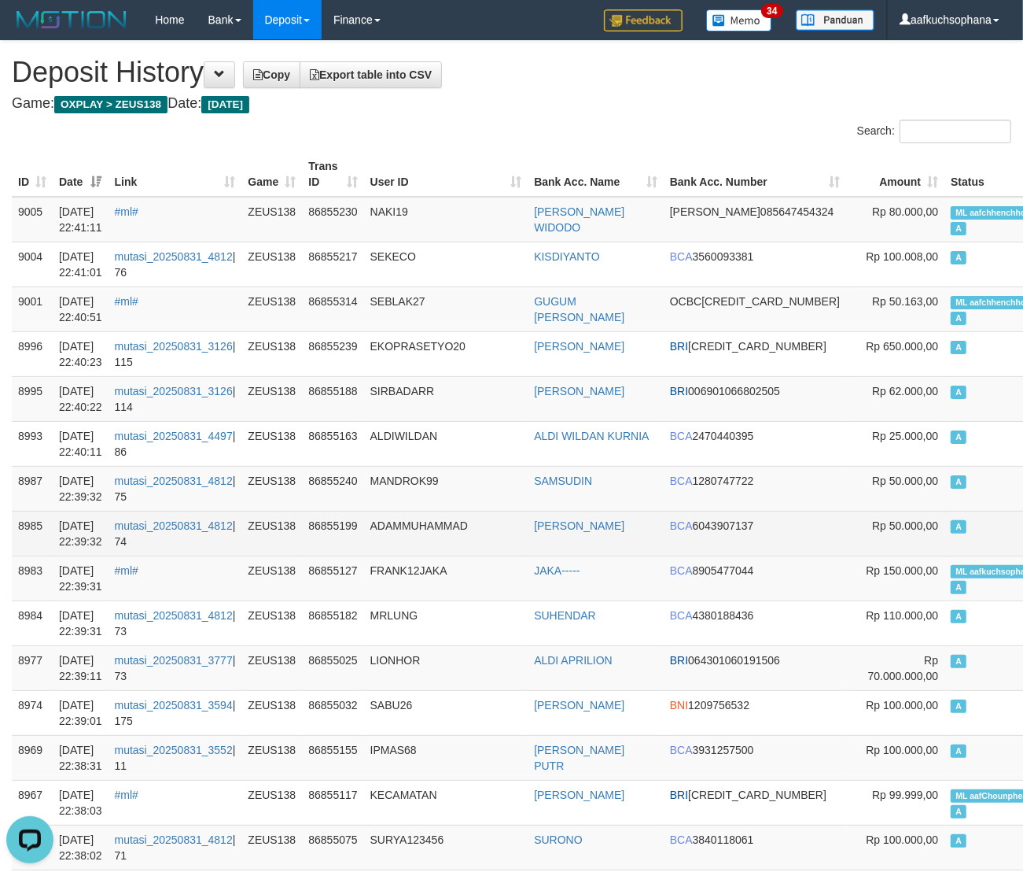
click at [945, 540] on td "A" at bounding box center [999, 533] width 109 height 45
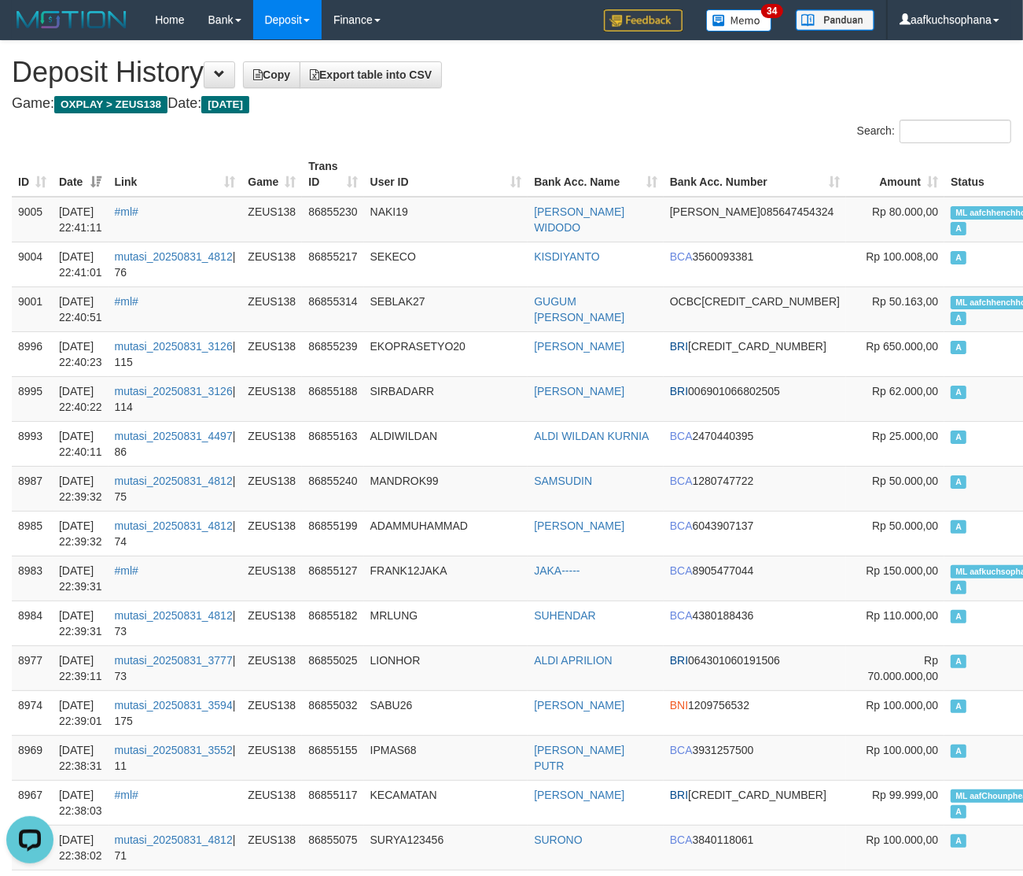
click at [586, 109] on h4 "Game: OXPLAY > ZEUS138 Date: Today" at bounding box center [512, 104] width 1000 height 16
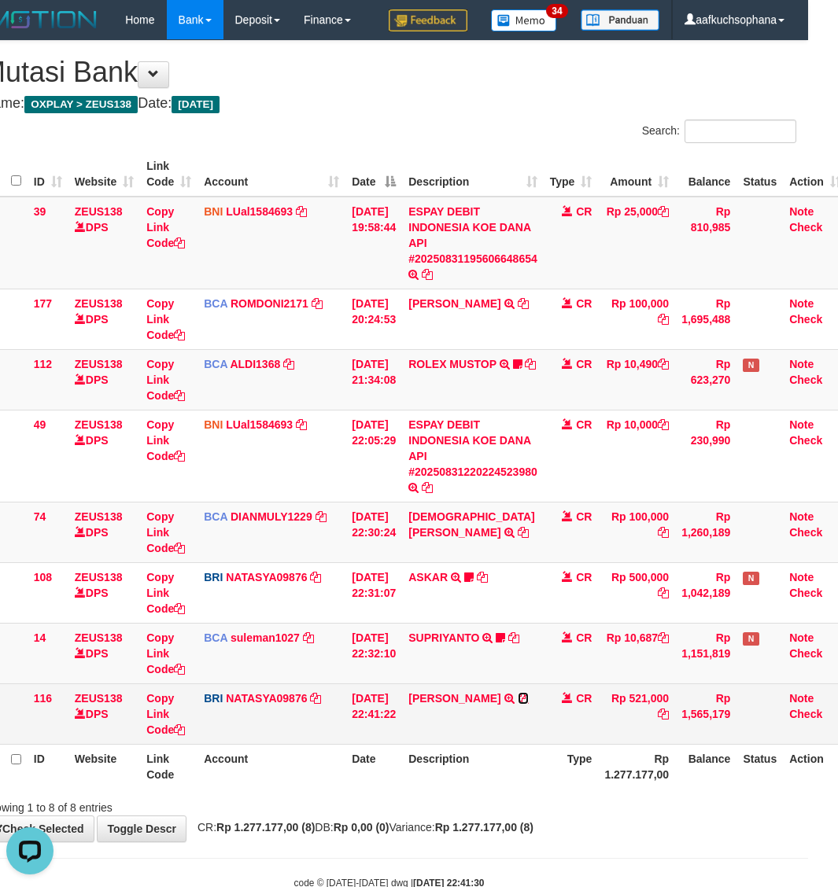
click at [529, 695] on icon at bounding box center [523, 698] width 11 height 11
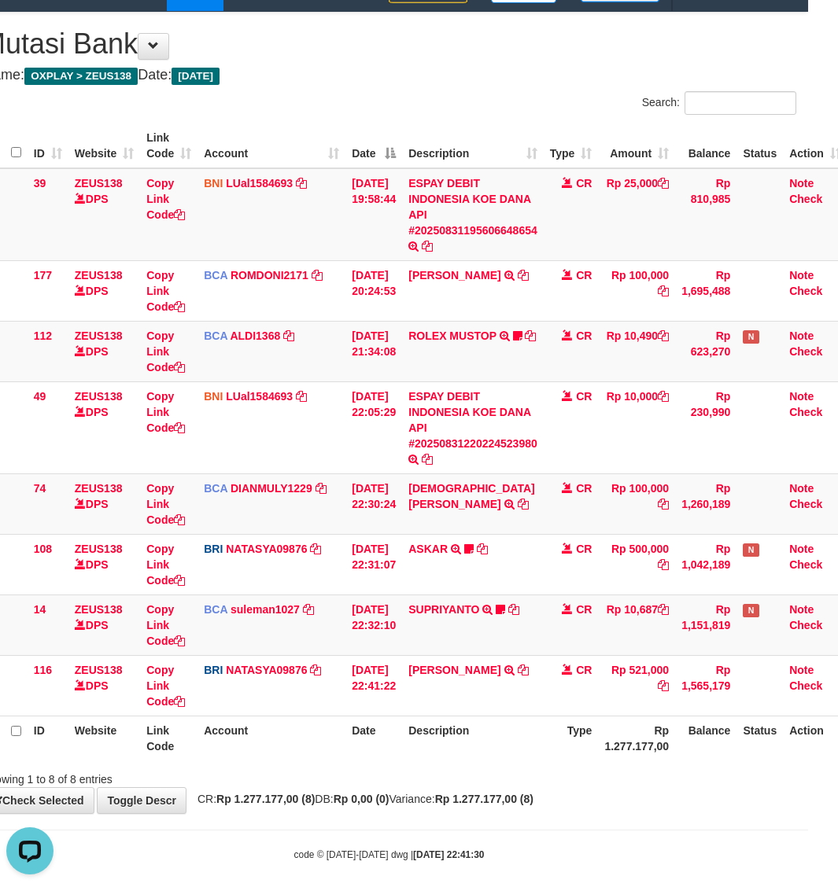
scroll to position [43, 30]
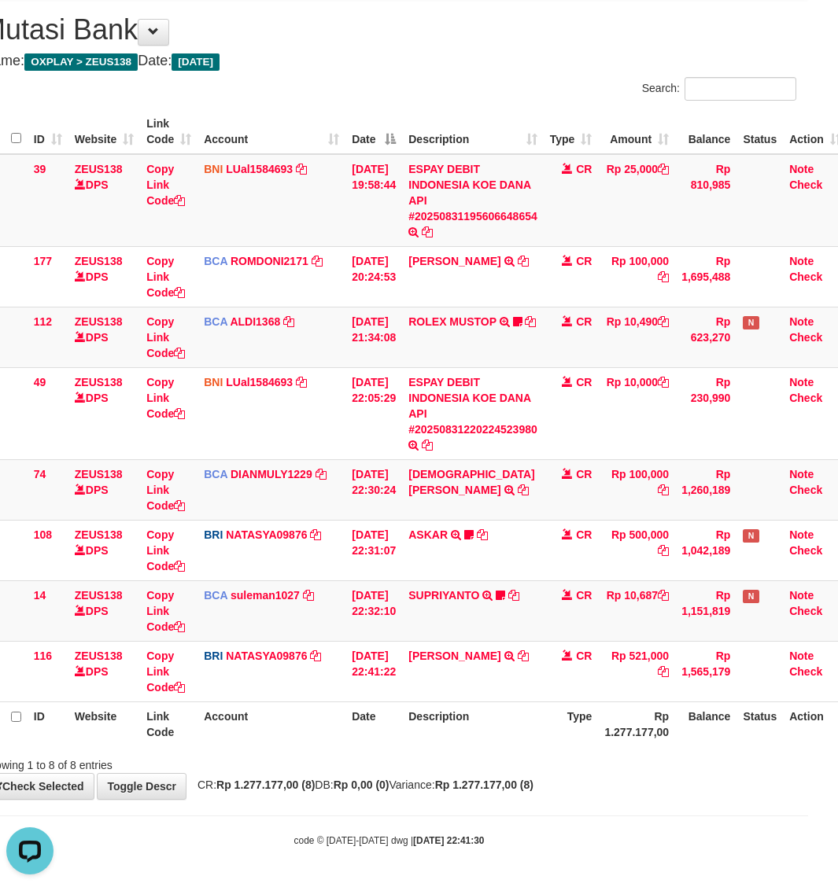
drag, startPoint x: 618, startPoint y: 768, endPoint x: 848, endPoint y: 614, distance: 277.3
click at [632, 751] on div "Showing 1 to 8 of 8 entries" at bounding box center [389, 762] width 838 height 22
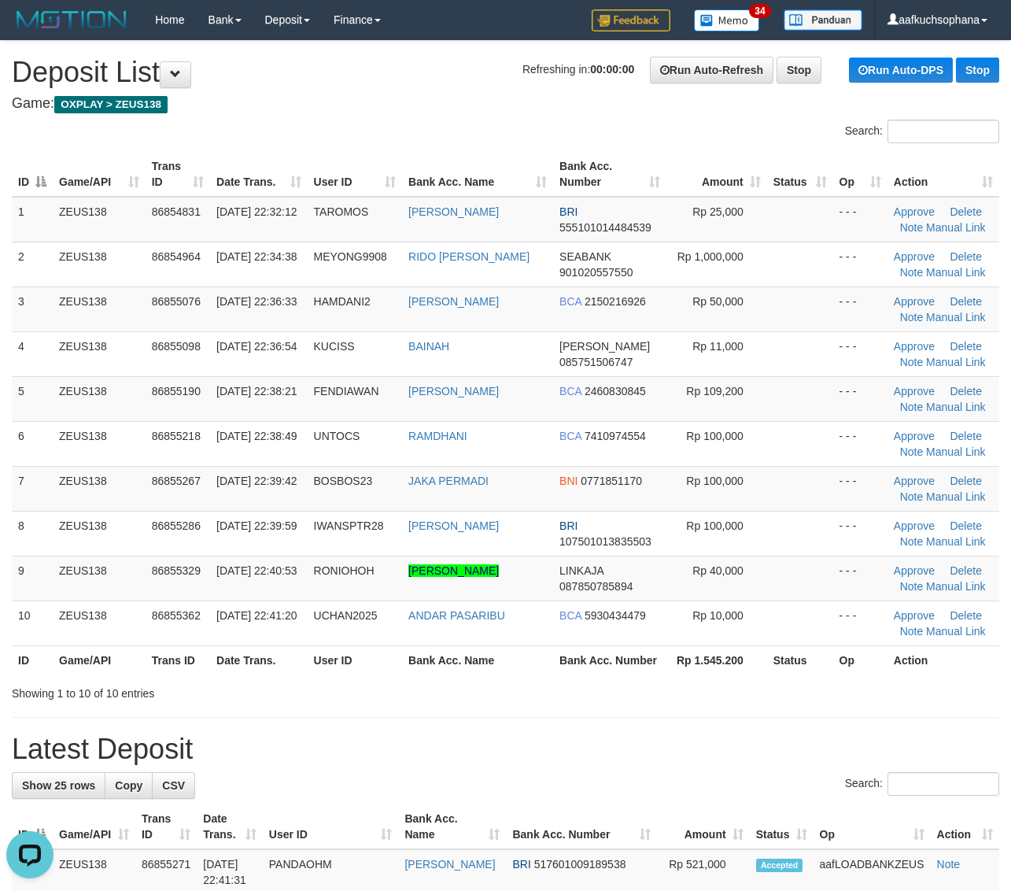
drag, startPoint x: 718, startPoint y: 686, endPoint x: 746, endPoint y: 685, distance: 27.5
click at [725, 687] on div "Showing 1 to 10 of 10 entries" at bounding box center [505, 690] width 1011 height 22
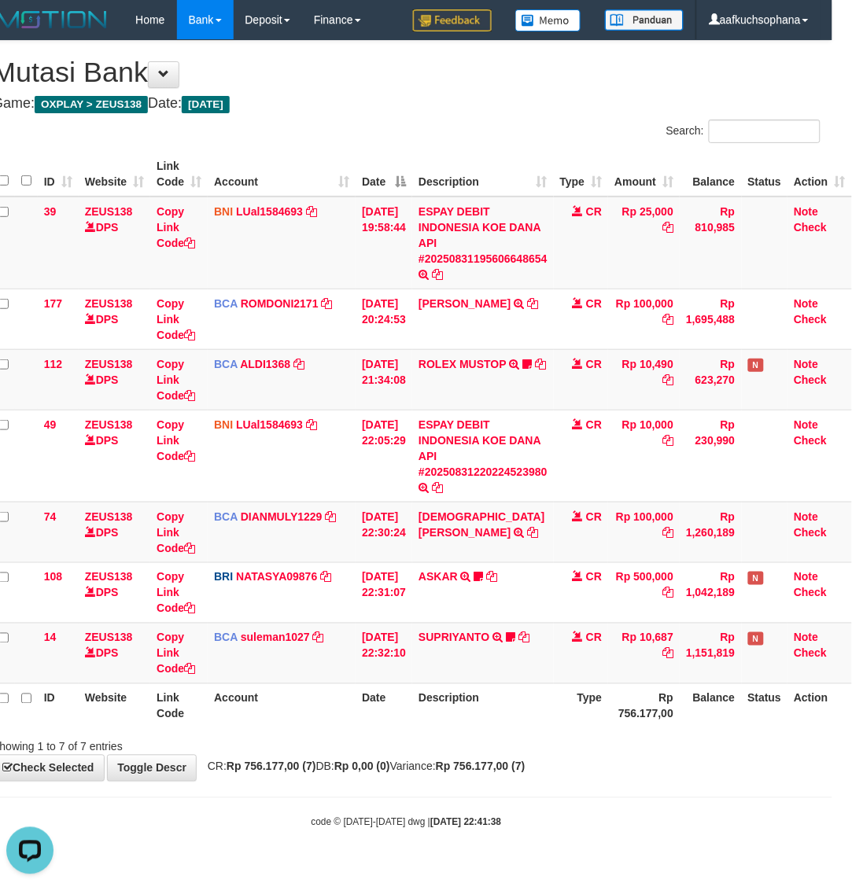
click at [560, 742] on div "Showing 1 to 7 of 7 entries" at bounding box center [406, 744] width 852 height 22
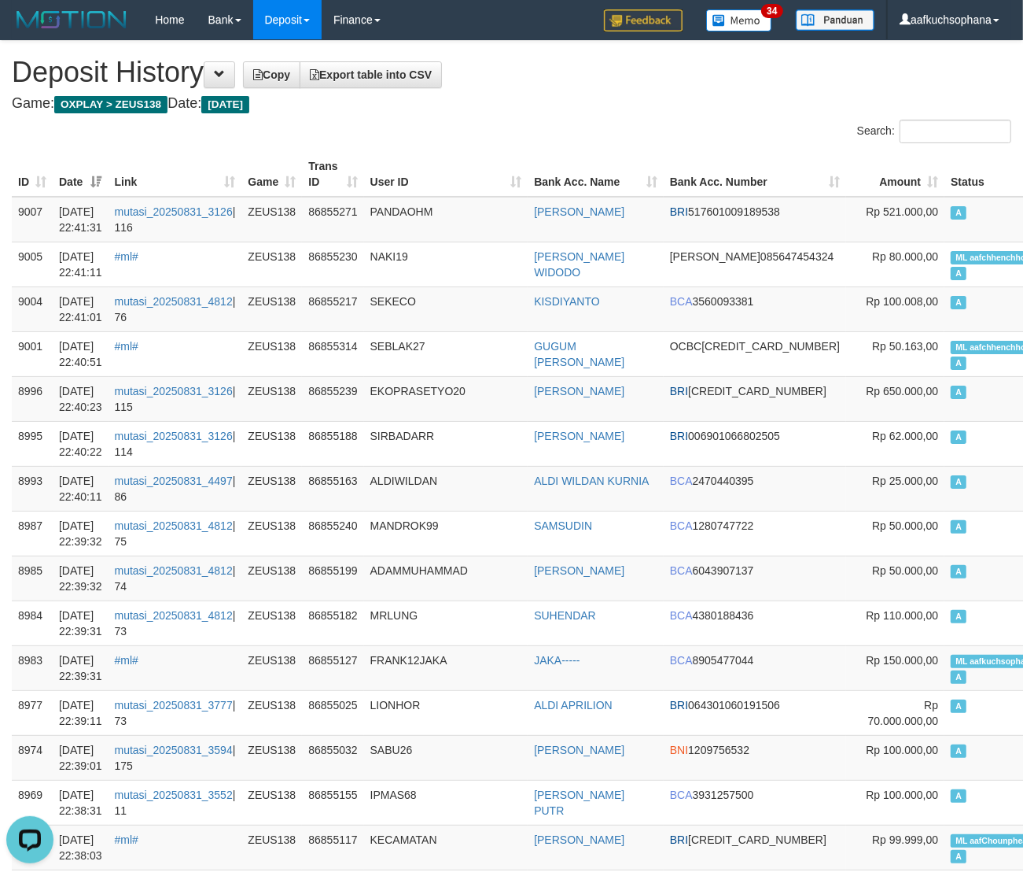
click at [524, 140] on div "Search:" at bounding box center [768, 134] width 489 height 28
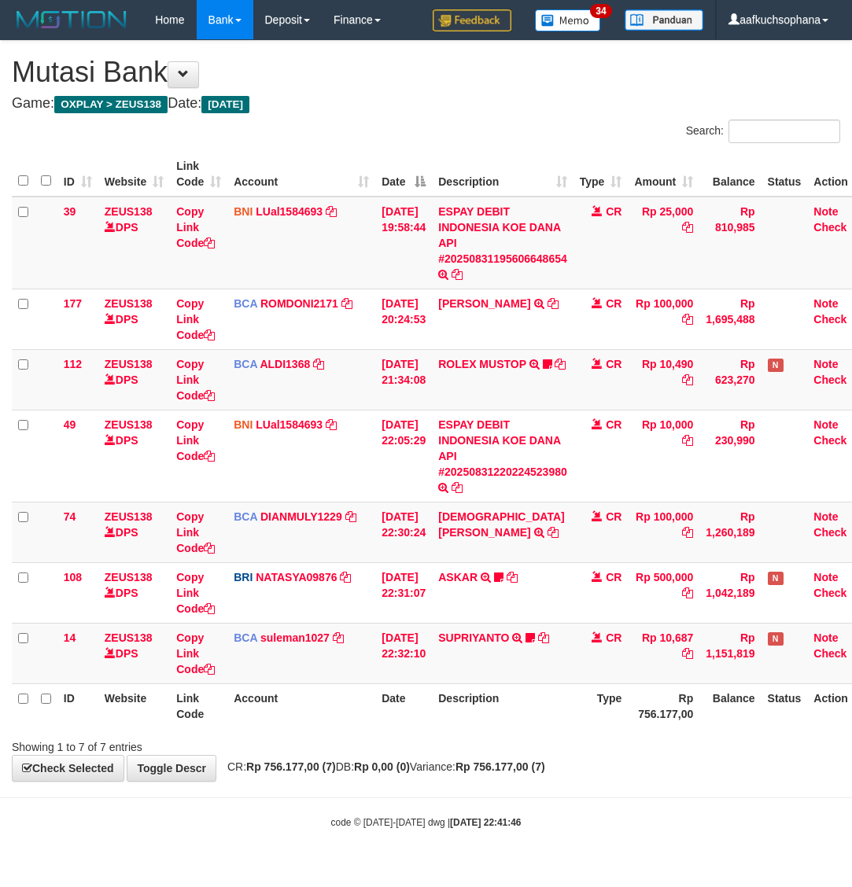
scroll to position [0, 30]
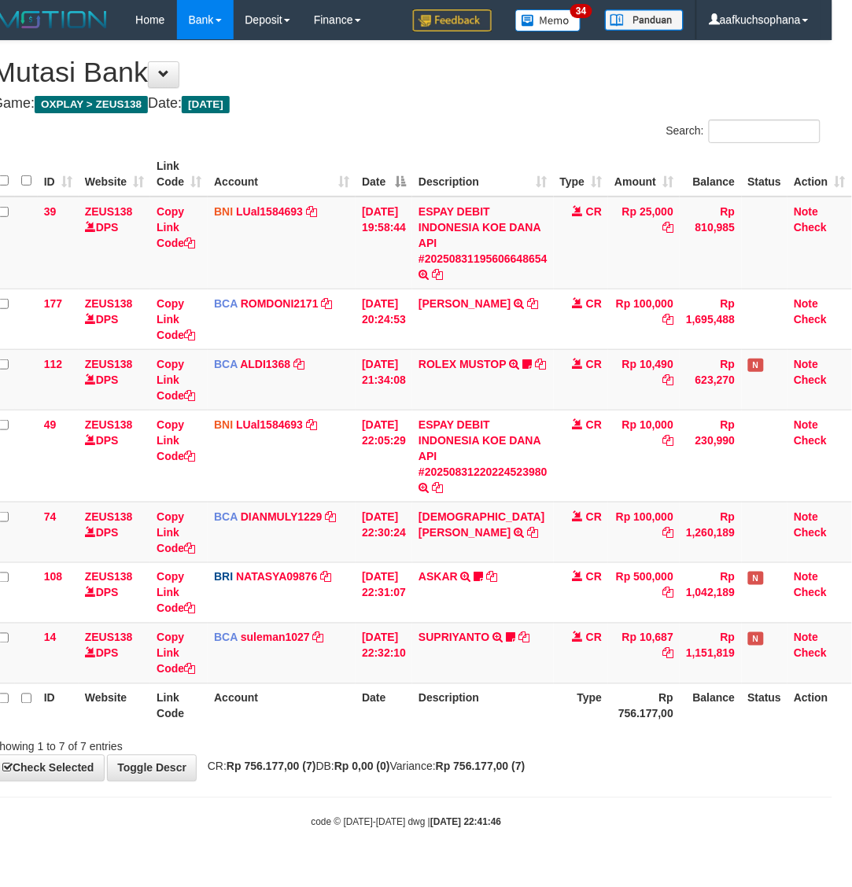
click at [463, 758] on div "**********" at bounding box center [406, 411] width 852 height 740
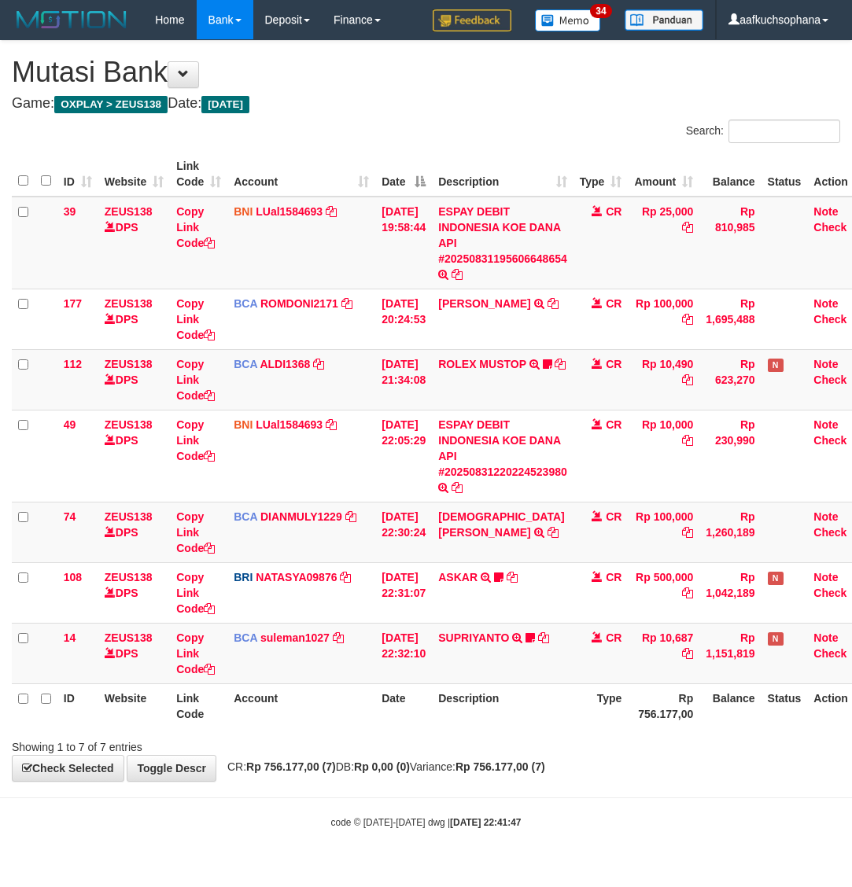
scroll to position [0, 30]
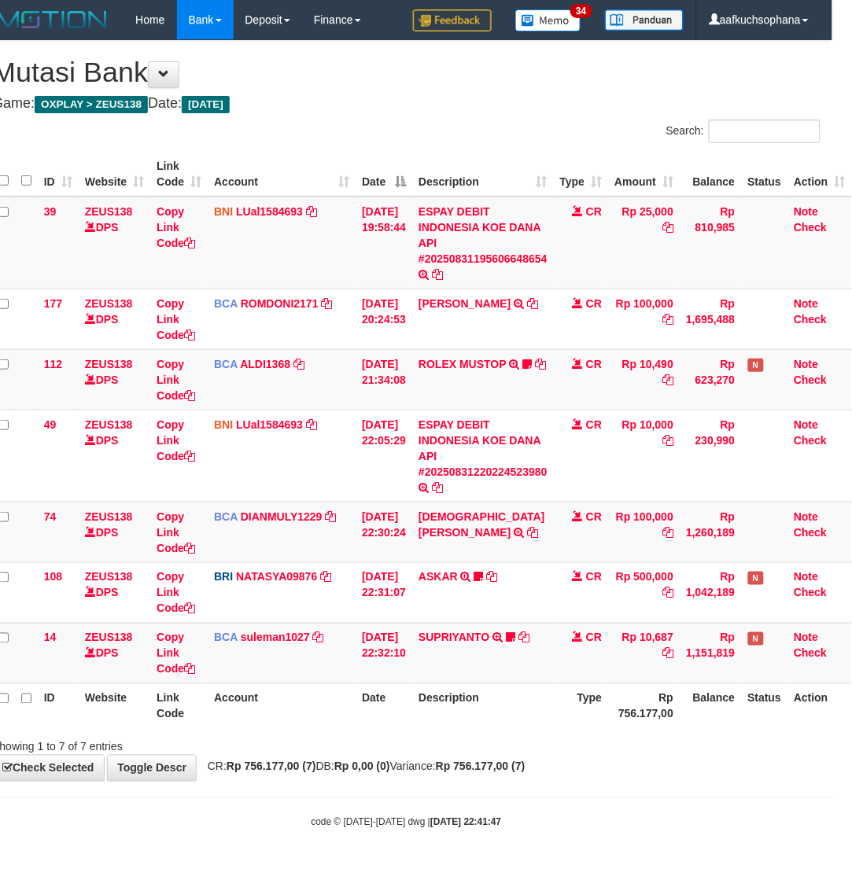
click at [548, 788] on body "Toggle navigation Home Bank Account List Load By Website Group [OXPLAY] ZEUS138…" at bounding box center [406, 434] width 852 height 869
click at [551, 787] on body "Toggle navigation Home Bank Account List Load By Website Group [OXPLAY] ZEUS138…" at bounding box center [406, 434] width 852 height 869
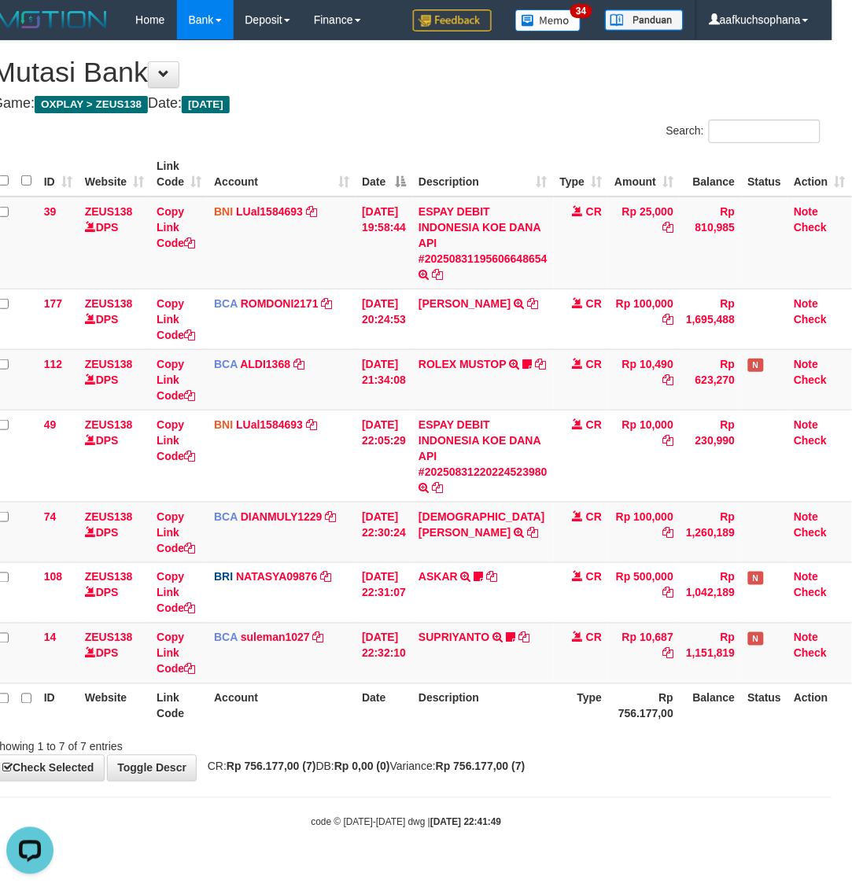
drag, startPoint x: 655, startPoint y: 739, endPoint x: 643, endPoint y: 740, distance: 11.8
click at [647, 740] on div "Showing 1 to 7 of 7 entries" at bounding box center [406, 744] width 852 height 22
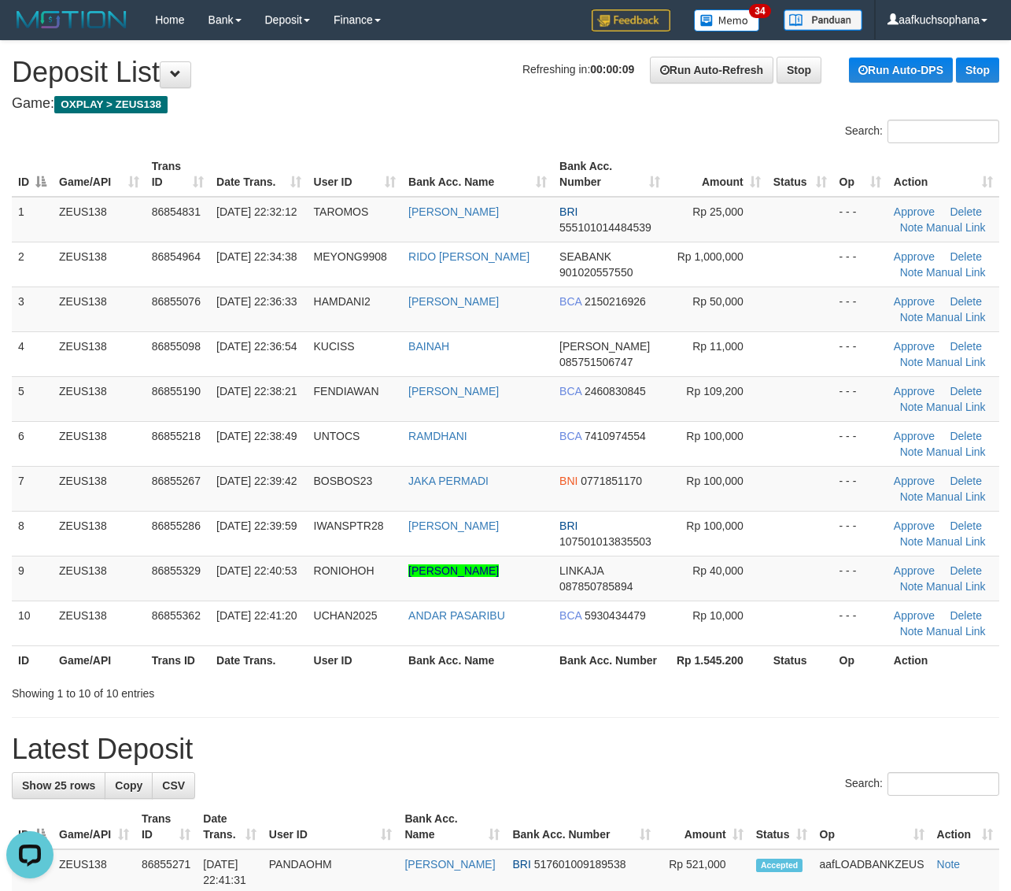
click at [865, 700] on div "Showing 1 to 10 of 10 entries" at bounding box center [505, 690] width 1011 height 22
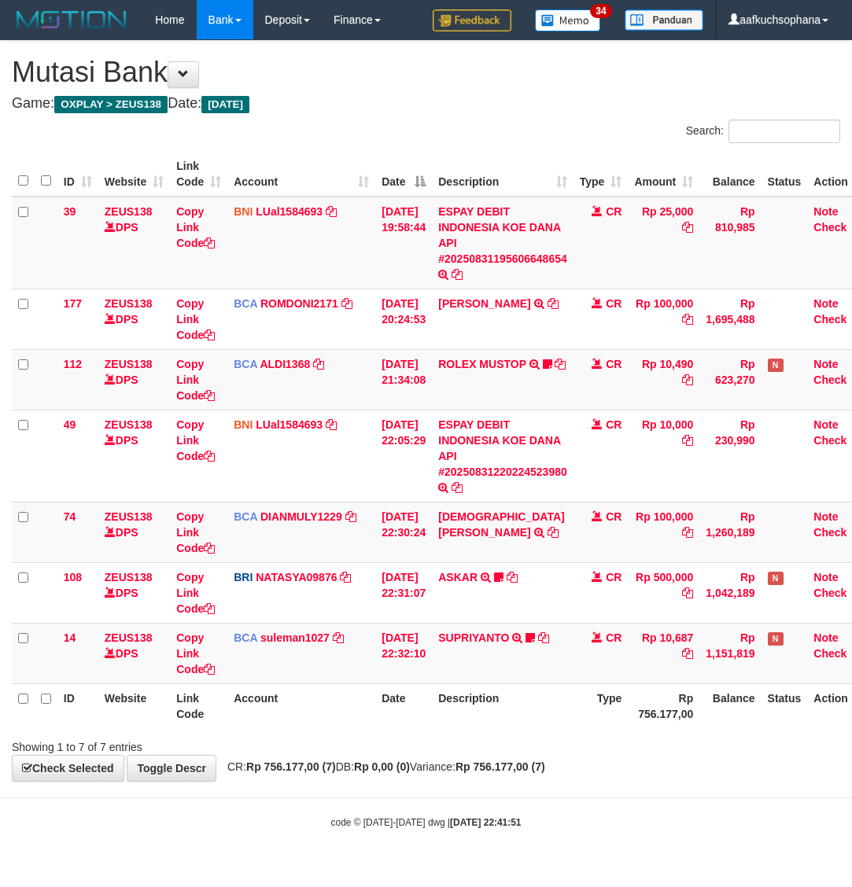
scroll to position [0, 30]
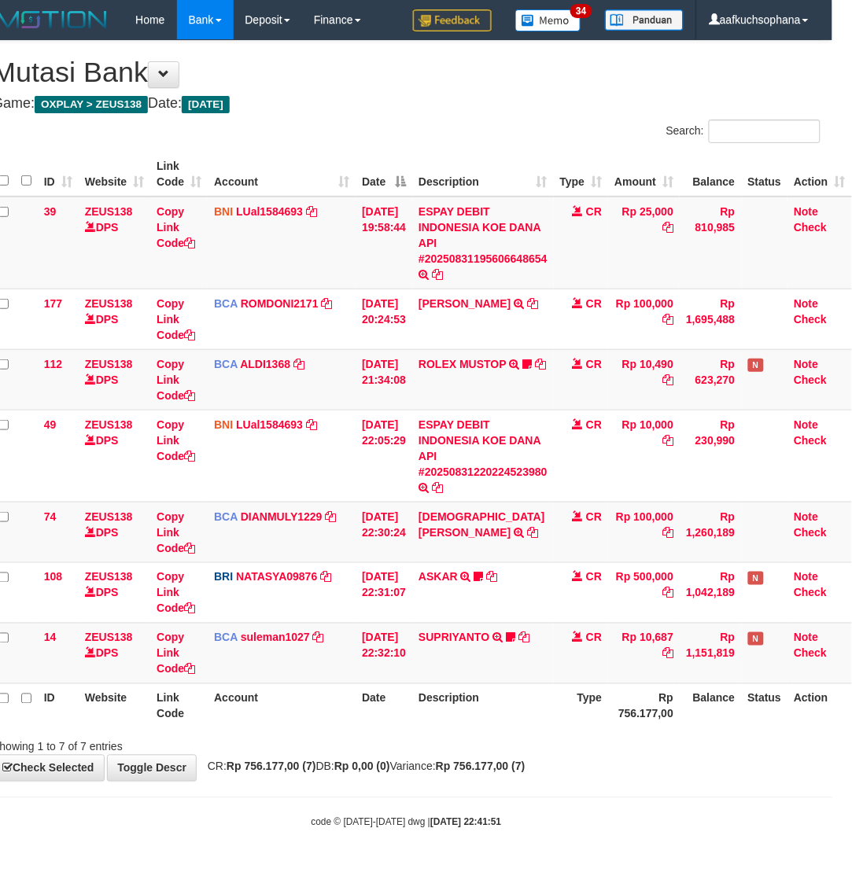
click at [769, 737] on div "Showing 1 to 7 of 7 entries" at bounding box center [406, 744] width 852 height 22
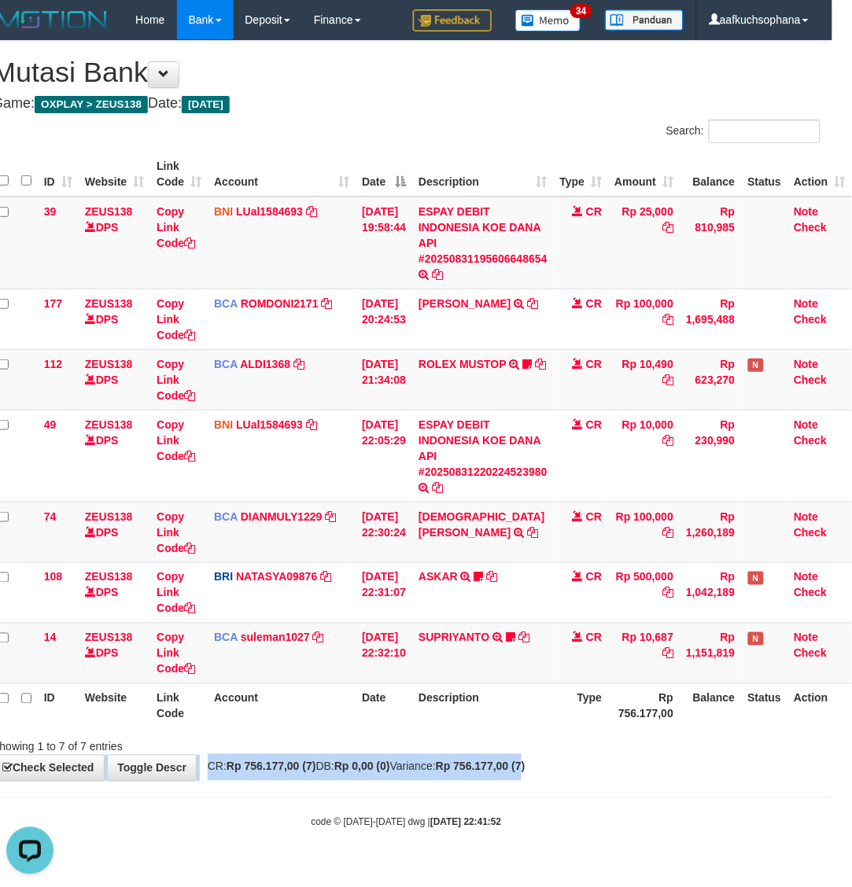
drag, startPoint x: 551, startPoint y: 762, endPoint x: 305, endPoint y: 686, distance: 257.6
click at [543, 762] on div "**********" at bounding box center [406, 411] width 852 height 740
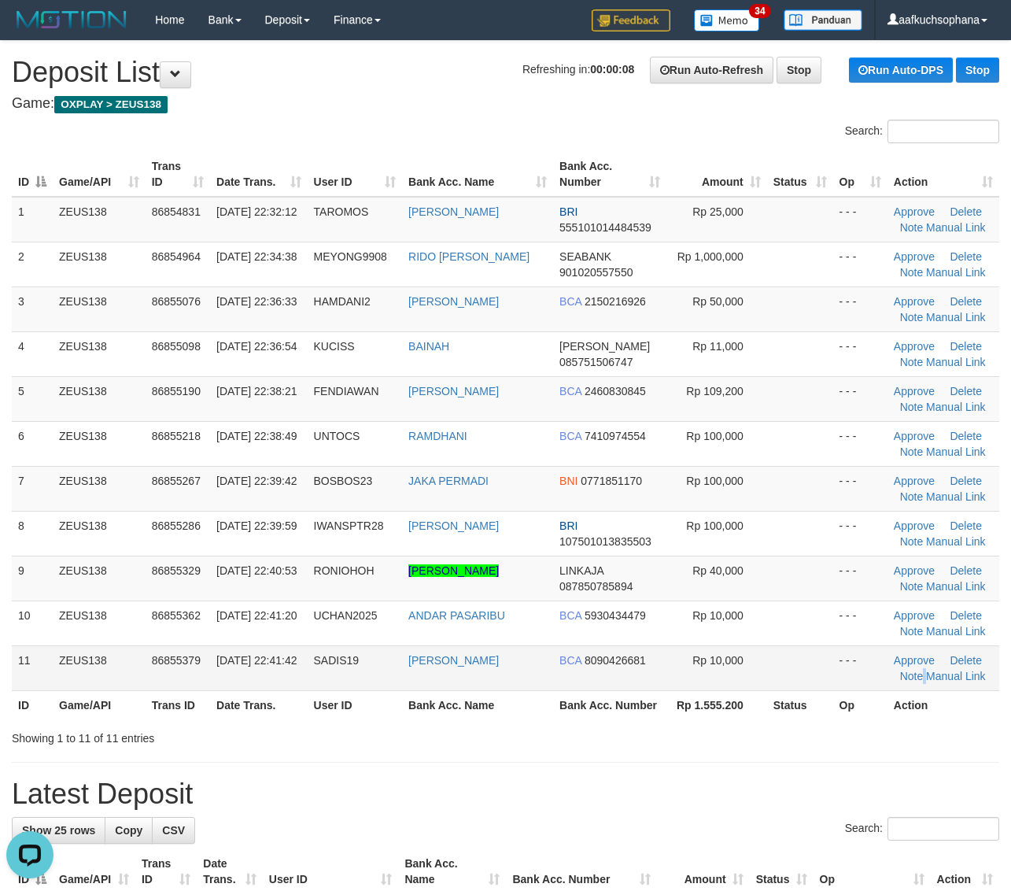
click at [913, 690] on td "Approve Delete Note Manual Link" at bounding box center [943, 667] width 112 height 45
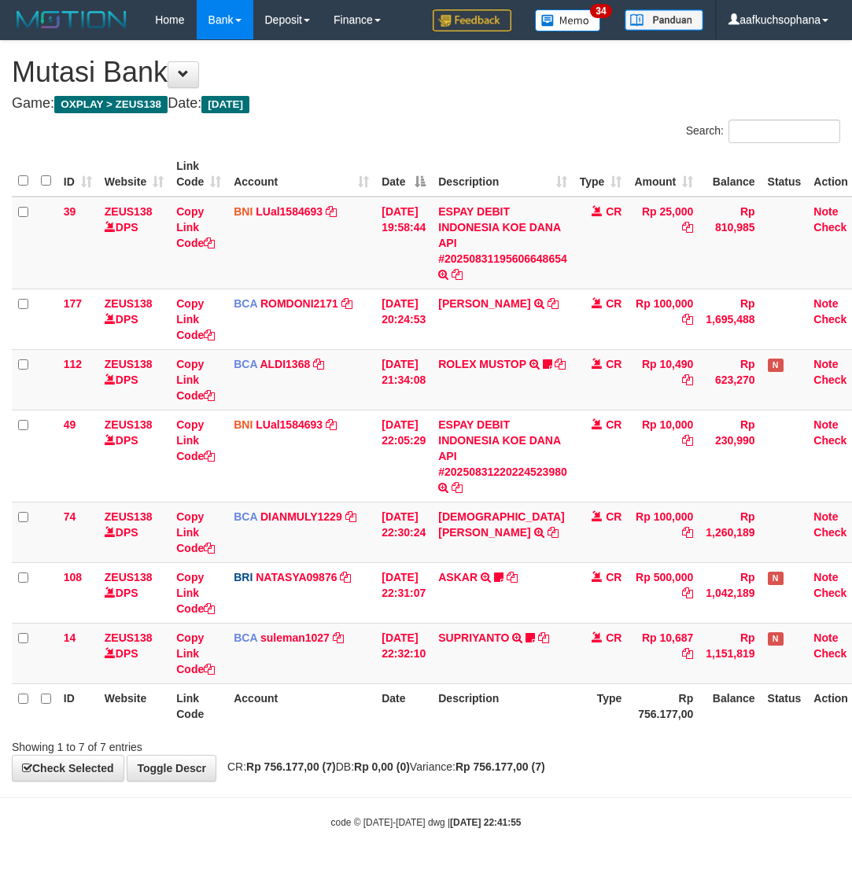
scroll to position [0, 30]
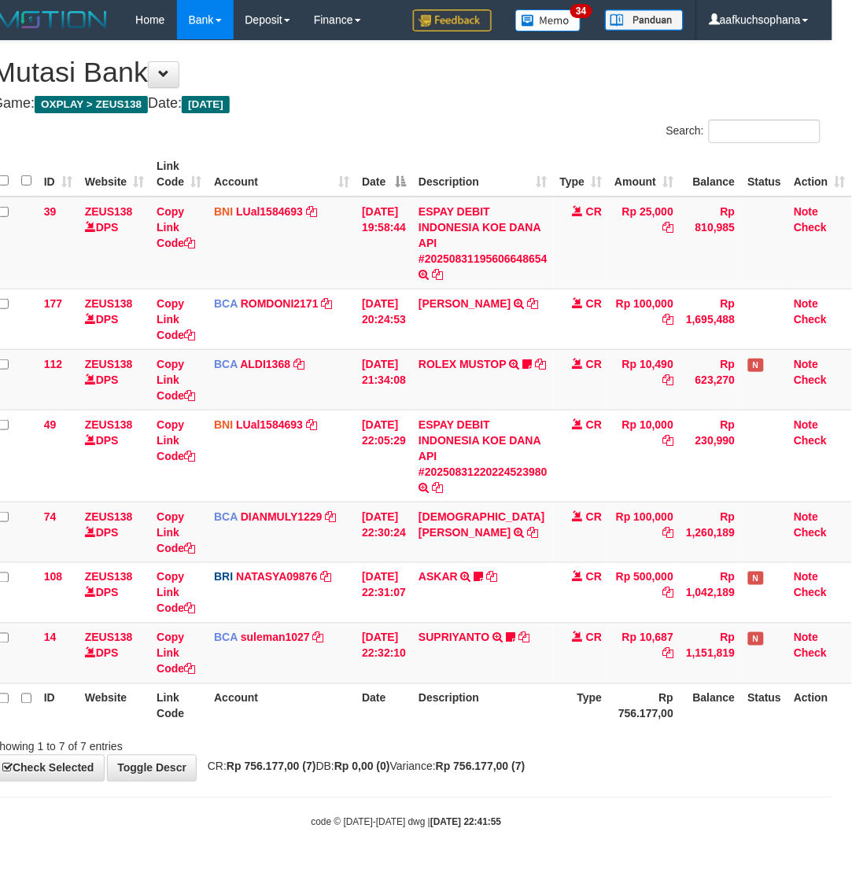
click at [762, 747] on div "Showing 1 to 7 of 7 entries" at bounding box center [406, 744] width 852 height 22
click at [584, 777] on div "**********" at bounding box center [406, 411] width 852 height 740
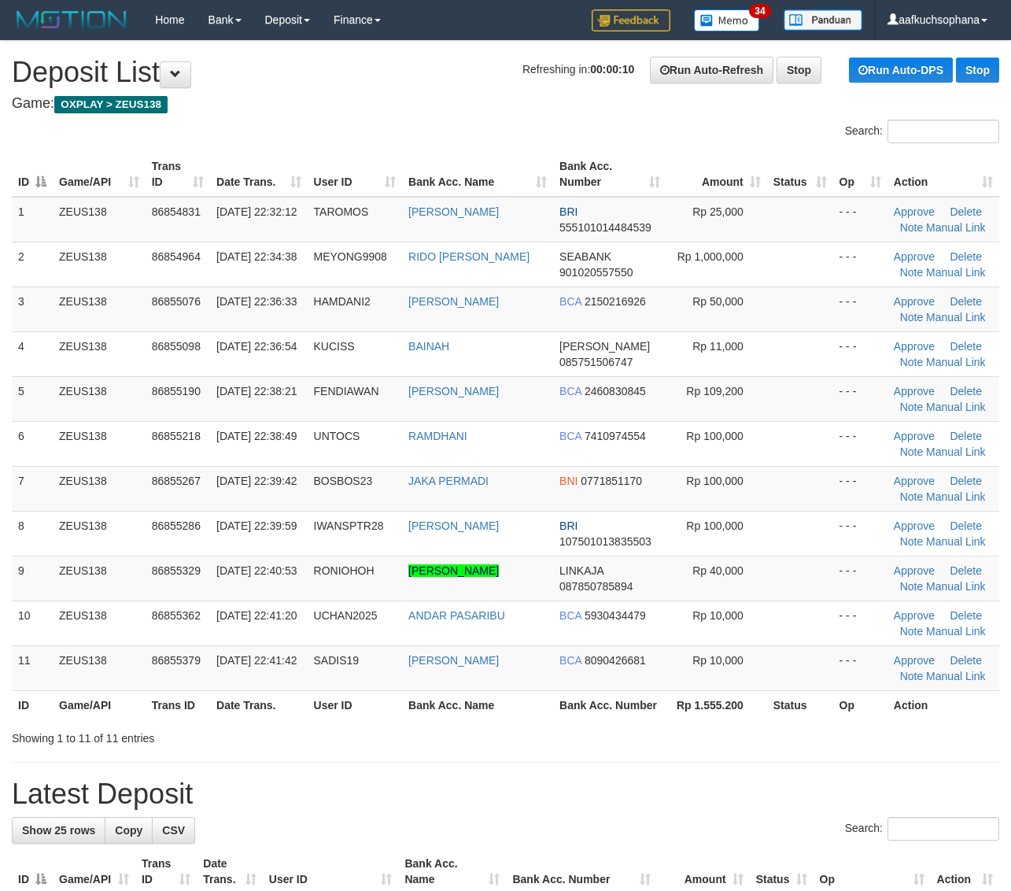
drag, startPoint x: 818, startPoint y: 716, endPoint x: 890, endPoint y: 706, distance: 72.2
click at [820, 716] on th "Status" at bounding box center [800, 704] width 66 height 29
